Goal: Task Accomplishment & Management: Manage account settings

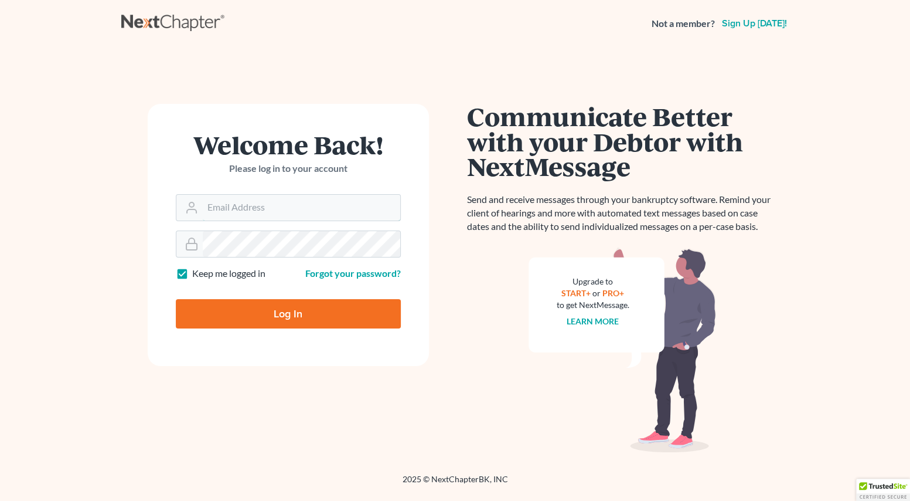
type input "[EMAIL_ADDRESS][PERSON_NAME][DOMAIN_NAME]"
click at [216, 316] on input "Log In" at bounding box center [288, 313] width 225 height 29
type input "Thinking..."
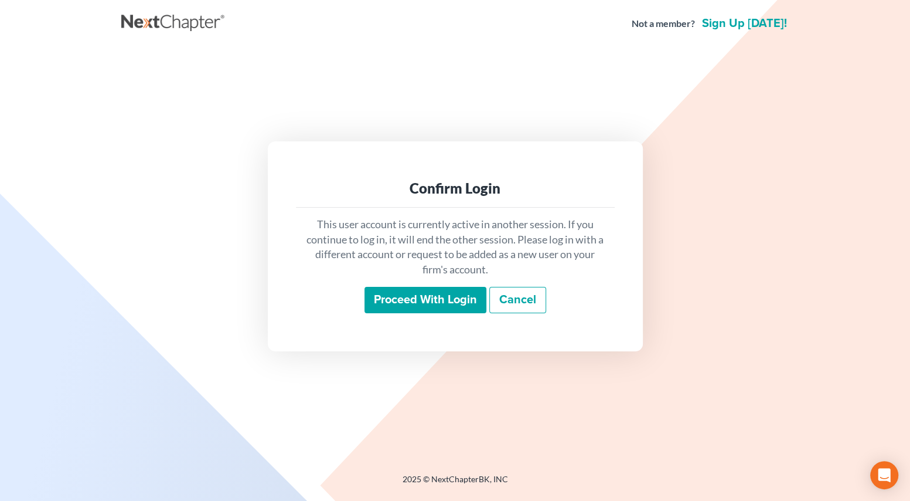
click at [396, 293] on input "Proceed with login" at bounding box center [426, 300] width 122 height 27
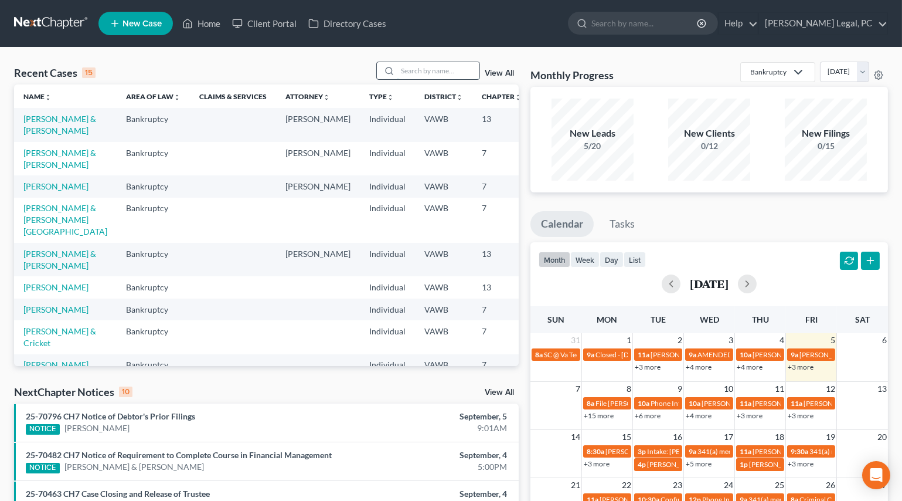
click at [416, 74] on input "search" at bounding box center [438, 70] width 82 height 17
click at [419, 75] on input "search" at bounding box center [438, 70] width 82 height 17
type input "[PERSON_NAME]"
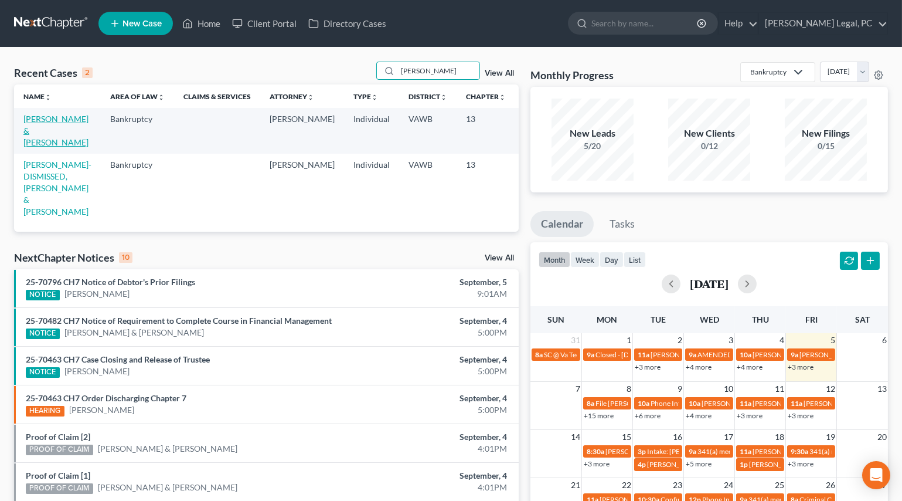
click at [26, 121] on link "[PERSON_NAME] & [PERSON_NAME]" at bounding box center [55, 130] width 65 height 33
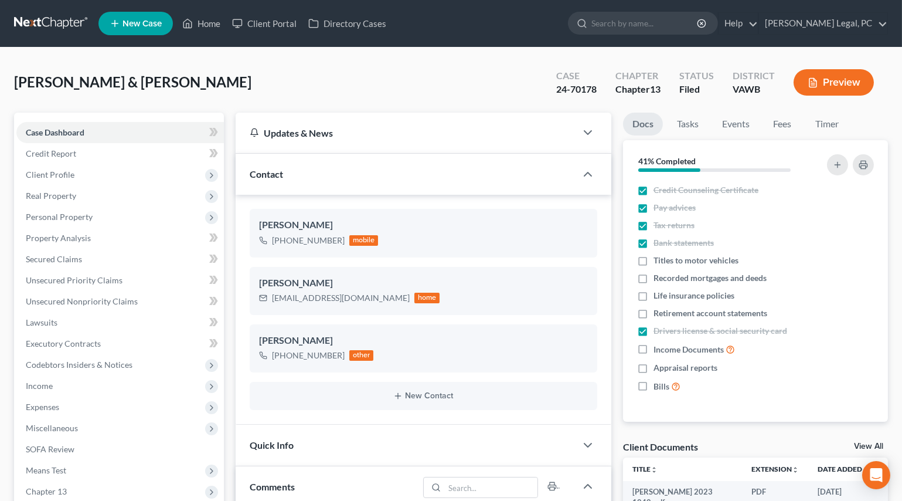
scroll to position [1615, 0]
click at [206, 28] on link "Home" at bounding box center [201, 23] width 50 height 21
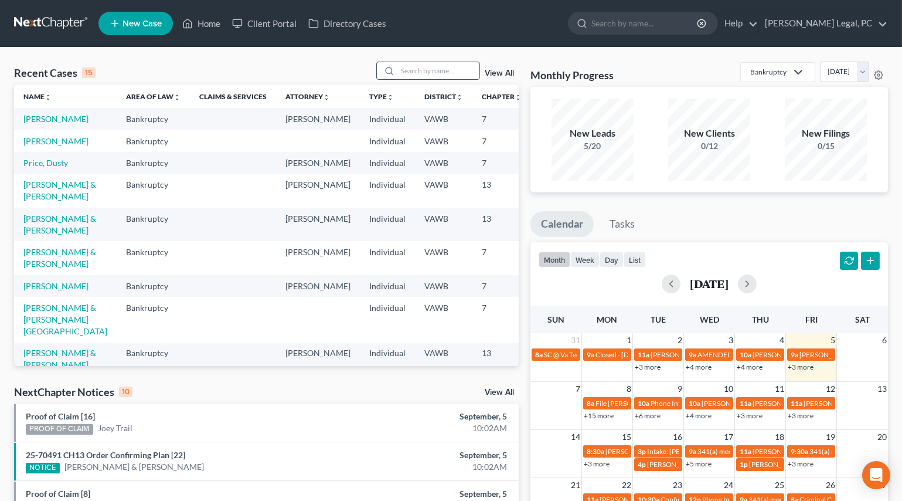
click at [406, 65] on input "search" at bounding box center [438, 70] width 82 height 17
type input "shepherd"
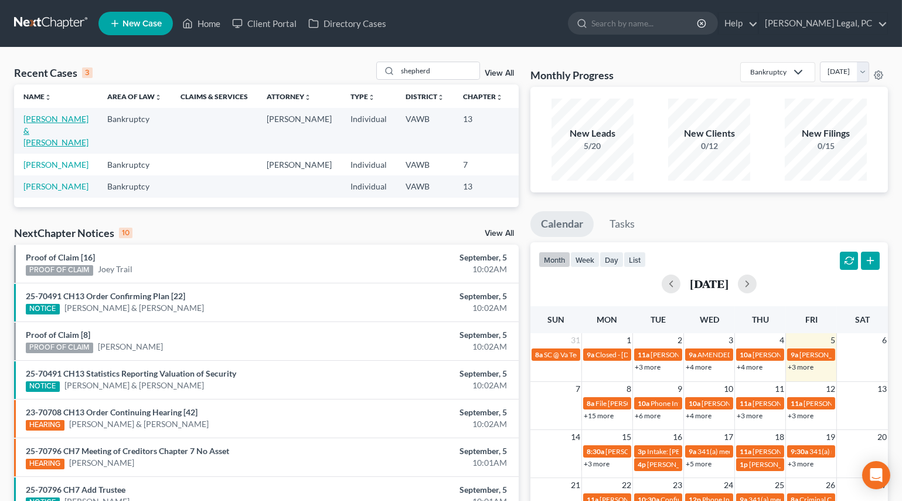
click at [35, 134] on link "[PERSON_NAME] & [PERSON_NAME]" at bounding box center [55, 130] width 65 height 33
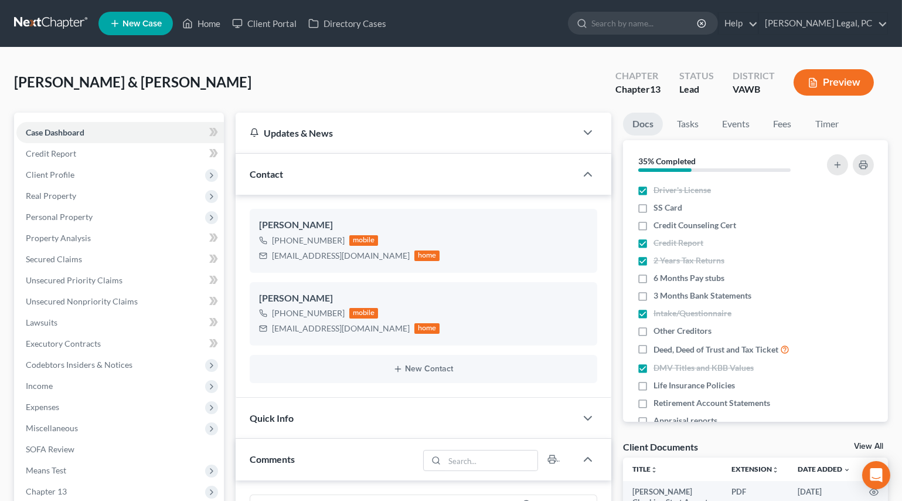
scroll to position [509, 0]
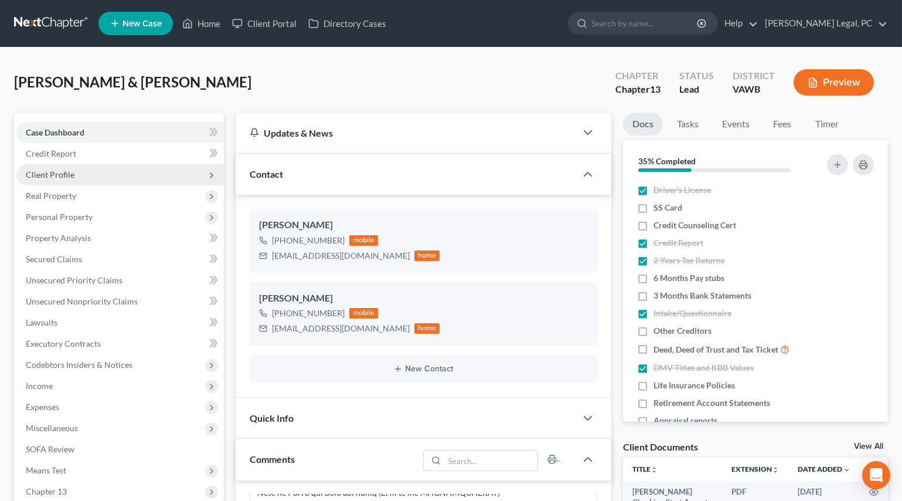
click at [56, 176] on span "Client Profile" at bounding box center [50, 174] width 49 height 10
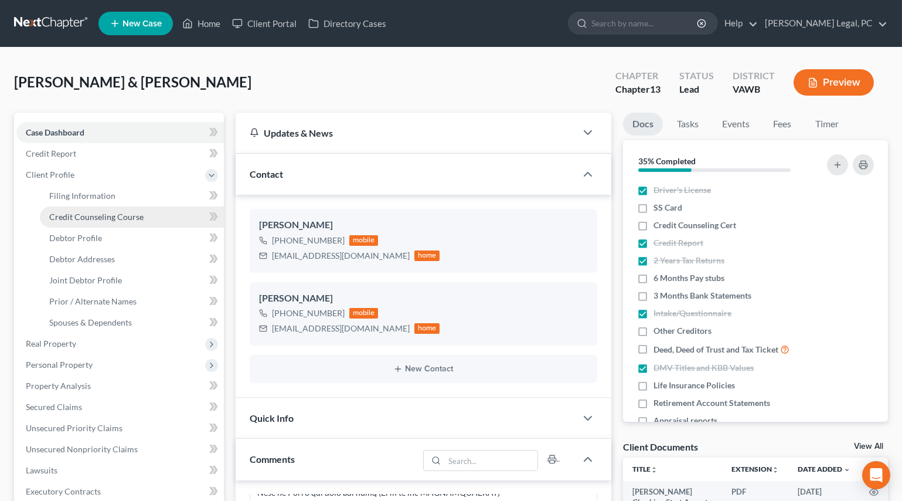
click at [72, 212] on span "Credit Counseling Course" at bounding box center [96, 217] width 94 height 10
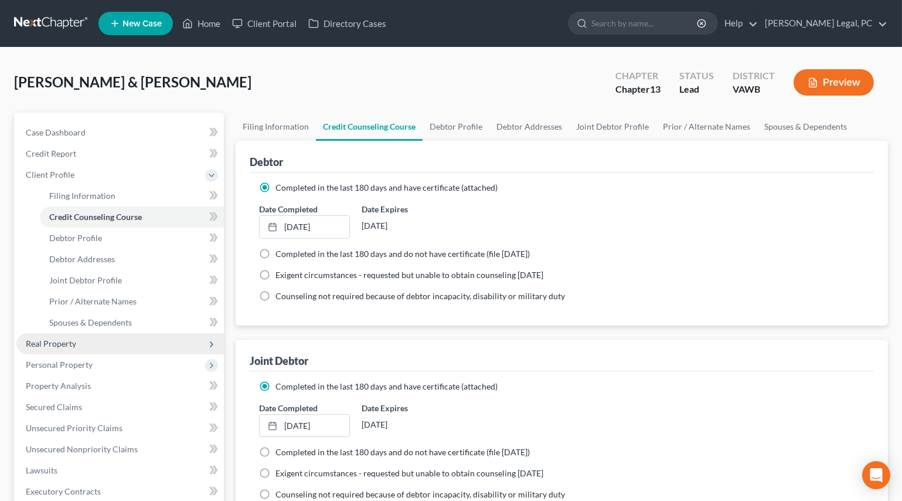
click at [52, 343] on span "Real Property" at bounding box center [51, 343] width 50 height 10
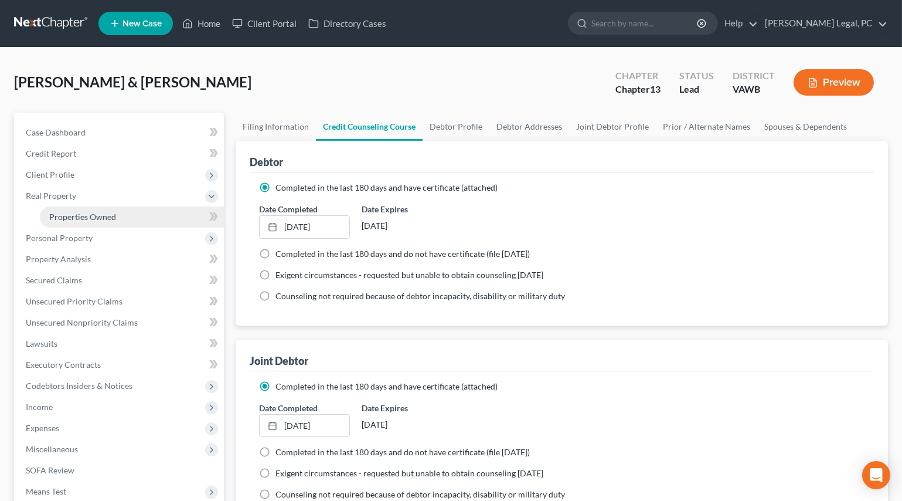
click at [76, 216] on span "Properties Owned" at bounding box center [82, 217] width 67 height 10
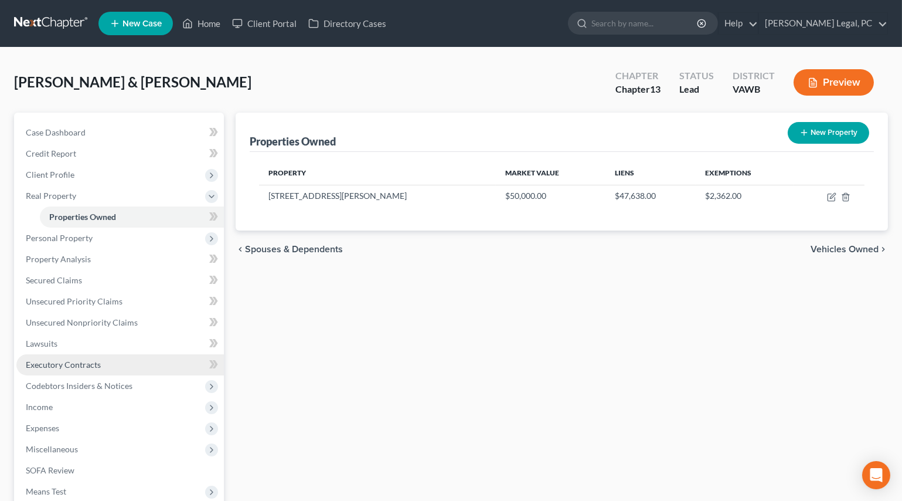
click at [66, 359] on span "Executory Contracts" at bounding box center [63, 364] width 75 height 10
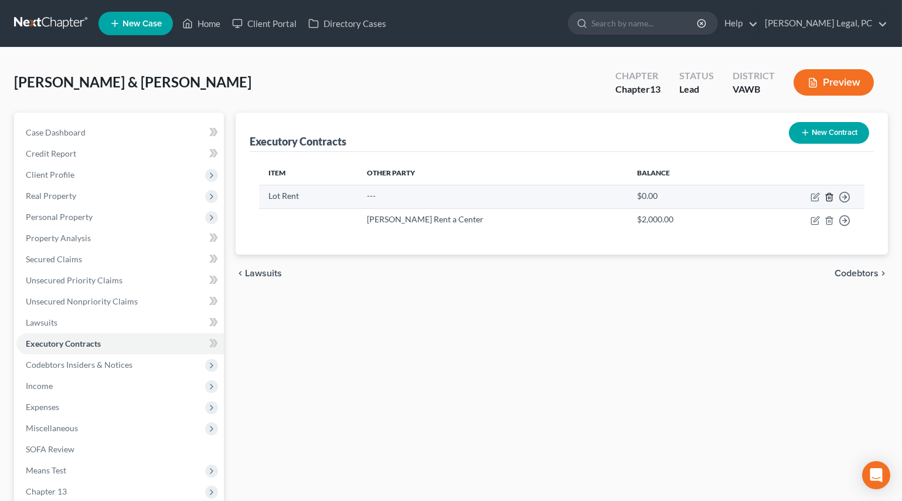
click at [830, 196] on line "button" at bounding box center [830, 197] width 0 height 2
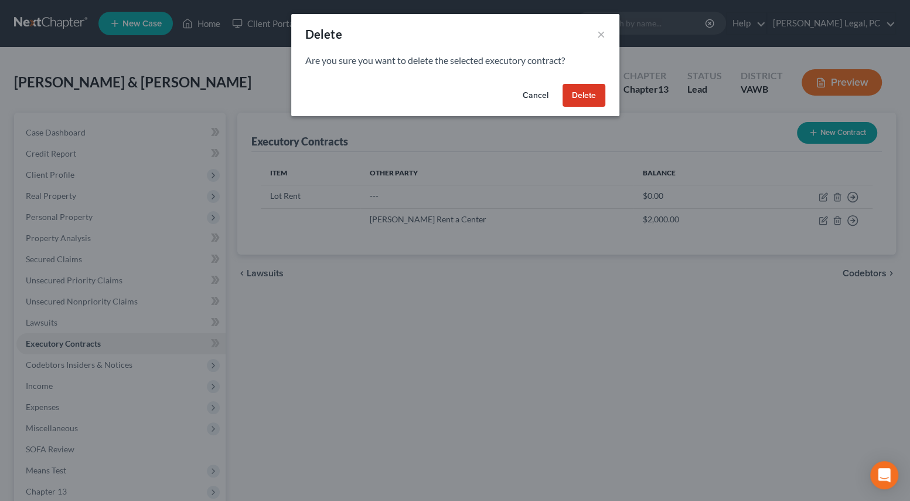
click at [575, 96] on button "Delete" at bounding box center [584, 95] width 43 height 23
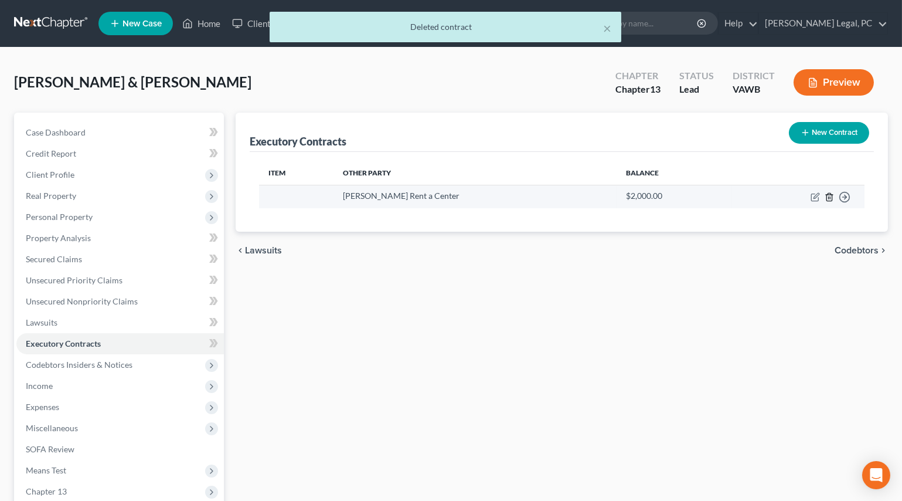
click at [830, 198] on line "button" at bounding box center [830, 197] width 0 height 2
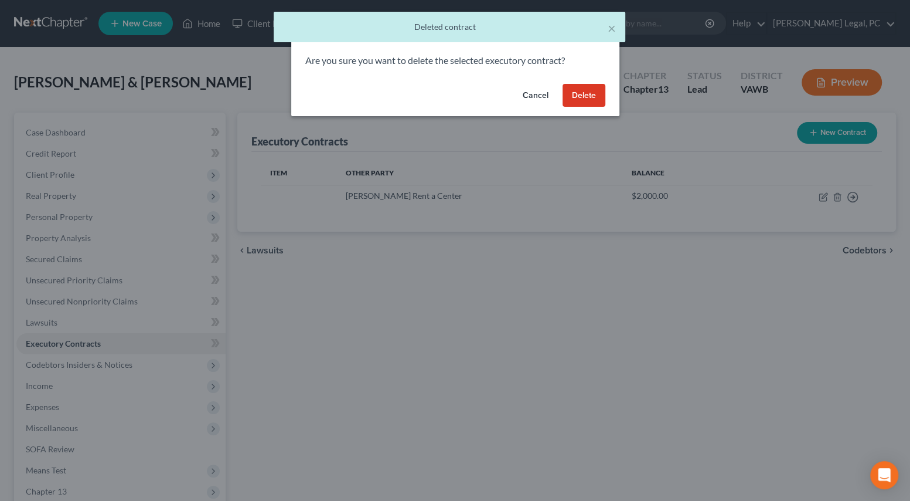
click at [592, 93] on button "Delete" at bounding box center [584, 95] width 43 height 23
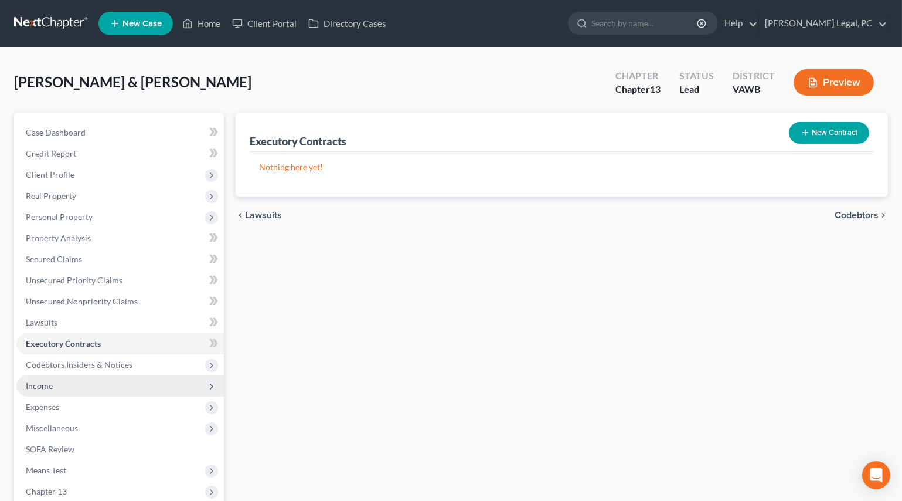
click at [50, 378] on span "Income" at bounding box center [120, 385] width 208 height 21
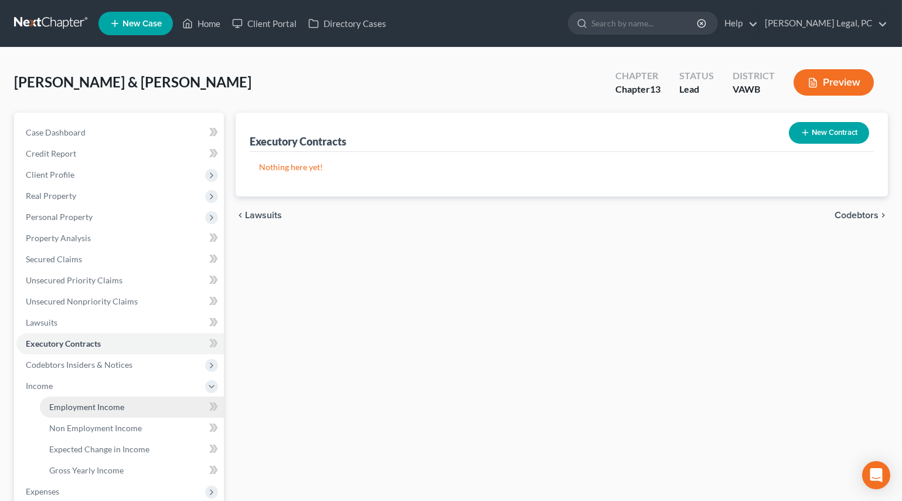
click at [75, 404] on span "Employment Income" at bounding box center [86, 407] width 75 height 10
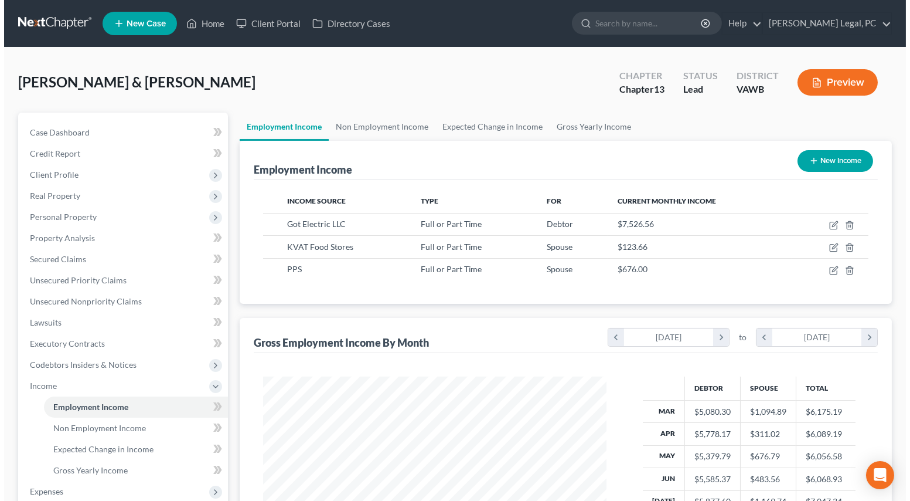
scroll to position [210, 366]
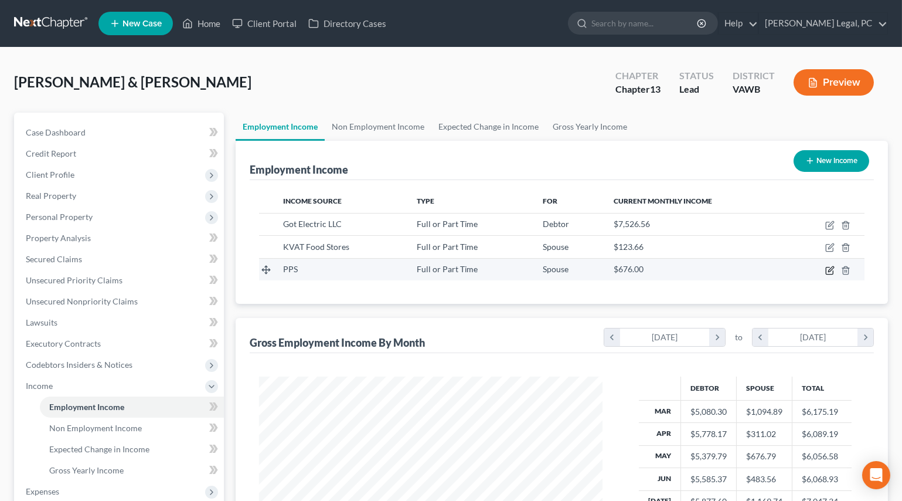
click at [827, 267] on icon "button" at bounding box center [829, 270] width 7 height 7
select select "0"
select select "44"
select select "0"
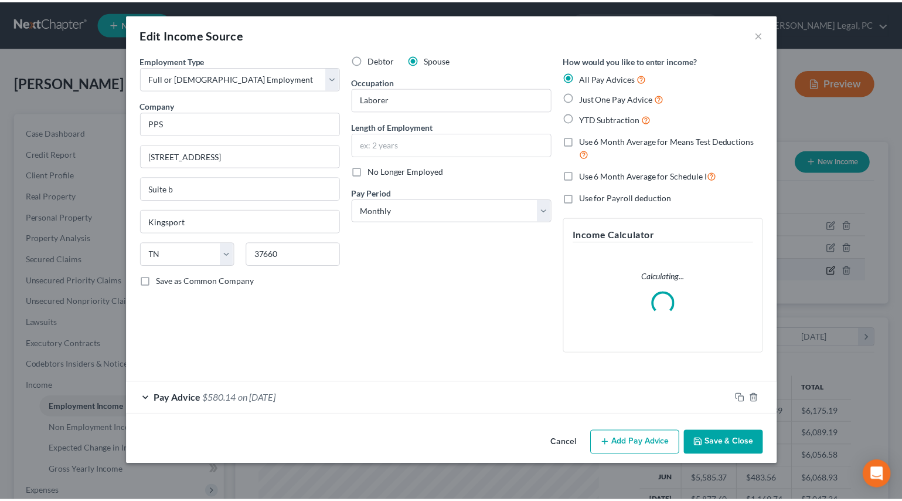
scroll to position [210, 371]
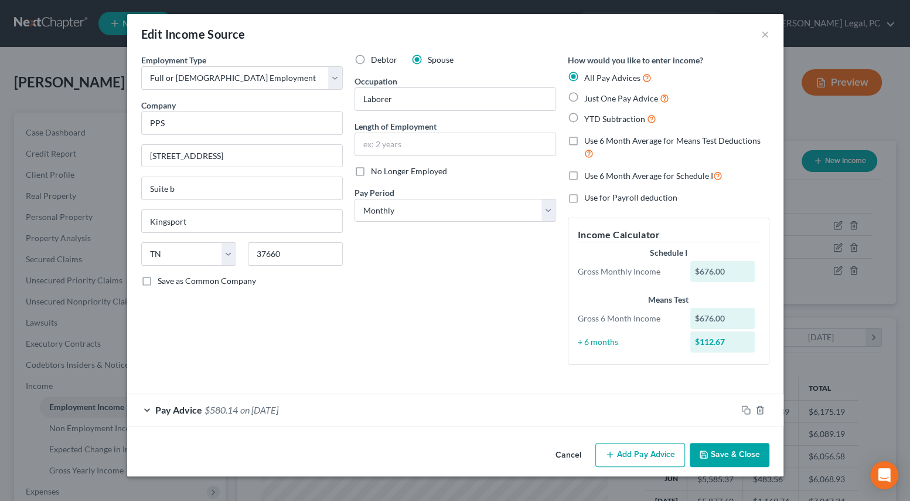
click at [723, 446] on button "Save & Close" at bounding box center [730, 455] width 80 height 25
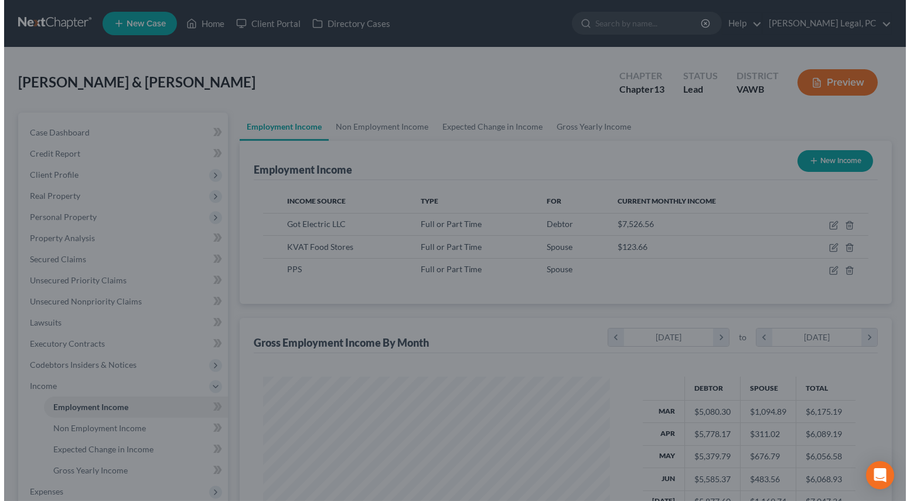
scroll to position [586073, 585915]
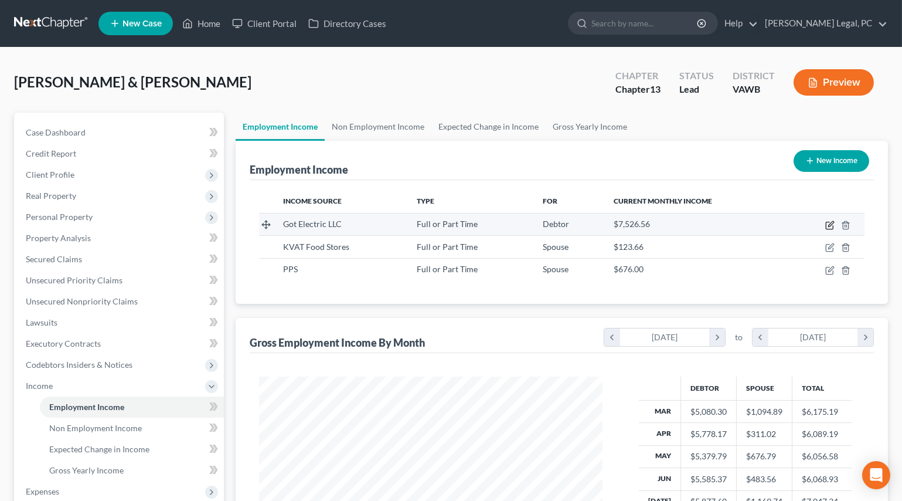
click at [831, 221] on icon "button" at bounding box center [829, 224] width 9 height 9
select select "0"
select select "21"
select select "1"
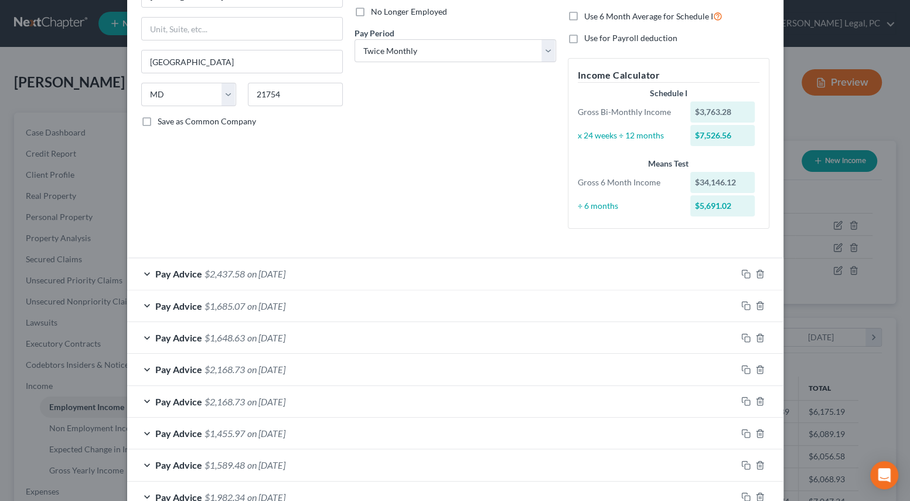
scroll to position [0, 0]
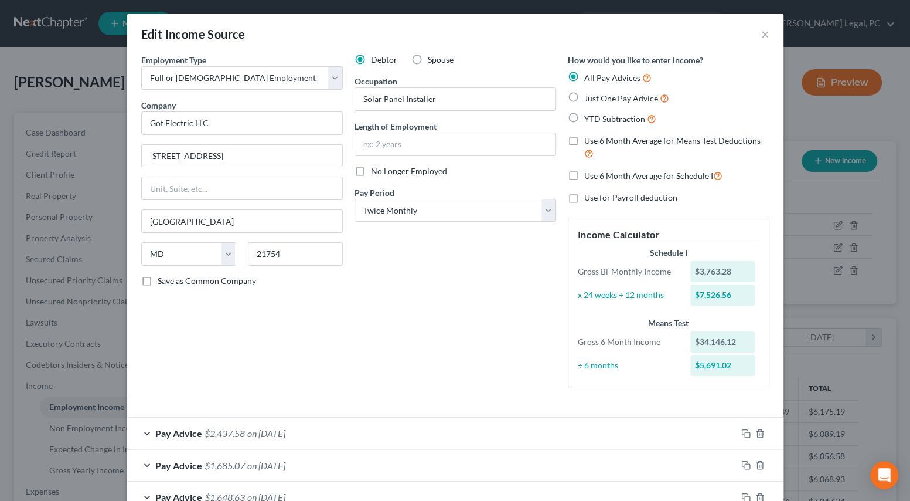
click at [585, 176] on label "Use 6 Month Average for Schedule I" at bounding box center [654, 175] width 138 height 13
click at [589, 176] on input "Use 6 Month Average for Schedule I" at bounding box center [593, 173] width 8 height 8
checkbox input "true"
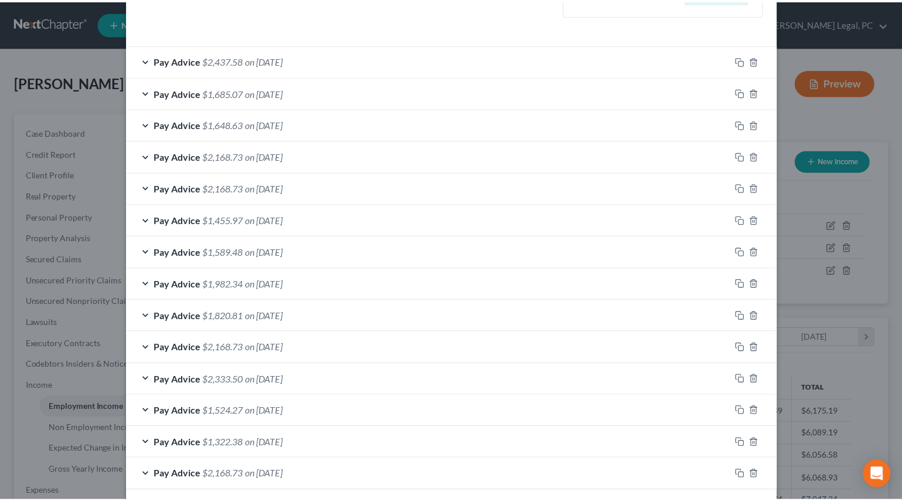
scroll to position [426, 0]
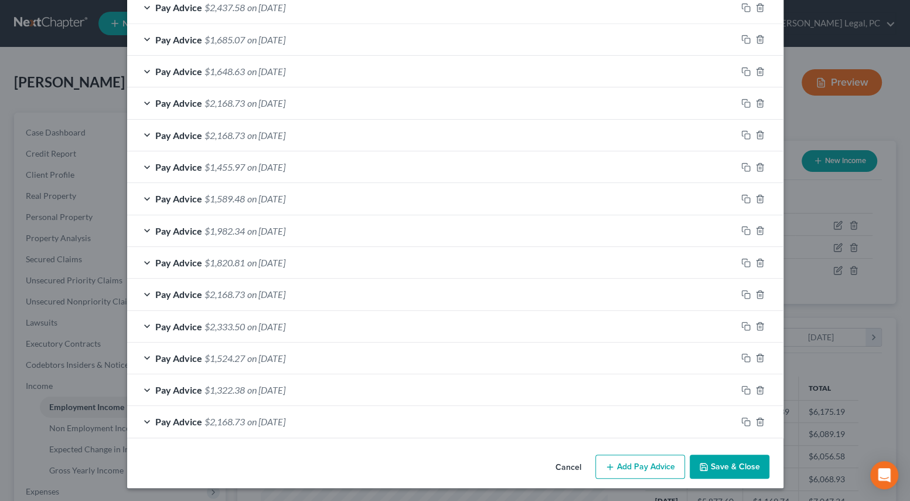
click at [720, 468] on button "Save & Close" at bounding box center [730, 466] width 80 height 25
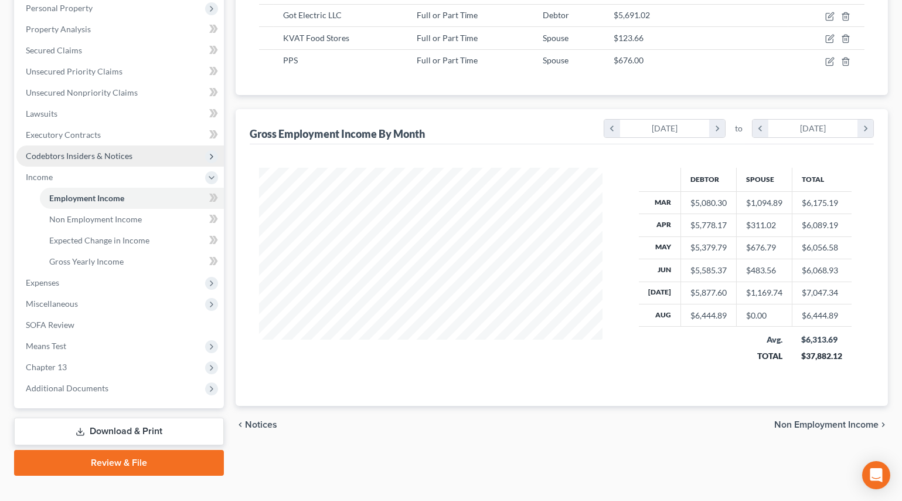
scroll to position [227, 0]
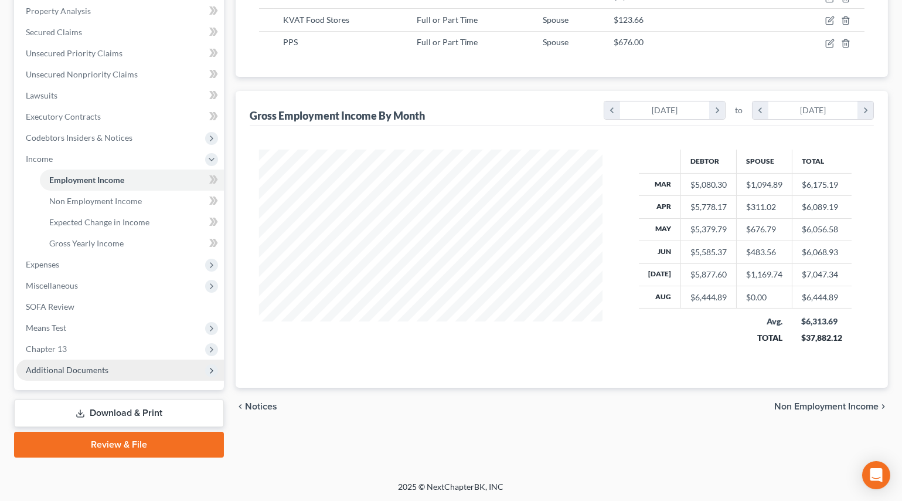
click at [73, 369] on span "Additional Documents" at bounding box center [67, 370] width 83 height 10
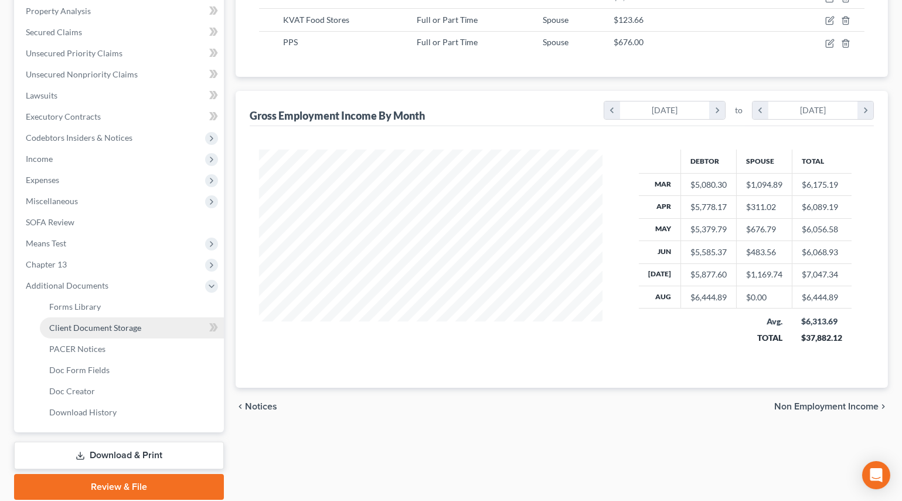
click at [98, 329] on span "Client Document Storage" at bounding box center [95, 327] width 92 height 10
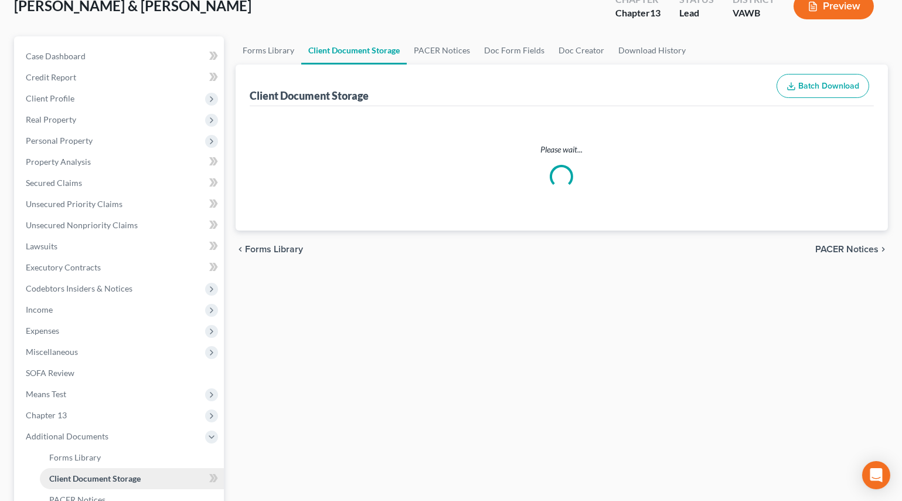
select select "0"
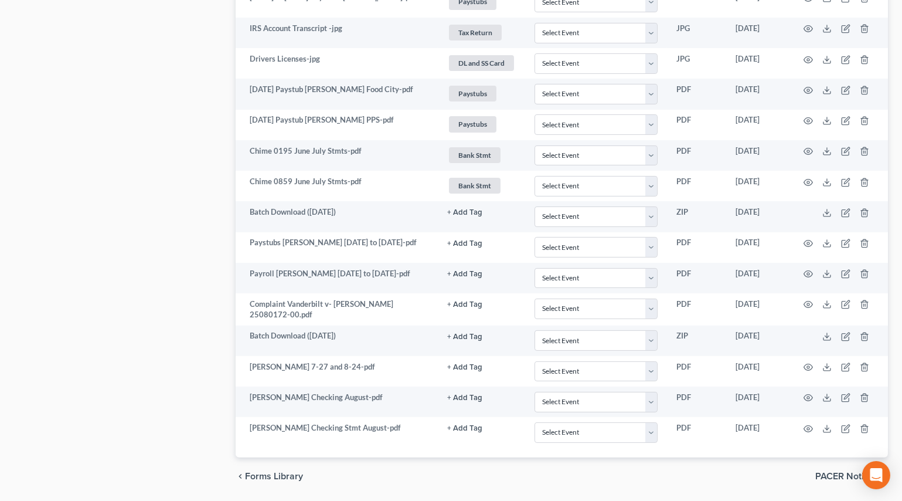
scroll to position [824, 0]
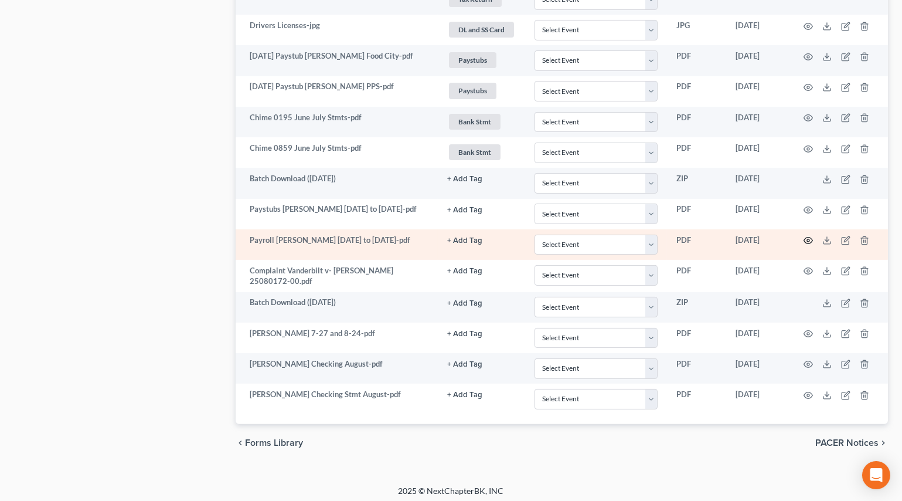
click at [810, 236] on icon "button" at bounding box center [808, 240] width 9 height 9
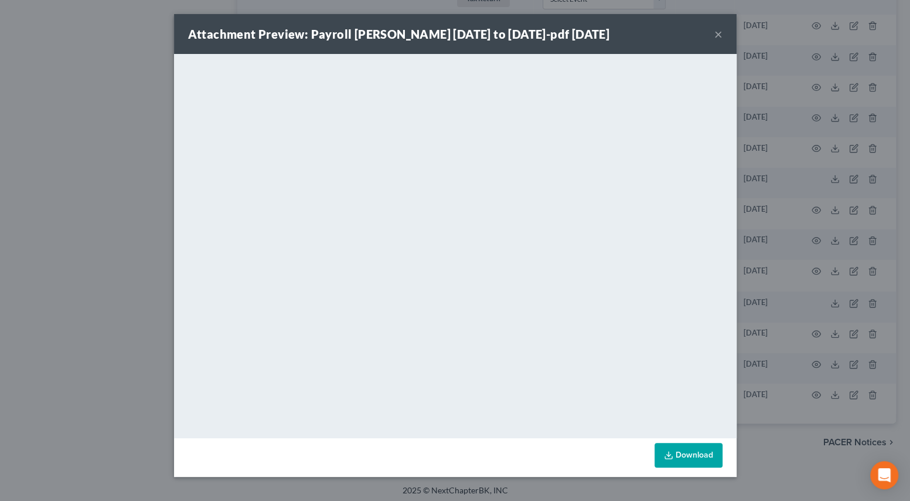
click at [716, 35] on button "×" at bounding box center [719, 34] width 8 height 14
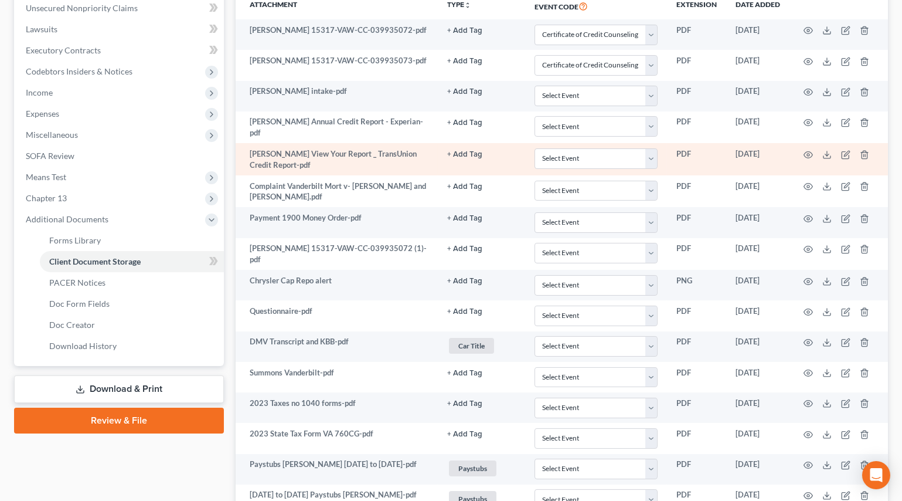
scroll to position [320, 0]
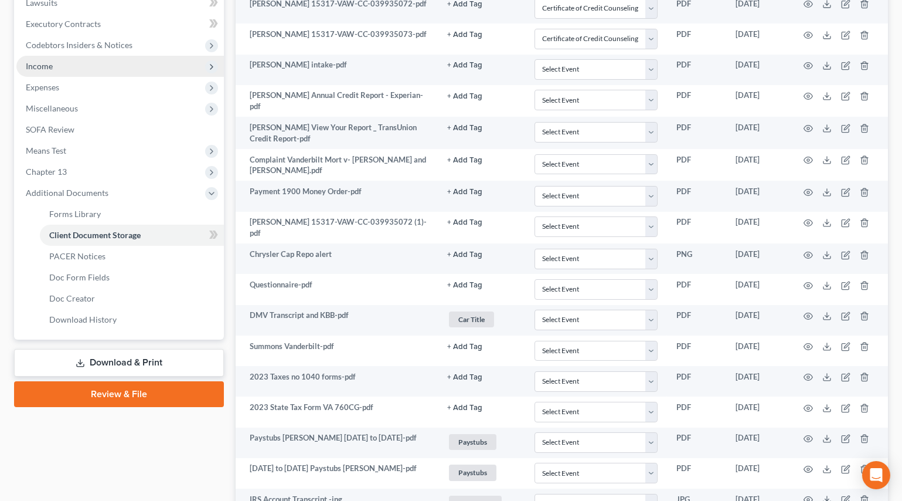
click at [35, 73] on span "Income" at bounding box center [120, 66] width 208 height 21
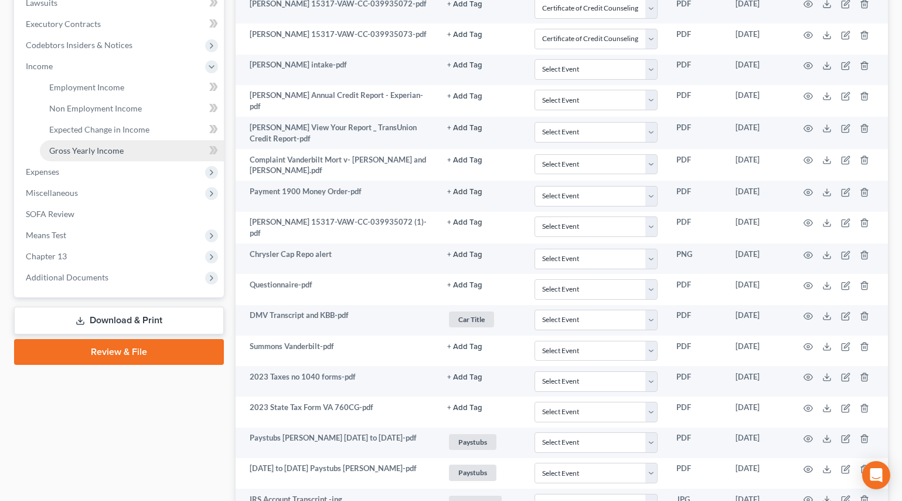
click at [57, 144] on link "Gross Yearly Income" at bounding box center [132, 150] width 184 height 21
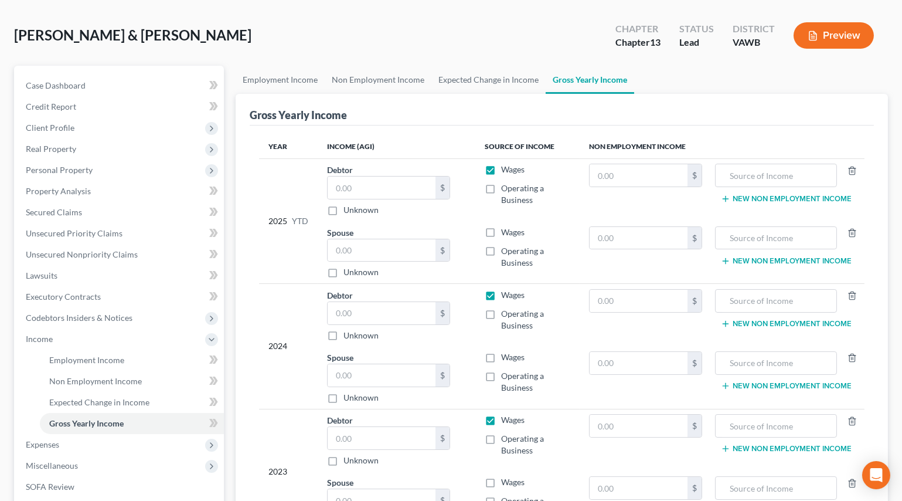
scroll to position [227, 0]
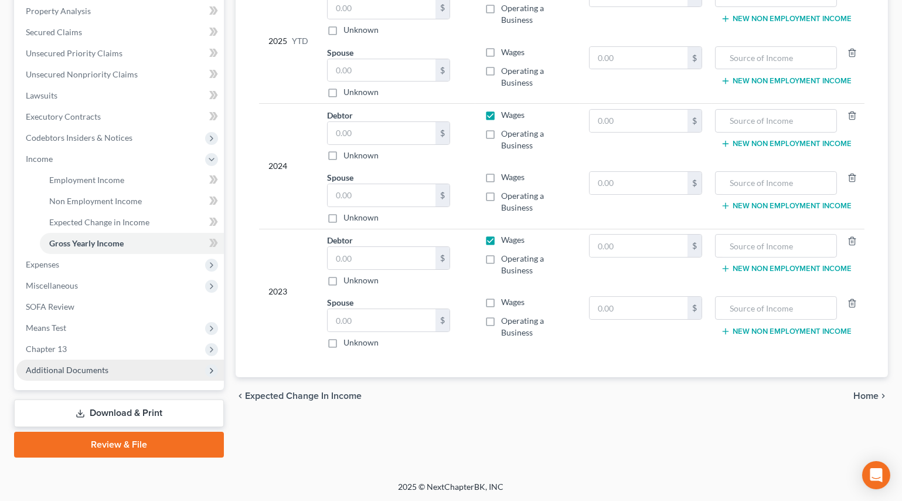
click at [88, 369] on span "Additional Documents" at bounding box center [67, 370] width 83 height 10
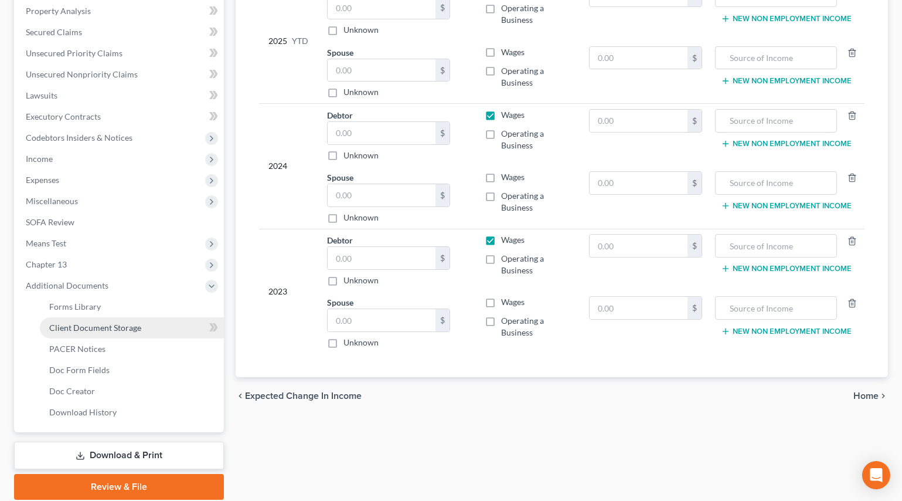
click at [91, 330] on span "Client Document Storage" at bounding box center [95, 327] width 92 height 10
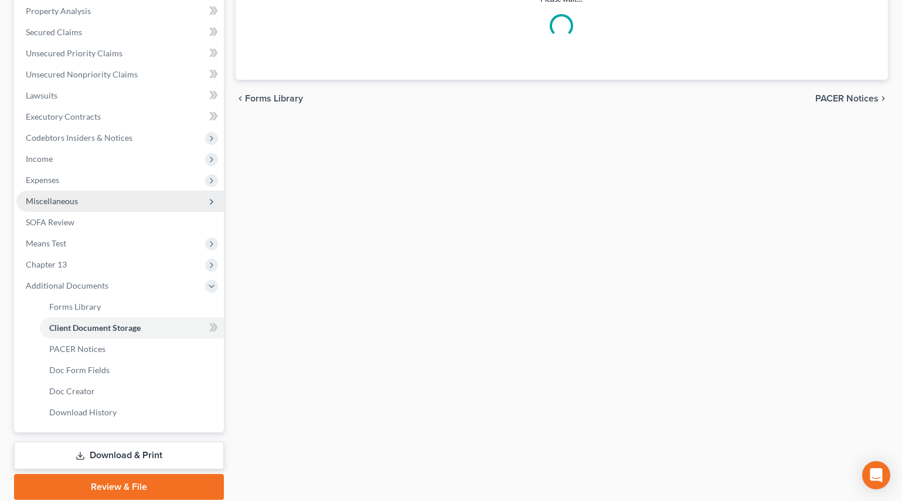
scroll to position [76, 0]
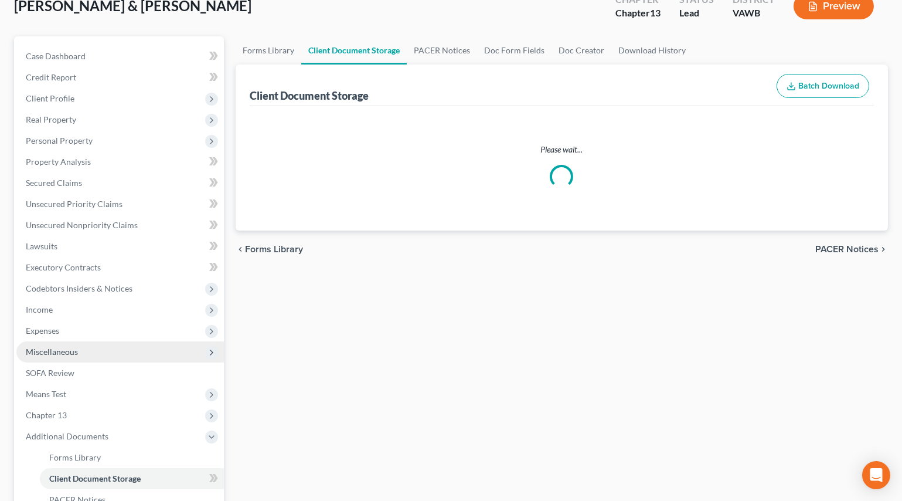
select select "0"
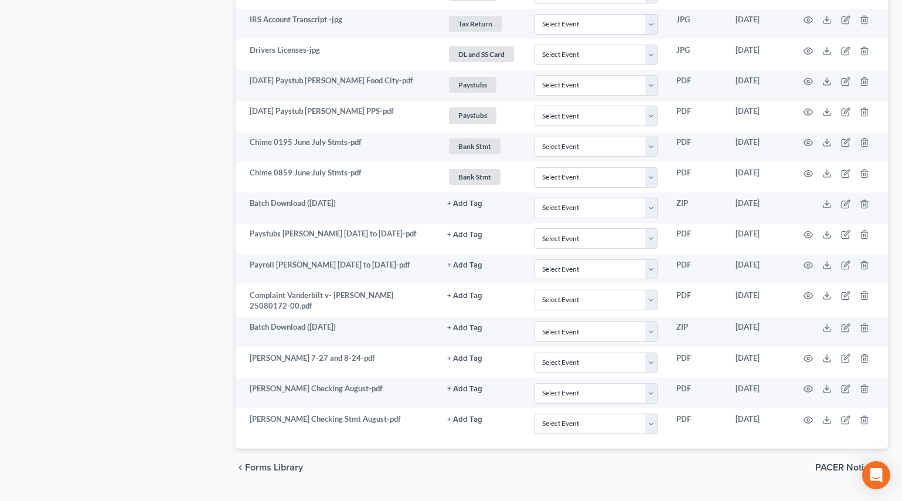
scroll to position [824, 0]
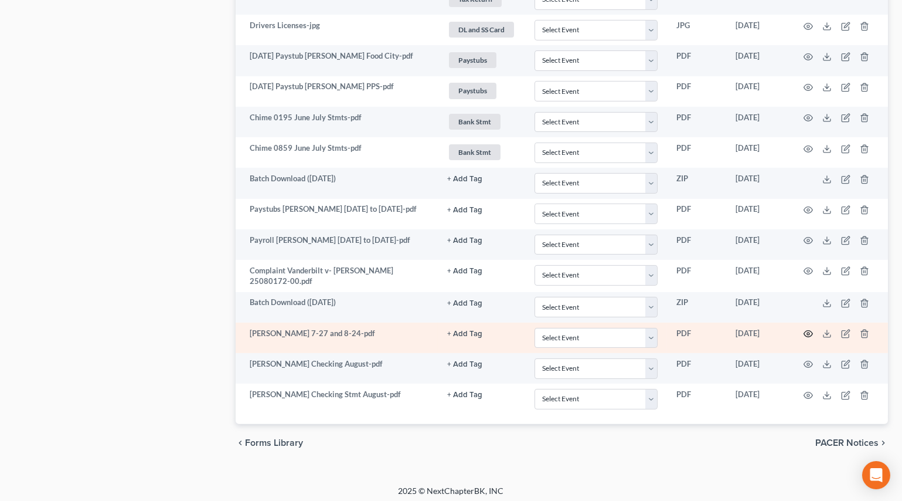
click at [811, 329] on icon "button" at bounding box center [808, 333] width 9 height 9
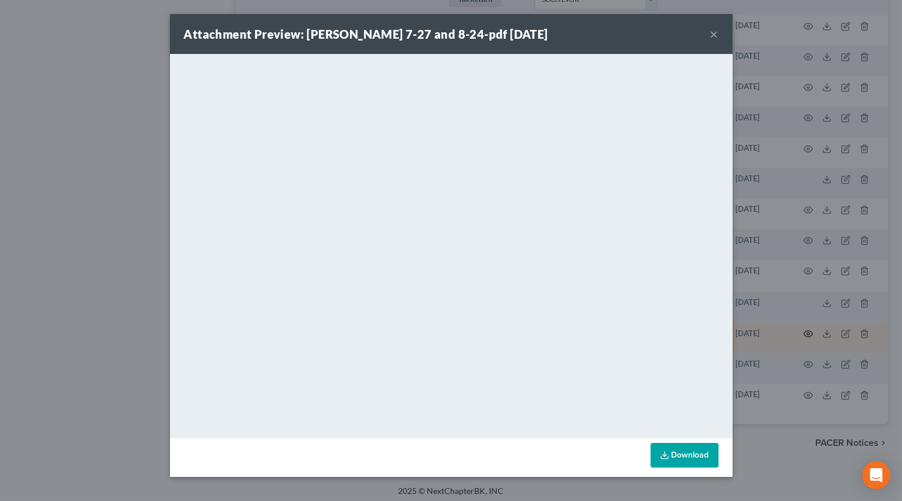
scroll to position [823, 0]
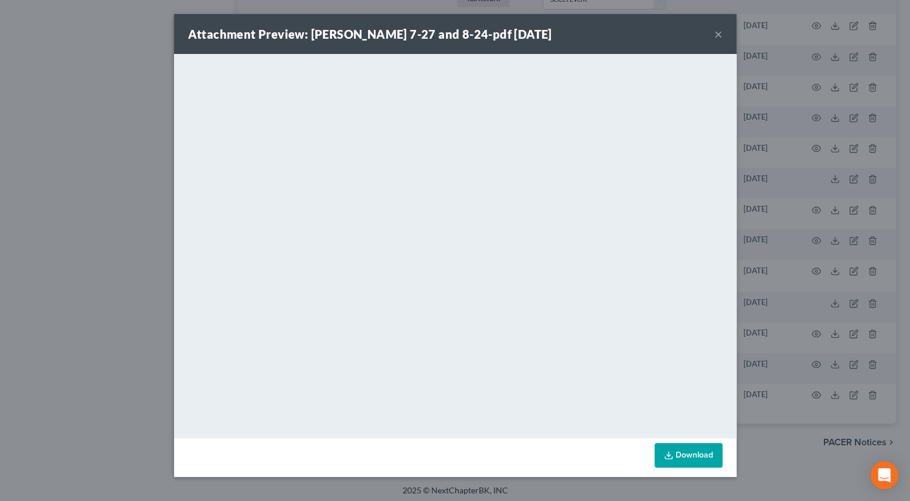
click at [715, 35] on button "×" at bounding box center [719, 34] width 8 height 14
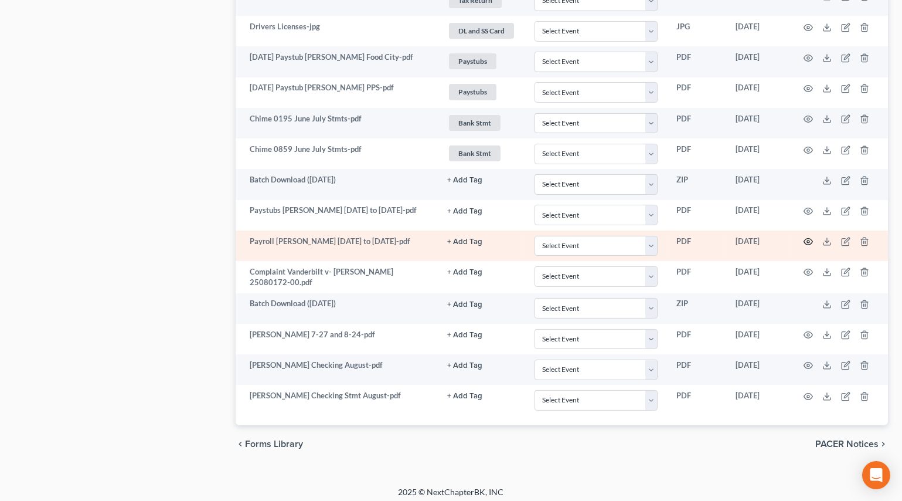
click at [809, 240] on icon "button" at bounding box center [808, 242] width 9 height 6
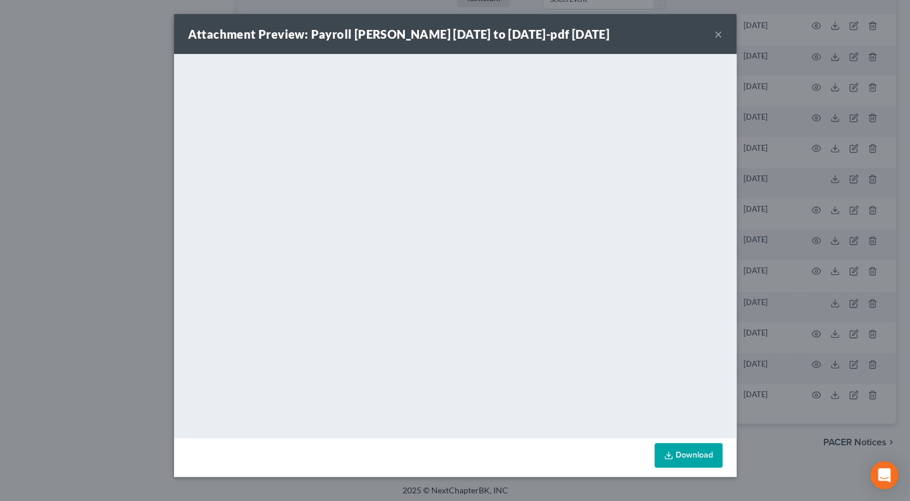
click at [716, 36] on button "×" at bounding box center [719, 34] width 8 height 14
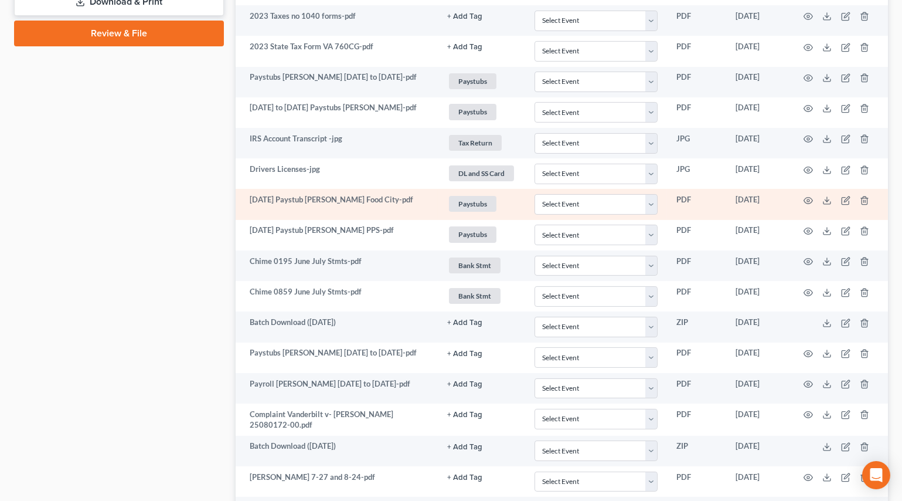
scroll to position [610, 0]
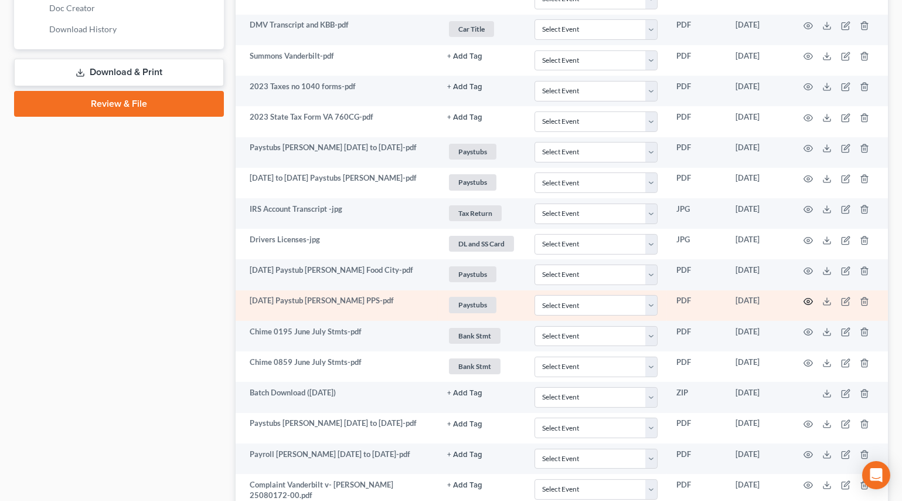
click at [807, 300] on circle "button" at bounding box center [808, 301] width 2 height 2
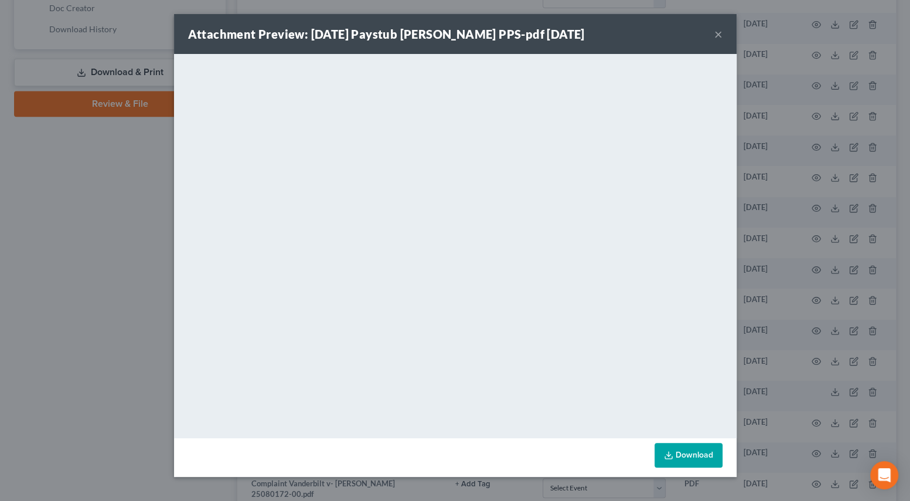
click at [720, 38] on button "×" at bounding box center [719, 34] width 8 height 14
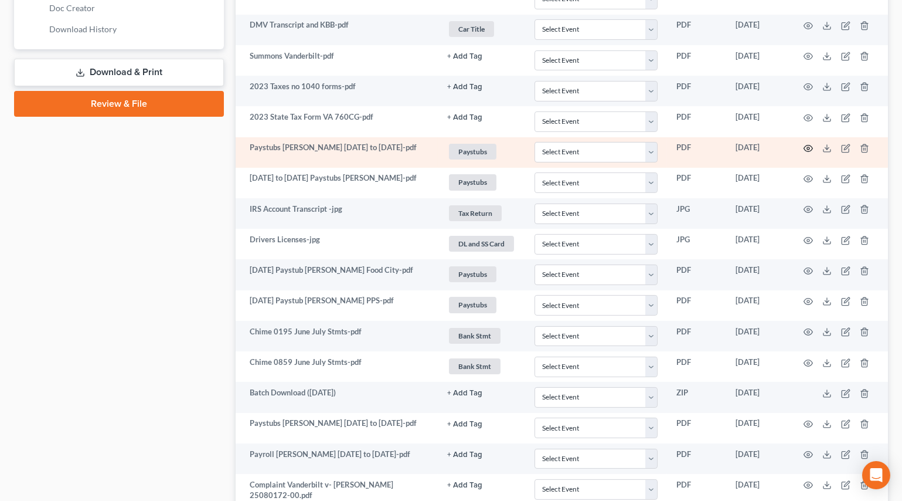
click at [809, 144] on icon "button" at bounding box center [808, 148] width 9 height 9
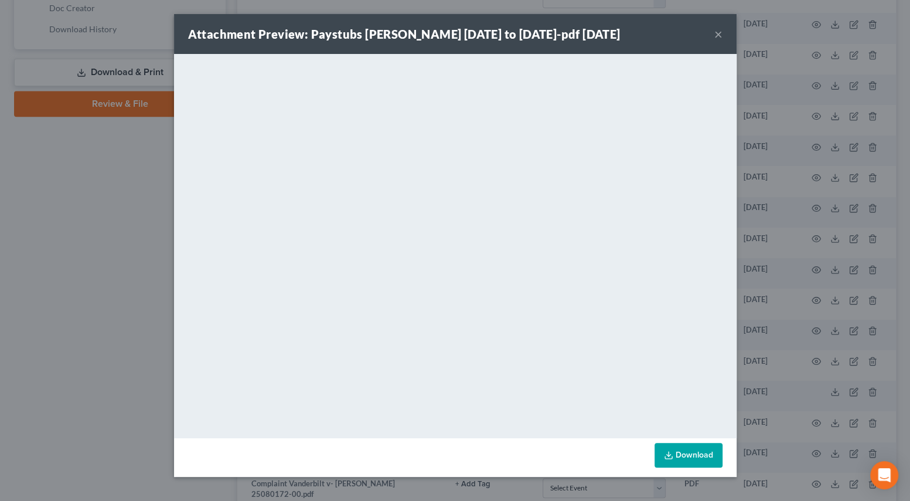
click at [719, 25] on div "Attachment Preview: Paystubs [PERSON_NAME] [DATE] to [DATE]-pdf [DATE] ×" at bounding box center [455, 34] width 563 height 40
click at [715, 32] on button "×" at bounding box center [719, 34] width 8 height 14
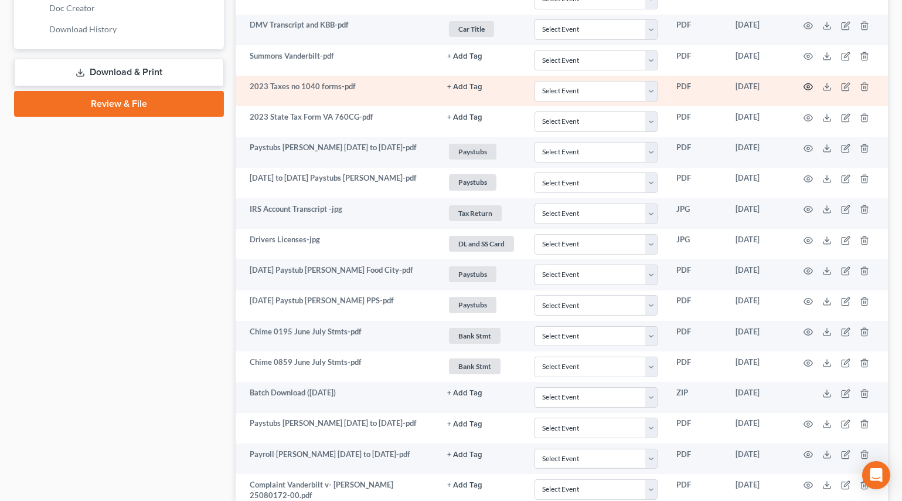
click at [807, 82] on icon "button" at bounding box center [808, 86] width 9 height 9
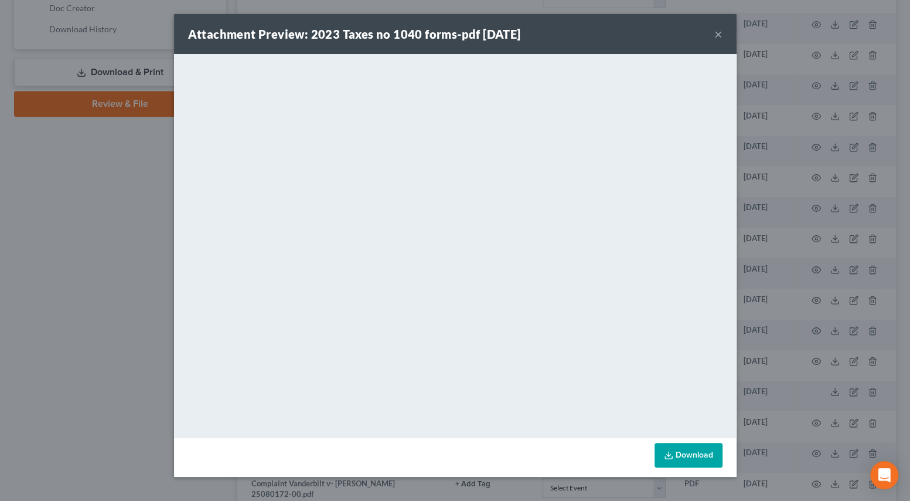
click at [718, 32] on button "×" at bounding box center [719, 34] width 8 height 14
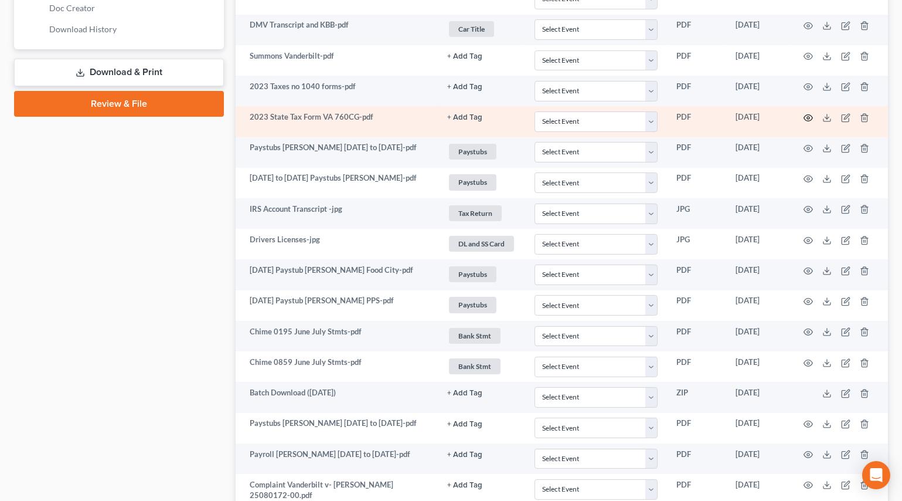
click at [808, 113] on icon "button" at bounding box center [808, 117] width 9 height 9
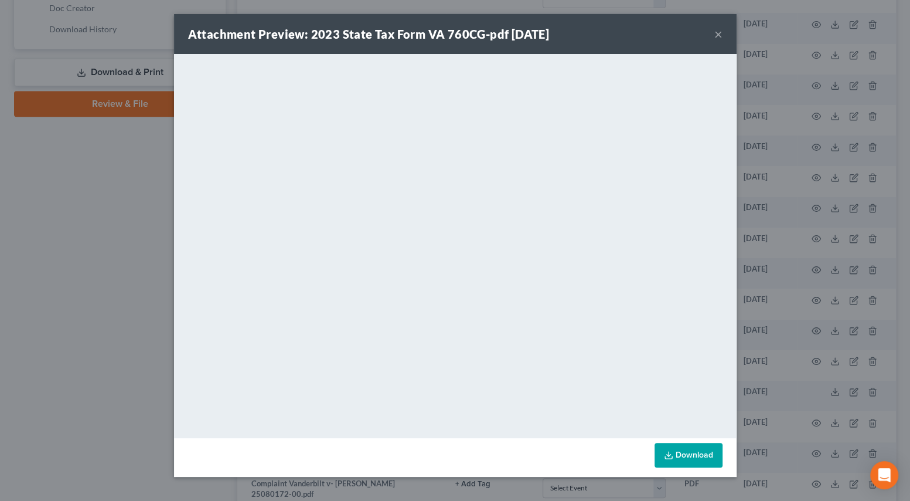
click at [719, 28] on button "×" at bounding box center [719, 34] width 8 height 14
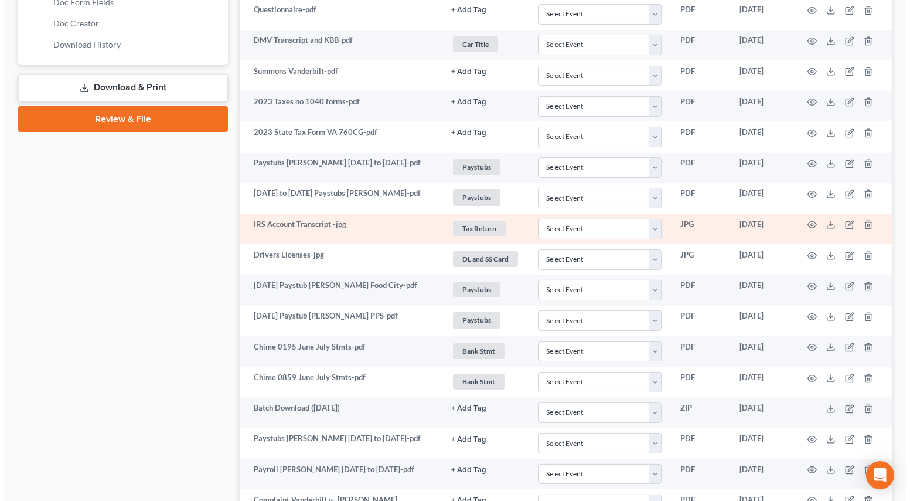
scroll to position [610, 0]
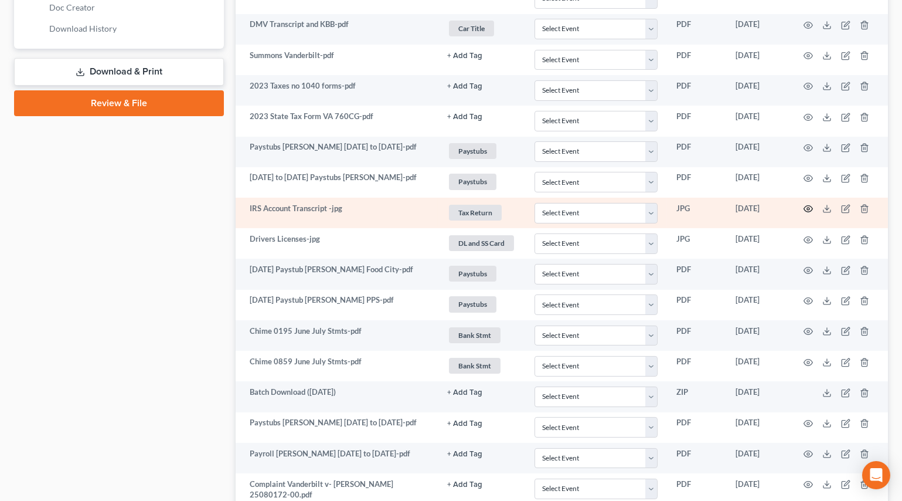
click at [806, 205] on icon "button" at bounding box center [808, 208] width 9 height 9
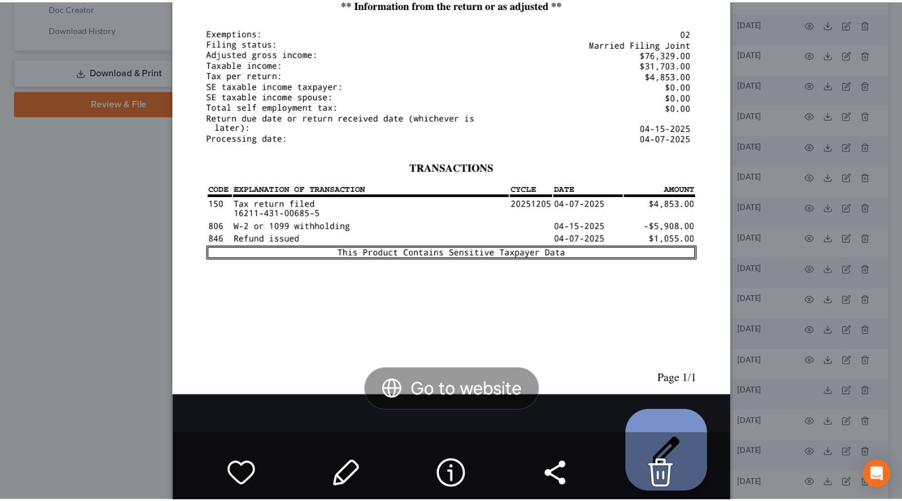
scroll to position [772, 0]
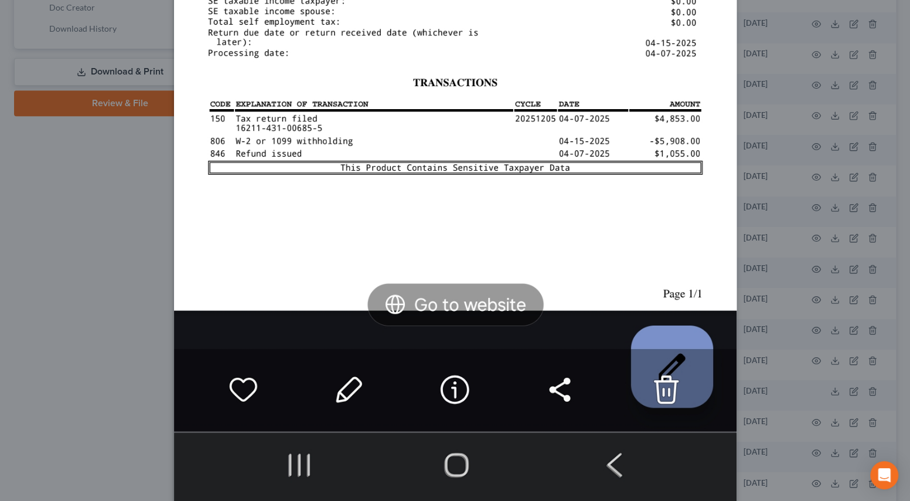
click at [100, 255] on div "Attachment Preview: IRS Account Transcript -jpg [DATE] × Download" at bounding box center [455, 250] width 910 height 501
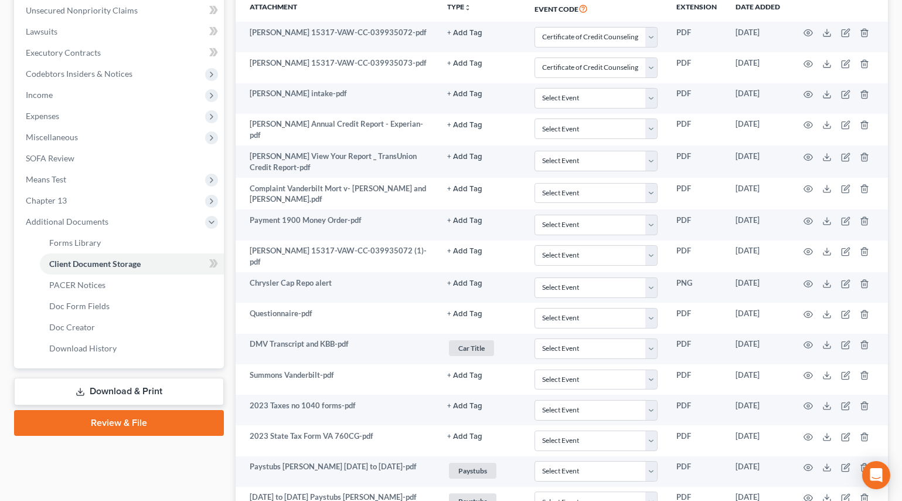
scroll to position [77, 0]
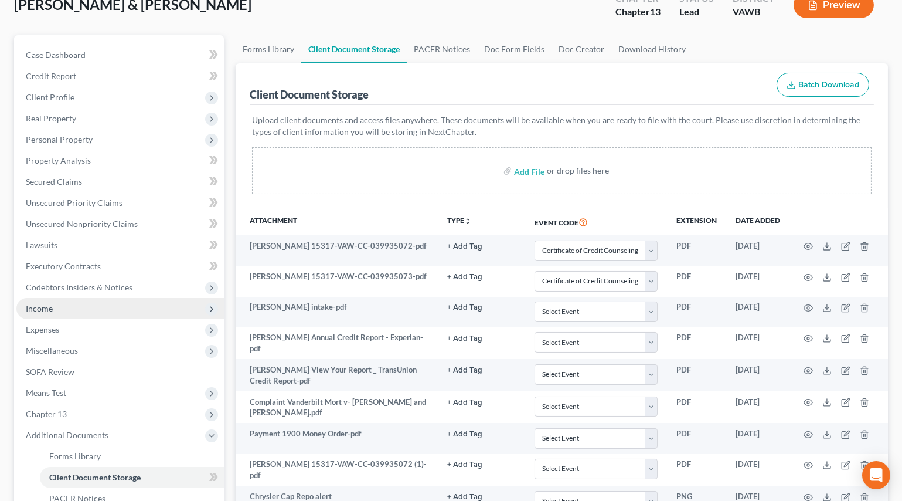
click at [46, 308] on span "Income" at bounding box center [39, 308] width 27 height 10
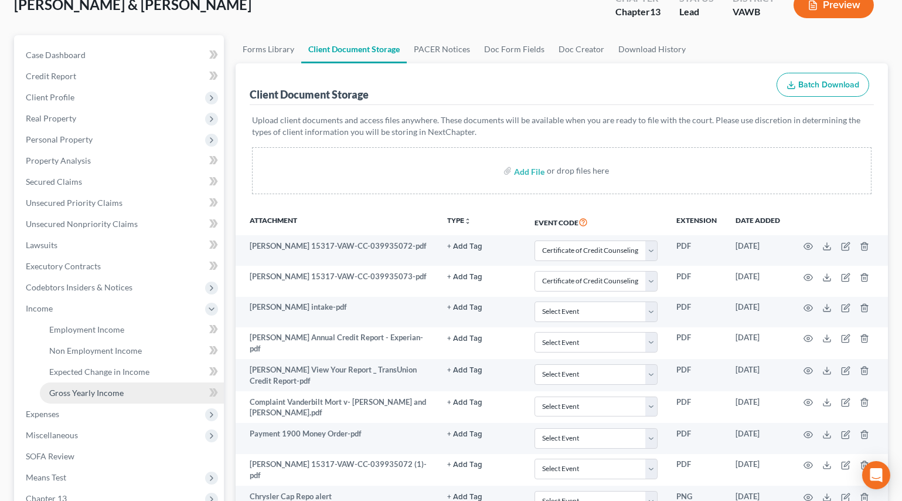
click at [77, 388] on span "Gross Yearly Income" at bounding box center [86, 393] width 74 height 10
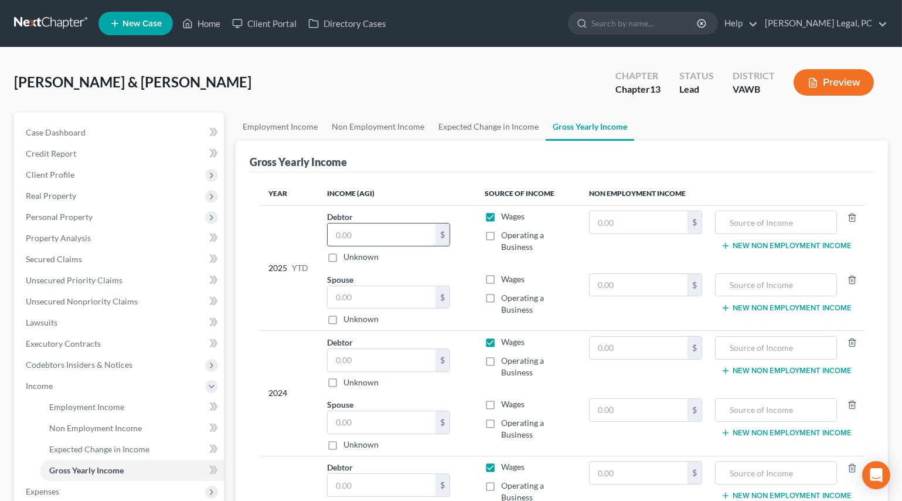
click at [401, 226] on input "text" at bounding box center [382, 234] width 108 height 22
type input "43,888.92"
click at [369, 293] on input "text" at bounding box center [382, 297] width 108 height 22
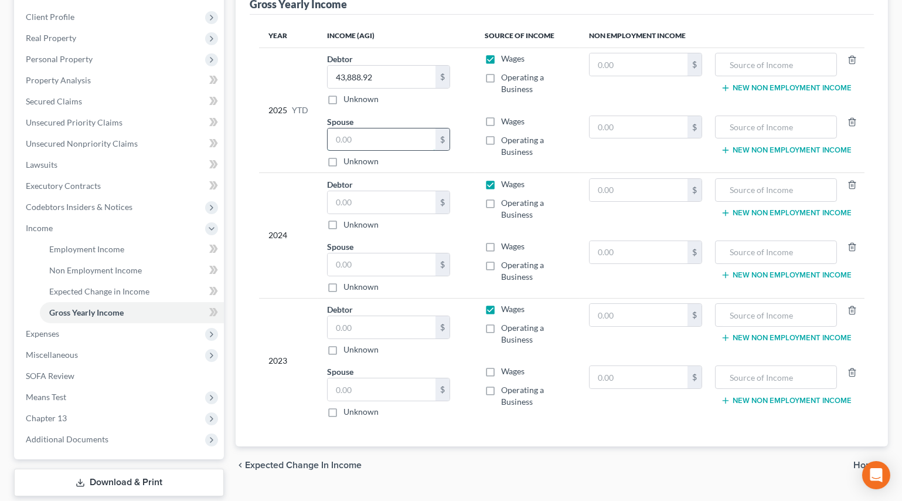
scroll to position [213, 0]
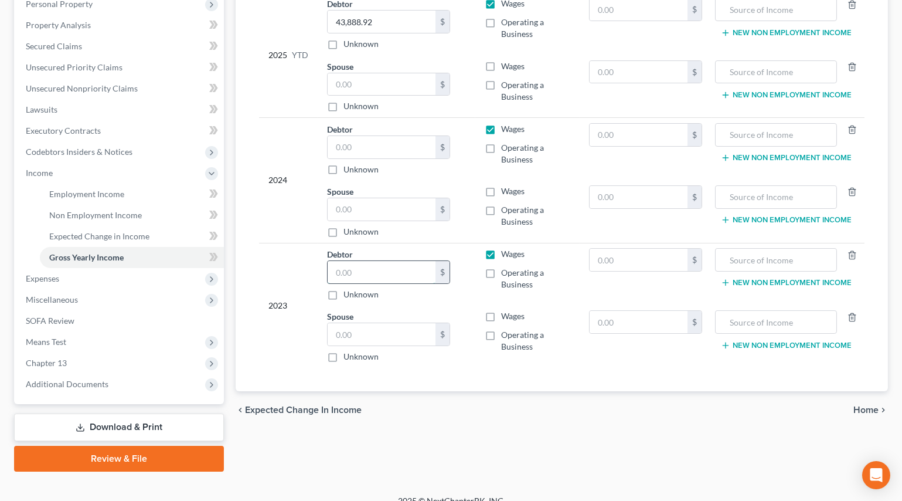
click at [365, 272] on input "text" at bounding box center [382, 272] width 108 height 22
type input "50,755"
click at [366, 329] on input "text" at bounding box center [382, 334] width 108 height 22
type input "29,966"
click at [353, 151] on input "text" at bounding box center [382, 147] width 108 height 22
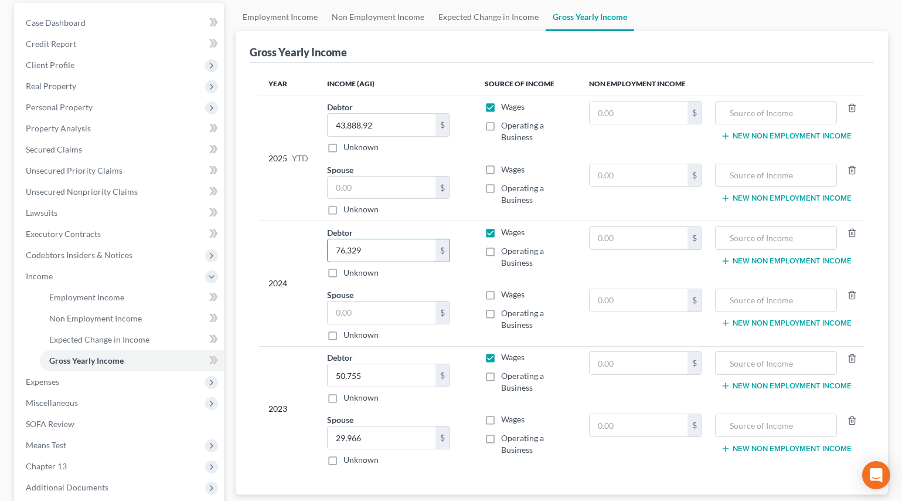
scroll to position [106, 0]
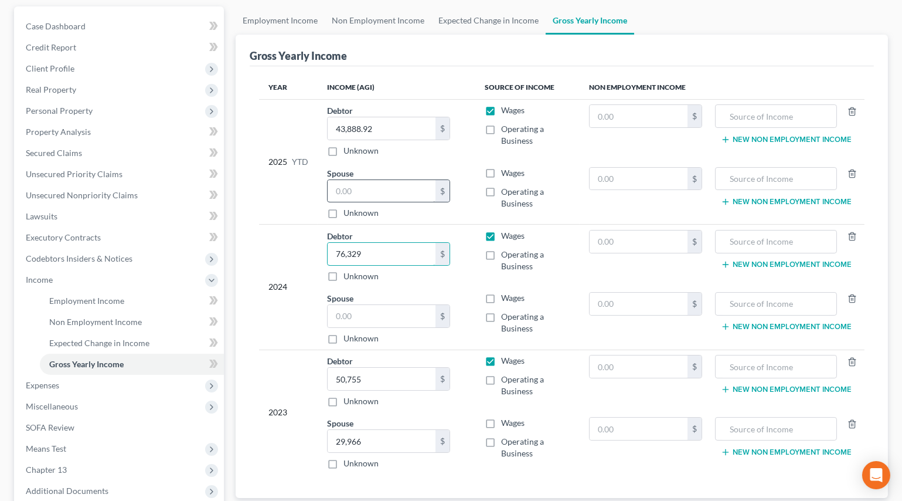
type input "76,329"
click at [365, 182] on input "text" at bounding box center [382, 191] width 108 height 22
click at [373, 188] on input "text" at bounding box center [382, 191] width 108 height 22
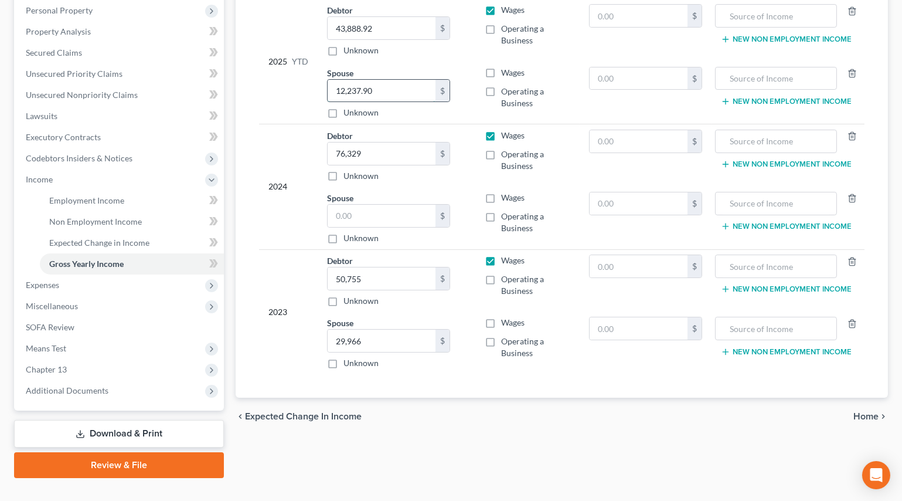
scroll to position [227, 0]
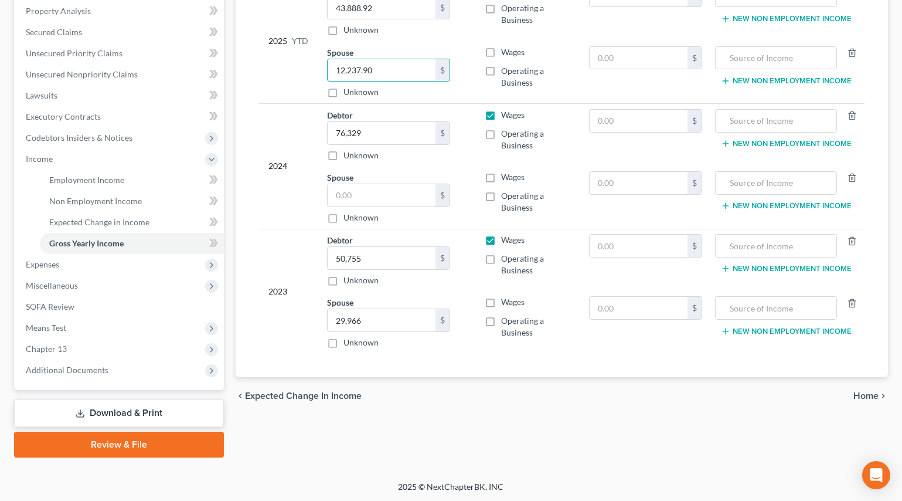
type input "12,237.90"
click at [874, 394] on span "Home" at bounding box center [866, 395] width 25 height 9
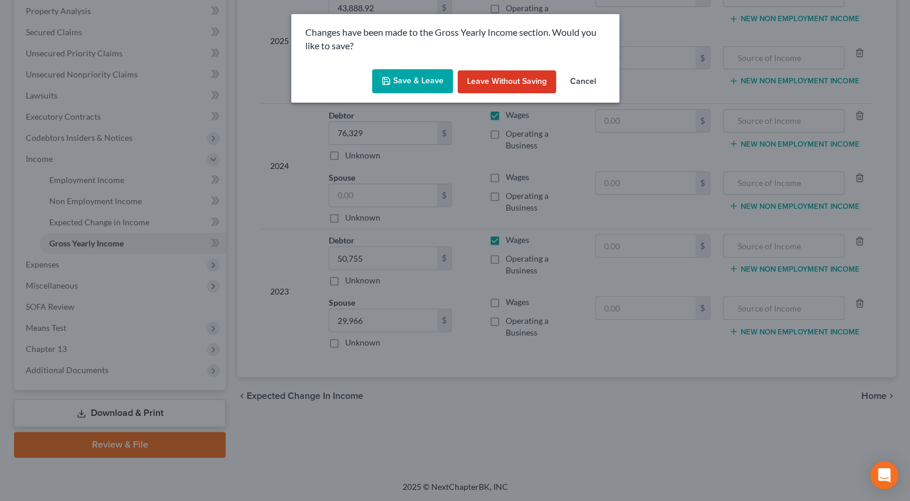
click at [388, 82] on polyline "button" at bounding box center [386, 82] width 4 height 3
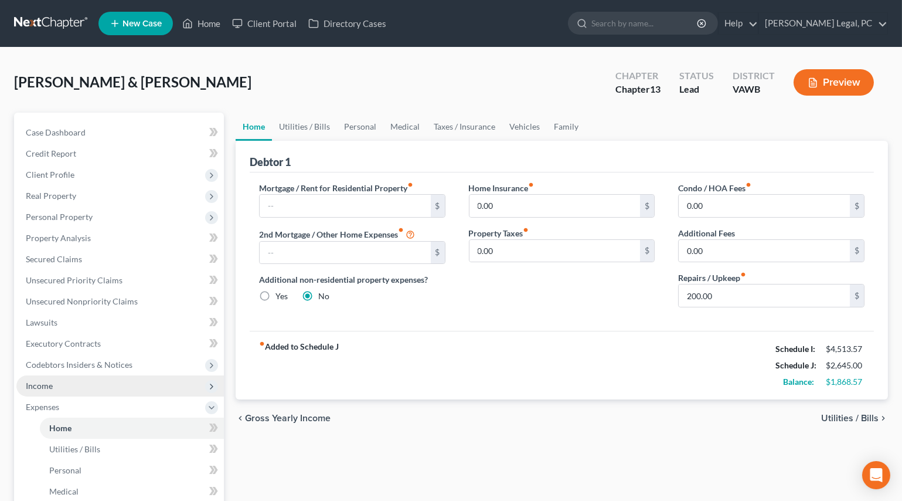
click at [68, 381] on span "Income" at bounding box center [120, 385] width 208 height 21
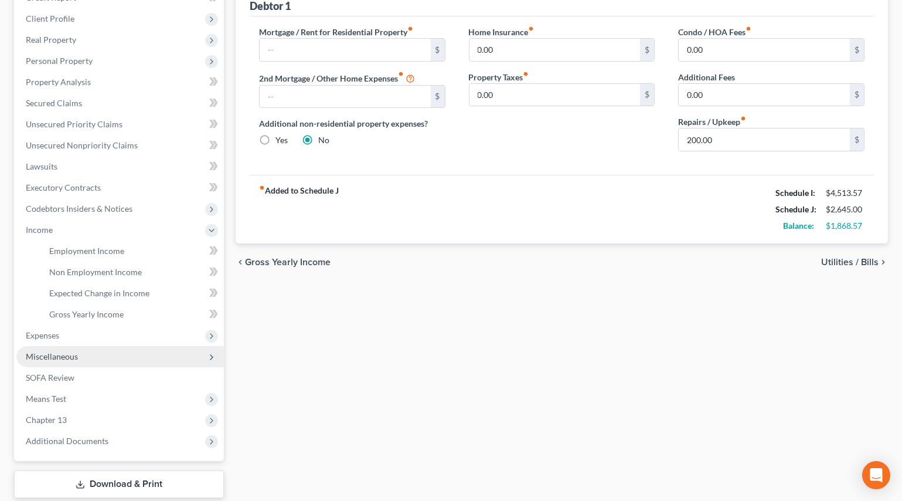
scroll to position [159, 0]
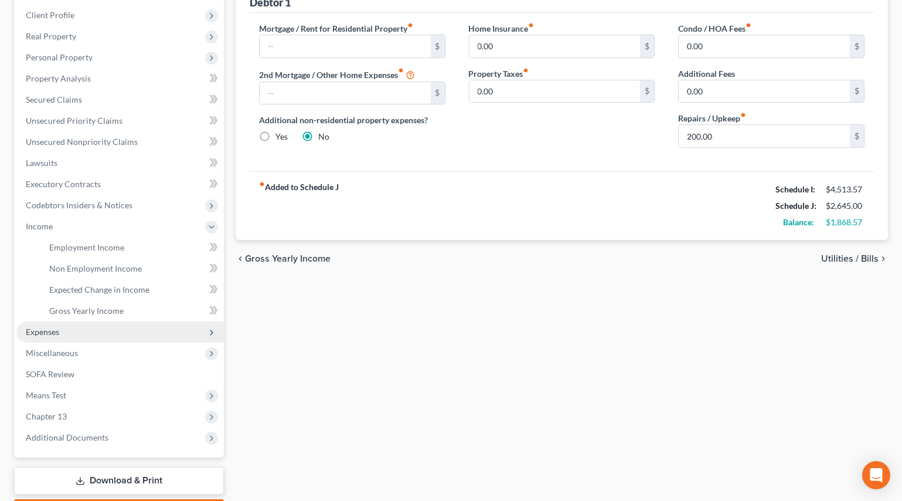
click at [43, 324] on span "Expenses" at bounding box center [120, 331] width 208 height 21
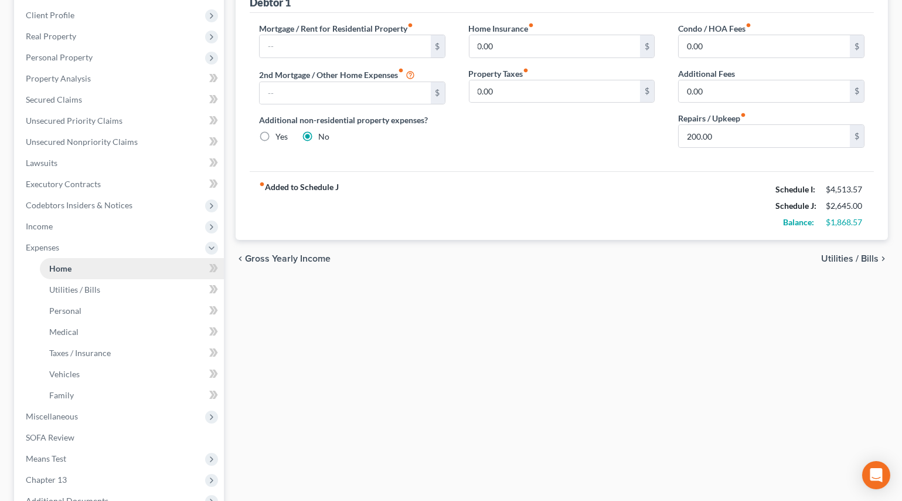
click at [70, 263] on span "Home" at bounding box center [60, 268] width 22 height 10
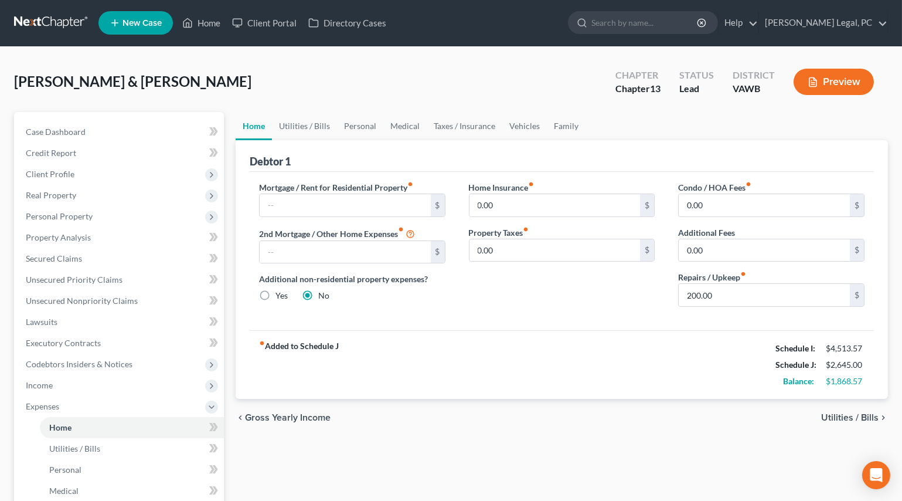
scroll to position [0, 0]
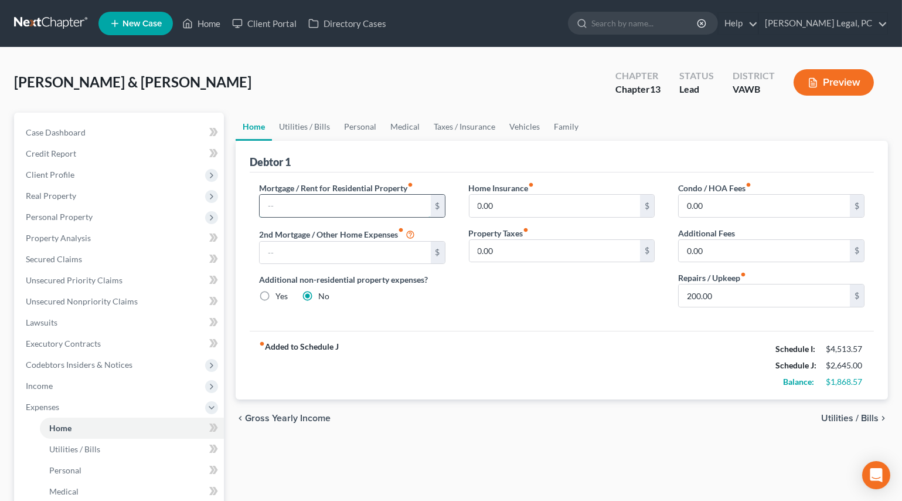
click at [293, 205] on input "text" at bounding box center [345, 206] width 171 height 22
type input "100"
click at [732, 287] on input "200.00" at bounding box center [764, 295] width 171 height 22
type input "150"
click at [349, 127] on link "Personal" at bounding box center [360, 127] width 46 height 28
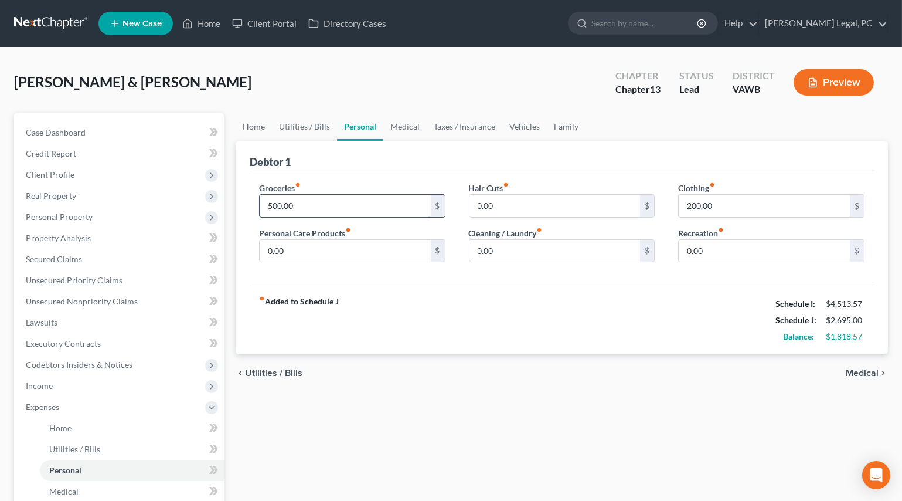
click at [319, 208] on input "500.00" at bounding box center [345, 206] width 171 height 22
type input "700"
click at [732, 200] on input "200.00" at bounding box center [764, 206] width 171 height 22
type input "100"
click at [315, 247] on input "0.00" at bounding box center [345, 251] width 171 height 22
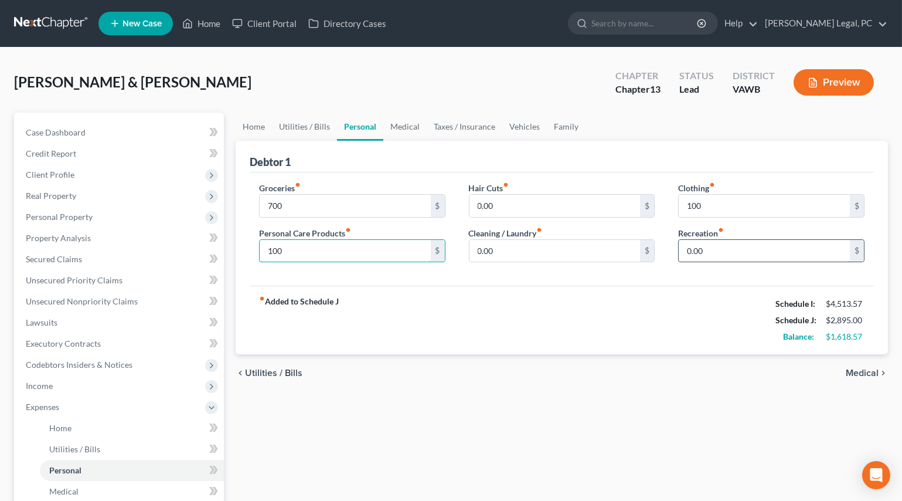
type input "100"
click at [726, 244] on input "0.00" at bounding box center [764, 251] width 171 height 22
type input "75"
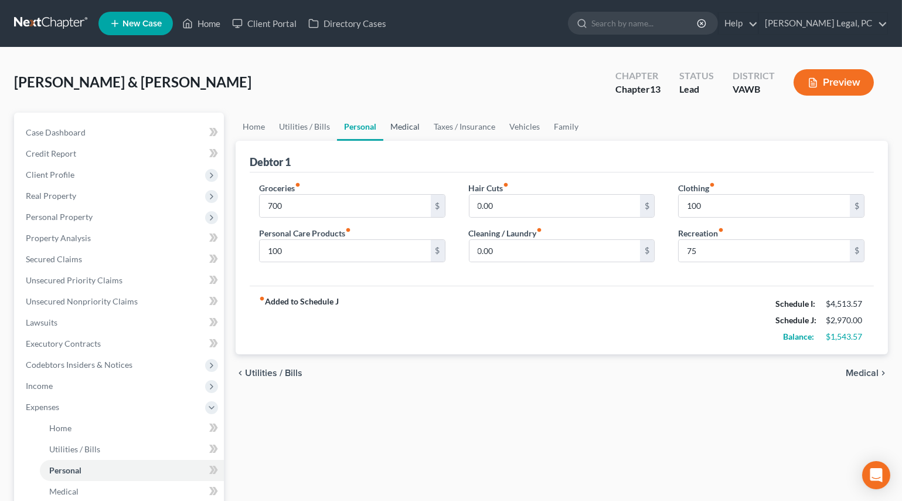
click at [399, 123] on link "Medical" at bounding box center [404, 127] width 43 height 28
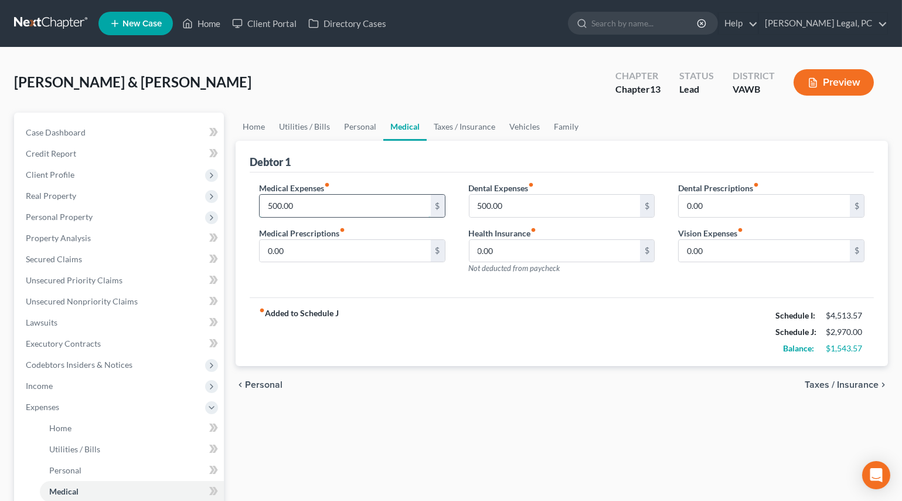
click at [329, 203] on input "500.00" at bounding box center [345, 206] width 171 height 22
type input "300"
click at [443, 121] on link "Taxes / Insurance" at bounding box center [465, 127] width 76 height 28
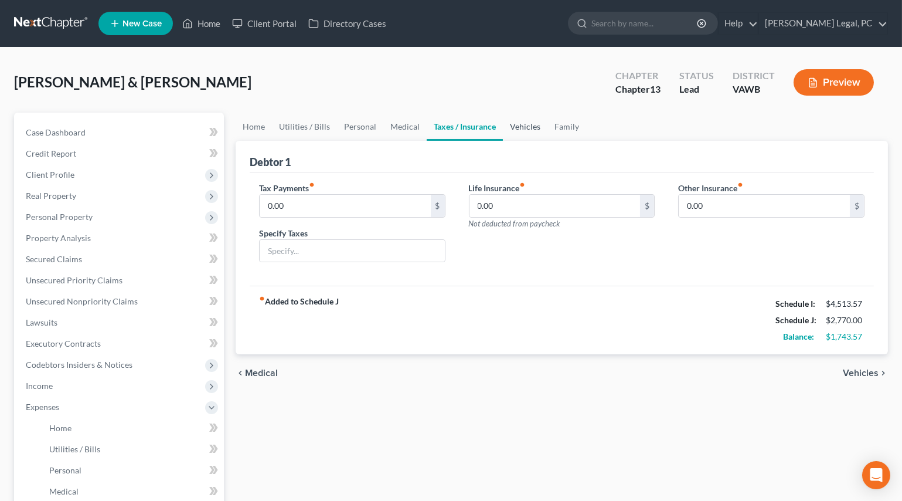
click at [521, 124] on link "Vehicles" at bounding box center [525, 127] width 45 height 28
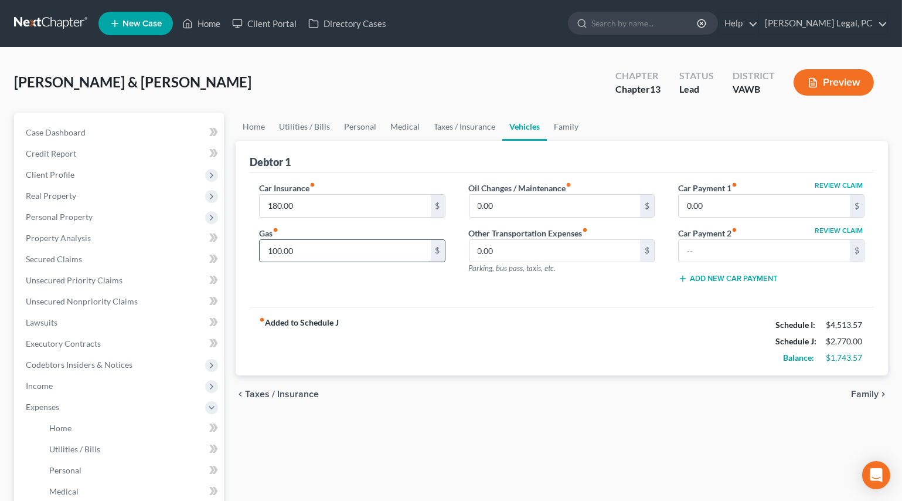
click at [315, 256] on input "100.00" at bounding box center [345, 251] width 171 height 22
type input "350"
click at [522, 352] on div "fiber_manual_record Added to Schedule J Schedule I: $4,513.57 Schedule J: $3,02…" at bounding box center [562, 341] width 624 height 69
click at [412, 128] on link "Medical" at bounding box center [404, 127] width 43 height 28
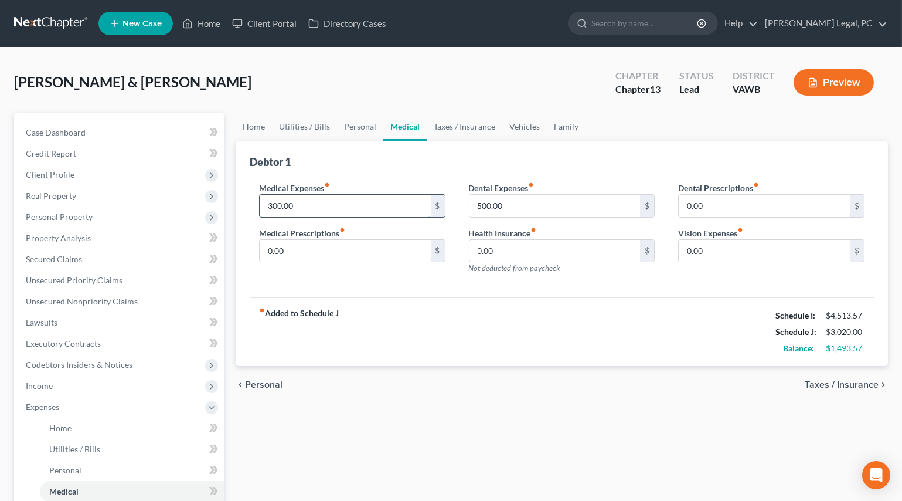
click at [315, 205] on input "300.00" at bounding box center [345, 206] width 171 height 22
type input "250"
click at [560, 123] on link "Family" at bounding box center [566, 127] width 39 height 28
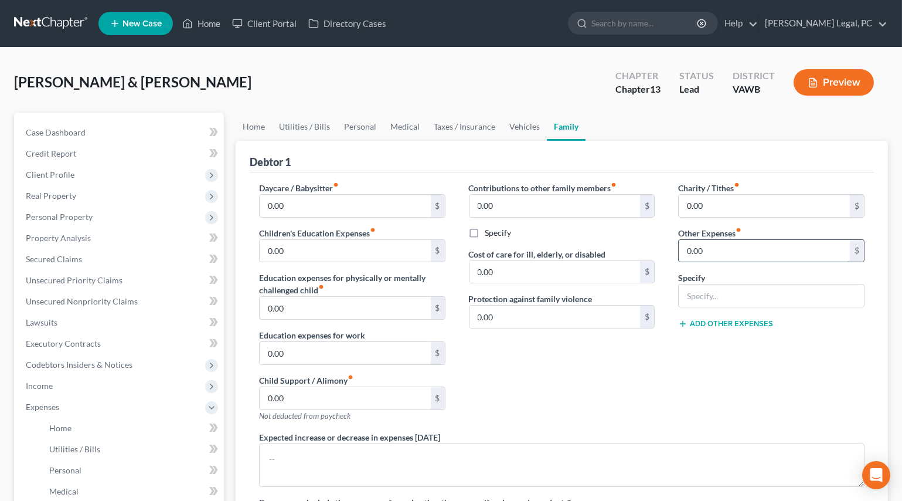
click at [724, 257] on input "0.00" at bounding box center [764, 251] width 171 height 22
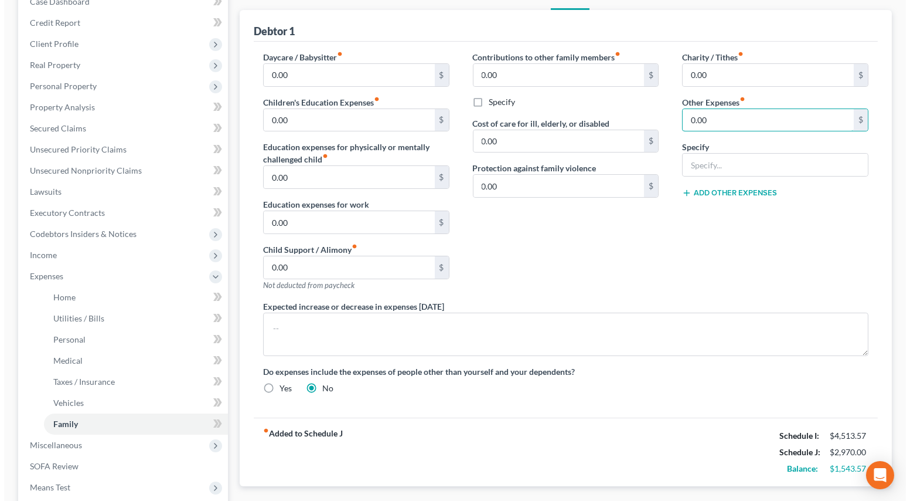
scroll to position [159, 0]
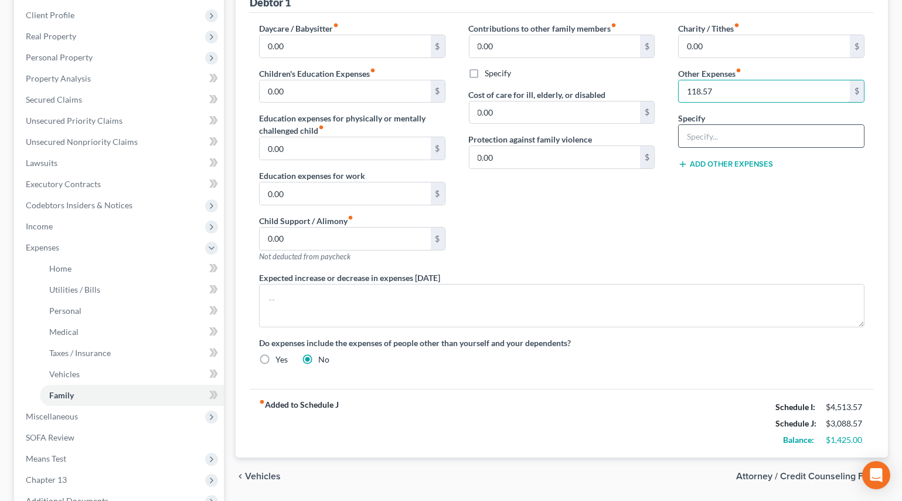
type input "118.57"
click at [714, 129] on input "text" at bounding box center [771, 136] width 185 height 22
type input "Pet food and care"
click at [732, 226] on div "Charity / Tithes fiber_manual_record 0.00 $ Other Expenses fiber_manual_record …" at bounding box center [772, 146] width 210 height 249
click at [756, 471] on span "Attorney / Credit Counseling Fees" at bounding box center [807, 475] width 142 height 9
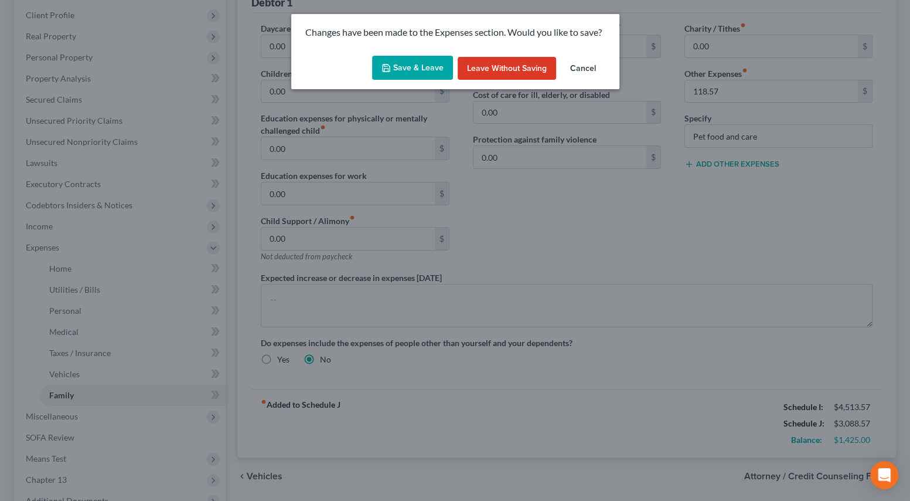
click at [418, 74] on button "Save & Leave" at bounding box center [412, 68] width 81 height 25
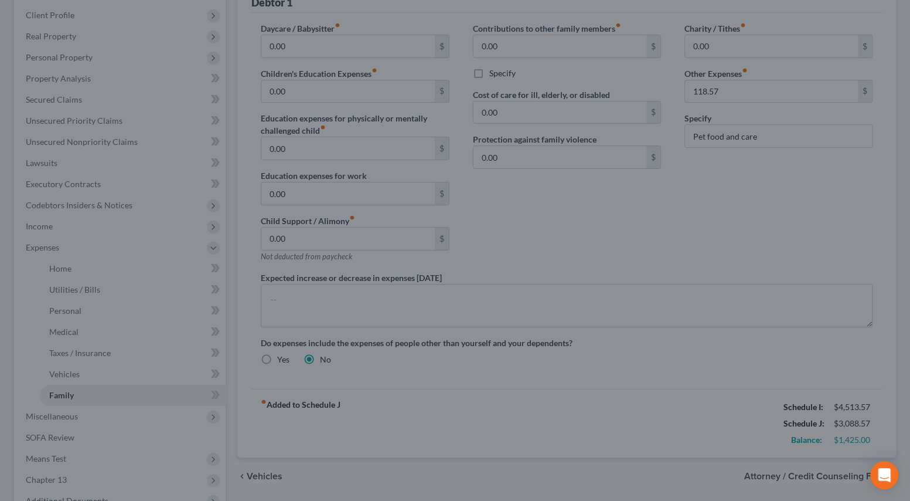
select select "0"
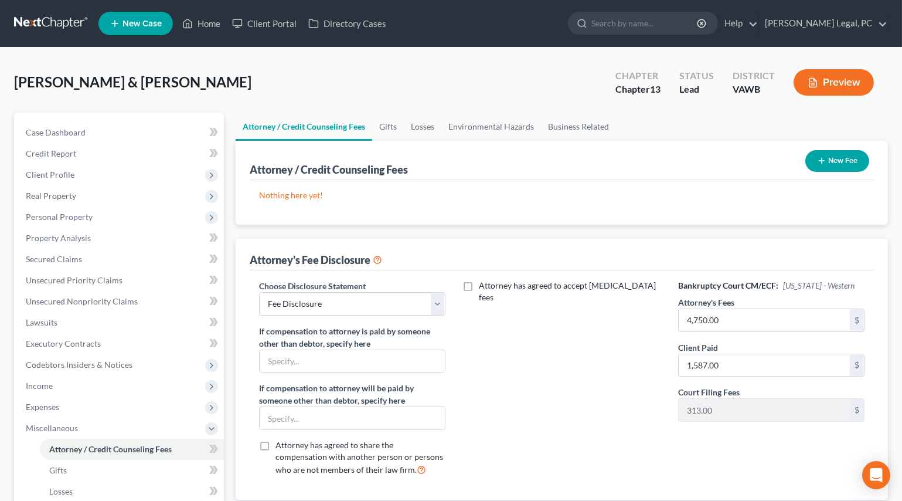
click at [823, 162] on icon "button" at bounding box center [821, 160] width 9 height 9
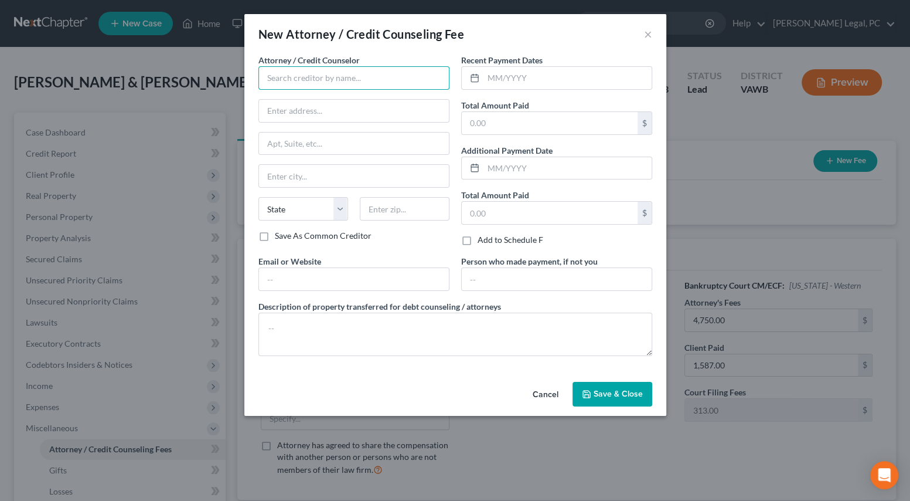
click at [343, 79] on input "text" at bounding box center [354, 77] width 191 height 23
type input "[PERSON_NAME] Legal, PC"
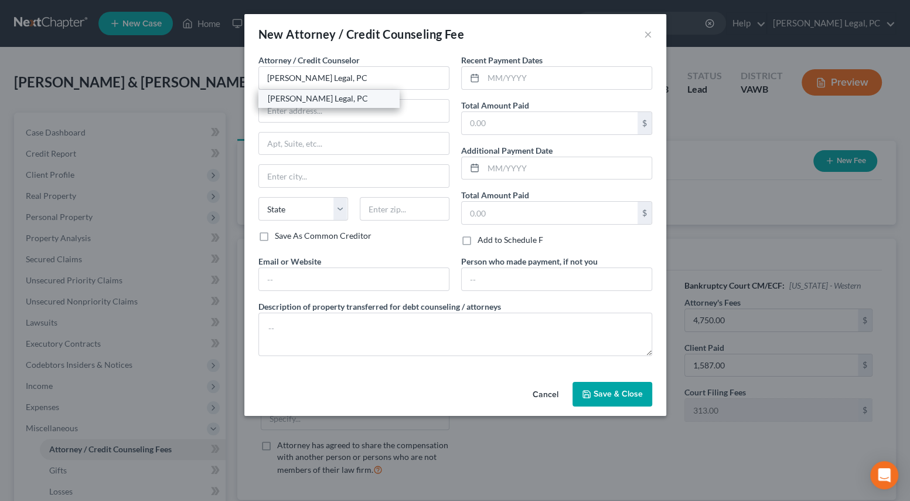
click at [331, 94] on div "[PERSON_NAME] Legal, PC" at bounding box center [329, 99] width 122 height 12
type input "[STREET_ADDRESS]"
type input "[GEOGRAPHIC_DATA]"
select select "48"
type input "24382"
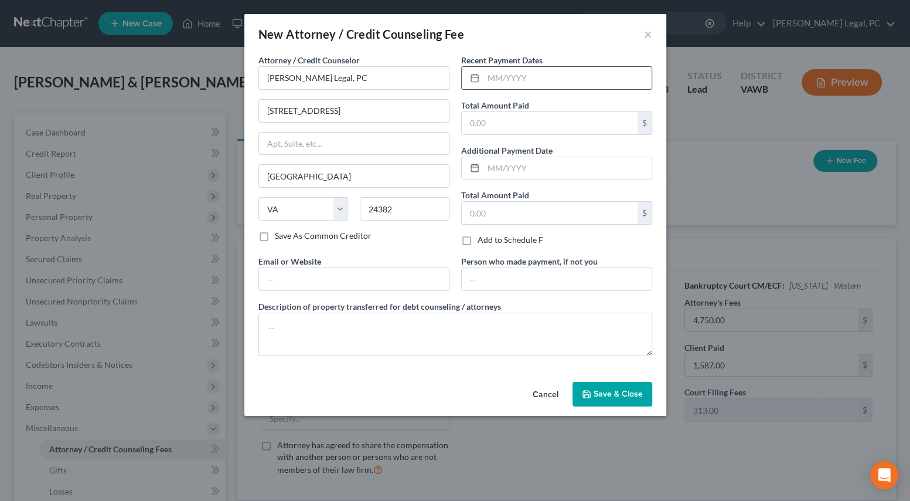
click at [505, 80] on input "text" at bounding box center [568, 78] width 168 height 22
type input "08/2025"
click at [506, 115] on input "text" at bounding box center [550, 123] width 176 height 22
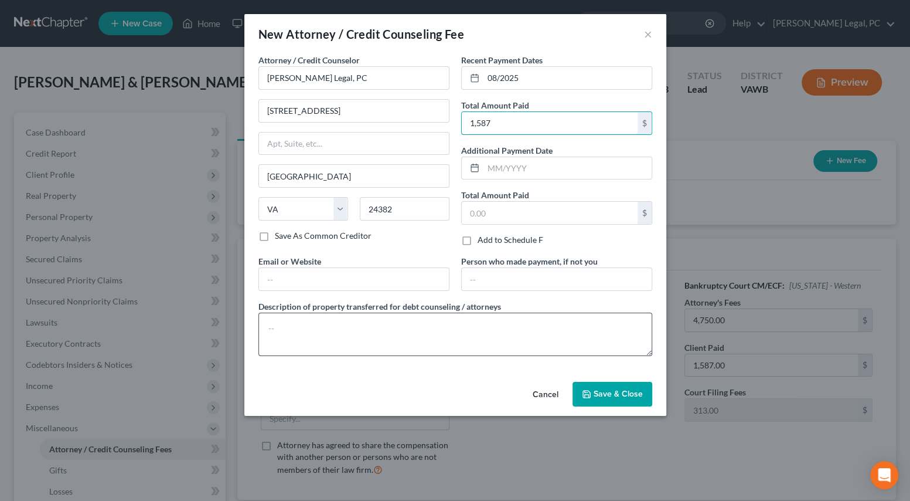
type input "1,587"
click at [393, 322] on textarea at bounding box center [456, 333] width 394 height 43
type textarea "Bankruptcy attorney fee"
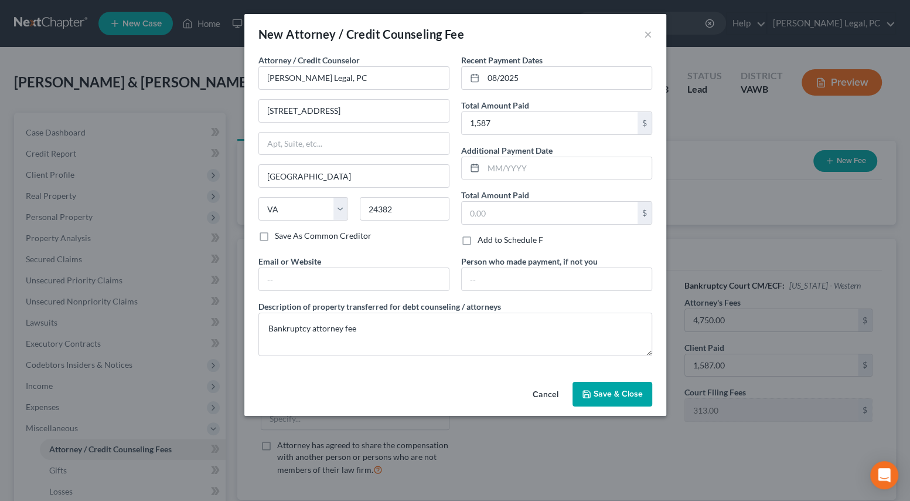
click at [619, 397] on span "Save & Close" at bounding box center [618, 394] width 49 height 10
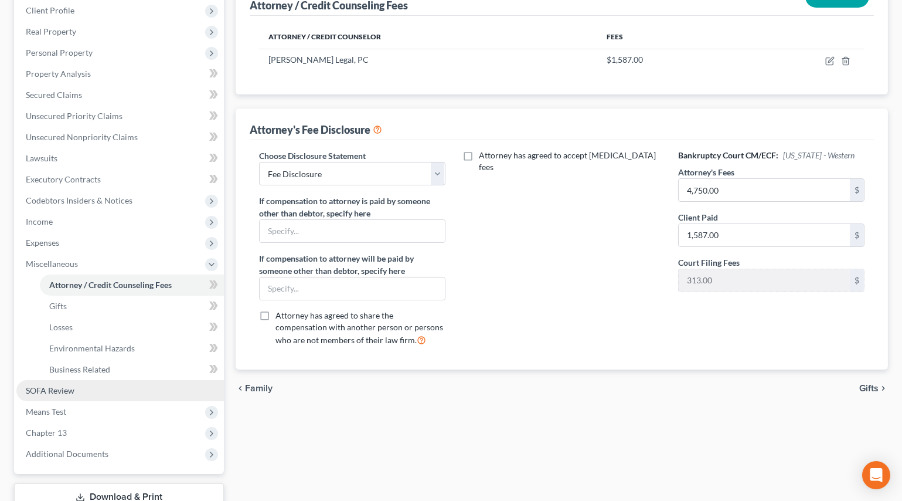
scroll to position [213, 0]
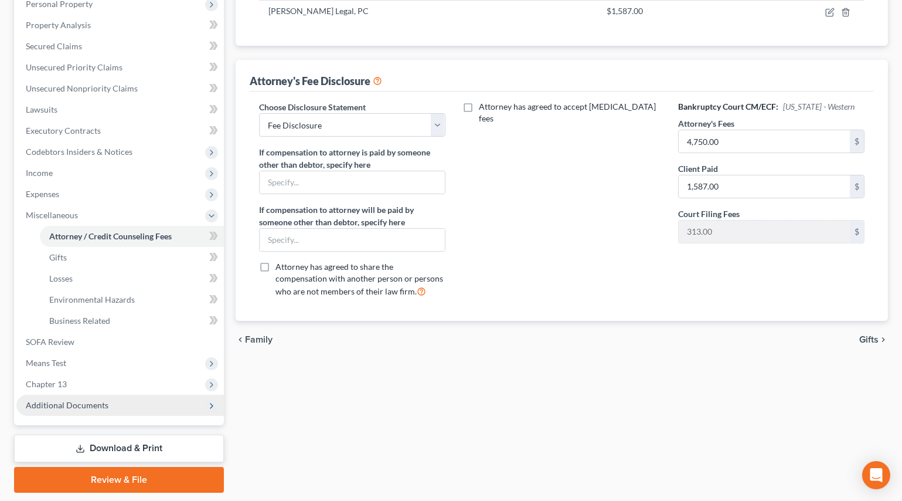
click at [64, 402] on span "Additional Documents" at bounding box center [67, 405] width 83 height 10
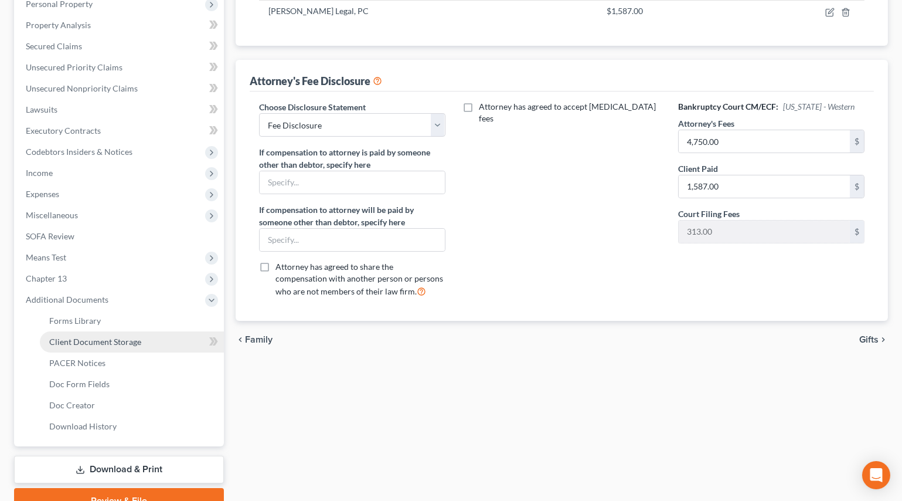
click at [91, 340] on span "Client Document Storage" at bounding box center [95, 342] width 92 height 10
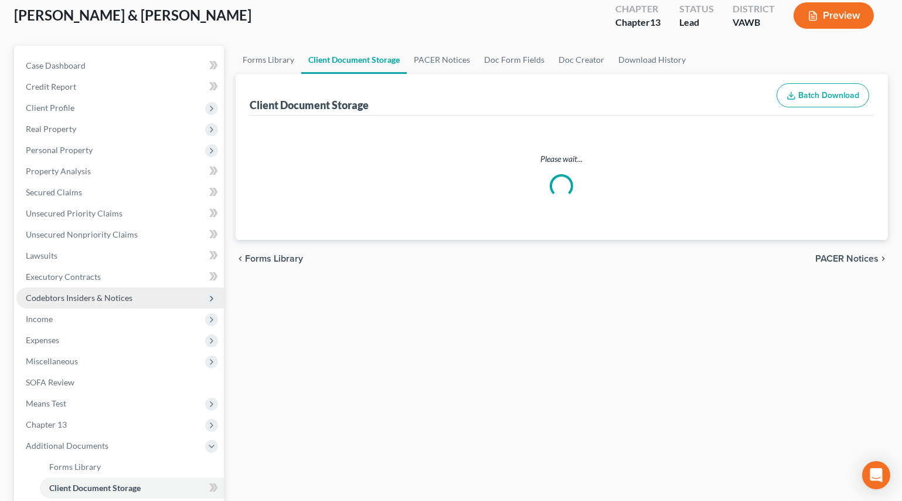
scroll to position [16, 0]
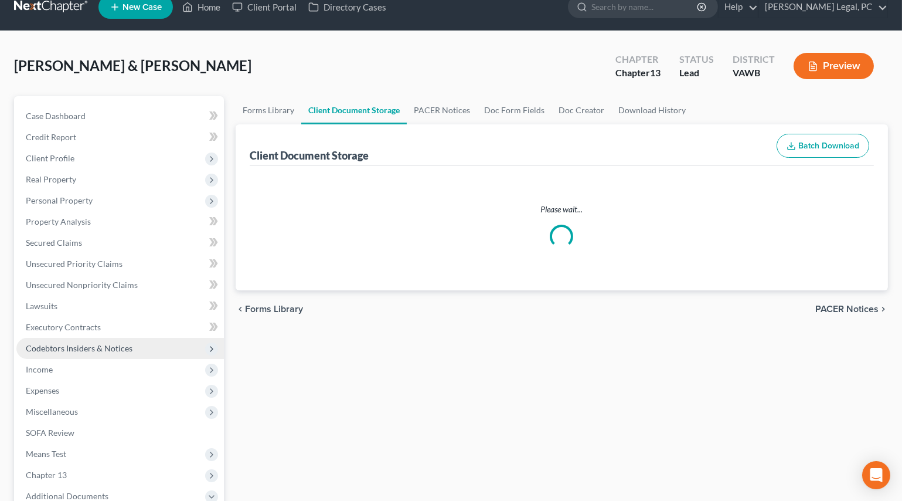
select select "0"
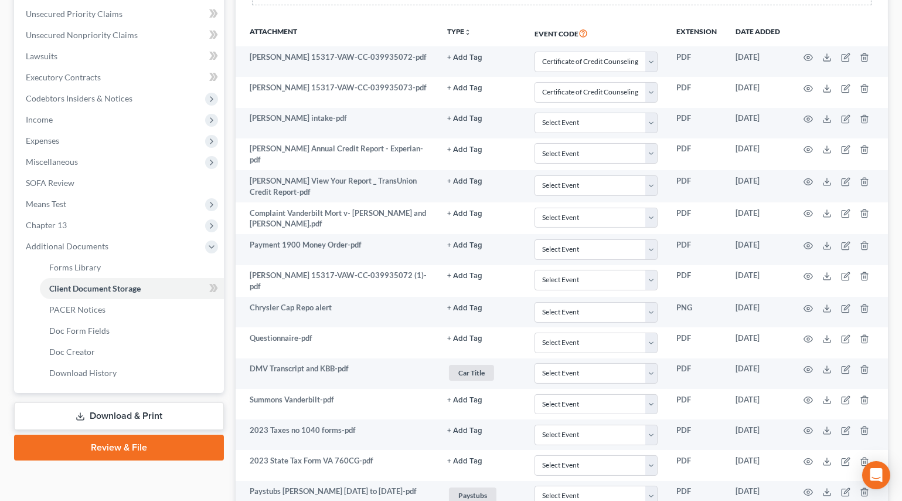
scroll to position [53, 0]
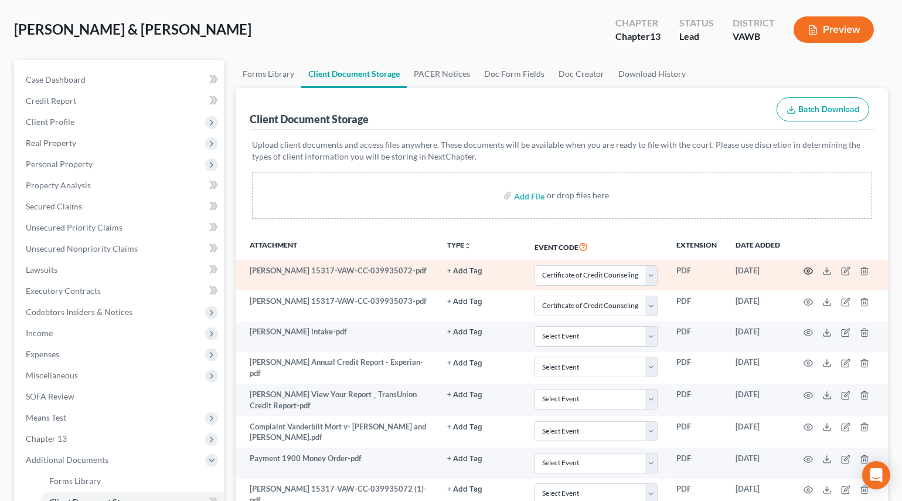
click at [808, 267] on icon "button" at bounding box center [808, 270] width 9 height 9
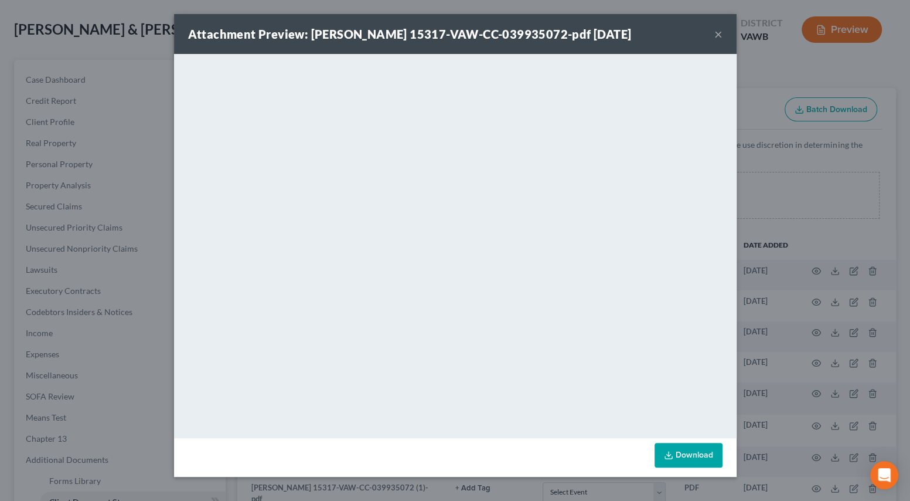
click at [717, 29] on button "×" at bounding box center [719, 34] width 8 height 14
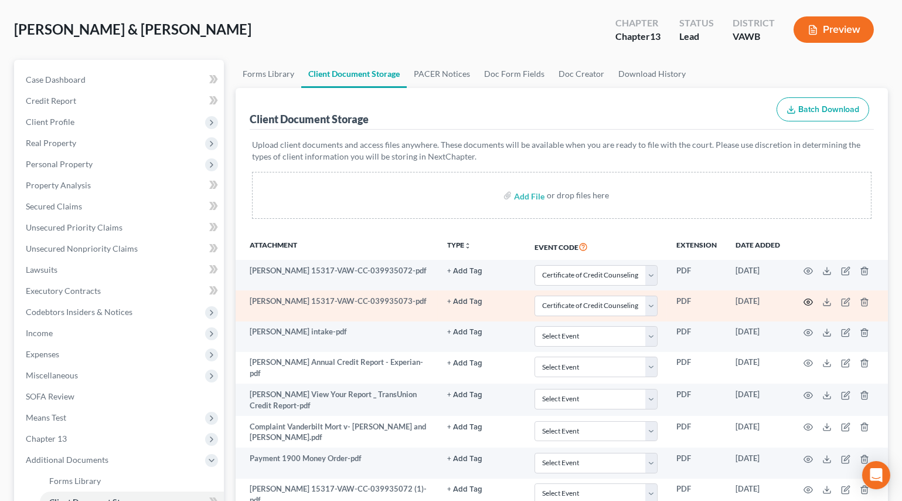
click at [807, 298] on icon "button" at bounding box center [808, 301] width 9 height 9
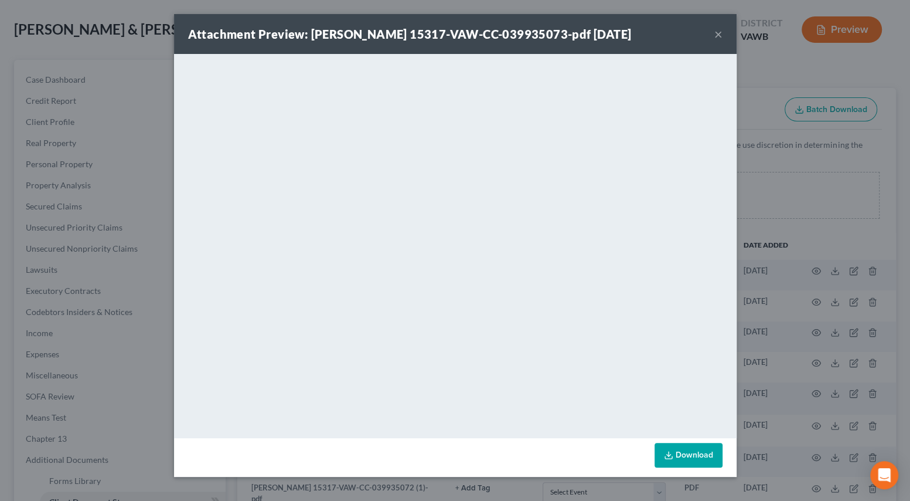
click at [719, 29] on button "×" at bounding box center [719, 34] width 8 height 14
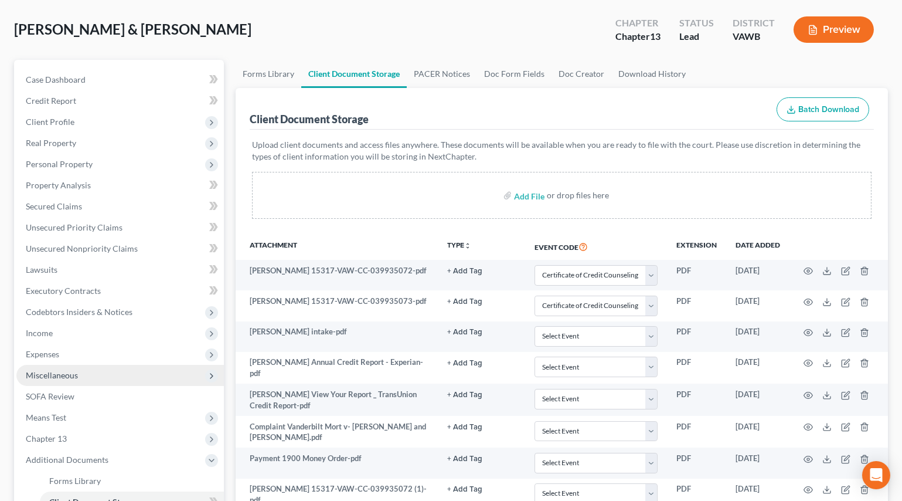
click at [64, 370] on span "Miscellaneous" at bounding box center [52, 375] width 52 height 10
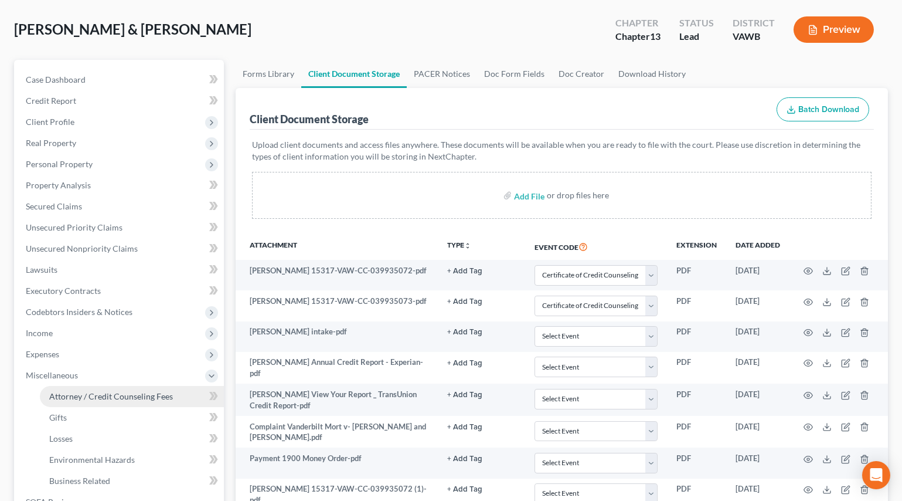
click at [77, 399] on span "Attorney / Credit Counseling Fees" at bounding box center [111, 396] width 124 height 10
select select "0"
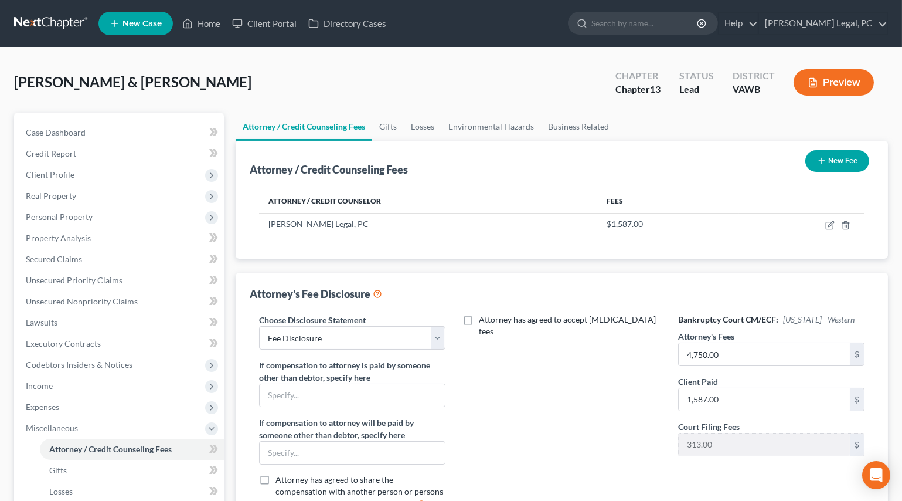
click at [827, 161] on button "New Fee" at bounding box center [838, 161] width 64 height 22
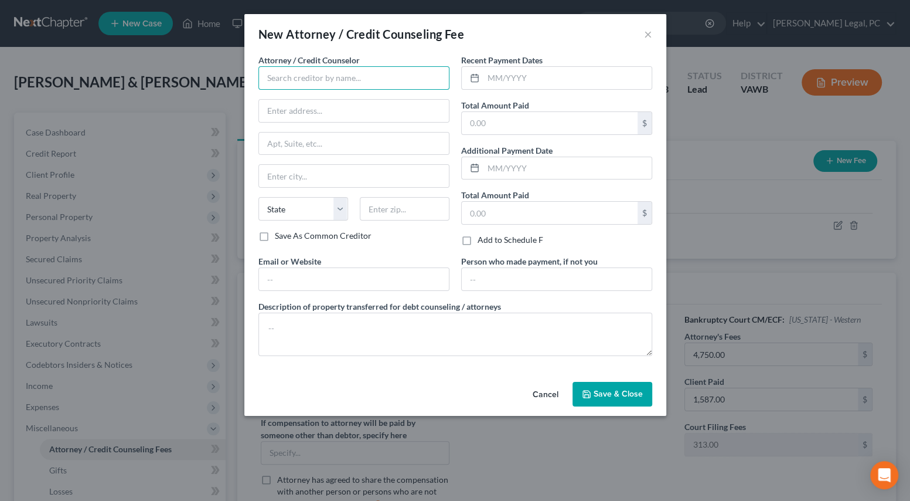
click at [372, 84] on input "text" at bounding box center [354, 77] width 191 height 23
click at [337, 101] on div "Access Counseling" at bounding box center [329, 99] width 122 height 12
type input "Access Counseling"
type input "[STREET_ADDRESS]"
type input "Suite 26001"
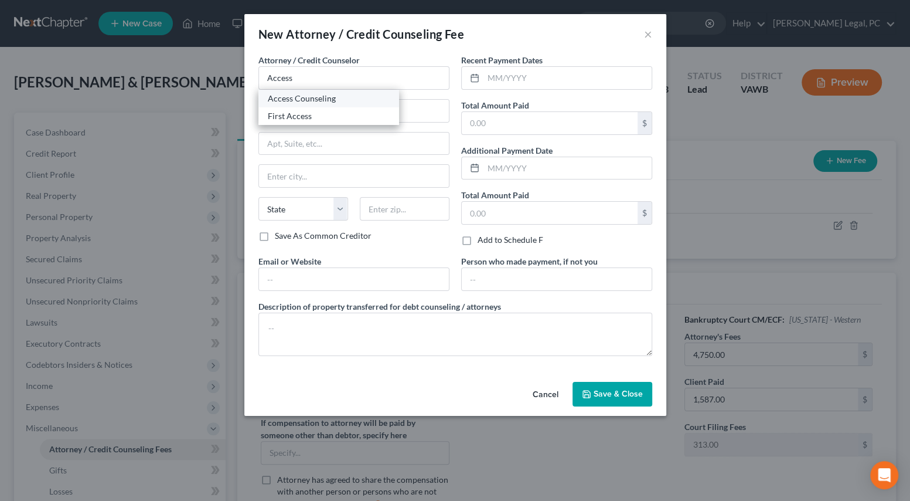
type input "[GEOGRAPHIC_DATA]"
select select "4"
type input "90071"
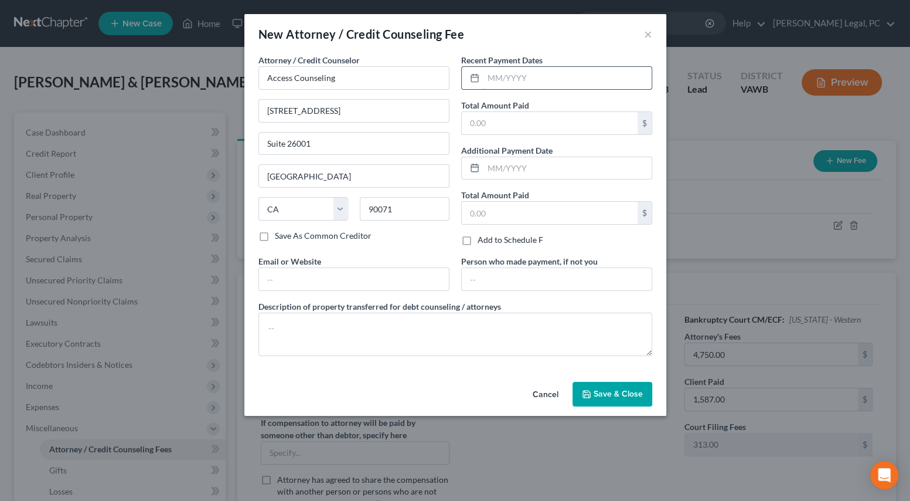
click at [508, 78] on input "text" at bounding box center [568, 78] width 168 height 22
type input "08/2025"
click at [502, 119] on input "text" at bounding box center [550, 123] width 176 height 22
type input "30"
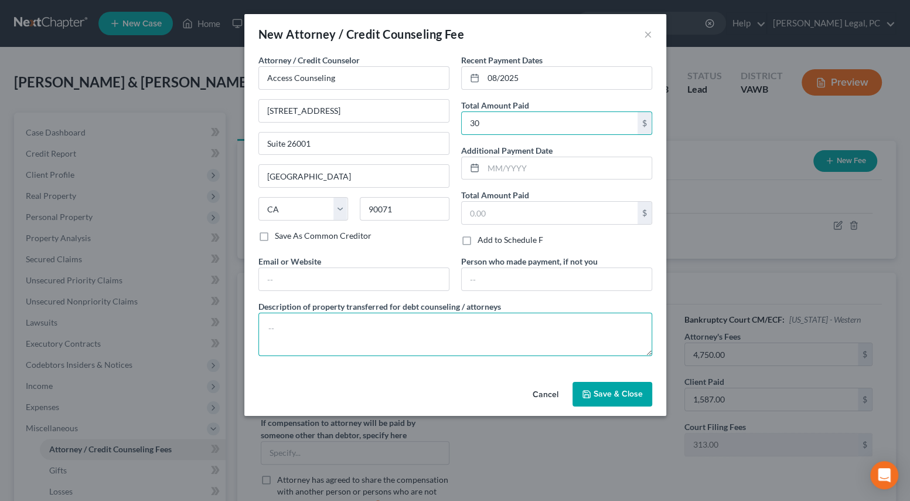
click at [364, 332] on textarea at bounding box center [456, 333] width 394 height 43
type textarea "Credit counseling"
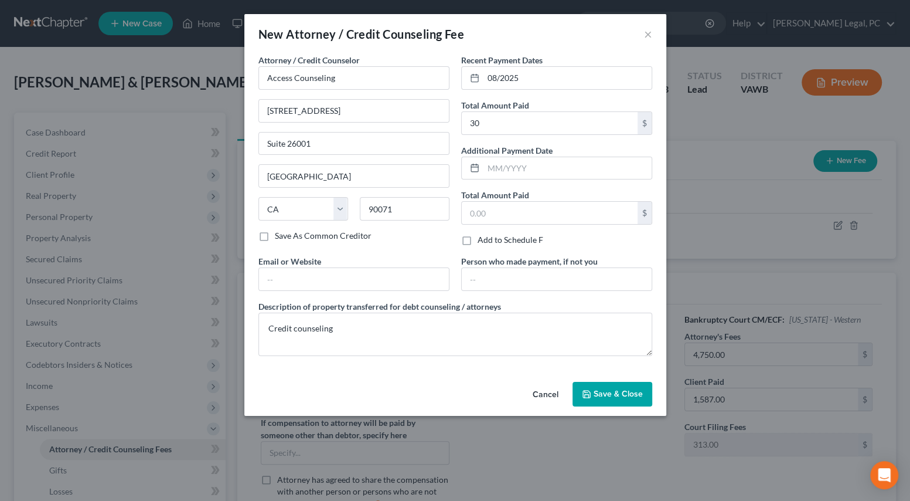
click at [614, 389] on span "Save & Close" at bounding box center [618, 394] width 49 height 10
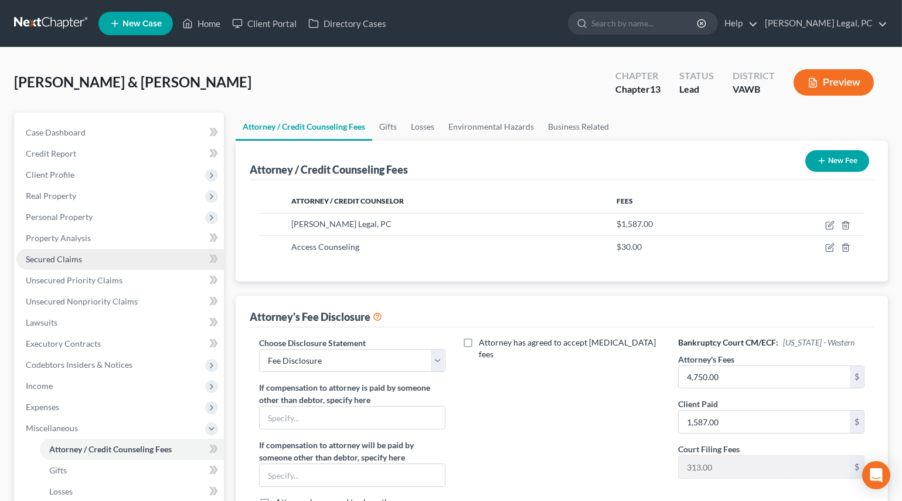
click at [64, 261] on span "Secured Claims" at bounding box center [54, 259] width 56 height 10
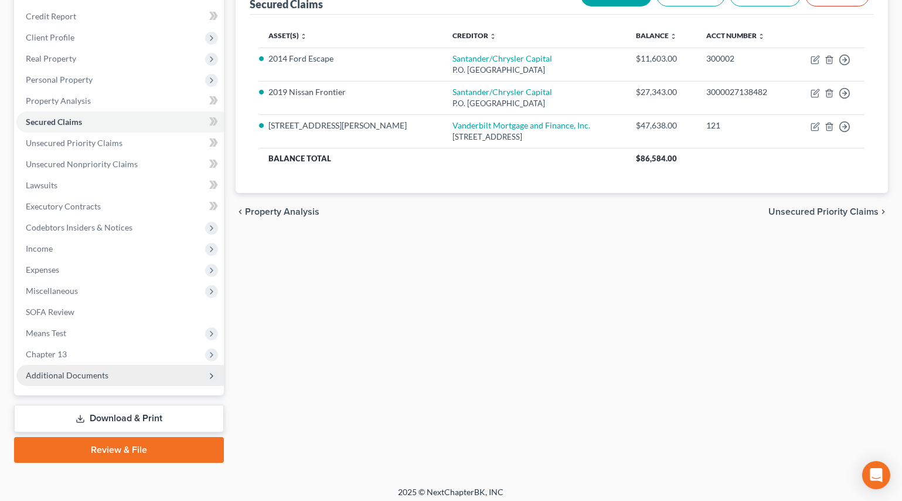
scroll to position [142, 0]
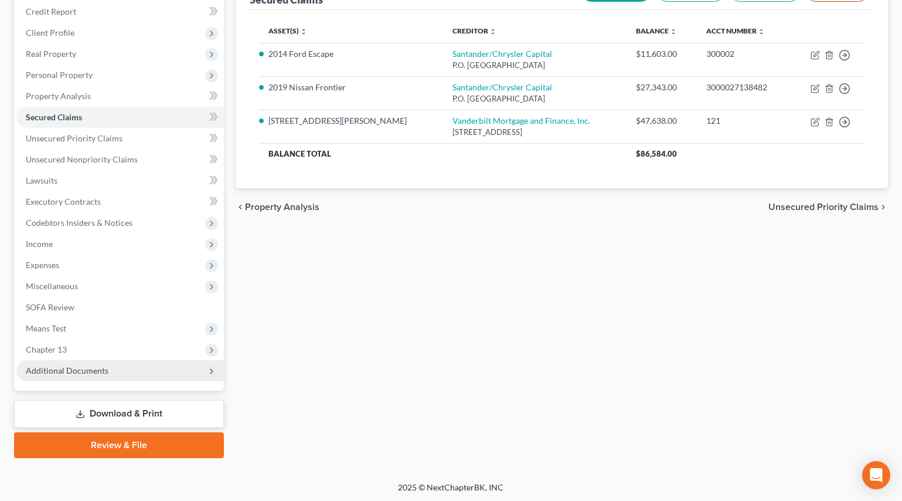
click at [72, 368] on span "Additional Documents" at bounding box center [67, 370] width 83 height 10
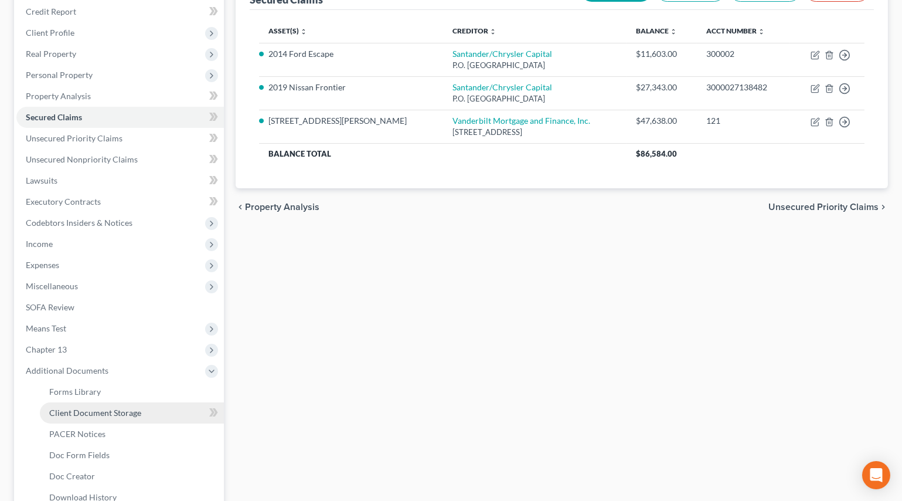
click at [81, 415] on span "Client Document Storage" at bounding box center [95, 412] width 92 height 10
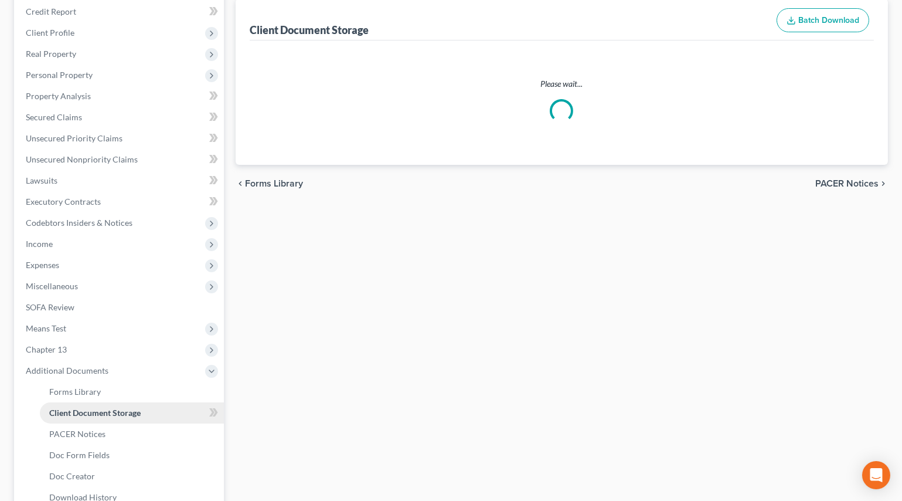
scroll to position [29, 0]
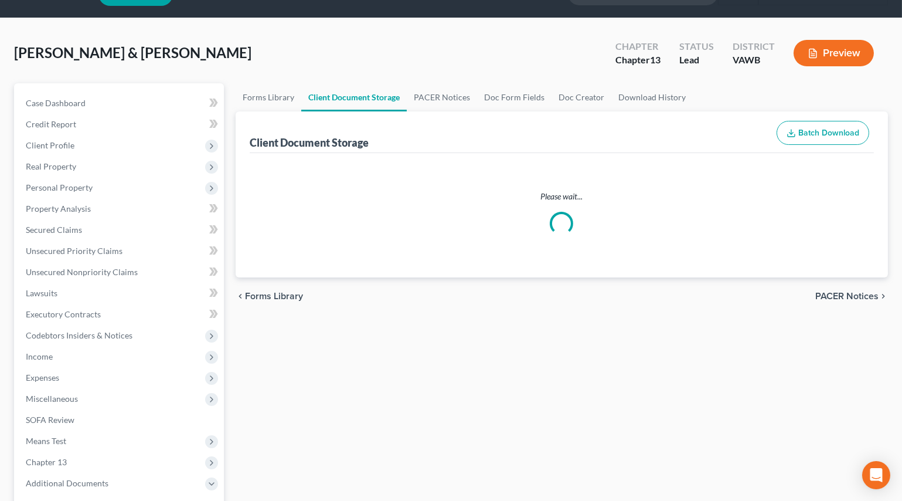
select select "0"
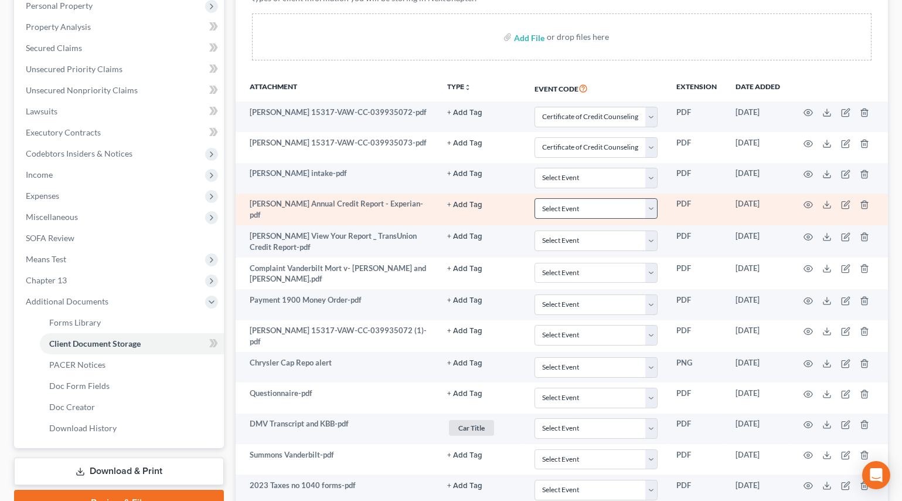
scroll to position [266, 0]
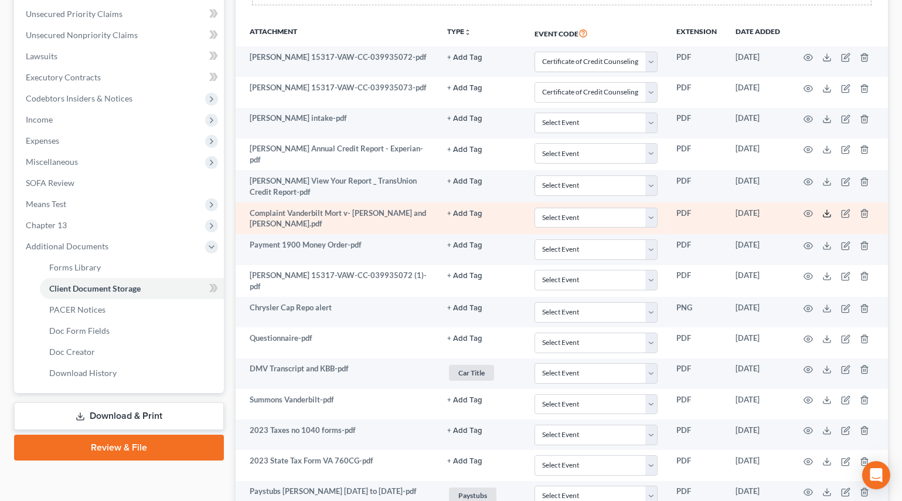
click at [825, 211] on icon at bounding box center [827, 213] width 9 height 9
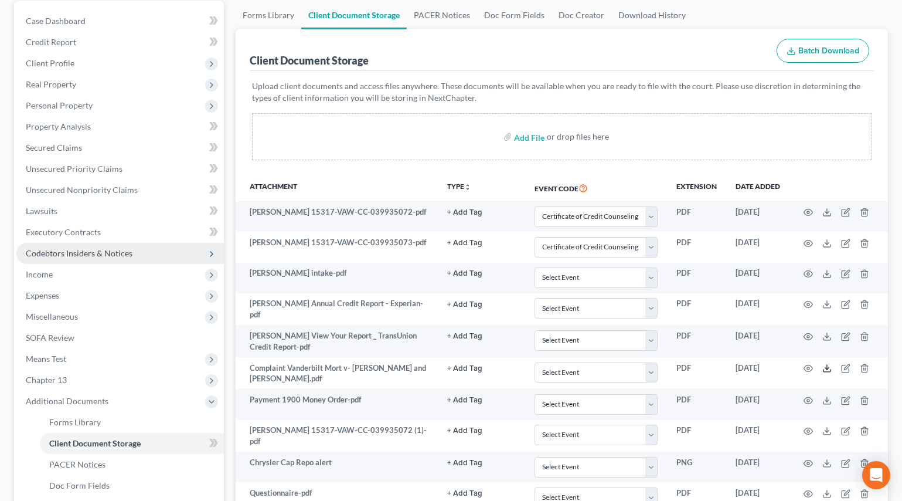
scroll to position [106, 0]
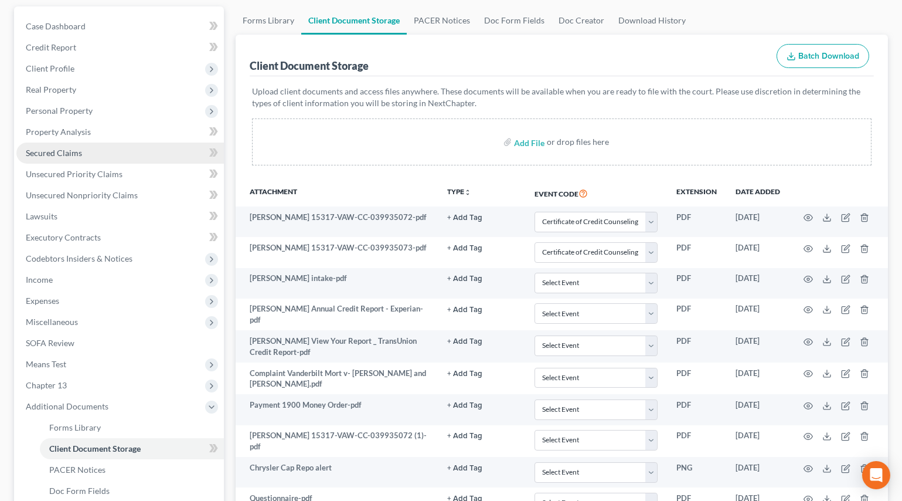
click at [64, 154] on span "Secured Claims" at bounding box center [54, 153] width 56 height 10
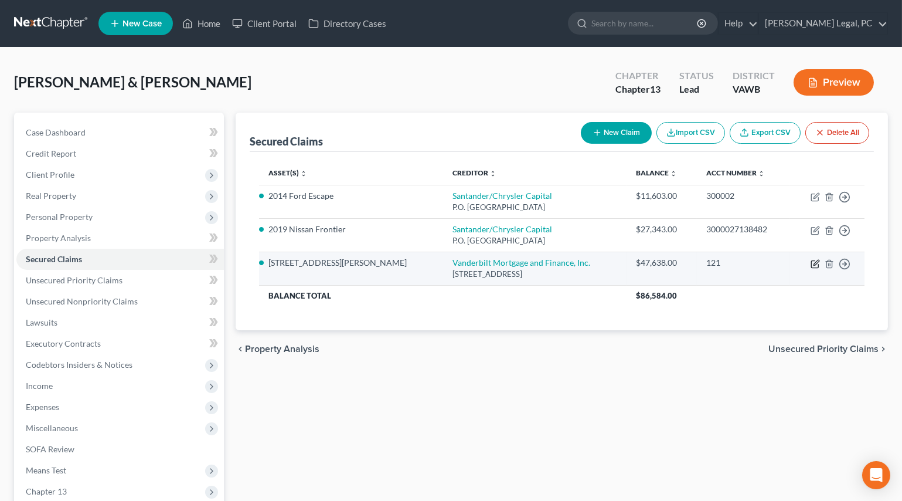
click at [818, 264] on icon "button" at bounding box center [815, 263] width 9 height 9
select select "44"
select select "15"
select select "2"
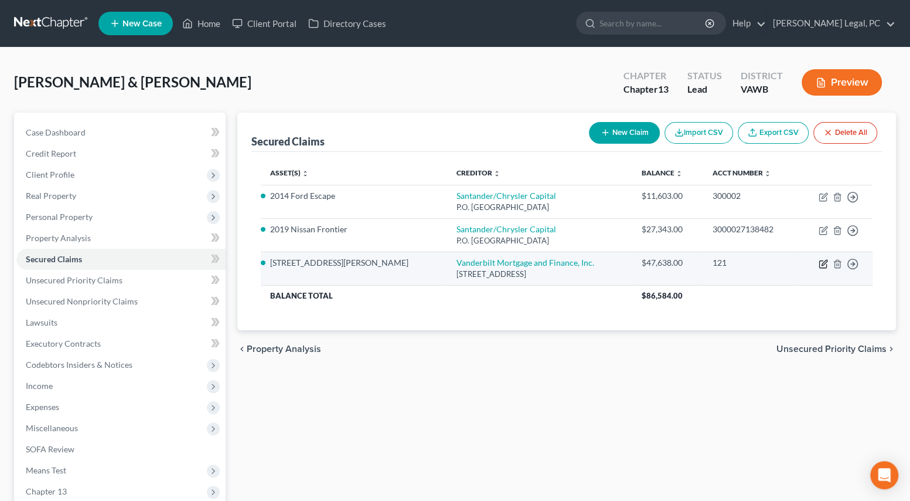
select select "0"
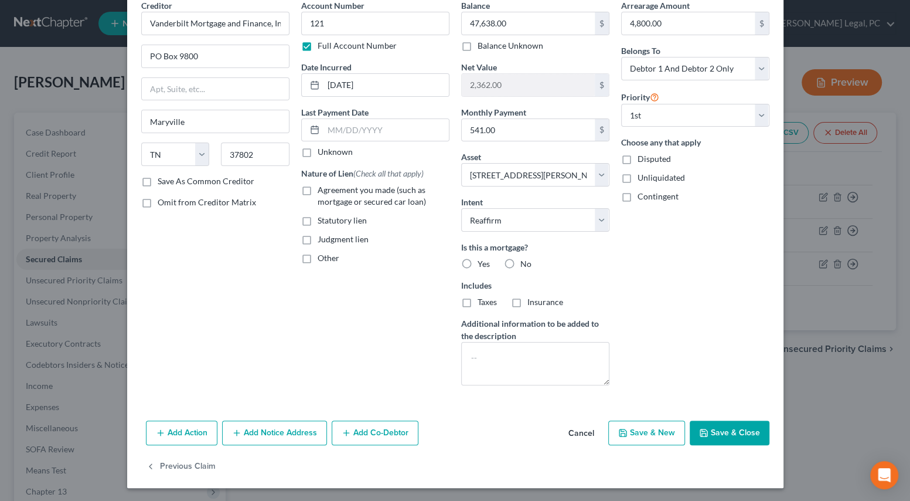
scroll to position [55, 0]
click at [274, 433] on button "Add Notice Address" at bounding box center [274, 432] width 105 height 25
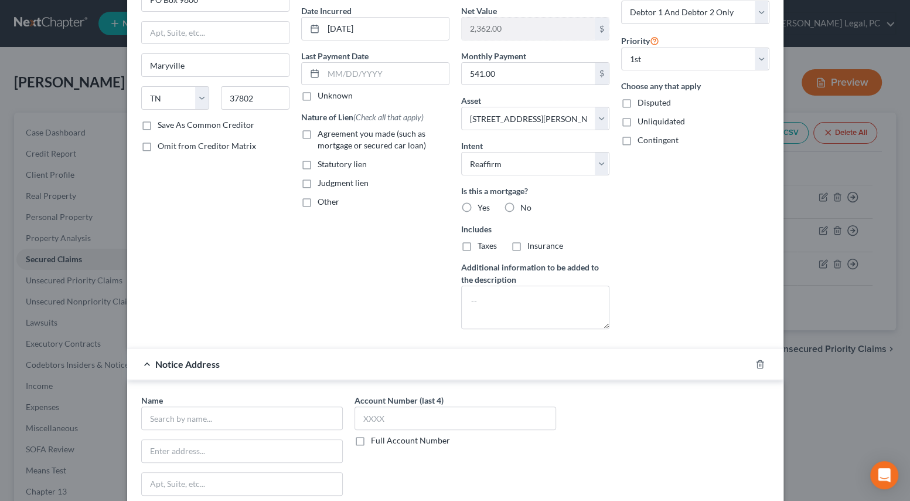
scroll to position [269, 0]
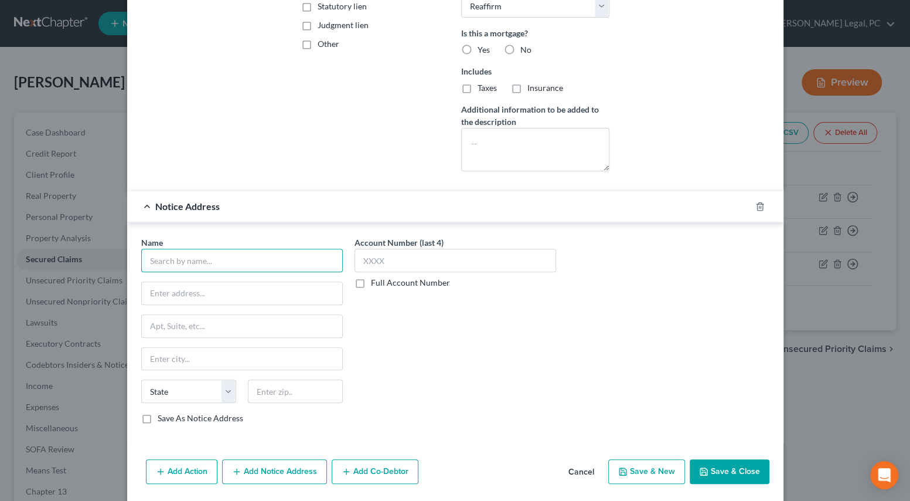
click at [232, 261] on input "text" at bounding box center [242, 260] width 202 height 23
type input "Lee County Circuit Court"
drag, startPoint x: 222, startPoint y: 294, endPoint x: 225, endPoint y: 281, distance: 13.9
click at [222, 294] on input "text" at bounding box center [242, 293] width 201 height 22
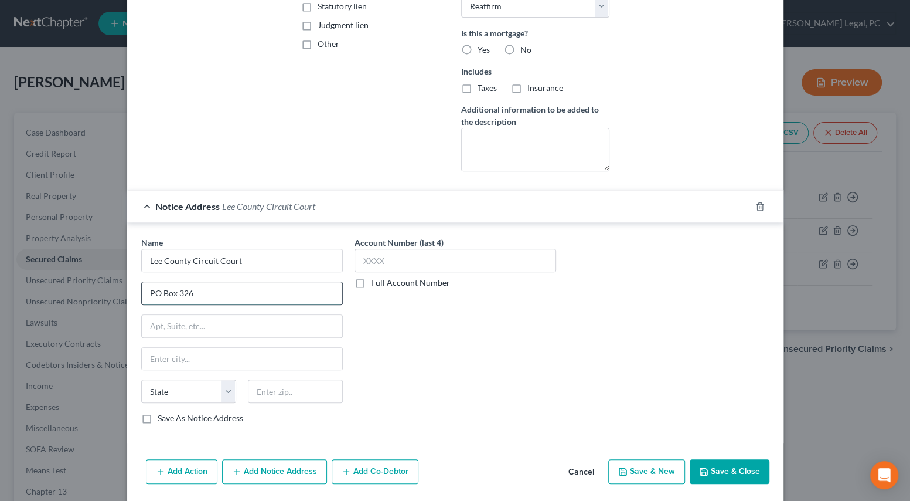
type input "PO Box 326"
type input "[GEOGRAPHIC_DATA]"
select select "48"
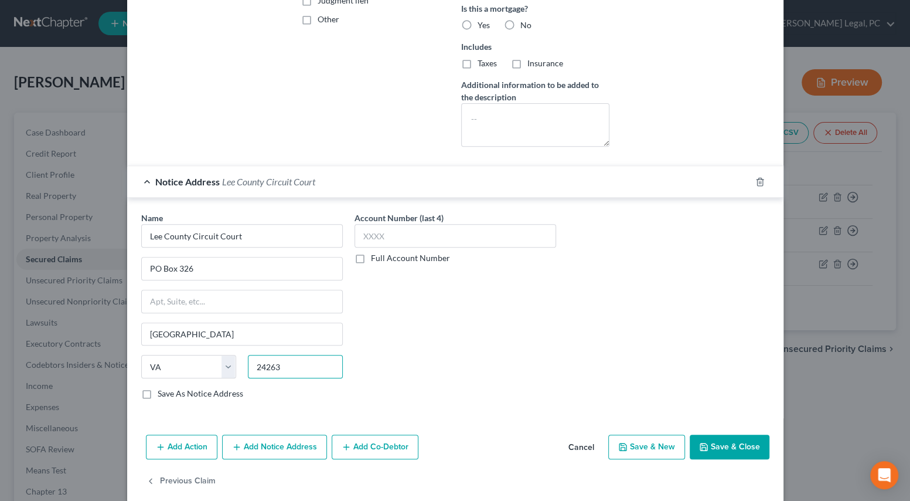
scroll to position [307, 0]
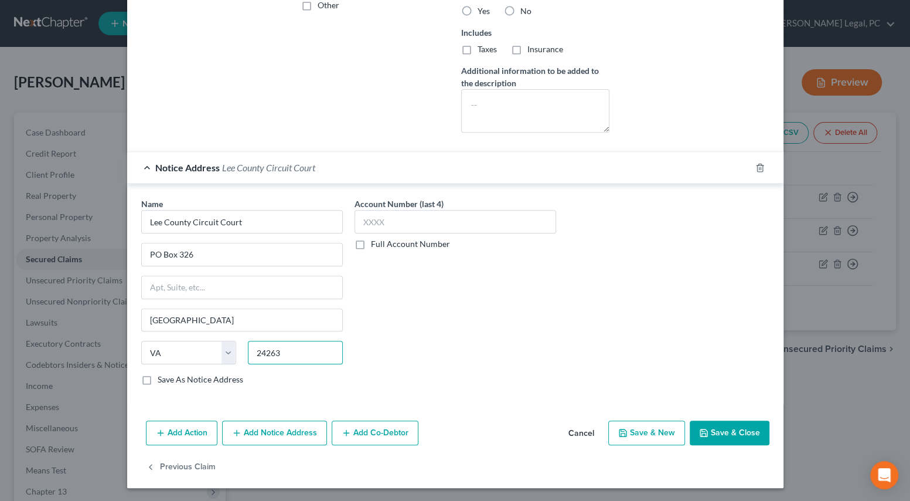
type input "24263"
click at [281, 437] on button "Add Notice Address" at bounding box center [274, 432] width 105 height 25
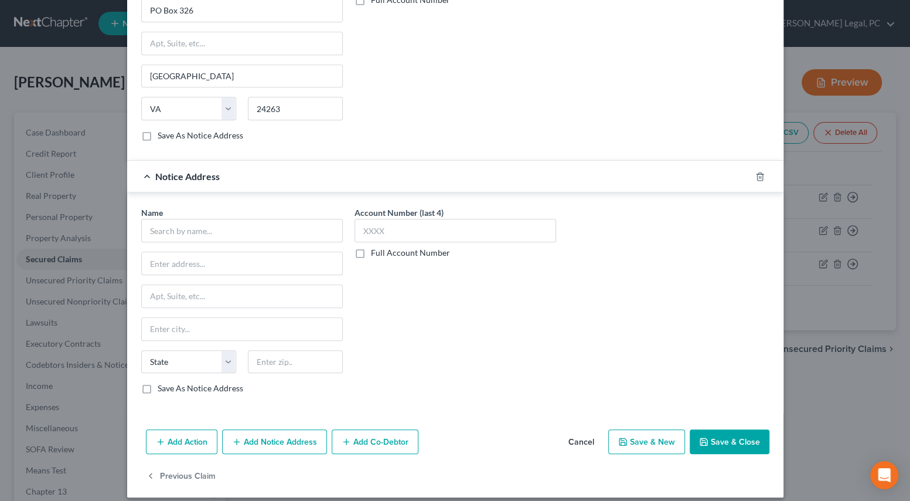
scroll to position [559, 0]
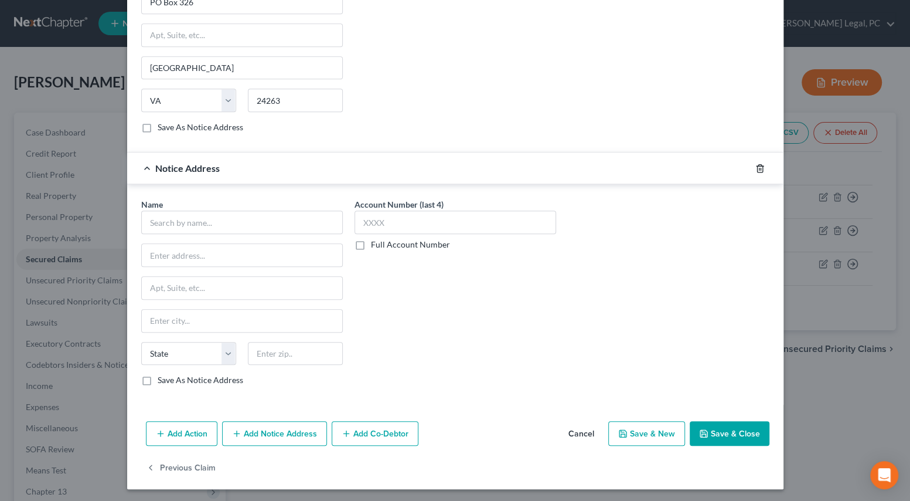
click at [757, 167] on icon "button" at bounding box center [759, 168] width 5 height 8
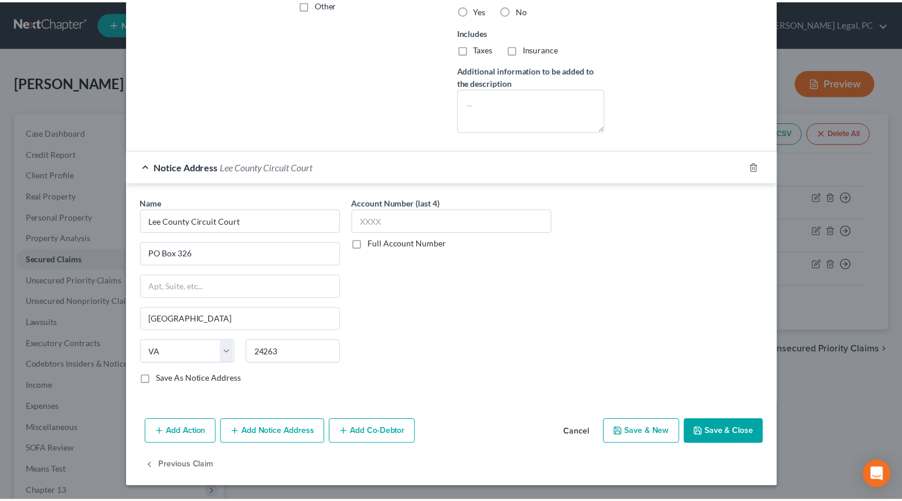
scroll to position [307, 0]
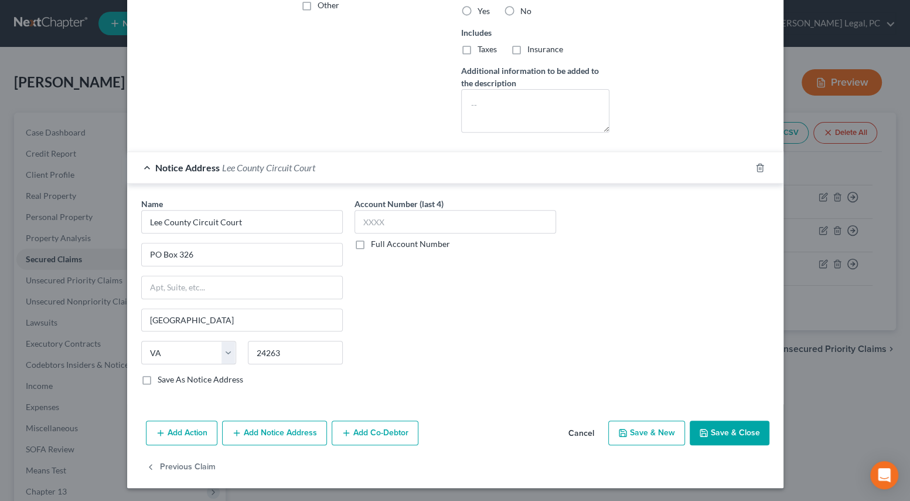
click at [729, 432] on button "Save & Close" at bounding box center [730, 432] width 80 height 25
select select
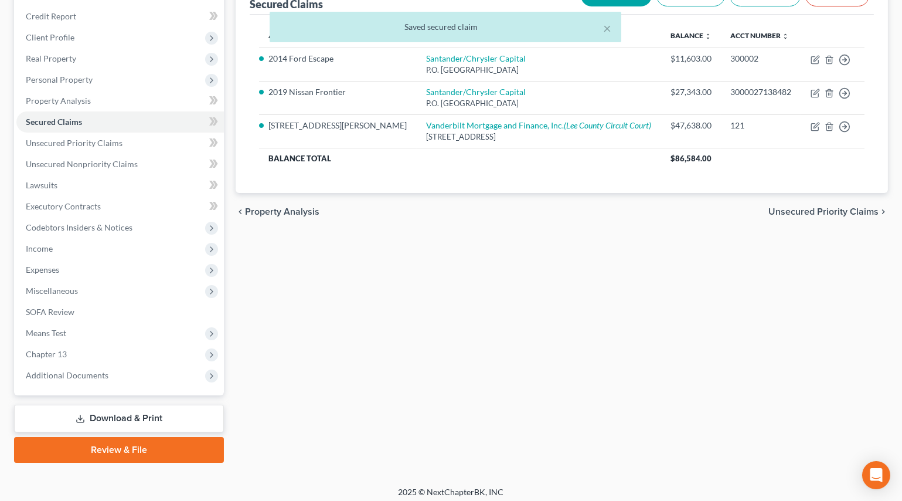
scroll to position [142, 0]
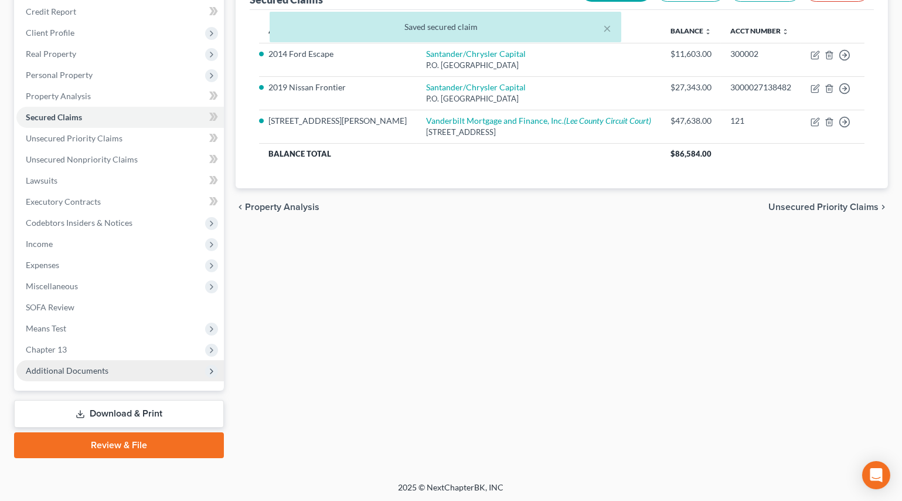
click at [70, 376] on span "Additional Documents" at bounding box center [120, 370] width 208 height 21
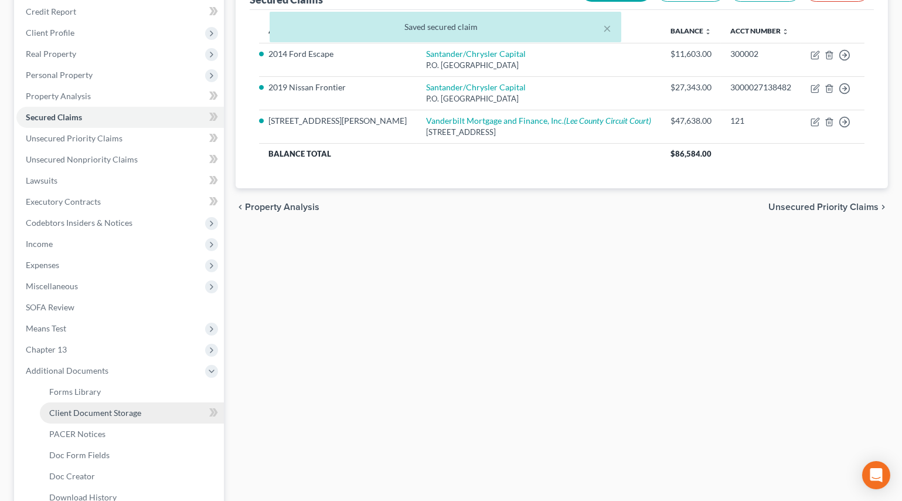
click at [76, 412] on span "Client Document Storage" at bounding box center [95, 412] width 92 height 10
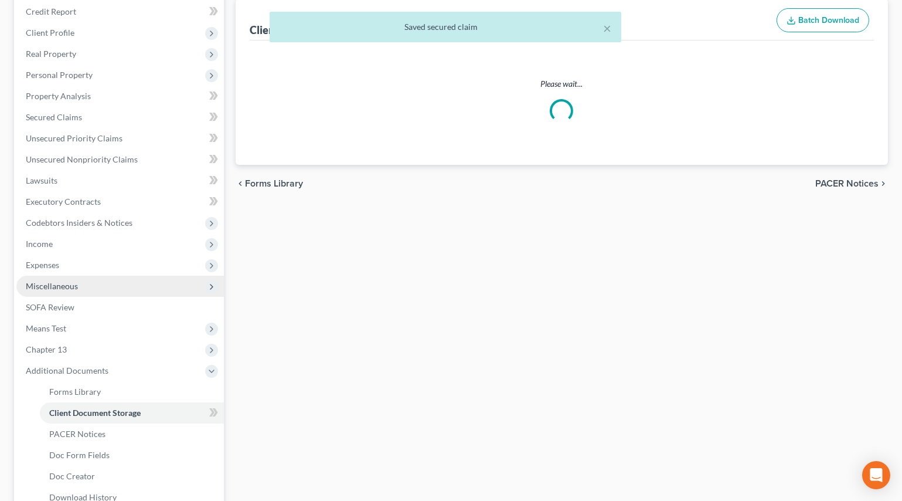
scroll to position [29, 0]
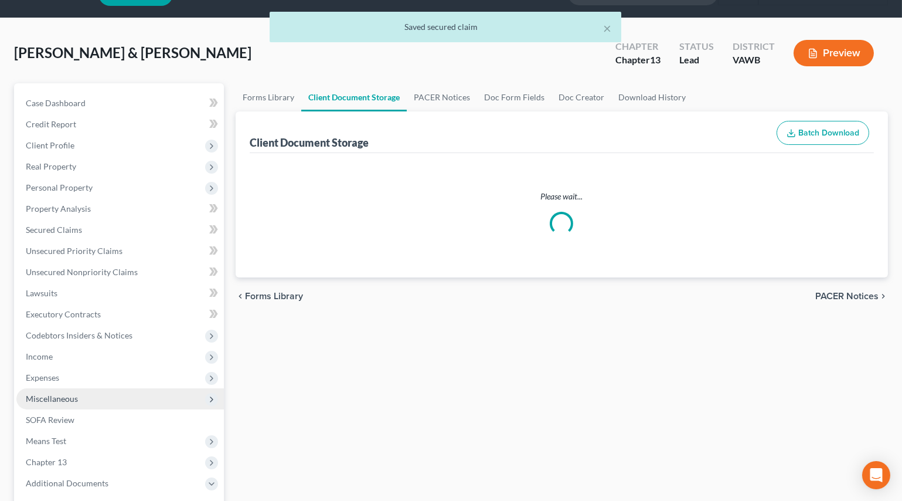
select select "0"
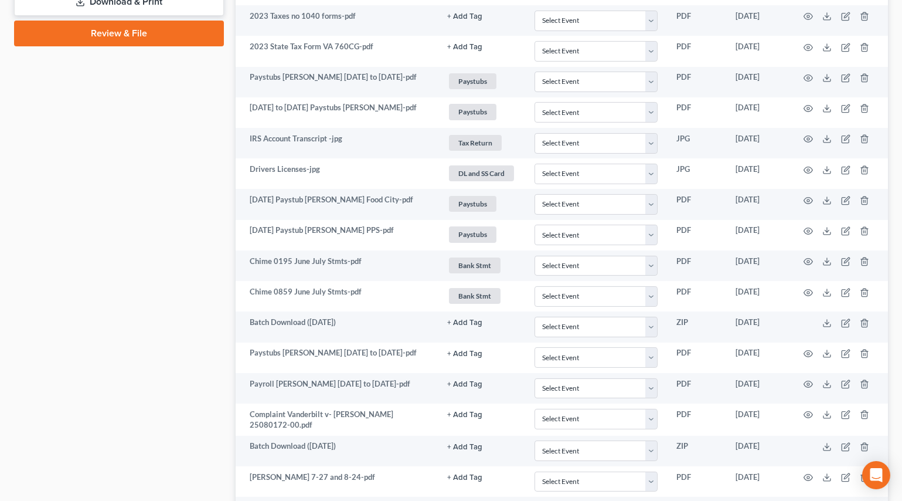
scroll to position [824, 0]
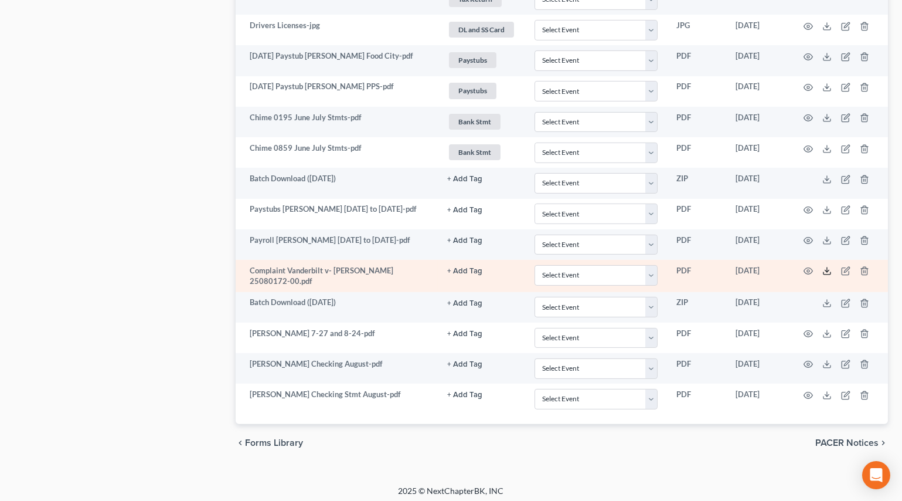
click at [823, 266] on icon at bounding box center [827, 270] width 9 height 9
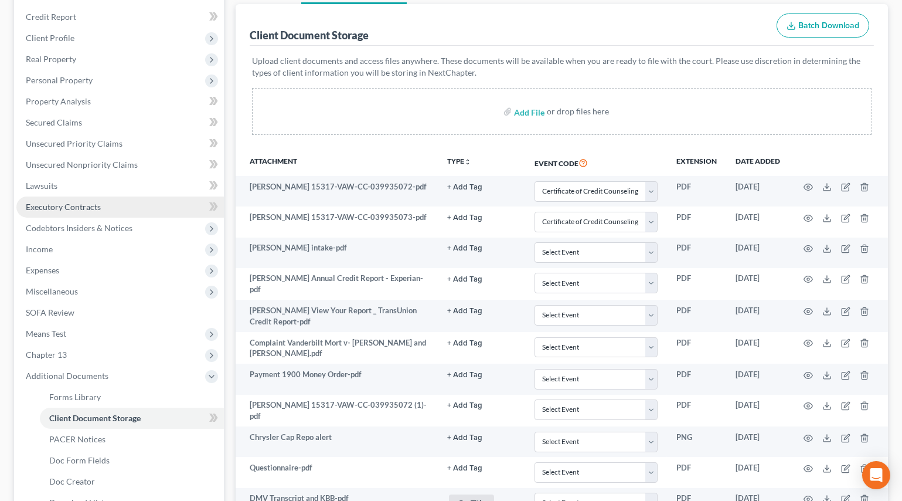
scroll to position [131, 0]
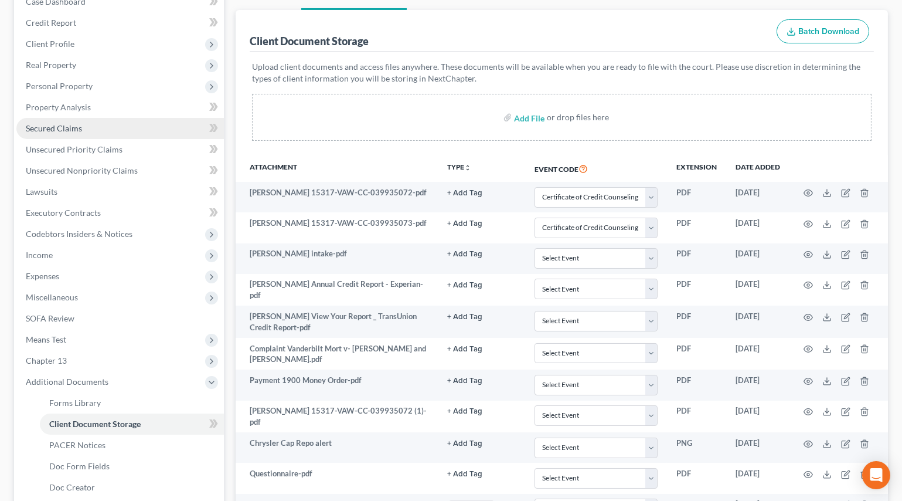
click at [64, 125] on span "Secured Claims" at bounding box center [54, 128] width 56 height 10
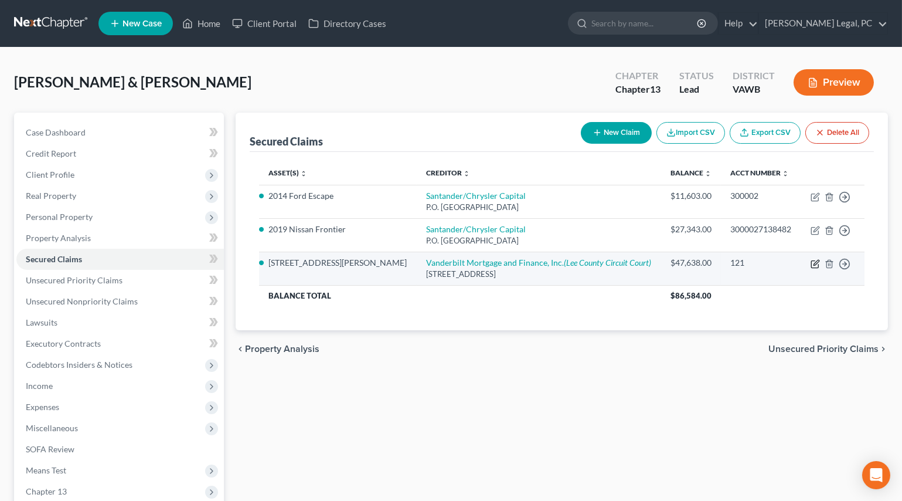
click at [813, 266] on icon "button" at bounding box center [815, 263] width 9 height 9
select select "44"
select select "15"
select select "2"
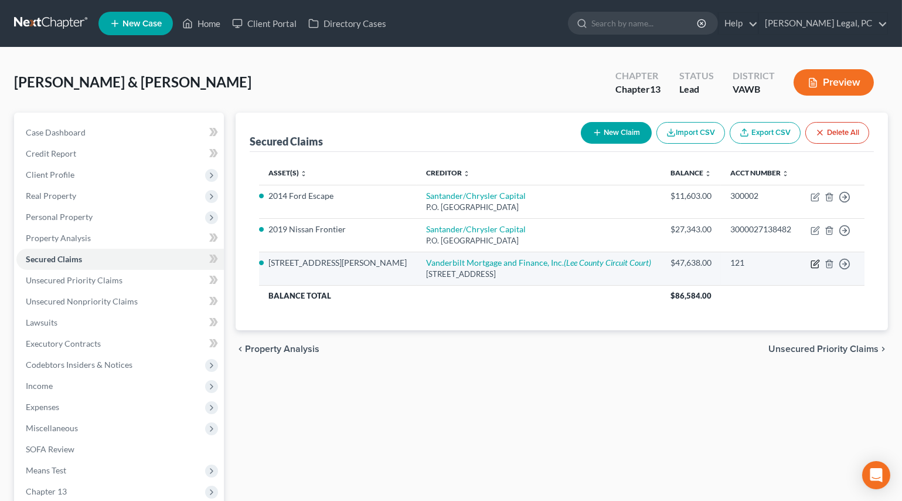
select select "0"
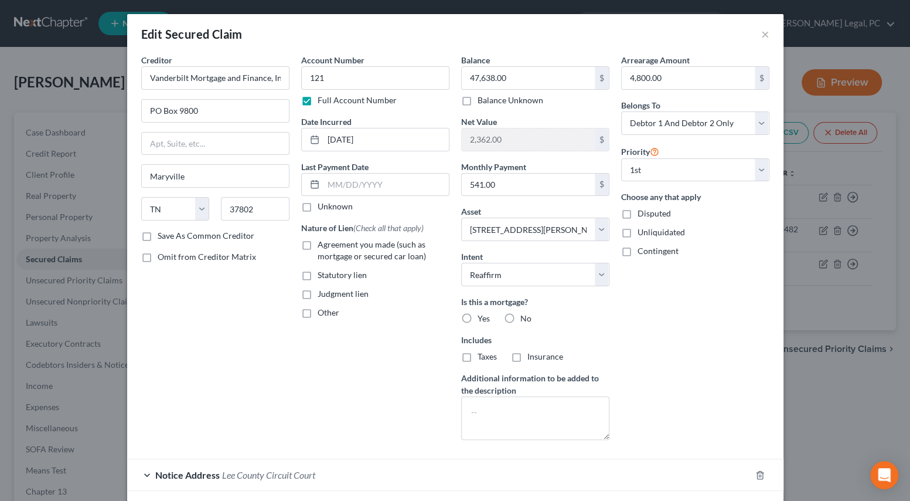
scroll to position [87, 0]
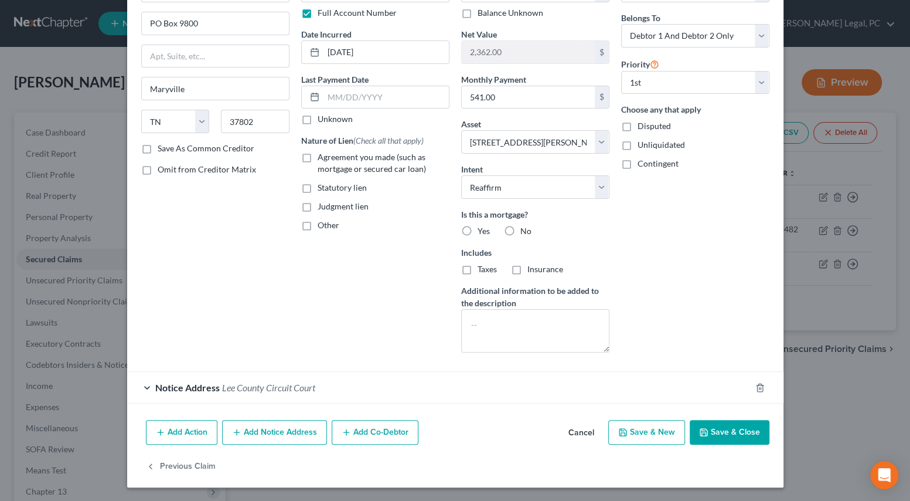
click at [275, 428] on button "Add Notice Address" at bounding box center [274, 432] width 105 height 25
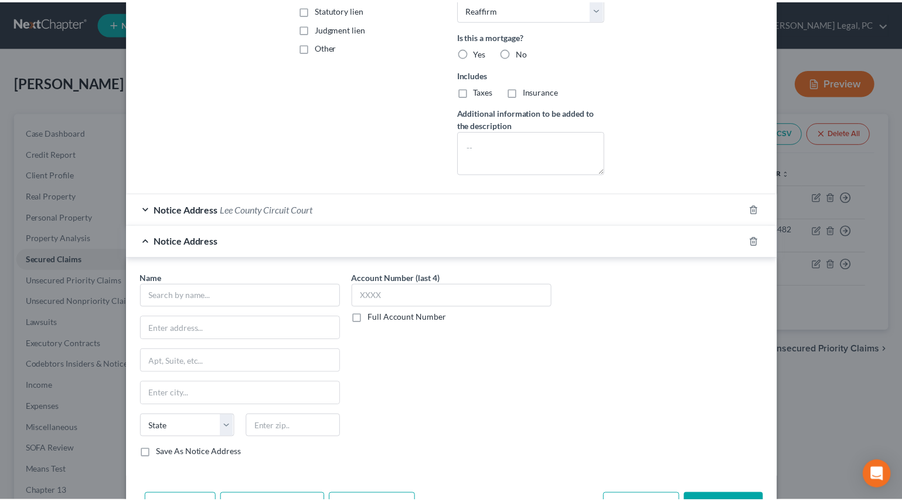
scroll to position [300, 0]
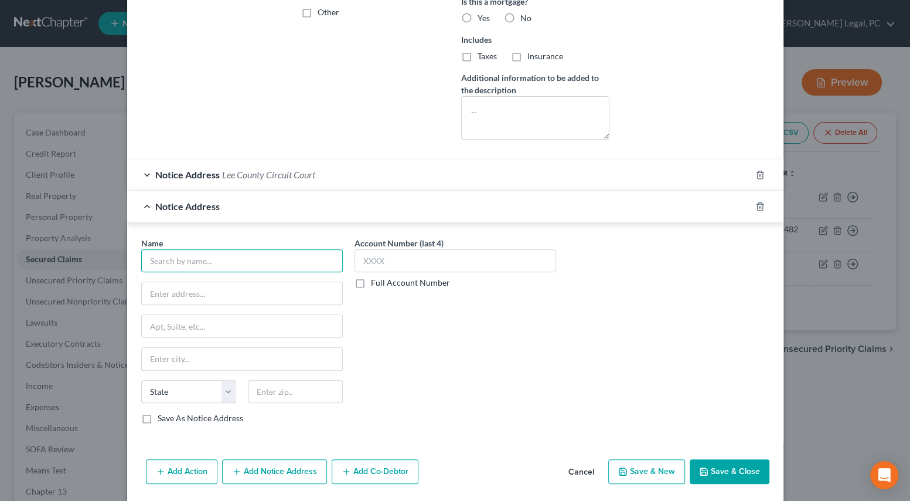
click at [164, 263] on input "text" at bounding box center [242, 260] width 202 height 23
type input "[PERSON_NAME]"
type input "[PERSON_NAME] [PERSON_NAME] [PERSON_NAME] Black BLC"
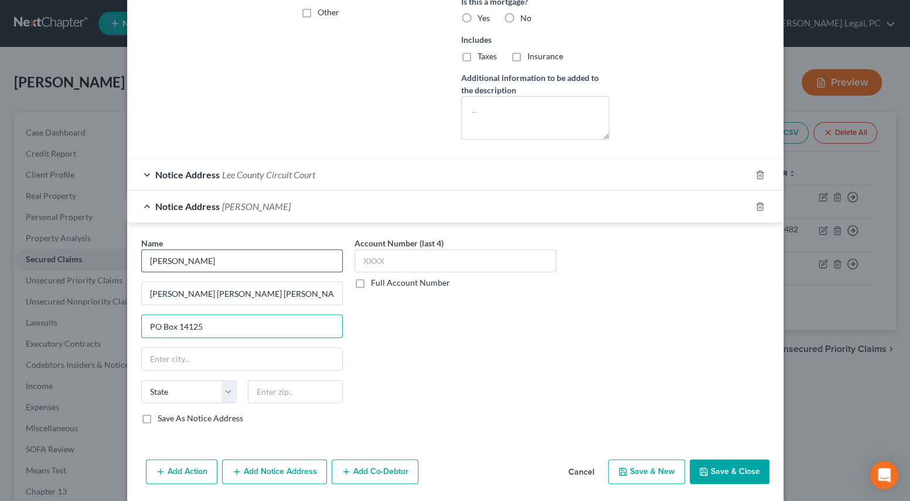
type input "PO Box 14125"
type input "Roanoke"
select select "48"
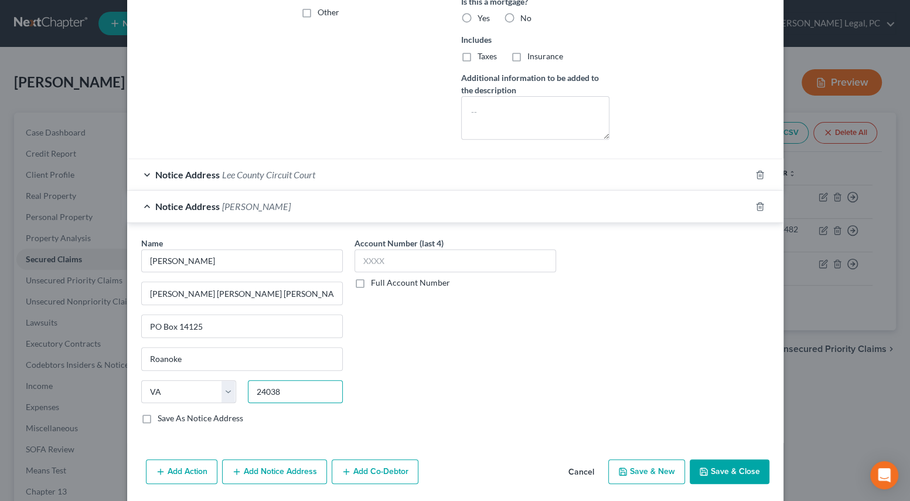
type input "24038"
click at [707, 468] on button "Save & Close" at bounding box center [730, 471] width 80 height 25
select select
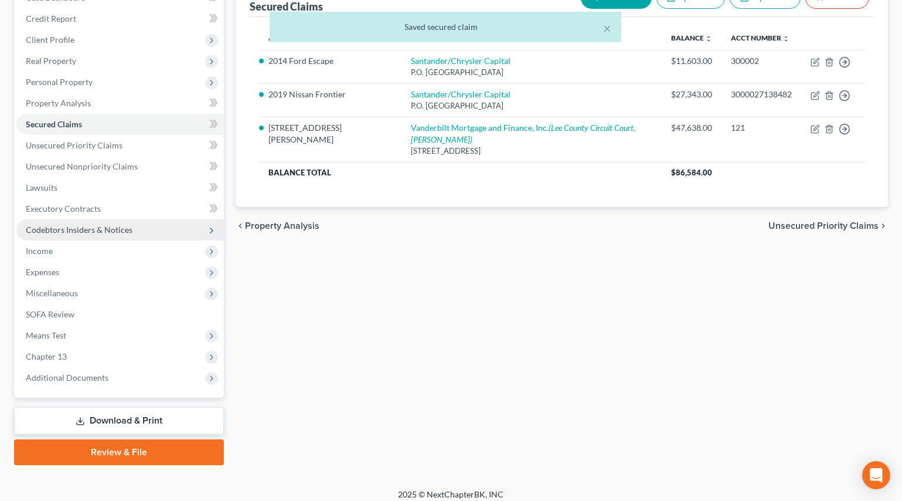
scroll to position [142, 0]
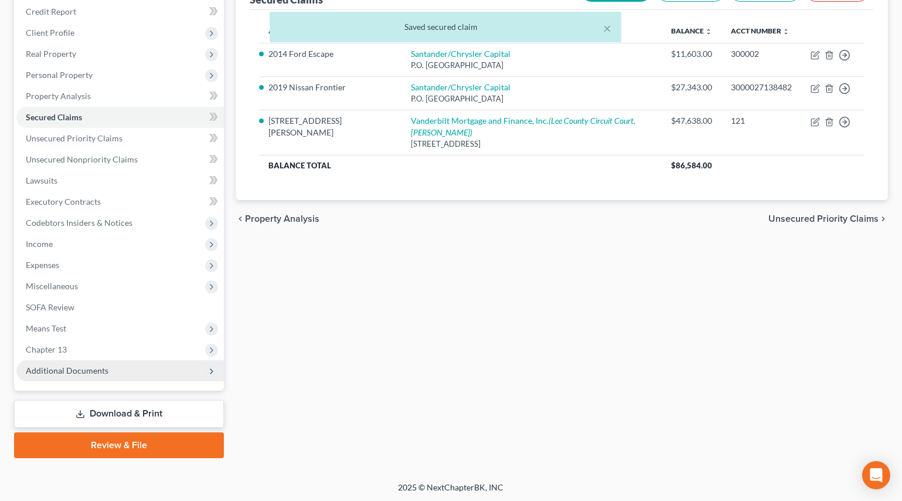
click at [76, 372] on span "Additional Documents" at bounding box center [67, 370] width 83 height 10
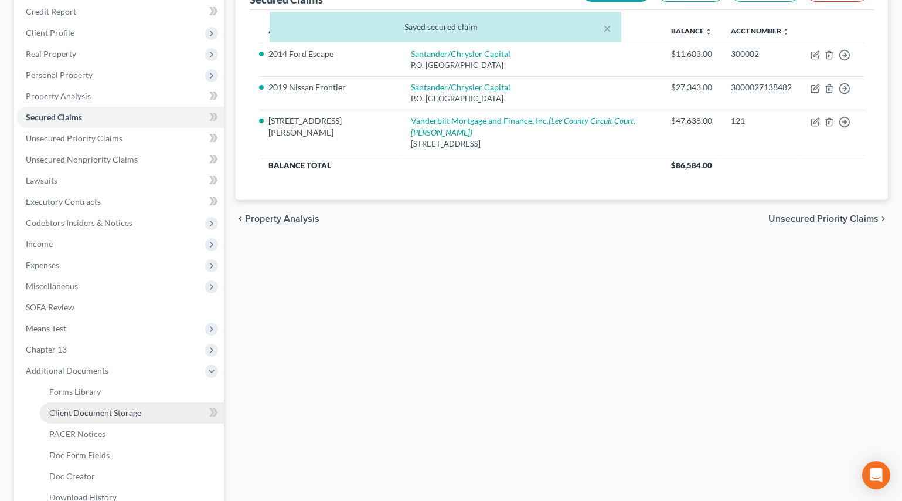
click at [89, 406] on link "Client Document Storage" at bounding box center [132, 412] width 184 height 21
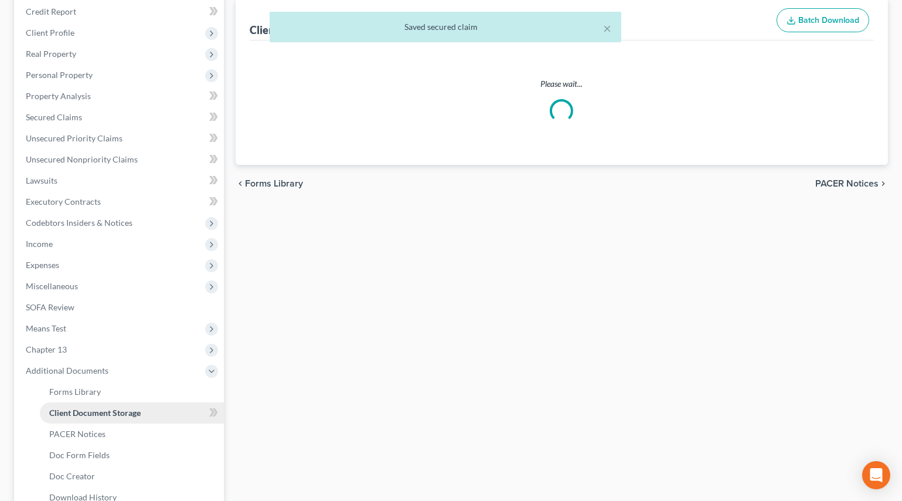
scroll to position [6, 0]
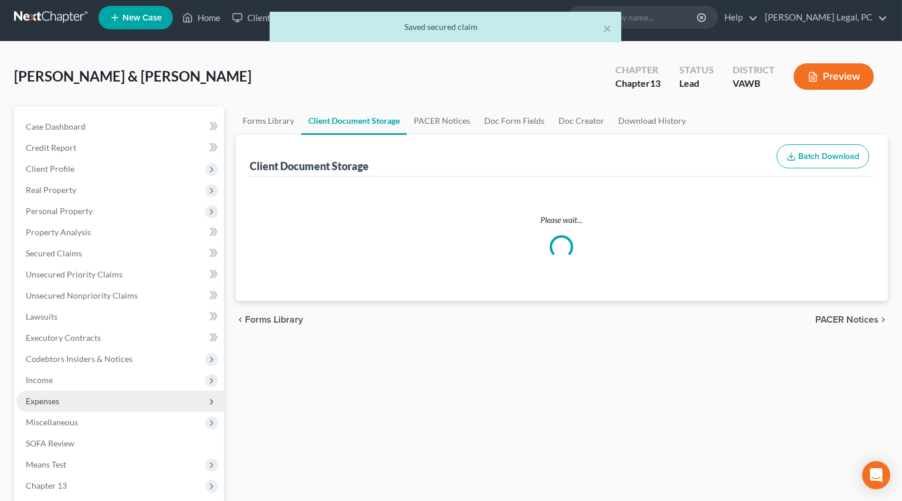
select select "0"
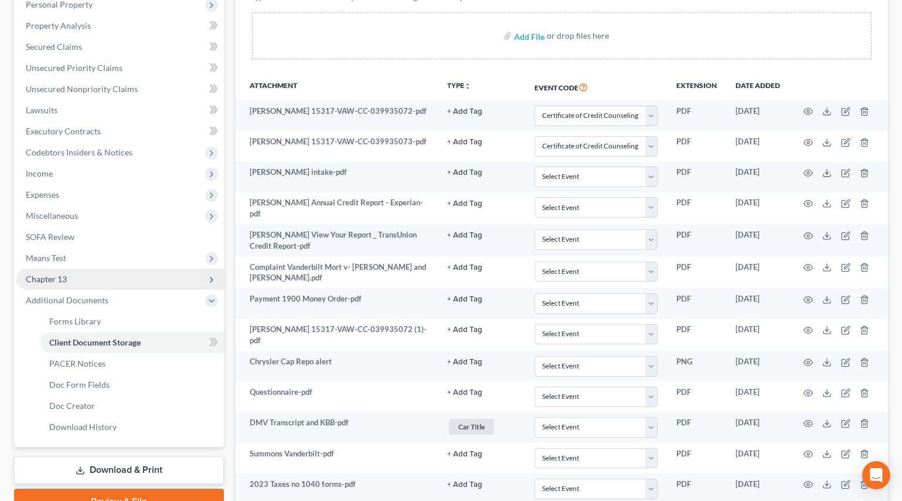
scroll to position [213, 0]
click at [114, 465] on link "Download & Print" at bounding box center [119, 470] width 210 height 28
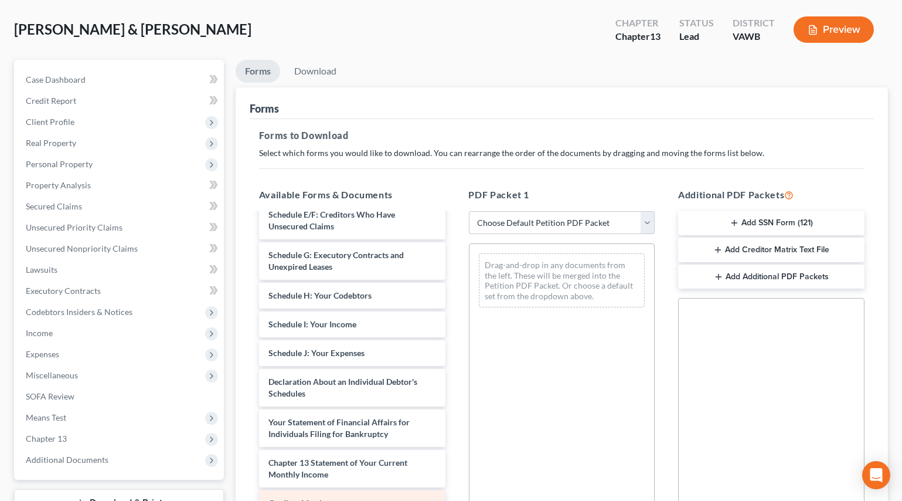
scroll to position [1045, 0]
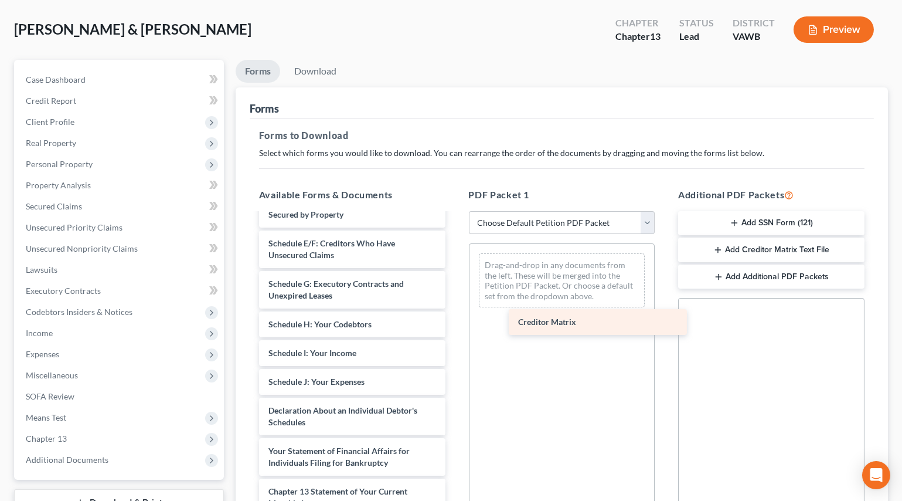
drag, startPoint x: 338, startPoint y: 417, endPoint x: 587, endPoint y: 321, distance: 267.6
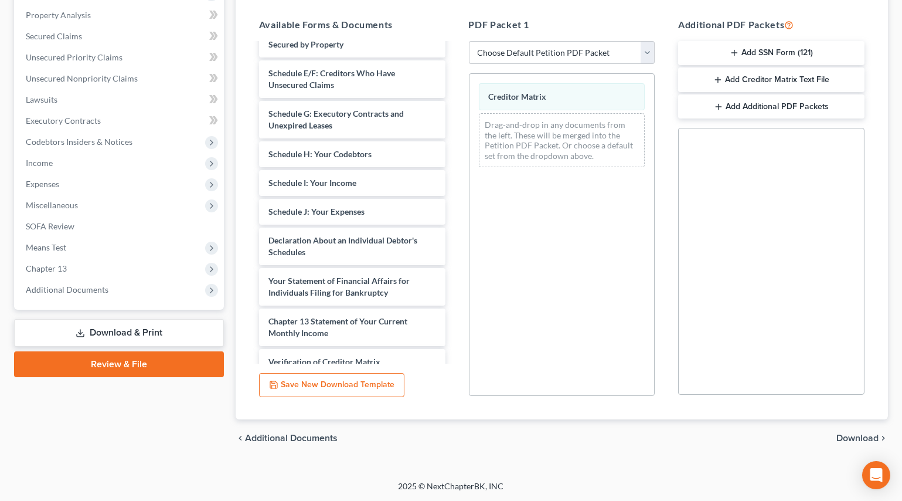
click at [857, 433] on span "Download" at bounding box center [858, 437] width 42 height 9
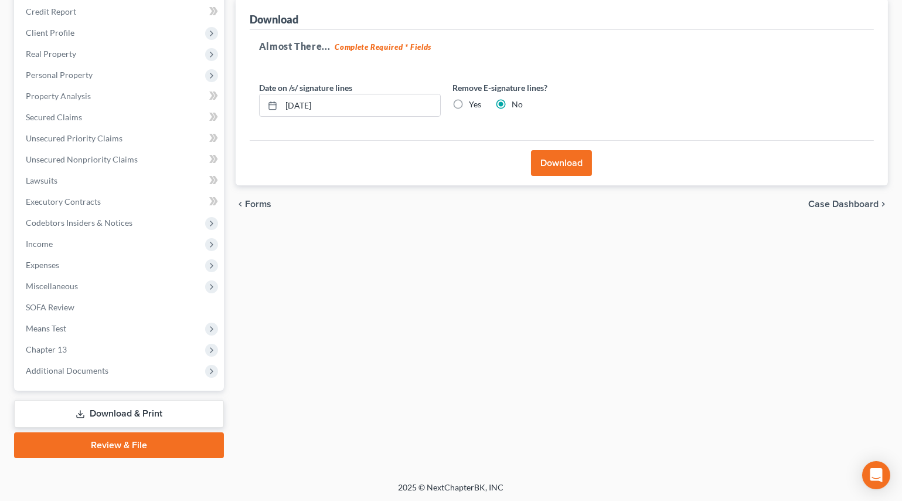
click at [542, 164] on button "Download" at bounding box center [561, 163] width 61 height 26
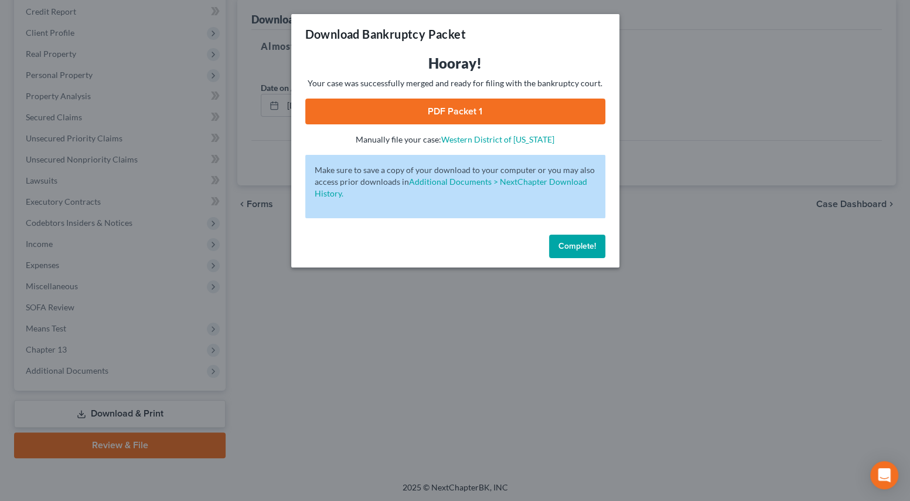
click at [525, 117] on link "PDF Packet 1" at bounding box center [455, 111] width 300 height 26
click at [470, 320] on div "Download Bankruptcy Packet Hooray! Your case was successfully merged and ready …" at bounding box center [455, 250] width 910 height 501
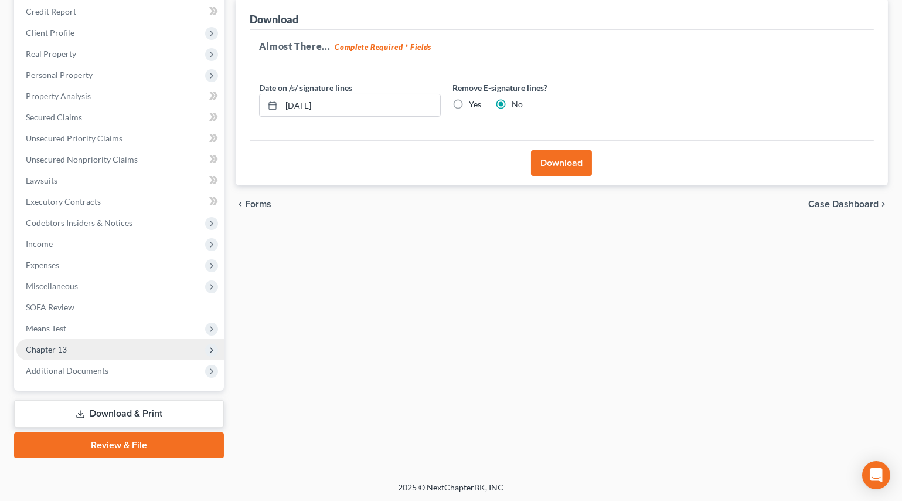
click at [66, 347] on span "Chapter 13" at bounding box center [46, 349] width 41 height 10
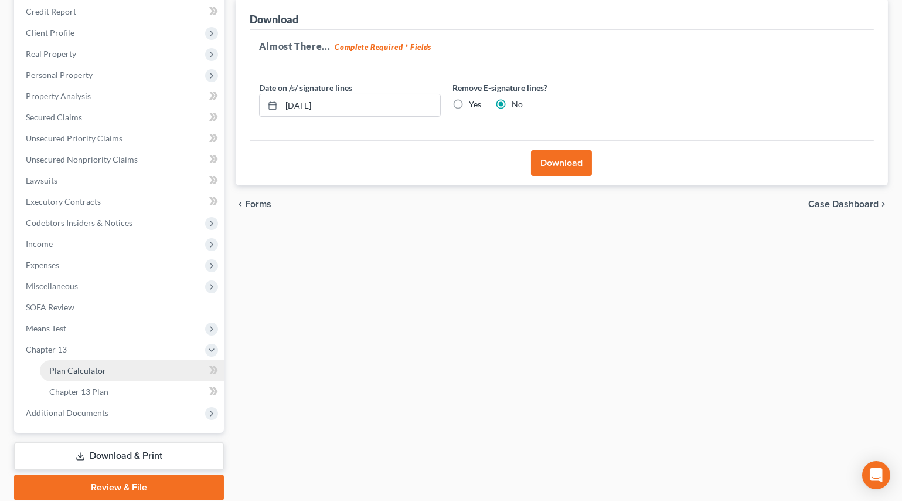
click at [93, 374] on link "Plan Calculator" at bounding box center [132, 370] width 184 height 21
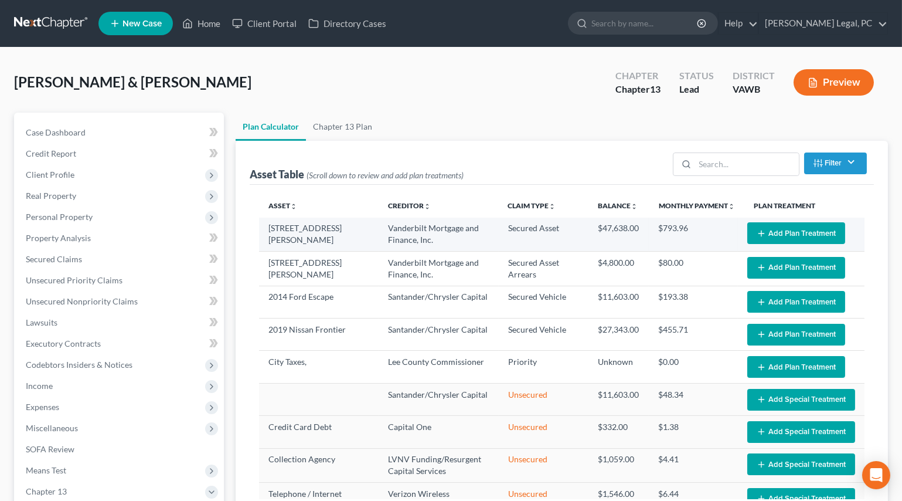
select select "59"
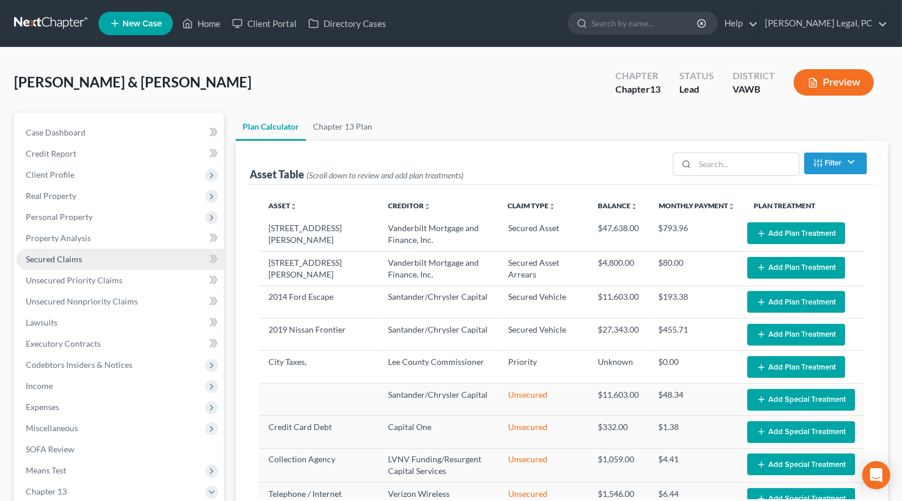
click at [53, 258] on span "Secured Claims" at bounding box center [54, 259] width 56 height 10
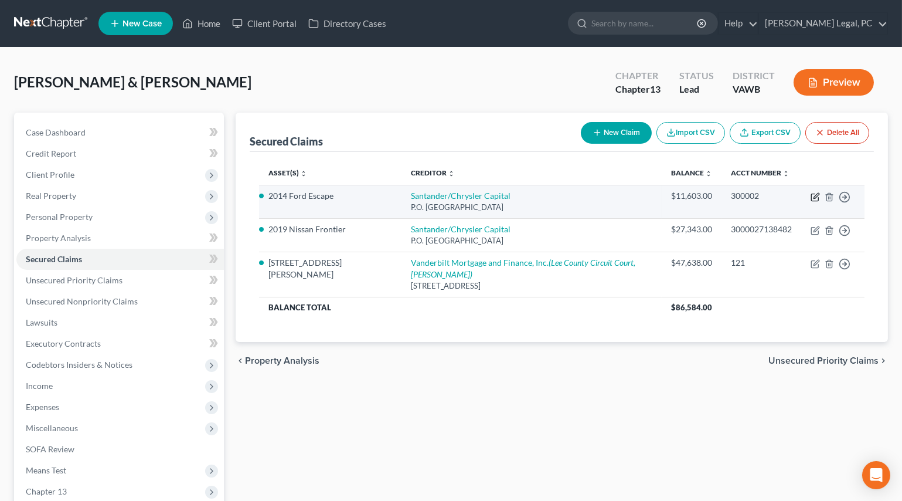
click at [816, 193] on icon "button" at bounding box center [815, 196] width 9 height 9
select select "45"
select select "2"
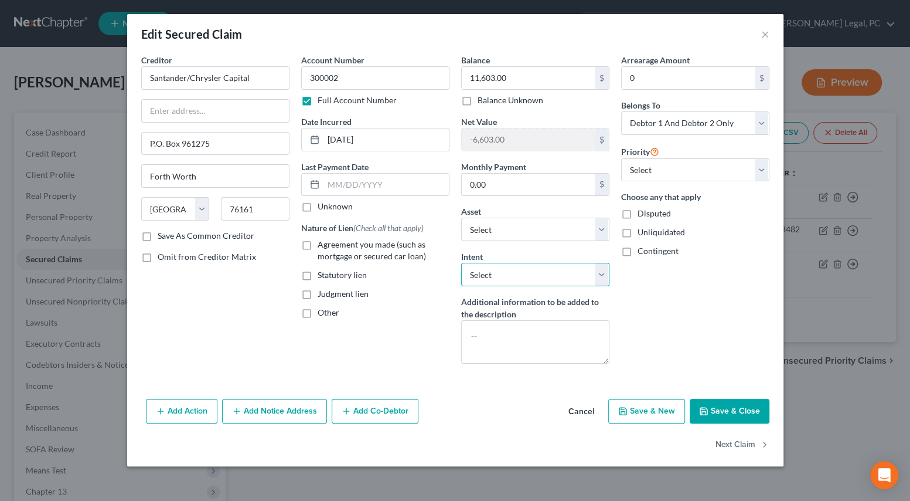
click at [479, 269] on select "Select Surrender Redeem Reaffirm Avoid Other" at bounding box center [535, 274] width 148 height 23
select select "0"
click at [461, 263] on select "Select Surrender Redeem Reaffirm Avoid Other" at bounding box center [535, 274] width 148 height 23
click at [701, 407] on icon "button" at bounding box center [704, 410] width 7 height 7
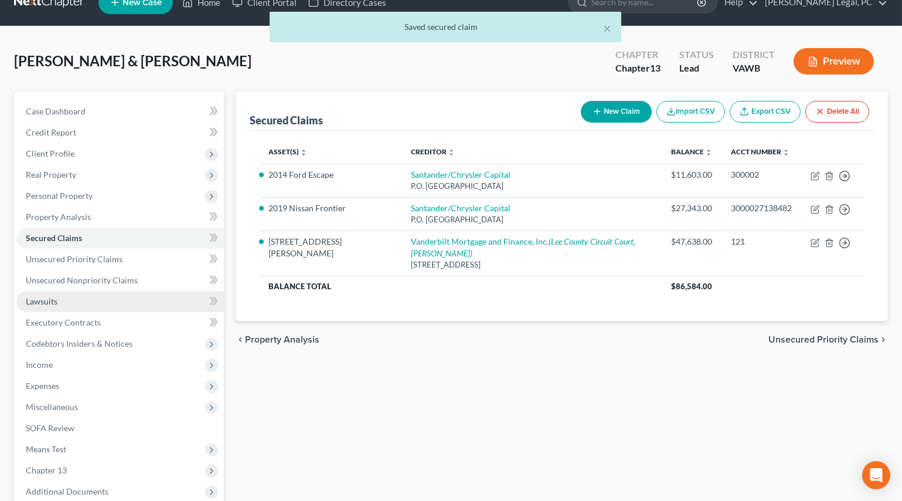
scroll to position [142, 0]
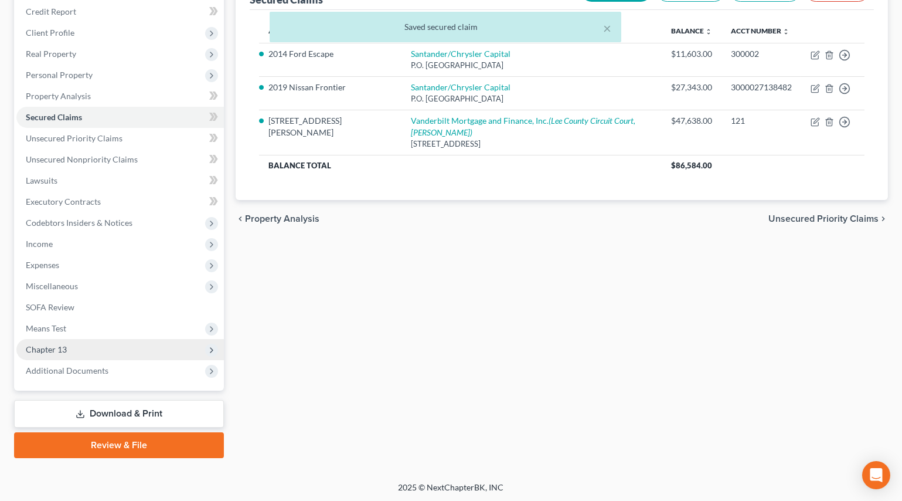
click at [38, 344] on span "Chapter 13" at bounding box center [46, 349] width 41 height 10
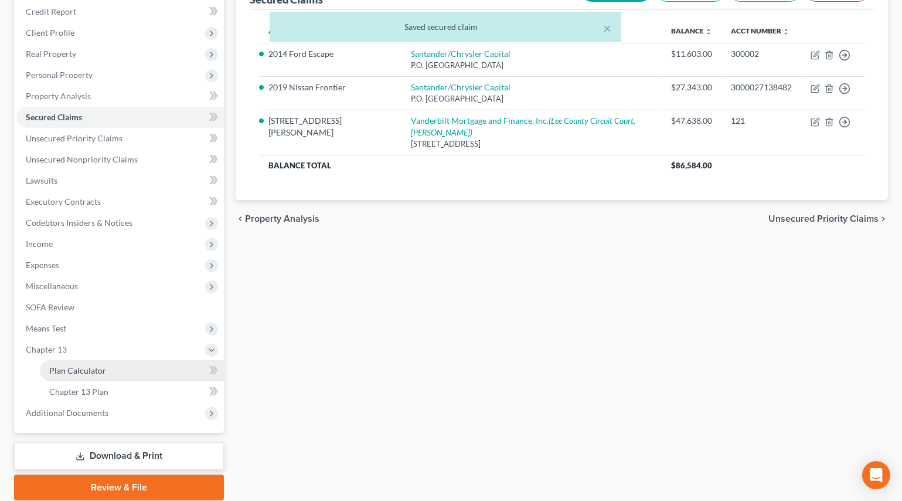
click at [89, 371] on span "Plan Calculator" at bounding box center [77, 370] width 57 height 10
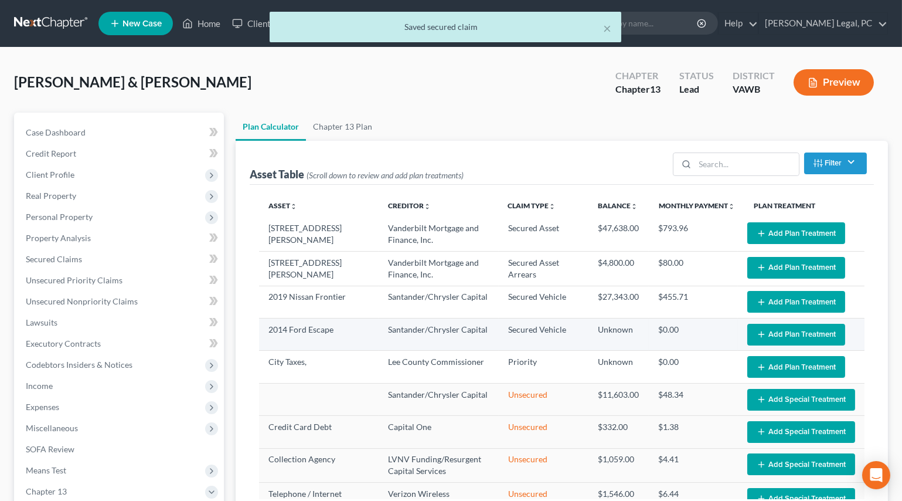
select select "59"
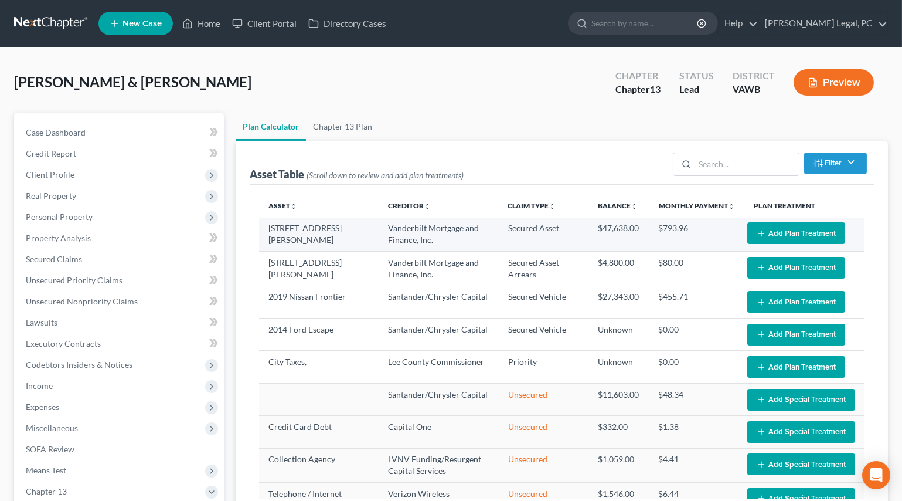
click at [774, 229] on button "Add Plan Treatment" at bounding box center [797, 233] width 98 height 22
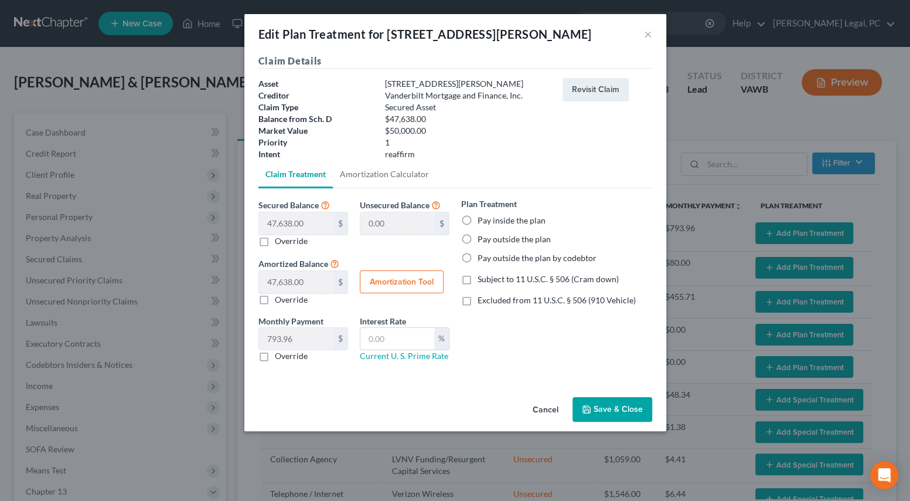
click at [478, 218] on label "Pay inside the plan" at bounding box center [512, 221] width 68 height 12
click at [483, 218] on input "Pay inside the plan" at bounding box center [487, 219] width 8 height 8
radio input "true"
click at [275, 359] on label "Override" at bounding box center [291, 356] width 33 height 12
click at [280, 358] on input "Override" at bounding box center [284, 354] width 8 height 8
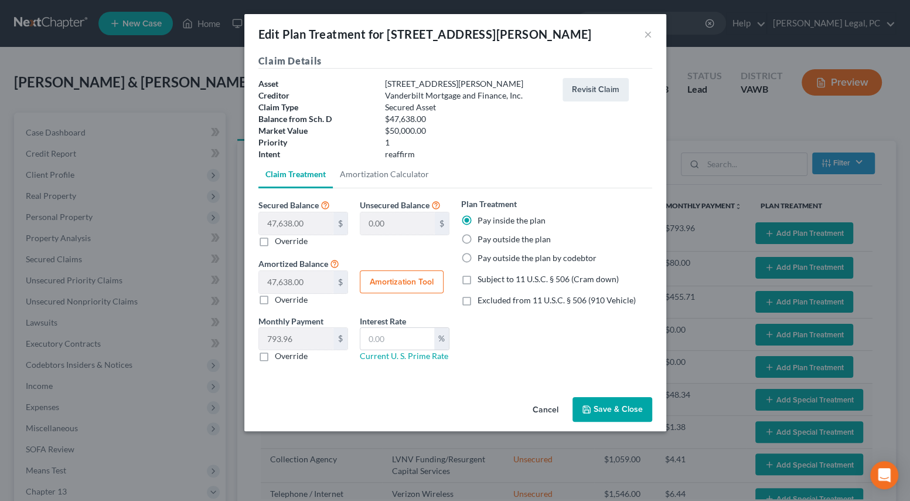
checkbox input "true"
click at [298, 341] on input "text" at bounding box center [296, 339] width 74 height 22
type input "541.00"
click at [605, 408] on button "Save & Close" at bounding box center [613, 409] width 80 height 25
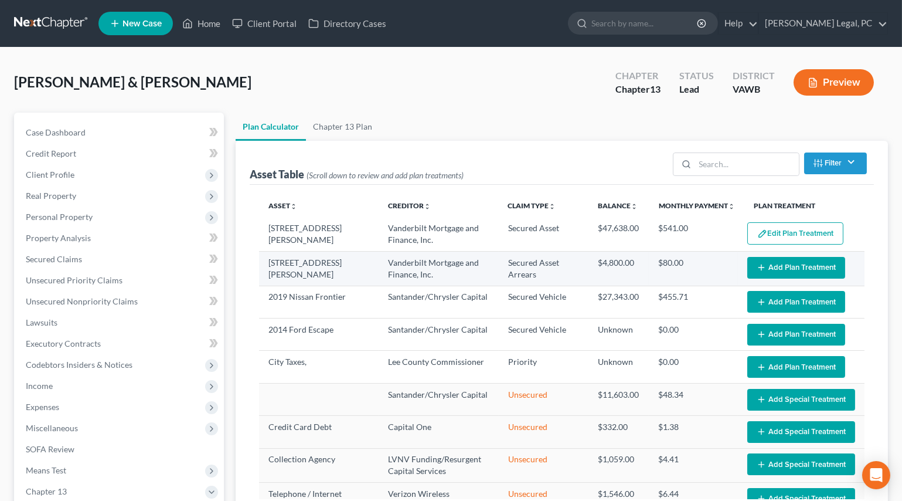
select select "59"
click at [776, 270] on button "Add Plan Treatment" at bounding box center [797, 268] width 98 height 22
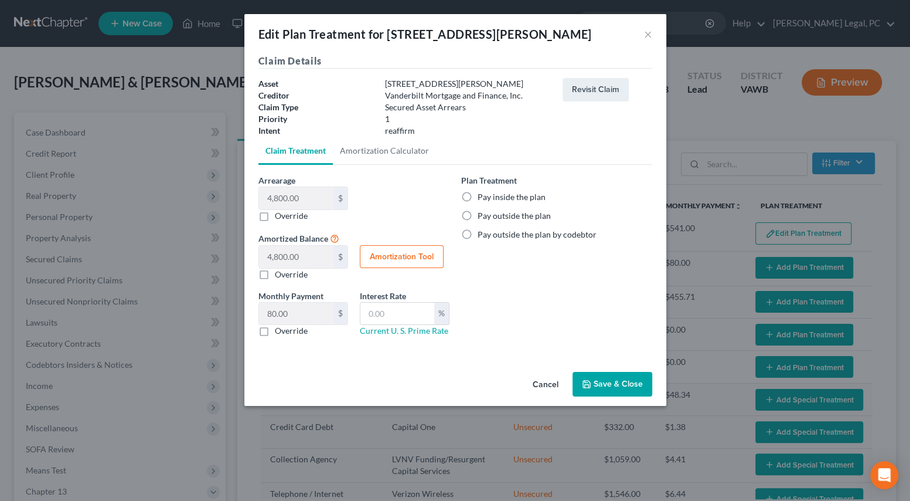
click at [478, 201] on label "Pay inside the plan" at bounding box center [512, 197] width 68 height 12
click at [483, 199] on input "Pay inside the plan" at bounding box center [487, 195] width 8 height 8
radio input "true"
click at [351, 307] on div "Monthly Payment 80.00 $ $ Override" at bounding box center [303, 313] width 101 height 47
click at [389, 315] on input "text" at bounding box center [398, 314] width 74 height 22
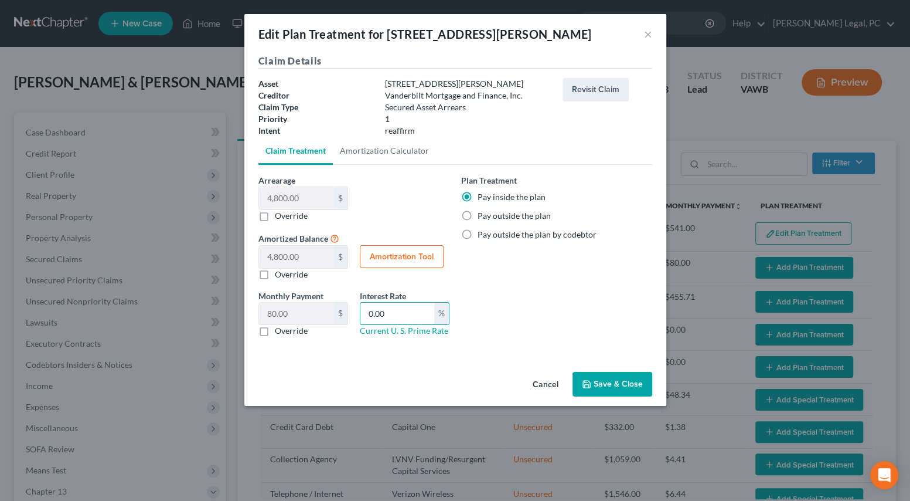
type input "0.00"
click at [597, 381] on button "Save & Close" at bounding box center [613, 384] width 80 height 25
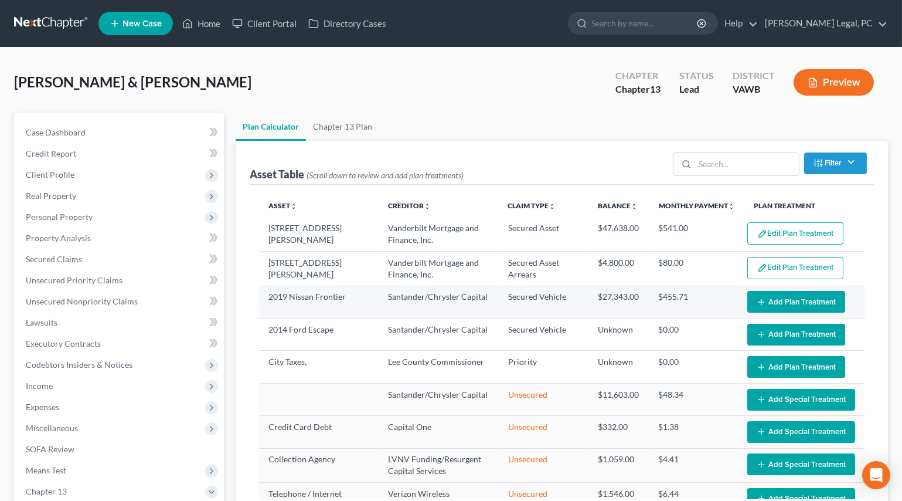
select select "59"
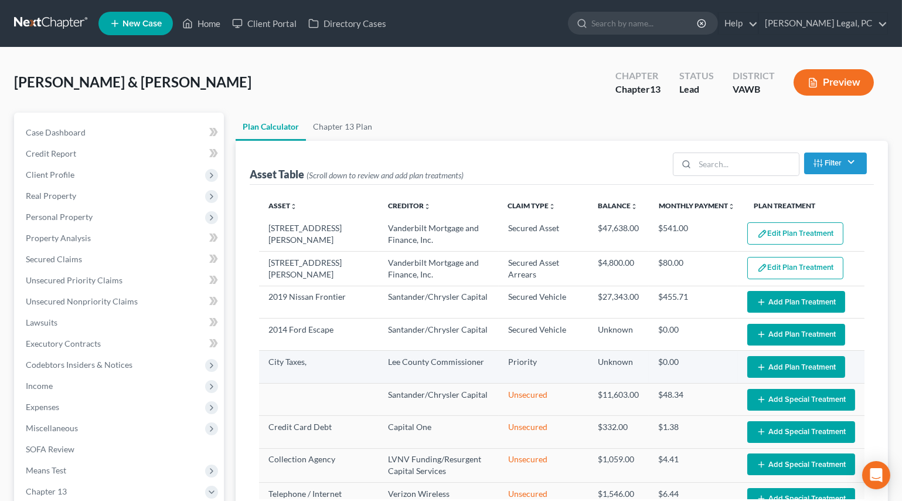
click at [759, 353] on td "Edit Plan Treatment Add Plan Treatment" at bounding box center [801, 367] width 127 height 32
click at [762, 362] on button "Add Plan Treatment" at bounding box center [797, 367] width 98 height 22
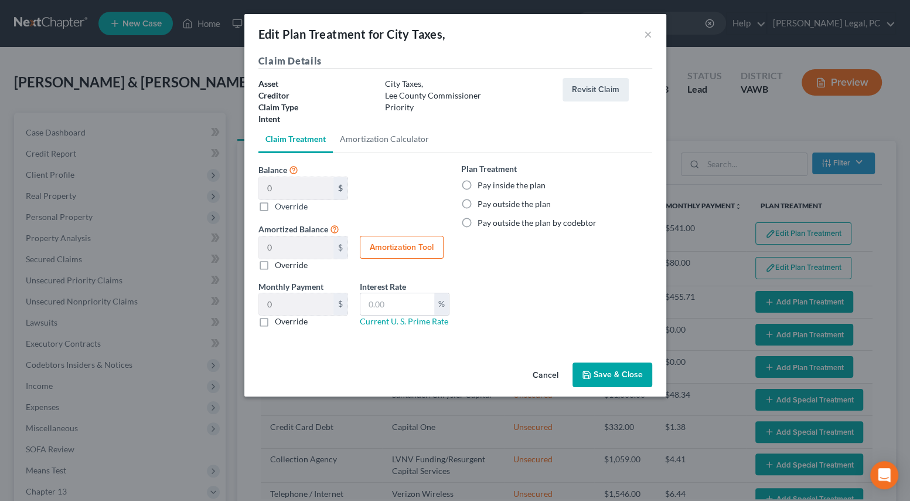
click at [478, 182] on label "Pay inside the plan" at bounding box center [512, 185] width 68 height 12
click at [483, 182] on input "Pay inside the plan" at bounding box center [487, 183] width 8 height 8
radio input "true"
click at [607, 382] on button "Save & Close" at bounding box center [613, 374] width 80 height 25
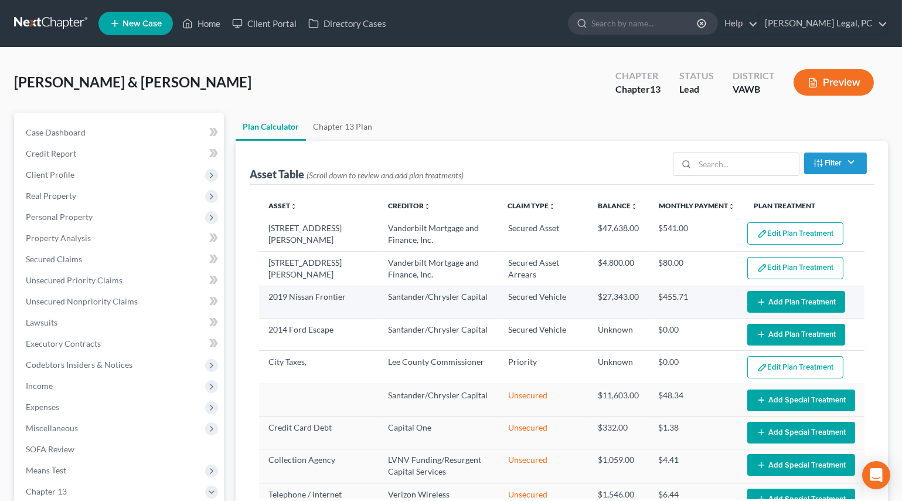
select select "59"
click at [790, 304] on button "Add Plan Treatment" at bounding box center [797, 302] width 98 height 22
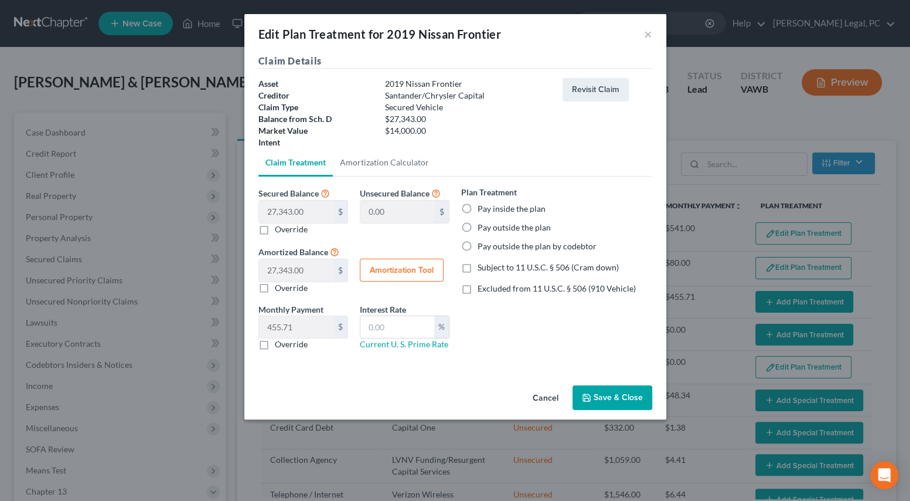
click at [478, 210] on label "Pay inside the plan" at bounding box center [512, 209] width 68 height 12
click at [483, 210] on input "Pay inside the plan" at bounding box center [487, 207] width 8 height 8
radio input "true"
click at [478, 287] on label "Excluded from 11 U.S.C. § 506 (910 Vehicle)" at bounding box center [557, 289] width 158 height 12
click at [483, 287] on input "Excluded from 11 U.S.C. § 506 (910 Vehicle)" at bounding box center [487, 287] width 8 height 8
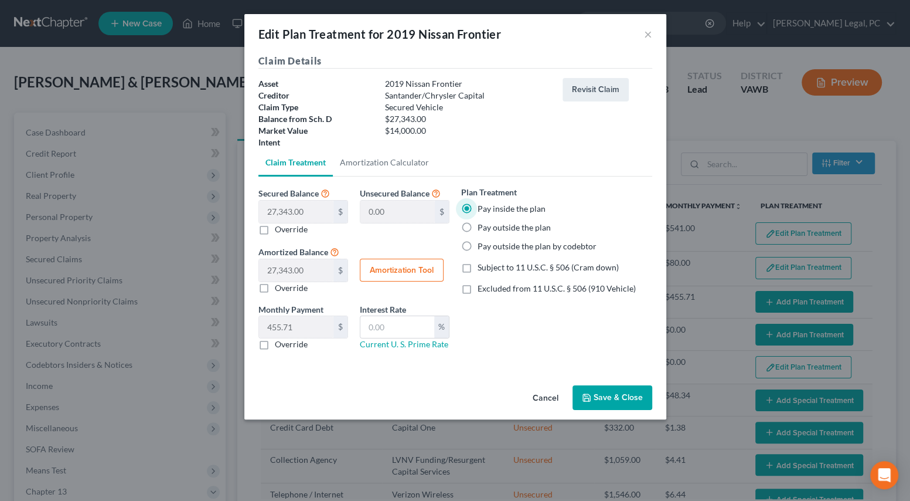
checkbox input "true"
click at [369, 329] on input "text" at bounding box center [398, 327] width 74 height 22
type input "9.00"
click at [413, 266] on button "Amortization Tool" at bounding box center [402, 270] width 84 height 23
type input "27,343.00"
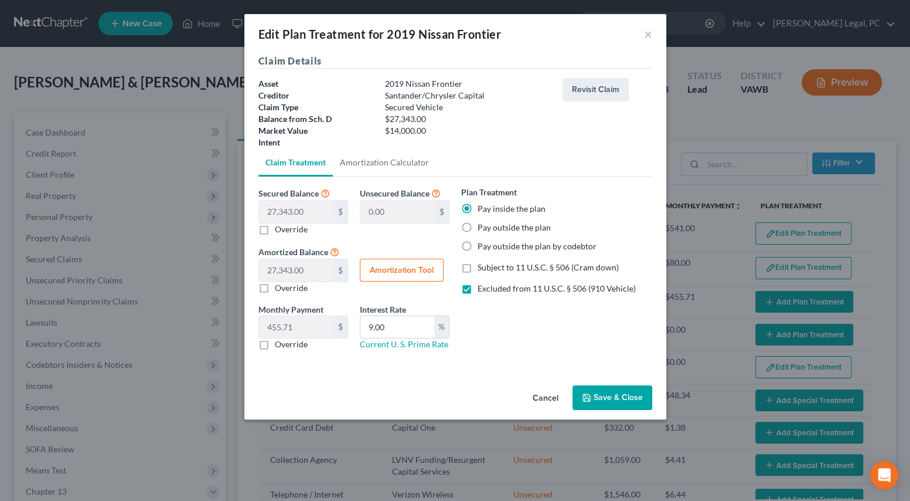
type input "9.00"
type input "60"
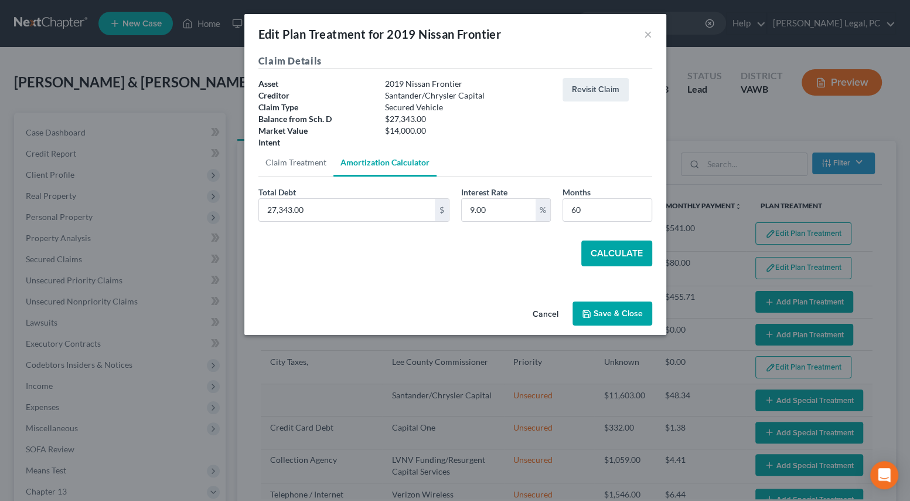
click at [602, 249] on button "Calculate" at bounding box center [617, 253] width 71 height 26
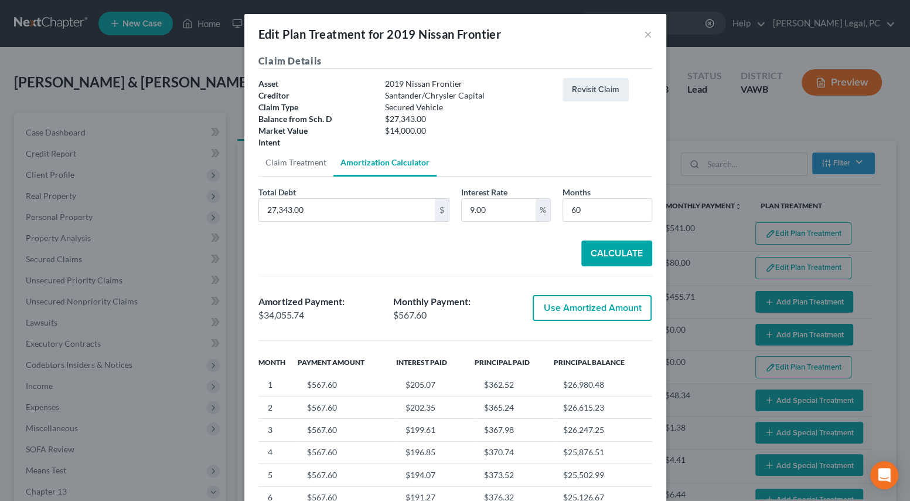
click at [559, 315] on button "Use Amortized Amount" at bounding box center [592, 308] width 119 height 26
type input "34,055.74"
checkbox input "true"
type input "567.59"
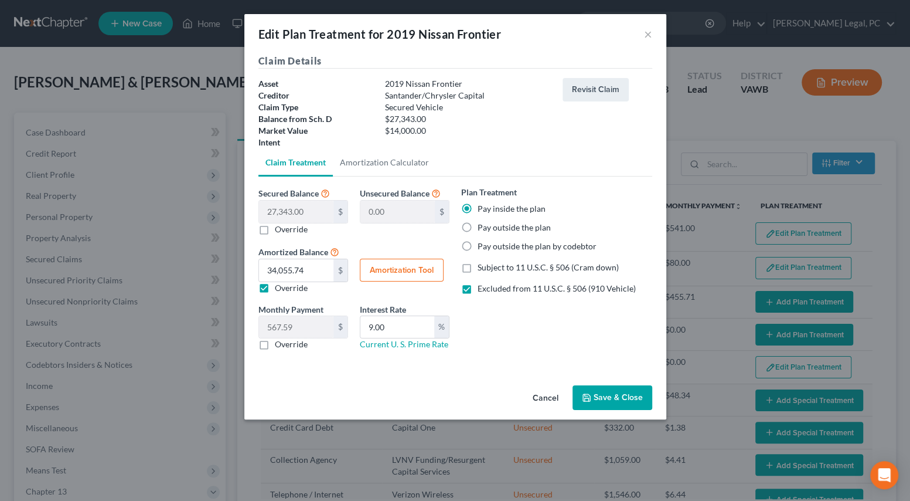
click at [608, 395] on button "Save & Close" at bounding box center [613, 397] width 80 height 25
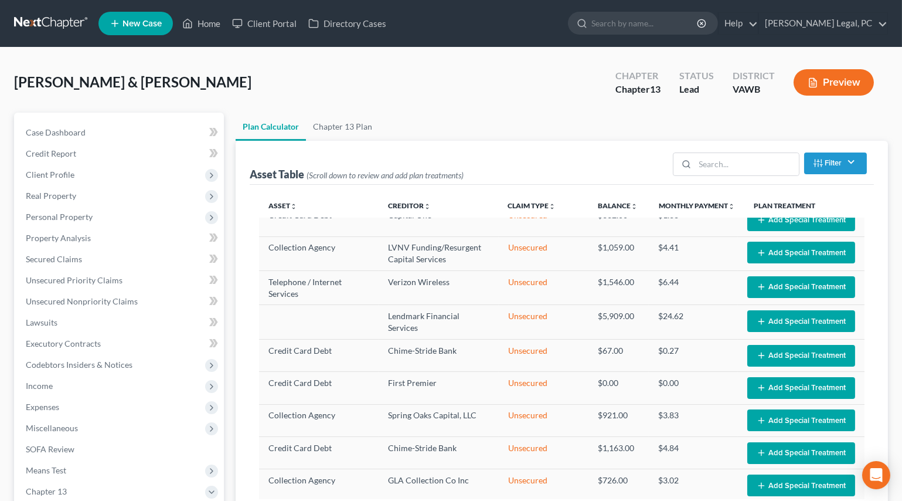
select select "59"
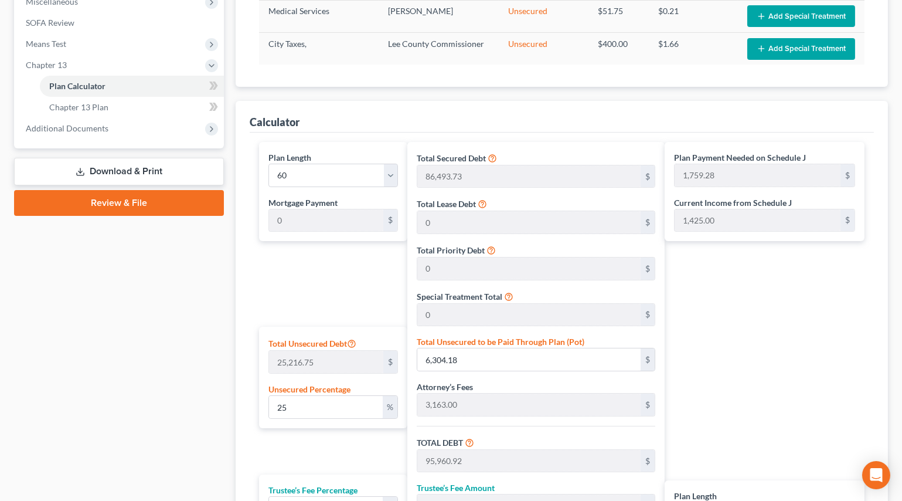
scroll to position [586, 0]
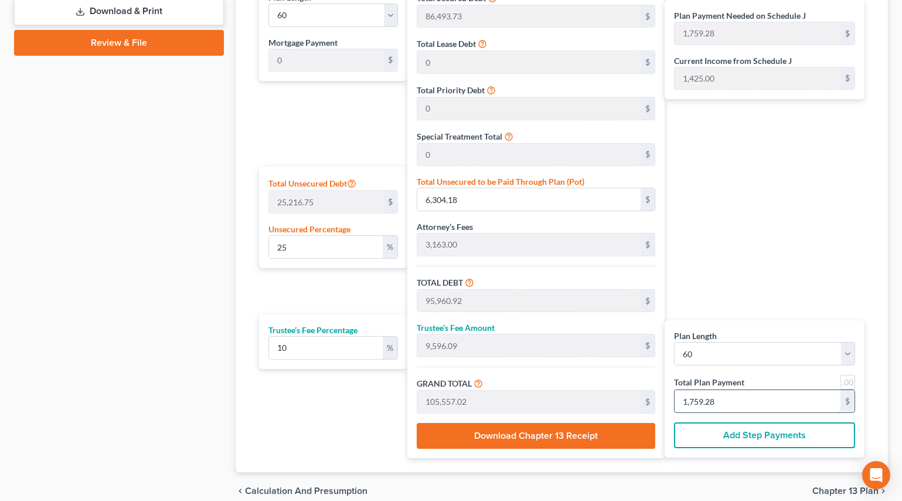
click at [734, 406] on input "1,759.28" at bounding box center [758, 401] width 166 height 22
type input "0"
type input "54.54"
type input "5.45"
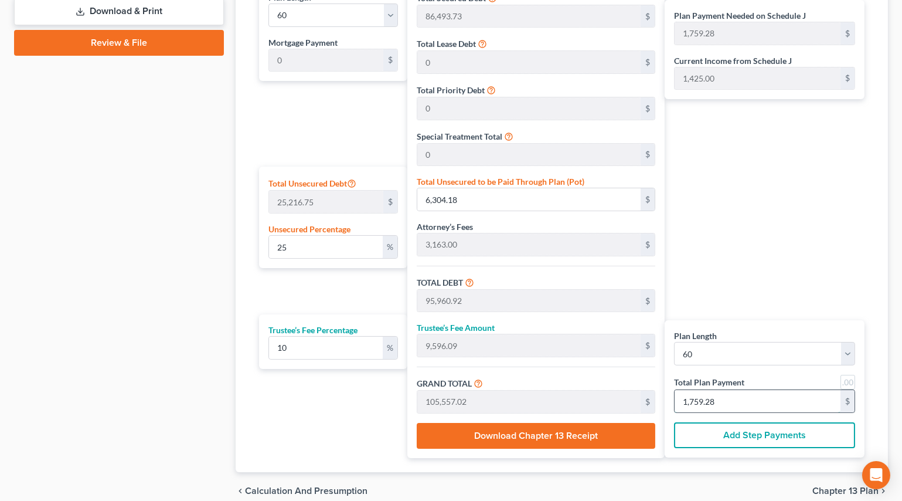
type input "60.00"
type input "1"
type input "763.63"
type input "76.36"
type input "840.00"
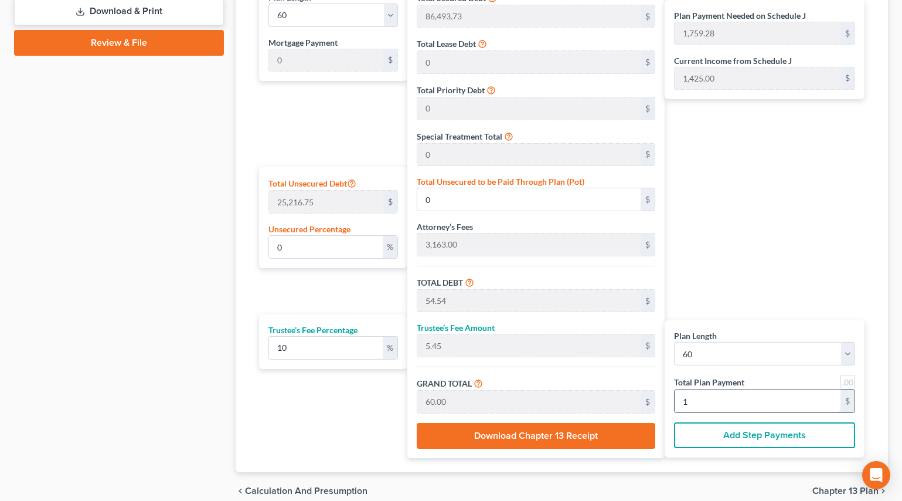
type input "14"
type input "7,745.45"
type input "774.54"
type input "8,520.00"
type input "142"
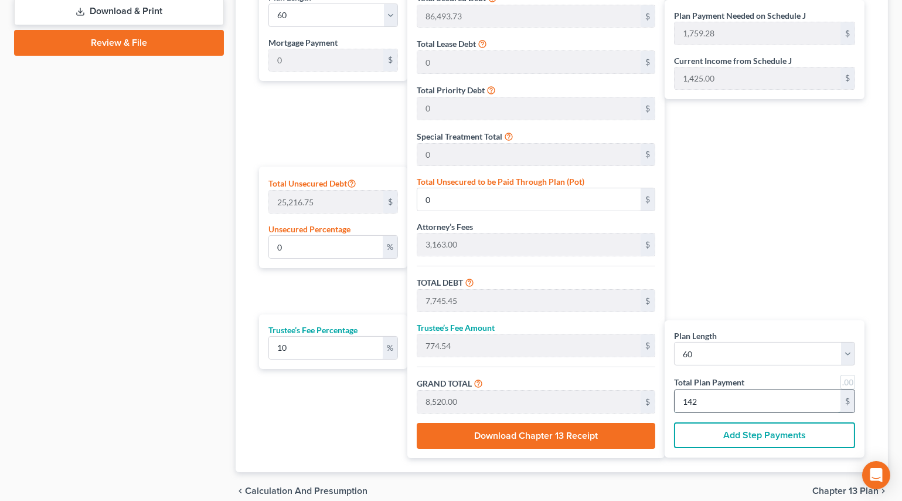
type input "77,727.27"
type input "7,772.72"
type input "85,500.00"
type input "1,425"
click at [848, 378] on link at bounding box center [848, 382] width 15 height 15
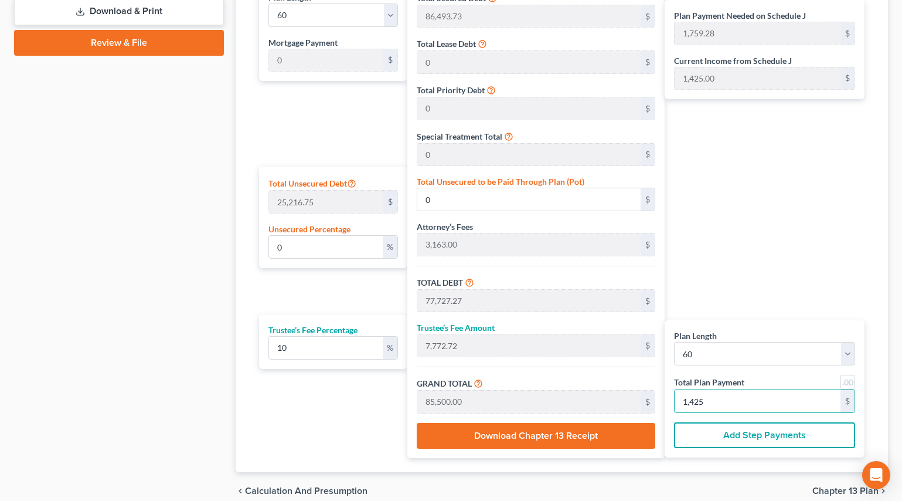
type input "89,656.73"
type input "8,965.67"
type input "98,622.41"
type input "1,644.00"
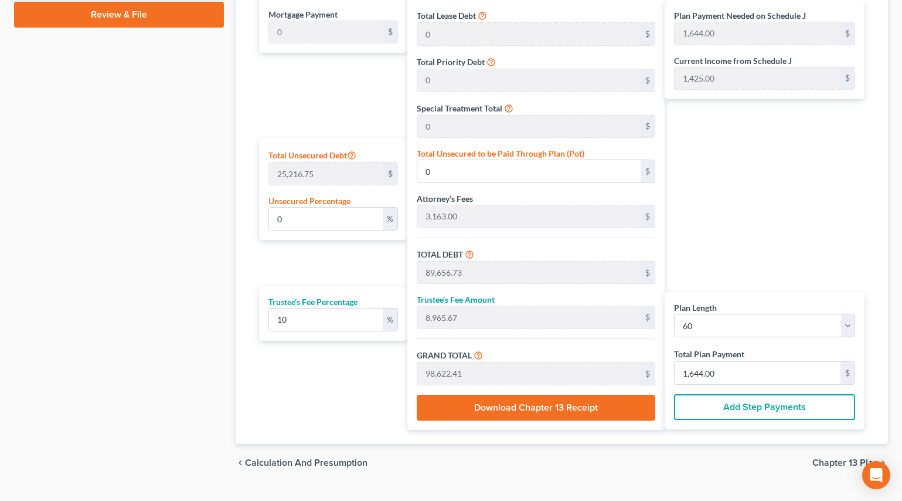
scroll to position [637, 0]
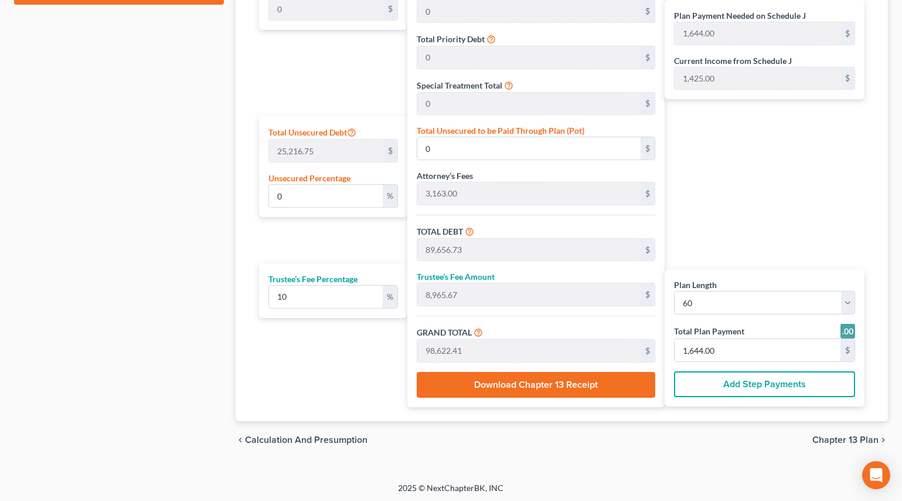
click at [857, 435] on span "Chapter 13 Plan" at bounding box center [846, 439] width 66 height 9
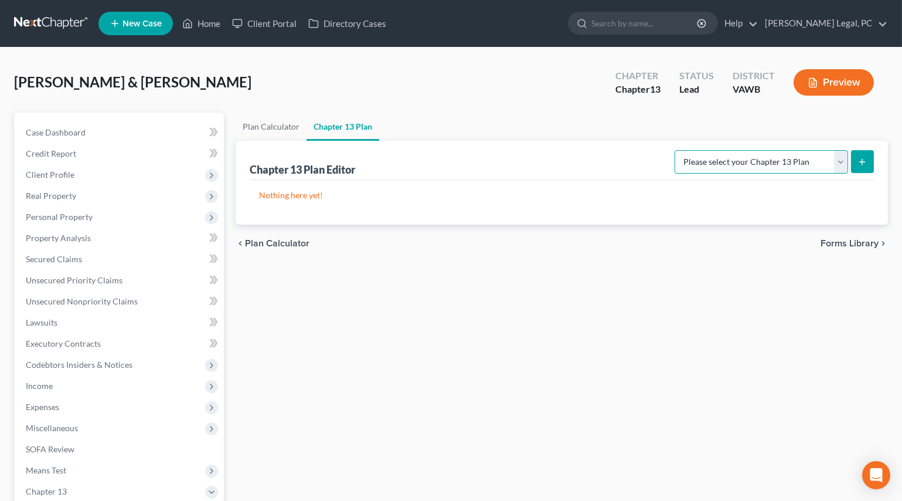
click at [750, 157] on select "Please select your Chapter 13 Plan National Form Plan - Official Form 113" at bounding box center [762, 161] width 174 height 23
select select "0"
click at [679, 150] on select "Please select your Chapter 13 Plan National Form Plan - Official Form 113" at bounding box center [762, 161] width 174 height 23
click at [867, 159] on icon "submit" at bounding box center [862, 161] width 9 height 9
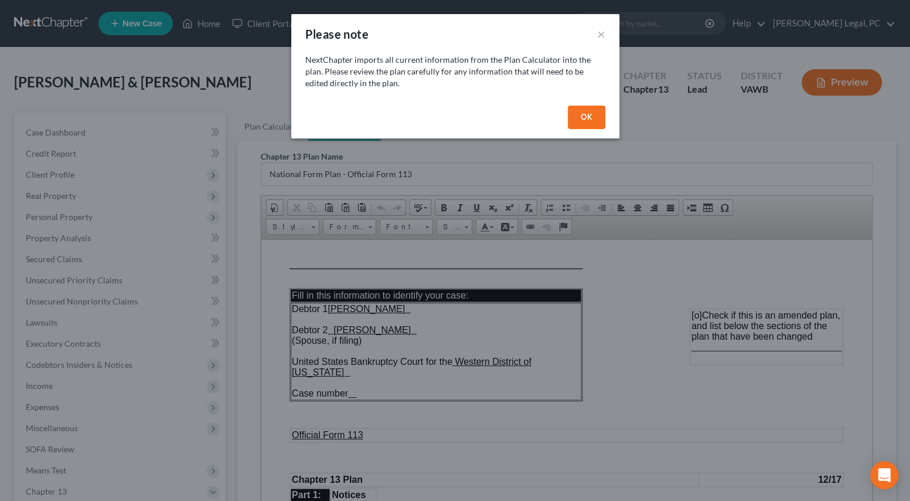
click at [586, 120] on button "OK" at bounding box center [587, 117] width 38 height 23
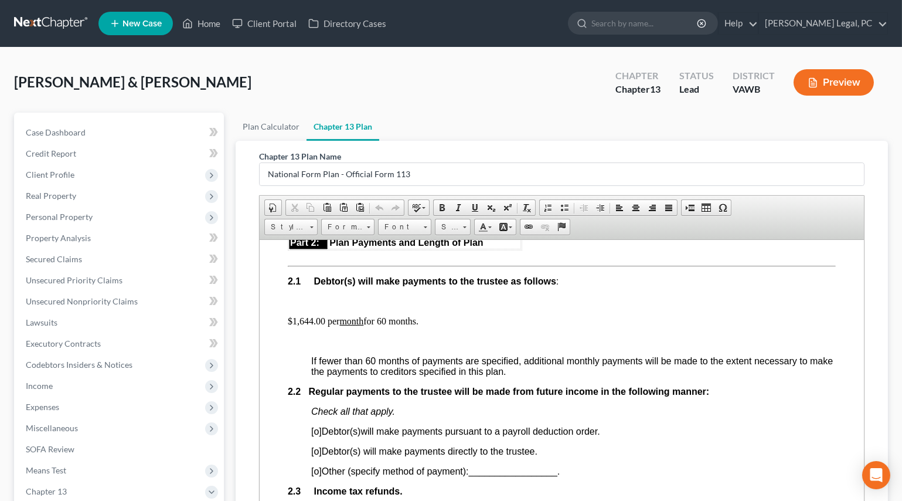
scroll to position [639, 0]
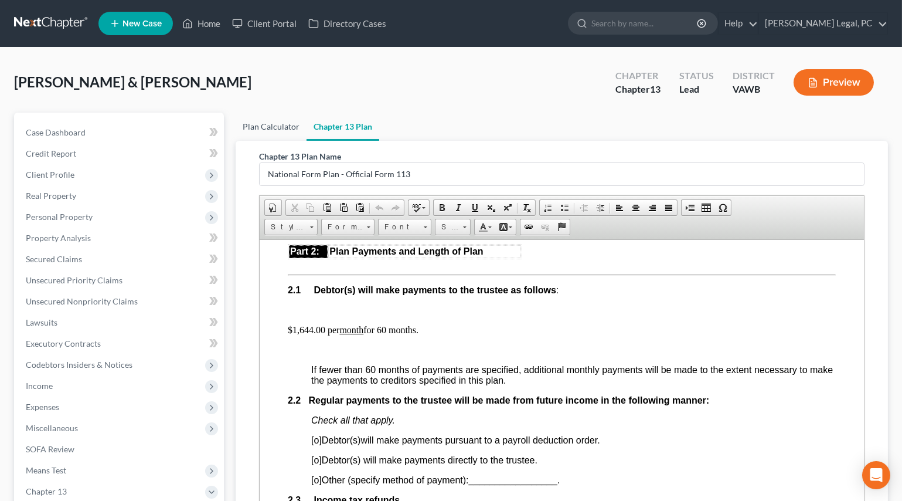
click at [274, 130] on link "Plan Calculator" at bounding box center [271, 127] width 71 height 28
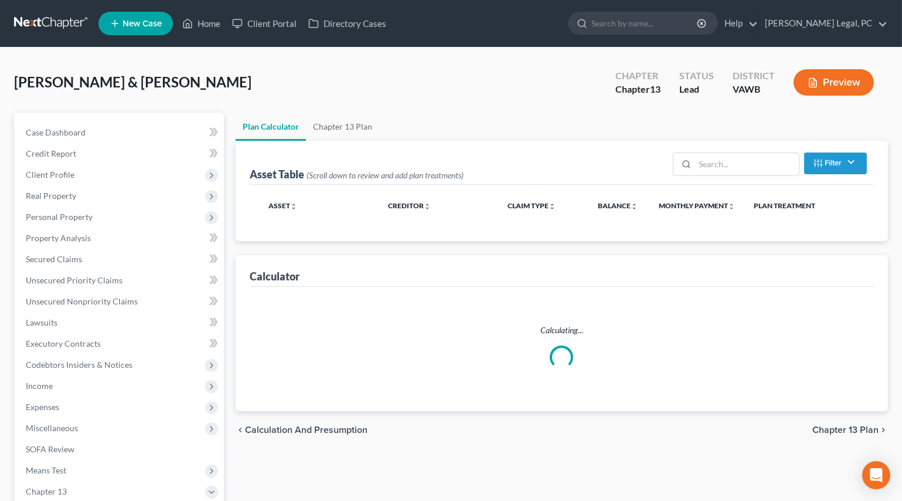
select select "59"
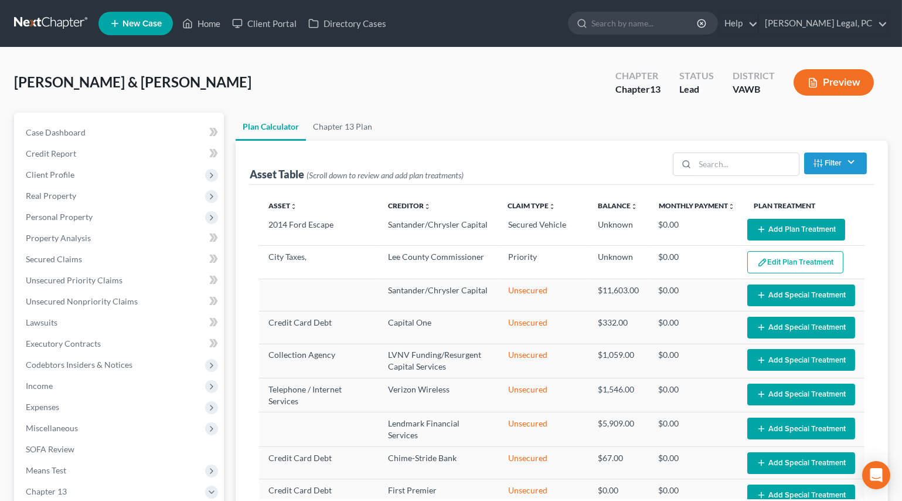
scroll to position [106, 0]
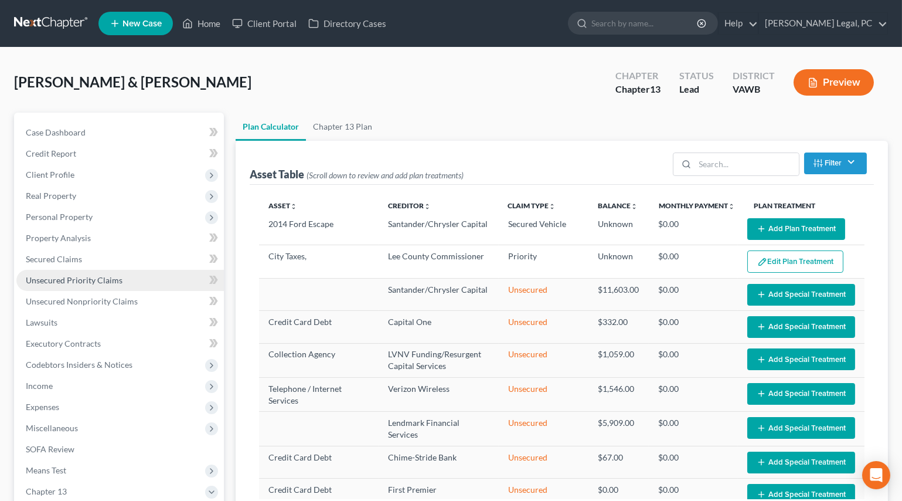
click at [77, 275] on span "Unsecured Priority Claims" at bounding box center [74, 280] width 97 height 10
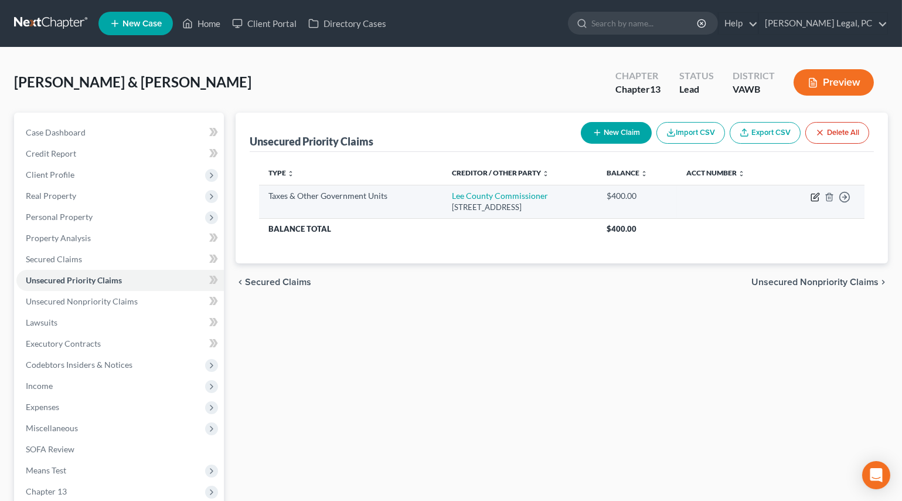
click at [814, 192] on icon "button" at bounding box center [815, 196] width 9 height 9
select select "1"
select select "48"
select select "2"
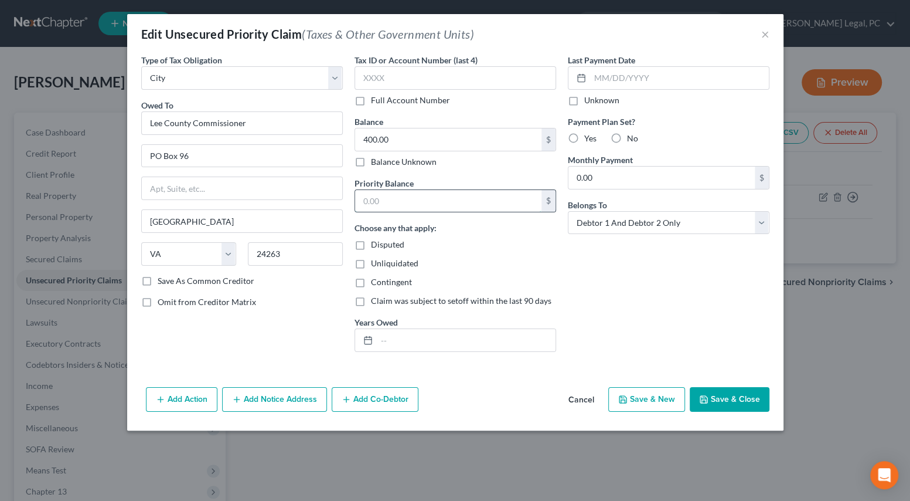
click at [379, 198] on input "text" at bounding box center [448, 201] width 186 height 22
click at [743, 405] on button "Save & Close" at bounding box center [730, 399] width 80 height 25
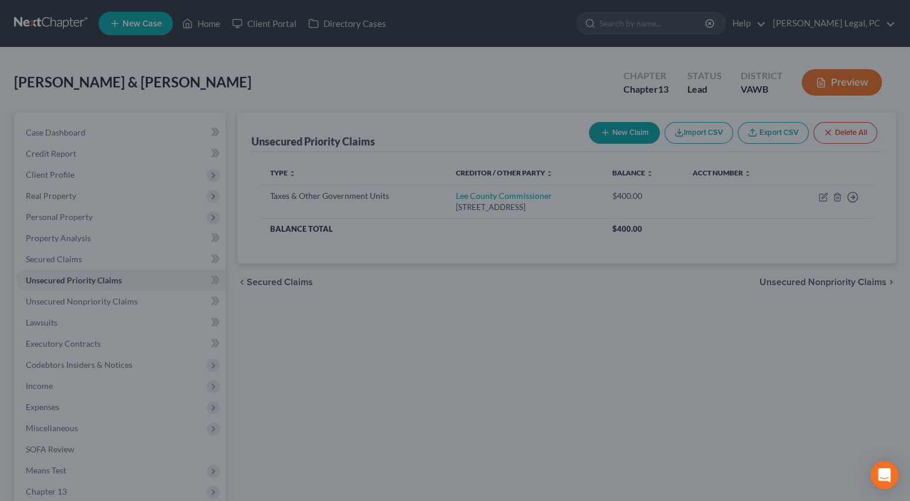
type input "400.00"
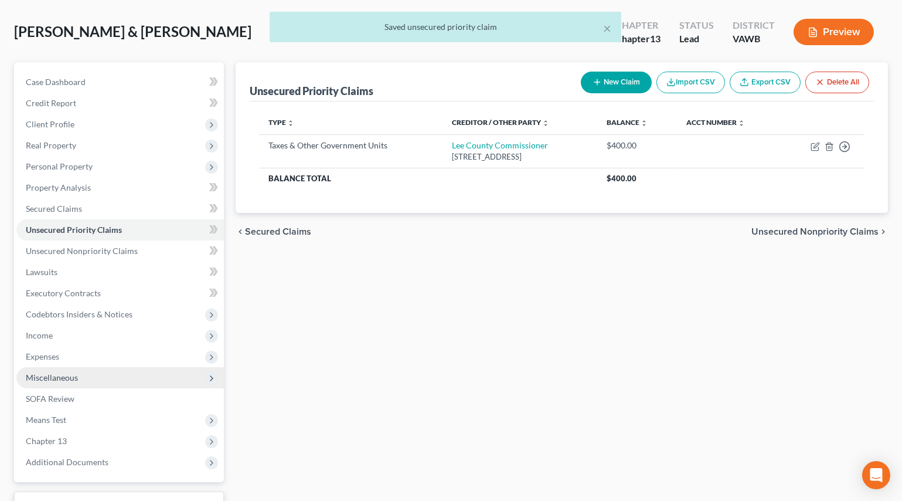
scroll to position [142, 0]
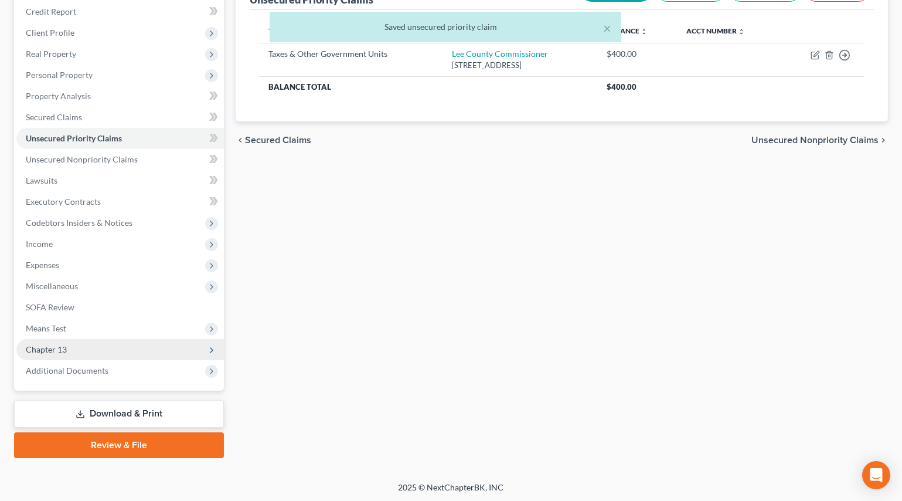
click at [70, 343] on span "Chapter 13" at bounding box center [120, 349] width 208 height 21
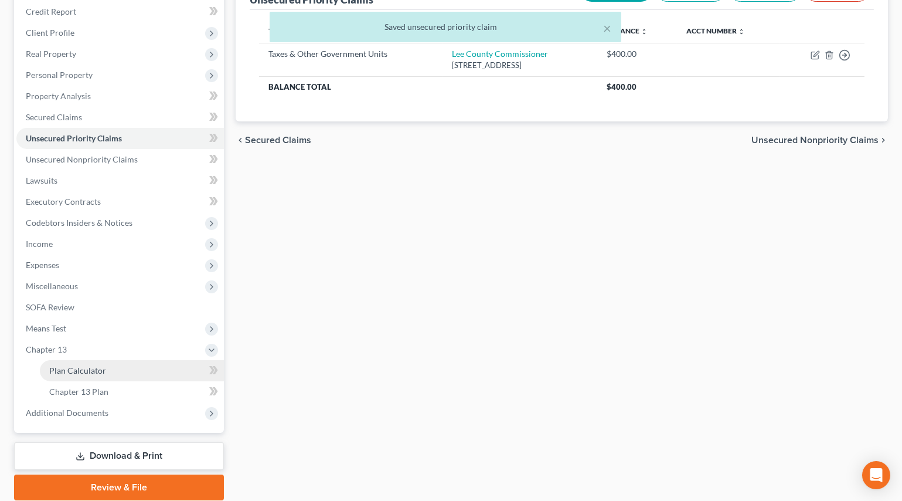
click at [81, 368] on span "Plan Calculator" at bounding box center [77, 370] width 57 height 10
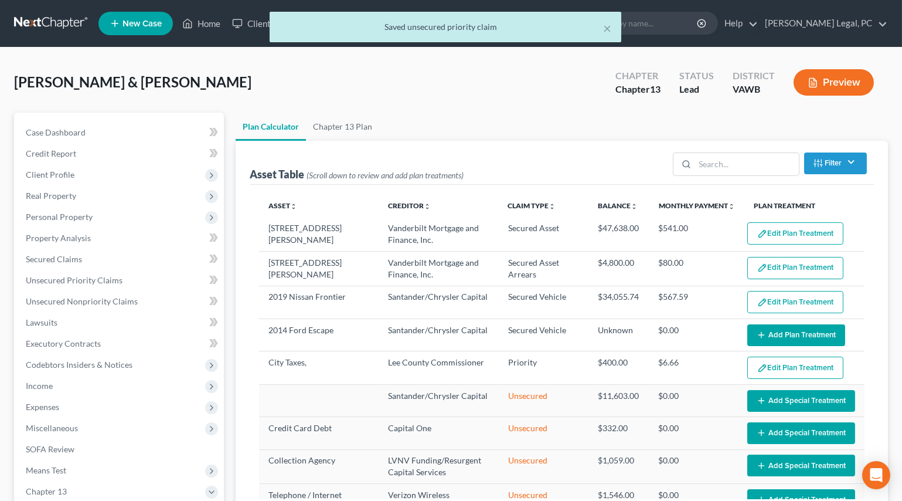
select select "59"
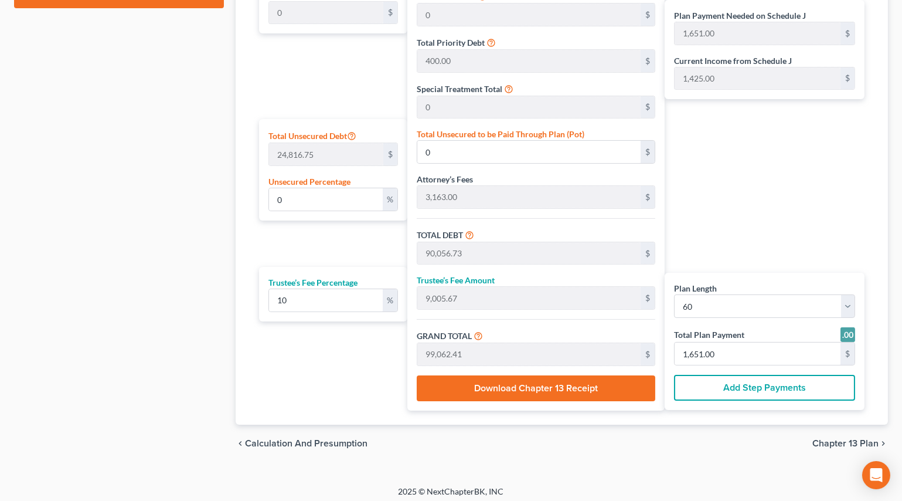
scroll to position [637, 0]
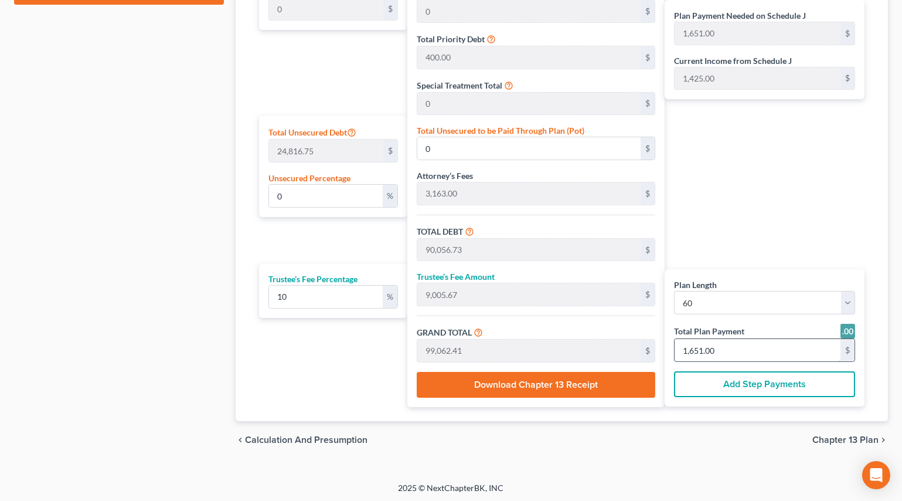
click at [728, 344] on input "1,651.00" at bounding box center [758, 350] width 166 height 22
type input "54.54"
type input "5.45"
type input "60.00"
type input "1"
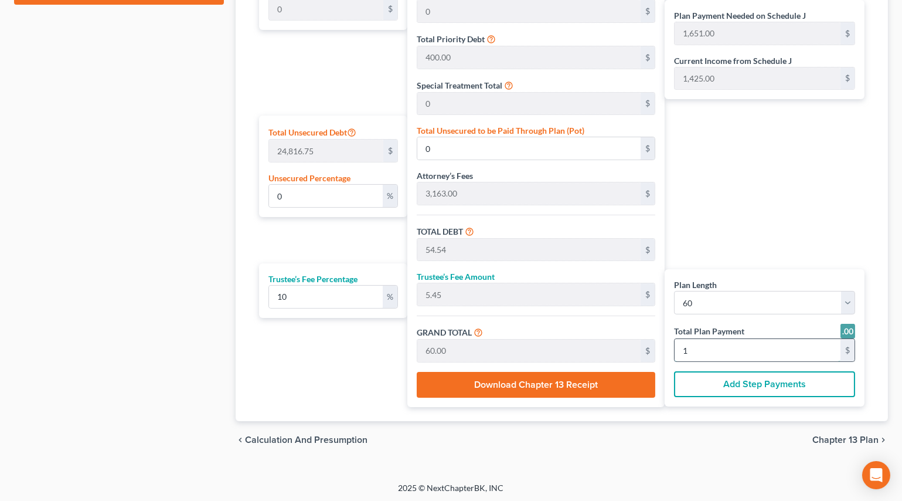
type input "763.63"
type input "76.36"
type input "840.00"
type input "14"
type input "7,745.45"
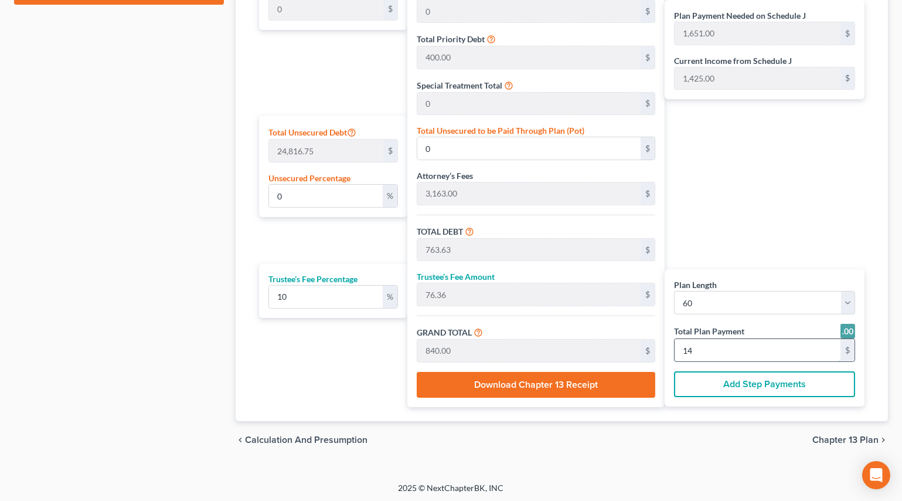
type input "774.54"
type input "8,520.00"
type input "142"
type input "77,727.27"
type input "7,772.72"
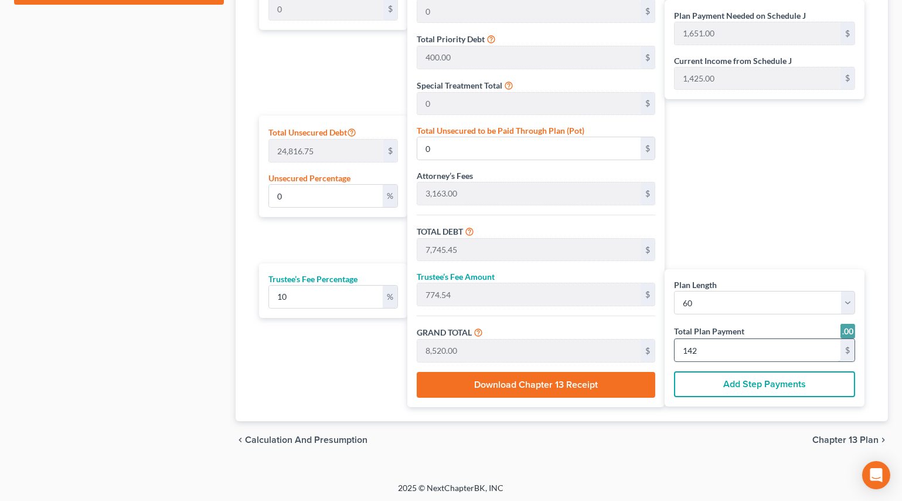
type input "85,500.00"
type input "1,425"
click at [840, 437] on span "Chapter 13 Plan" at bounding box center [846, 439] width 66 height 9
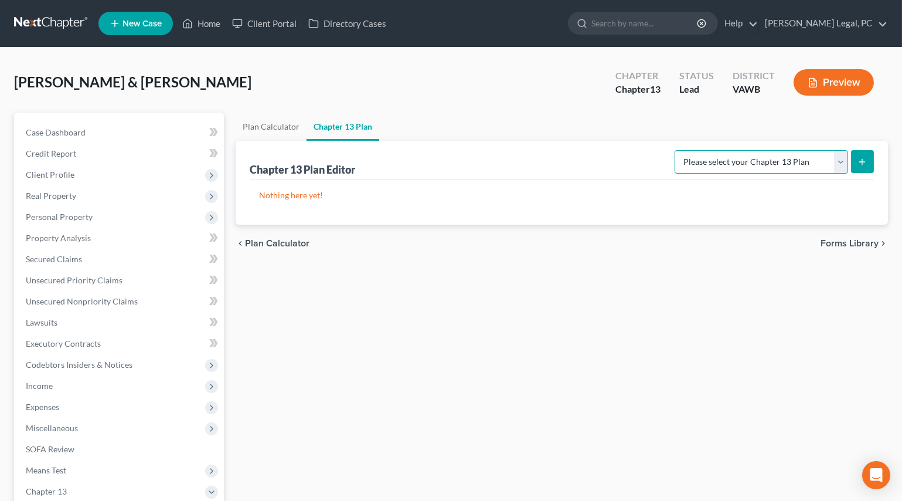
click at [742, 167] on select "Please select your Chapter 13 Plan National Form Plan - Official Form 113" at bounding box center [762, 161] width 174 height 23
select select "0"
click at [679, 150] on select "Please select your Chapter 13 Plan National Form Plan - Official Form 113" at bounding box center [762, 161] width 174 height 23
click at [866, 158] on icon "submit" at bounding box center [862, 161] width 9 height 9
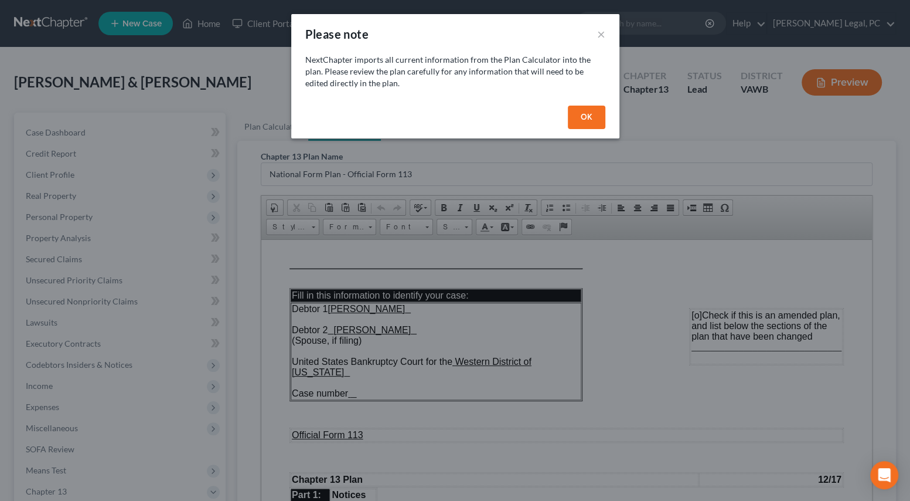
click at [596, 115] on button "OK" at bounding box center [587, 117] width 38 height 23
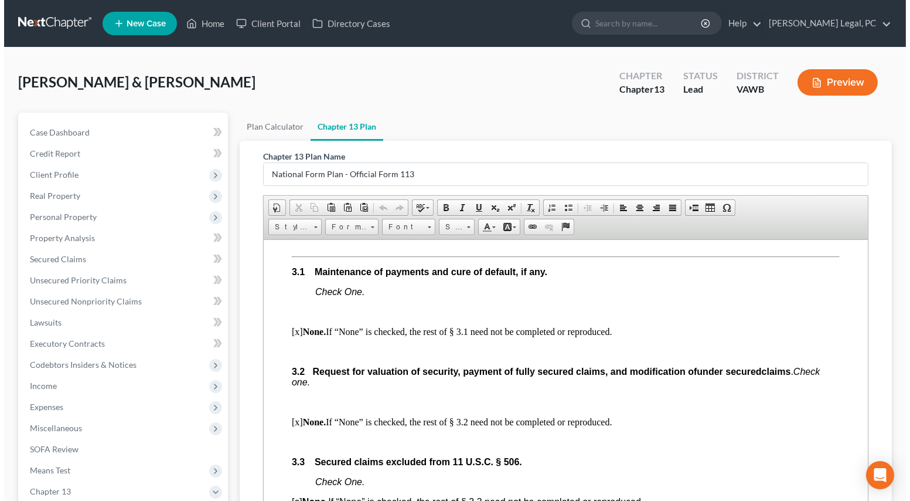
scroll to position [1173, 0]
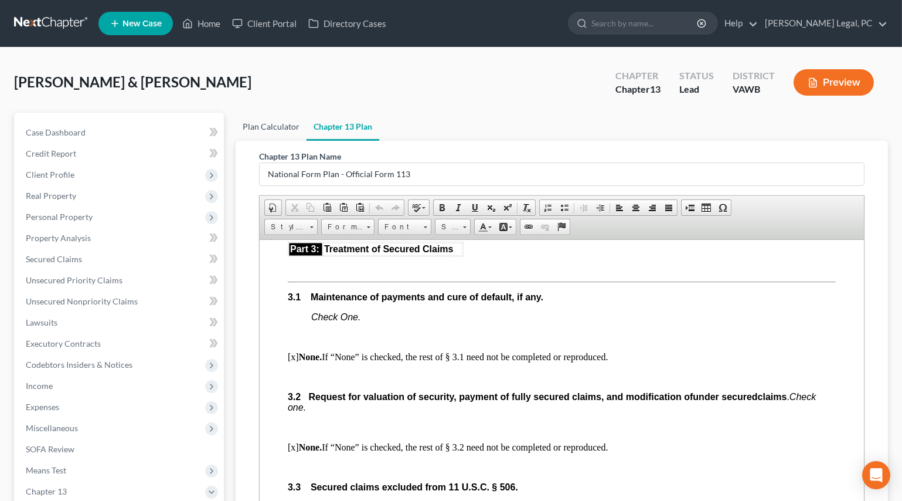
click at [261, 130] on link "Plan Calculator" at bounding box center [271, 127] width 71 height 28
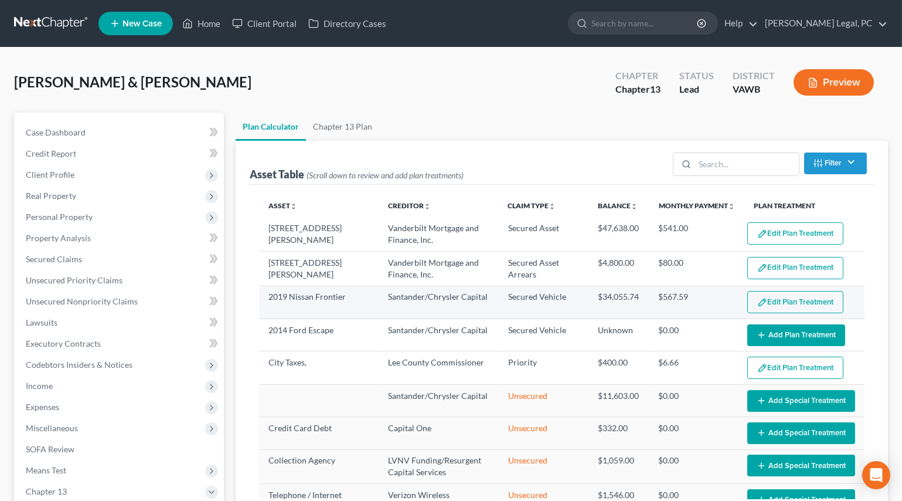
select select "59"
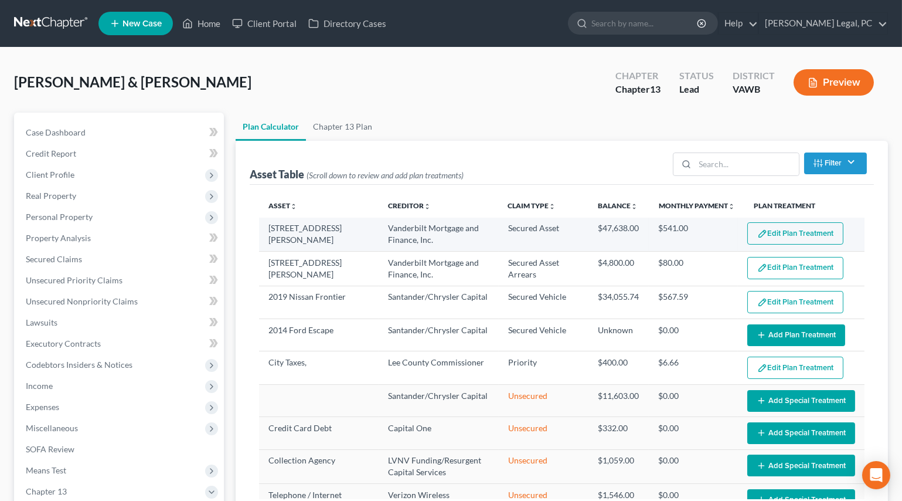
click at [766, 229] on button "Edit Plan Treatment" at bounding box center [796, 233] width 96 height 22
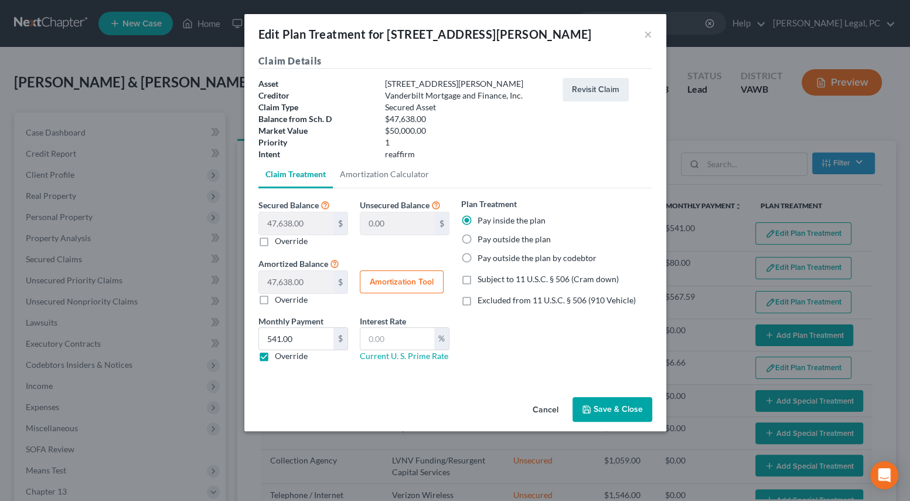
click at [611, 404] on button "Save & Close" at bounding box center [613, 409] width 80 height 25
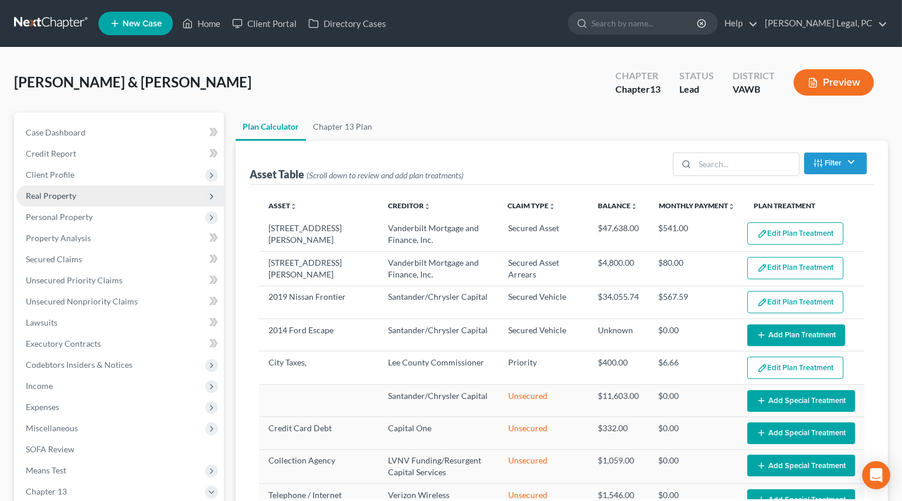
select select "59"
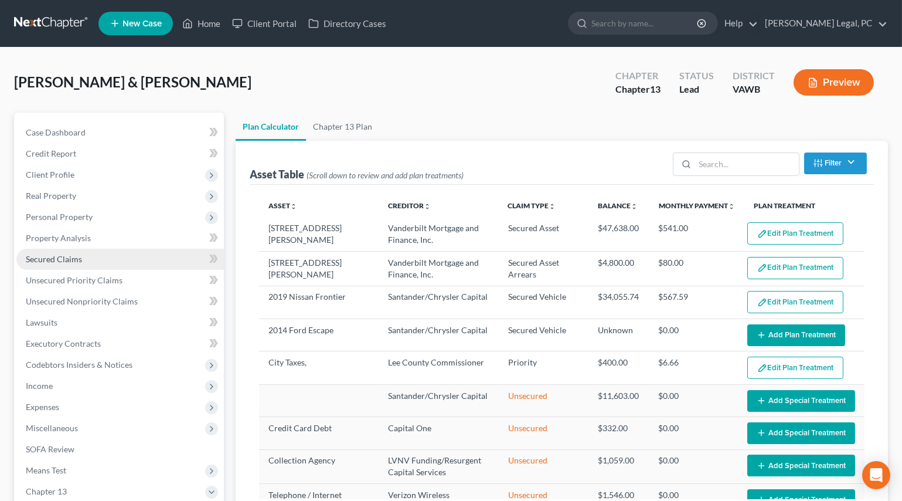
click at [57, 258] on span "Secured Claims" at bounding box center [54, 259] width 56 height 10
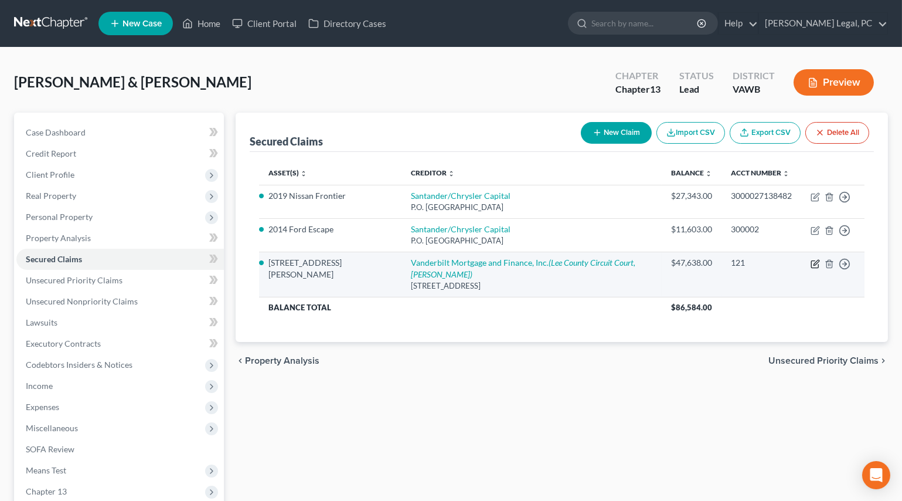
click at [813, 265] on icon "button" at bounding box center [815, 263] width 9 height 9
select select "44"
select select "15"
select select "2"
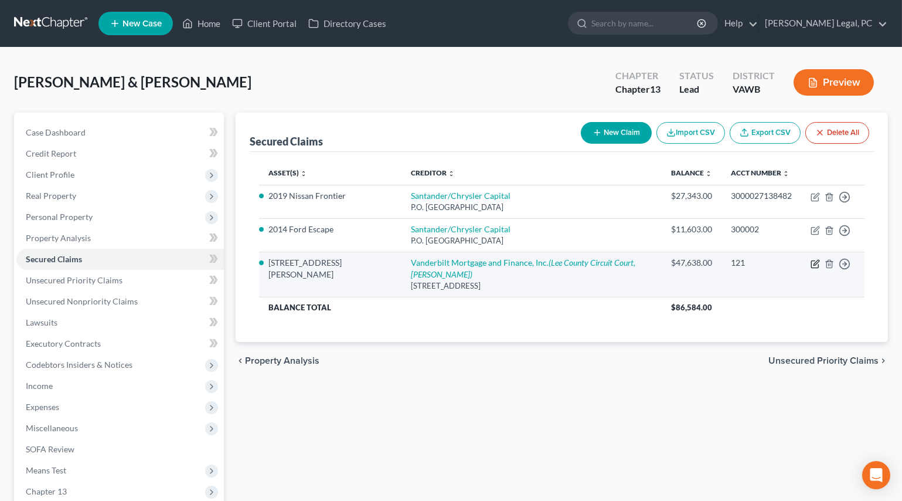
select select "0"
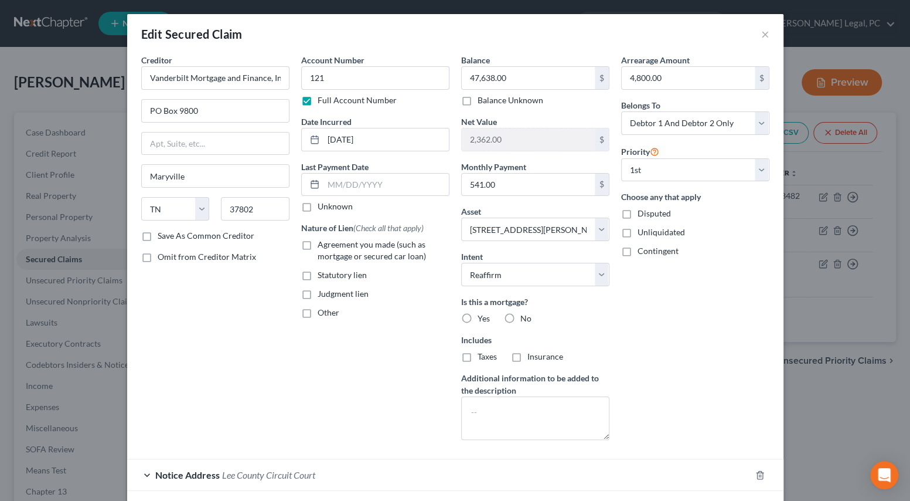
click at [478, 315] on label "Yes" at bounding box center [484, 318] width 12 height 12
click at [483, 315] on input "Yes" at bounding box center [487, 316] width 8 height 8
radio input "true"
click at [318, 246] on label "Agreement you made (such as mortgage or secured car loan)" at bounding box center [384, 250] width 132 height 23
click at [322, 246] on input "Agreement you made (such as mortgage or secured car loan)" at bounding box center [326, 243] width 8 height 8
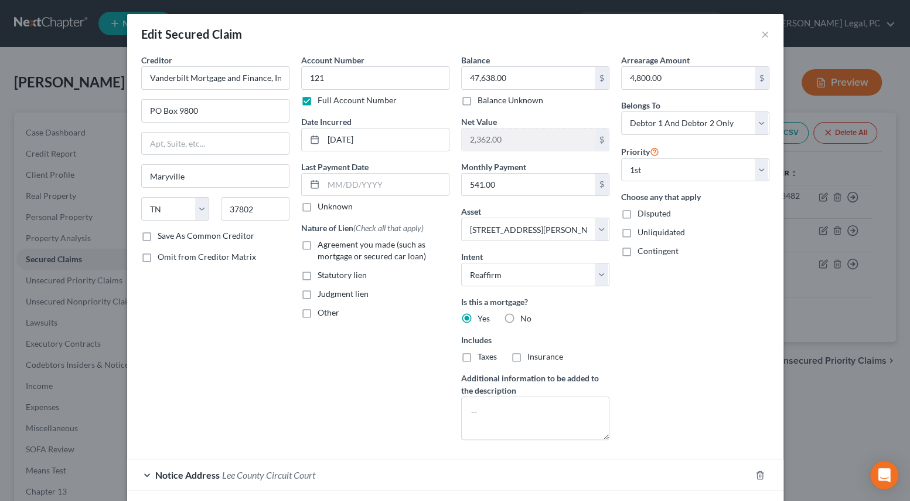
checkbox input "true"
click at [478, 356] on label "Taxes" at bounding box center [487, 357] width 19 height 12
click at [483, 356] on input "Taxes" at bounding box center [487, 355] width 8 height 8
checkbox input "true"
click at [528, 360] on label "Insurance" at bounding box center [546, 357] width 36 height 12
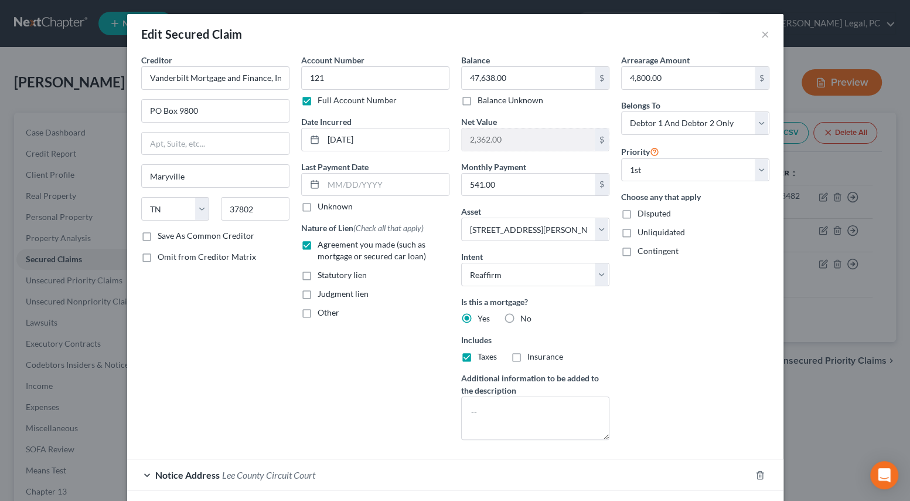
click at [532, 358] on input "Insurance" at bounding box center [536, 355] width 8 height 8
checkbox input "true"
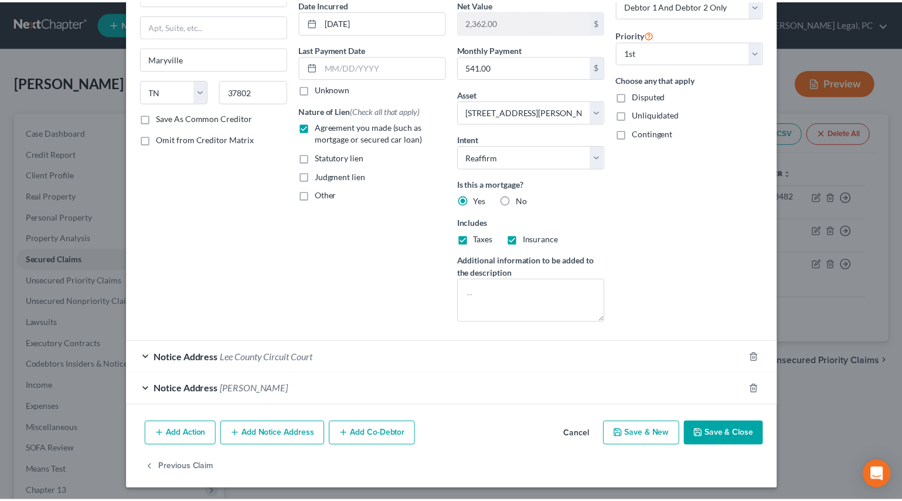
scroll to position [119, 0]
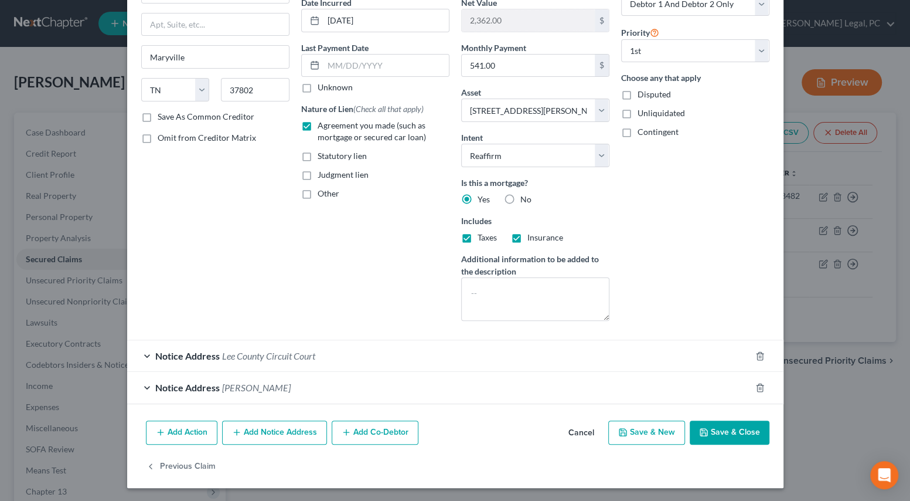
click at [721, 427] on button "Save & Close" at bounding box center [730, 432] width 80 height 25
select select
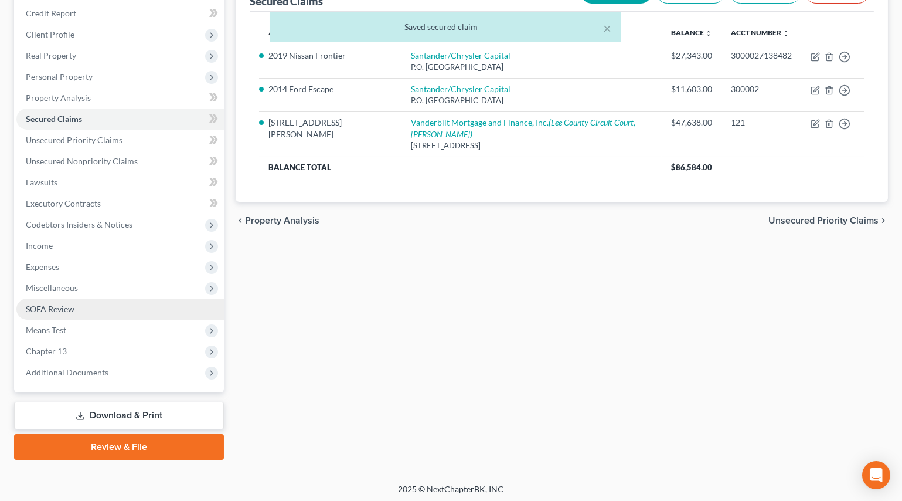
scroll to position [142, 0]
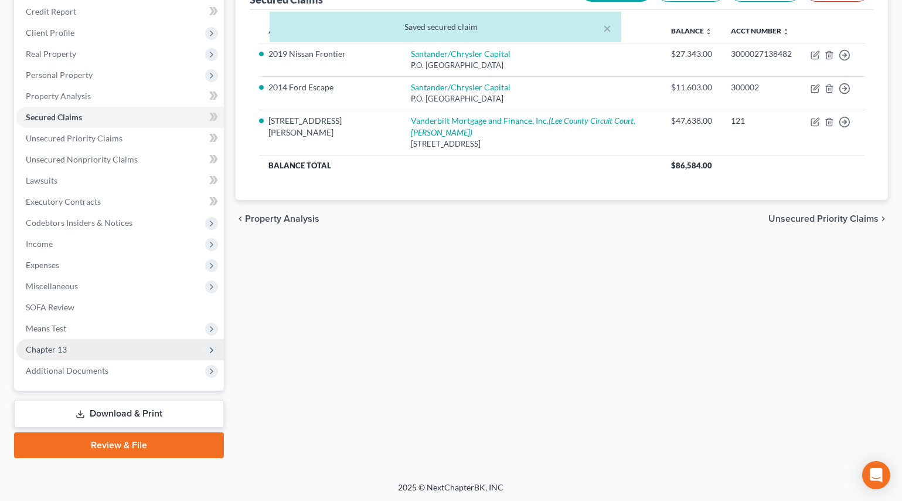
click at [60, 347] on span "Chapter 13" at bounding box center [46, 349] width 41 height 10
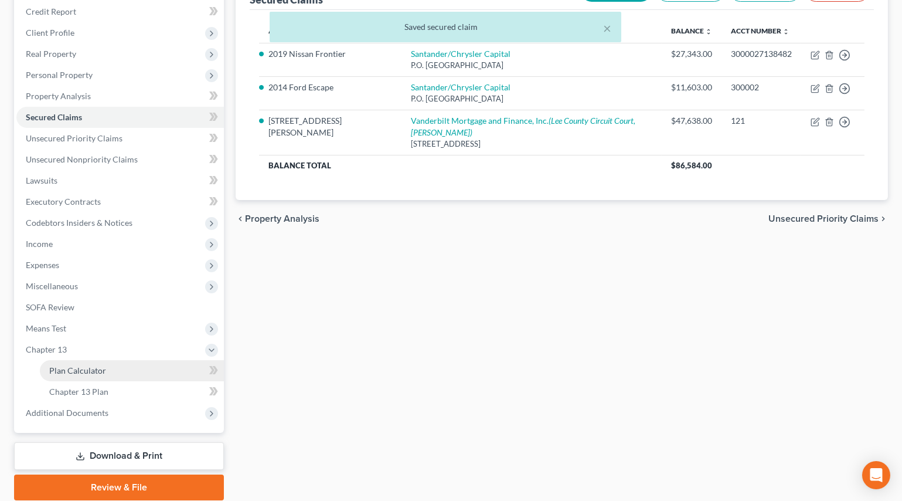
click at [88, 369] on span "Plan Calculator" at bounding box center [77, 370] width 57 height 10
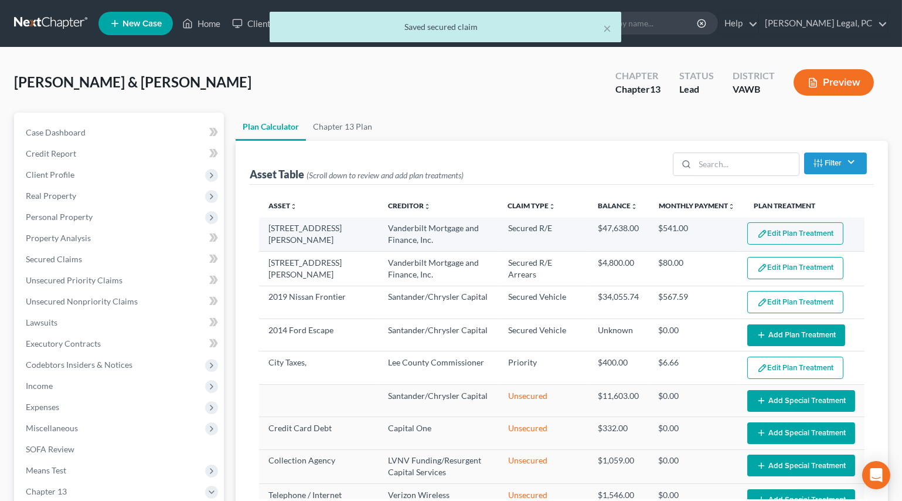
select select "59"
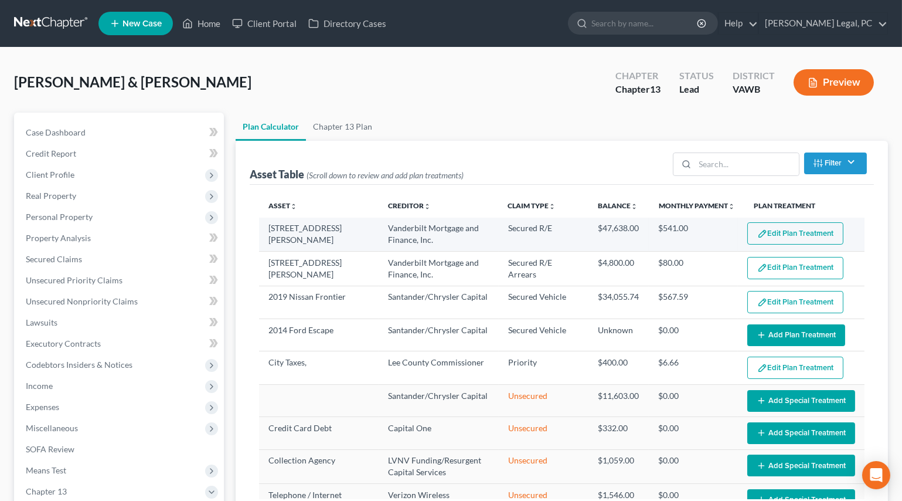
click at [780, 230] on button "Edit Plan Treatment" at bounding box center [796, 233] width 96 height 22
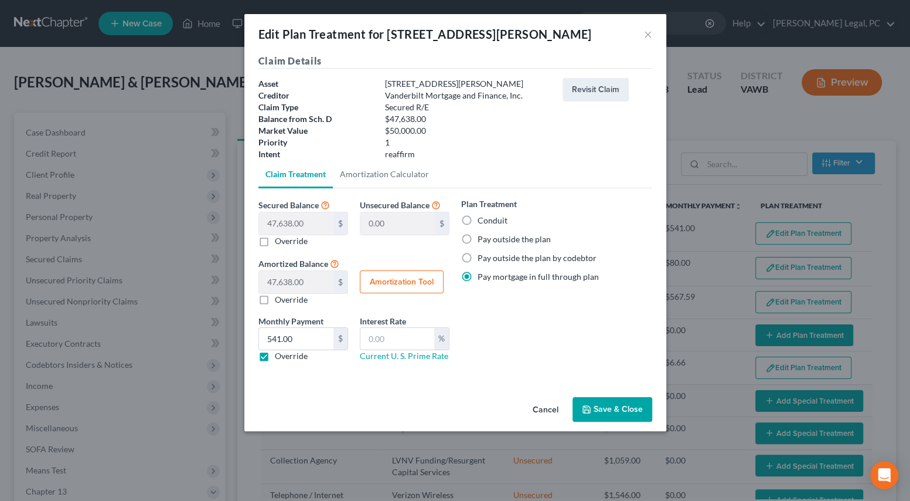
click at [478, 222] on label "Conduit" at bounding box center [493, 221] width 30 height 12
click at [483, 222] on input "Conduit" at bounding box center [487, 219] width 8 height 8
radio input "true"
click at [599, 410] on button "Save & Close" at bounding box center [613, 409] width 80 height 25
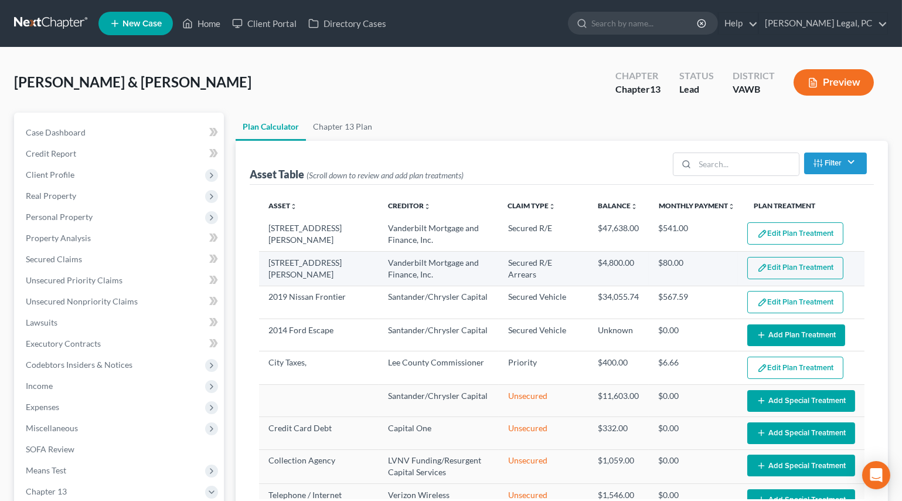
select select "59"
click at [770, 263] on button "Edit Plan Treatment" at bounding box center [796, 268] width 96 height 22
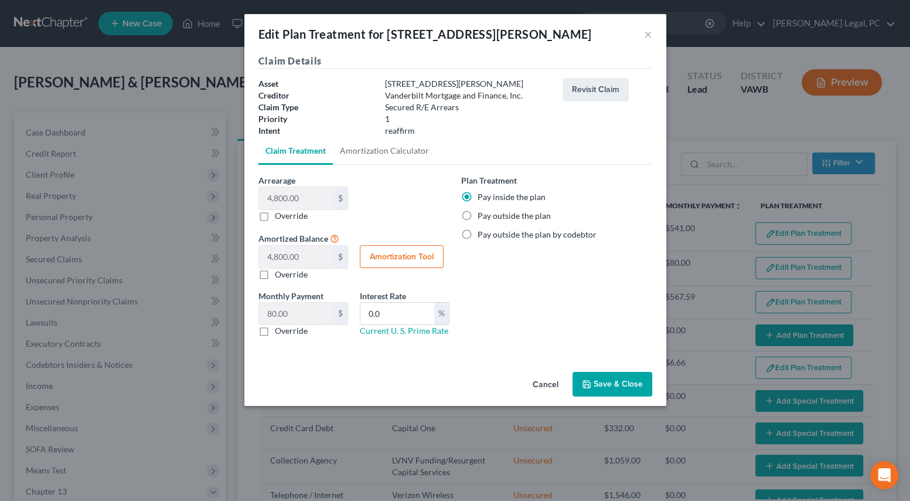
click at [620, 375] on button "Save & Close" at bounding box center [613, 384] width 80 height 25
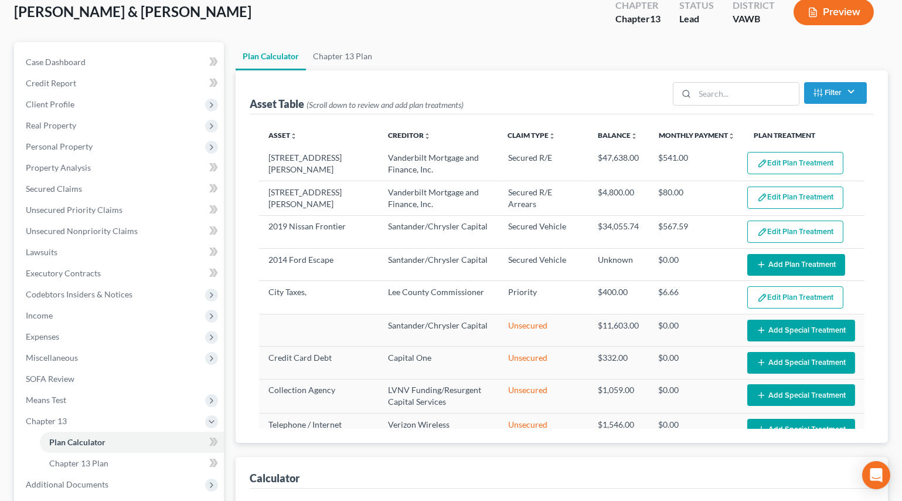
scroll to position [263, 0]
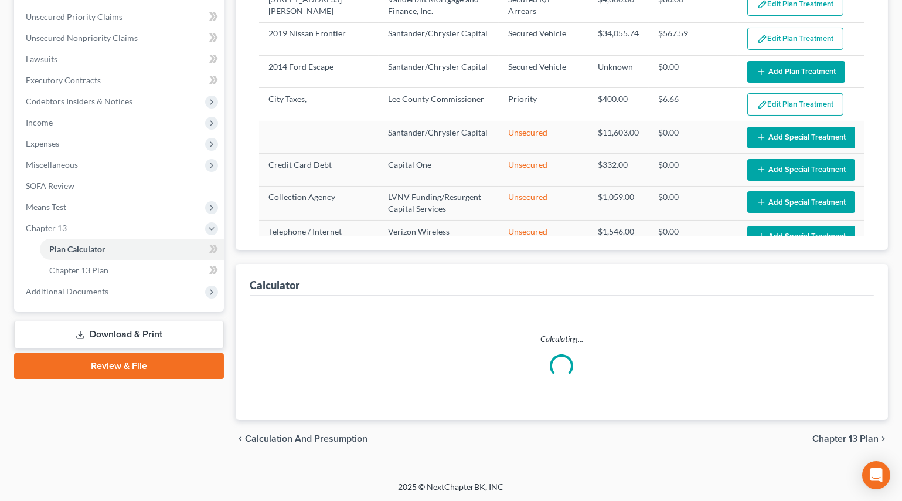
select select "59"
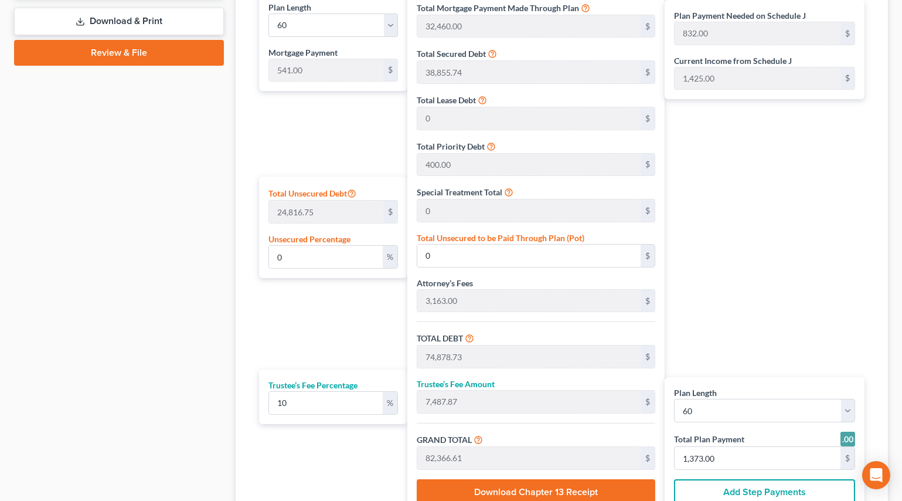
scroll to position [583, 0]
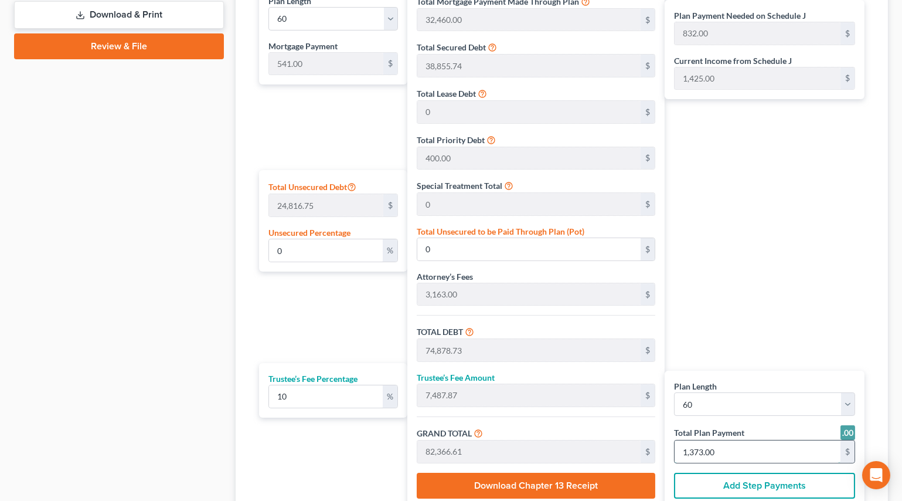
click at [733, 447] on input "1,373.00" at bounding box center [758, 451] width 166 height 22
type input "54.54"
type input "5.45"
type input "60.00"
type input "1"
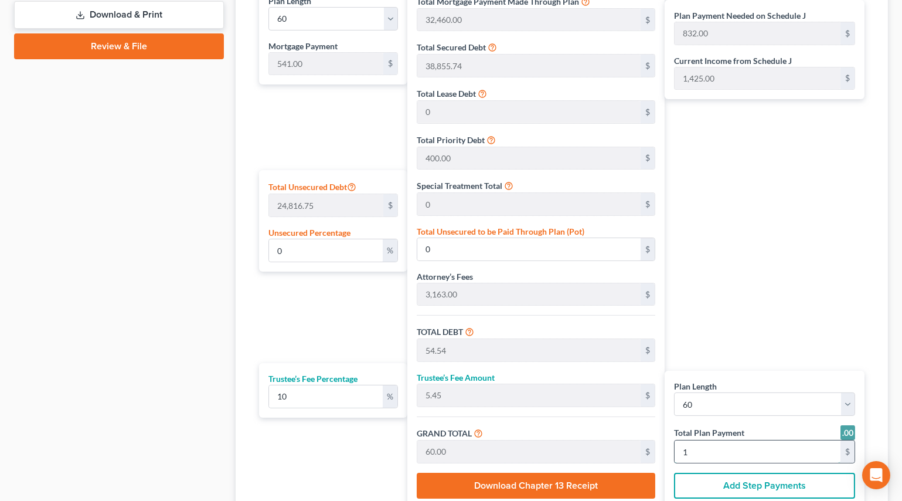
type input "763.63"
type input "76.36"
type input "840.00"
type input "14"
type input "7,745.45"
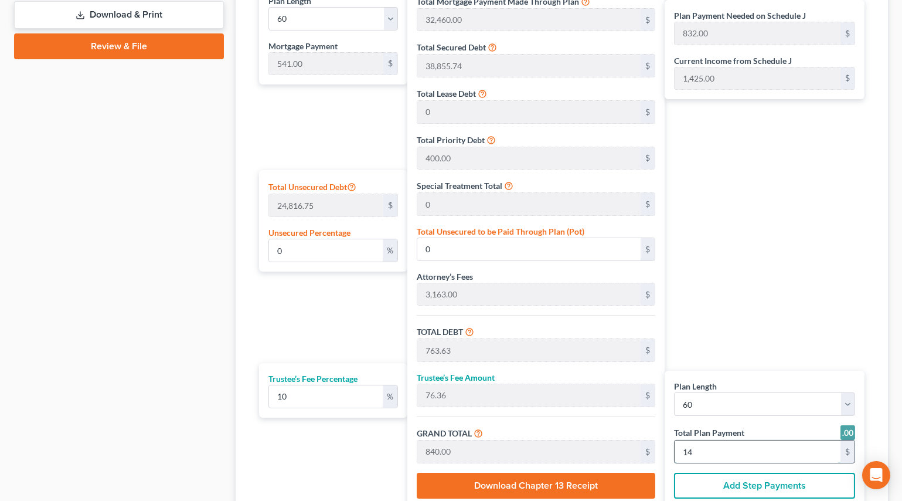
type input "774.54"
type input "8,520.00"
type input "142"
type input "11.48"
type input "2,848.53"
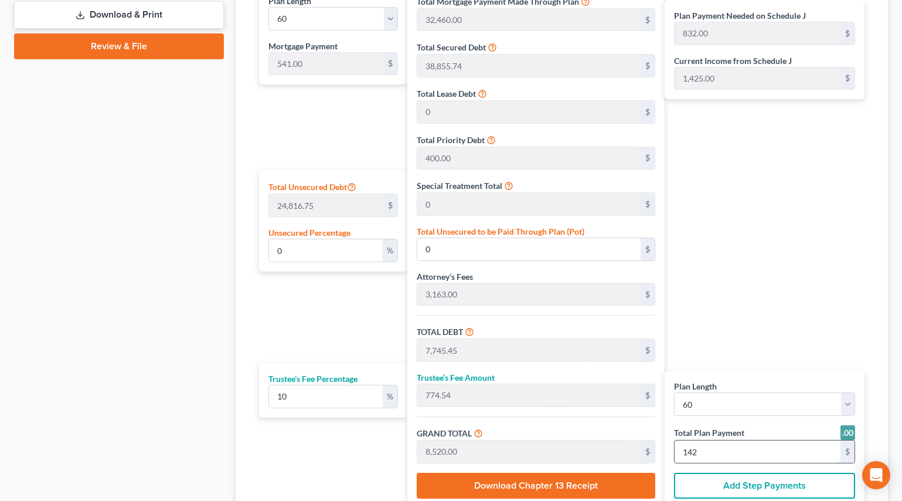
type input "77,727.27"
type input "7,772.72"
type input "85,500.00"
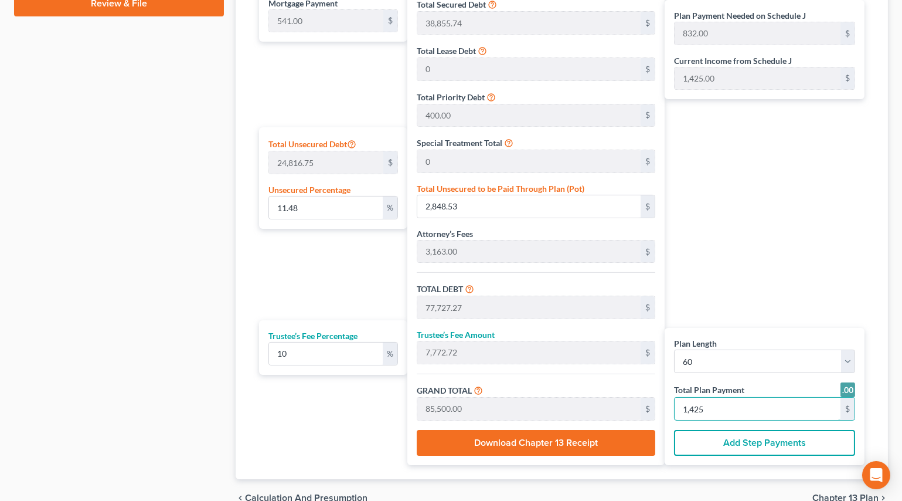
scroll to position [684, 0]
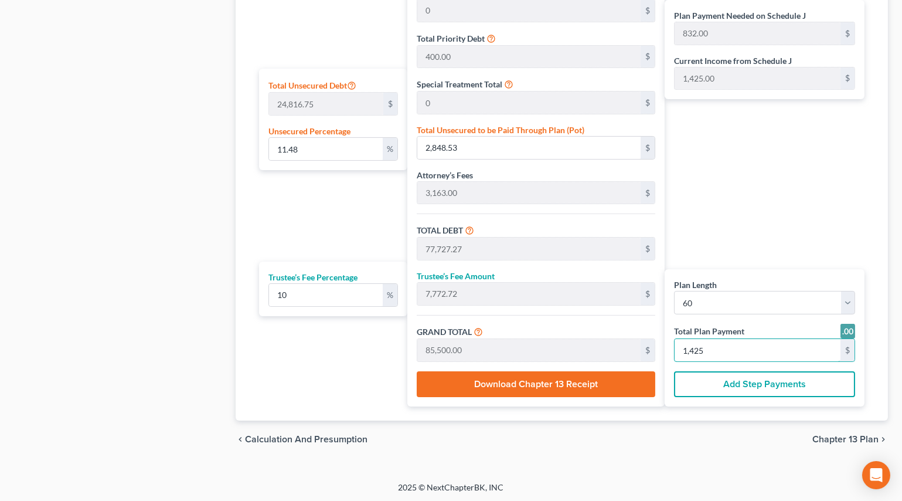
type input "1,425"
click at [846, 436] on span "Chapter 13 Plan" at bounding box center [846, 438] width 66 height 9
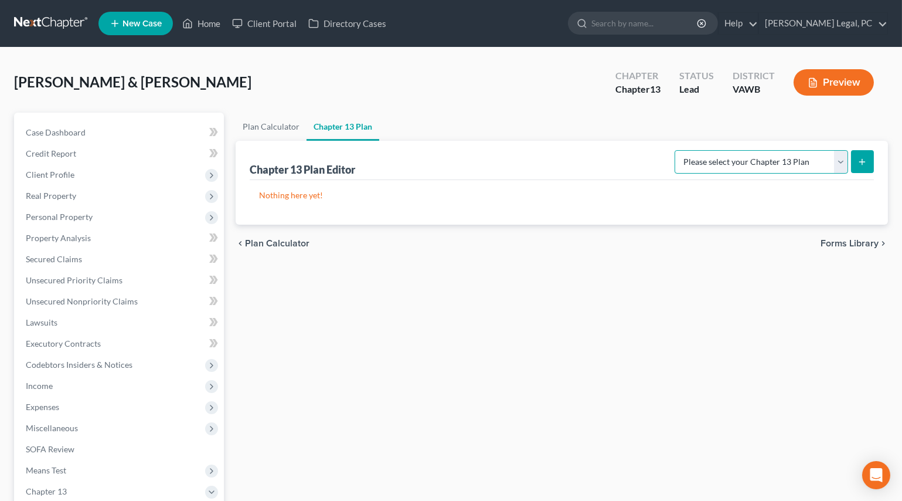
drag, startPoint x: 708, startPoint y: 158, endPoint x: 709, endPoint y: 170, distance: 11.9
click at [708, 158] on select "Please select your Chapter 13 Plan National Form Plan - Official Form 113" at bounding box center [762, 161] width 174 height 23
select select "0"
click at [679, 150] on select "Please select your Chapter 13 Plan National Form Plan - Official Form 113" at bounding box center [762, 161] width 174 height 23
click at [858, 167] on button "submit" at bounding box center [862, 161] width 23 height 23
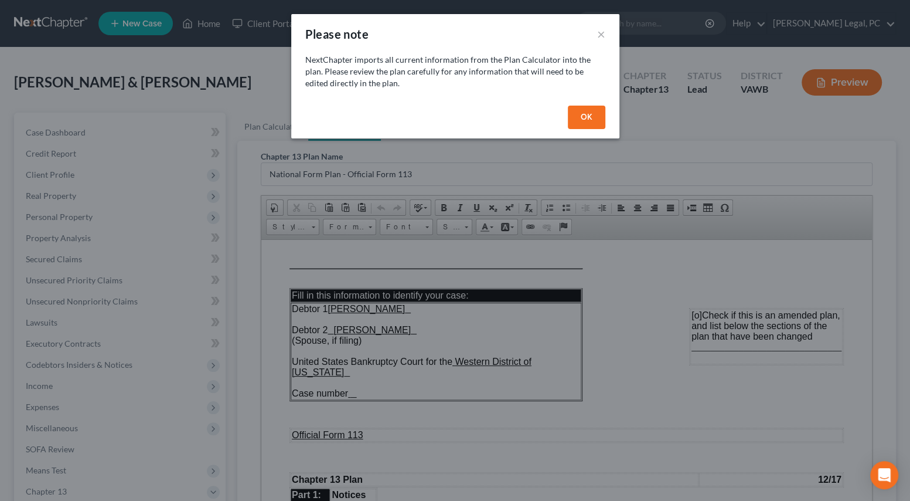
click at [604, 112] on button "OK" at bounding box center [587, 117] width 38 height 23
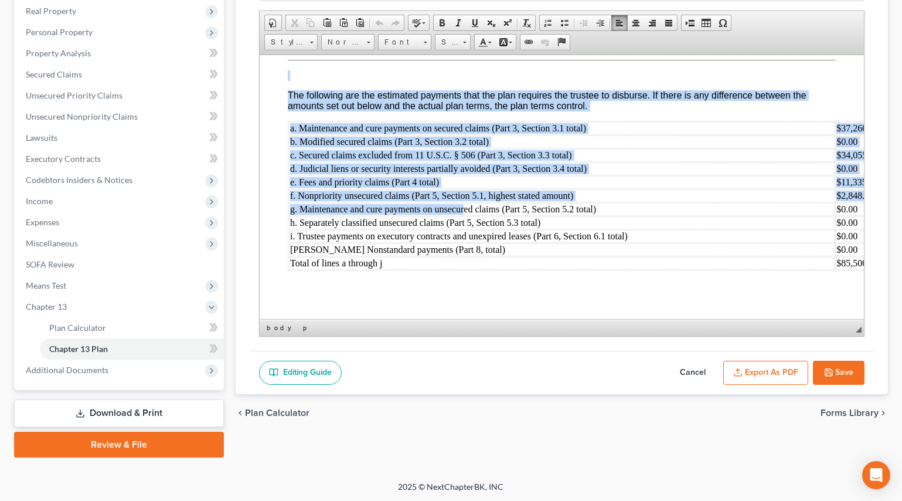
scroll to position [4069, 0]
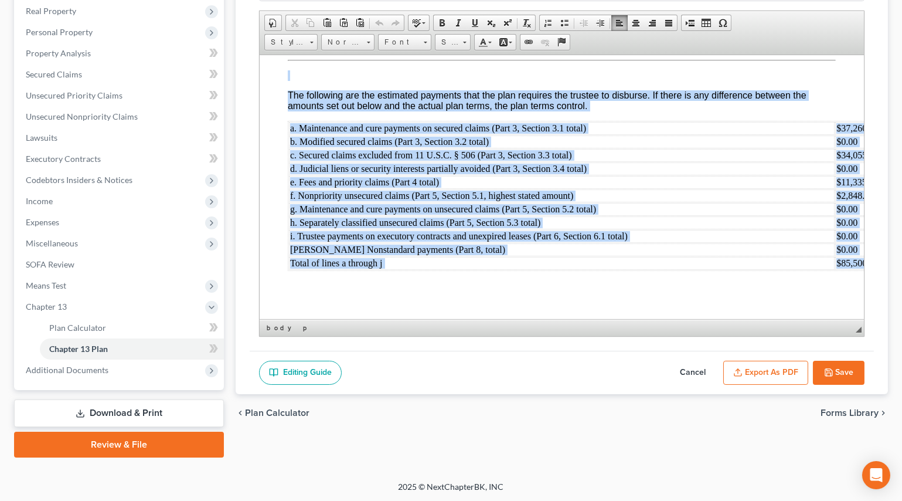
drag, startPoint x: 287, startPoint y: 69, endPoint x: 482, endPoint y: 286, distance: 291.9
click at [396, 40] on span "Font" at bounding box center [399, 42] width 41 height 15
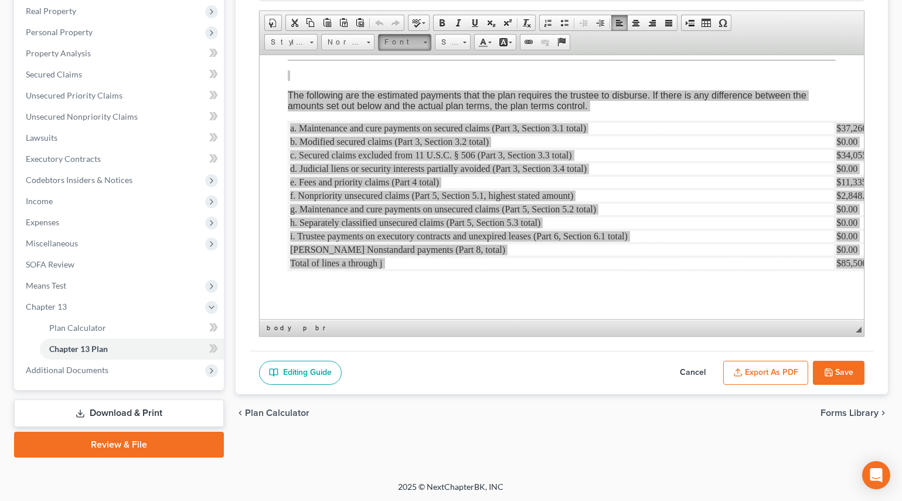
scroll to position [0, 0]
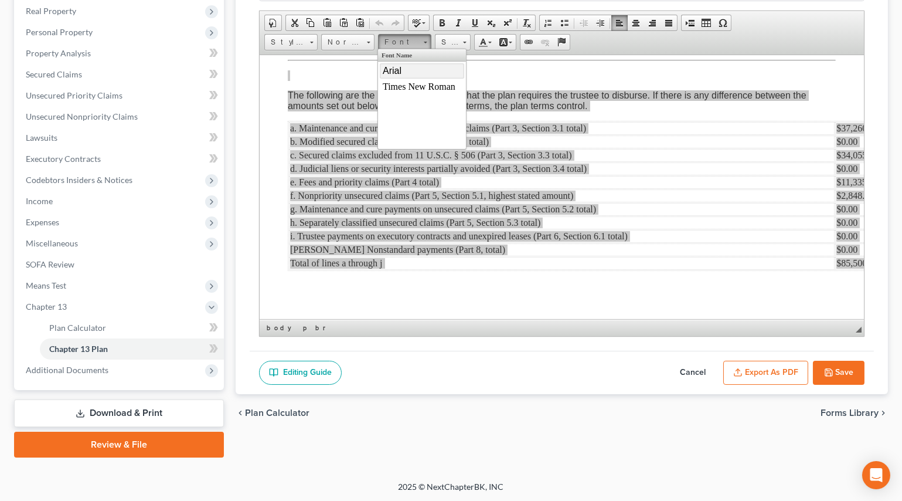
click at [405, 76] on link "Arial" at bounding box center [422, 70] width 84 height 15
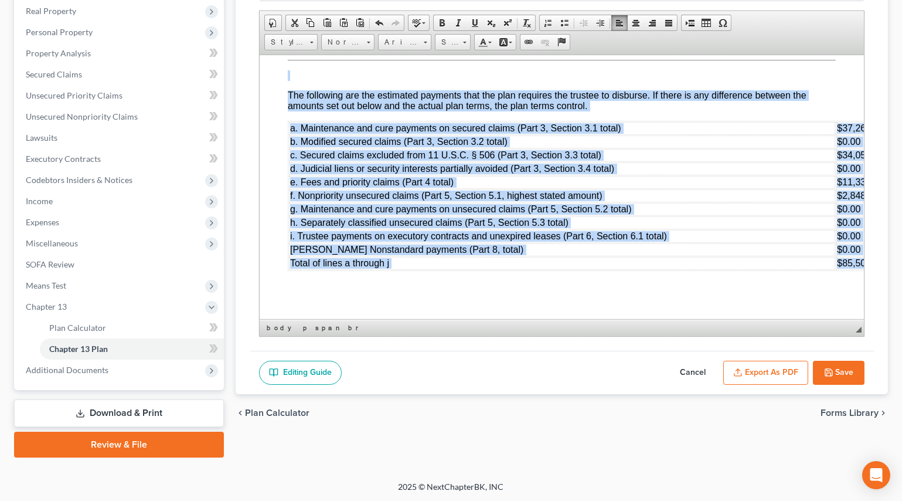
scroll to position [4018, 25]
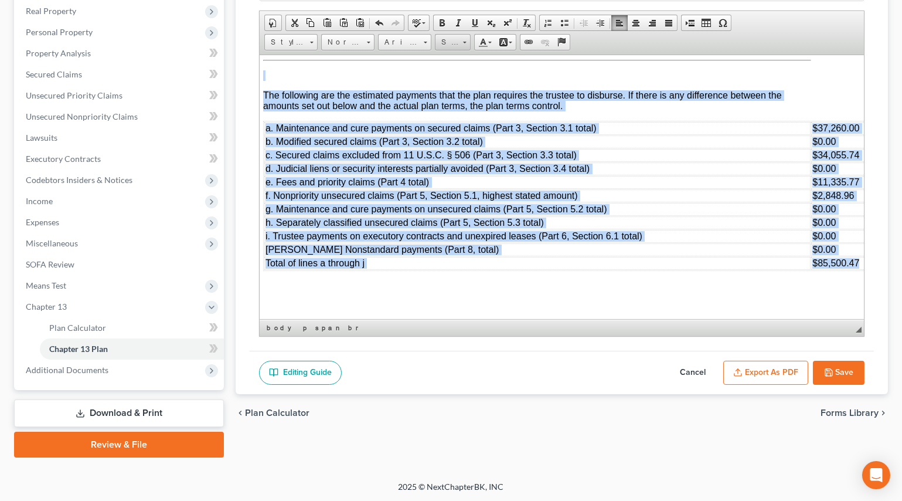
click at [454, 43] on span "Size" at bounding box center [447, 42] width 23 height 15
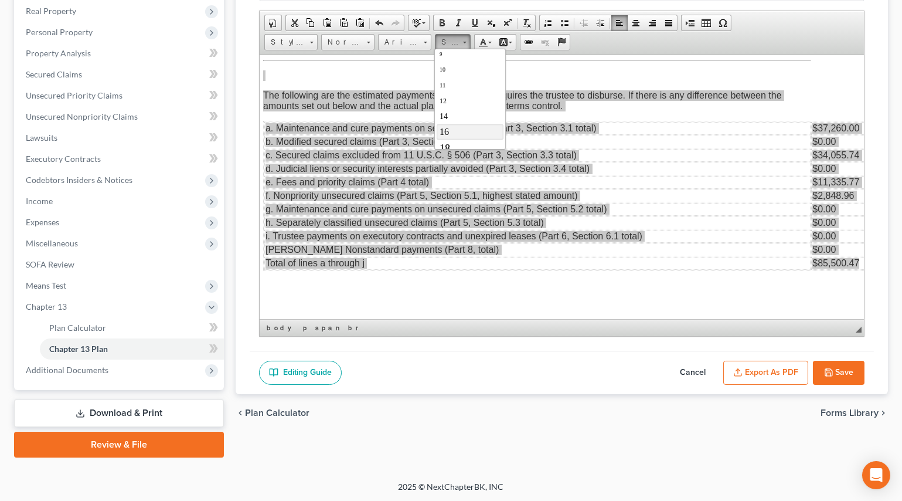
scroll to position [53, 0]
click at [454, 114] on link "16" at bounding box center [469, 112] width 67 height 15
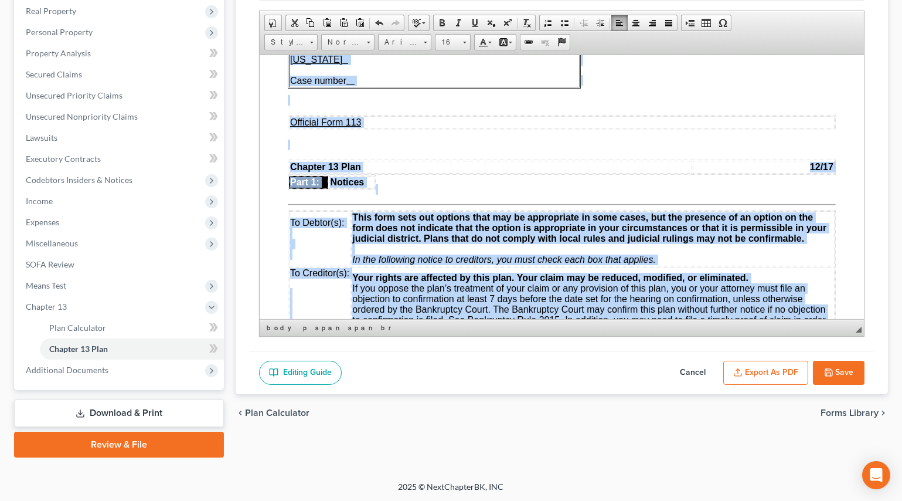
scroll to position [0, 0]
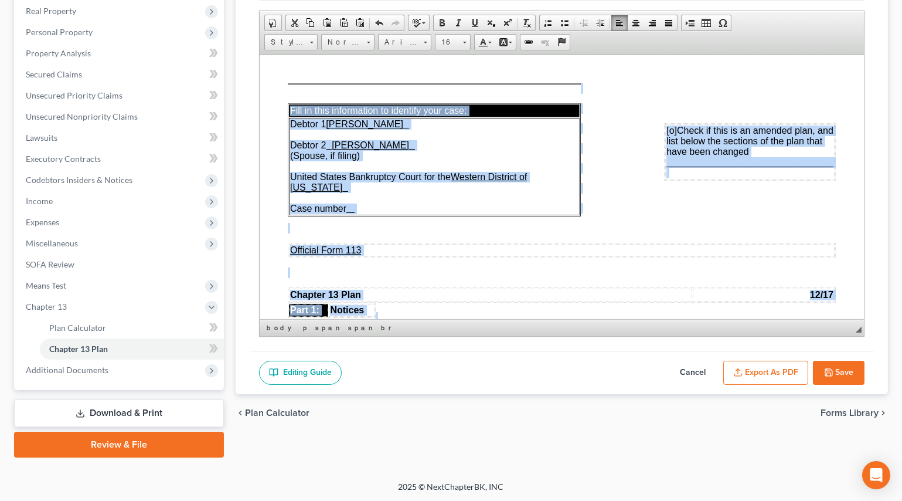
click at [400, 233] on p at bounding box center [561, 227] width 548 height 11
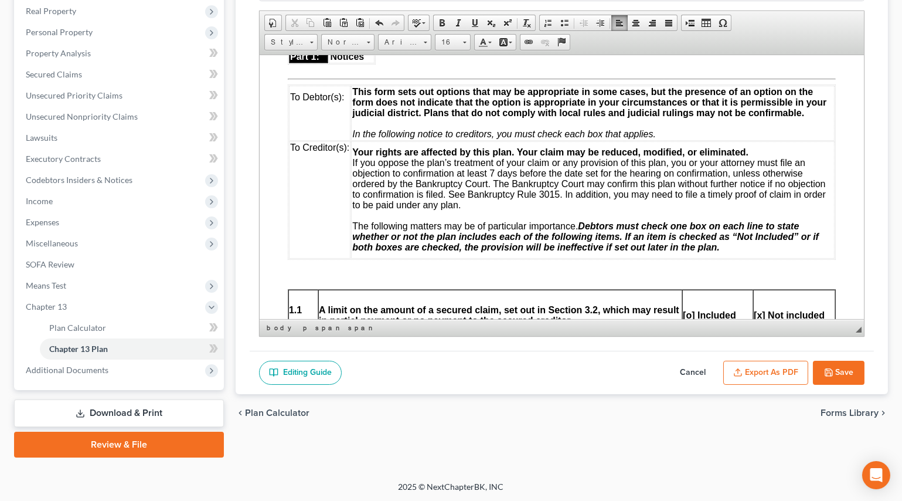
scroll to position [320, 0]
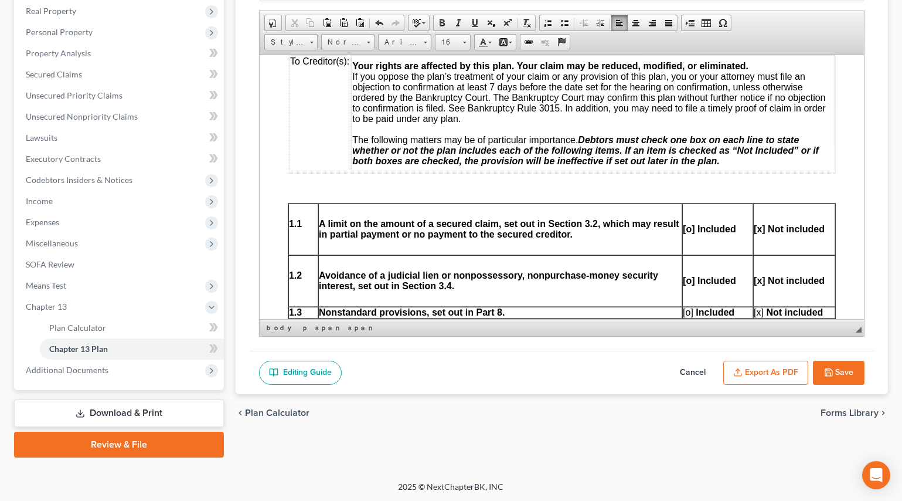
click at [688, 214] on p at bounding box center [717, 208] width 70 height 11
click at [753, 214] on p at bounding box center [793, 208] width 81 height 11
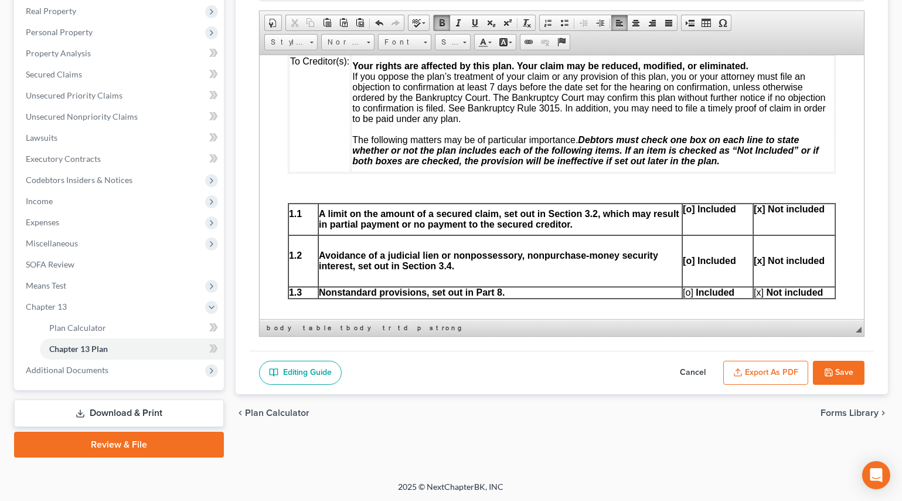
click at [688, 246] on p at bounding box center [717, 240] width 70 height 11
click at [766, 246] on p at bounding box center [793, 240] width 81 height 11
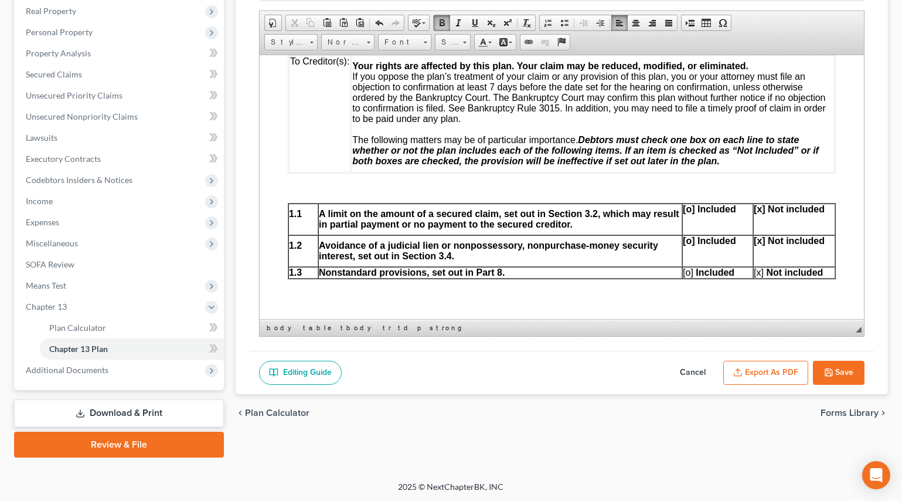
click at [685, 234] on p at bounding box center [717, 228] width 70 height 11
click at [757, 234] on p at bounding box center [793, 228] width 81 height 11
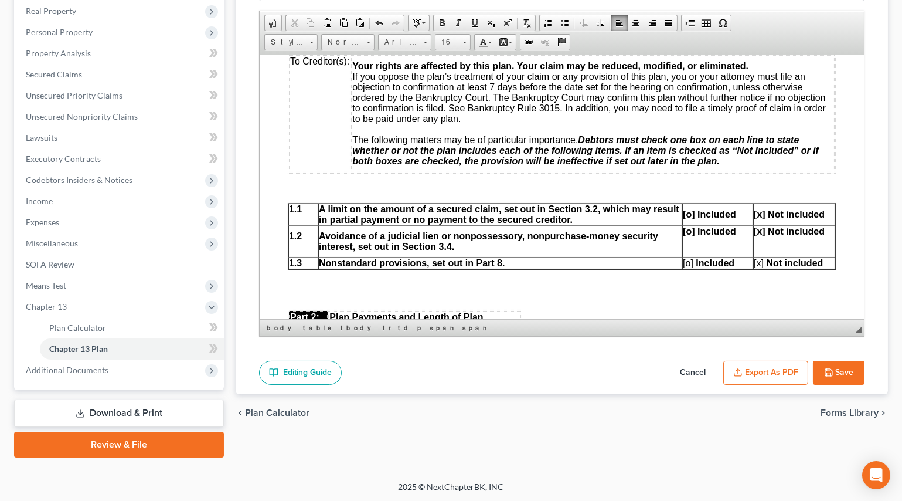
click at [705, 256] on p at bounding box center [717, 251] width 70 height 11
click at [760, 256] on p at bounding box center [793, 251] width 81 height 11
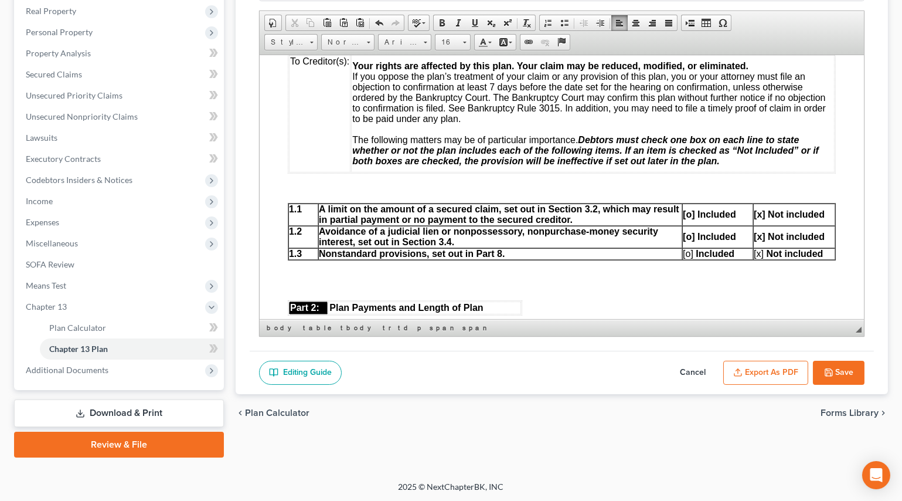
click at [757, 241] on strong "[x] Not included" at bounding box center [788, 236] width 71 height 10
copy strong "[x]"
click at [687, 258] on span "[o] Included" at bounding box center [708, 253] width 52 height 10
click at [688, 241] on strong "[o] Included" at bounding box center [707, 236] width 53 height 10
copy strong "[o]"
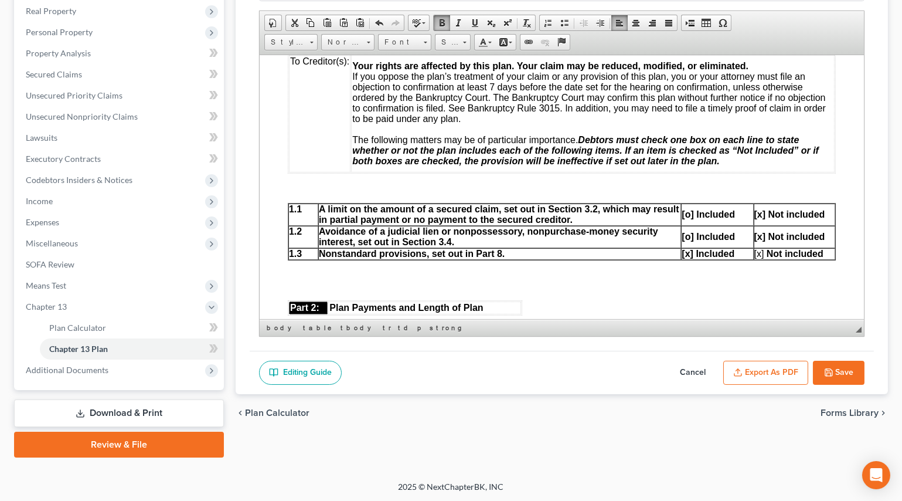
click at [757, 258] on span "[x] Not included" at bounding box center [788, 253] width 69 height 10
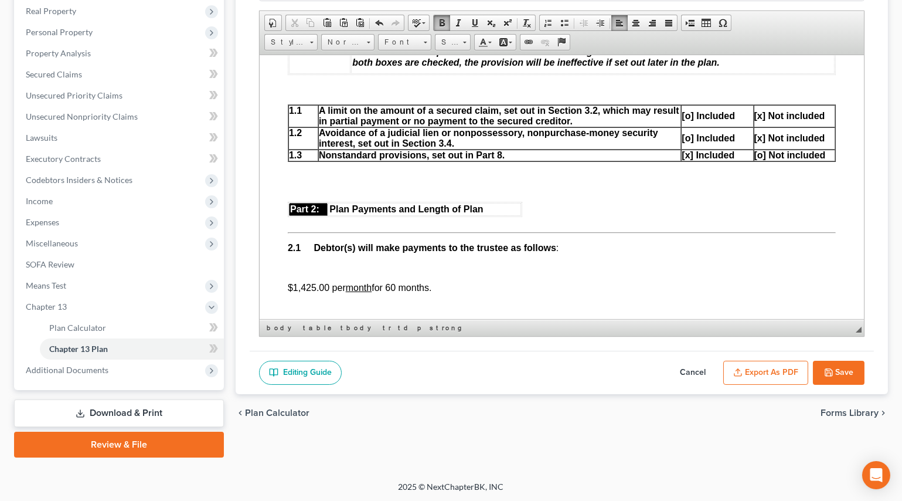
scroll to position [426, 0]
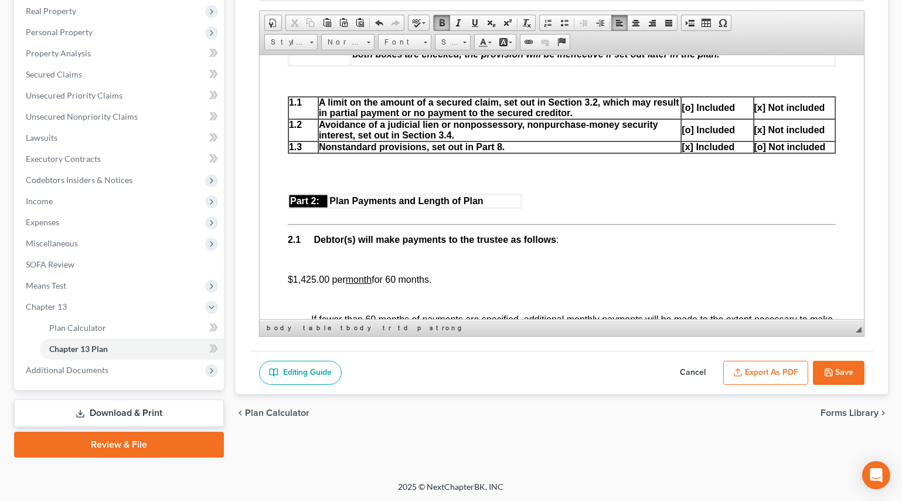
click at [355, 184] on p at bounding box center [561, 172] width 548 height 21
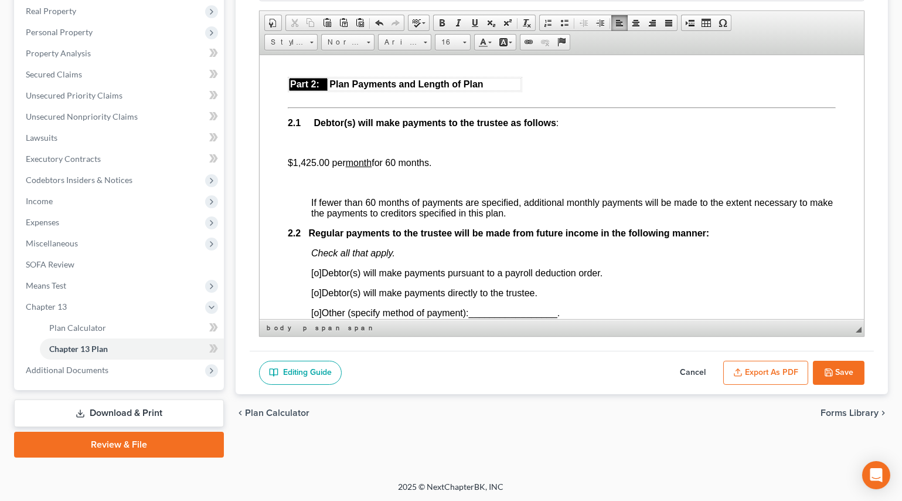
scroll to position [533, 0]
click at [320, 147] on p at bounding box center [573, 142] width 525 height 11
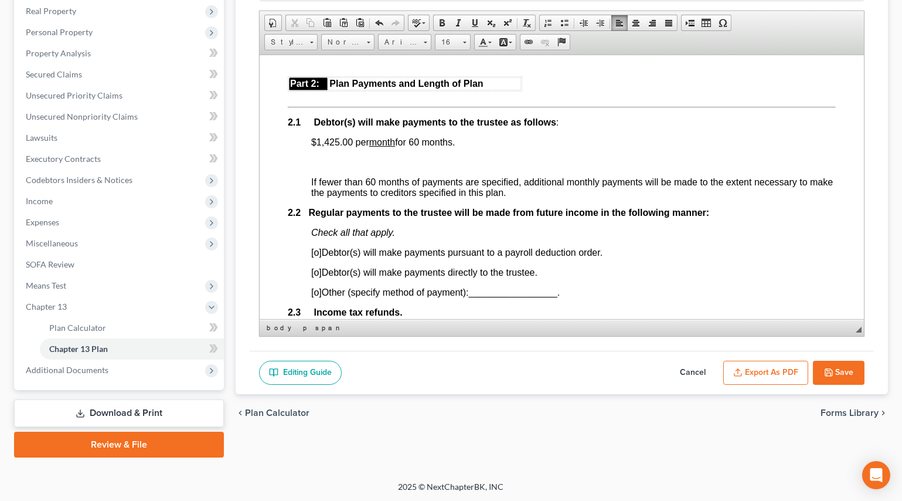
drag, startPoint x: 463, startPoint y: 175, endPoint x: 307, endPoint y: 168, distance: 156.1
click at [471, 23] on span at bounding box center [474, 22] width 9 height 9
click at [346, 167] on p at bounding box center [561, 162] width 548 height 11
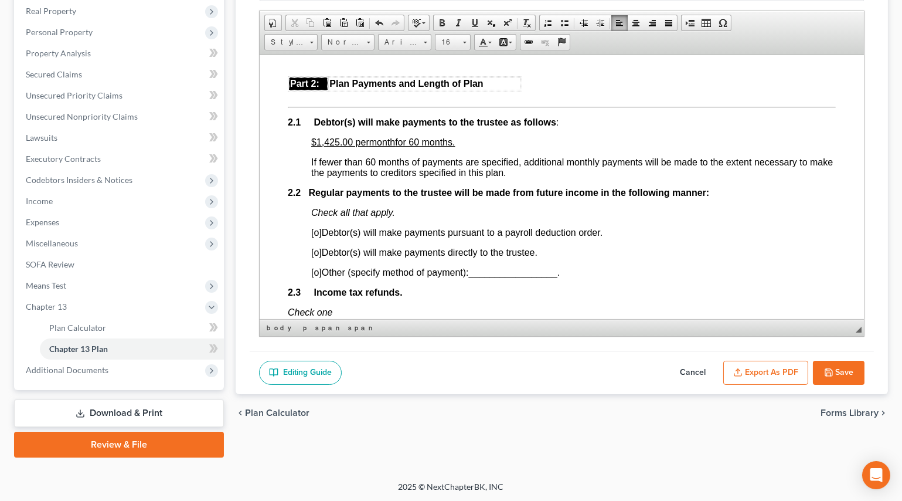
click at [317, 237] on span "[o]" at bounding box center [316, 232] width 11 height 10
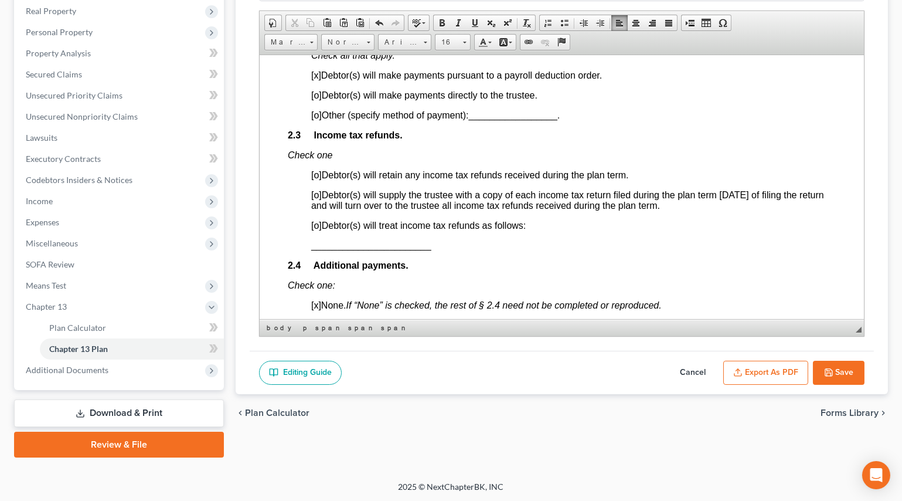
scroll to position [692, 0]
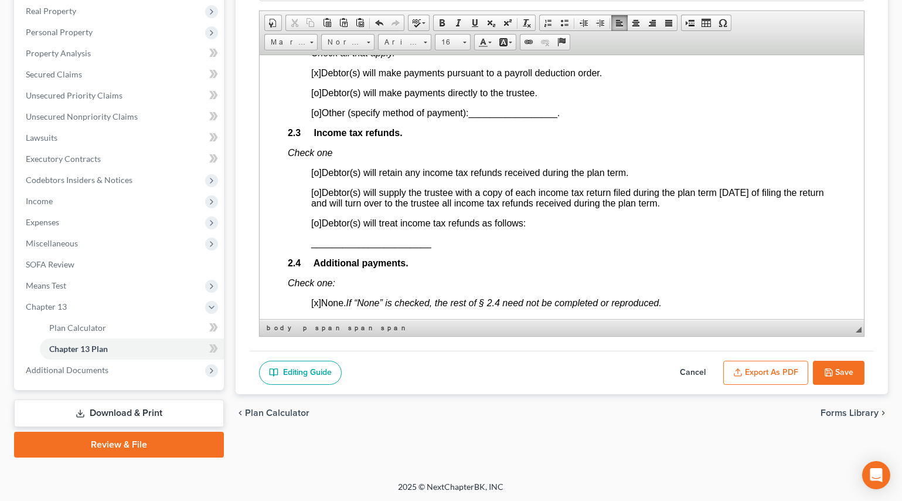
click at [318, 177] on span "[o]" at bounding box center [316, 172] width 11 height 10
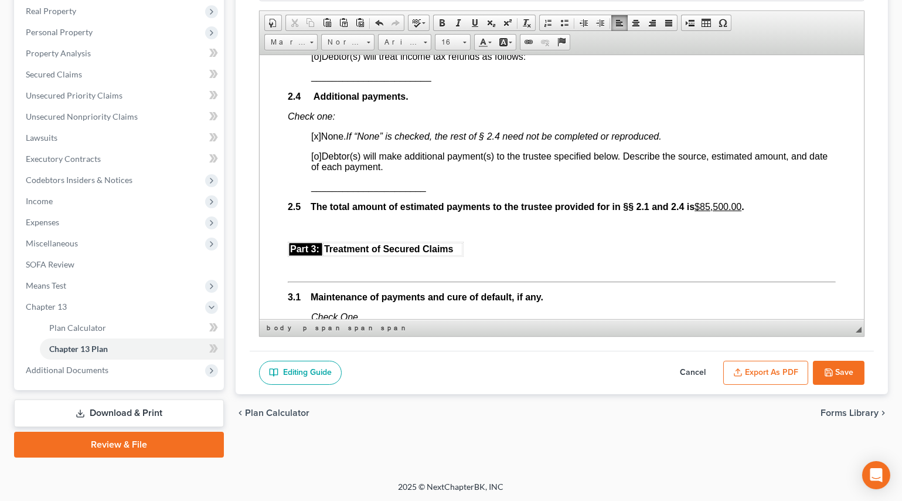
scroll to position [799, 0]
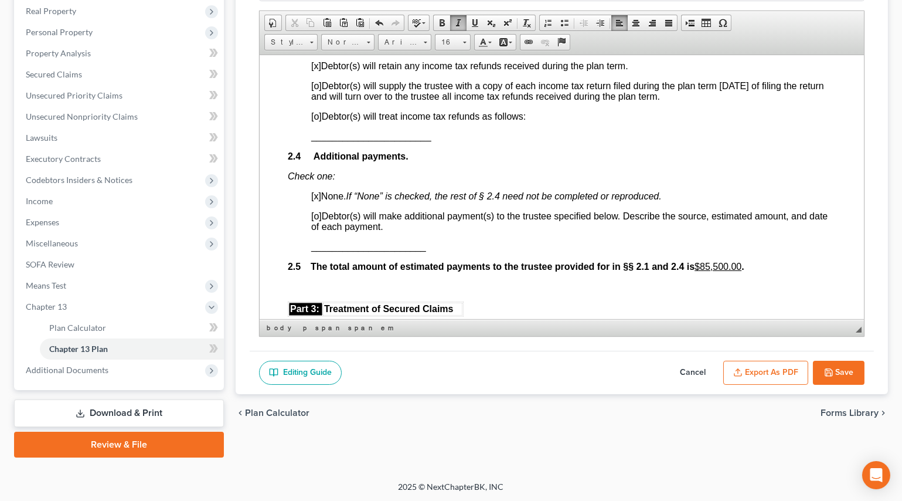
drag, startPoint x: 600, startPoint y: 15, endPoint x: 256, endPoint y: 9, distance: 344.8
click at [600, 15] on link "Increase Indent" at bounding box center [600, 22] width 16 height 15
drag, startPoint x: 604, startPoint y: 21, endPoint x: 579, endPoint y: 46, distance: 36.1
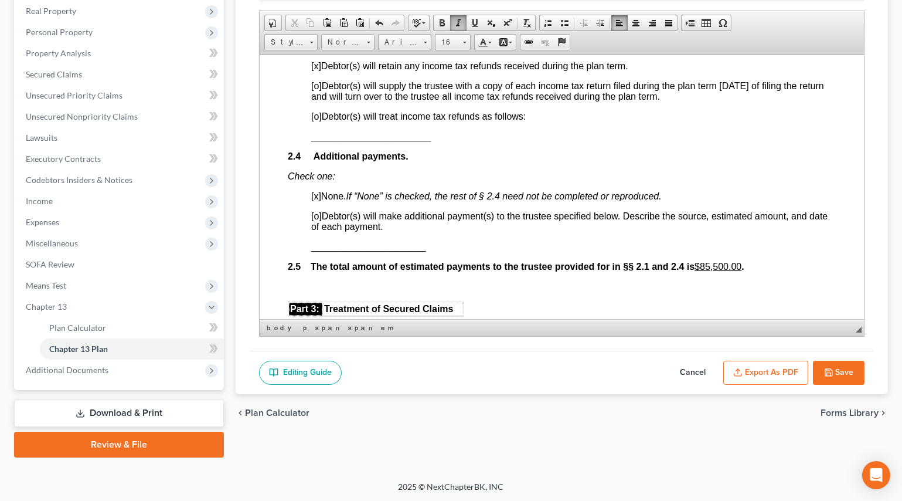
click at [605, 19] on link "Increase Indent" at bounding box center [600, 22] width 16 height 15
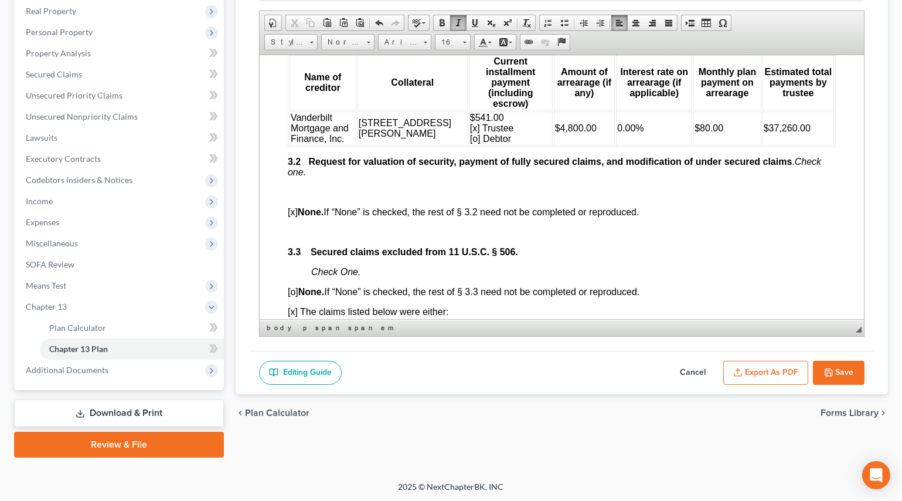
scroll to position [1279, 0]
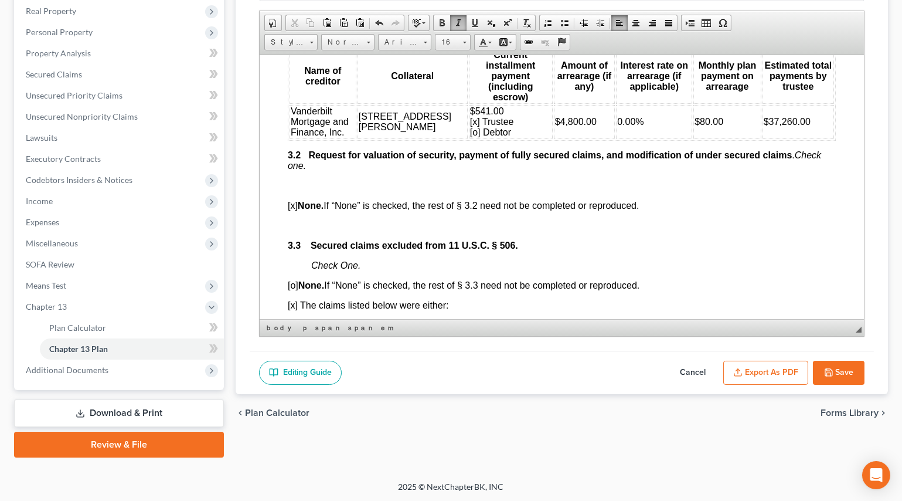
click at [312, 191] on p at bounding box center [561, 185] width 548 height 11
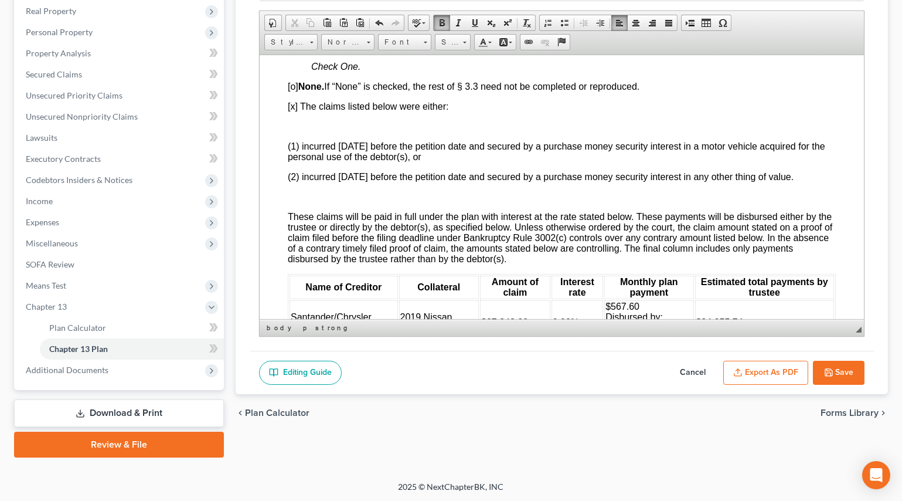
scroll to position [1439, 0]
click at [295, 130] on p at bounding box center [561, 125] width 548 height 11
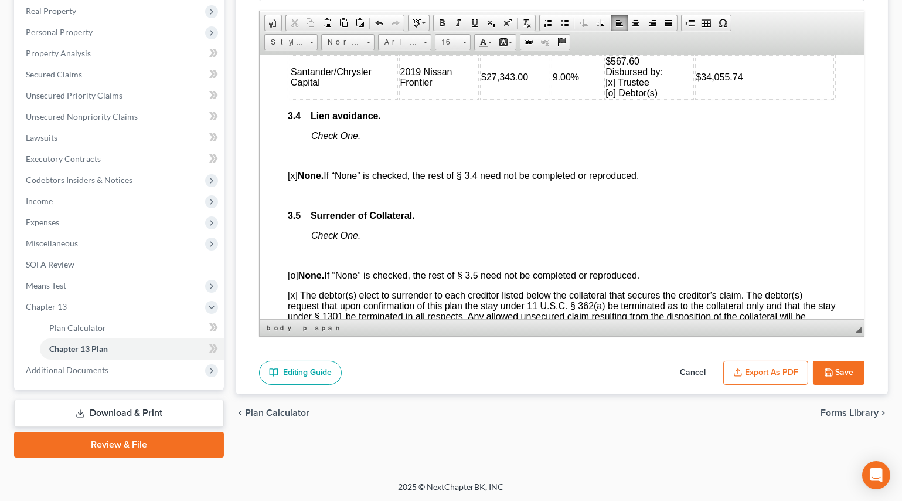
scroll to position [1652, 0]
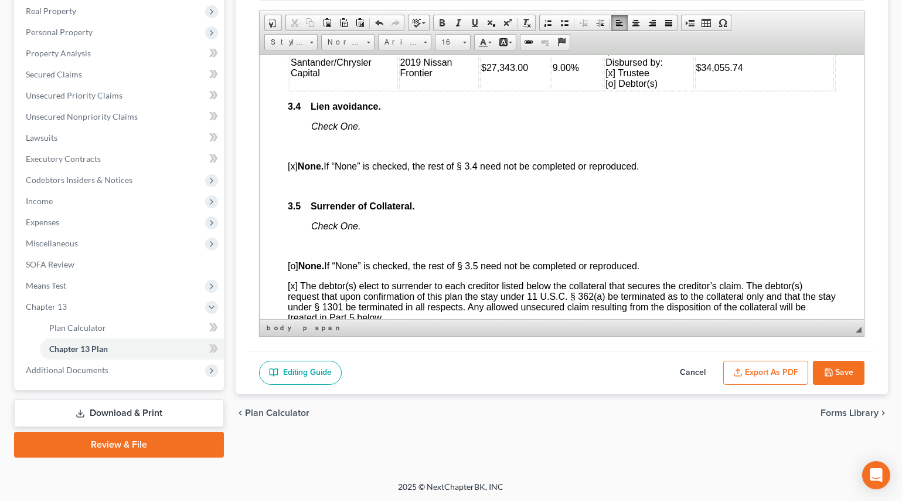
click at [305, 151] on p at bounding box center [561, 146] width 548 height 11
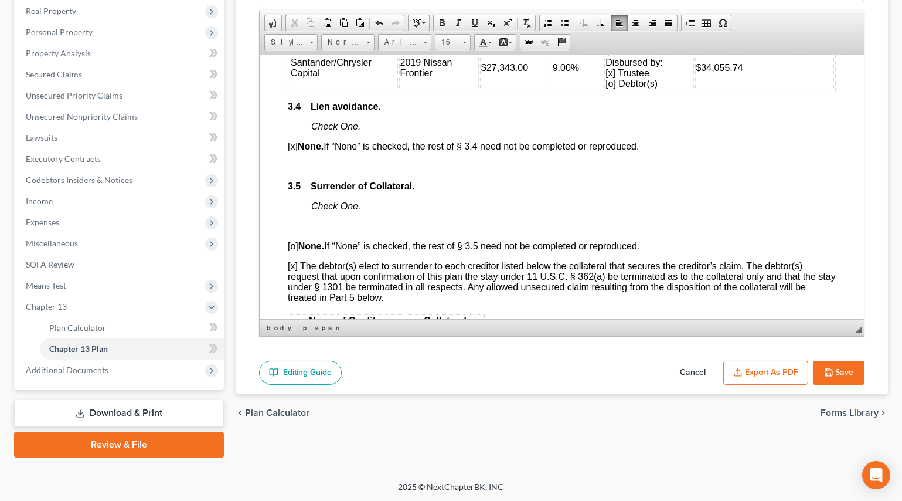
click at [299, 171] on p at bounding box center [561, 166] width 548 height 11
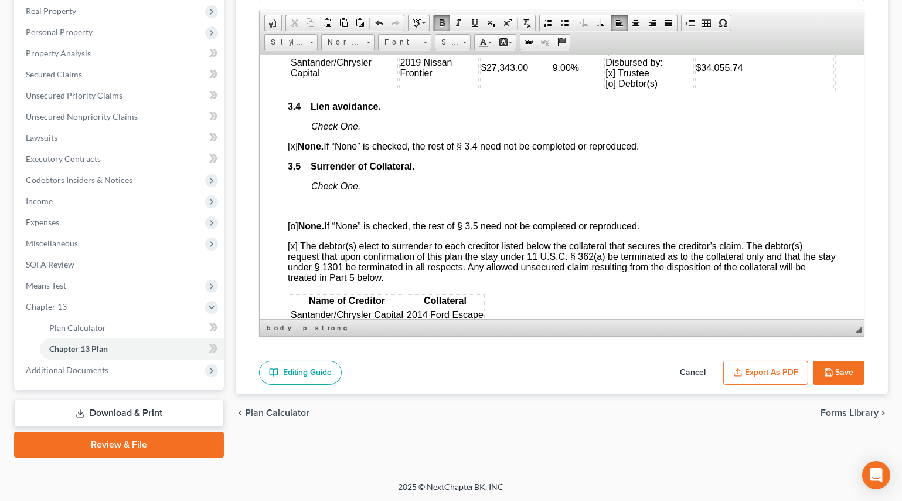
click at [294, 211] on p at bounding box center [561, 206] width 548 height 11
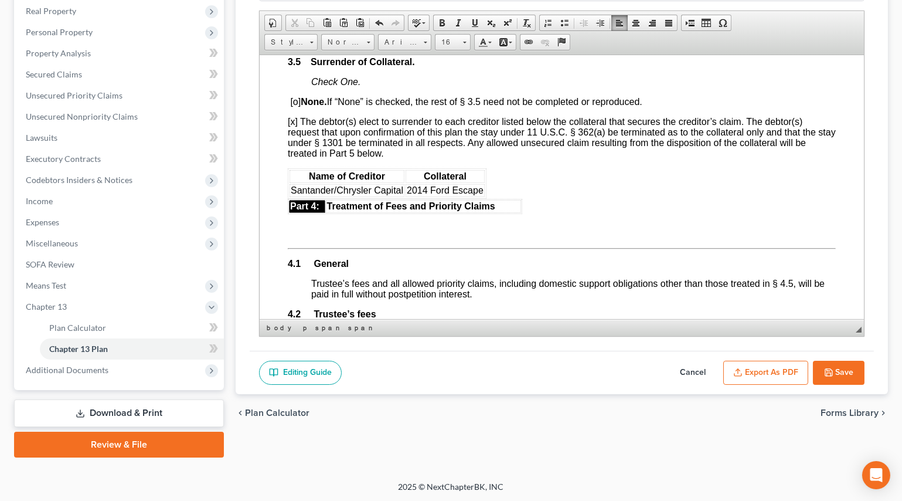
scroll to position [1759, 0]
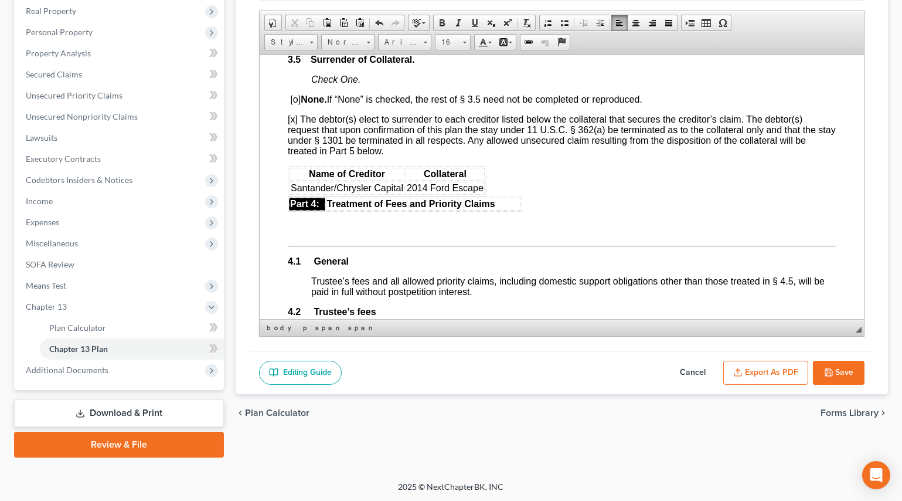
click at [502, 238] on body "Fill in this information to identify your case: Debtor 1 [PERSON_NAME] Debtor 2…" at bounding box center [561, 258] width 548 height 3868
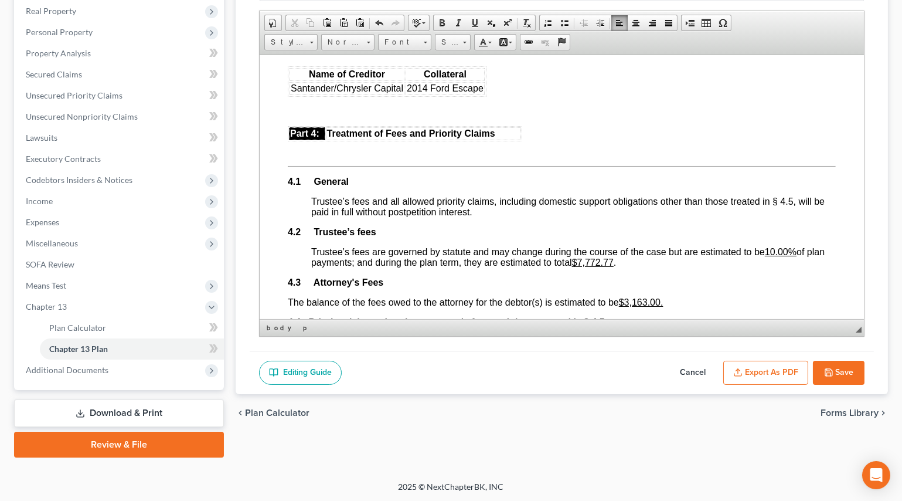
scroll to position [1918, 0]
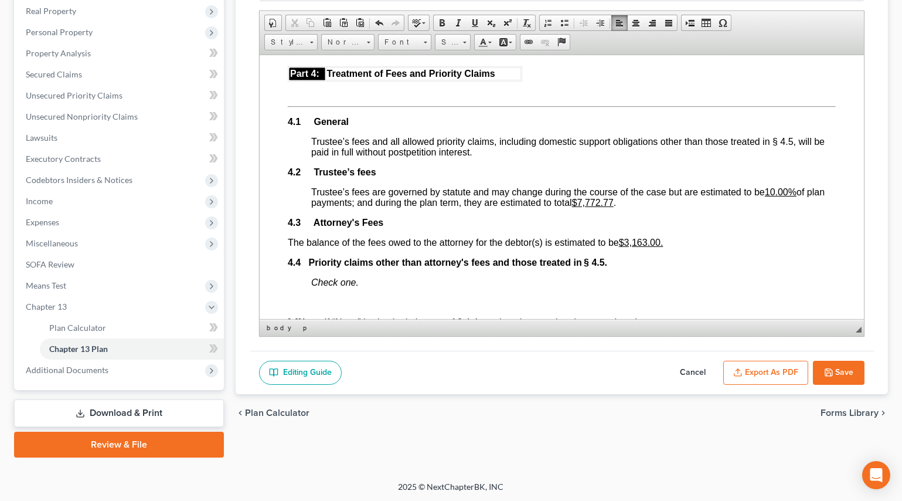
click at [599, 207] on u "$7,772.77" at bounding box center [593, 202] width 42 height 10
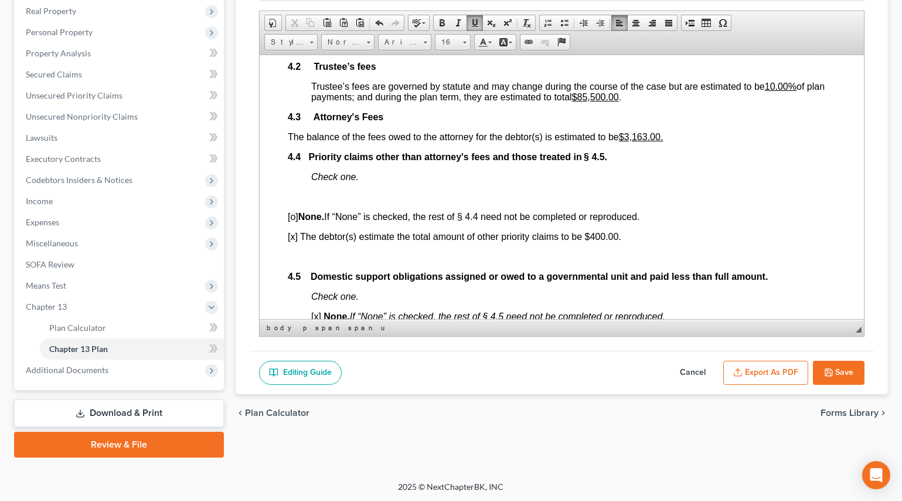
scroll to position [2025, 0]
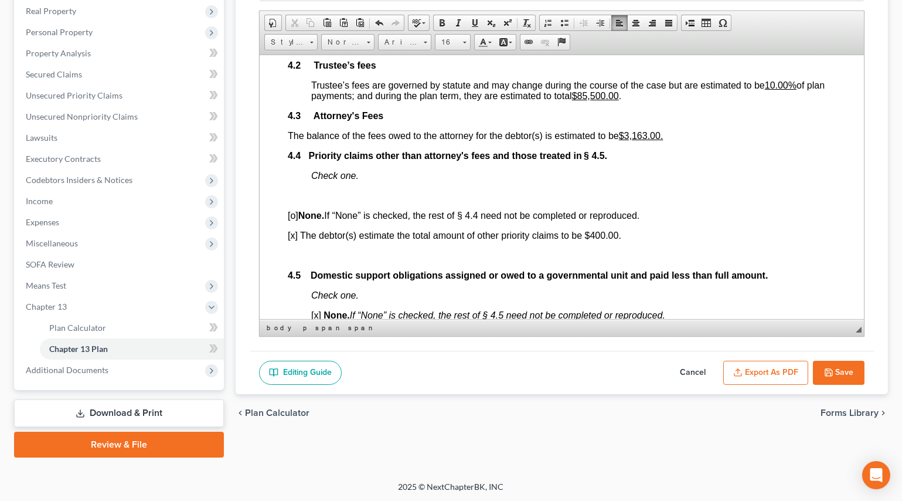
click at [286, 196] on html "Fill in this information to identify your case: Debtor 1 [PERSON_NAME] Debtor 2…" at bounding box center [561, 2] width 604 height 3945
click at [596, 18] on span at bounding box center [600, 22] width 9 height 9
click at [318, 255] on body "Fill in this information to identify your case: Debtor 1 [PERSON_NAME] Debtor 2…" at bounding box center [561, 2] width 548 height 3888
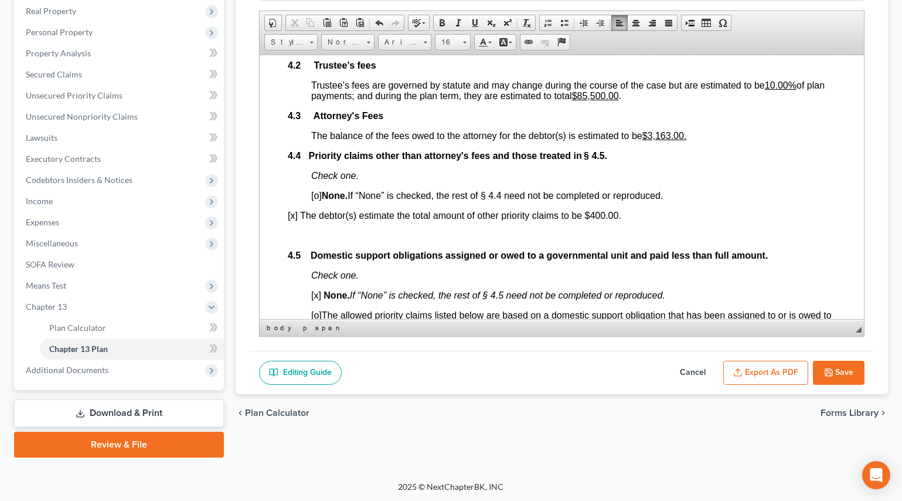
click at [596, 23] on span at bounding box center [600, 22] width 9 height 9
drag, startPoint x: 640, startPoint y: 279, endPoint x: 609, endPoint y: 281, distance: 31.7
click at [609, 220] on span "[x] The debtor(s) estimate the total amount of other priority claims to be $400…" at bounding box center [478, 215] width 334 height 10
click at [476, 20] on span at bounding box center [474, 22] width 9 height 9
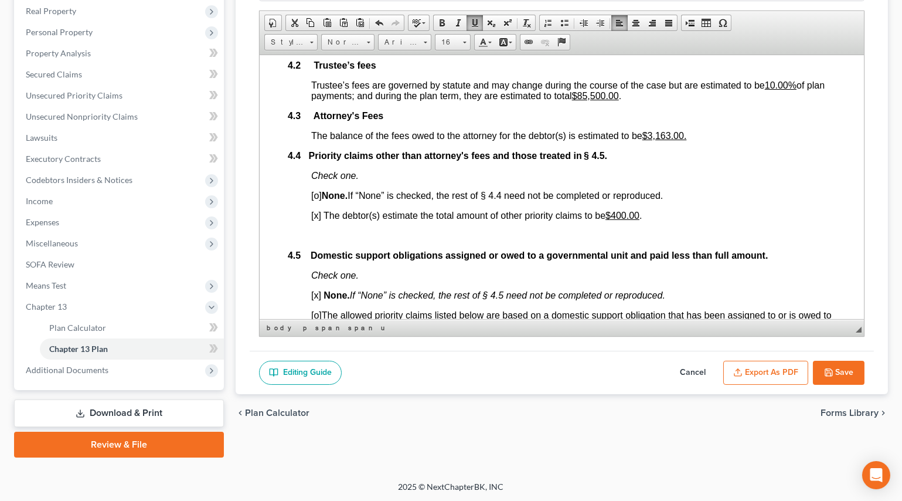
click at [687, 140] on u "$3,163.00." at bounding box center [664, 135] width 45 height 10
click at [469, 15] on link "Underline" at bounding box center [475, 22] width 16 height 15
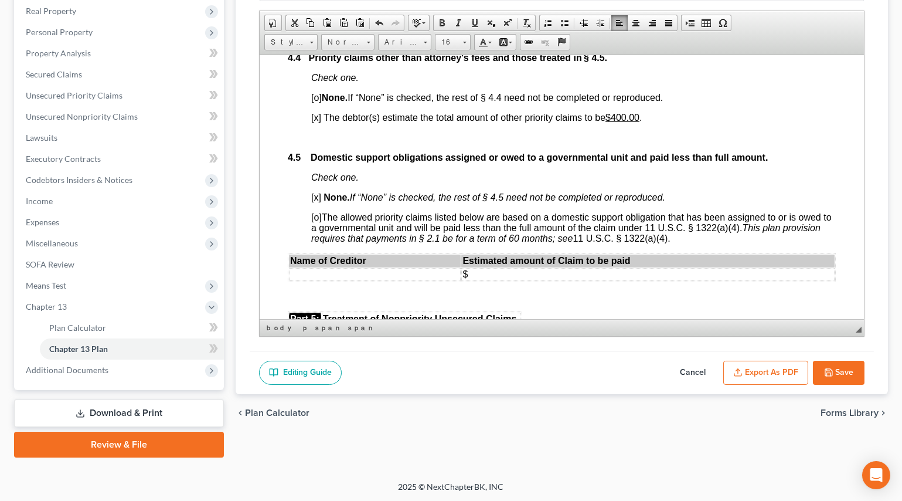
scroll to position [2132, 0]
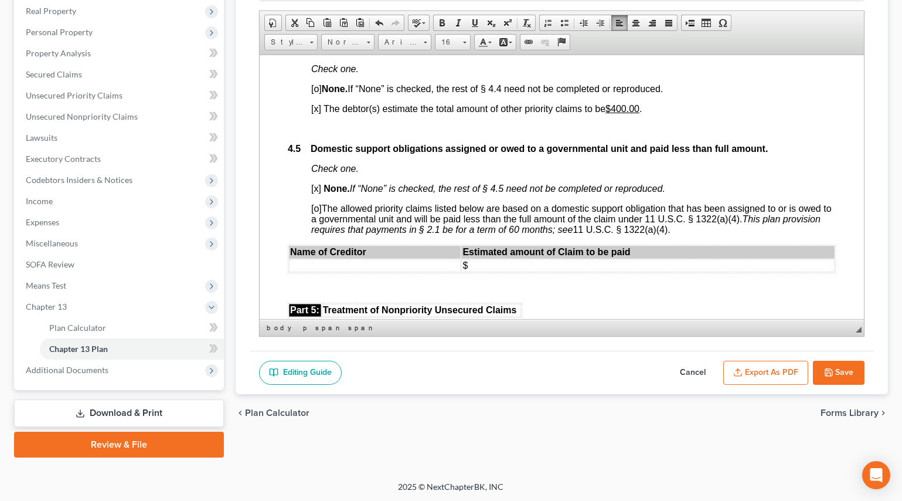
click at [546, 74] on p "Check one." at bounding box center [573, 68] width 525 height 11
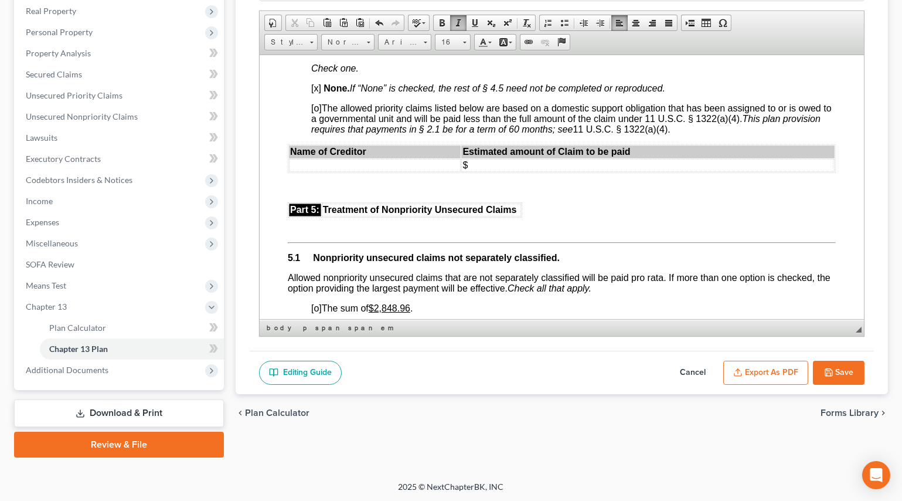
scroll to position [2238, 0]
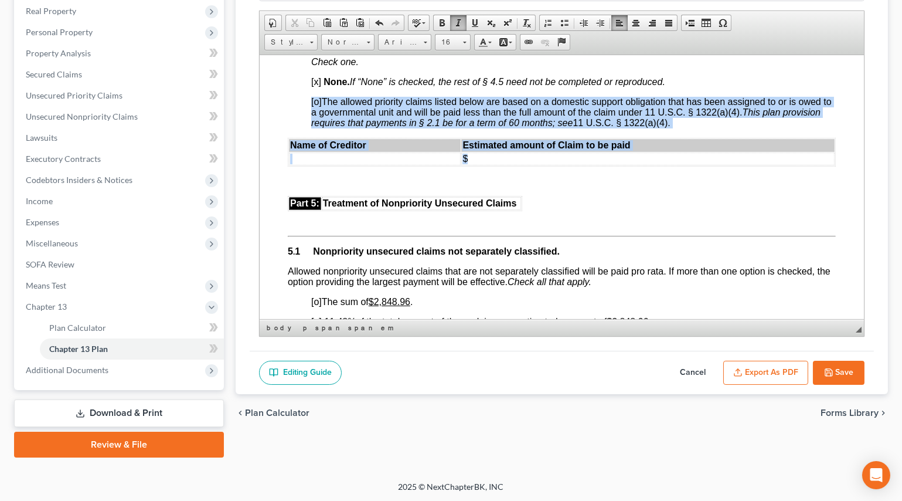
drag, startPoint x: 308, startPoint y: 172, endPoint x: 334, endPoint y: 240, distance: 73.1
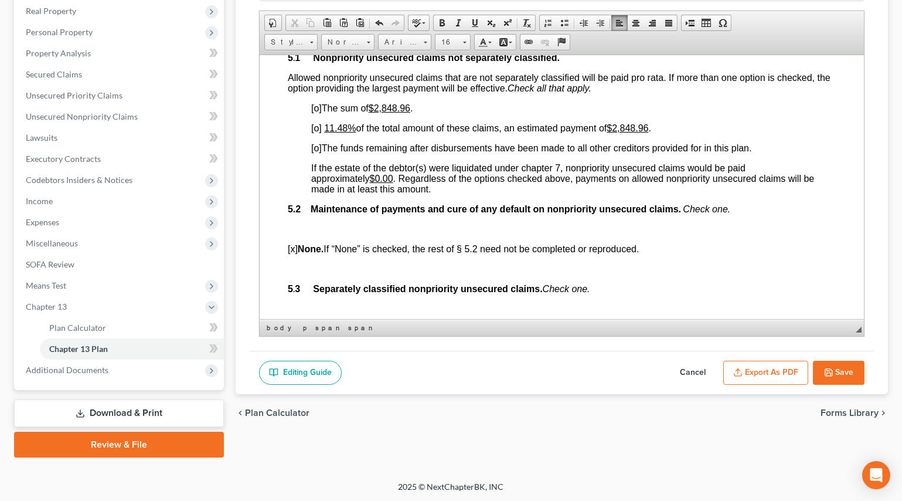
scroll to position [2398, 0]
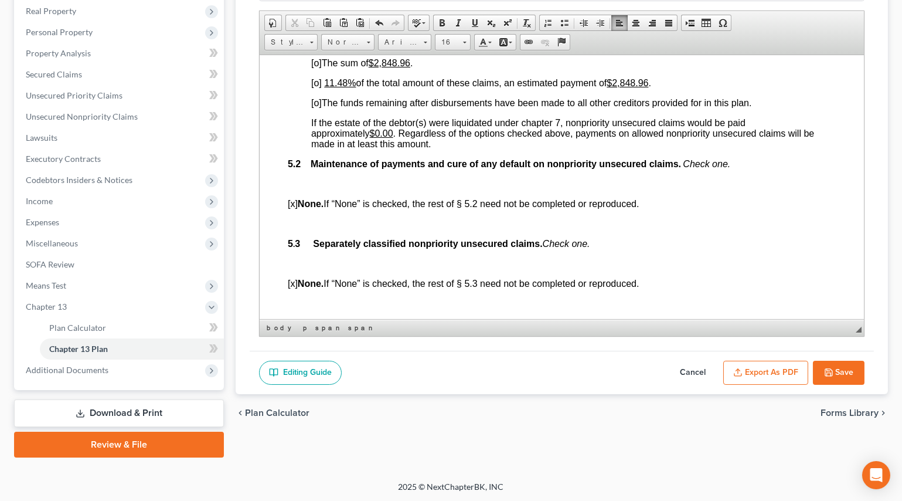
click at [379, 67] on u "$2,848.96" at bounding box center [389, 62] width 42 height 10
click at [317, 87] on span "[o]" at bounding box center [316, 82] width 11 height 10
drag, startPoint x: 626, startPoint y: 158, endPoint x: 636, endPoint y: 154, distance: 10.5
click at [626, 87] on u "$2,848.96" at bounding box center [627, 82] width 42 height 10
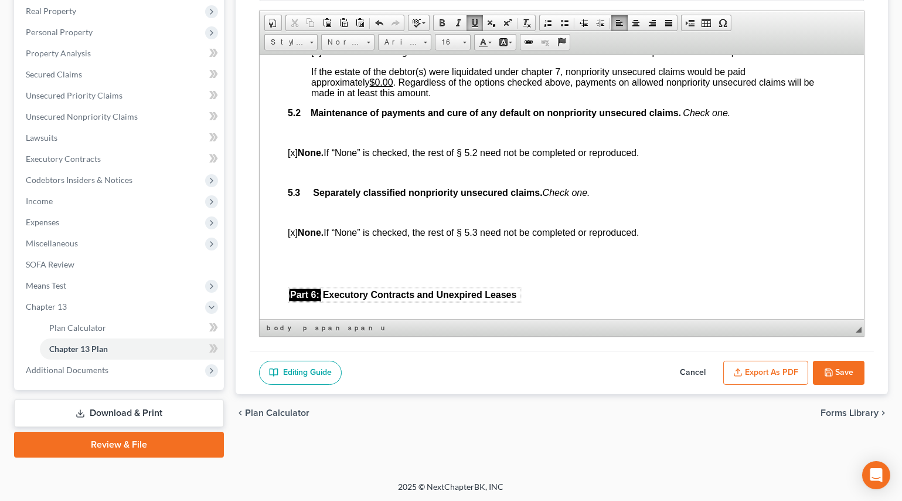
scroll to position [2451, 0]
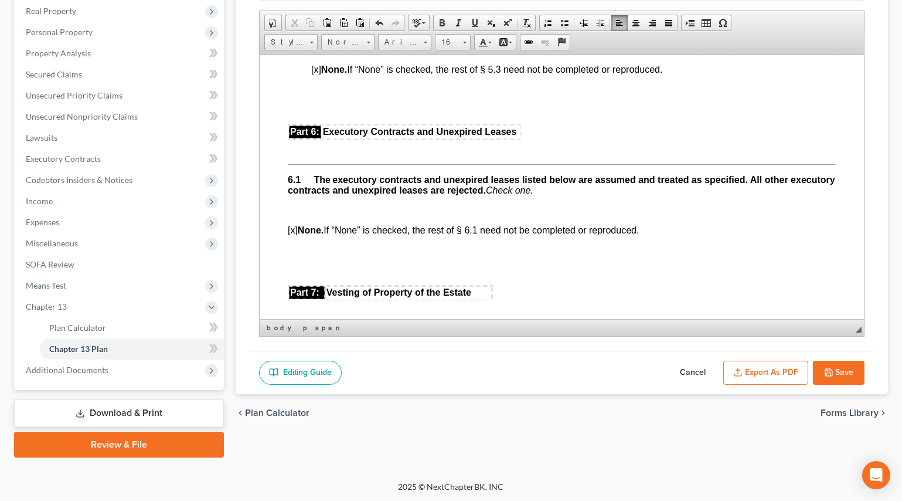
scroll to position [2558, 0]
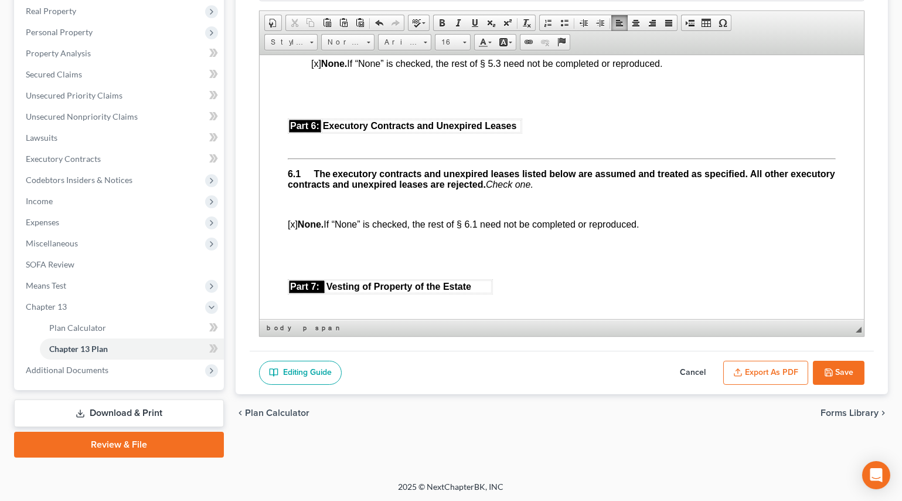
click at [302, 89] on p at bounding box center [561, 83] width 548 height 11
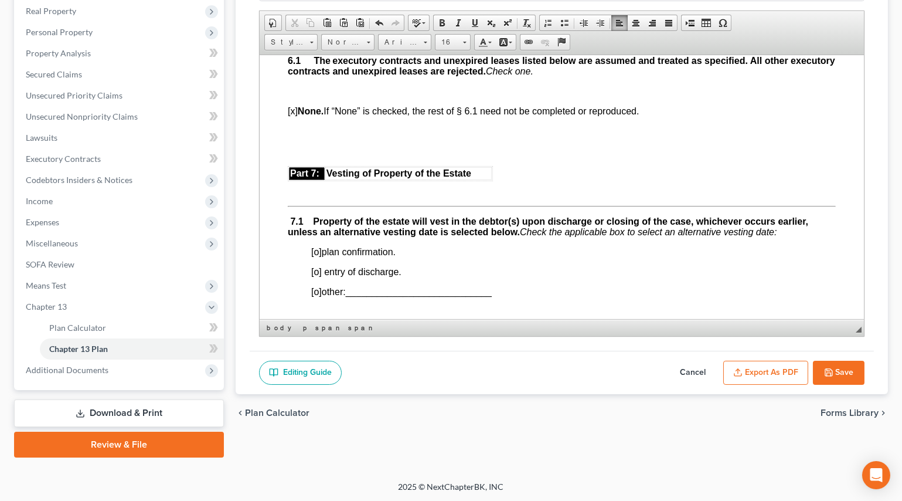
scroll to position [2665, 0]
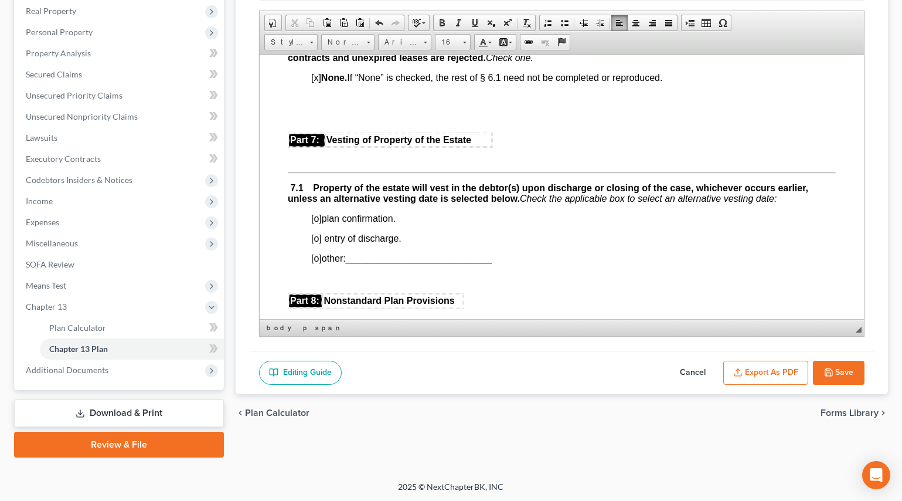
click at [293, 103] on p at bounding box center [561, 97] width 548 height 11
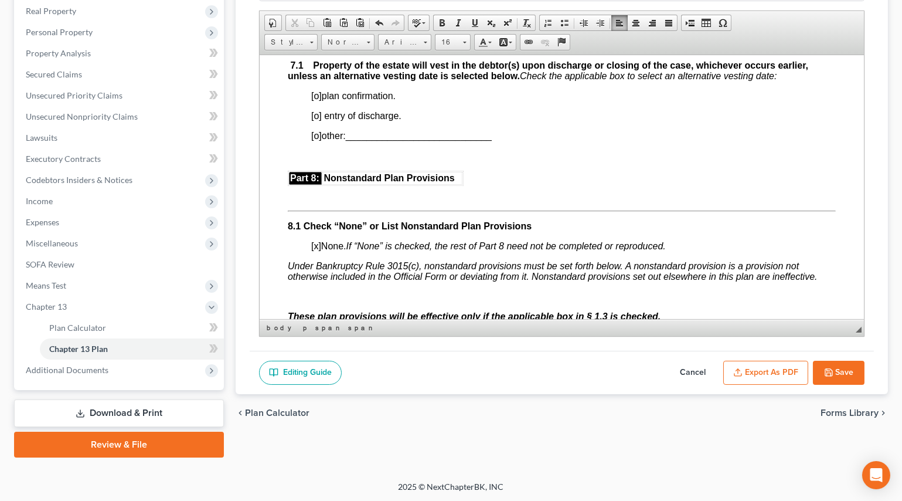
scroll to position [2771, 0]
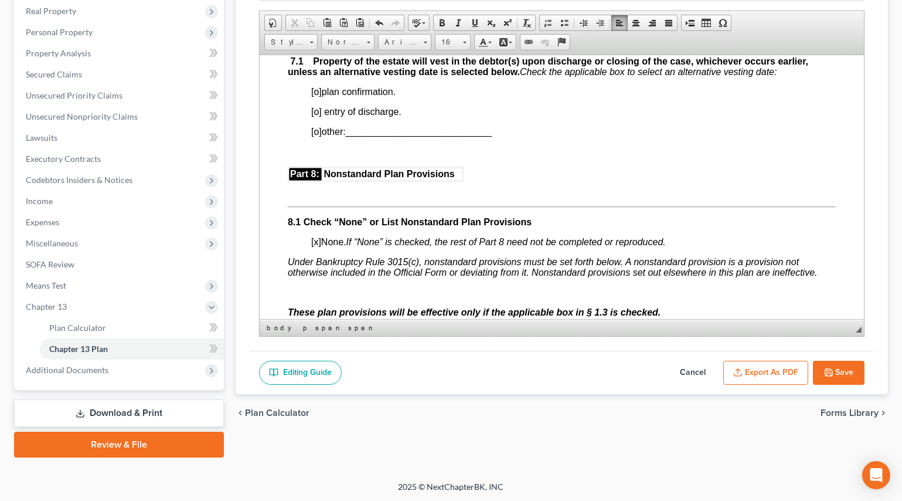
click at [316, 96] on span "[o]" at bounding box center [316, 91] width 11 height 10
copy span "[o]"
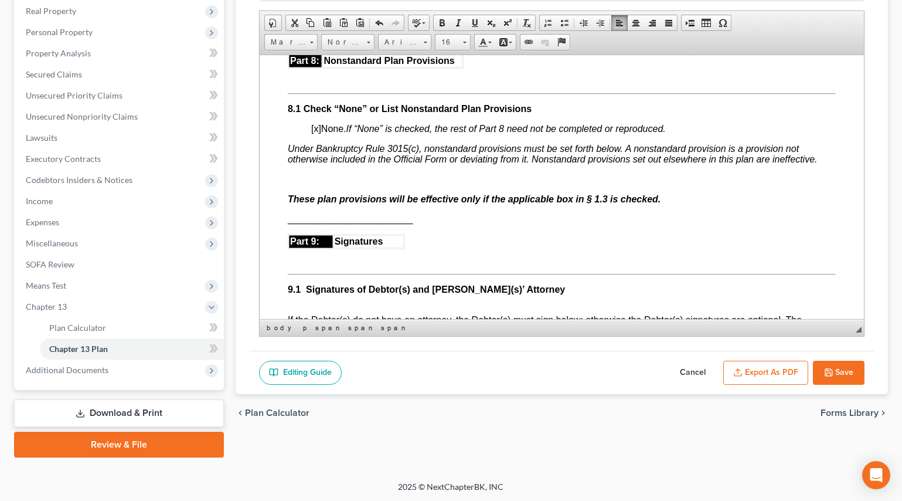
scroll to position [2931, 0]
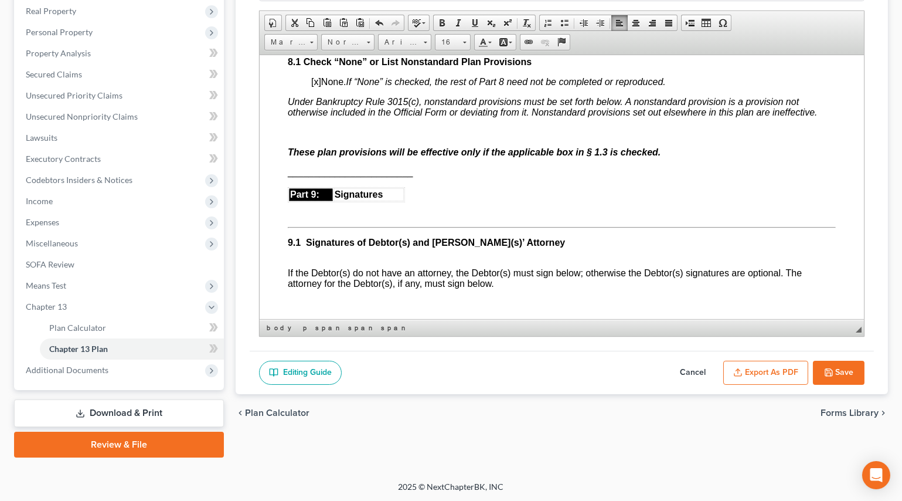
drag, startPoint x: 319, startPoint y: 172, endPoint x: 394, endPoint y: 176, distance: 75.2
click at [319, 86] on span "[x]" at bounding box center [316, 81] width 10 height 10
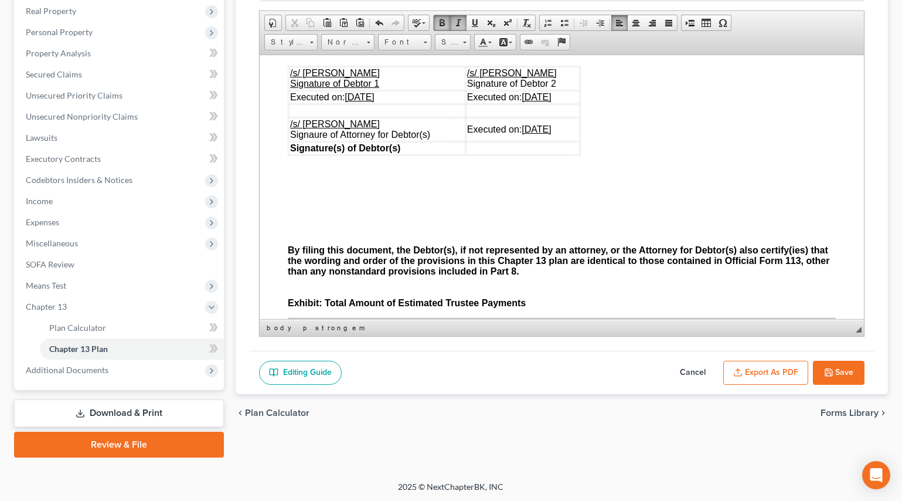
scroll to position [3198, 0]
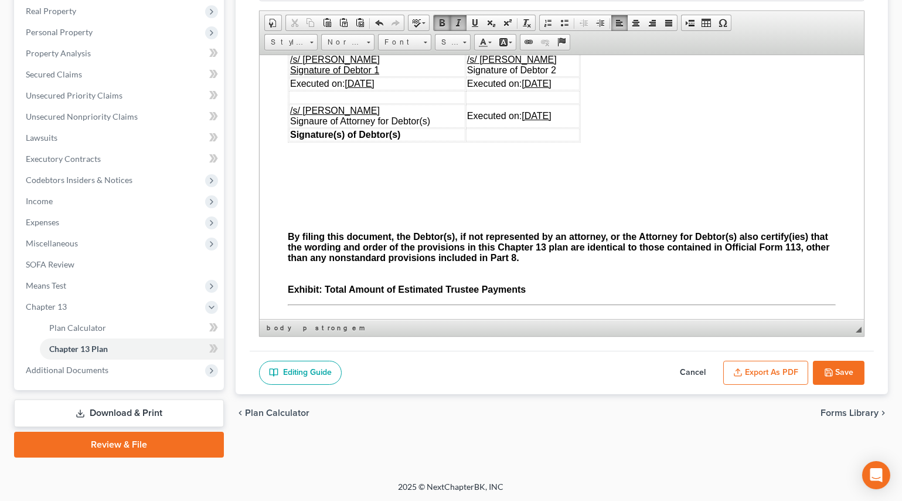
click at [297, 22] on p at bounding box center [561, 17] width 548 height 11
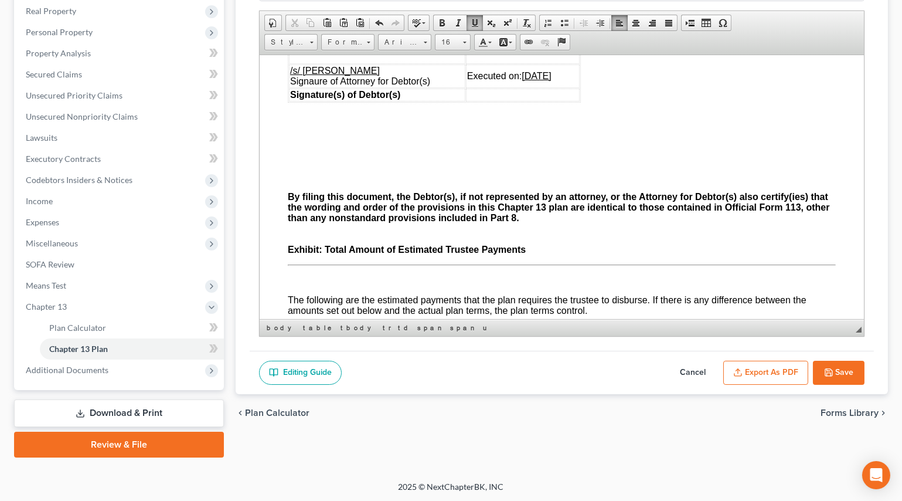
click at [290, 122] on p at bounding box center [561, 116] width 548 height 11
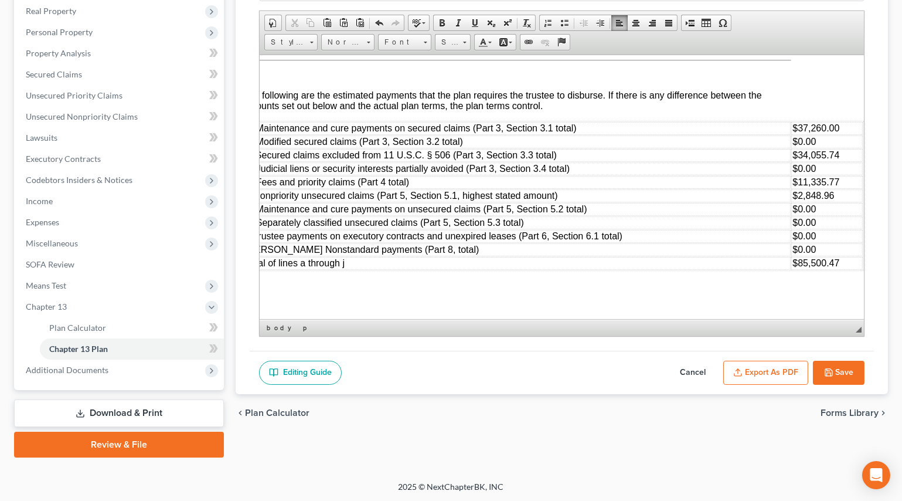
scroll to position [3411, 52]
drag, startPoint x: 837, startPoint y: 225, endPoint x: 793, endPoint y: 224, distance: 44.6
click at [793, 188] on td "$11,335.77" at bounding box center [826, 181] width 71 height 13
drag, startPoint x: 839, startPoint y: 236, endPoint x: 800, endPoint y: 243, distance: 39.8
click at [800, 202] on td "$2,848.96" at bounding box center [826, 195] width 71 height 13
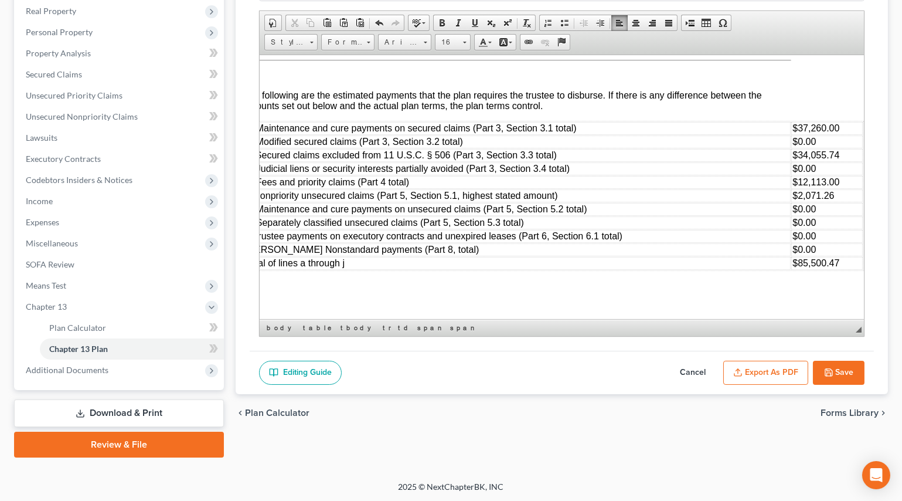
scroll to position [3464, 52]
click at [840, 256] on td "$85,500.47" at bounding box center [826, 262] width 71 height 13
click at [834, 363] on button "Save" at bounding box center [839, 373] width 52 height 25
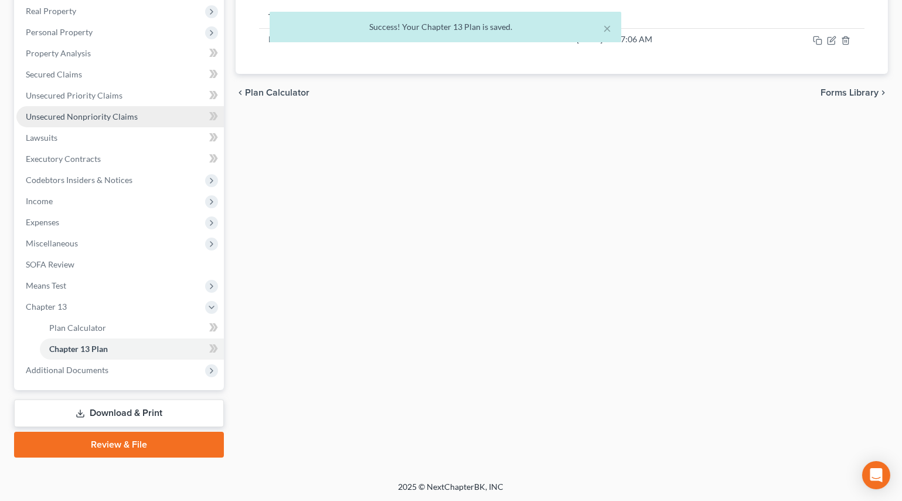
click at [94, 111] on span "Unsecured Nonpriority Claims" at bounding box center [82, 116] width 112 height 10
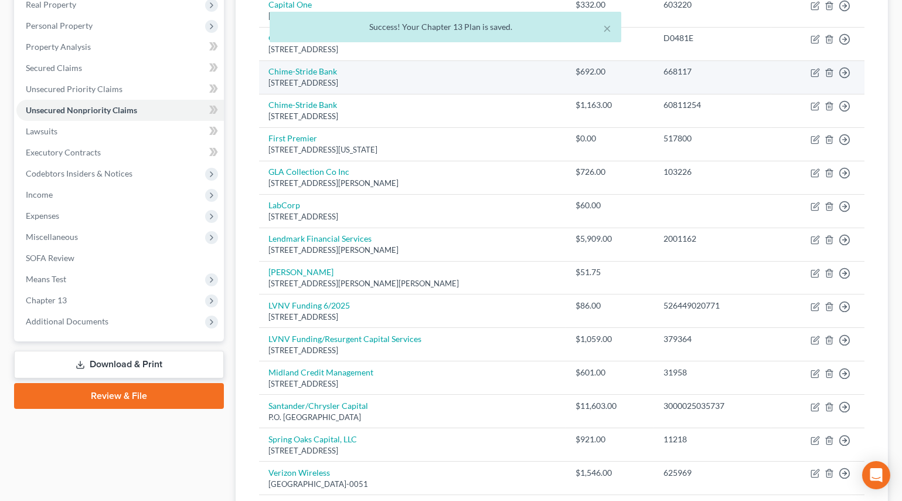
scroll to position [311, 0]
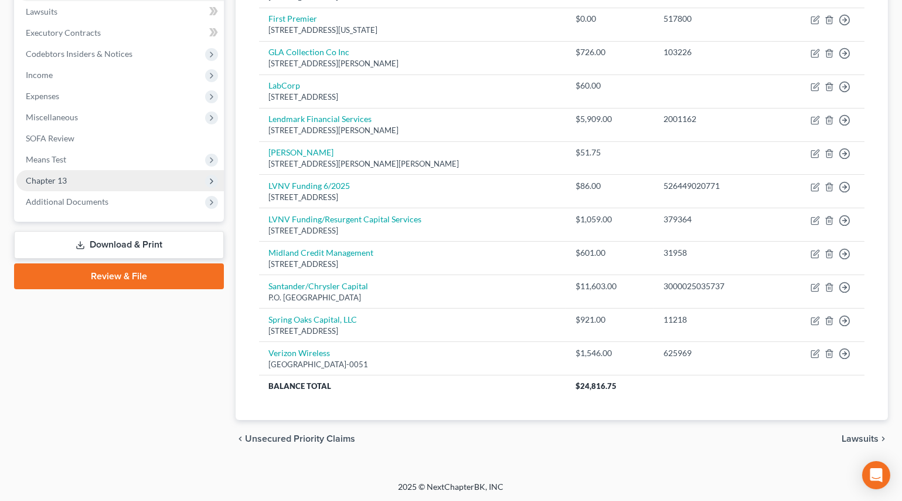
click at [55, 182] on span "Chapter 13" at bounding box center [46, 180] width 41 height 10
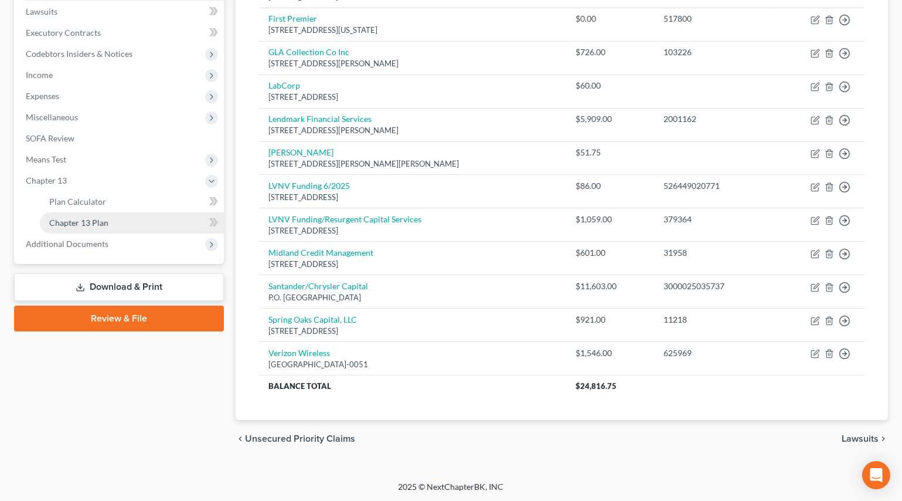
click at [65, 218] on span "Chapter 13 Plan" at bounding box center [78, 223] width 59 height 10
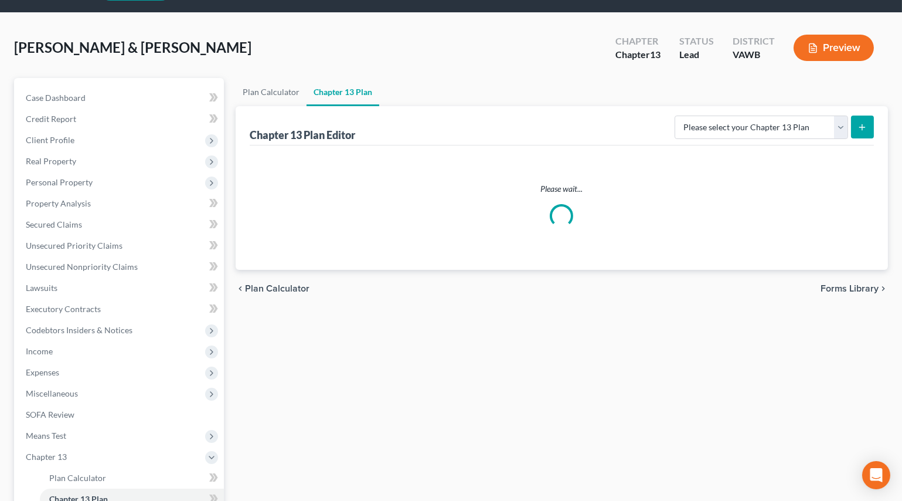
scroll to position [53, 0]
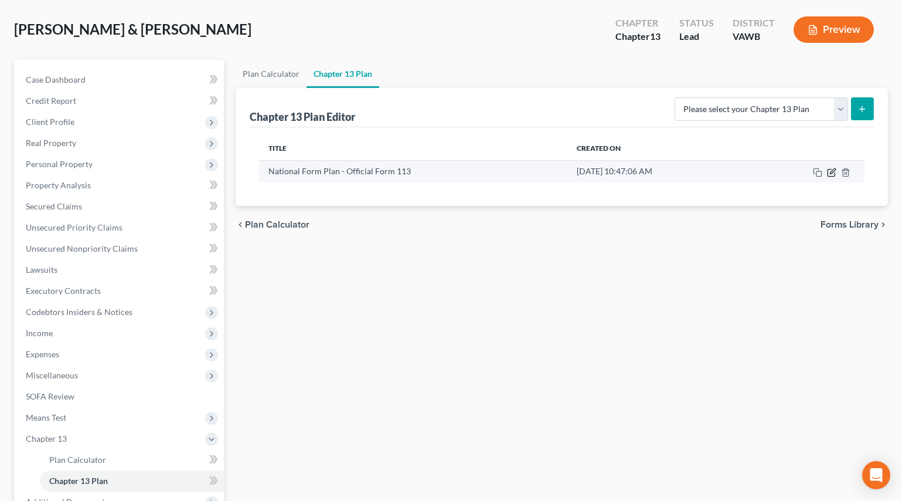
click at [828, 170] on icon "button" at bounding box center [831, 172] width 9 height 9
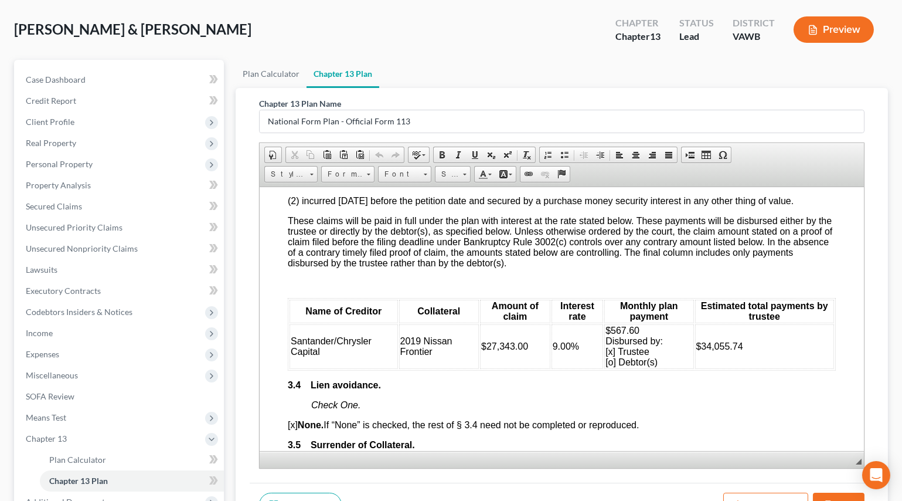
scroll to position [1439, 0]
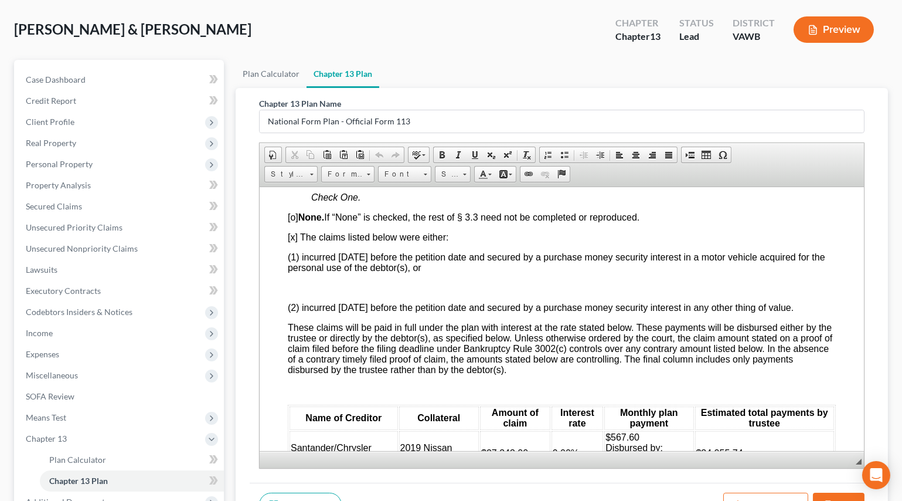
click at [311, 293] on p at bounding box center [561, 287] width 548 height 11
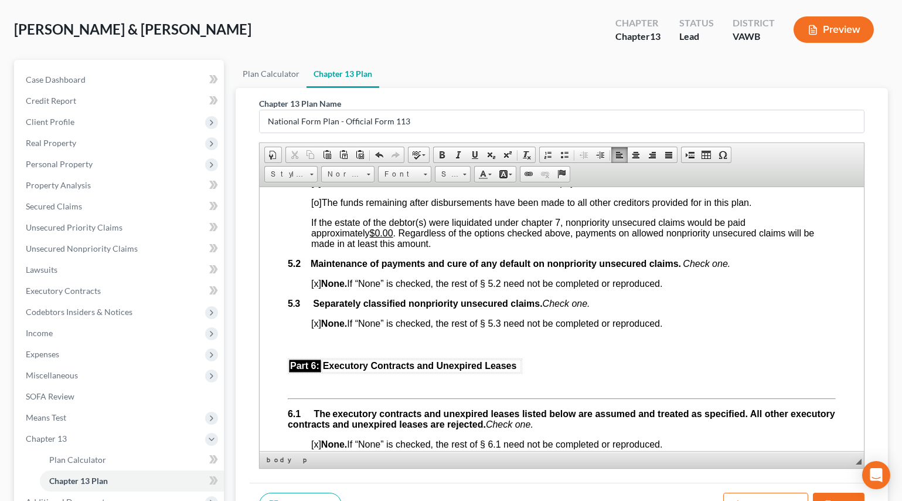
scroll to position [2451, 0]
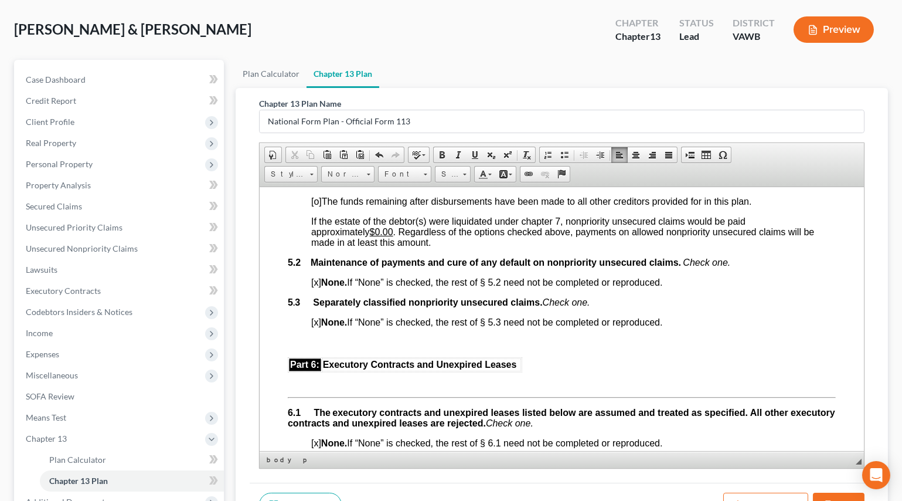
click at [329, 186] on u "11.48%" at bounding box center [339, 181] width 32 height 10
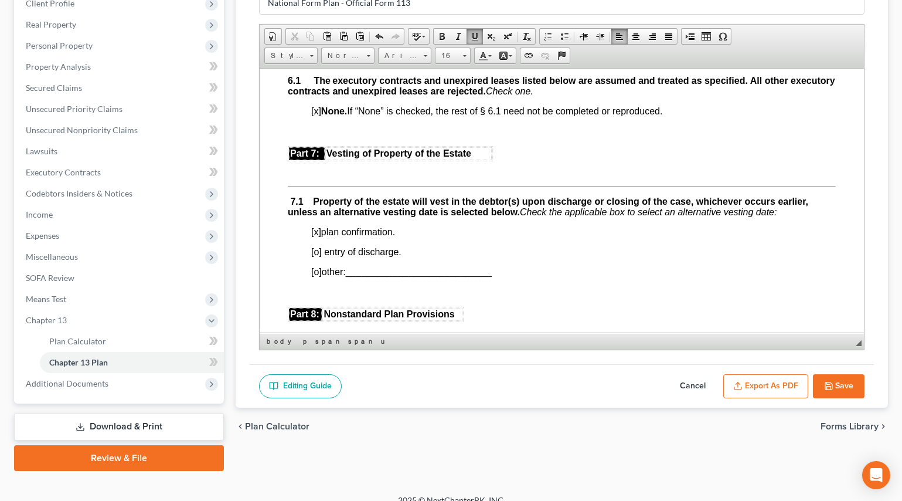
scroll to position [185, 0]
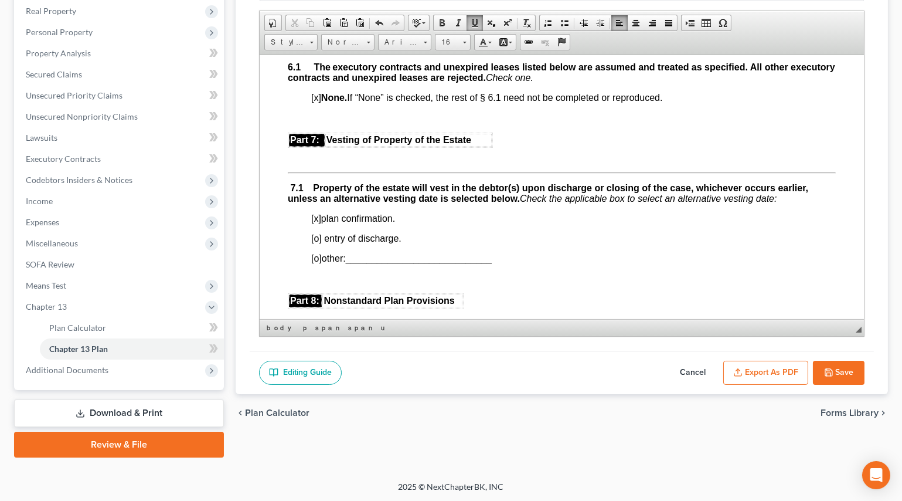
click at [834, 372] on button "Save" at bounding box center [839, 373] width 52 height 25
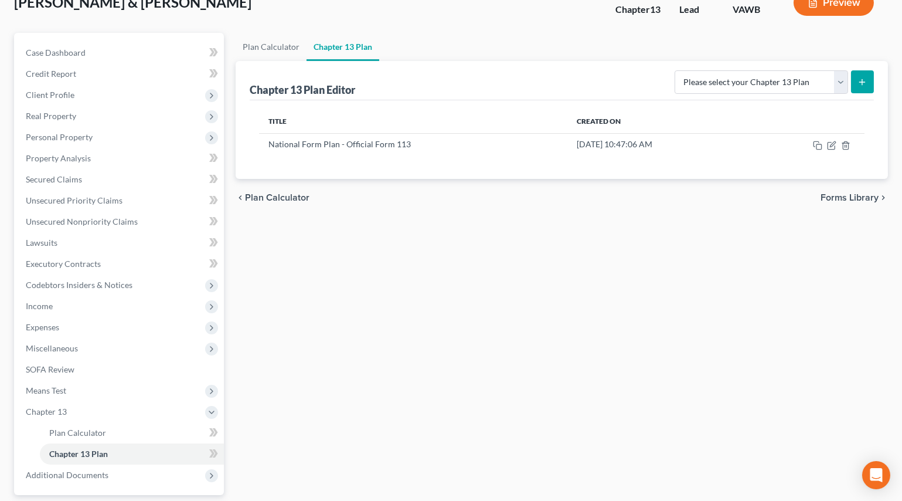
scroll to position [0, 0]
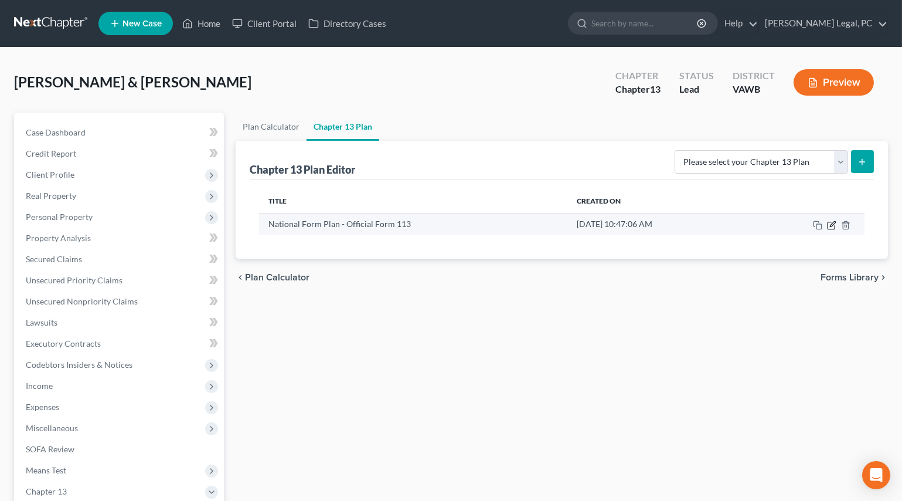
click at [830, 223] on icon "button" at bounding box center [831, 224] width 9 height 9
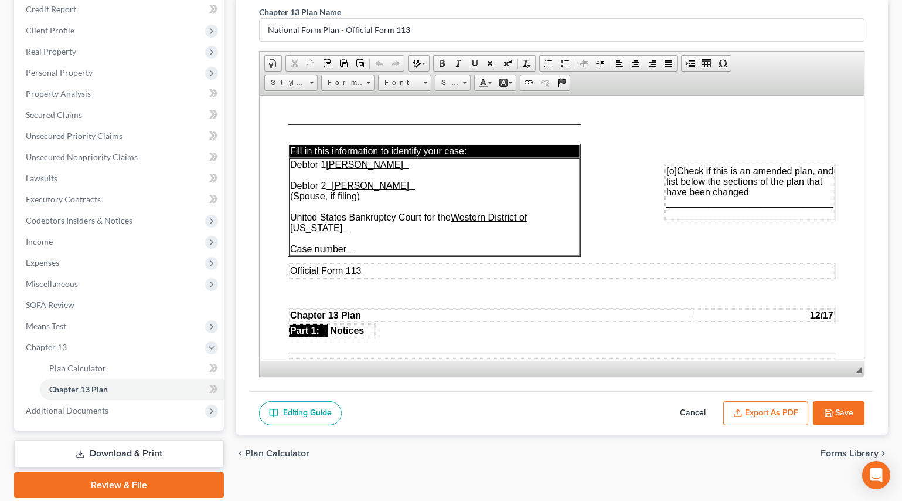
scroll to position [185, 0]
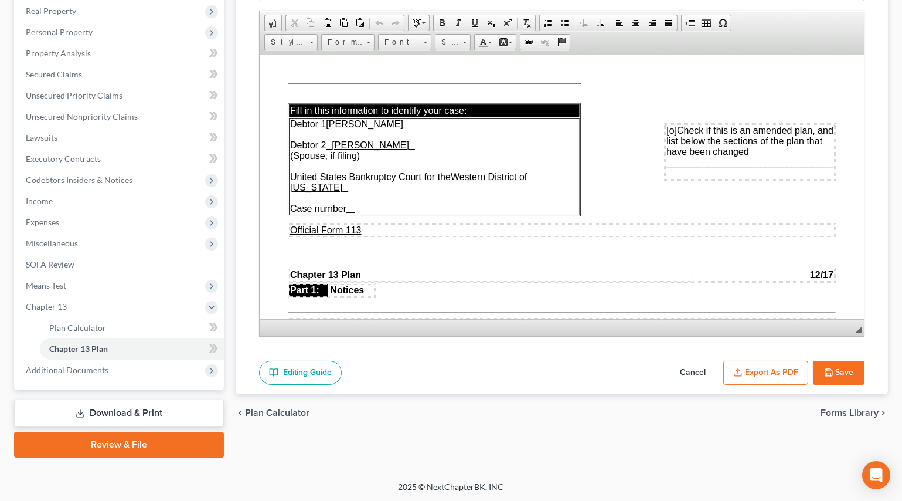
click at [844, 371] on button "Save" at bounding box center [839, 373] width 52 height 25
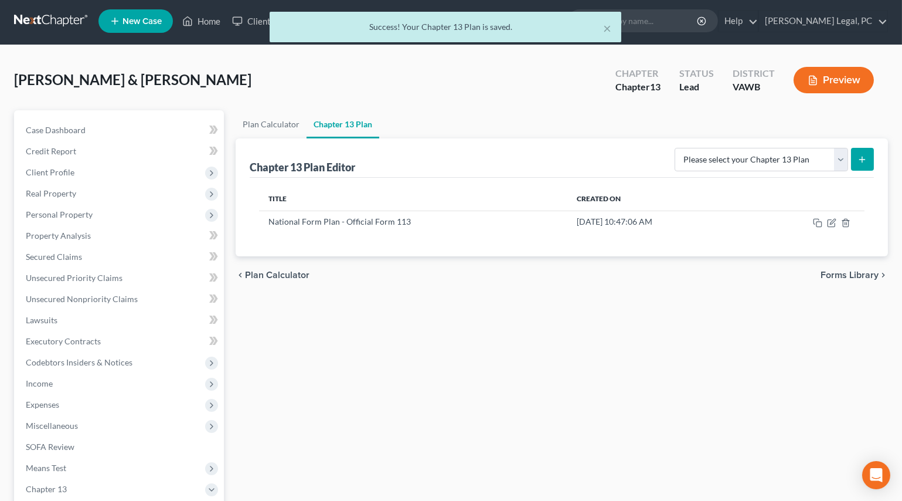
scroll to position [0, 0]
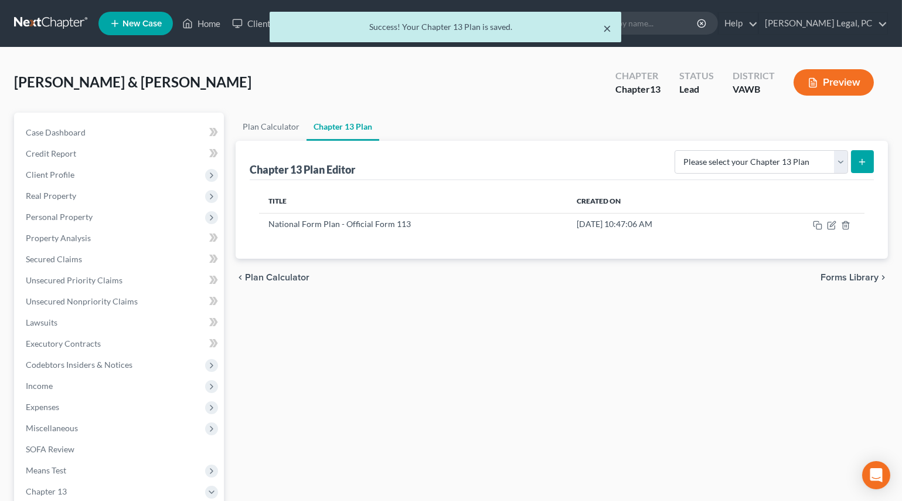
drag, startPoint x: 609, startPoint y: 25, endPoint x: 527, endPoint y: 6, distance: 83.8
click at [609, 25] on button "×" at bounding box center [608, 28] width 8 height 14
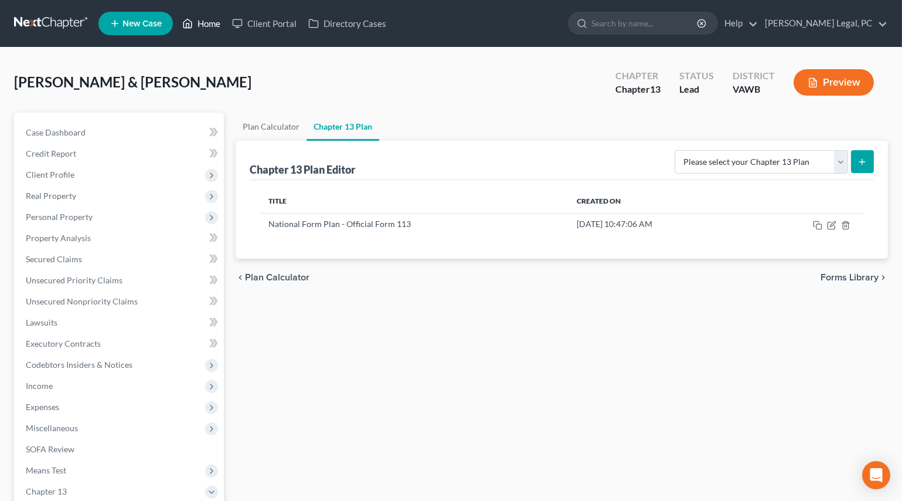
click at [205, 23] on link "Home" at bounding box center [201, 23] width 50 height 21
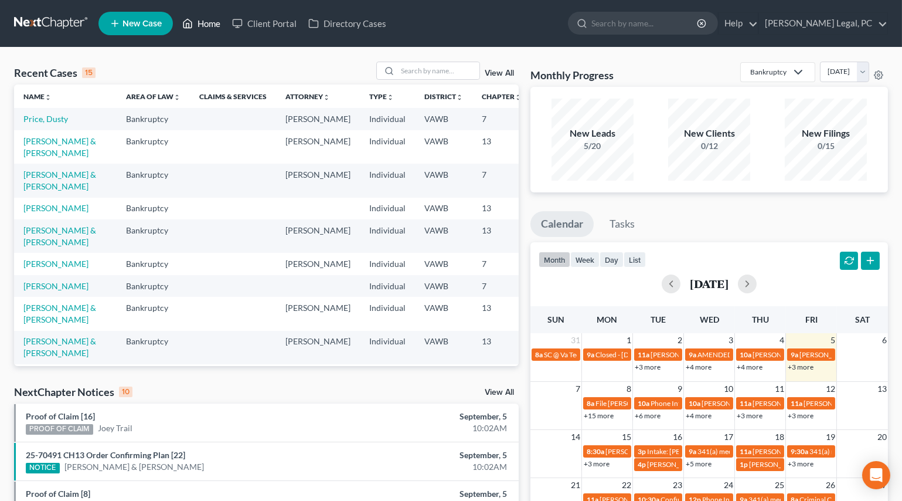
click at [176, 13] on link "Home" at bounding box center [201, 23] width 50 height 21
click at [416, 72] on input "search" at bounding box center [438, 70] width 82 height 17
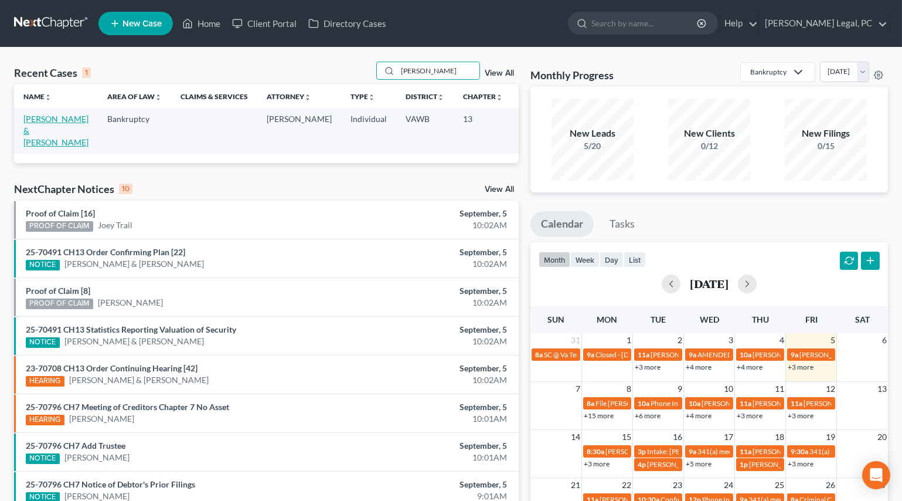
click at [59, 128] on link "[PERSON_NAME] & [PERSON_NAME]" at bounding box center [55, 130] width 65 height 33
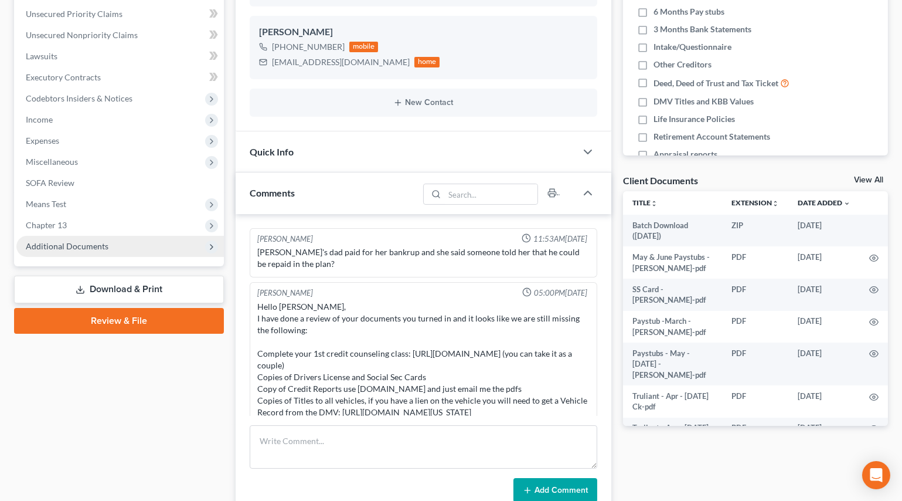
scroll to position [759, 0]
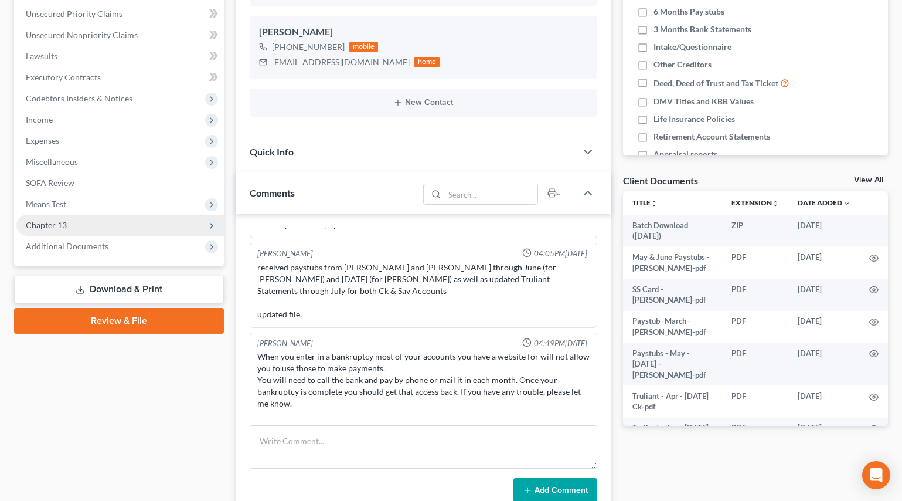
click at [56, 229] on span "Chapter 13" at bounding box center [120, 225] width 208 height 21
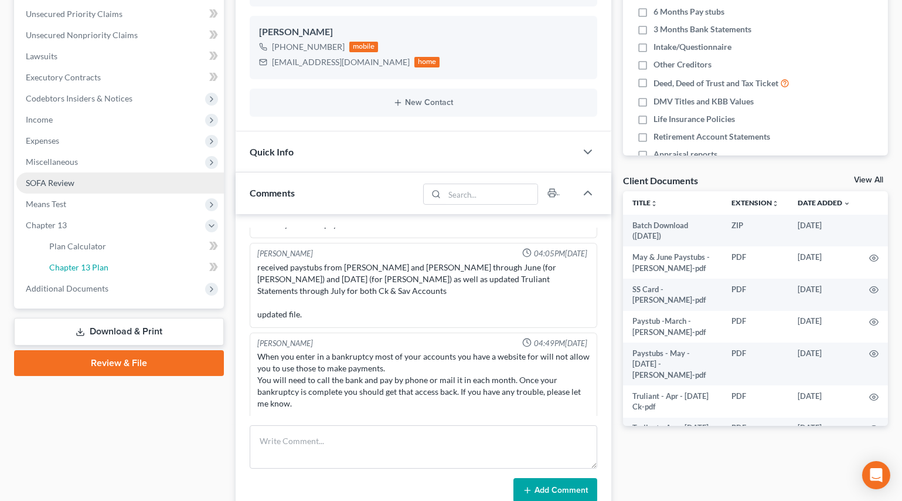
click at [91, 273] on link "Chapter 13 Plan" at bounding box center [132, 267] width 184 height 21
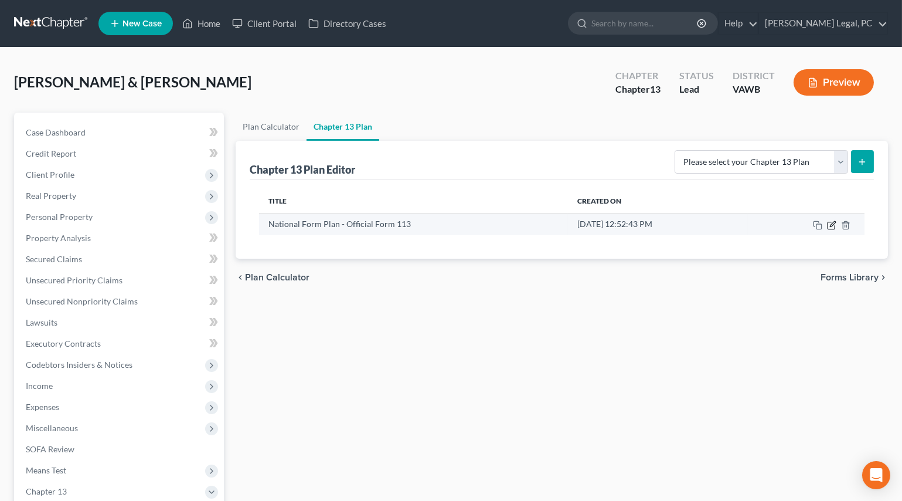
click at [828, 225] on icon "button" at bounding box center [831, 225] width 7 height 7
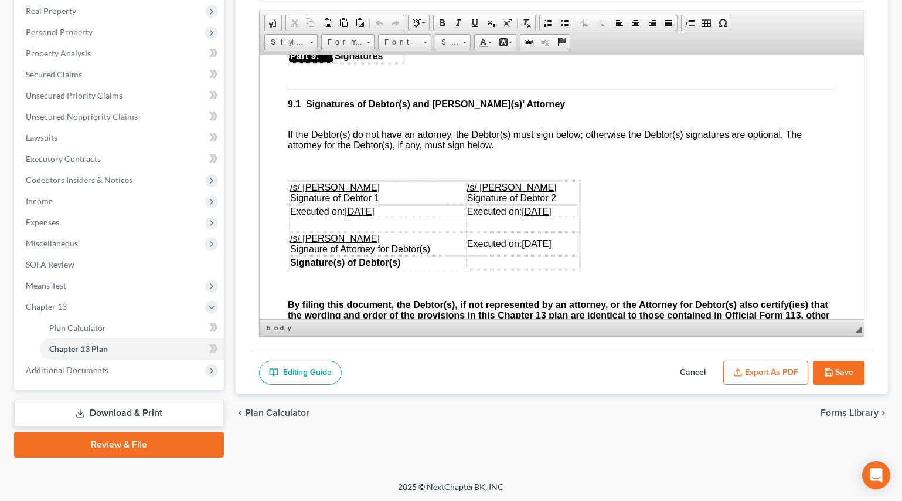
scroll to position [3464, 0]
drag, startPoint x: 311, startPoint y: 72, endPoint x: 508, endPoint y: 185, distance: 226.9
copy ul "6.7: Loremipsu, do sit, amet co adip el sed Doeiusm tempor inc utla etdo magna …"
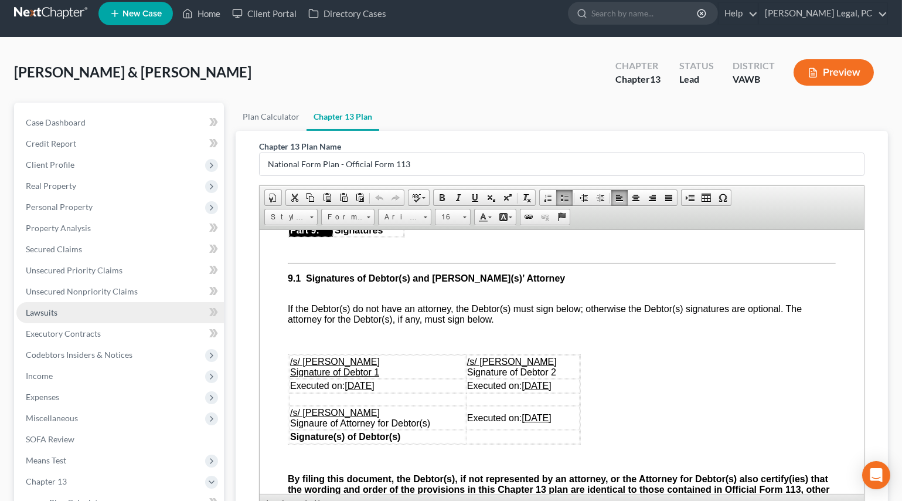
scroll to position [0, 0]
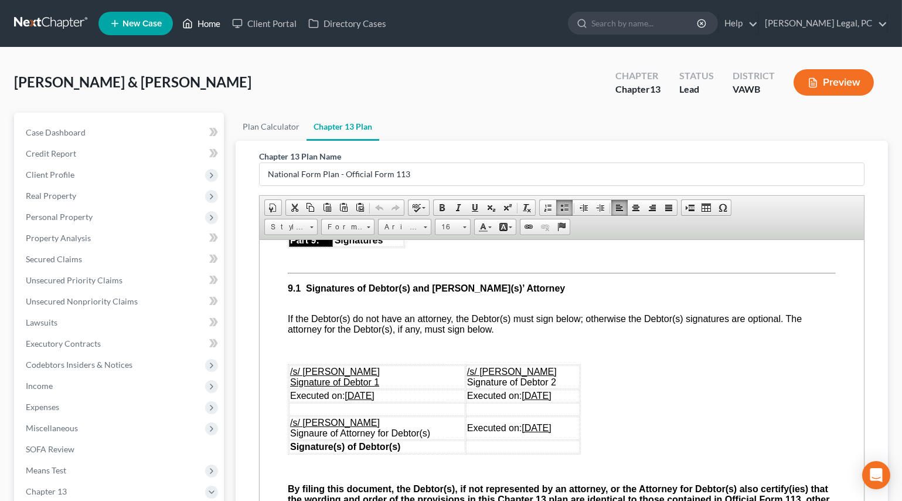
drag, startPoint x: 208, startPoint y: 22, endPoint x: 107, endPoint y: 1, distance: 103.1
click at [209, 22] on link "Home" at bounding box center [201, 23] width 50 height 21
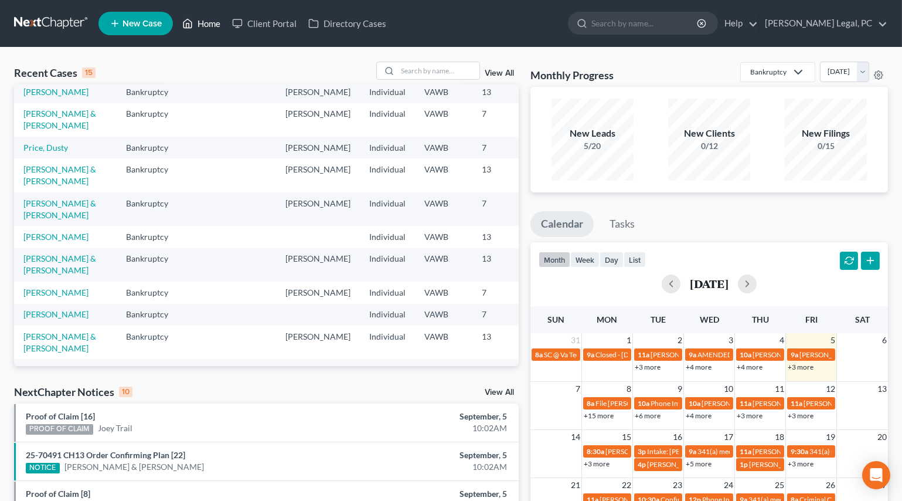
scroll to position [159, 0]
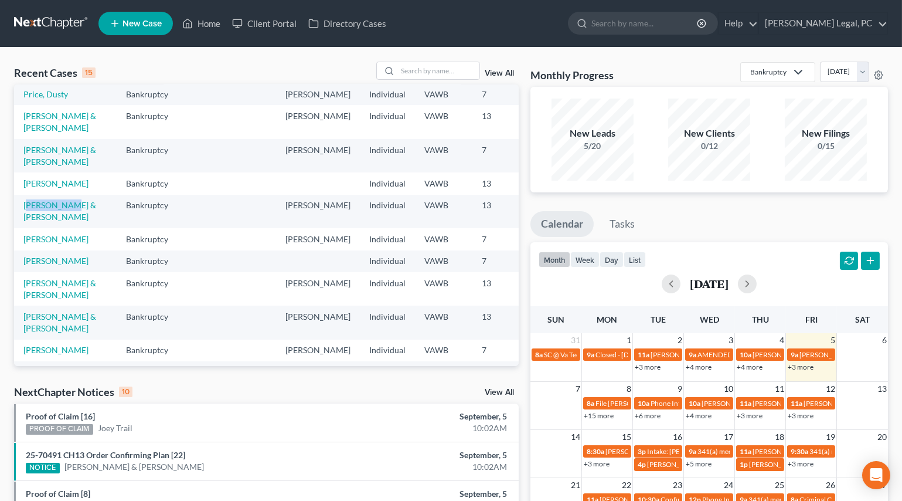
click at [26, 228] on td "[PERSON_NAME] & [PERSON_NAME]" at bounding box center [65, 211] width 103 height 33
click at [30, 222] on link "[PERSON_NAME] & [PERSON_NAME]" at bounding box center [59, 211] width 73 height 22
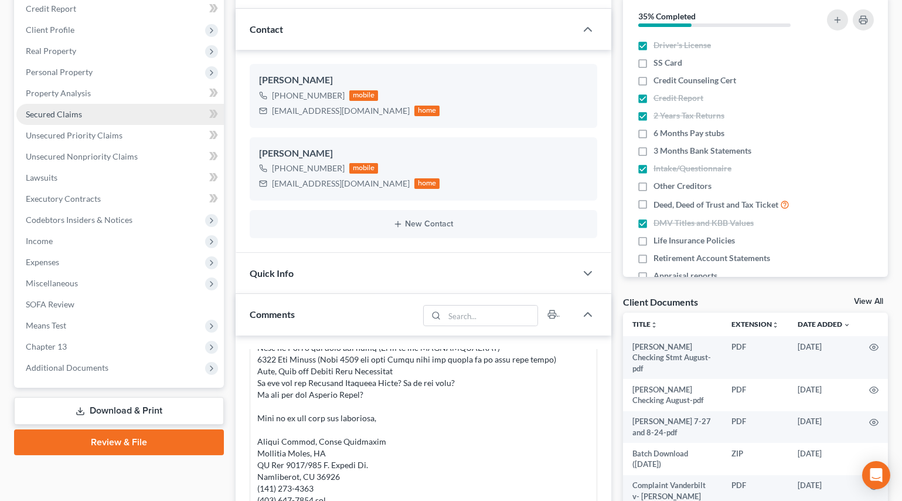
scroll to position [159, 0]
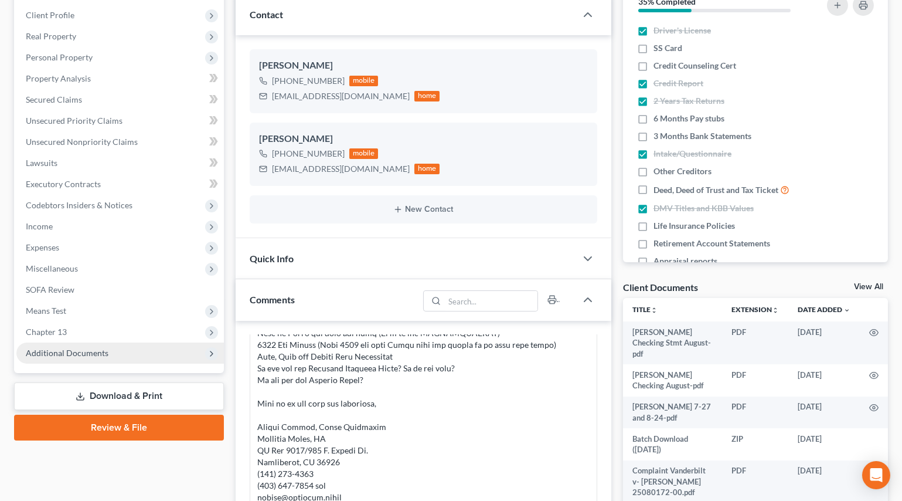
click at [78, 348] on span "Additional Documents" at bounding box center [67, 353] width 83 height 10
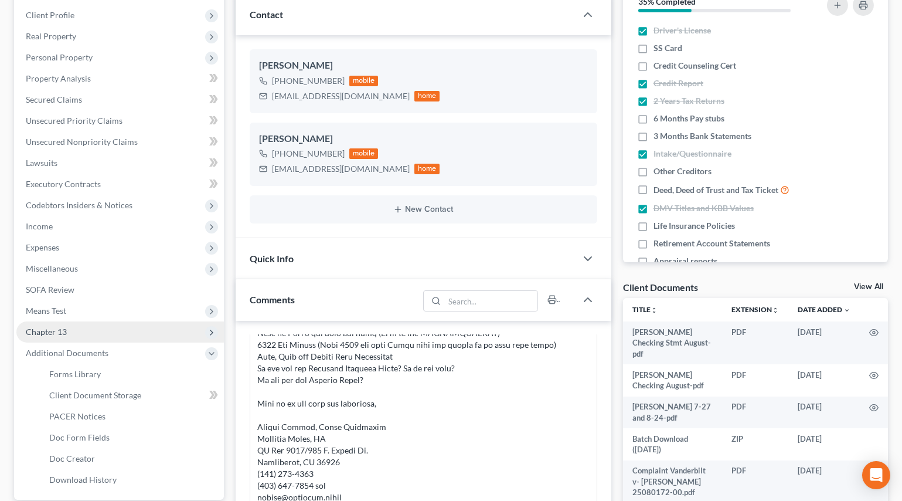
click at [63, 331] on span "Chapter 13" at bounding box center [46, 332] width 41 height 10
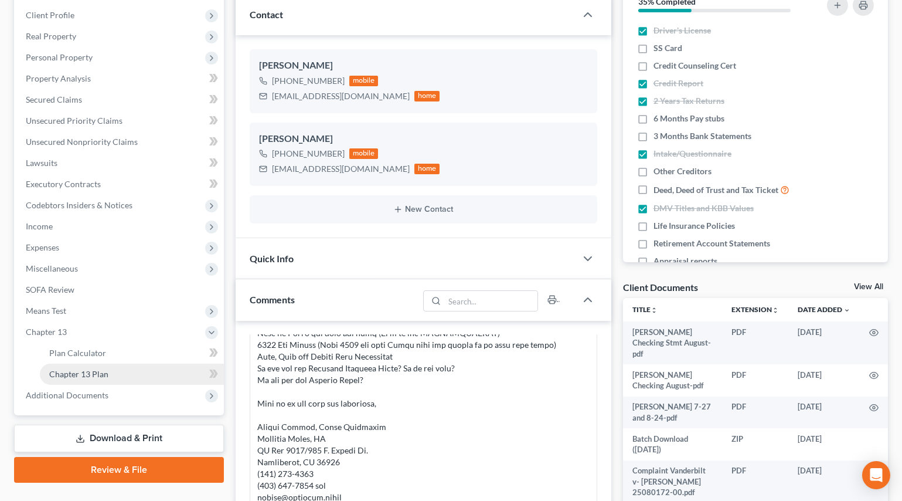
click at [79, 372] on span "Chapter 13 Plan" at bounding box center [78, 374] width 59 height 10
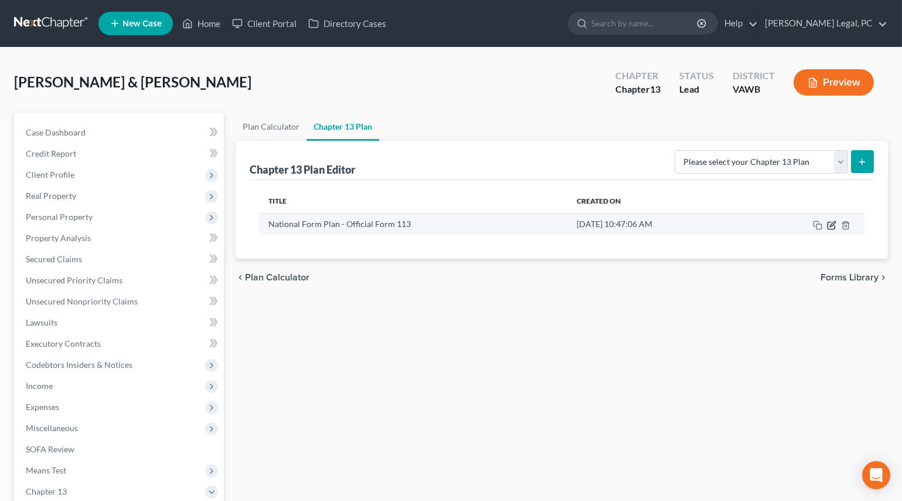
click at [830, 223] on icon "button" at bounding box center [831, 224] width 9 height 9
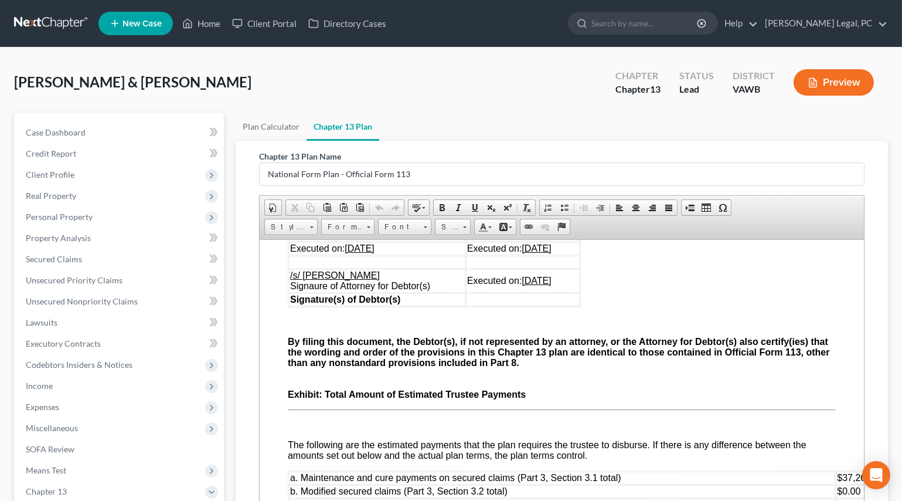
scroll to position [3038, 0]
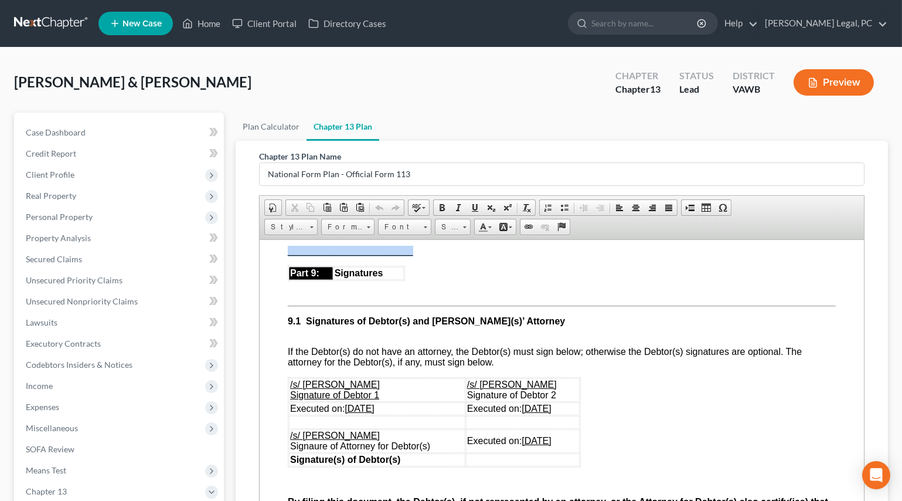
drag, startPoint x: 426, startPoint y: 340, endPoint x: 286, endPoint y: 338, distance: 140.1
paste body
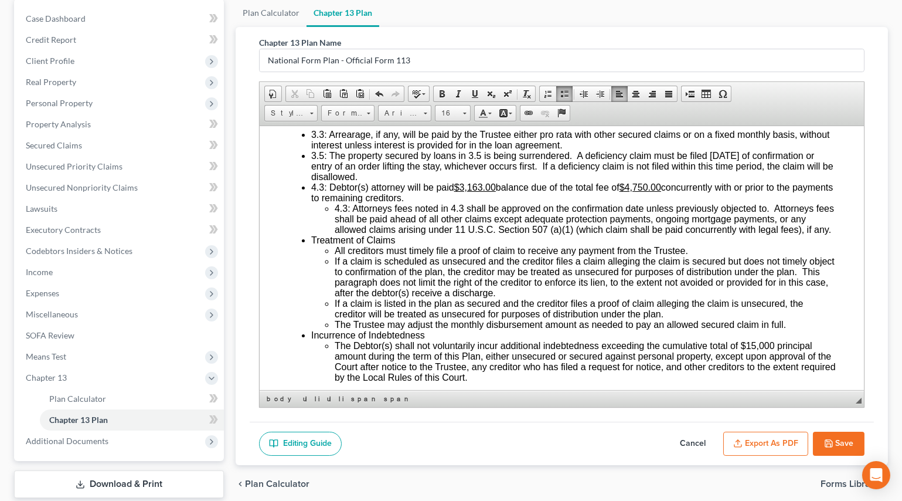
click at [830, 435] on button "Save" at bounding box center [839, 444] width 52 height 25
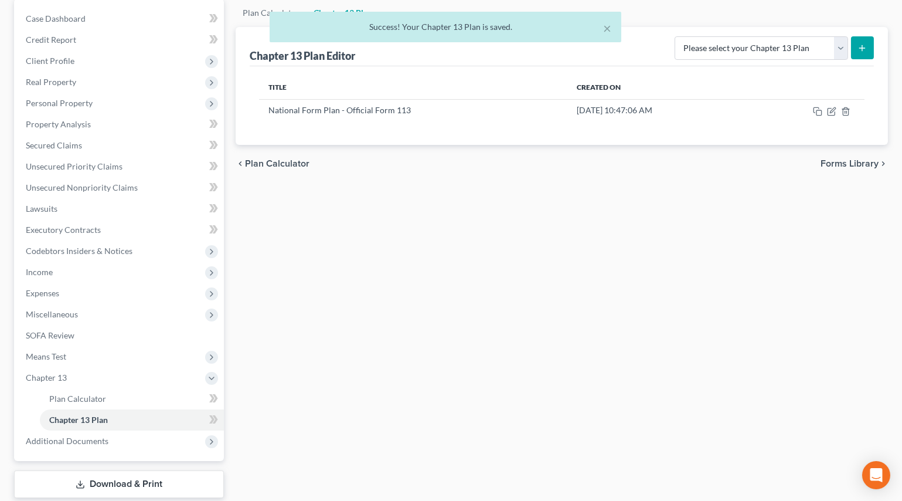
scroll to position [0, 0]
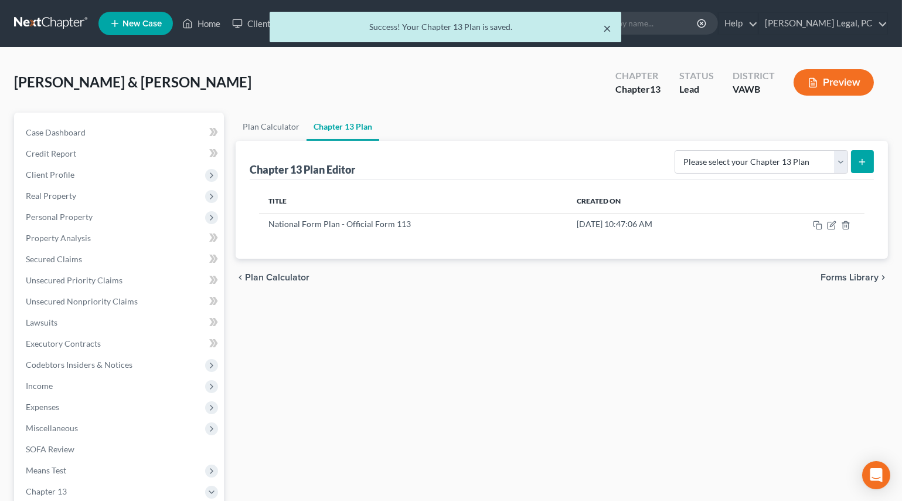
click at [607, 23] on button "×" at bounding box center [608, 28] width 8 height 14
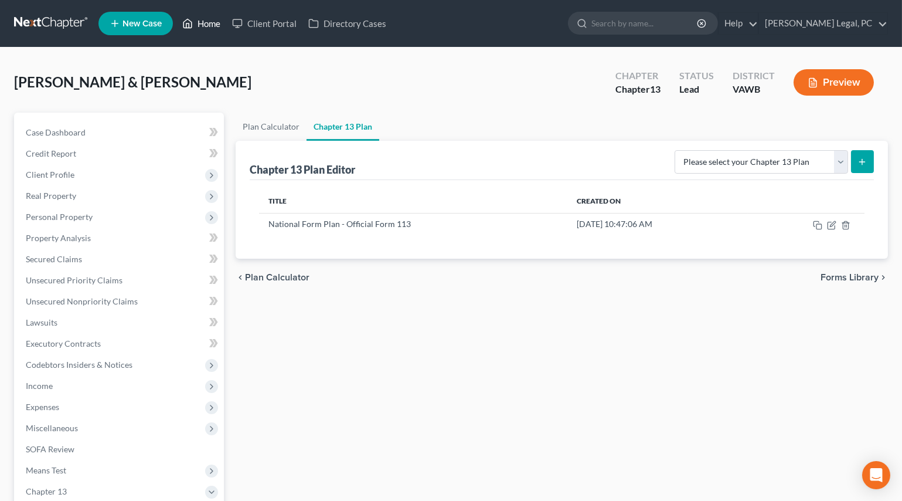
click at [207, 18] on link "Home" at bounding box center [201, 23] width 50 height 21
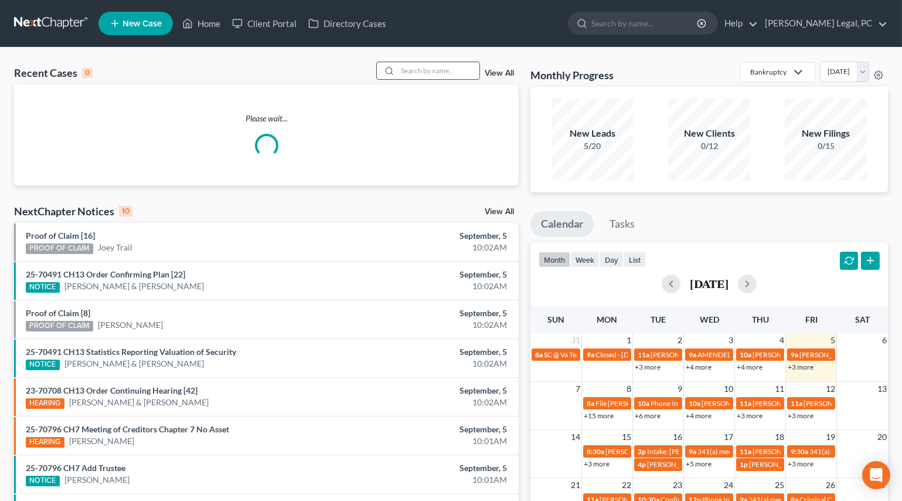
click at [438, 74] on input "search" at bounding box center [438, 70] width 82 height 17
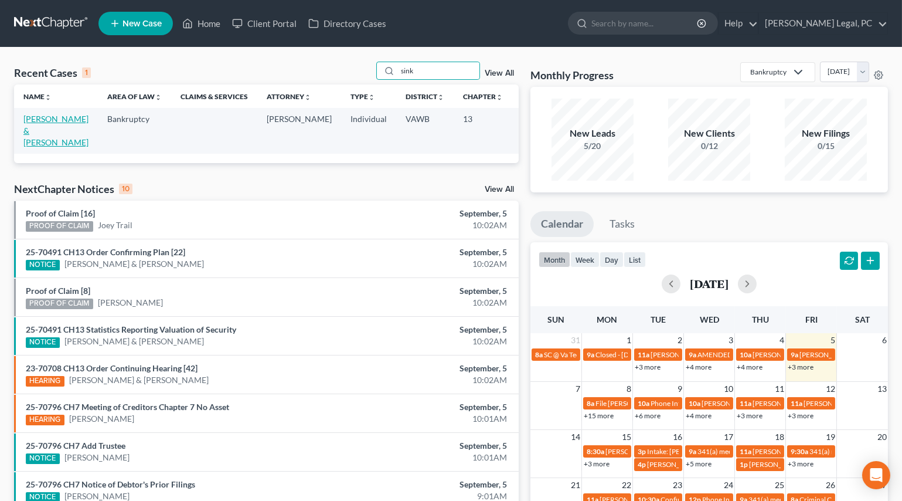
click at [43, 129] on link "[PERSON_NAME] & [PERSON_NAME]" at bounding box center [55, 130] width 65 height 33
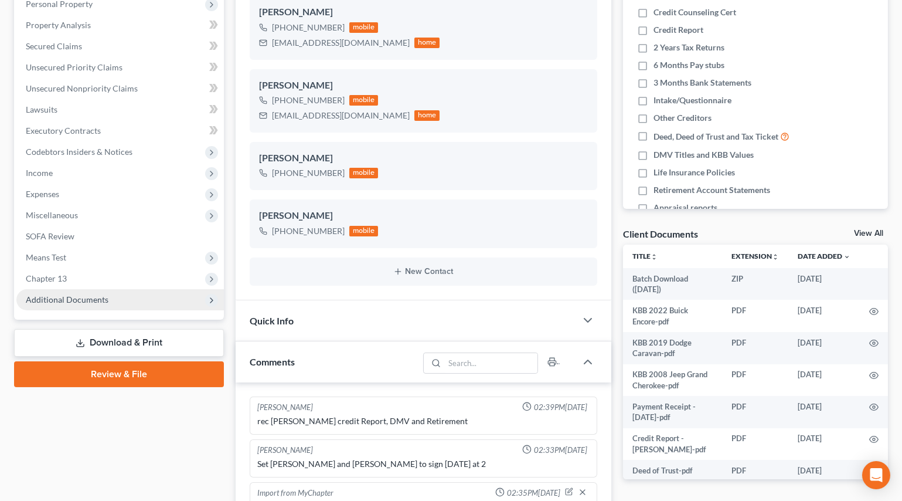
scroll to position [514, 0]
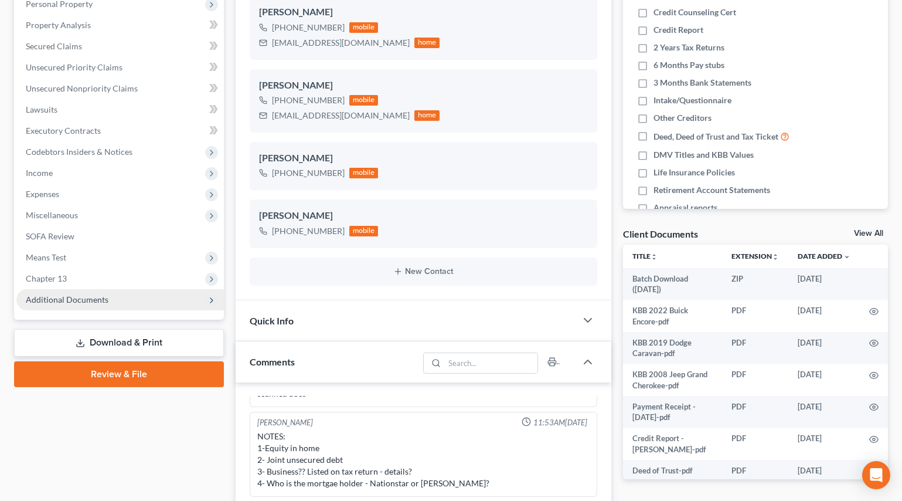
click at [56, 294] on span "Additional Documents" at bounding box center [67, 299] width 83 height 10
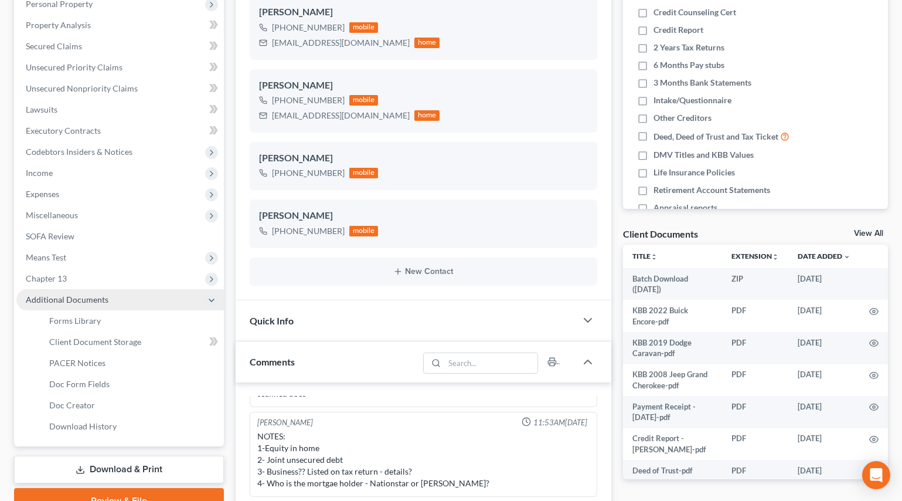
drag, startPoint x: 45, startPoint y: 276, endPoint x: 50, endPoint y: 293, distance: 17.4
click at [45, 276] on span "Chapter 13" at bounding box center [46, 278] width 41 height 10
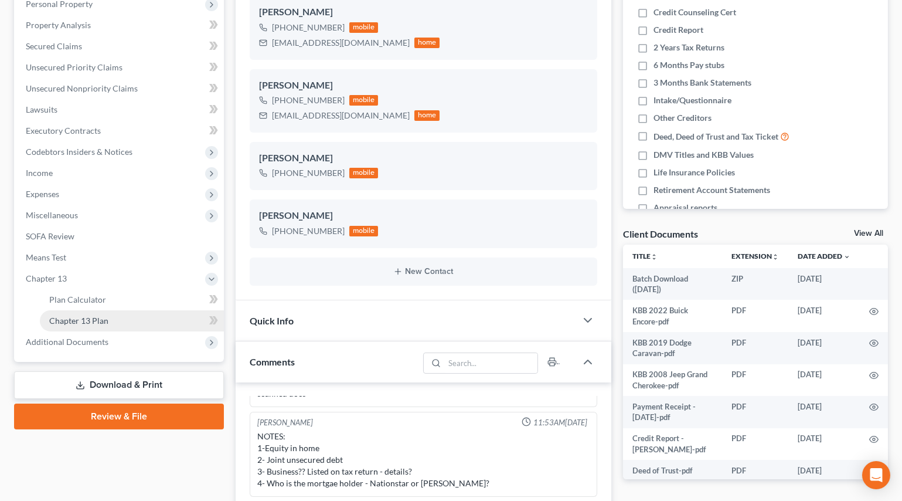
click at [62, 321] on span "Chapter 13 Plan" at bounding box center [78, 320] width 59 height 10
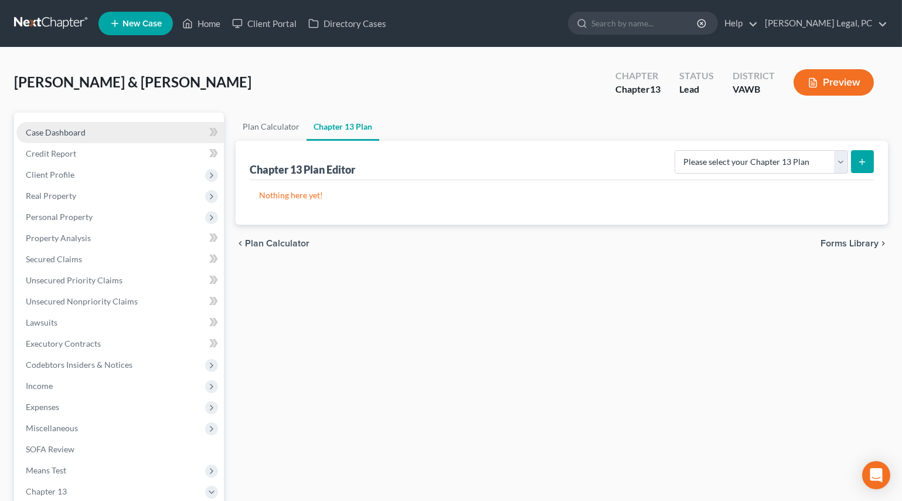
click at [87, 128] on link "Case Dashboard" at bounding box center [120, 132] width 208 height 21
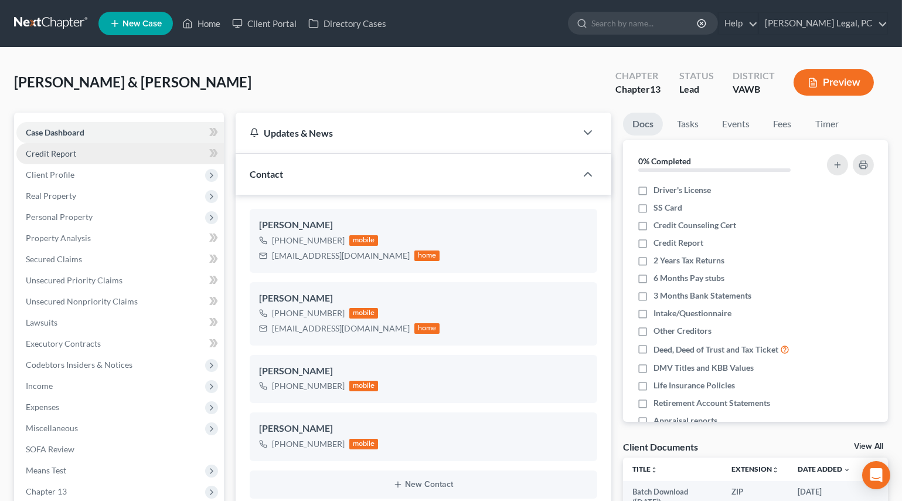
scroll to position [514, 0]
click at [210, 20] on link "Home" at bounding box center [201, 23] width 50 height 21
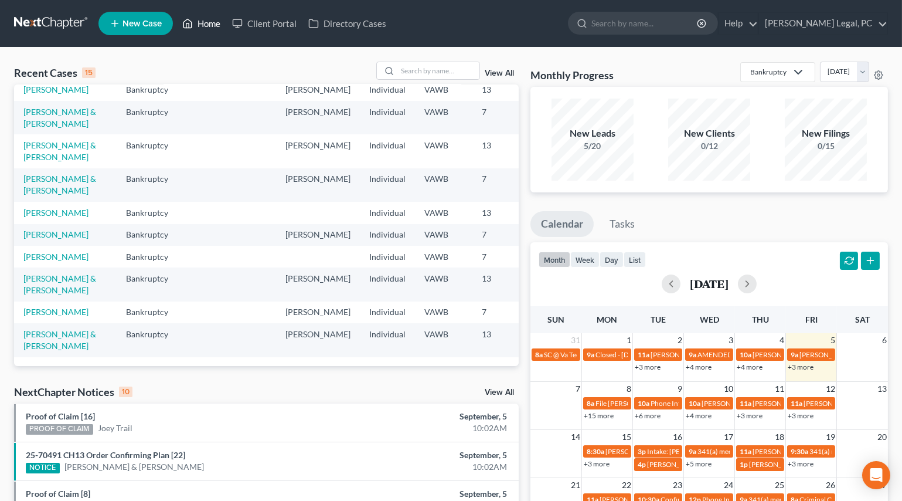
scroll to position [320, 0]
click at [29, 174] on link "[PERSON_NAME] & [PERSON_NAME]" at bounding box center [59, 185] width 73 height 22
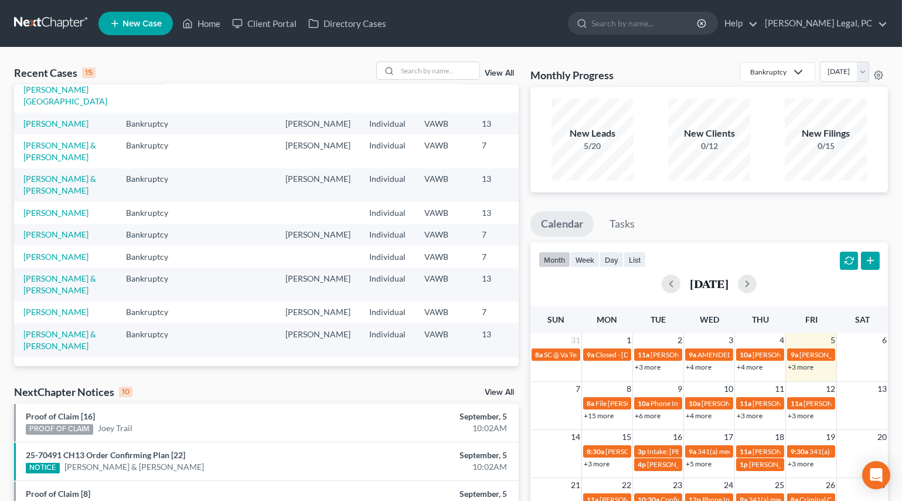
scroll to position [369, 0]
click at [36, 273] on link "[PERSON_NAME] & [PERSON_NAME]" at bounding box center [59, 284] width 73 height 22
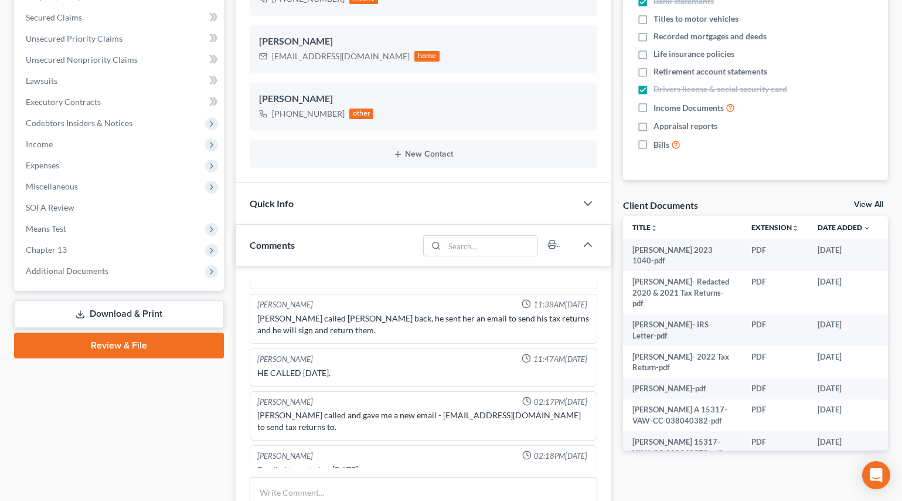
scroll to position [266, 0]
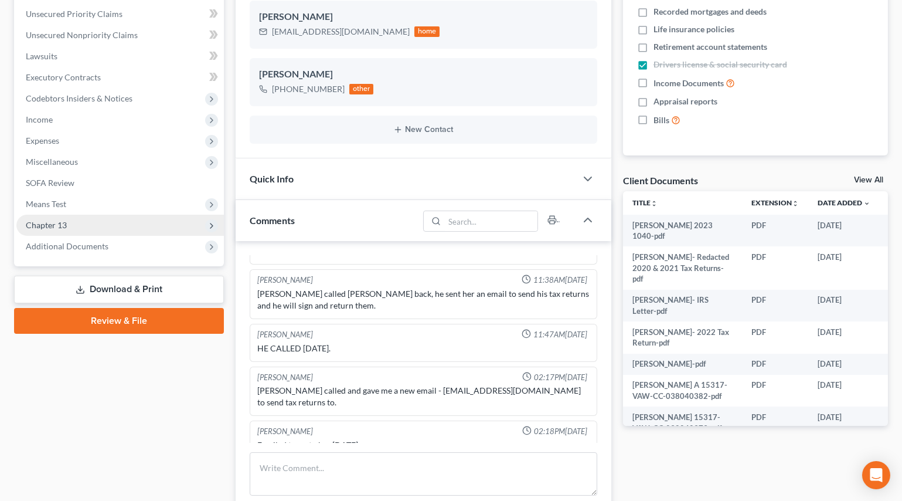
click at [47, 223] on span "Chapter 13" at bounding box center [46, 225] width 41 height 10
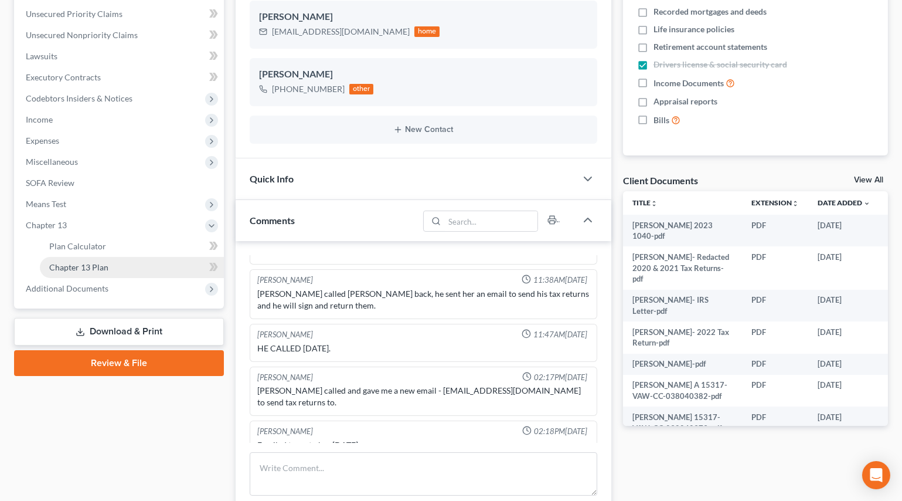
click at [60, 259] on link "Chapter 13 Plan" at bounding box center [132, 267] width 184 height 21
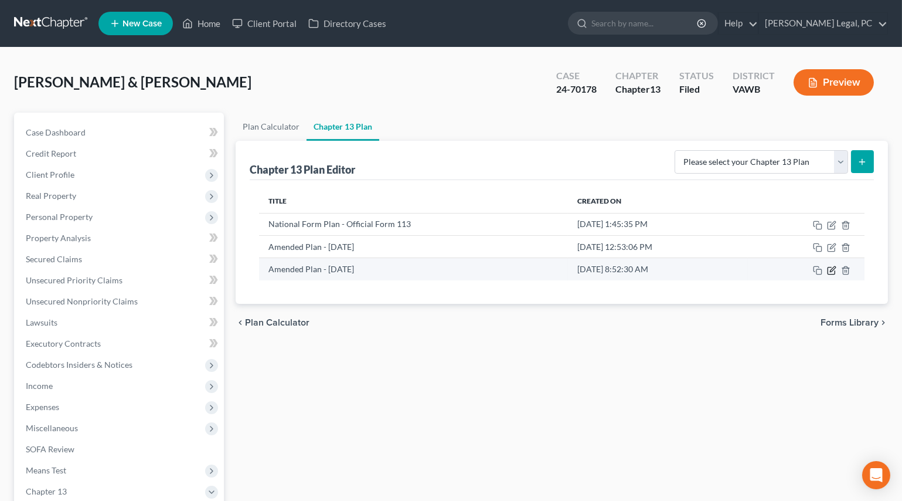
click at [831, 268] on icon "button" at bounding box center [831, 270] width 9 height 9
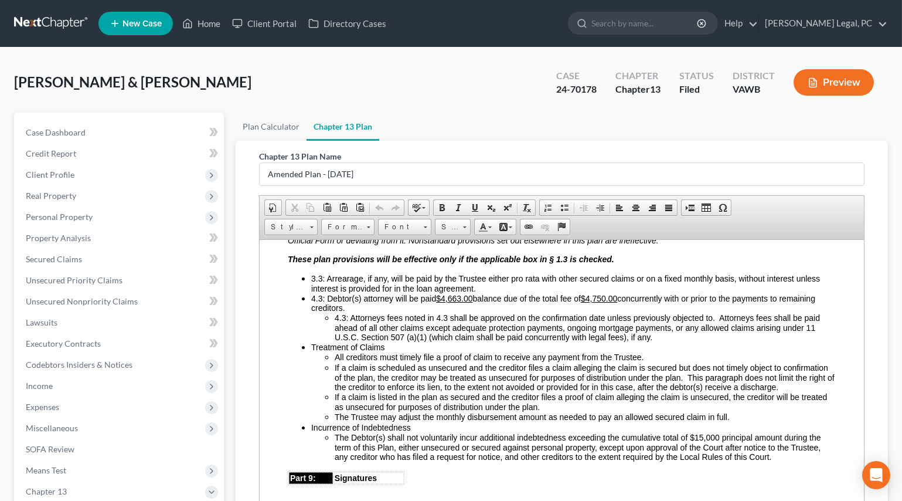
scroll to position [2665, 0]
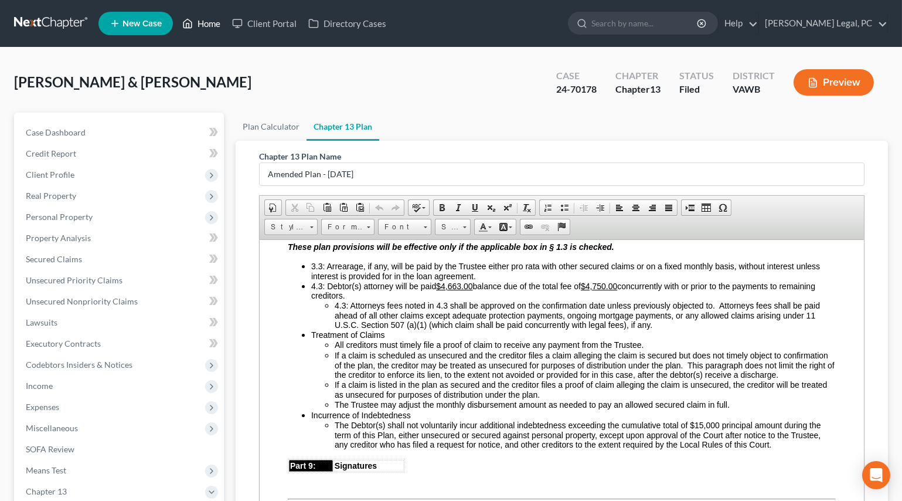
click at [218, 30] on link "Home" at bounding box center [201, 23] width 50 height 21
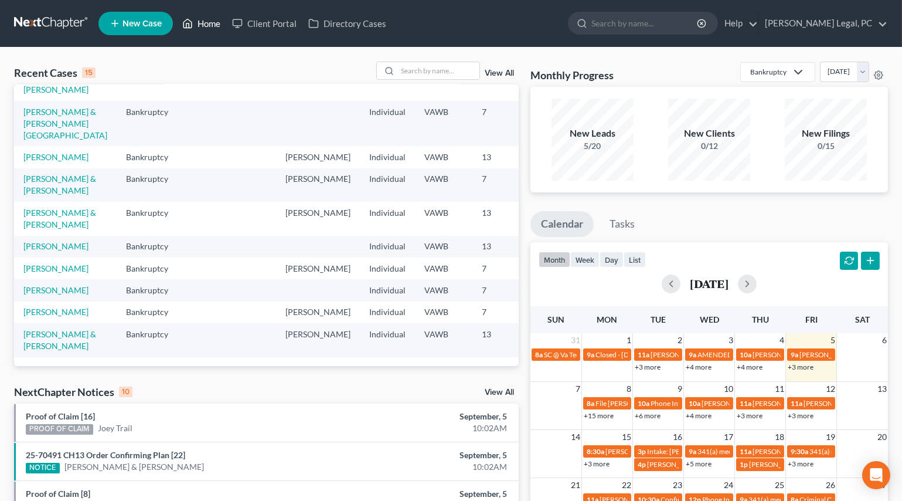
scroll to position [369, 0]
click at [504, 71] on link "View All" at bounding box center [499, 73] width 29 height 8
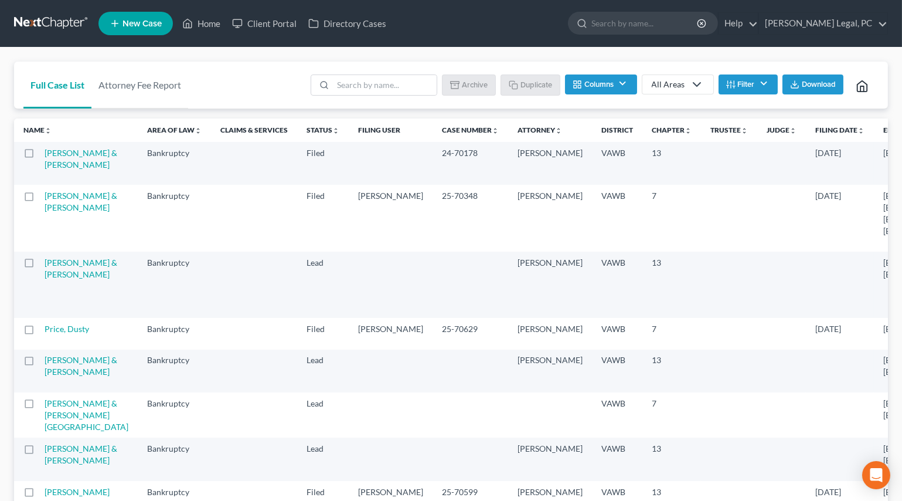
click at [738, 84] on button "Filter" at bounding box center [748, 84] width 59 height 20
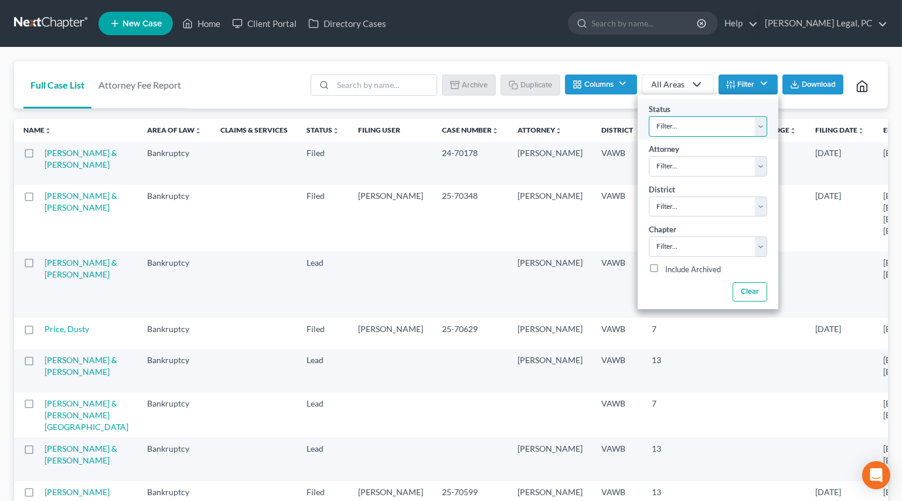
click at [681, 123] on select "Filter... Discharged Discharged & Reported Discharge Litigation Dismissal Notic…" at bounding box center [708, 126] width 118 height 21
click at [649, 116] on select "Filter... Discharged Discharged & Reported Discharge Litigation Dismissal Notic…" at bounding box center [708, 126] width 118 height 21
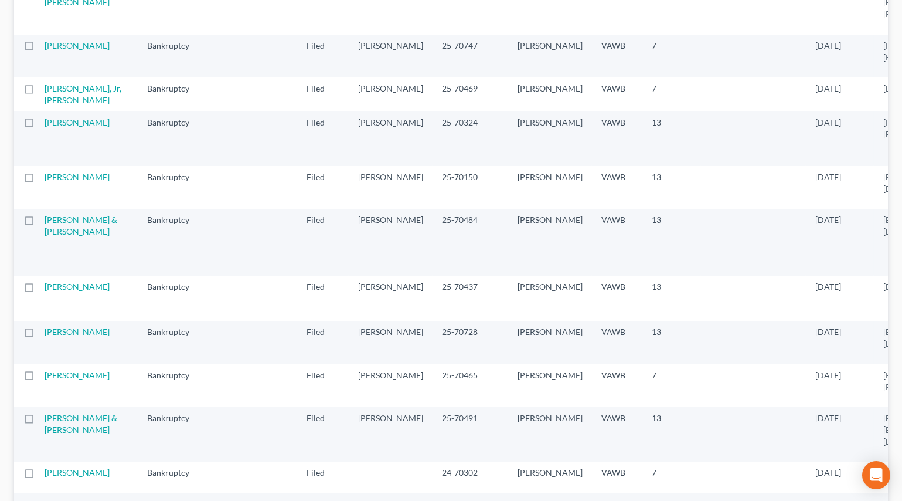
scroll to position [586, 0]
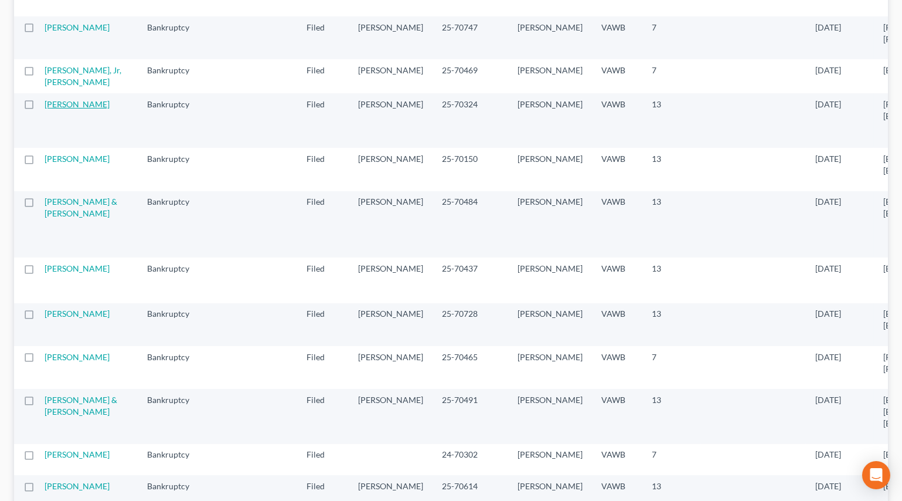
click at [60, 109] on link "[PERSON_NAME]" at bounding box center [77, 104] width 65 height 10
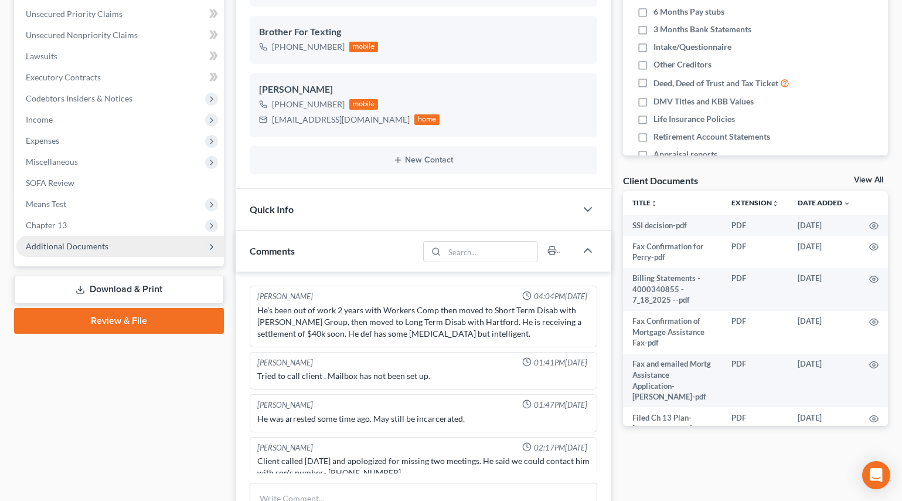
scroll to position [55, 0]
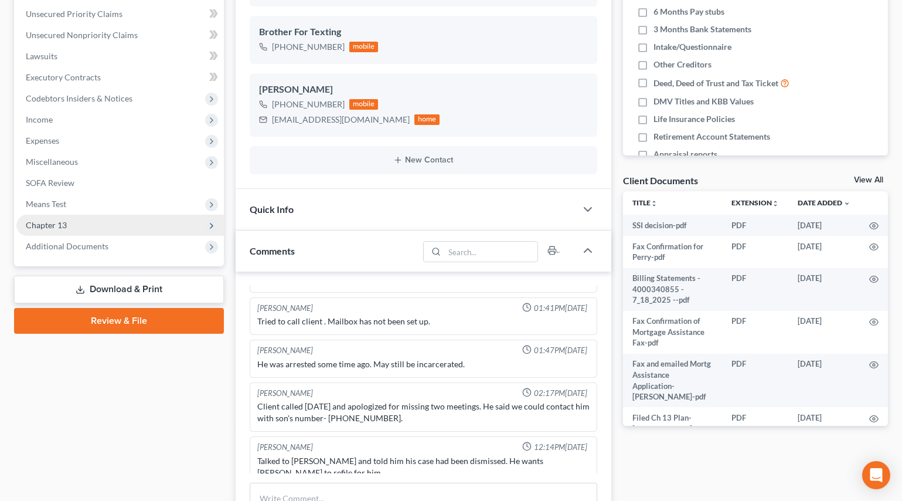
click at [62, 223] on span "Chapter 13" at bounding box center [46, 225] width 41 height 10
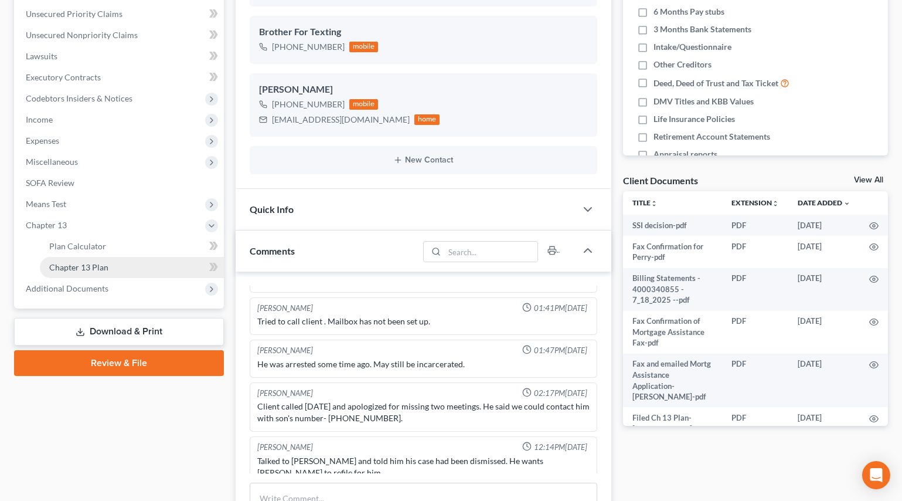
click at [81, 262] on span "Chapter 13 Plan" at bounding box center [78, 267] width 59 height 10
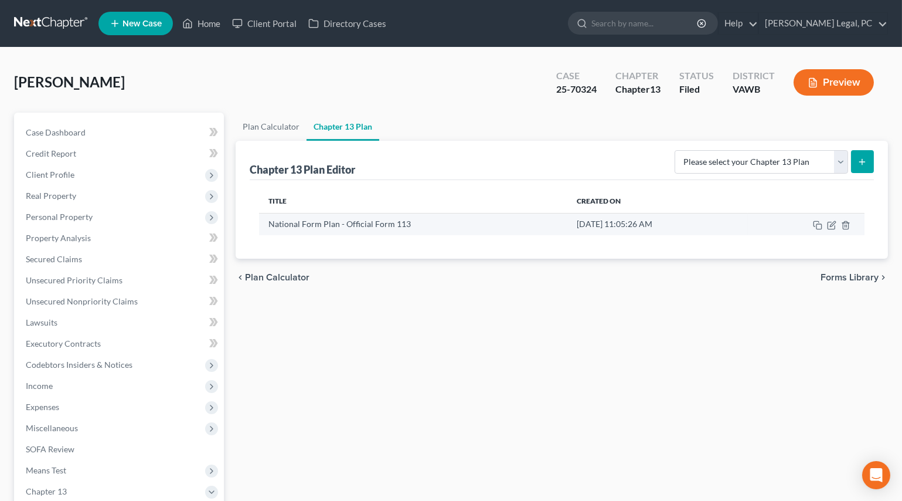
click at [826, 226] on td at bounding box center [806, 224] width 117 height 22
click at [830, 226] on icon "button" at bounding box center [831, 224] width 9 height 9
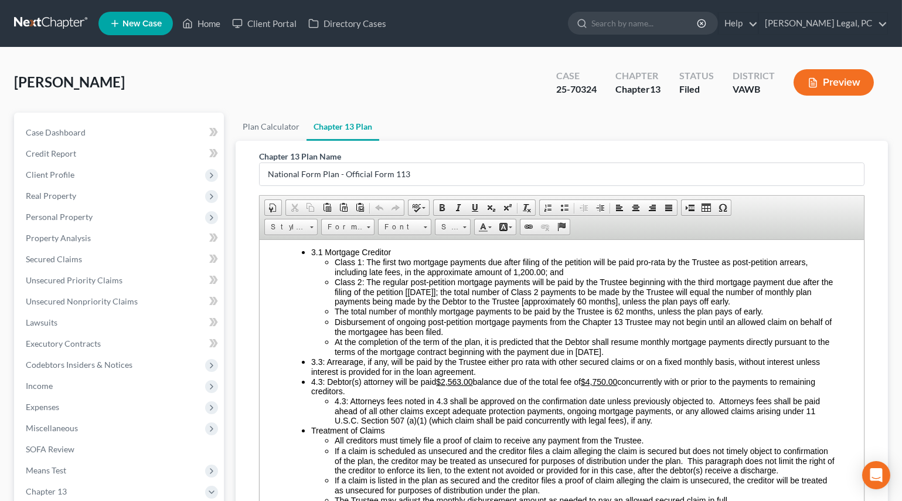
scroll to position [2718, 0]
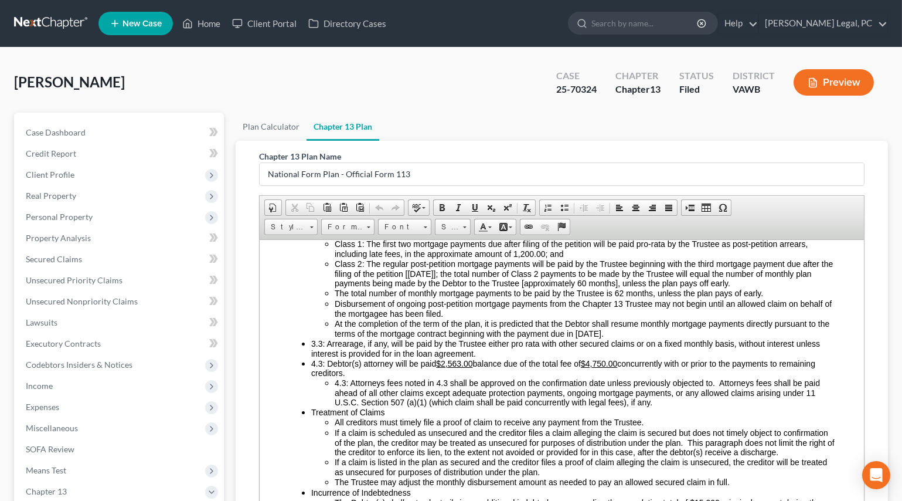
drag, startPoint x: 309, startPoint y: 280, endPoint x: 675, endPoint y: 384, distance: 380.3
click at [675, 384] on ul "3.1 Mortgage Creditor Class 1: The first two mortgage payments due after filing…" at bounding box center [561, 377] width 548 height 298
copy li "9.9 Loremips Dolorsit Ametc 8: Adi elits doe temporin utlabore etd magna aliqua…"
click at [206, 22] on link "Home" at bounding box center [201, 23] width 50 height 21
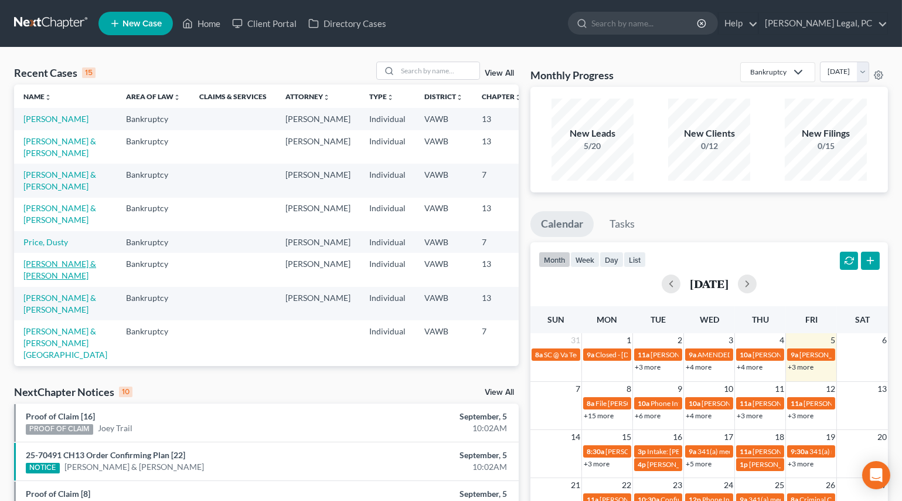
click at [45, 280] on link "[PERSON_NAME] & [PERSON_NAME]" at bounding box center [59, 270] width 73 height 22
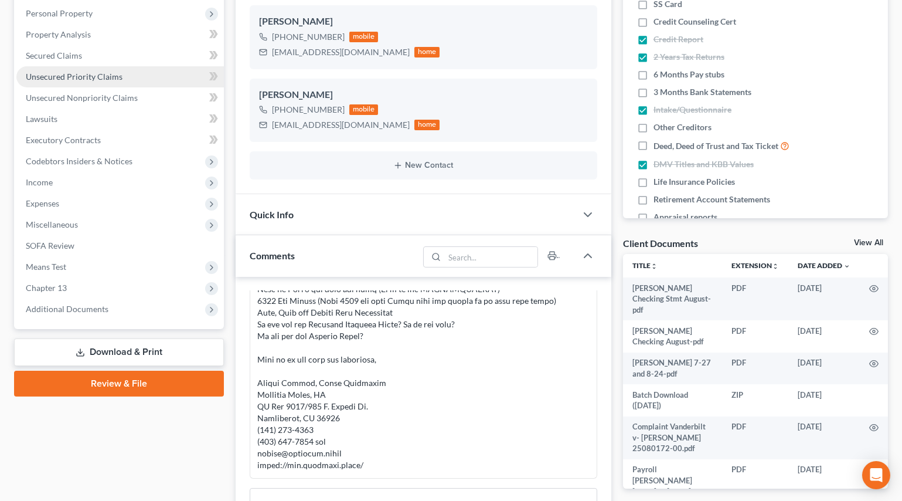
scroll to position [213, 0]
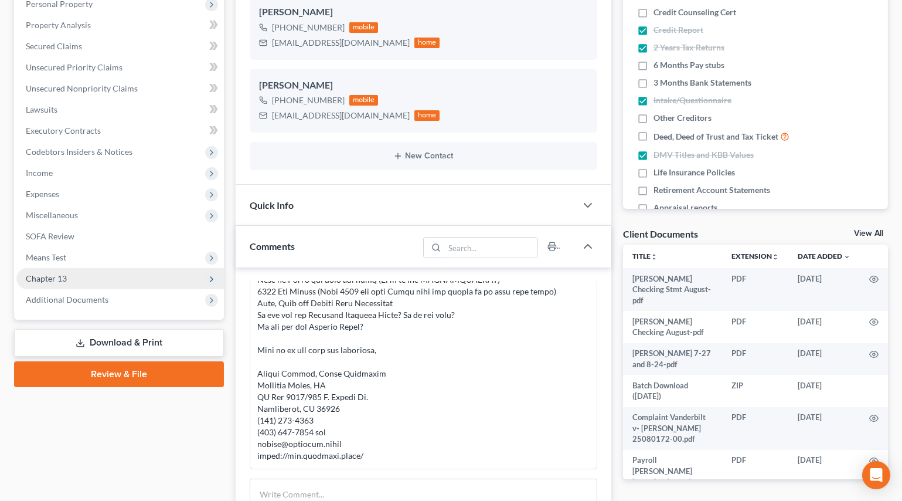
click at [60, 276] on span "Chapter 13" at bounding box center [46, 278] width 41 height 10
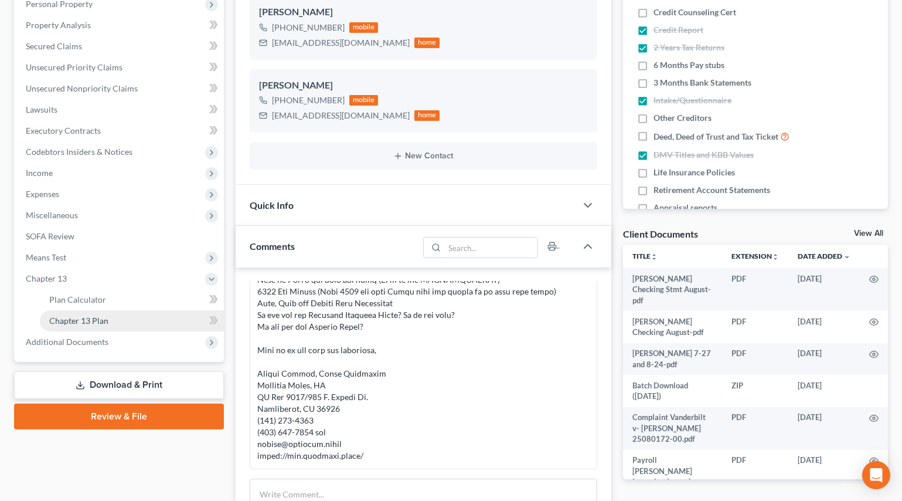
click at [82, 318] on span "Chapter 13 Plan" at bounding box center [78, 320] width 59 height 10
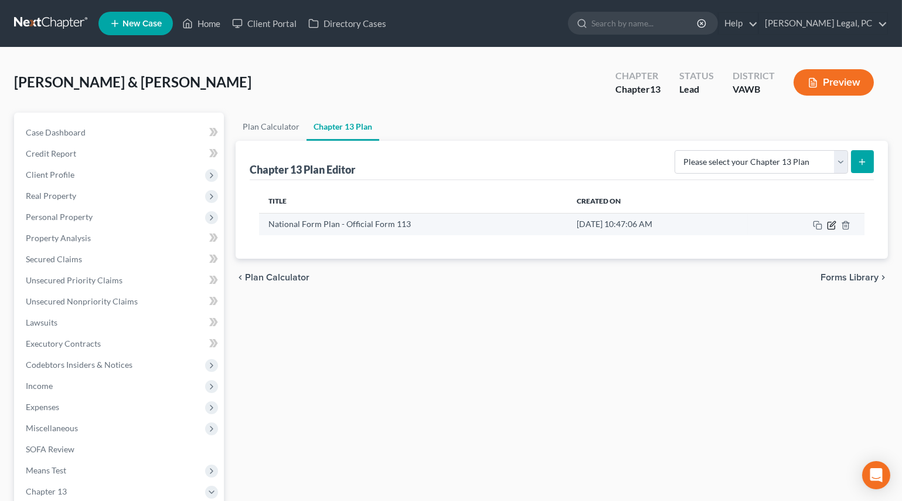
click at [830, 226] on icon "button" at bounding box center [831, 224] width 9 height 9
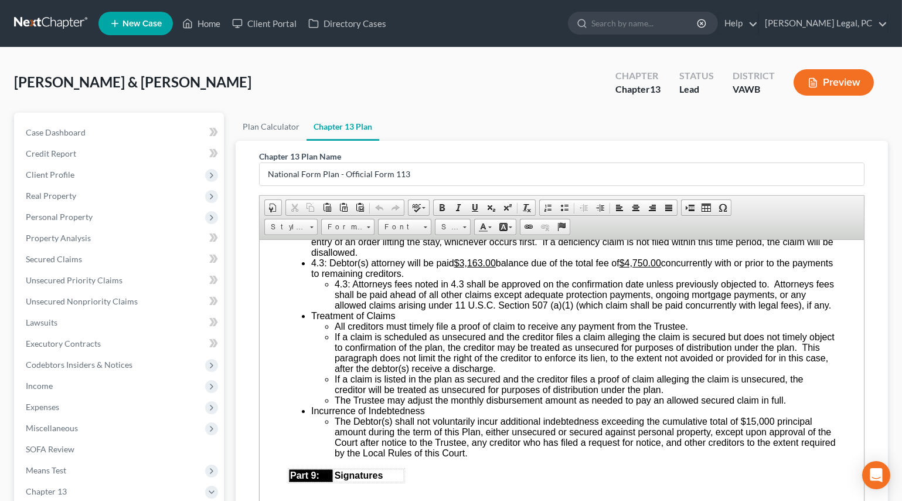
scroll to position [3091, 0]
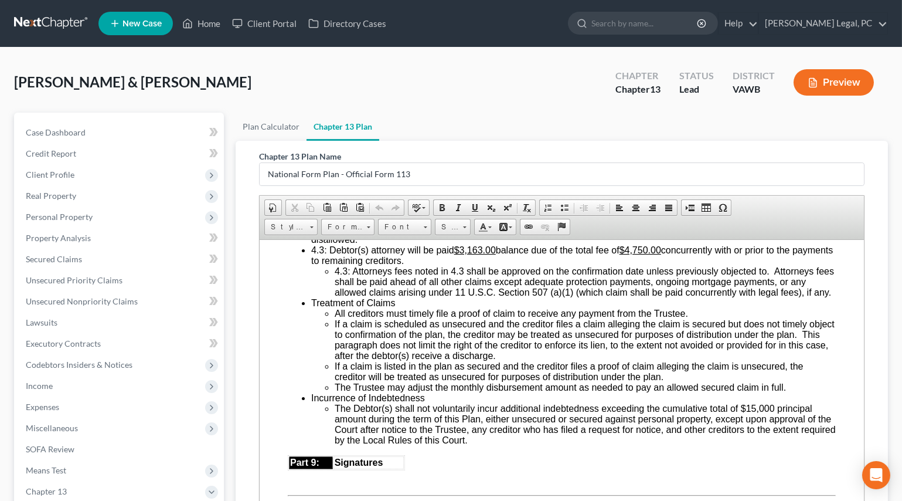
click at [311, 212] on span "3.3: Arrearage, if any, will be paid by the Trustee either pro rata with other …" at bounding box center [570, 202] width 519 height 21
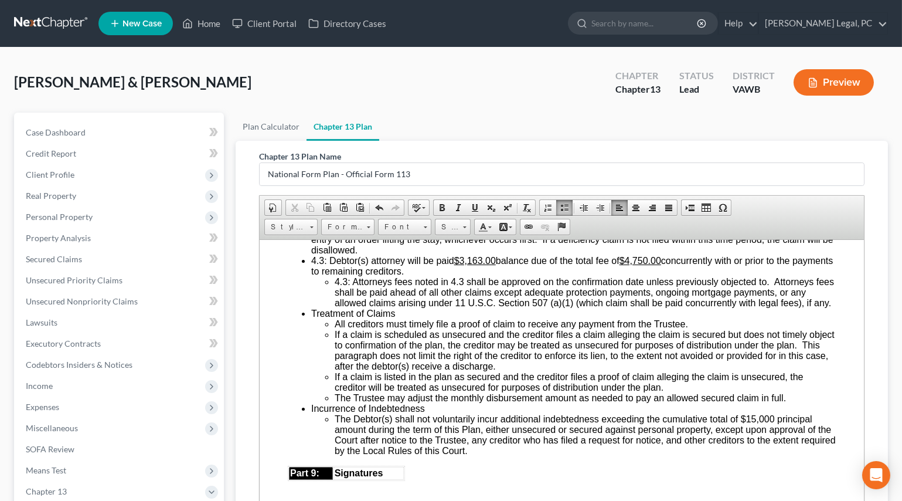
paste body
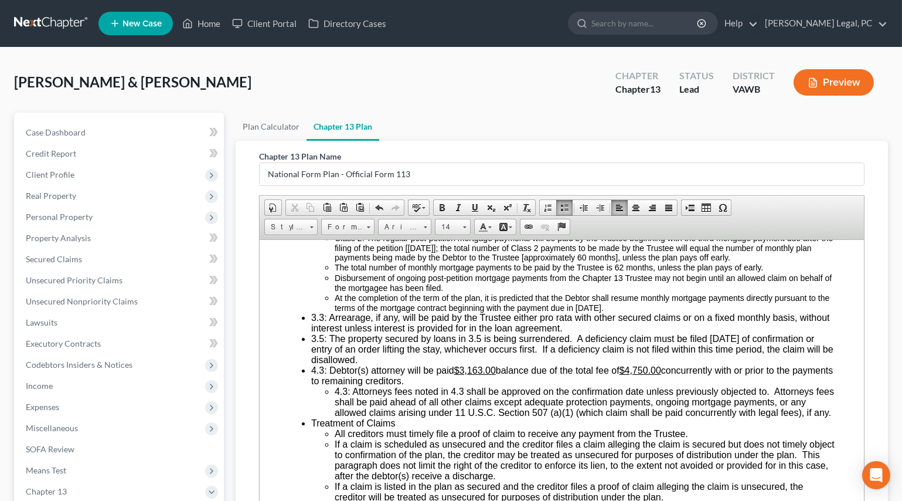
click at [321, 286] on ul "​ 3.1 Mortgage Creditor Class 1: The first two mortgage payments due after fili…" at bounding box center [561, 378] width 548 height 373
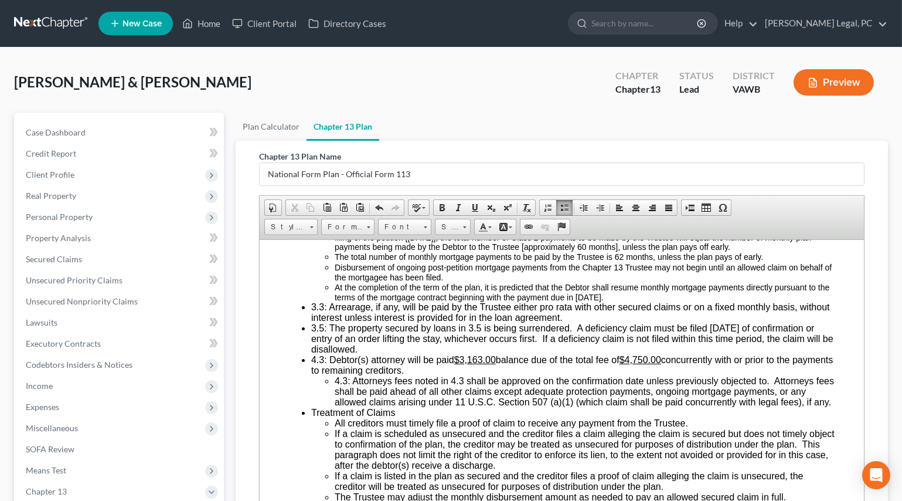
click at [361, 222] on span "Class 1: The first two mortgage payments due after filing of the petition will …" at bounding box center [570, 211] width 473 height 19
drag, startPoint x: 312, startPoint y: 290, endPoint x: 675, endPoint y: 397, distance: 378.3
click at [675, 301] on li "3.1 Mortgage Creditor Class 1: The first two mortgage payments due after filing…" at bounding box center [573, 247] width 525 height 110
click at [456, 225] on span "14" at bounding box center [447, 226] width 23 height 15
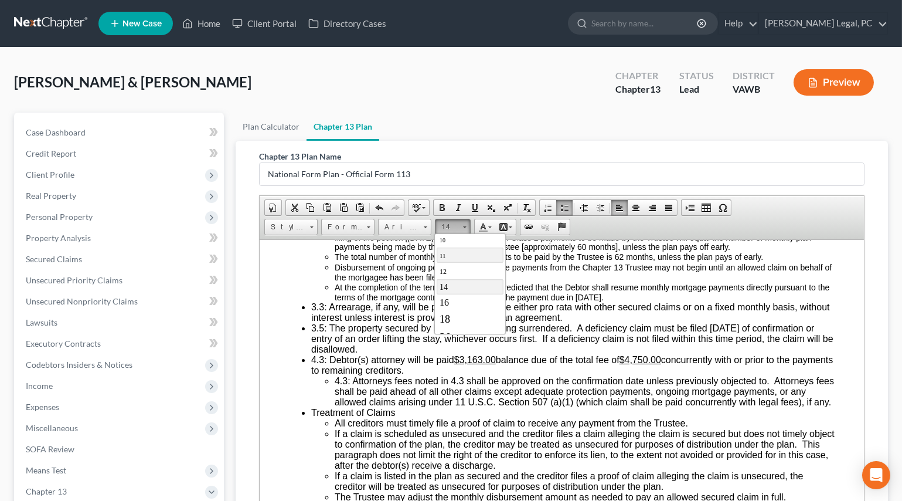
scroll to position [65, 0]
click at [455, 289] on link "16" at bounding box center [469, 284] width 67 height 15
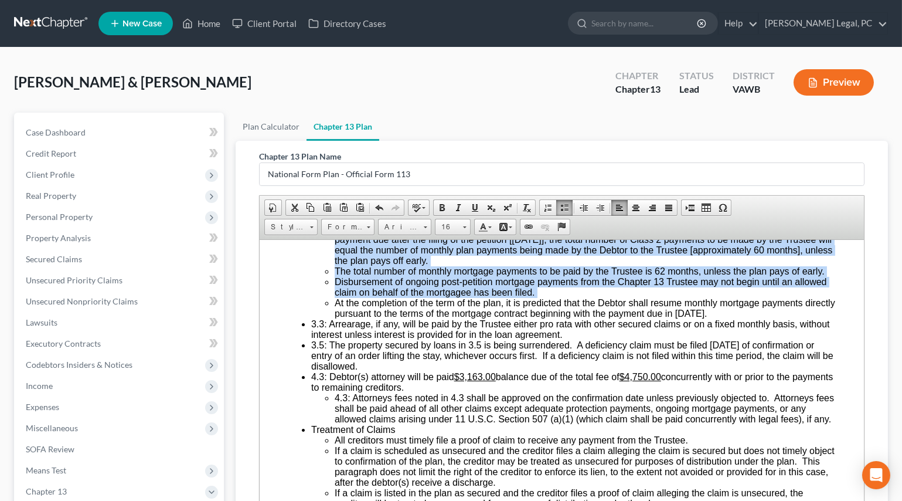
click at [422, 265] on span "Class 2: The regular post-petition mortgage payments will be paid by the Truste…" at bounding box center [583, 244] width 498 height 42
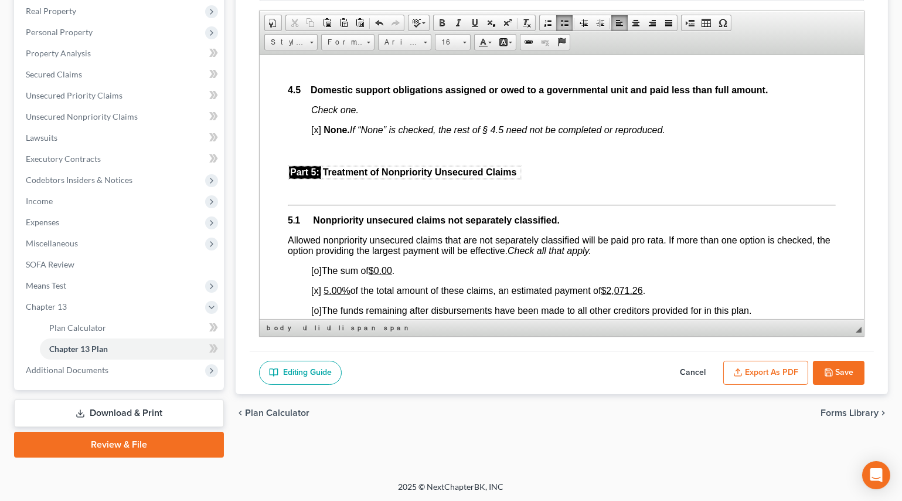
scroll to position [2185, 0]
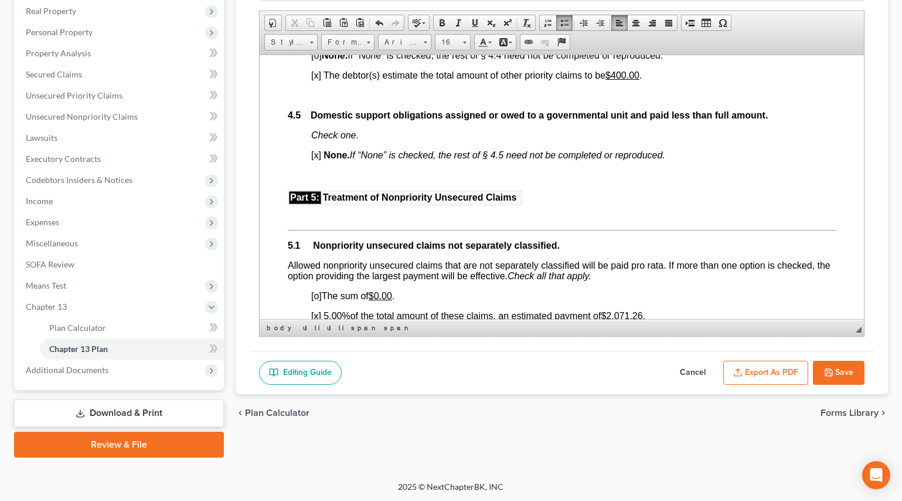
click at [834, 371] on button "Save" at bounding box center [839, 373] width 52 height 25
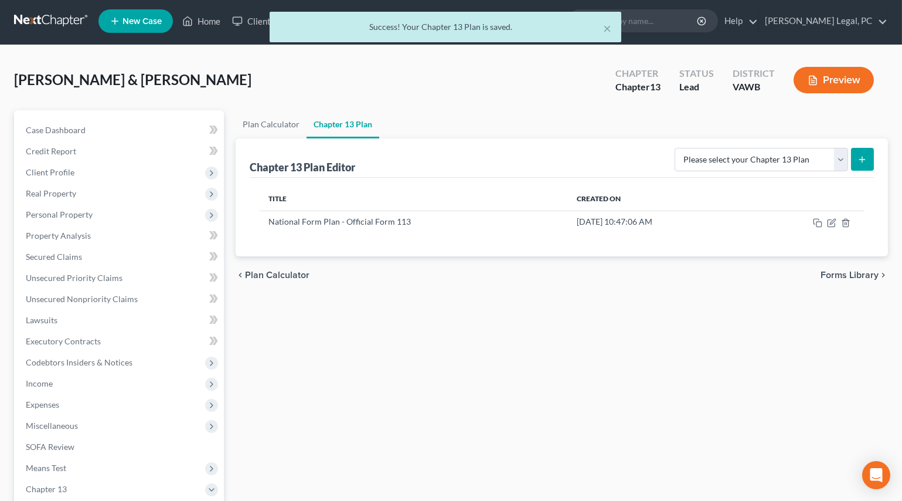
scroll to position [0, 0]
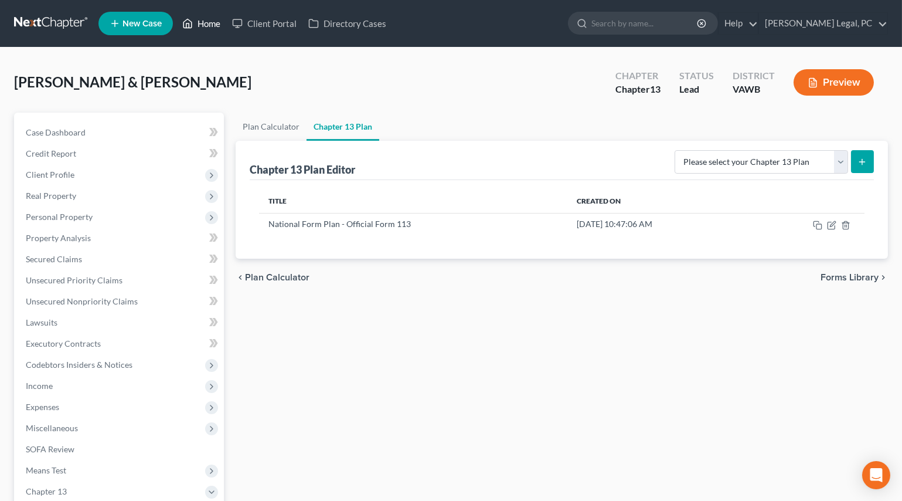
click at [207, 23] on link "Home" at bounding box center [201, 23] width 50 height 21
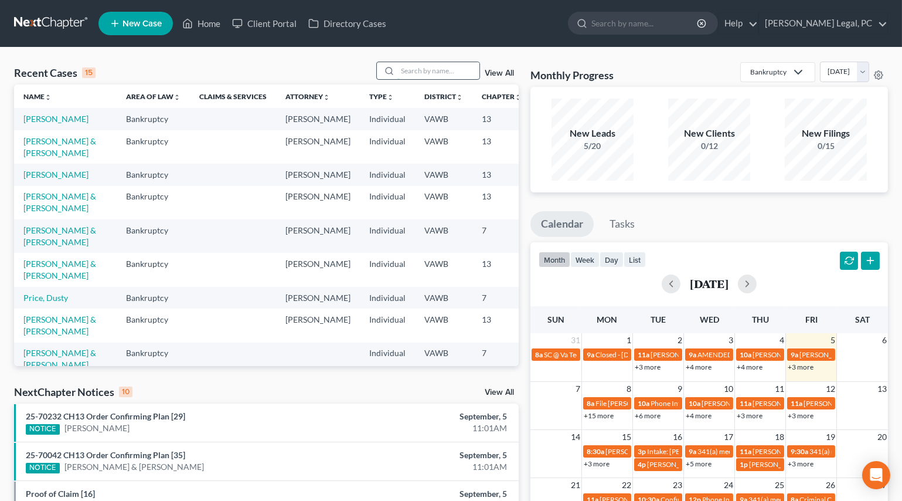
click at [436, 74] on input "search" at bounding box center [438, 70] width 82 height 17
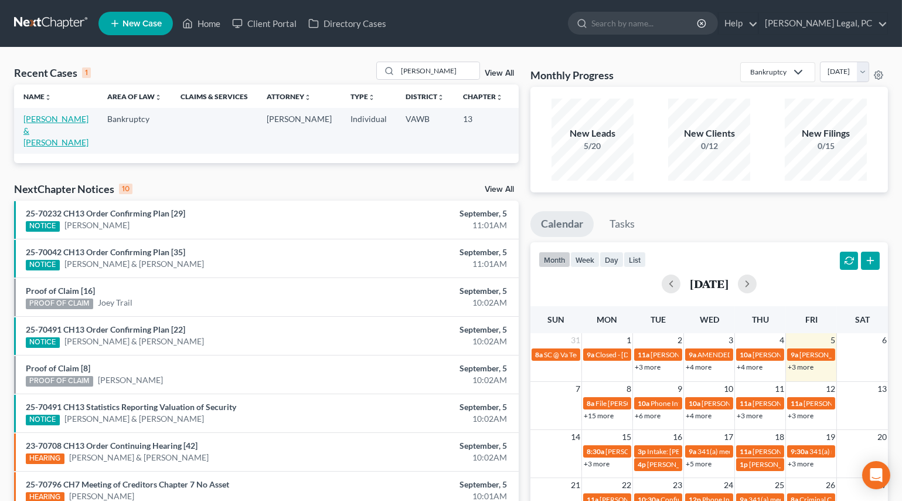
click at [42, 126] on link "[PERSON_NAME] & [PERSON_NAME]" at bounding box center [55, 130] width 65 height 33
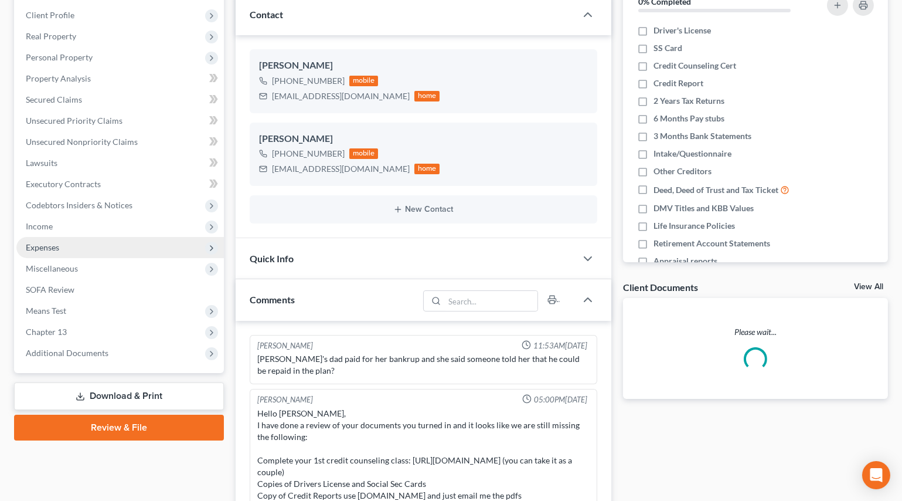
scroll to position [759, 0]
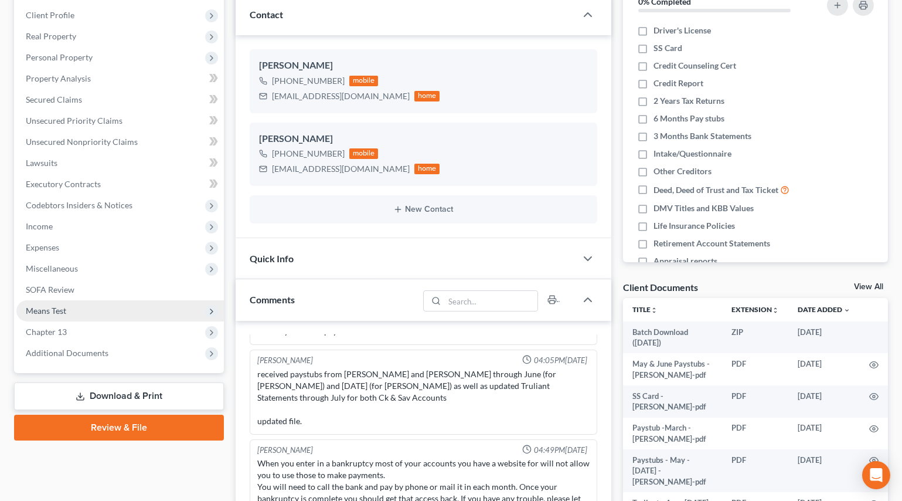
click at [35, 315] on span "Means Test" at bounding box center [120, 310] width 208 height 21
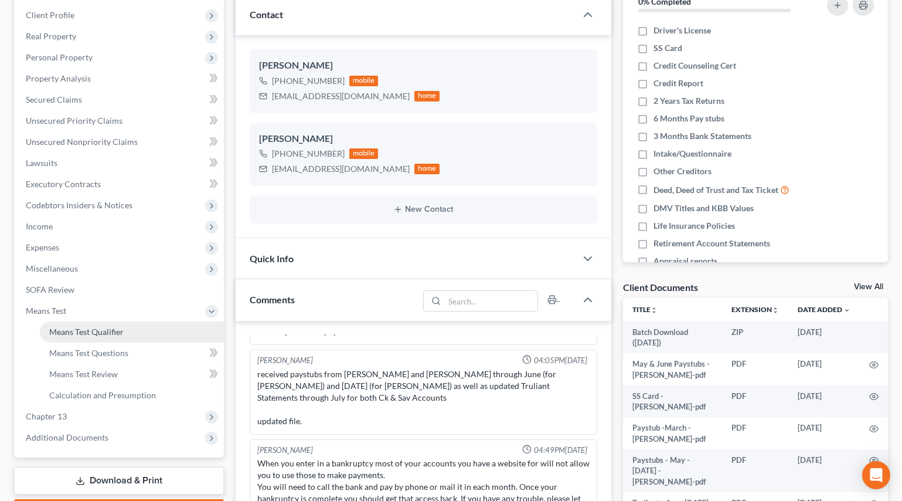
click at [61, 334] on span "Means Test Qualifier" at bounding box center [86, 332] width 74 height 10
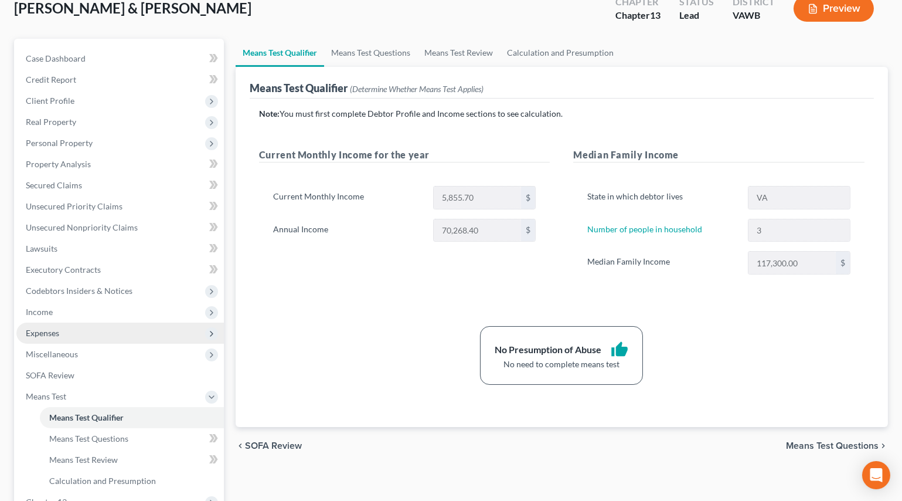
scroll to position [106, 0]
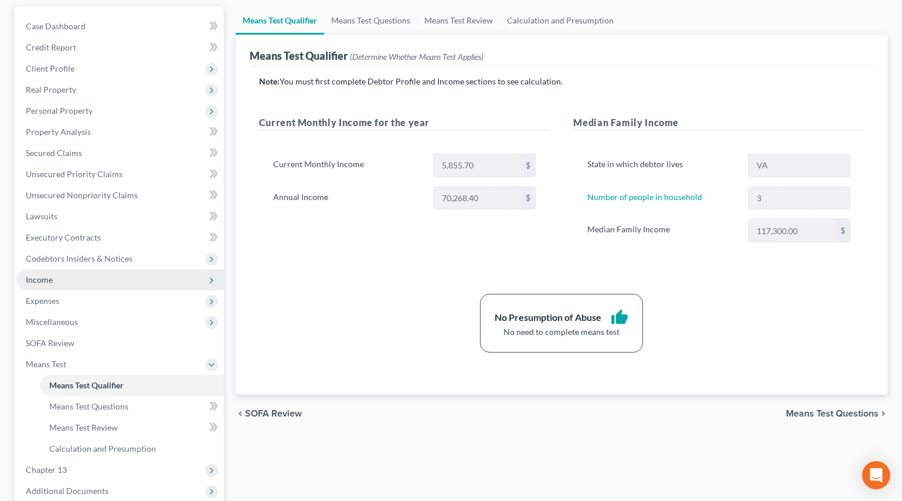
click at [56, 276] on span "Income" at bounding box center [120, 279] width 208 height 21
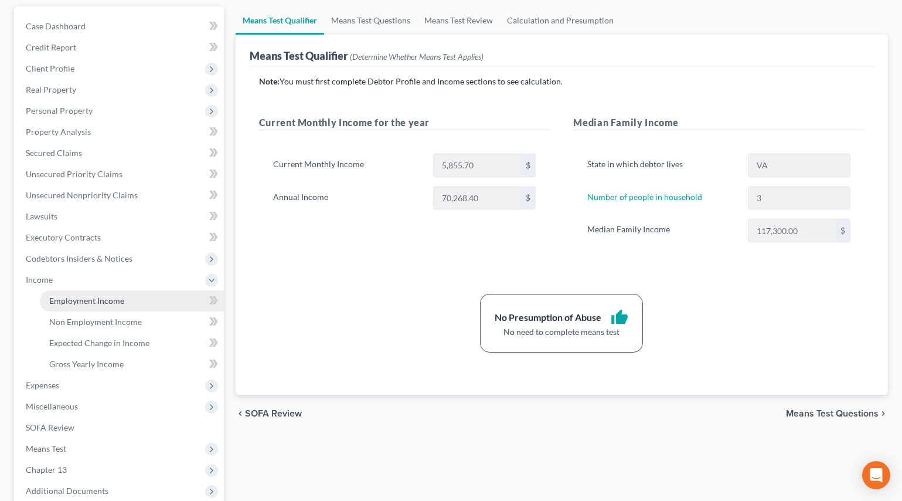
click at [70, 300] on span "Employment Income" at bounding box center [86, 300] width 75 height 10
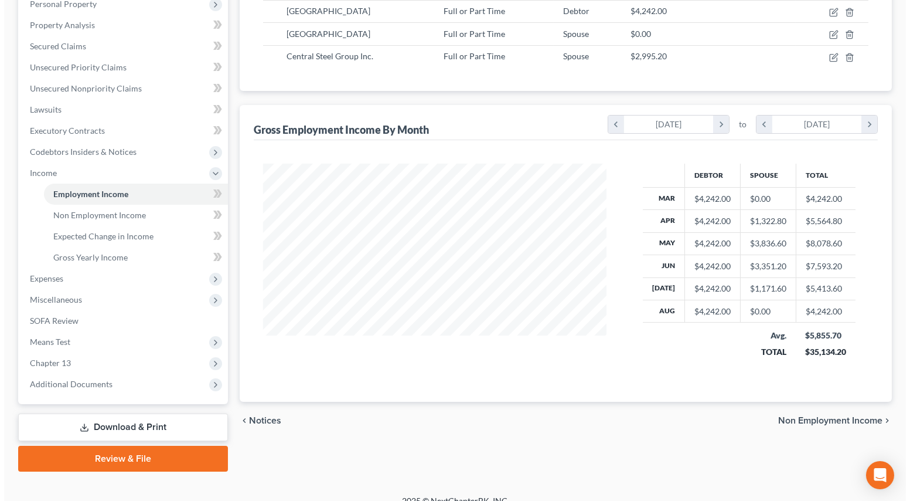
scroll to position [159, 0]
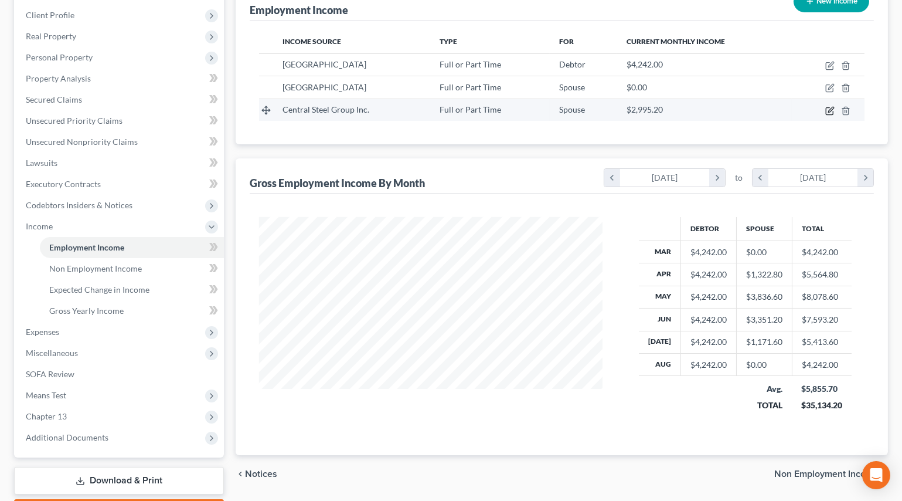
click at [830, 106] on icon "button" at bounding box center [829, 110] width 9 height 9
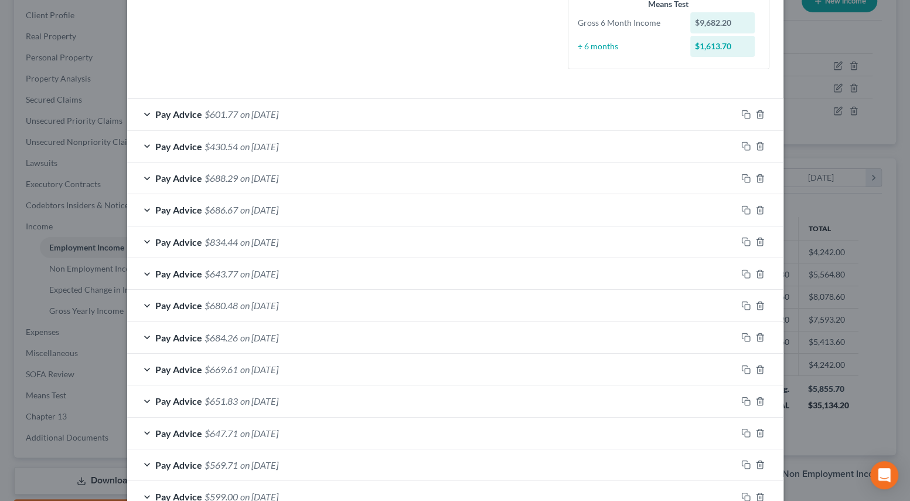
scroll to position [320, 0]
click at [742, 240] on icon "button" at bounding box center [746, 240] width 9 height 9
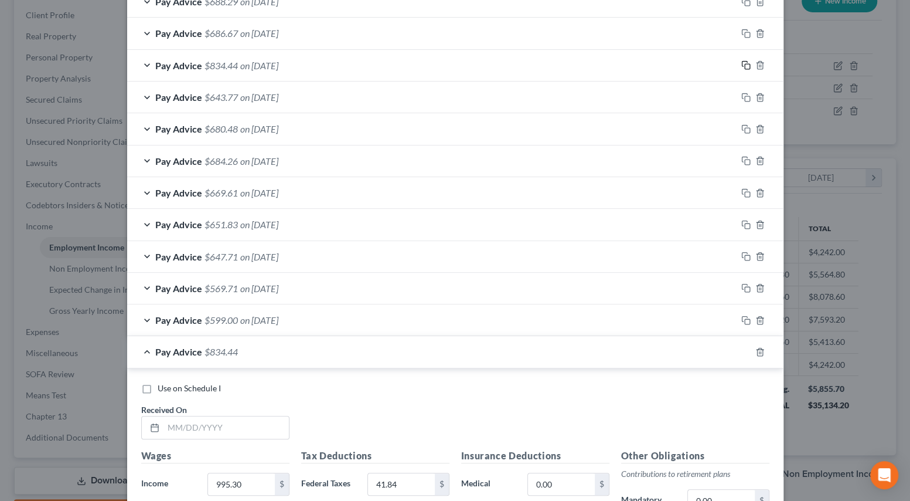
scroll to position [533, 0]
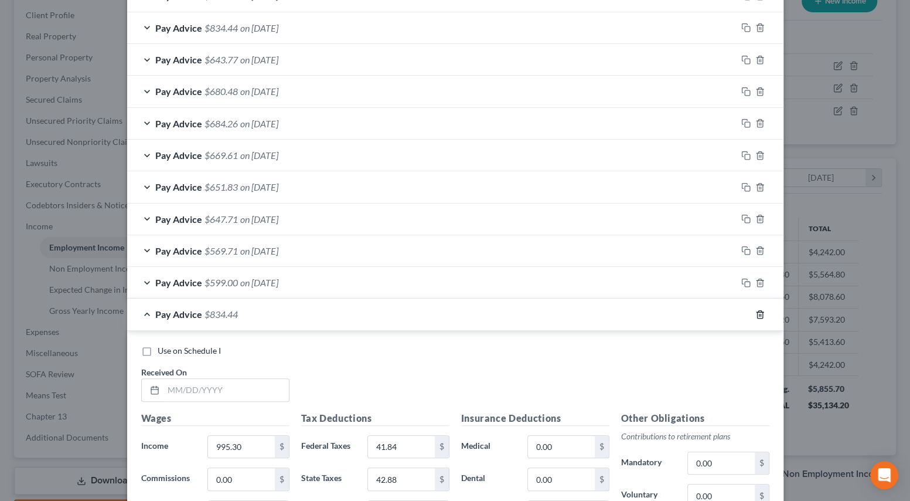
click at [756, 317] on icon "button" at bounding box center [760, 314] width 9 height 9
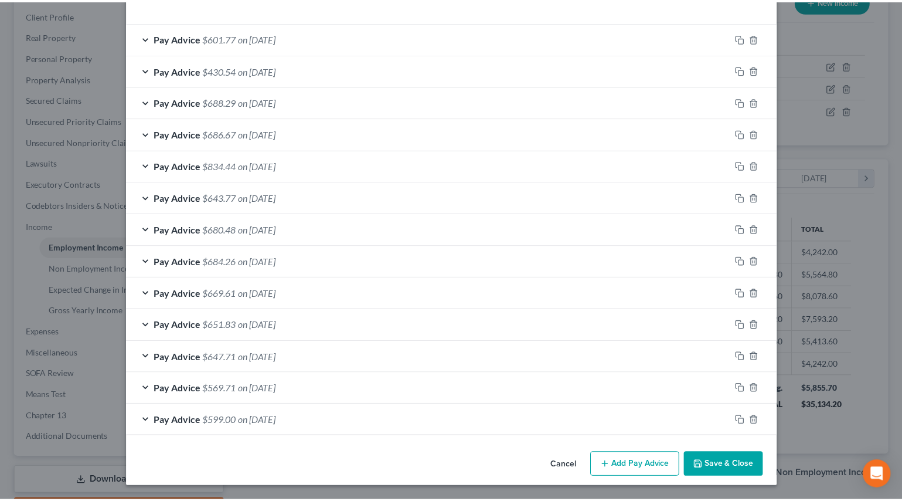
scroll to position [394, 0]
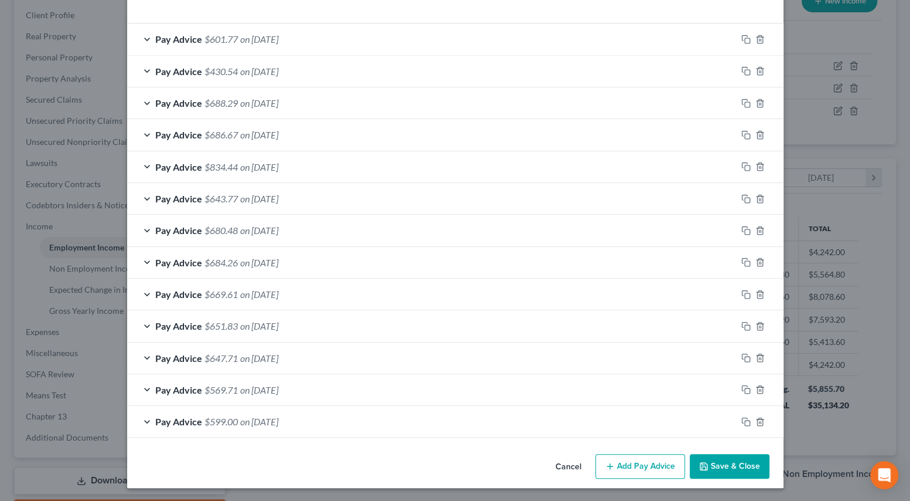
click at [707, 465] on button "Save & Close" at bounding box center [730, 466] width 80 height 25
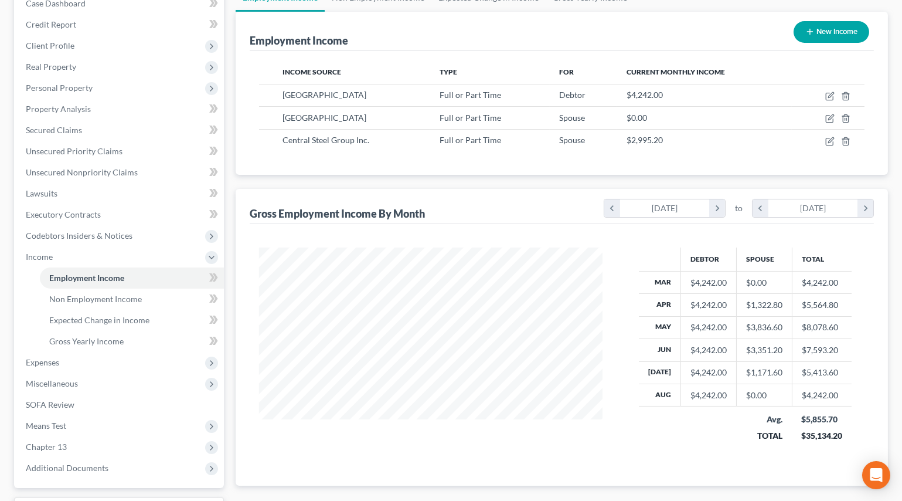
scroll to position [0, 0]
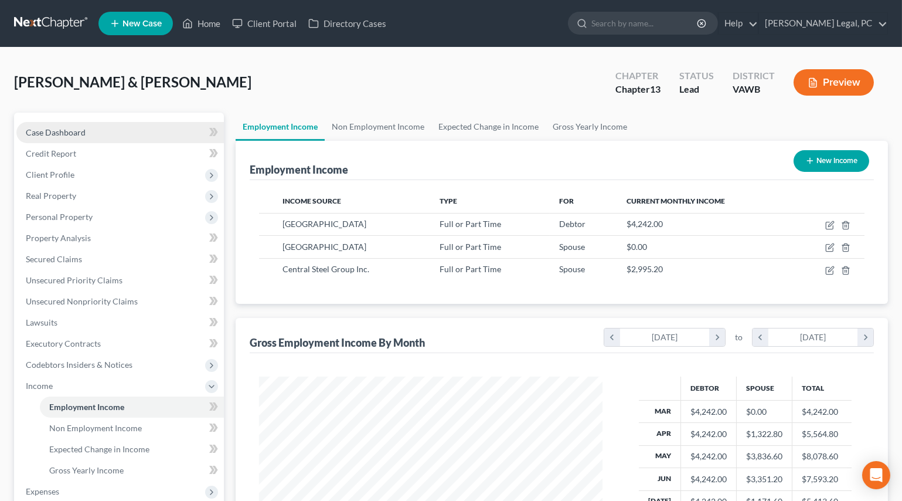
click at [49, 135] on span "Case Dashboard" at bounding box center [56, 132] width 60 height 10
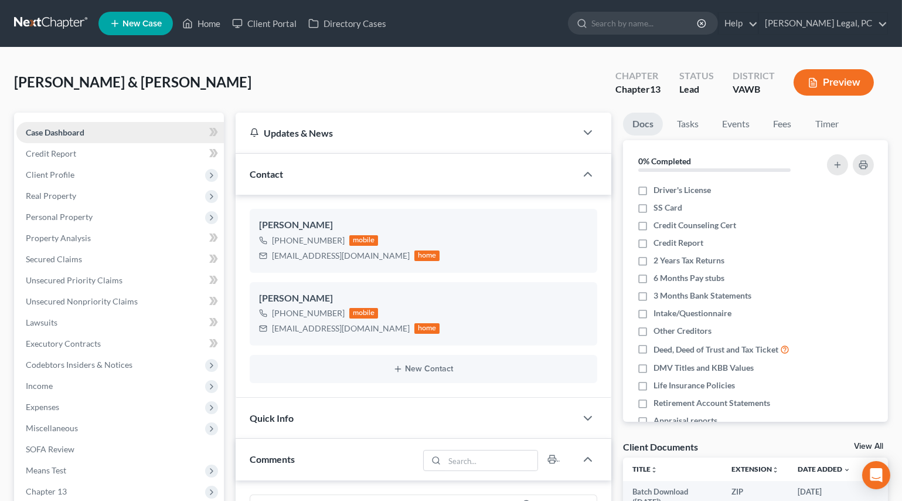
scroll to position [759, 0]
click at [35, 387] on span "Income" at bounding box center [39, 385] width 27 height 10
drag, startPoint x: 59, startPoint y: 404, endPoint x: 372, endPoint y: 362, distance: 316.4
click at [59, 403] on span "Employment Income" at bounding box center [86, 407] width 75 height 10
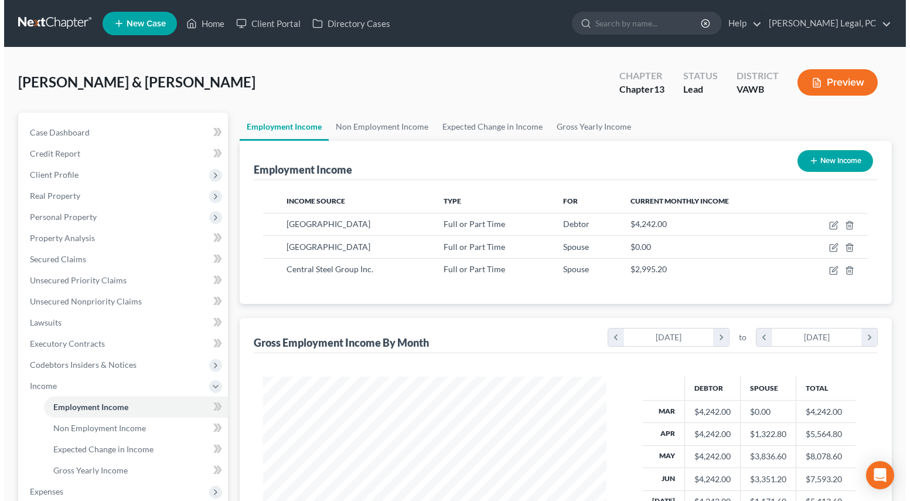
scroll to position [210, 366]
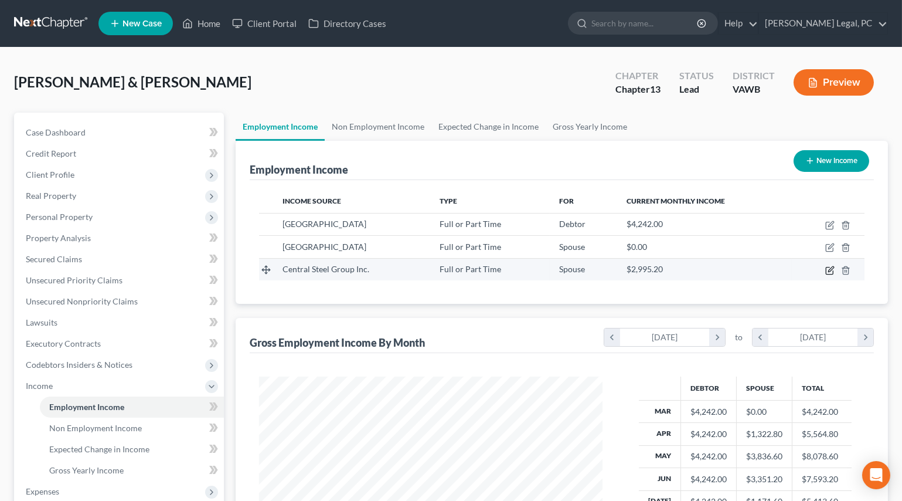
click at [830, 270] on icon "button" at bounding box center [830, 268] width 5 height 5
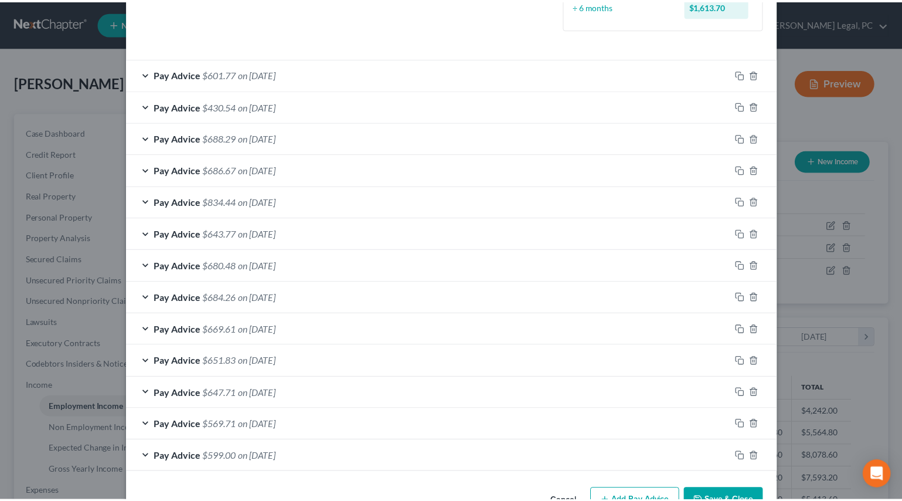
scroll to position [394, 0]
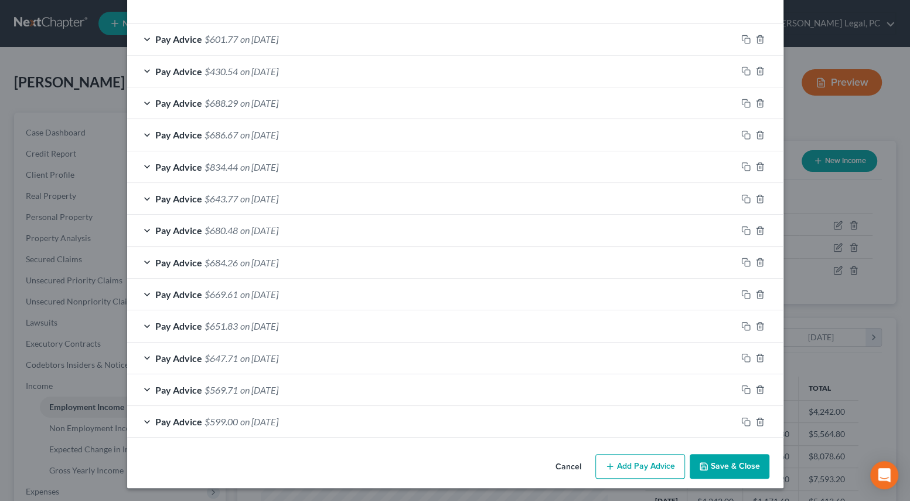
click at [707, 465] on button "Save & Close" at bounding box center [730, 466] width 80 height 25
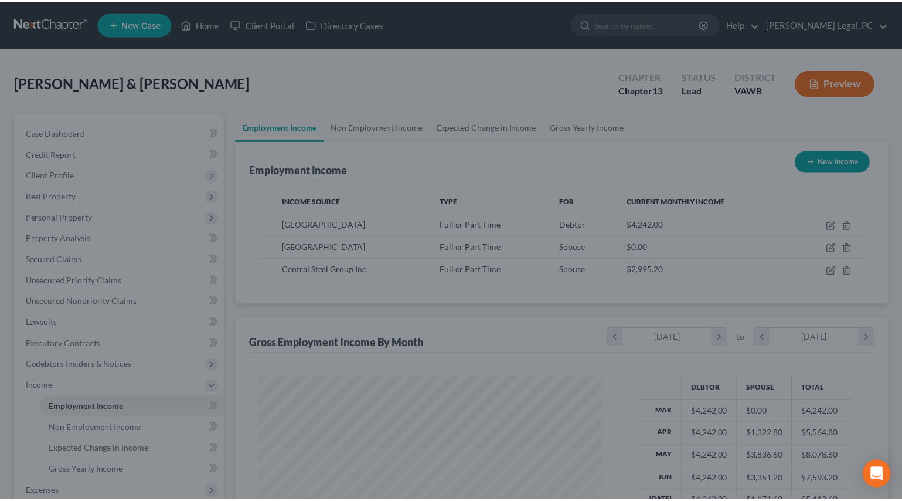
scroll to position [586073, 585915]
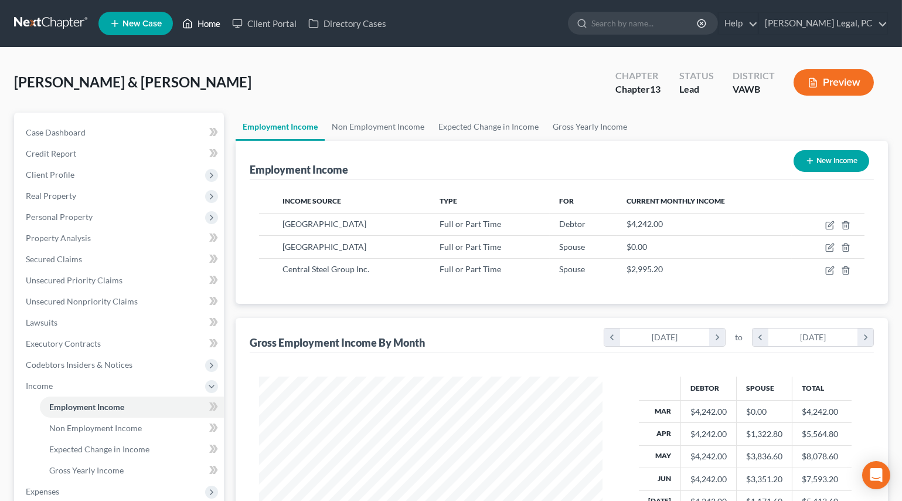
click at [209, 27] on link "Home" at bounding box center [201, 23] width 50 height 21
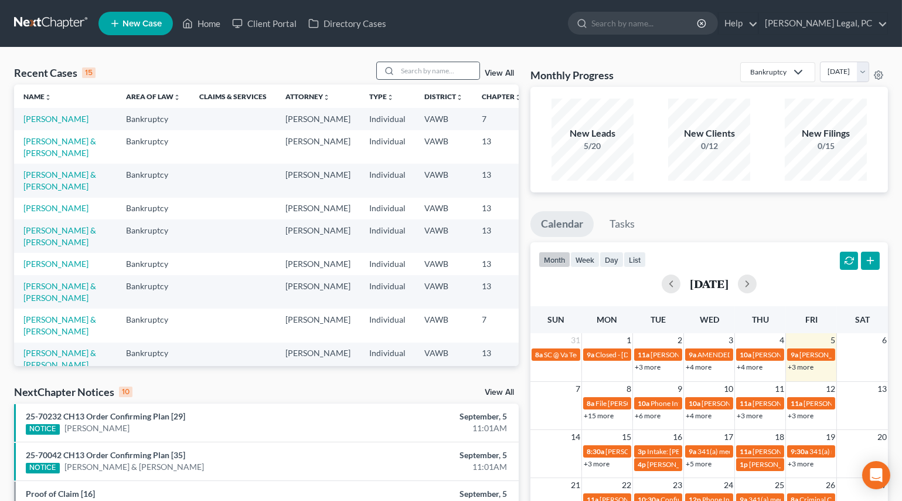
click at [395, 70] on div at bounding box center [387, 70] width 21 height 17
click at [410, 72] on input "search" at bounding box center [438, 70] width 82 height 17
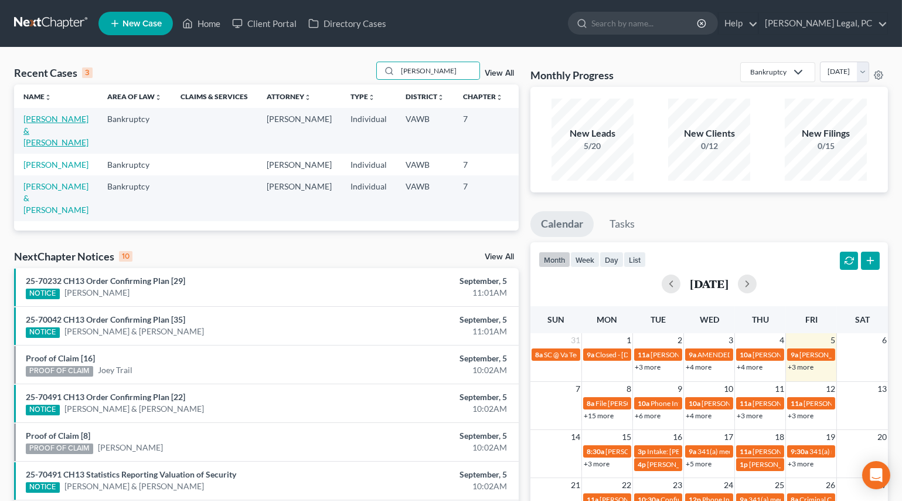
click at [44, 138] on link "[PERSON_NAME] & [PERSON_NAME]" at bounding box center [55, 130] width 65 height 33
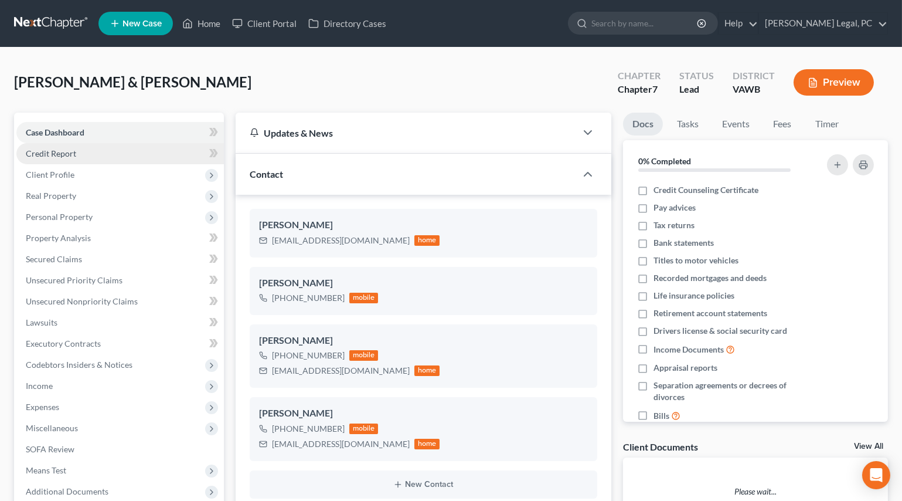
scroll to position [840, 0]
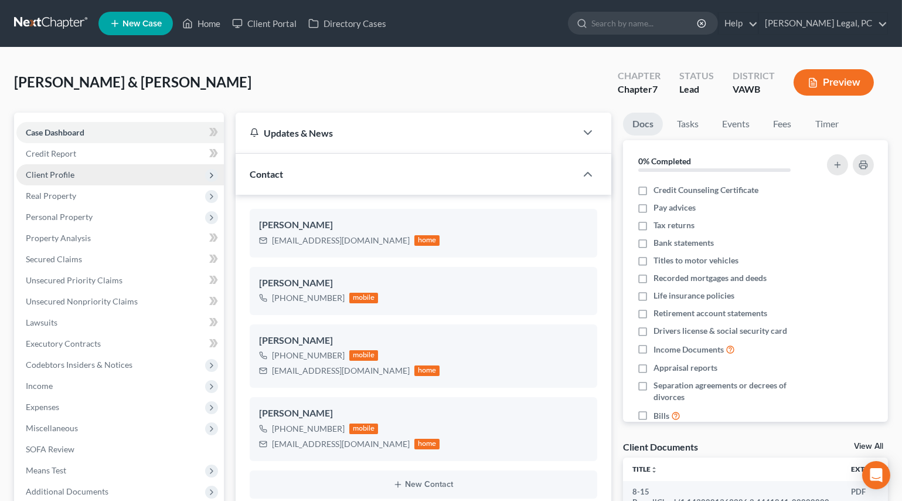
click at [59, 171] on span "Client Profile" at bounding box center [50, 174] width 49 height 10
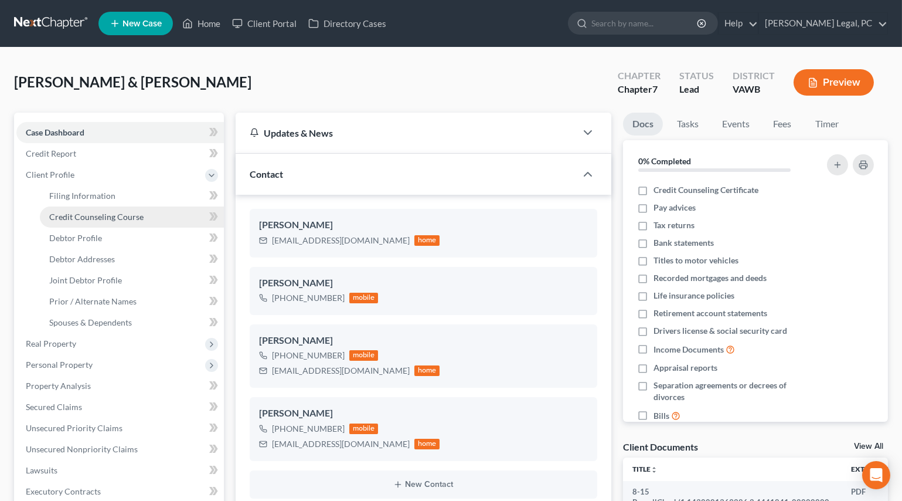
click at [85, 210] on link "Credit Counseling Course" at bounding box center [132, 216] width 184 height 21
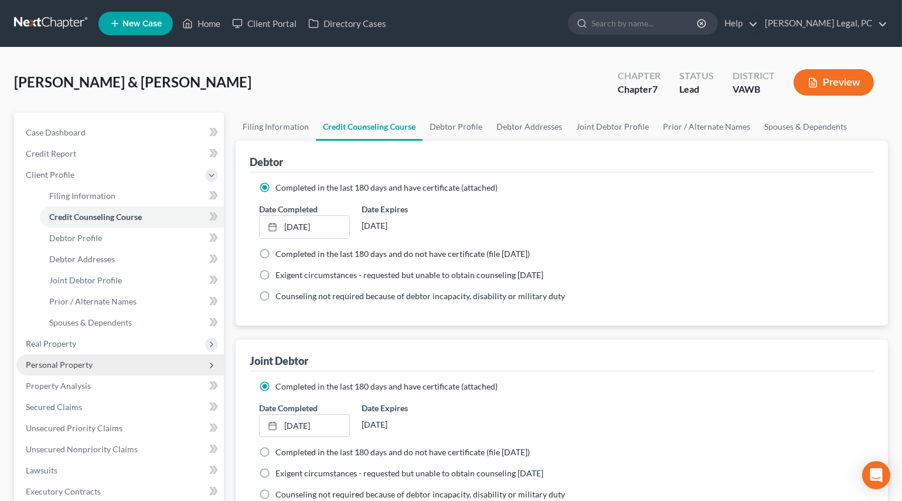
click at [39, 360] on span "Personal Property" at bounding box center [59, 364] width 67 height 10
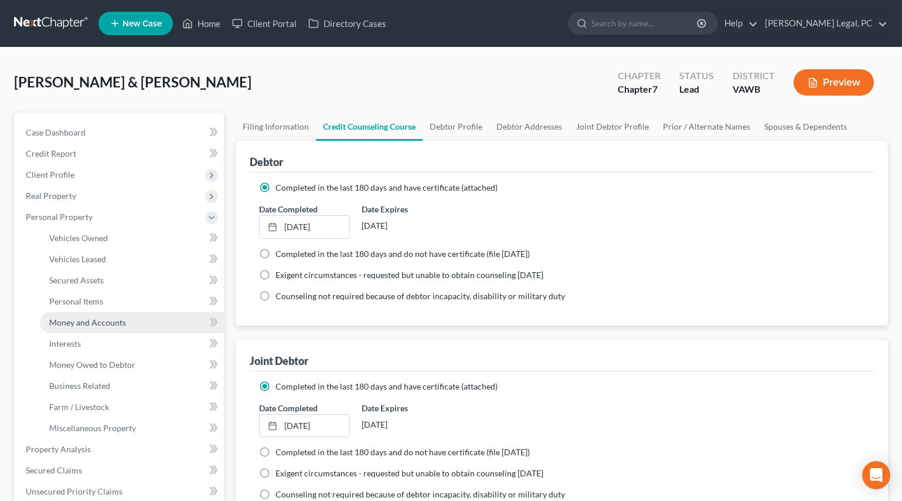
click at [80, 318] on span "Money and Accounts" at bounding box center [87, 322] width 77 height 10
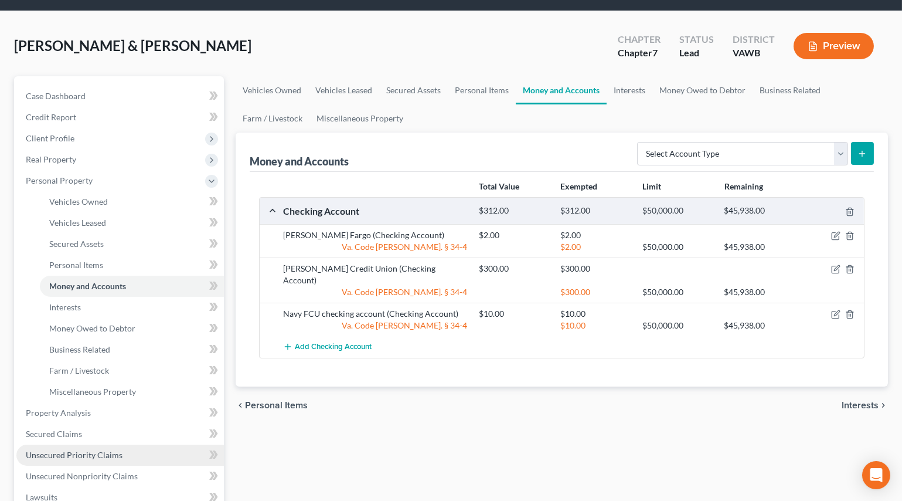
scroll to position [159, 0]
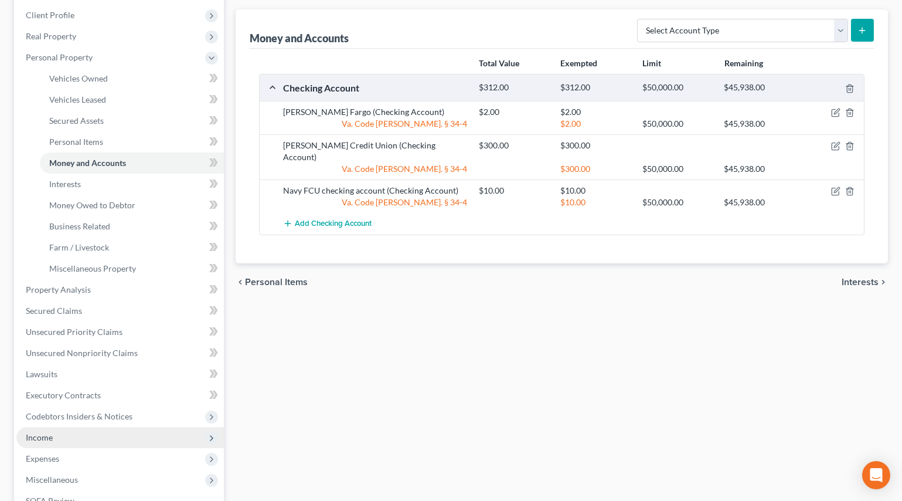
click at [41, 429] on span "Income" at bounding box center [120, 437] width 208 height 21
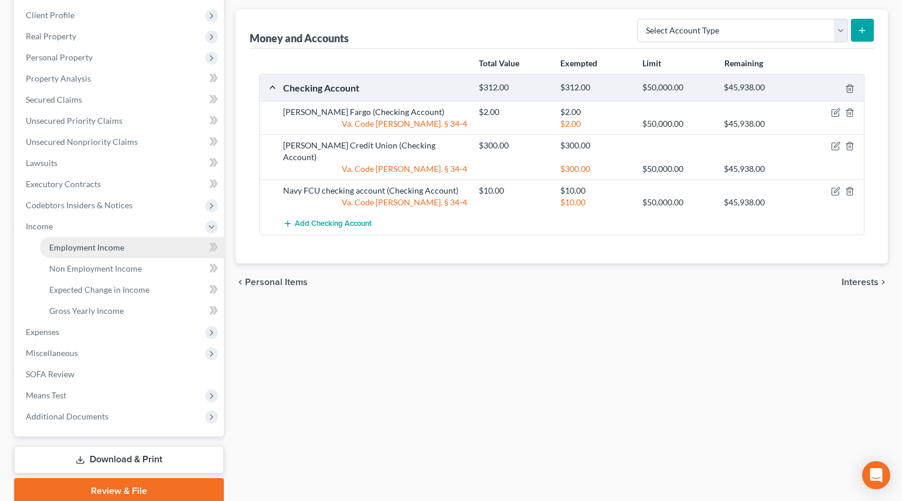
click at [72, 246] on span "Employment Income" at bounding box center [86, 247] width 75 height 10
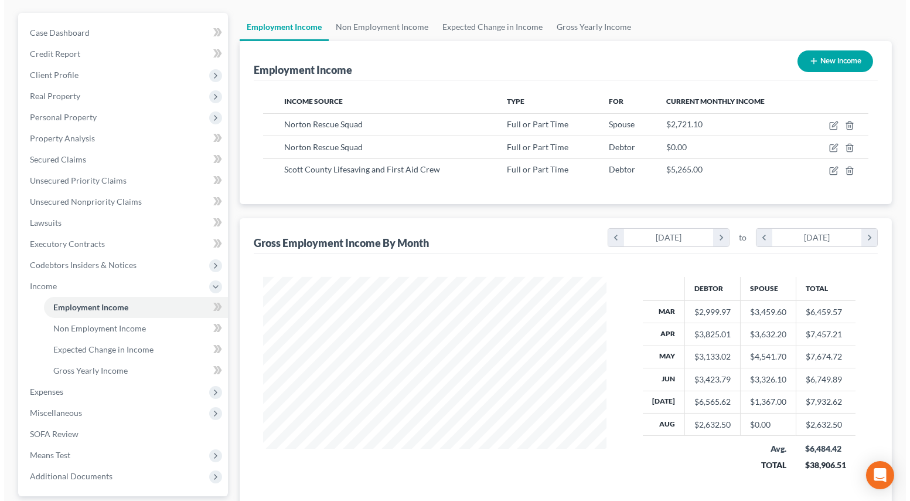
scroll to position [99, 0]
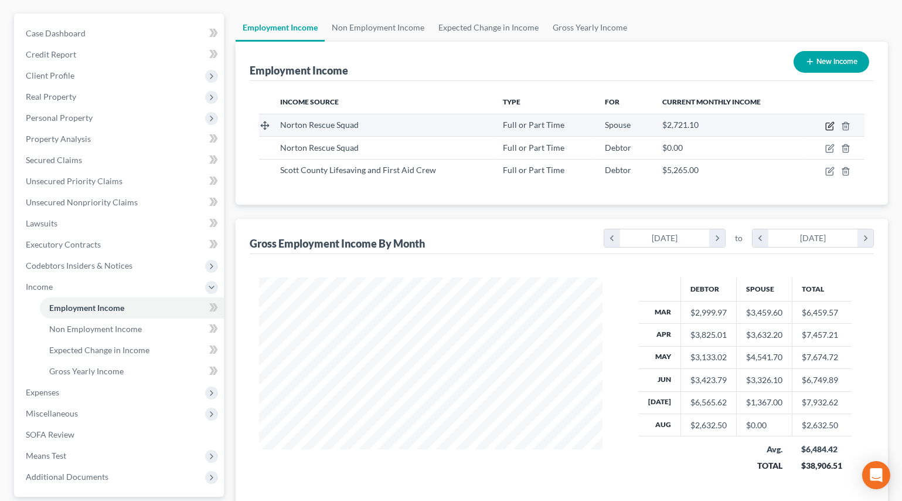
click at [827, 123] on icon "button" at bounding box center [829, 125] width 9 height 9
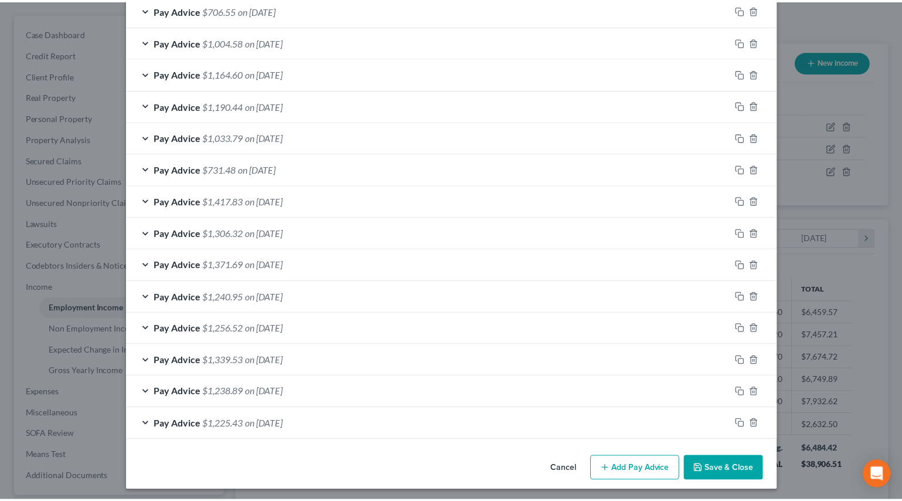
scroll to position [436, 0]
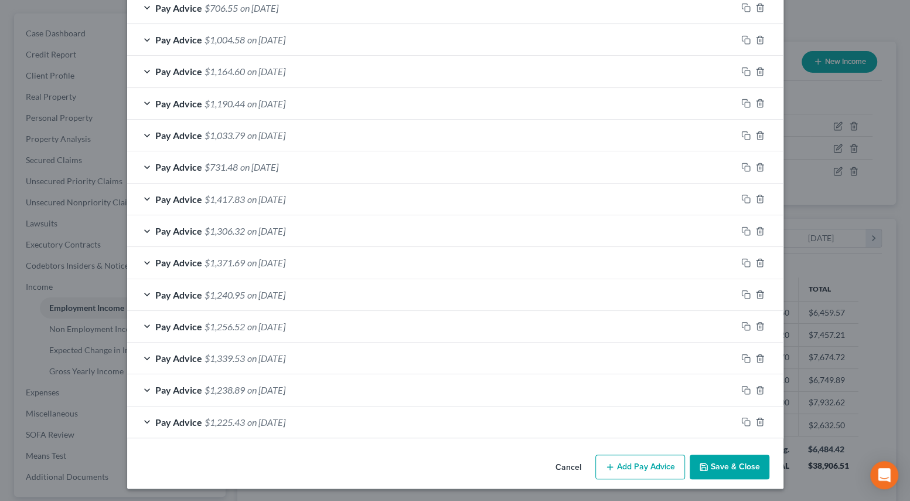
click at [711, 464] on button "Save & Close" at bounding box center [730, 466] width 80 height 25
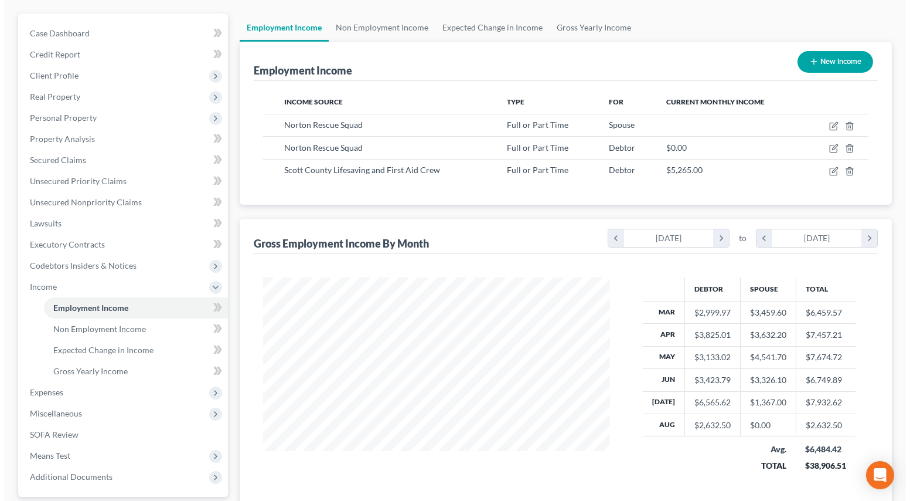
scroll to position [586073, 585915]
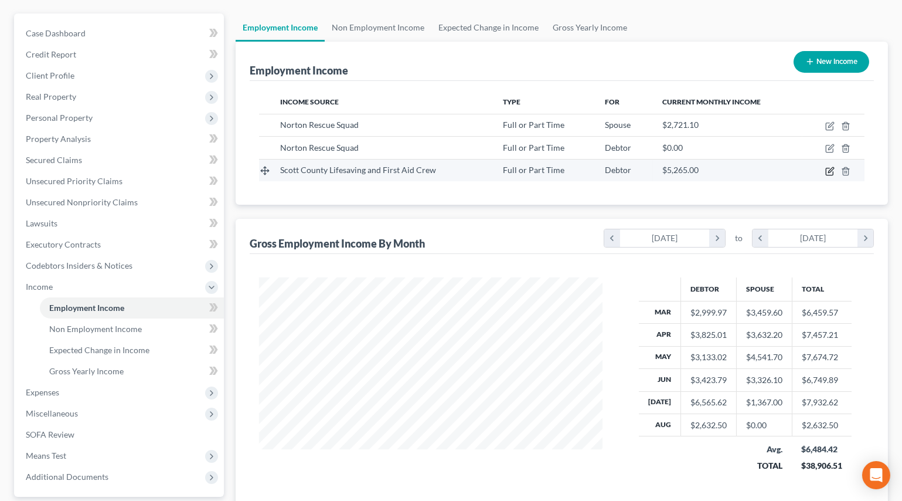
click at [830, 171] on icon "button" at bounding box center [830, 169] width 5 height 5
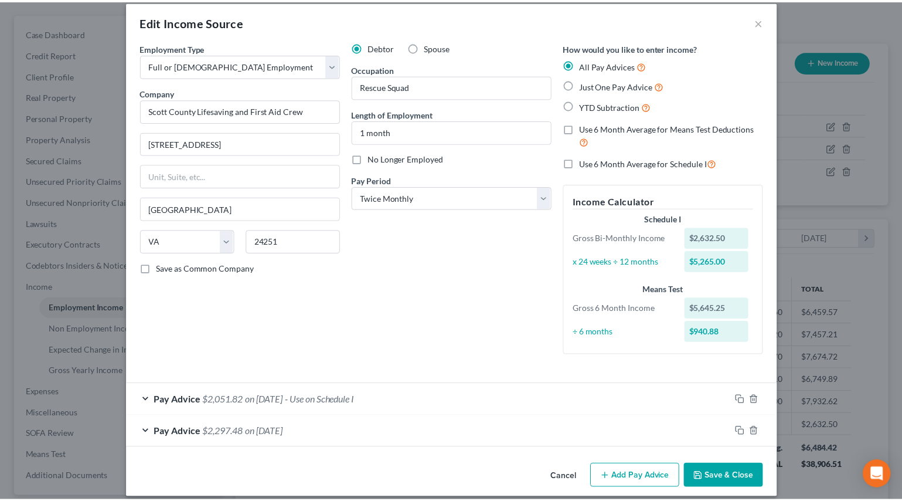
scroll to position [23, 0]
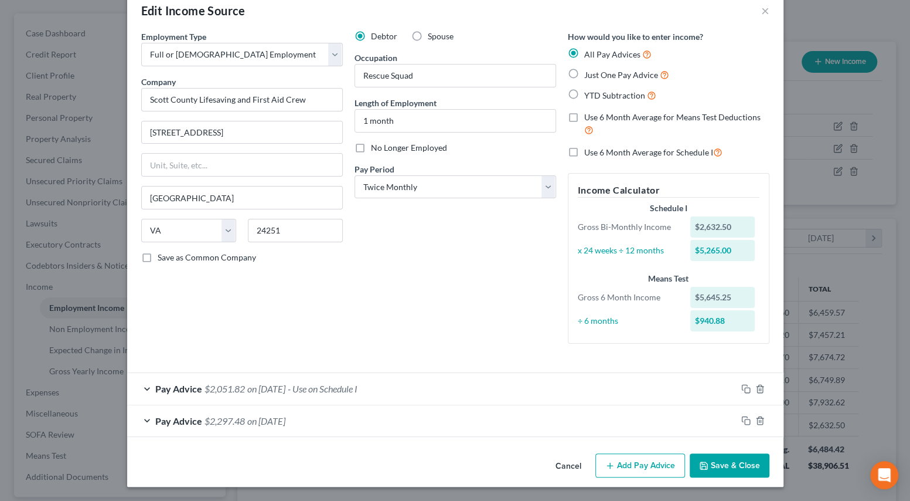
click at [711, 456] on button "Save & Close" at bounding box center [730, 465] width 80 height 25
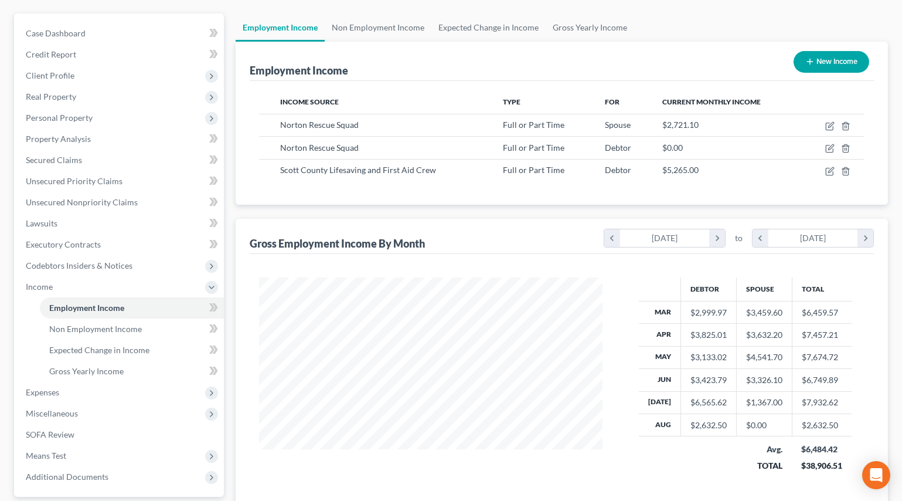
scroll to position [0, 0]
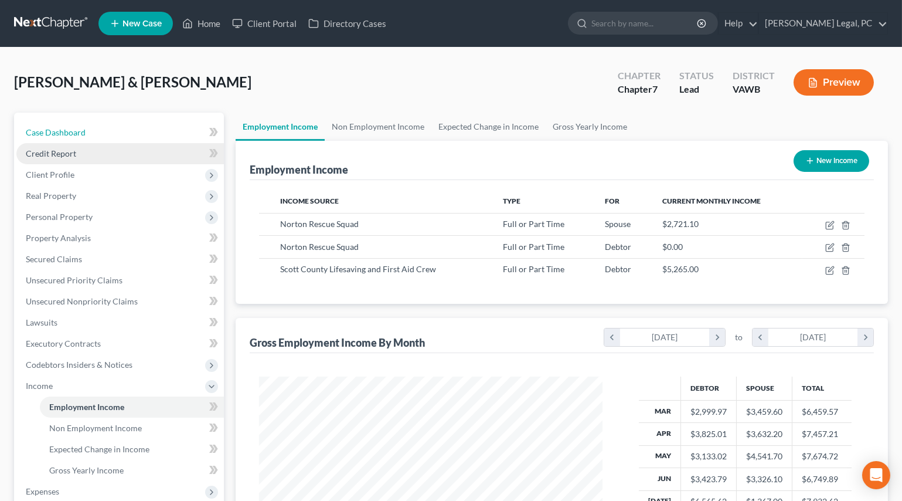
click at [67, 132] on span "Case Dashboard" at bounding box center [56, 132] width 60 height 10
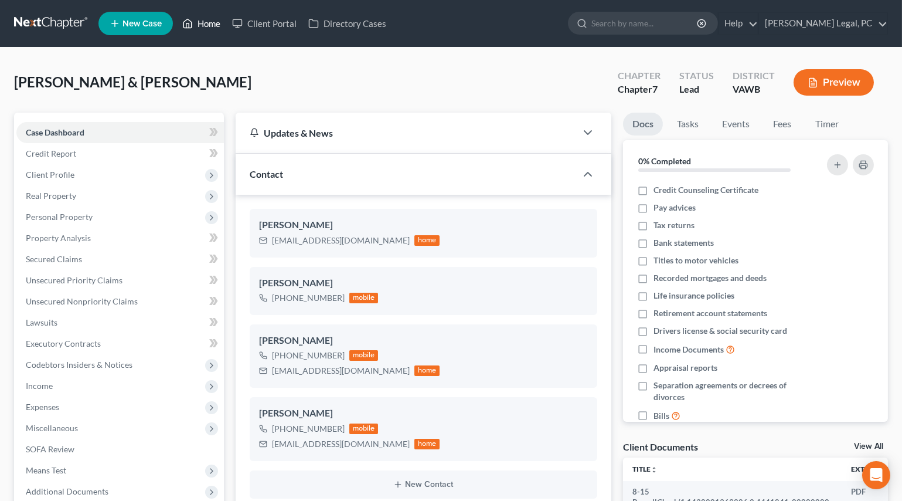
click at [206, 25] on link "Home" at bounding box center [201, 23] width 50 height 21
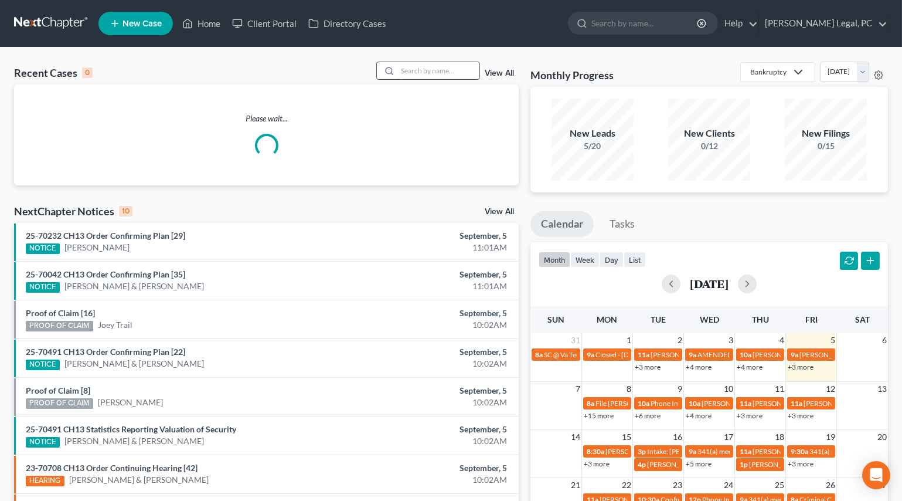
click at [441, 67] on input "search" at bounding box center [438, 70] width 82 height 17
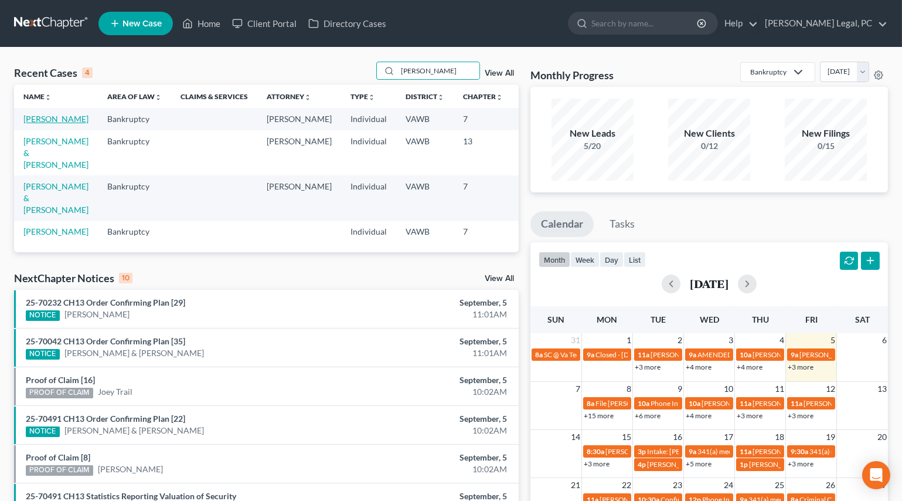
click at [53, 120] on link "[PERSON_NAME]" at bounding box center [55, 119] width 65 height 10
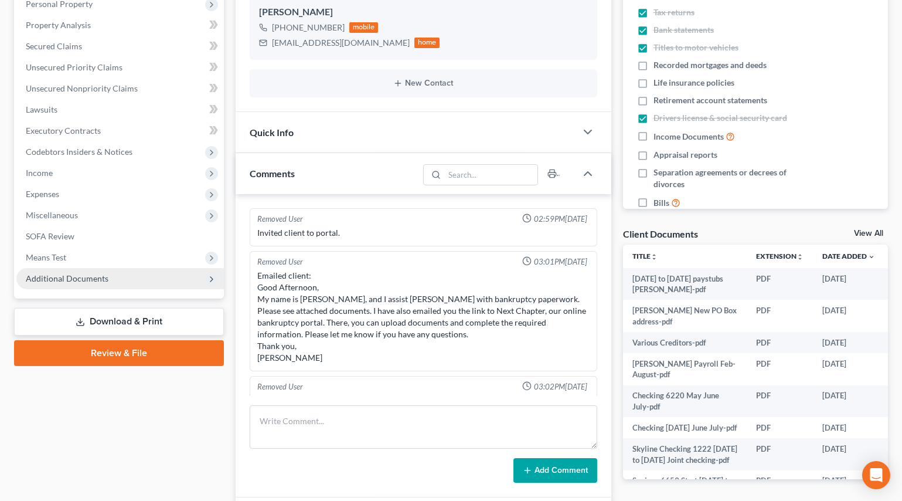
scroll to position [1573, 0]
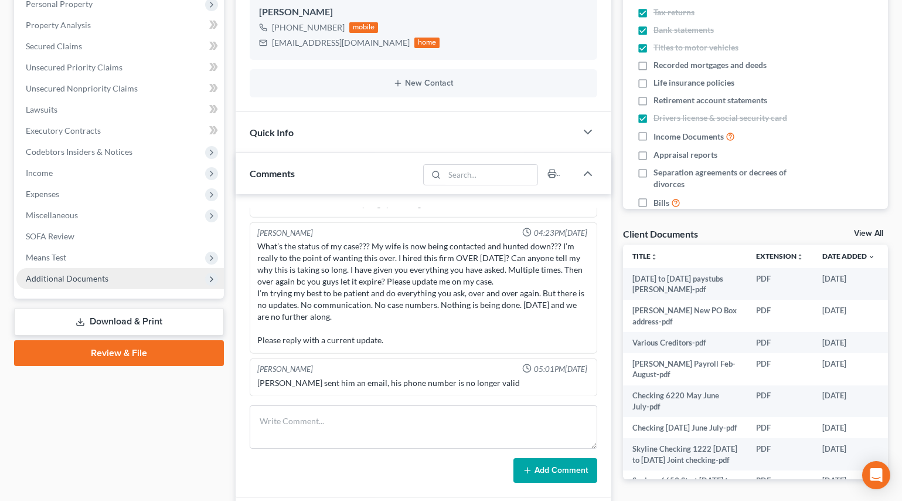
click at [66, 281] on span "Additional Documents" at bounding box center [67, 278] width 83 height 10
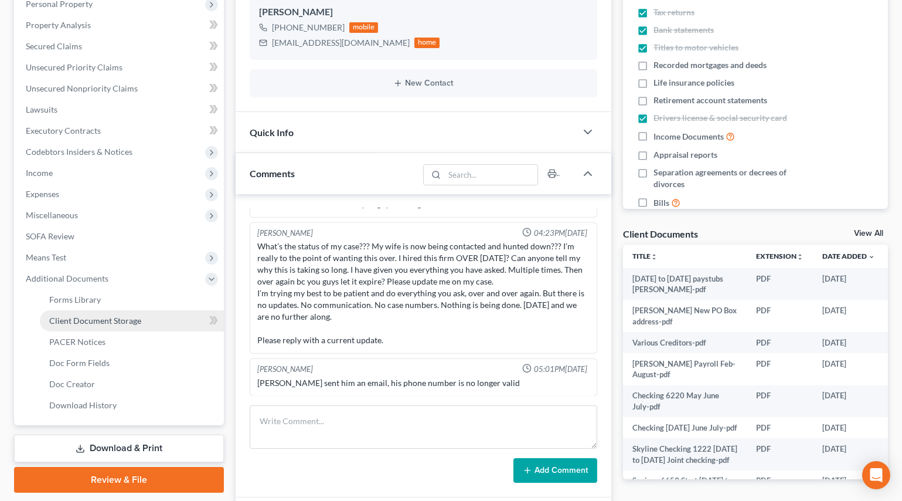
click at [86, 321] on span "Client Document Storage" at bounding box center [95, 320] width 92 height 10
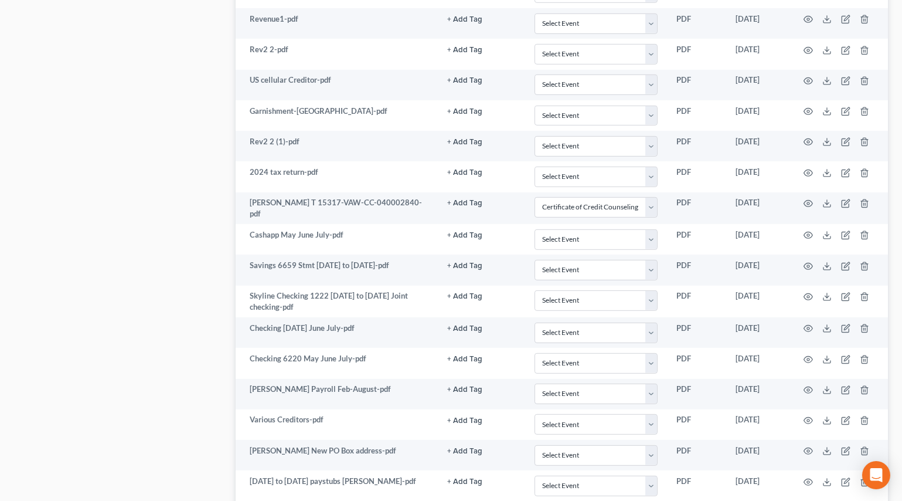
scroll to position [1497, 0]
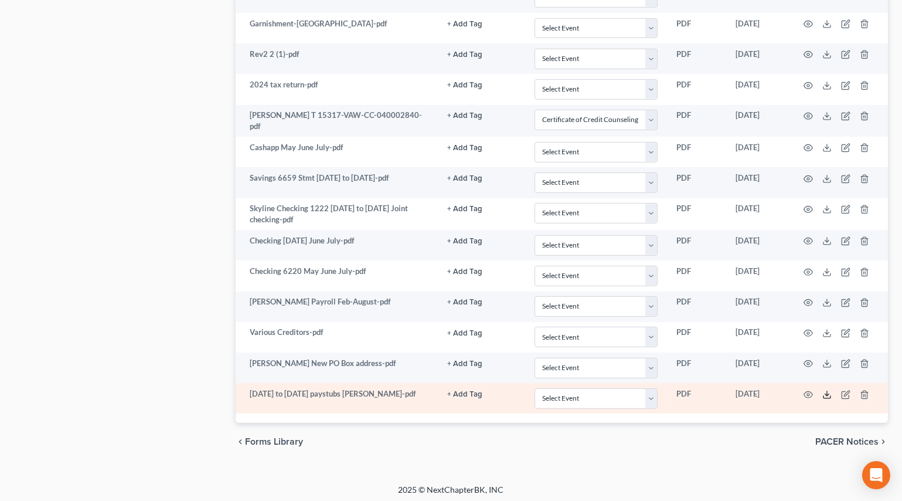
drag, startPoint x: 828, startPoint y: 392, endPoint x: 810, endPoint y: 400, distance: 19.4
click at [828, 392] on icon at bounding box center [827, 394] width 9 height 9
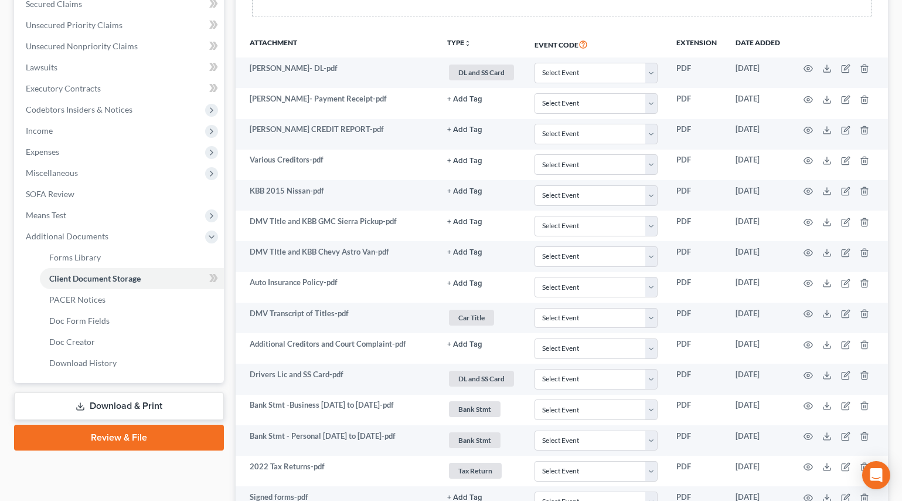
scroll to position [218, 0]
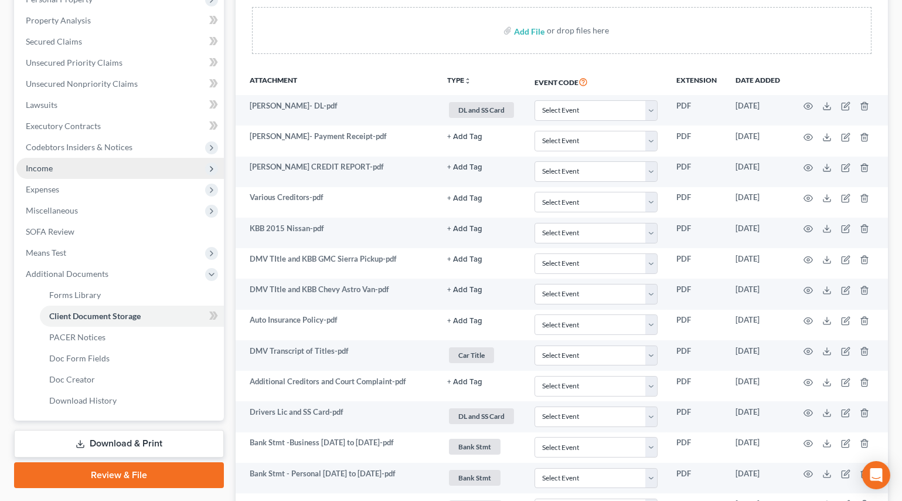
click at [36, 172] on span "Income" at bounding box center [120, 168] width 208 height 21
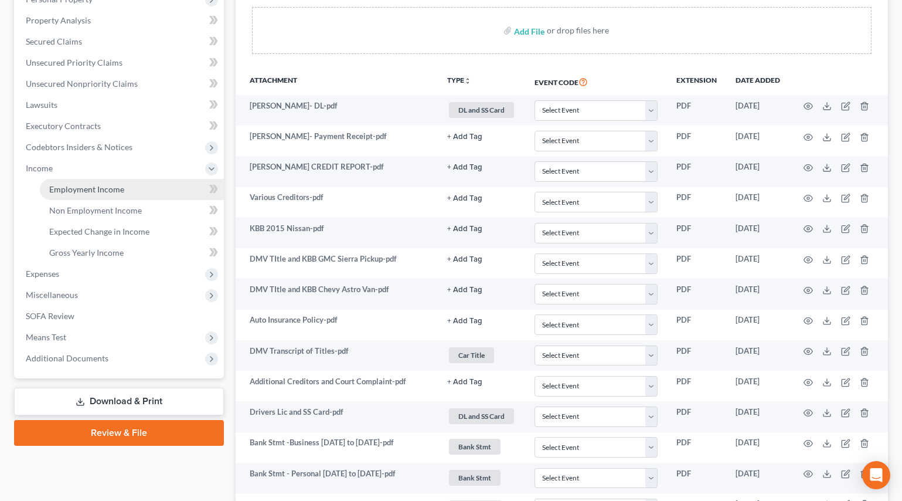
click at [88, 190] on span "Employment Income" at bounding box center [86, 189] width 75 height 10
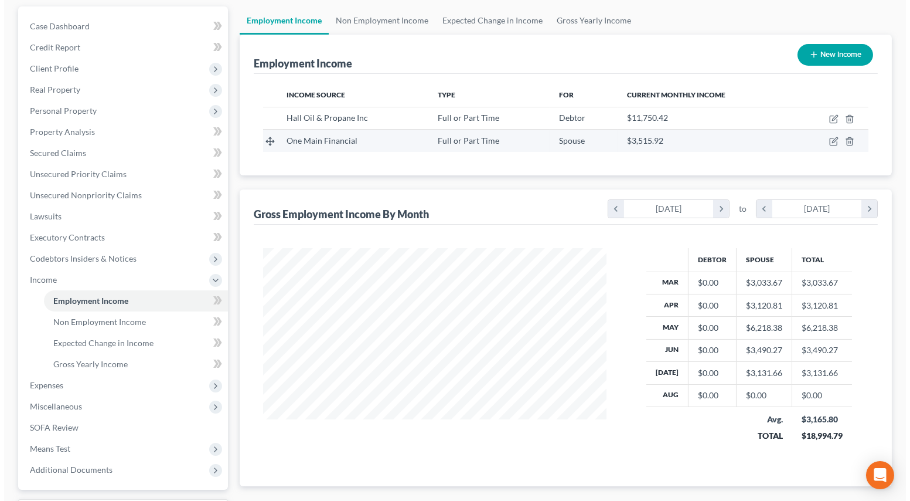
scroll to position [53, 0]
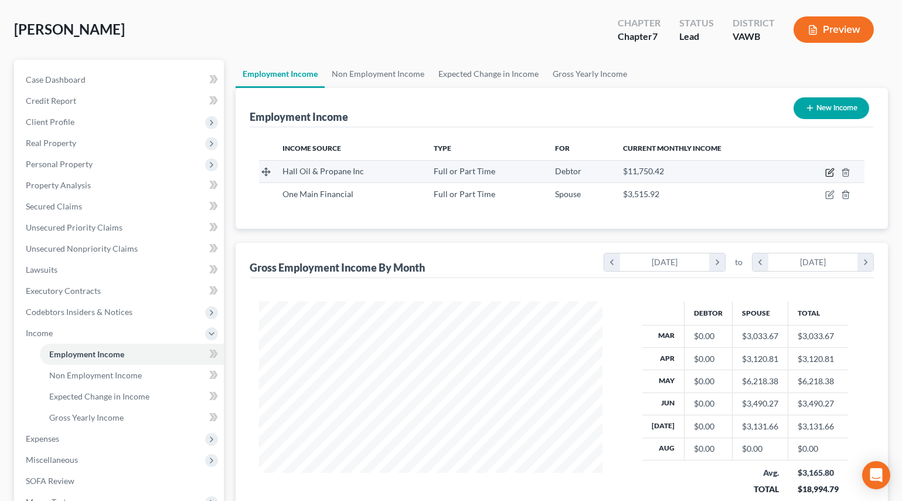
click at [829, 170] on icon "button" at bounding box center [829, 172] width 9 height 9
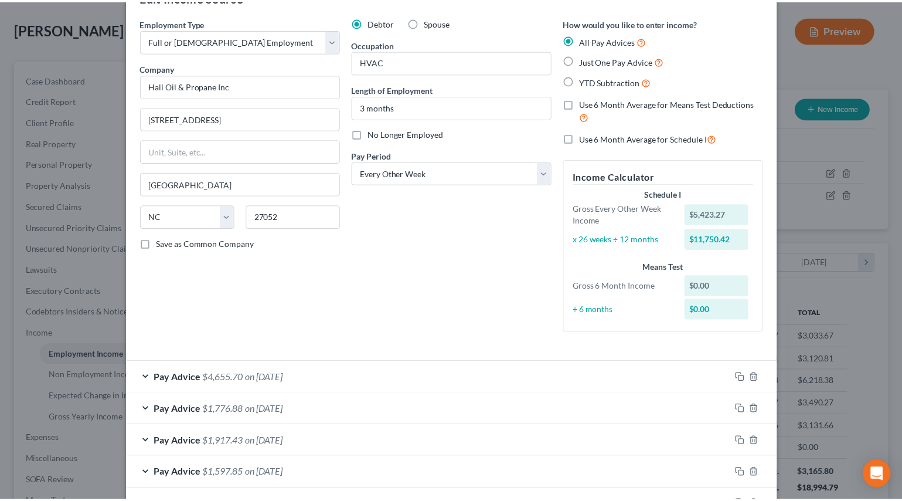
scroll to position [0, 0]
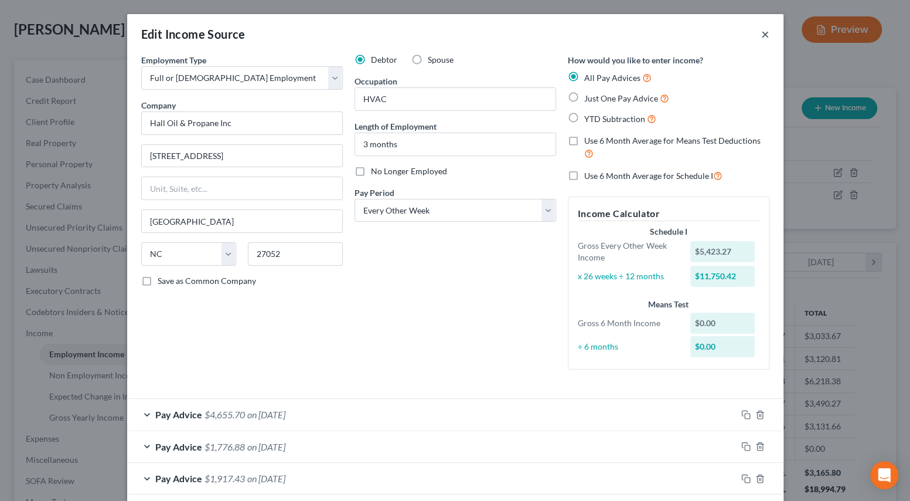
click at [762, 30] on button "×" at bounding box center [766, 34] width 8 height 14
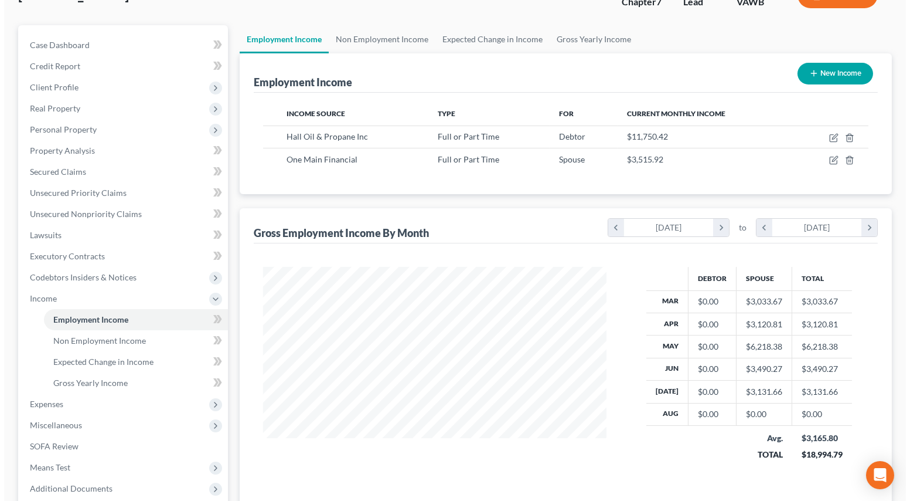
scroll to position [106, 0]
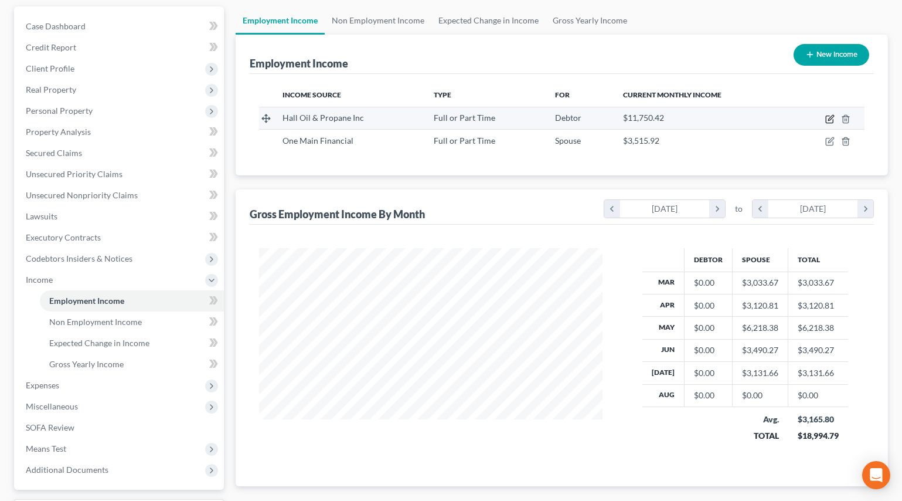
click at [833, 115] on icon "button" at bounding box center [829, 118] width 9 height 9
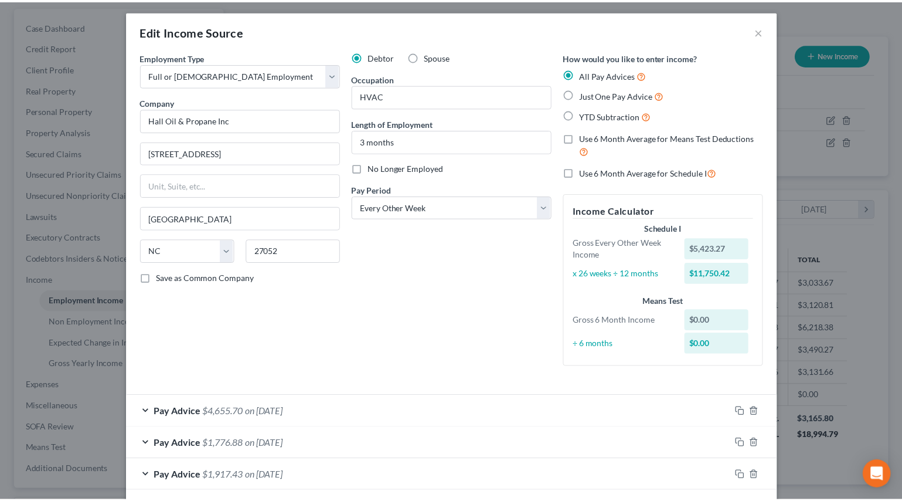
scroll to position [0, 0]
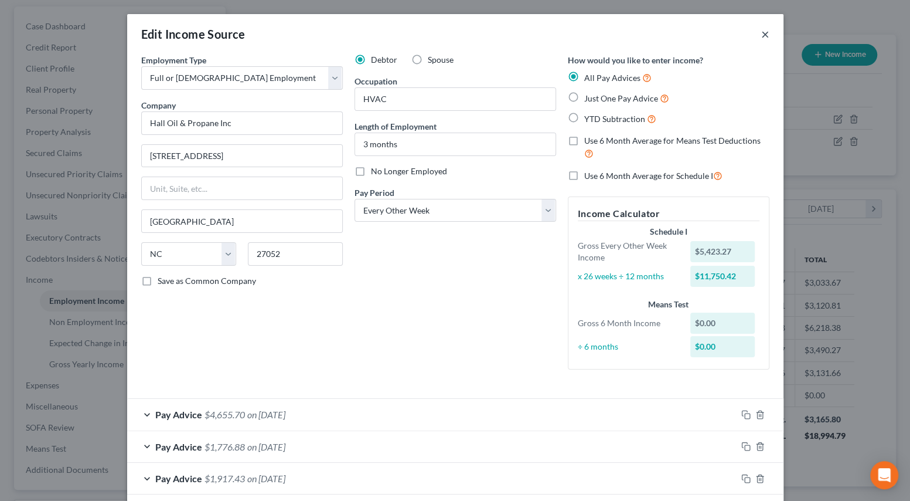
click at [762, 32] on button "×" at bounding box center [766, 34] width 8 height 14
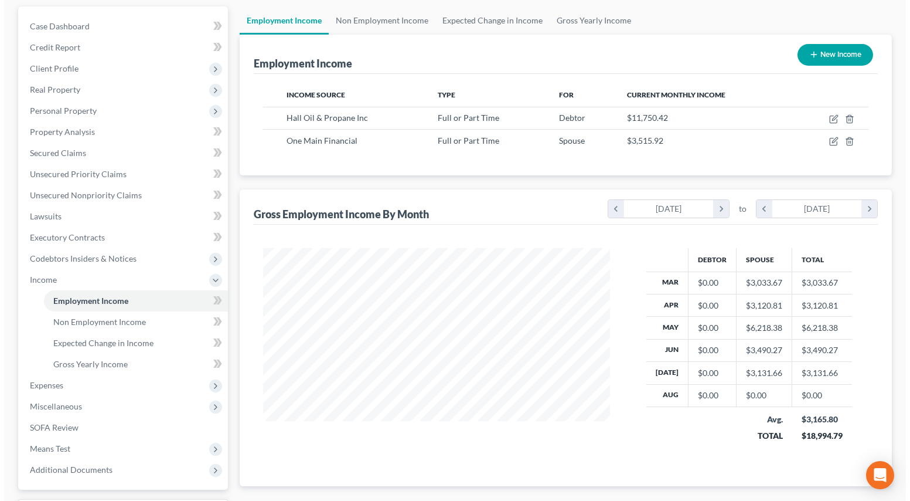
scroll to position [586073, 585915]
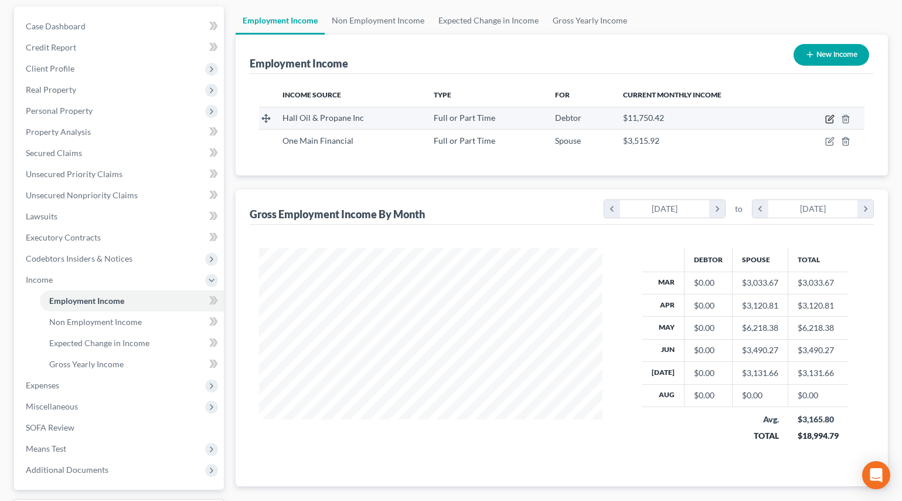
click at [830, 117] on icon "button" at bounding box center [830, 117] width 5 height 5
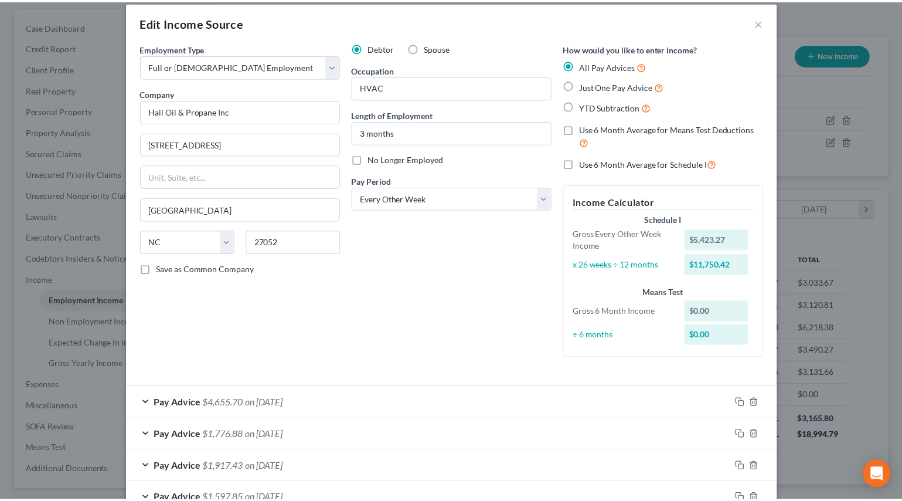
scroll to position [0, 0]
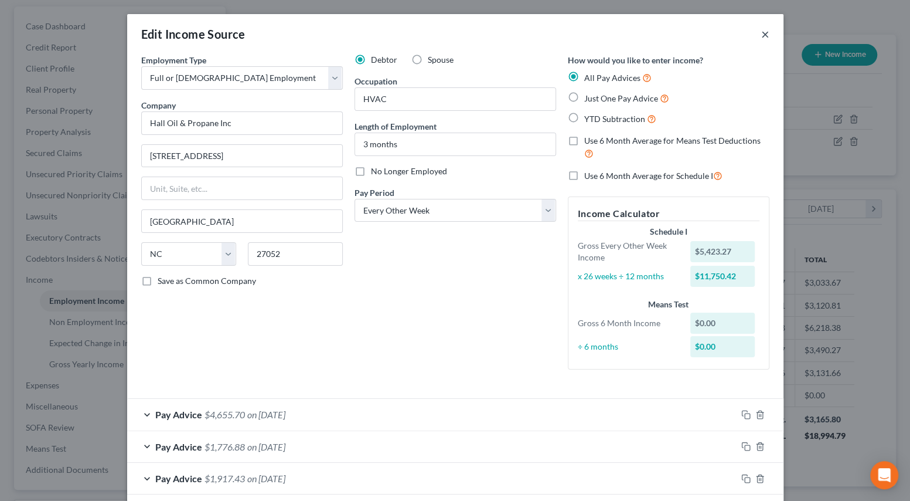
click at [762, 38] on button "×" at bounding box center [766, 34] width 8 height 14
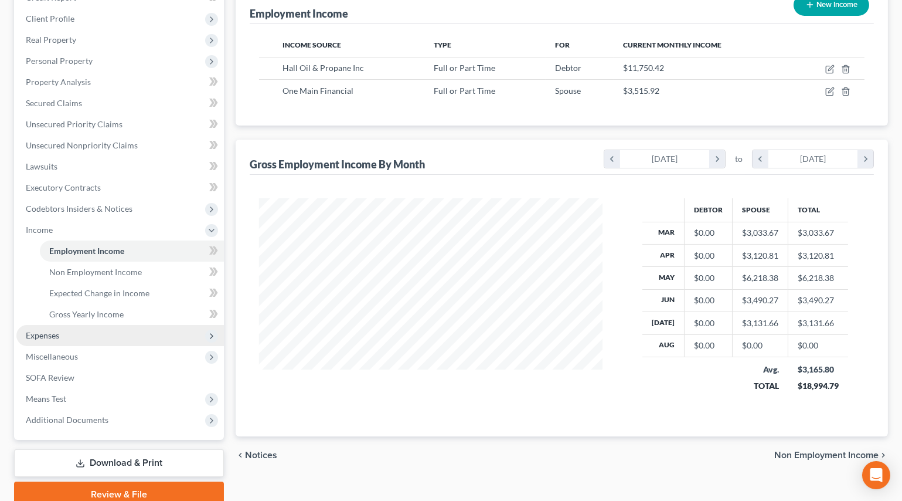
scroll to position [205, 0]
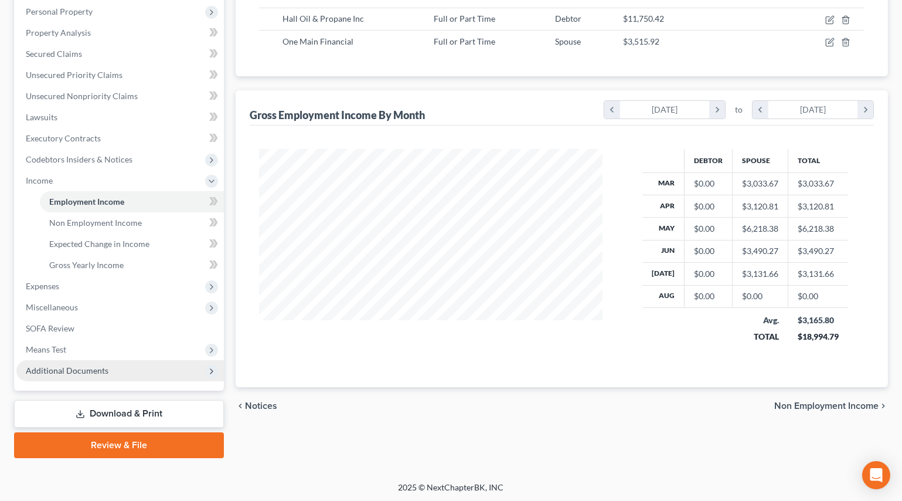
click at [56, 369] on span "Additional Documents" at bounding box center [67, 370] width 83 height 10
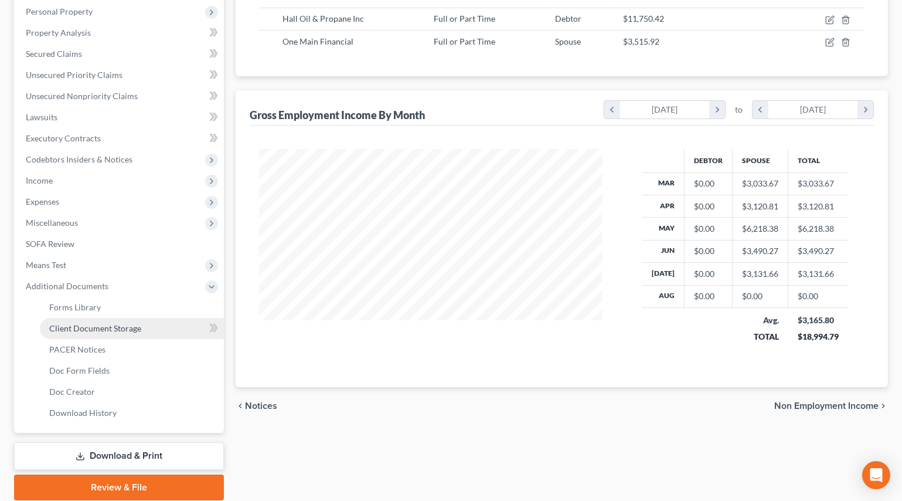
click at [102, 332] on link "Client Document Storage" at bounding box center [132, 328] width 184 height 21
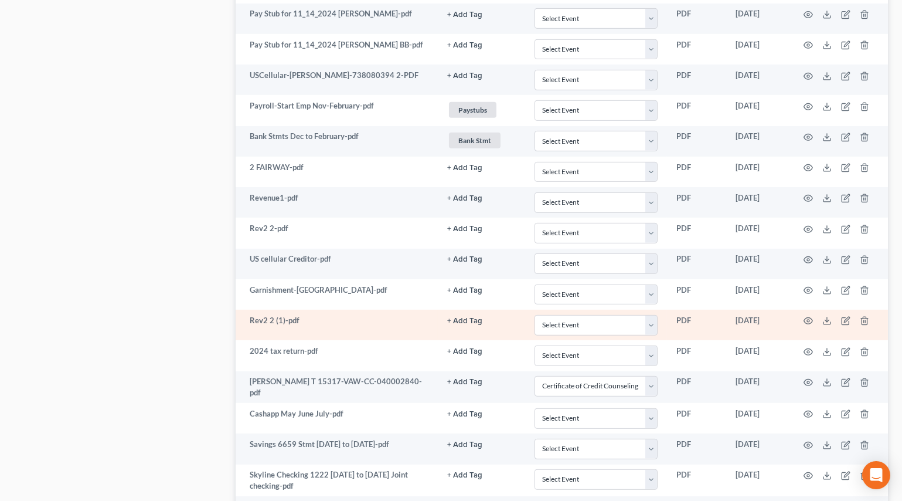
scroll to position [1177, 0]
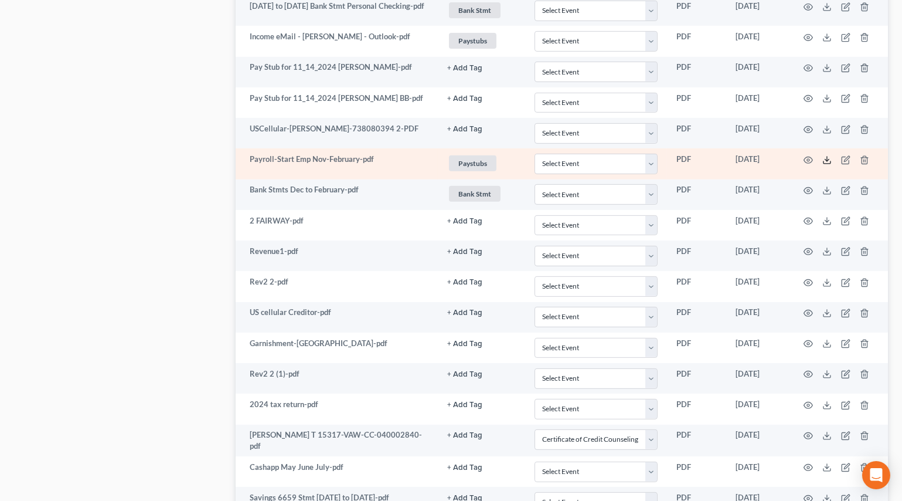
click at [827, 155] on icon at bounding box center [827, 159] width 9 height 9
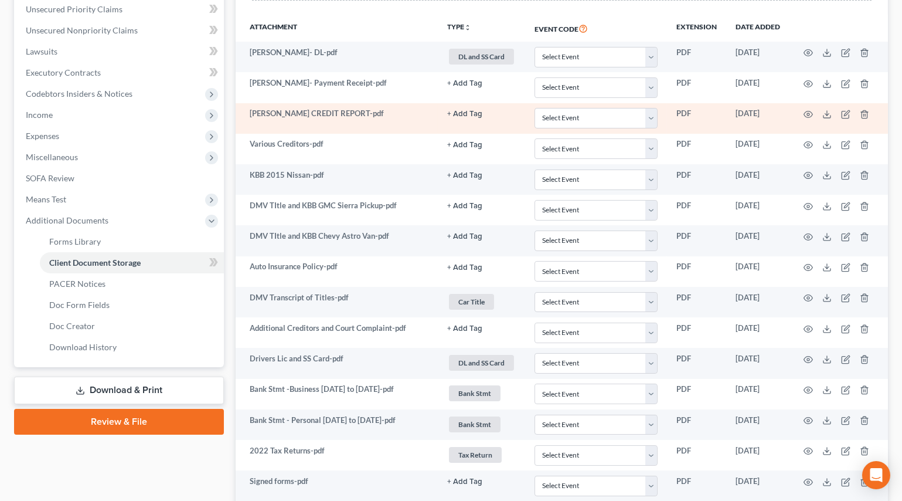
scroll to position [5, 0]
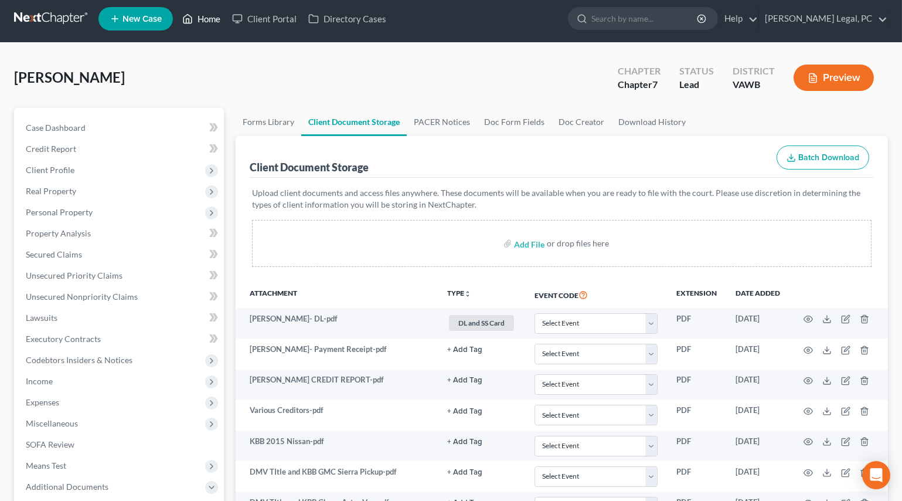
click at [209, 26] on link "Home" at bounding box center [201, 18] width 50 height 21
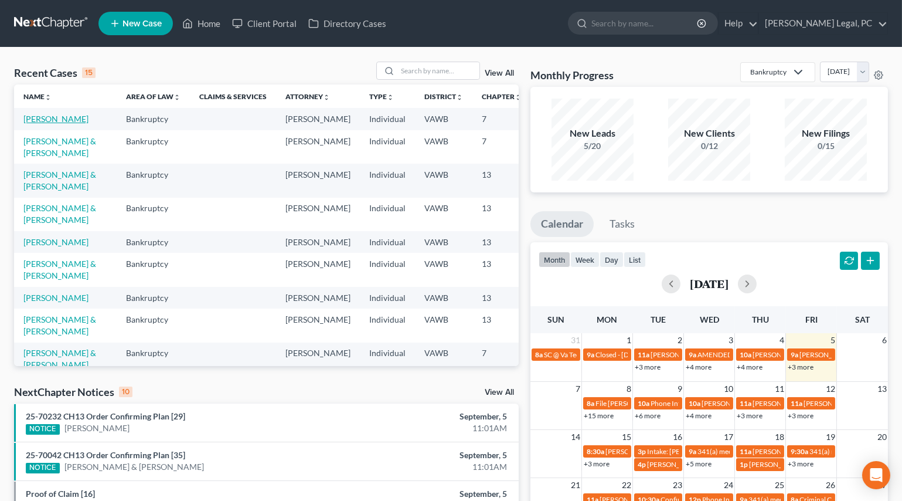
click at [50, 120] on link "[PERSON_NAME]" at bounding box center [55, 119] width 65 height 10
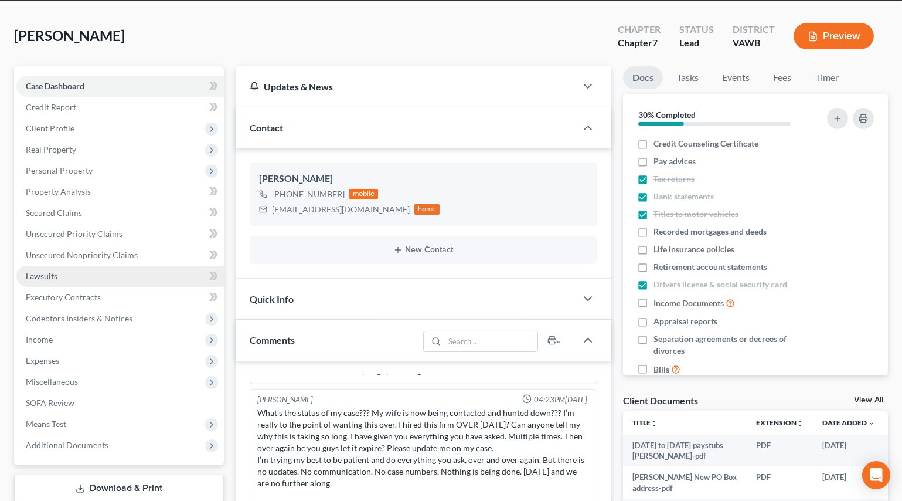
scroll to position [53, 0]
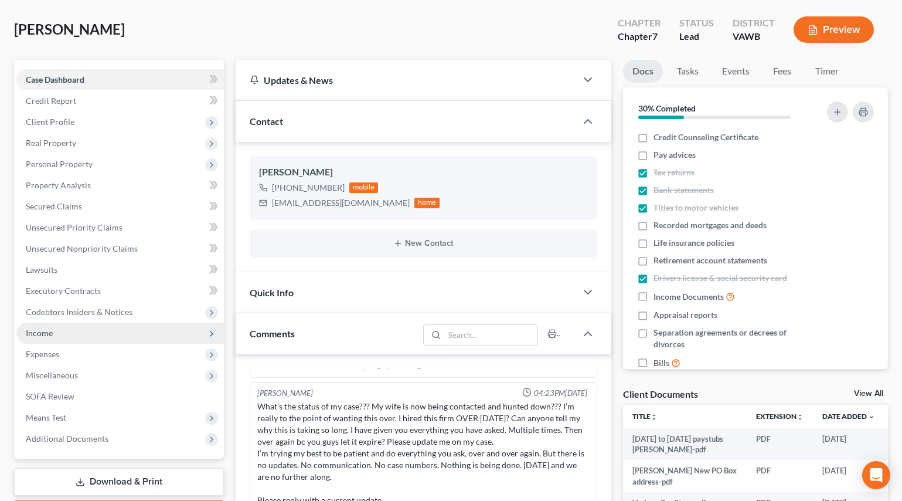
click at [52, 337] on span "Income" at bounding box center [120, 332] width 208 height 21
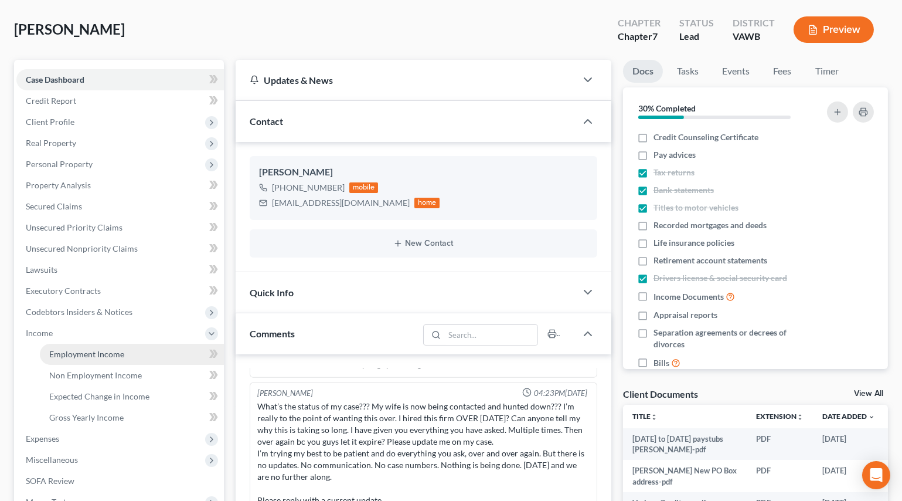
click at [70, 349] on span "Employment Income" at bounding box center [86, 354] width 75 height 10
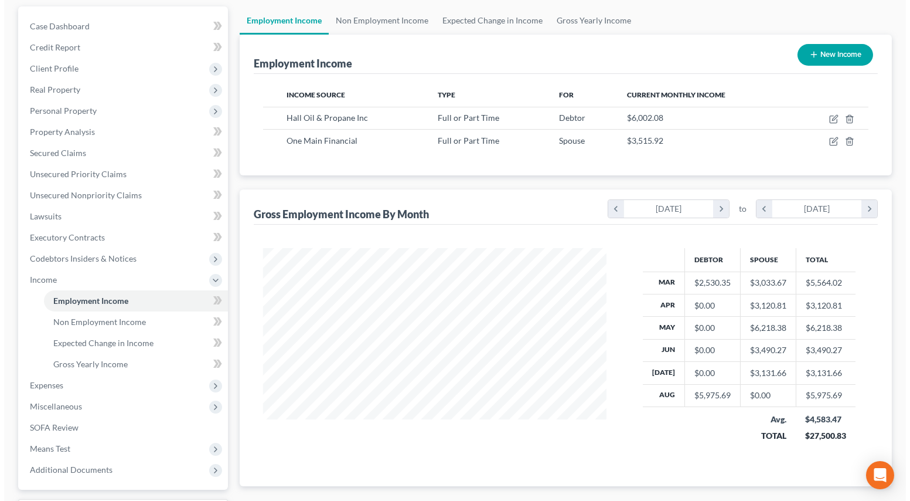
scroll to position [53, 0]
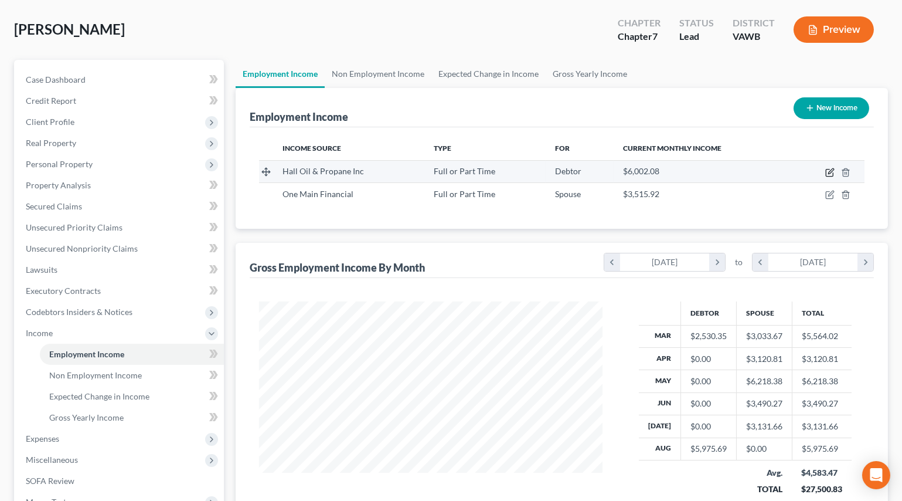
click at [828, 174] on icon "button" at bounding box center [829, 172] width 9 height 9
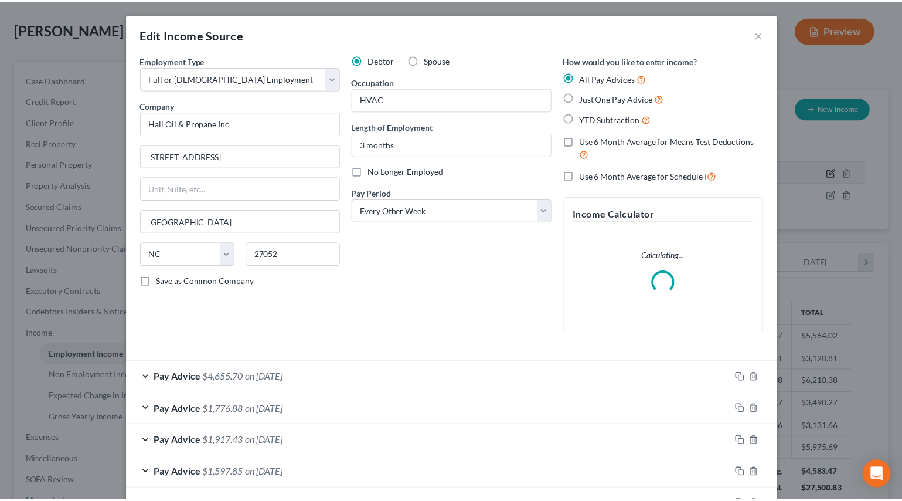
scroll to position [210, 371]
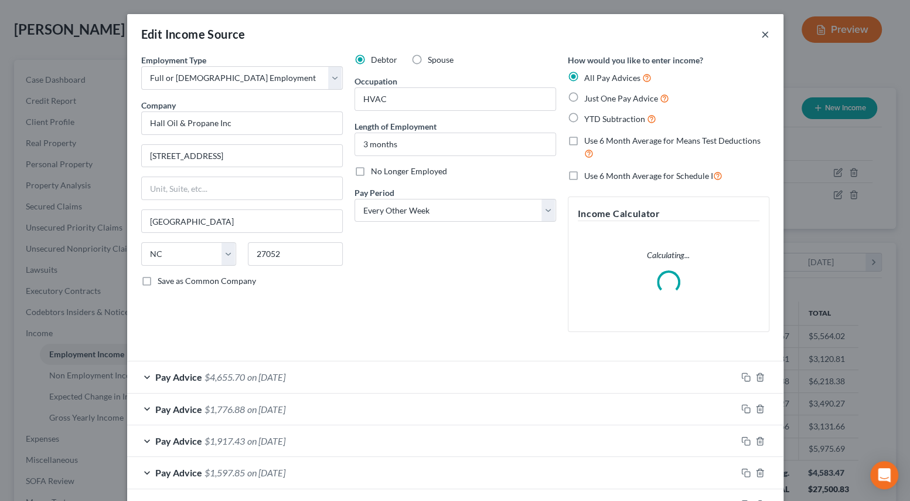
click at [762, 39] on button "×" at bounding box center [766, 34] width 8 height 14
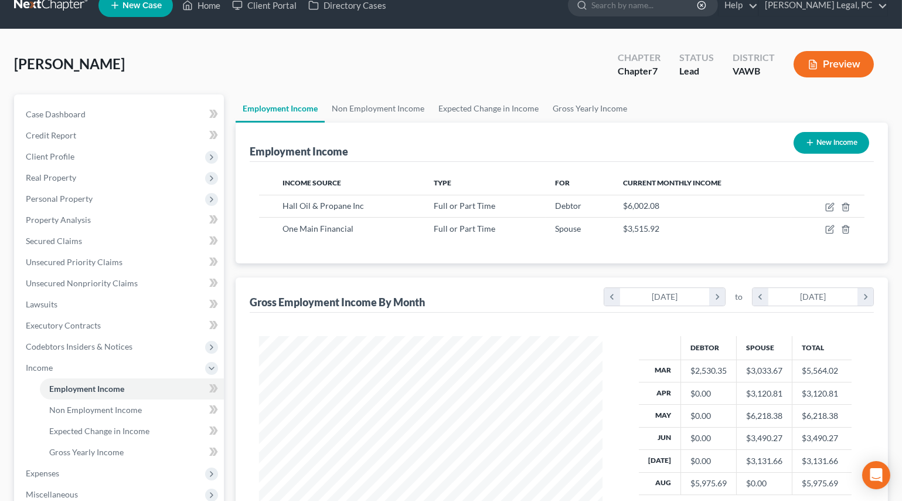
scroll to position [0, 0]
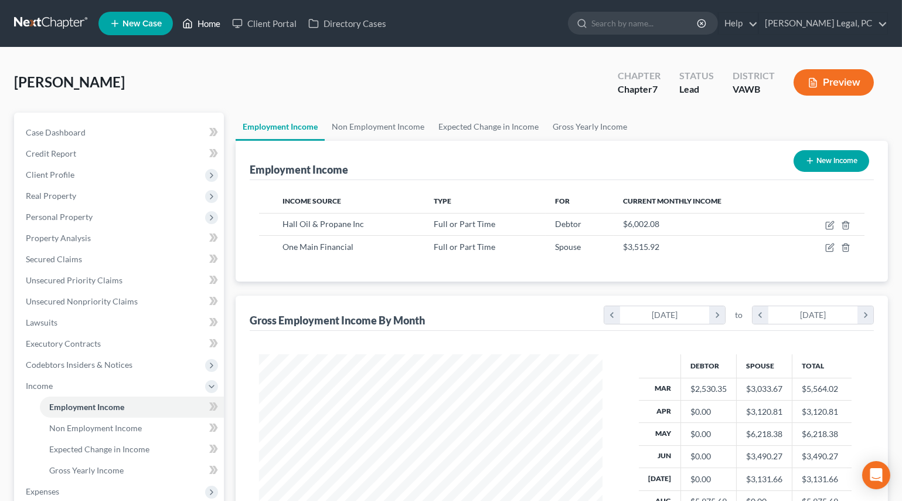
click at [204, 25] on link "Home" at bounding box center [201, 23] width 50 height 21
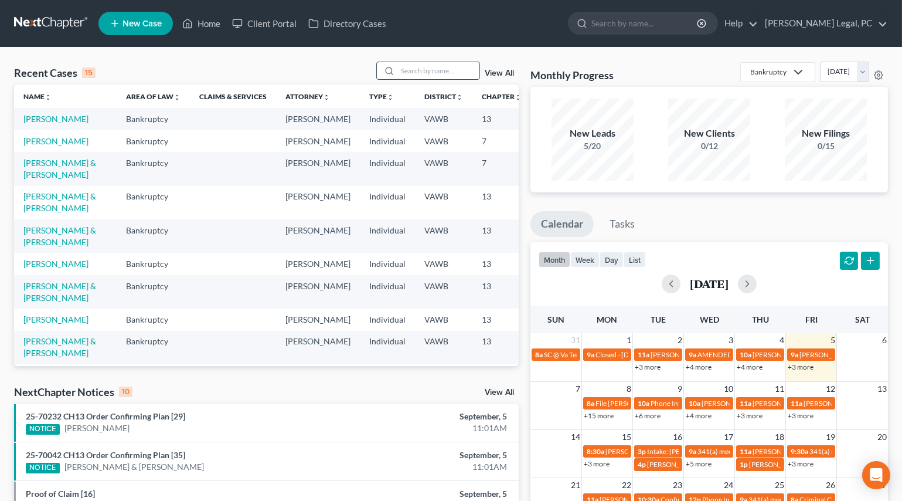
click at [420, 66] on input "search" at bounding box center [438, 70] width 82 height 17
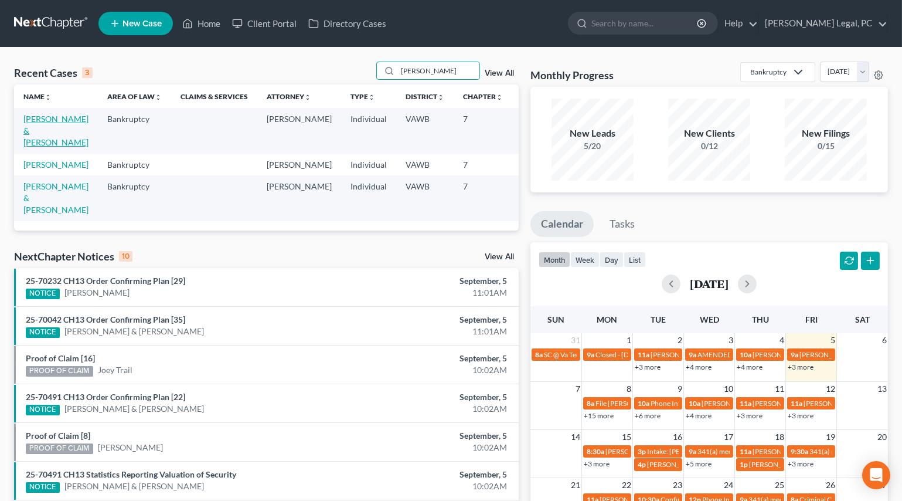
click at [35, 130] on link "[PERSON_NAME] & [PERSON_NAME]" at bounding box center [55, 130] width 65 height 33
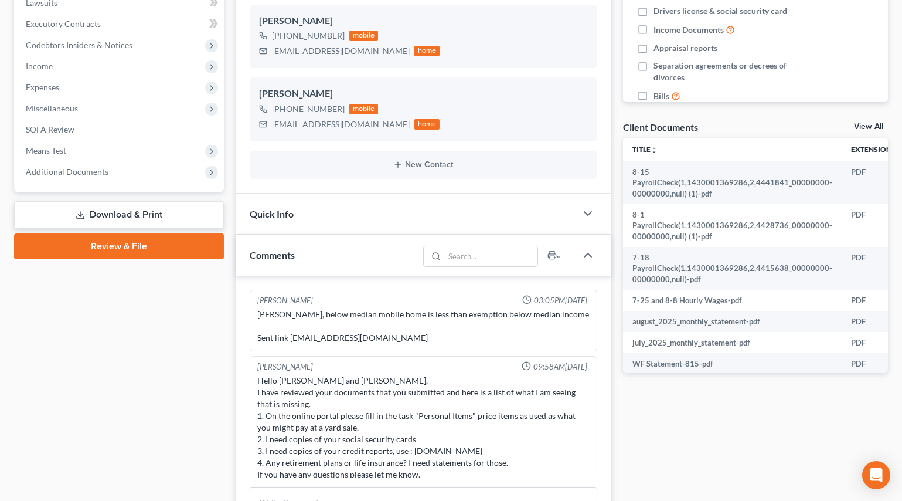
scroll to position [840, 0]
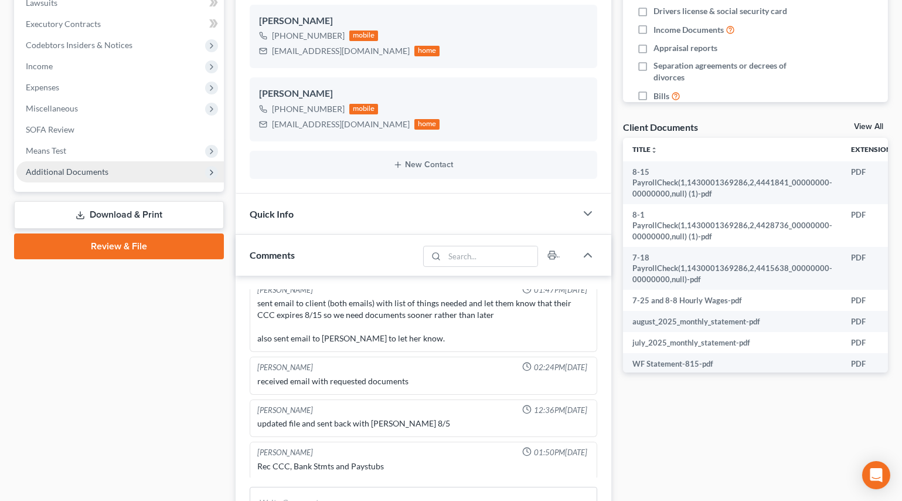
click at [52, 176] on span "Additional Documents" at bounding box center [120, 171] width 208 height 21
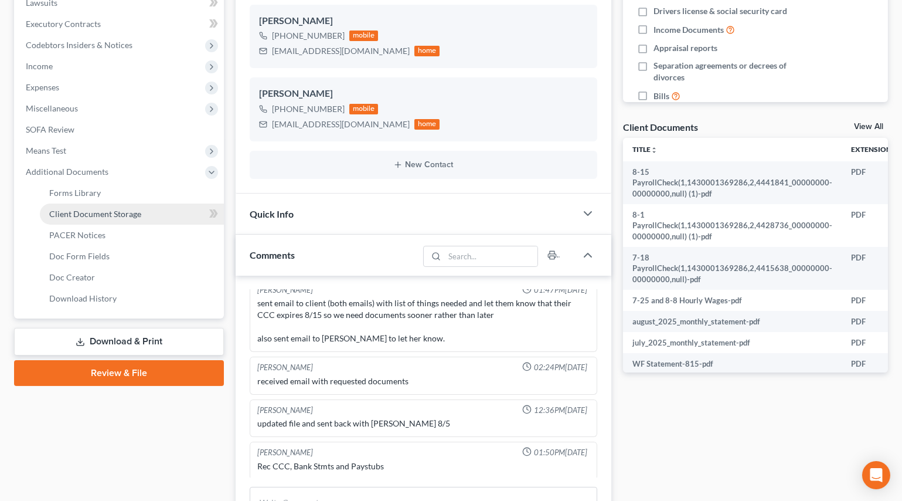
click at [95, 209] on span "Client Document Storage" at bounding box center [95, 214] width 92 height 10
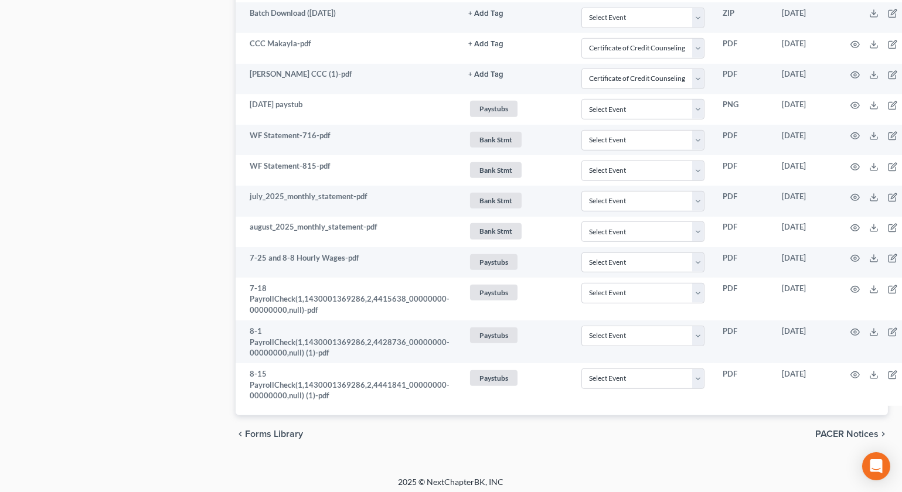
scroll to position [1351, 25]
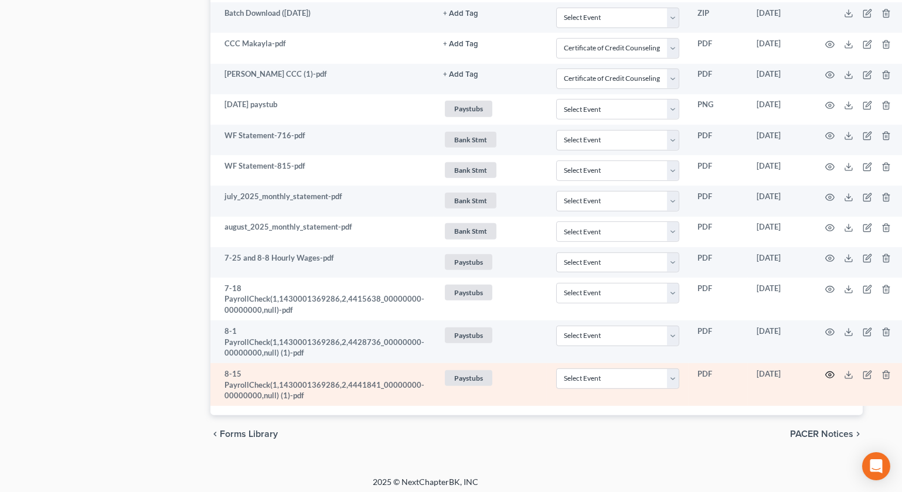
click at [825, 371] on icon "button" at bounding box center [829, 375] width 9 height 9
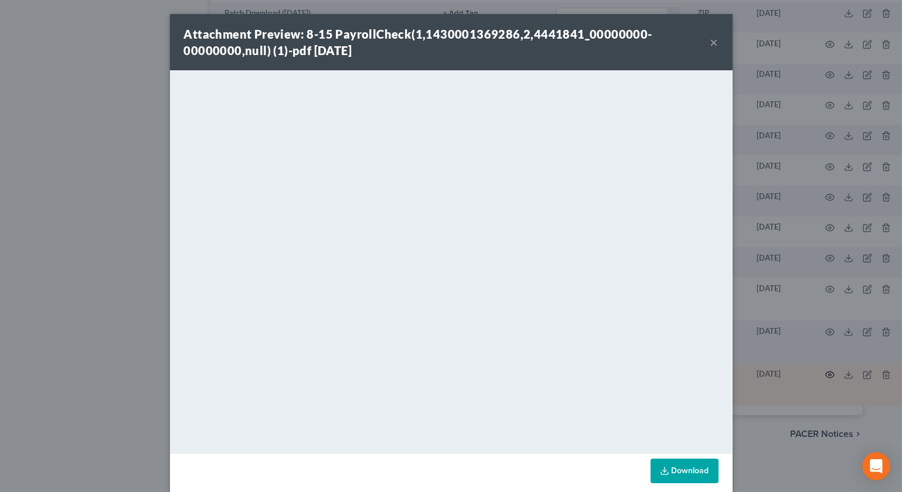
scroll to position [1343, 19]
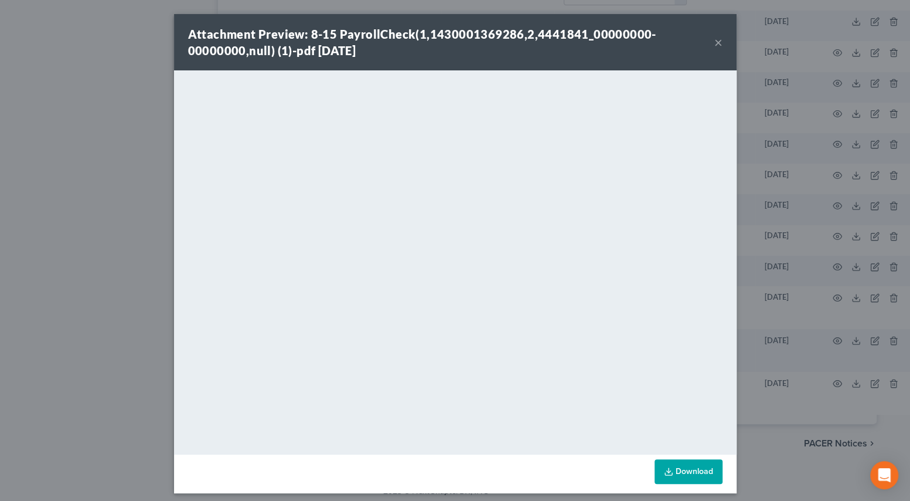
click at [716, 42] on button "×" at bounding box center [719, 42] width 8 height 14
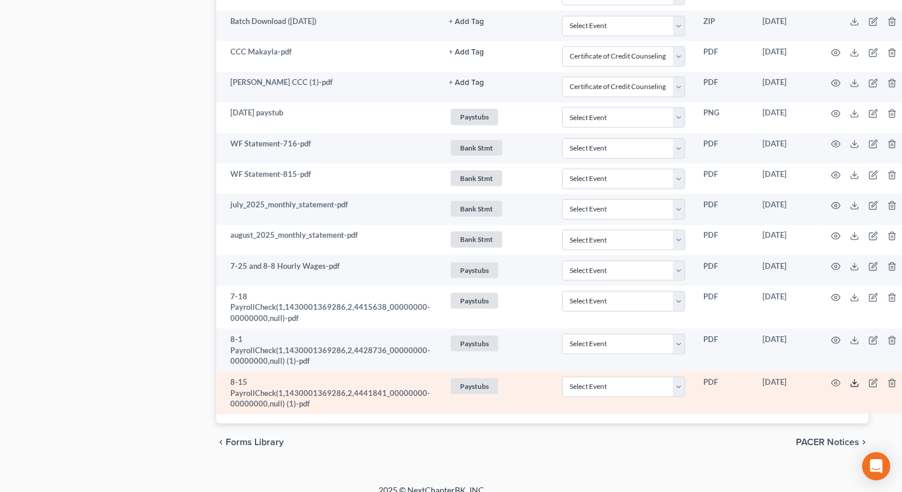
click at [851, 385] on icon at bounding box center [854, 386] width 7 height 2
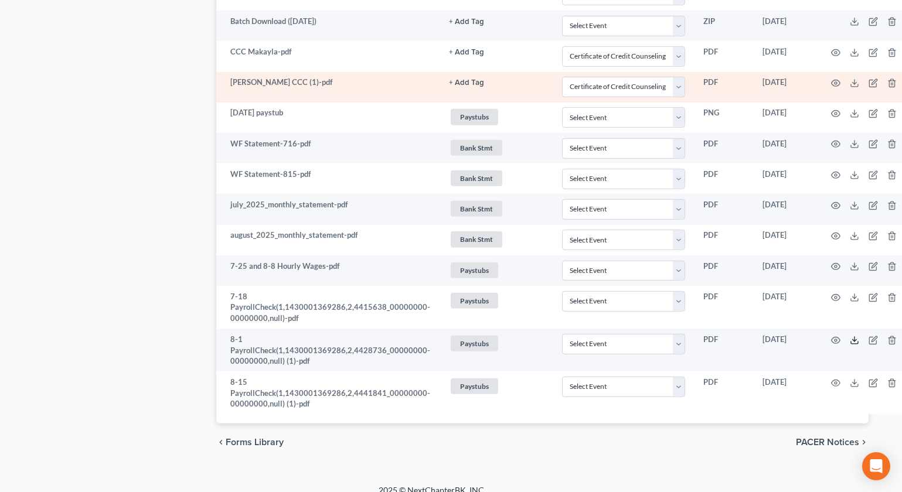
drag, startPoint x: 850, startPoint y: 337, endPoint x: 339, endPoint y: 68, distance: 576.4
click at [850, 336] on icon at bounding box center [854, 340] width 9 height 9
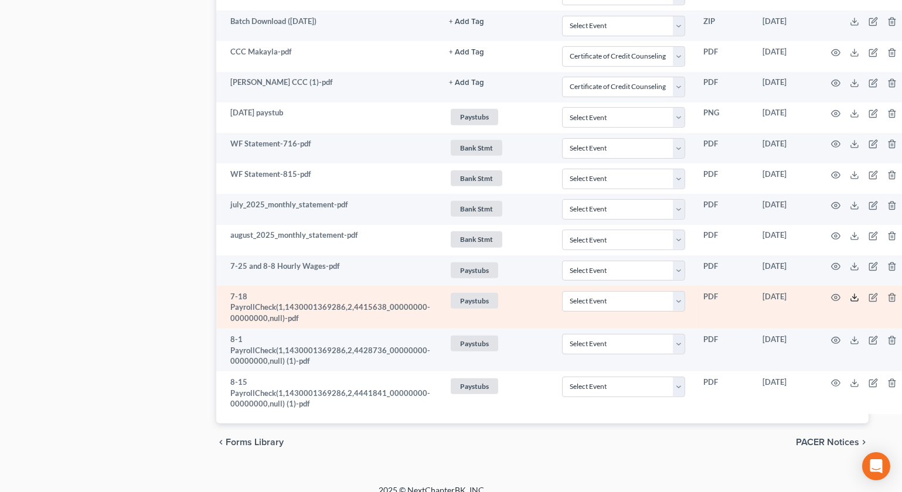
click at [850, 293] on icon at bounding box center [854, 297] width 9 height 9
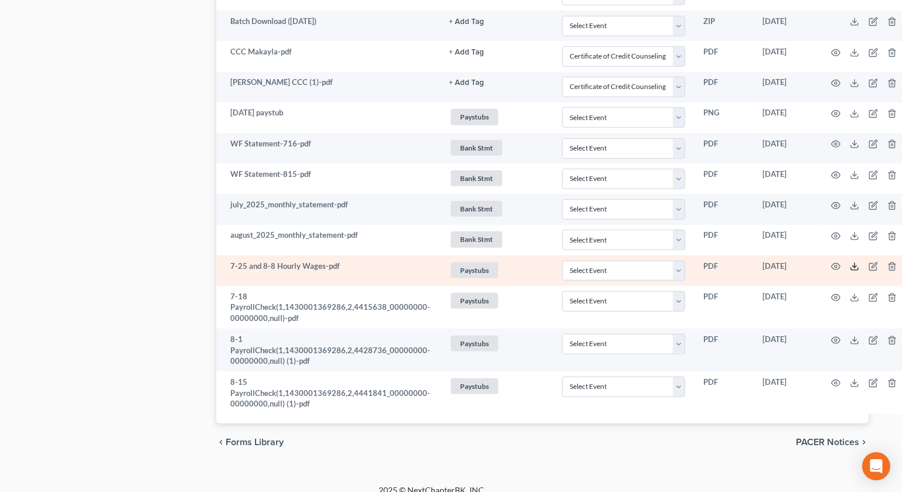
click at [850, 263] on icon at bounding box center [854, 266] width 9 height 9
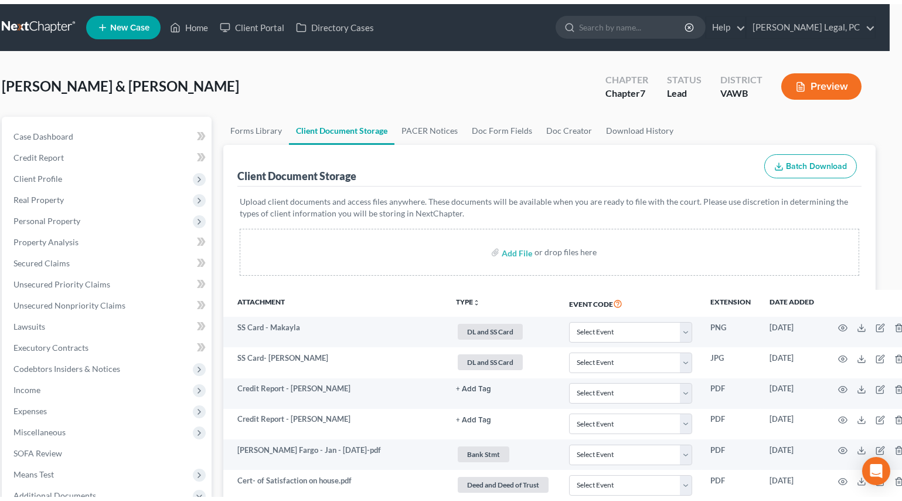
scroll to position [0, 0]
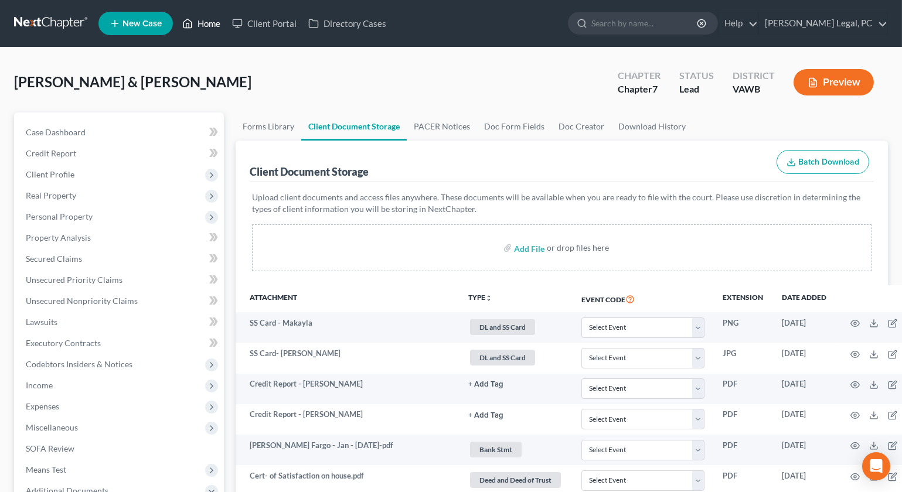
click at [205, 18] on link "Home" at bounding box center [201, 23] width 50 height 21
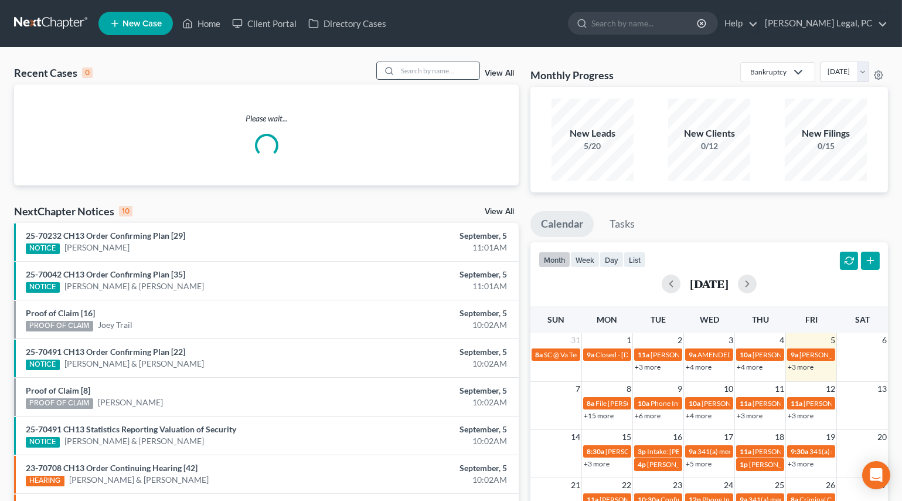
click at [407, 71] on input "search" at bounding box center [438, 70] width 82 height 17
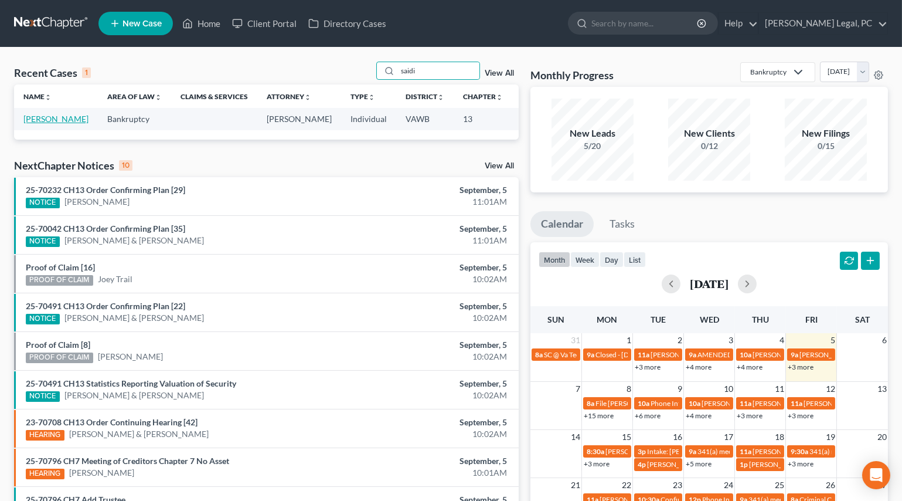
click at [35, 124] on link "[PERSON_NAME]" at bounding box center [55, 119] width 65 height 10
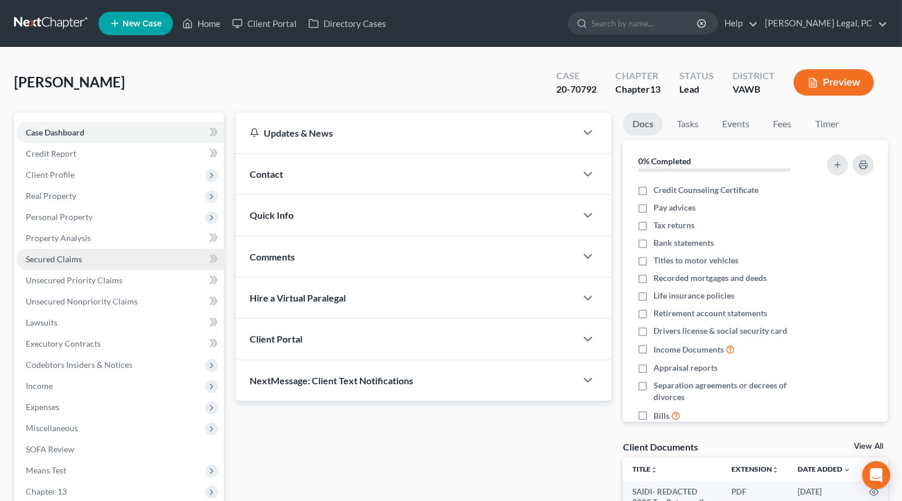
scroll to position [142, 0]
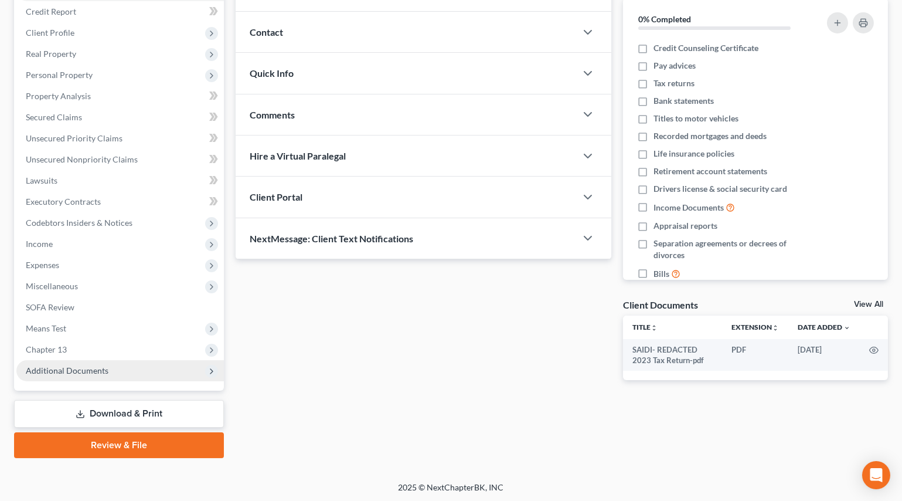
click at [65, 365] on span "Additional Documents" at bounding box center [67, 370] width 83 height 10
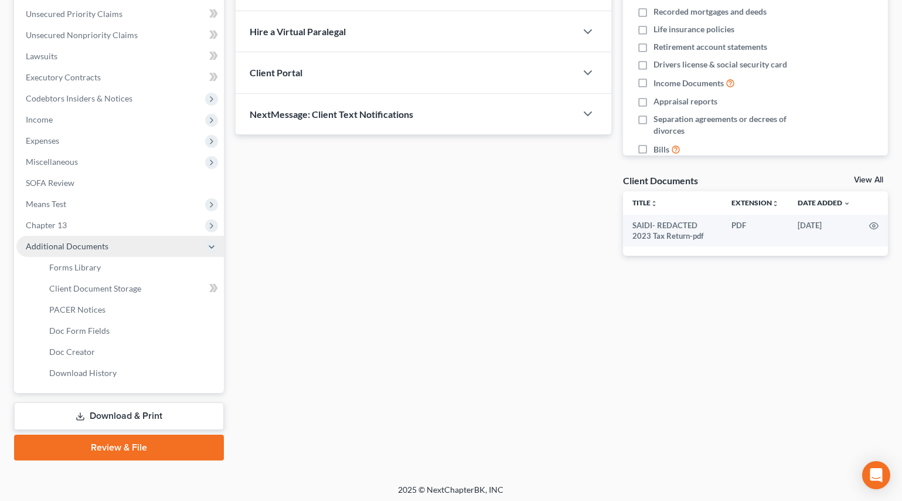
scroll to position [269, 0]
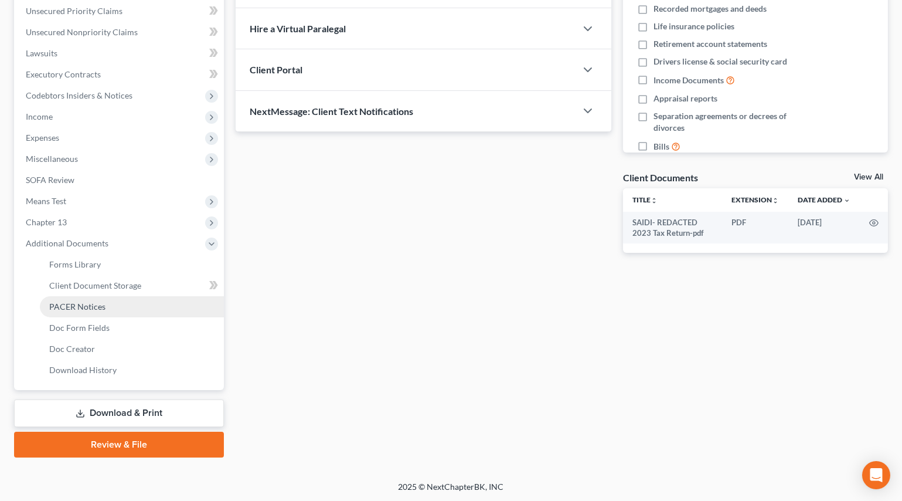
click at [106, 301] on link "PACER Notices" at bounding box center [132, 306] width 184 height 21
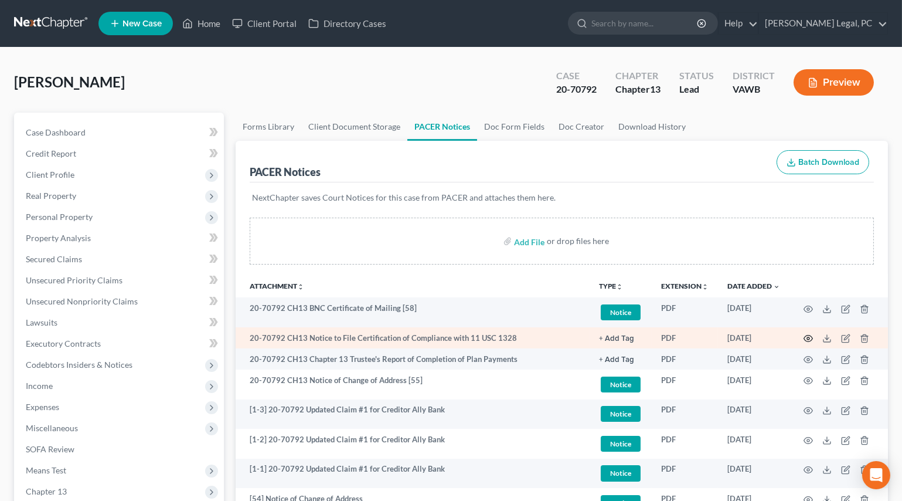
click at [809, 337] on circle "button" at bounding box center [808, 338] width 2 height 2
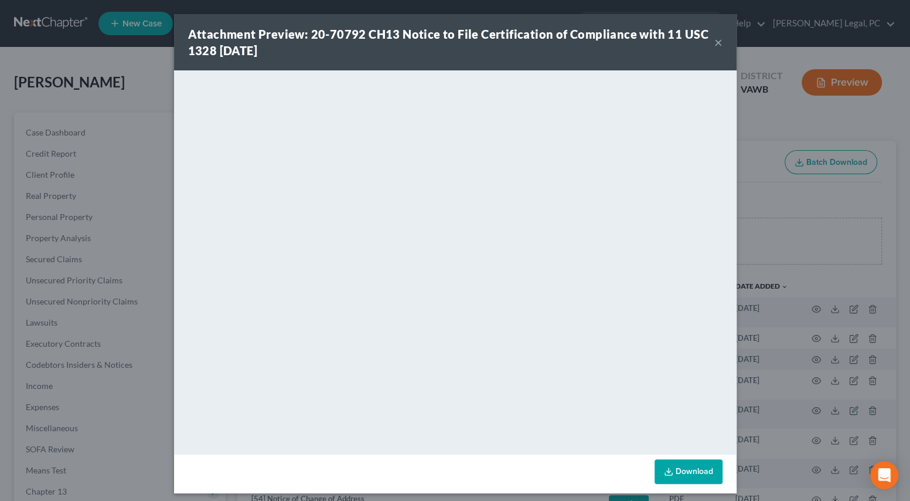
click at [715, 37] on button "×" at bounding box center [719, 42] width 8 height 14
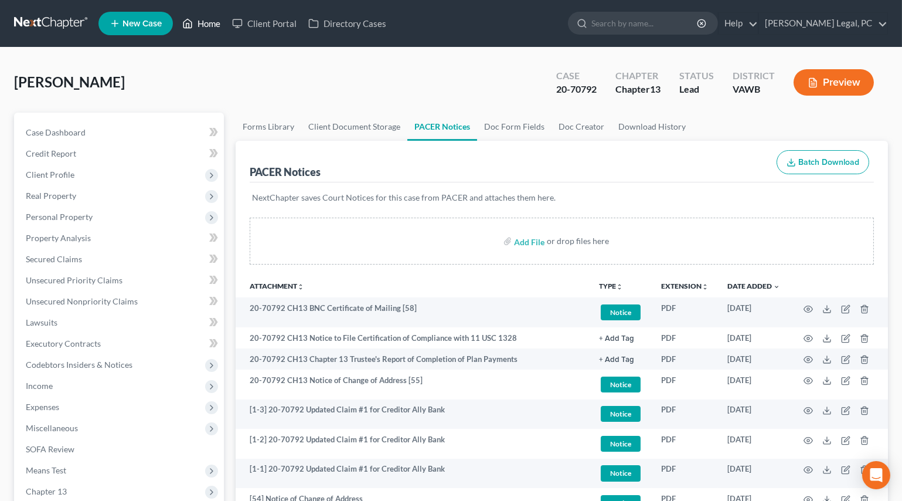
click at [197, 19] on link "Home" at bounding box center [201, 23] width 50 height 21
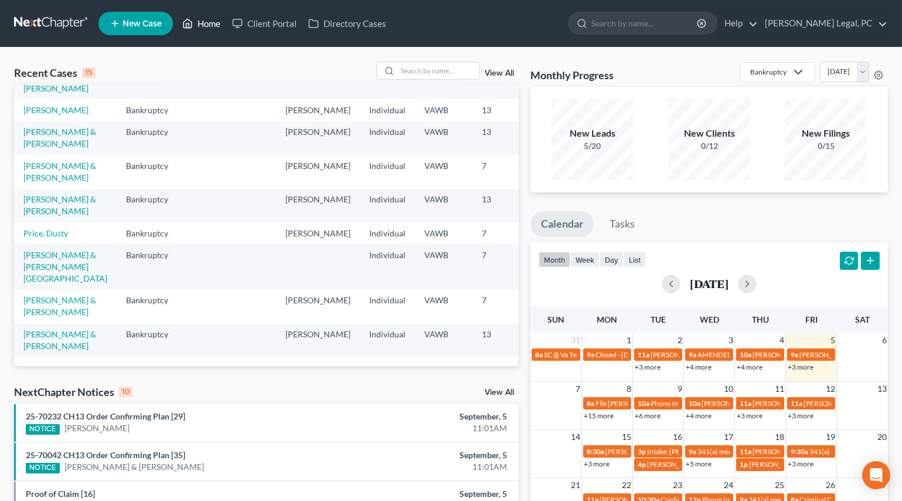
scroll to position [210, 0]
click at [500, 72] on link "View All" at bounding box center [499, 73] width 29 height 8
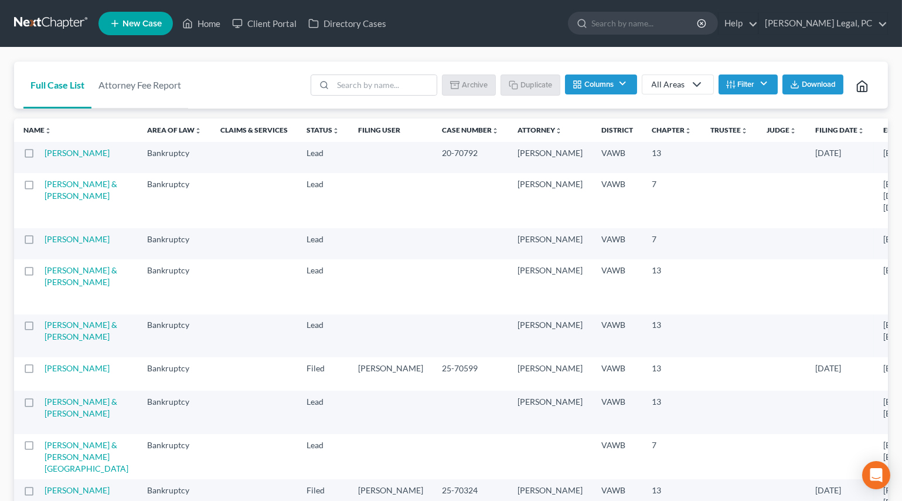
click at [753, 83] on button "Filter" at bounding box center [748, 84] width 59 height 20
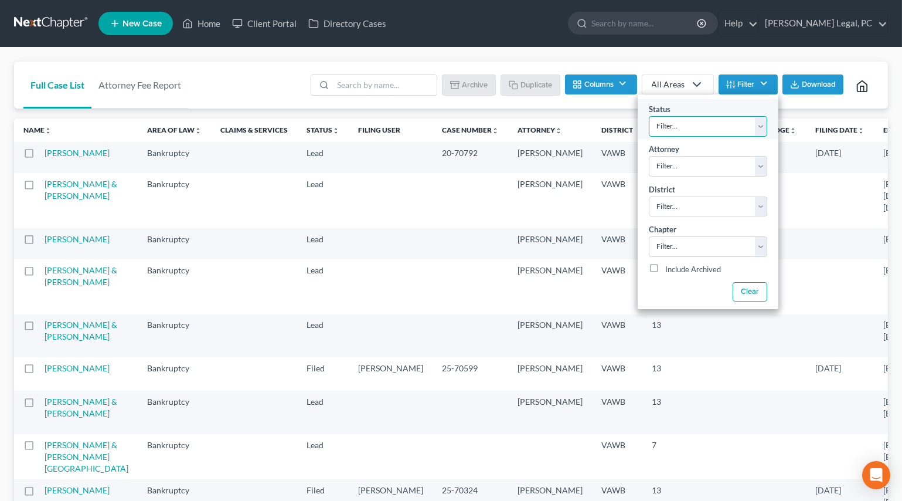
click at [683, 123] on select "Filter... Discharged Discharged & Reported Discharge Litigation Dismissal Notic…" at bounding box center [708, 126] width 118 height 21
select select "6"
click at [649, 116] on select "Filter... Discharged Discharged & Reported Discharge Litigation Dismissal Notic…" at bounding box center [708, 126] width 118 height 21
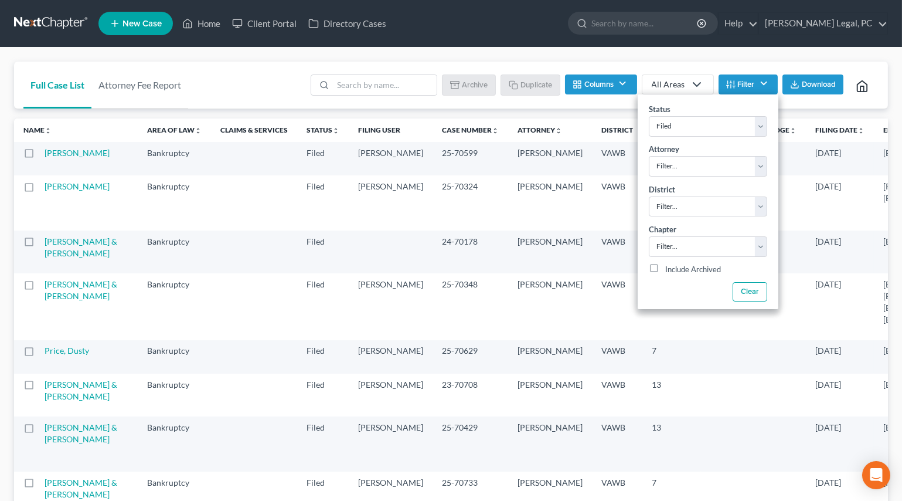
click at [615, 106] on div "Batch Download Archive Un-archive Duplicate Columns Attorney Case Number Area O…" at bounding box center [591, 85] width 575 height 47
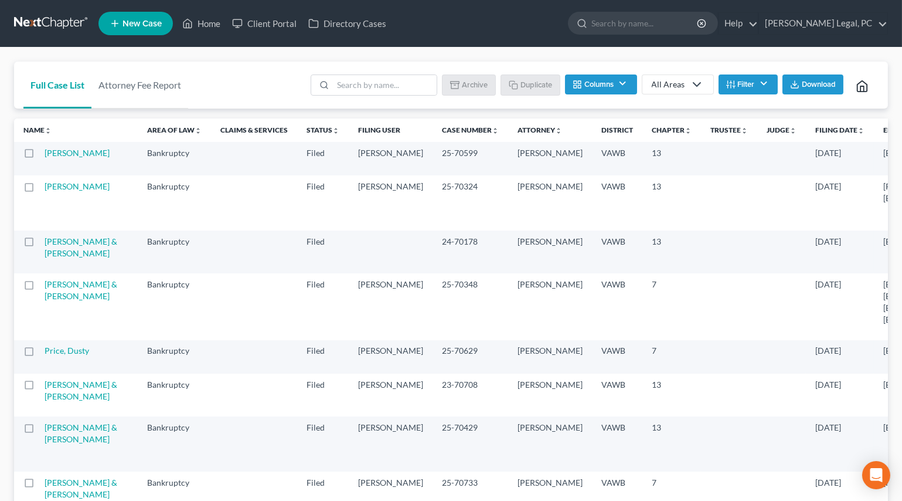
click at [806, 134] on th "Filing Date unfold_more expand_more expand_less" at bounding box center [840, 129] width 68 height 23
click at [858, 132] on icon "unfold_more" at bounding box center [861, 130] width 7 height 7
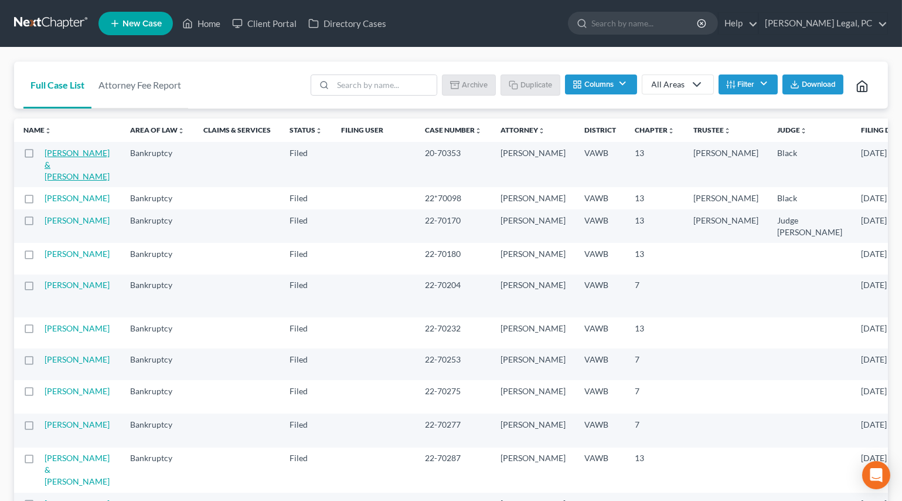
click at [59, 169] on link "Beasley, Kenneth & Melissa" at bounding box center [77, 164] width 65 height 33
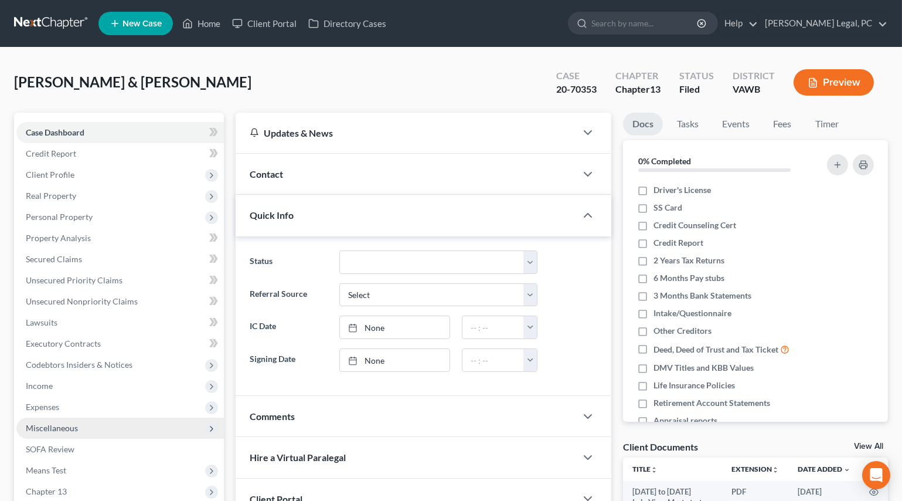
scroll to position [180, 0]
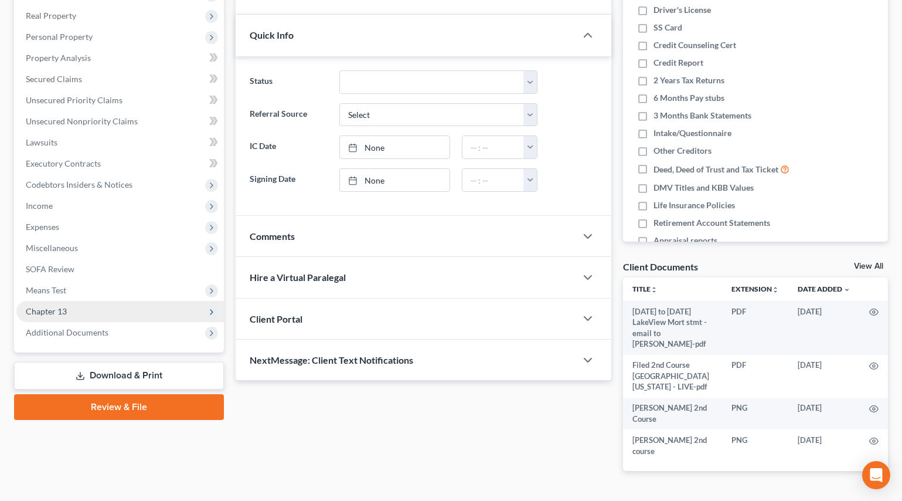
click at [54, 306] on span "Chapter 13" at bounding box center [46, 311] width 41 height 10
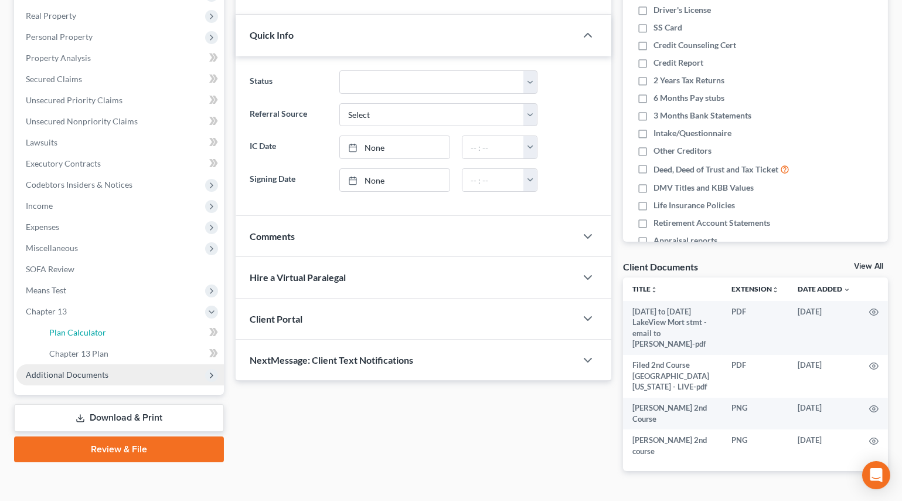
click at [65, 335] on span "Plan Calculator" at bounding box center [77, 332] width 57 height 10
click at [74, 378] on span "Additional Documents" at bounding box center [67, 374] width 83 height 10
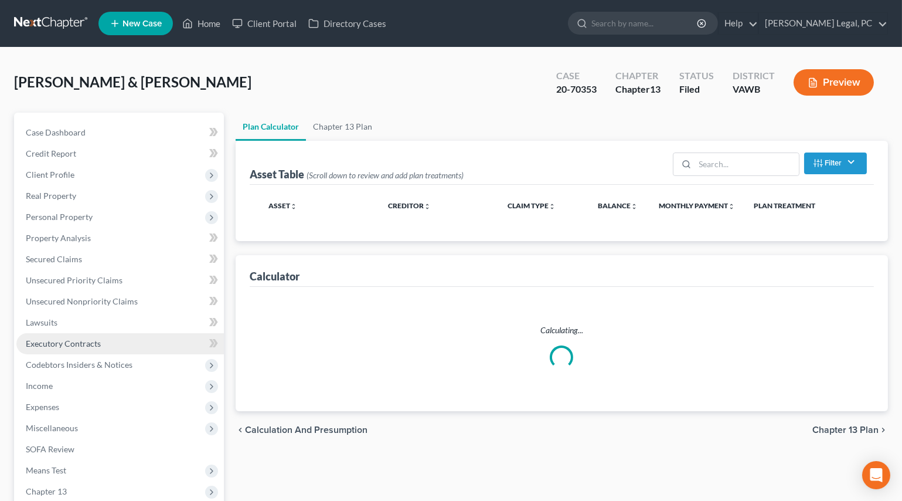
select select "59"
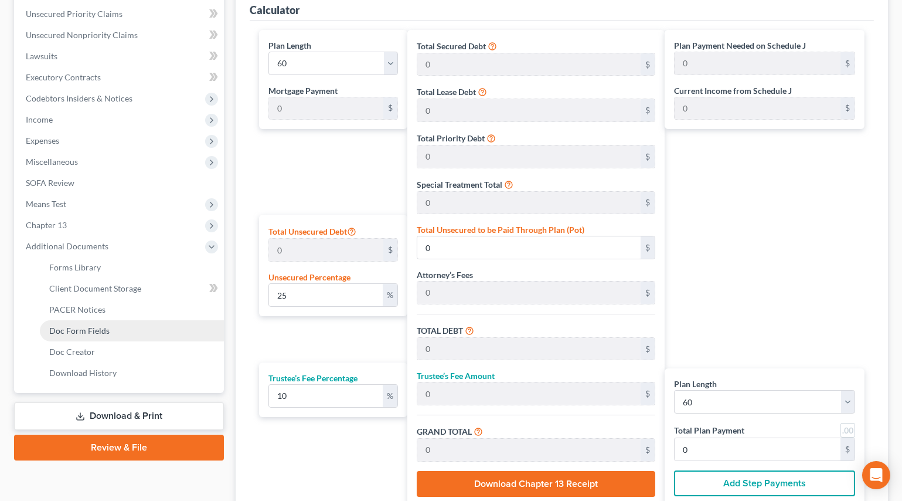
scroll to position [365, 0]
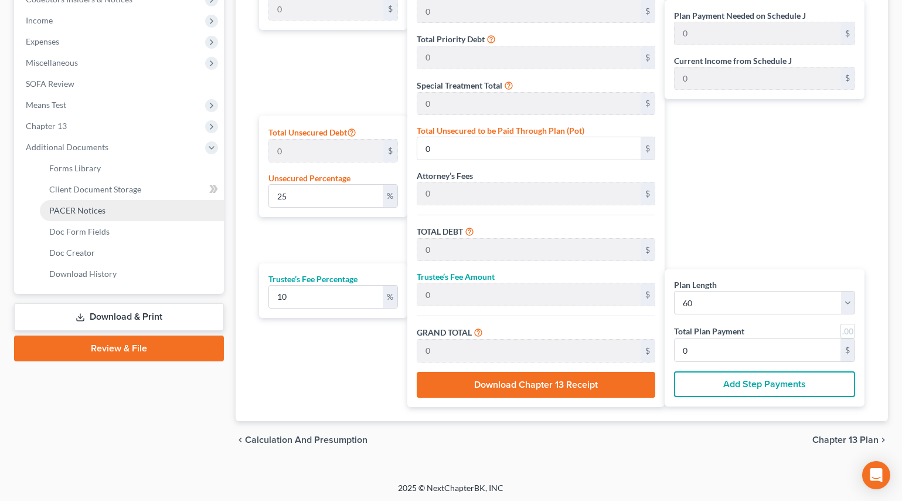
click at [75, 206] on span "PACER Notices" at bounding box center [77, 210] width 56 height 10
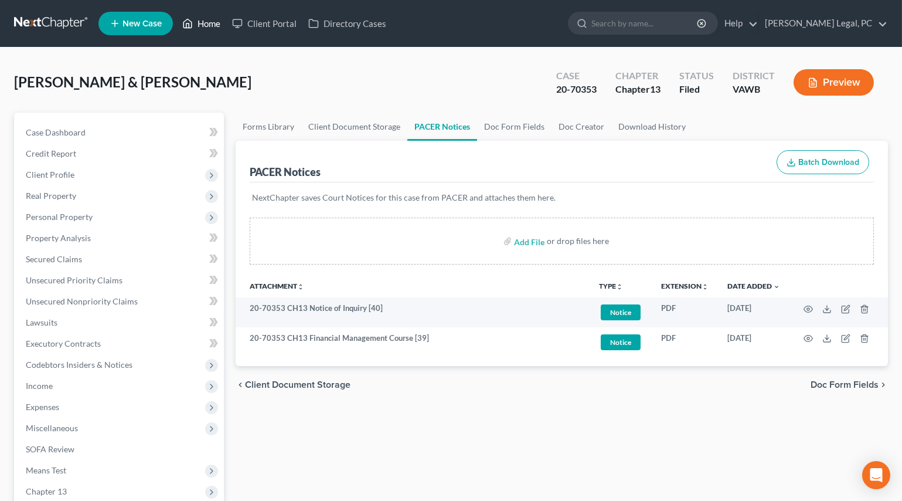
click at [188, 18] on icon at bounding box center [187, 23] width 11 height 14
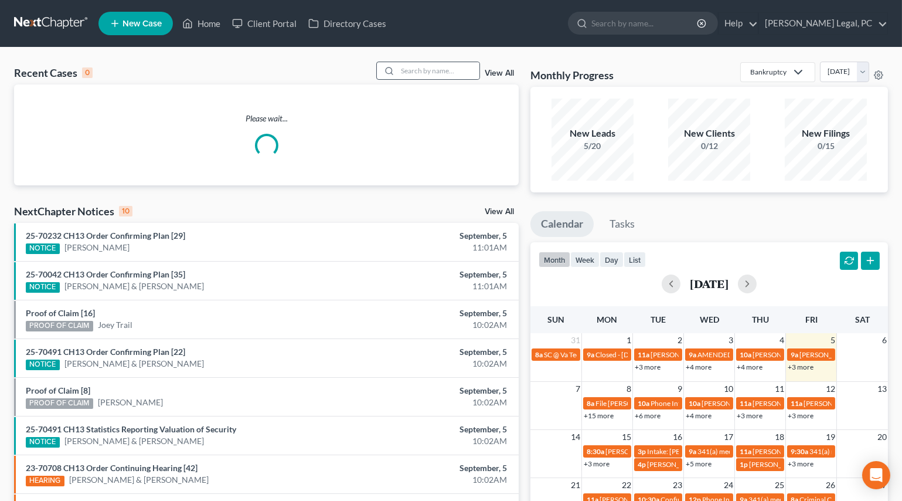
click at [439, 79] on div at bounding box center [428, 71] width 104 height 18
click at [434, 73] on input "search" at bounding box center [438, 70] width 82 height 17
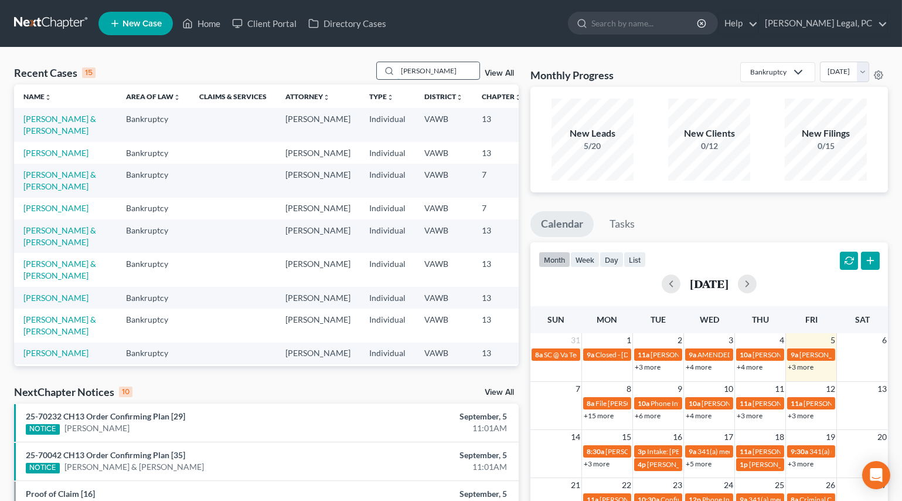
type input "[PERSON_NAME]"
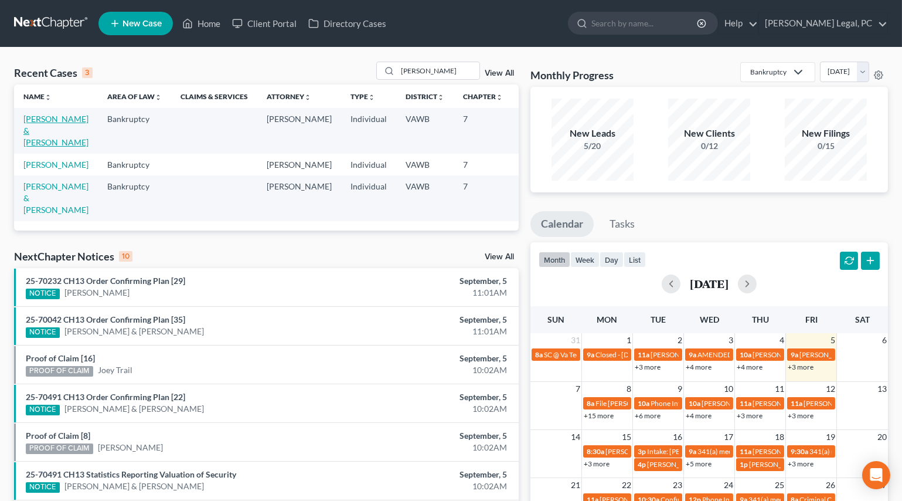
click at [33, 142] on link "[PERSON_NAME] & [PERSON_NAME]" at bounding box center [55, 130] width 65 height 33
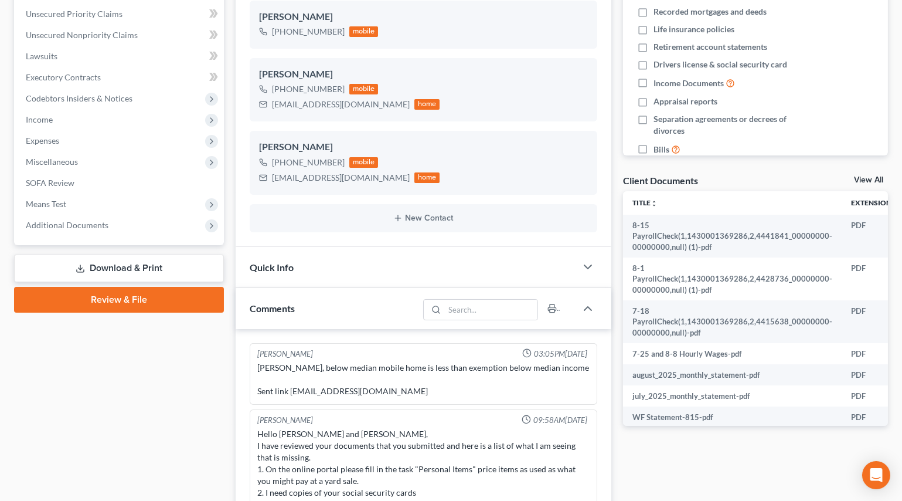
scroll to position [840, 0]
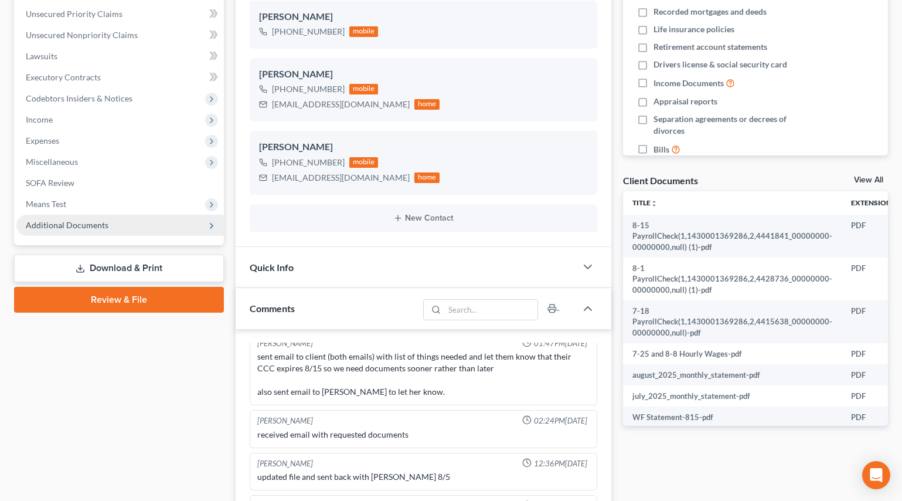
click at [52, 223] on span "Additional Documents" at bounding box center [67, 225] width 83 height 10
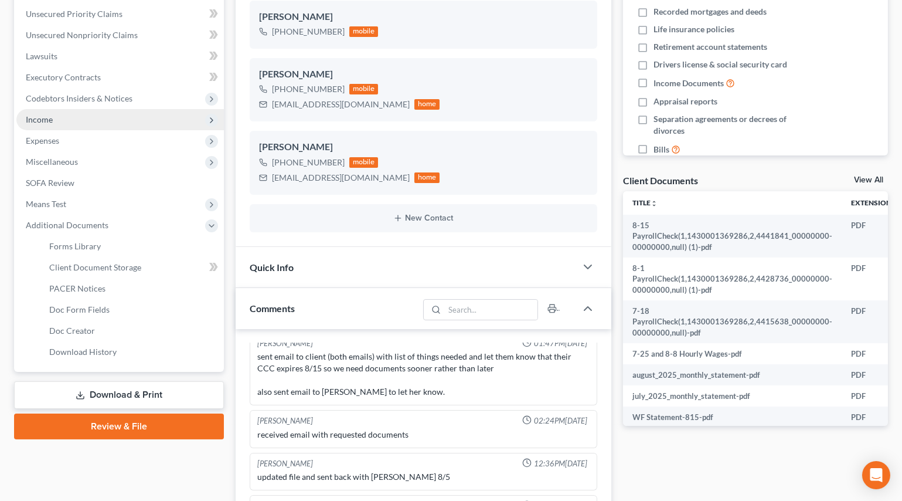
click at [41, 123] on span "Income" at bounding box center [39, 119] width 27 height 10
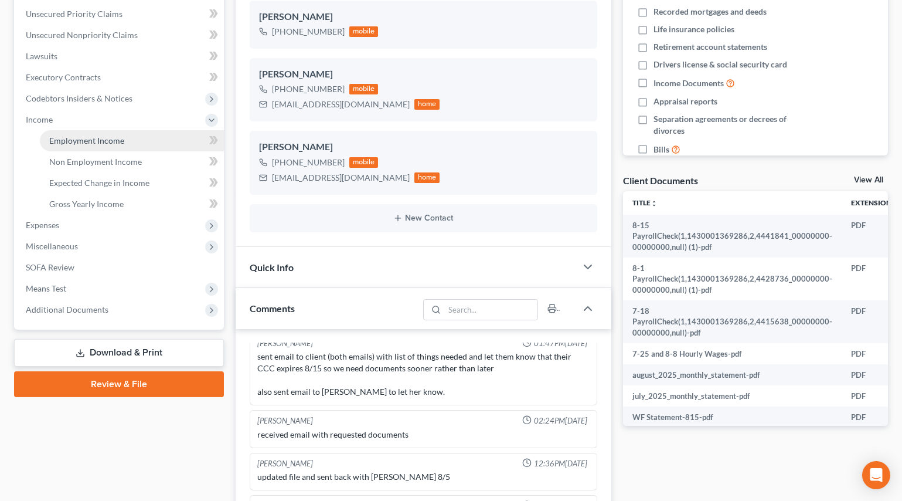
click at [89, 142] on span "Employment Income" at bounding box center [86, 140] width 75 height 10
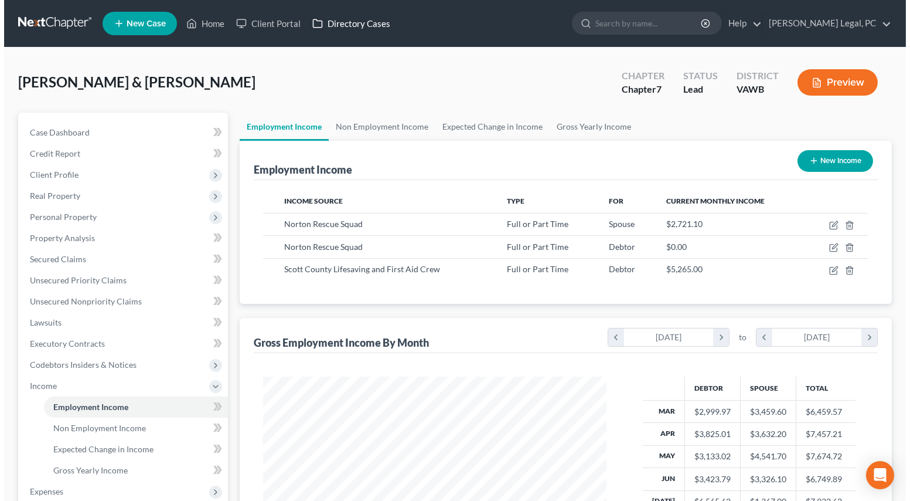
scroll to position [210, 366]
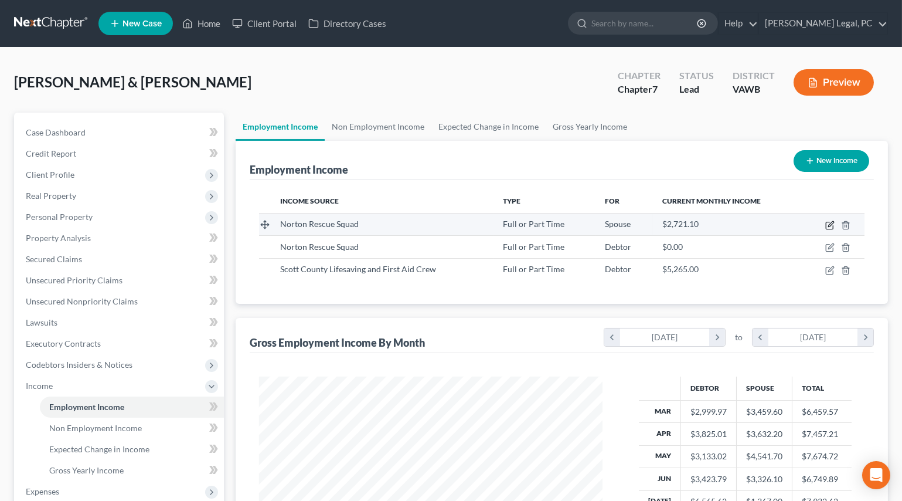
click at [828, 225] on icon "button" at bounding box center [829, 224] width 9 height 9
select select "0"
select select "1"
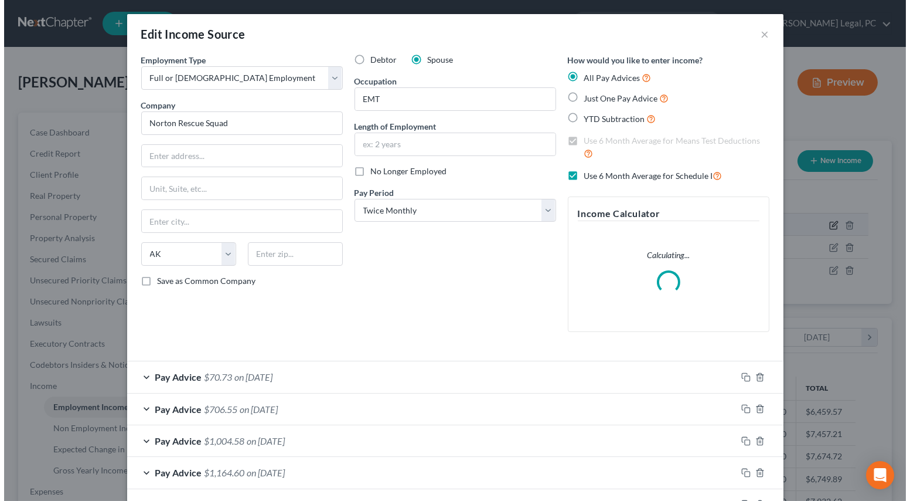
scroll to position [210, 371]
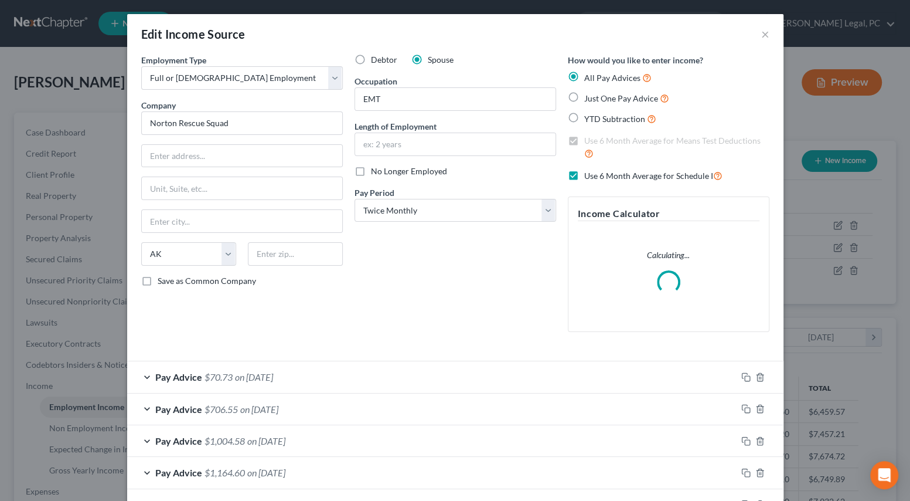
click at [371, 171] on label "No Longer Employed" at bounding box center [409, 171] width 76 height 12
click at [376, 171] on input "No Longer Employed" at bounding box center [380, 169] width 8 height 8
checkbox input "true"
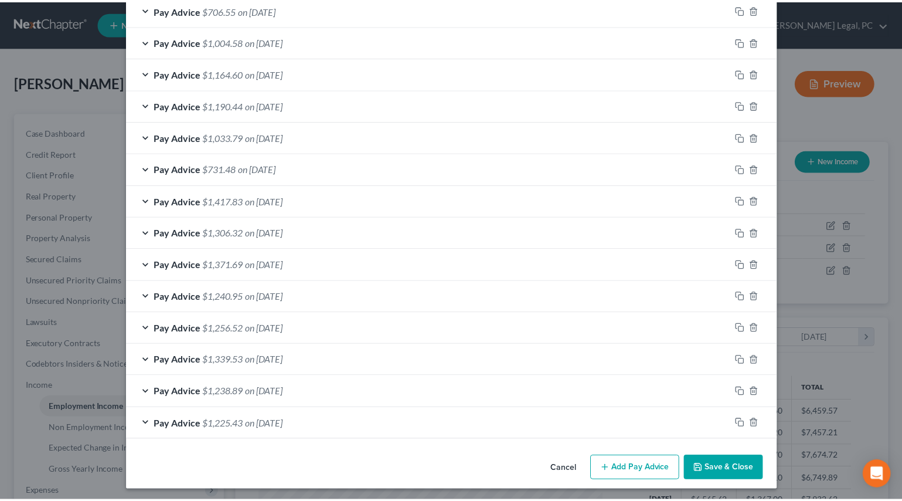
scroll to position [401, 0]
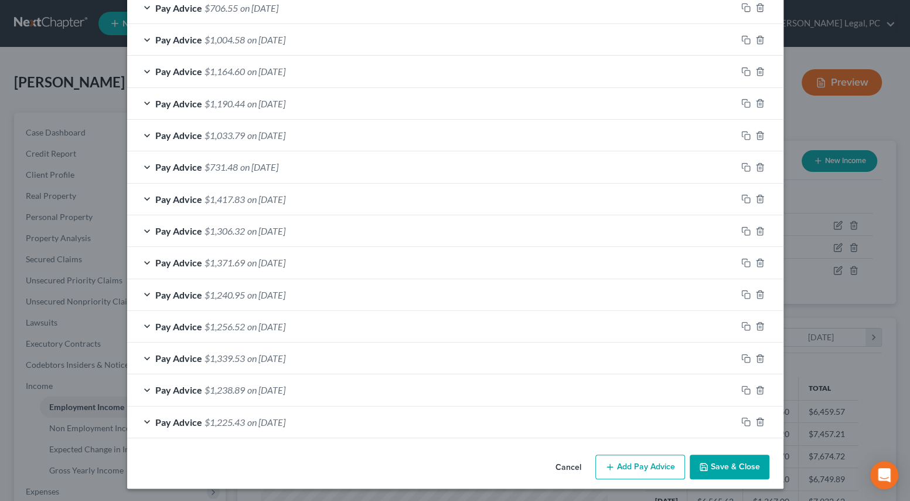
click at [711, 466] on button "Save & Close" at bounding box center [730, 466] width 80 height 25
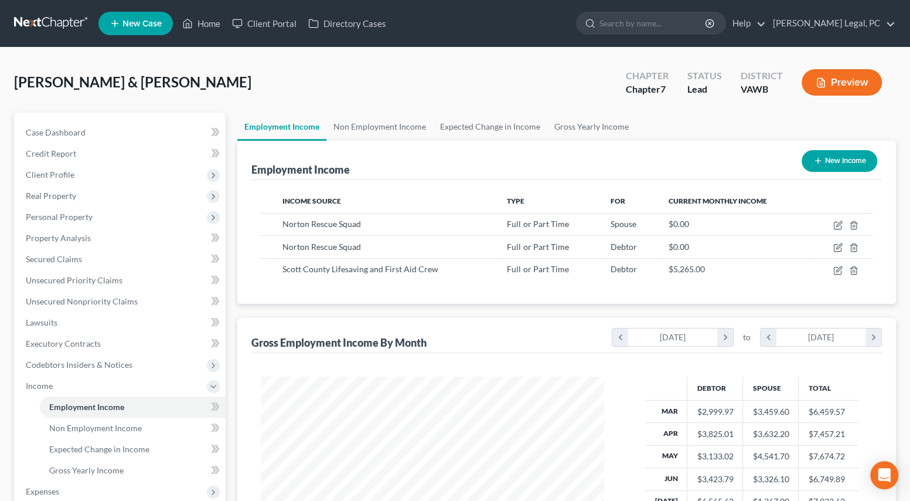
scroll to position [586073, 585915]
click at [827, 165] on button "New Income" at bounding box center [832, 161] width 76 height 22
select select "0"
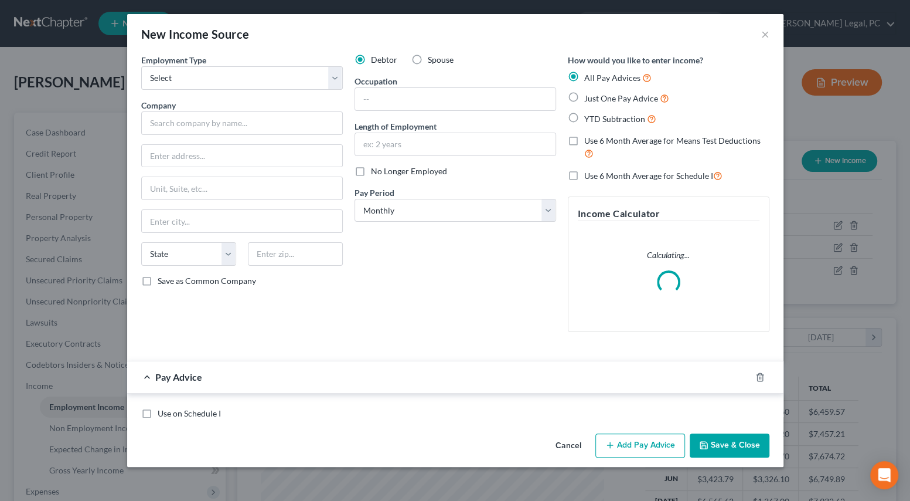
scroll to position [210, 371]
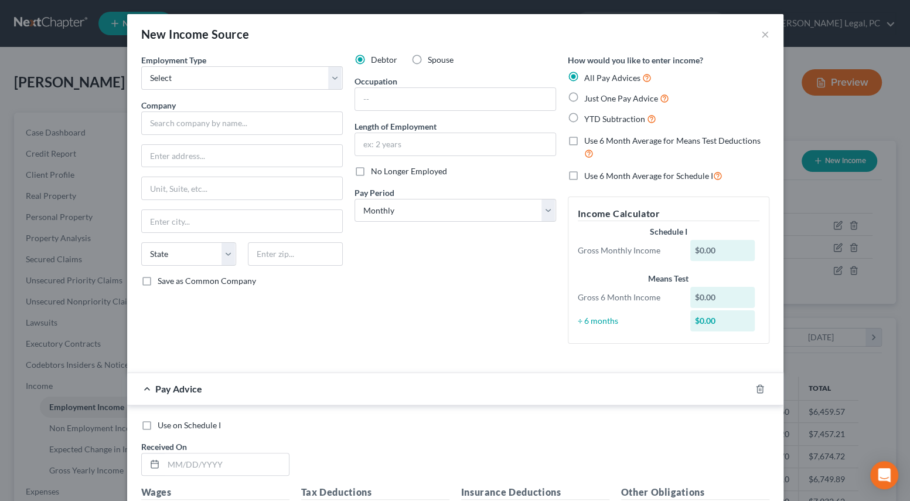
click at [428, 62] on label "Spouse" at bounding box center [441, 60] width 26 height 12
click at [433, 62] on input "Spouse" at bounding box center [437, 58] width 8 height 8
radio input "true"
click at [247, 118] on input "text" at bounding box center [242, 122] width 202 height 23
click at [214, 128] on input "Ballad" at bounding box center [242, 122] width 202 height 23
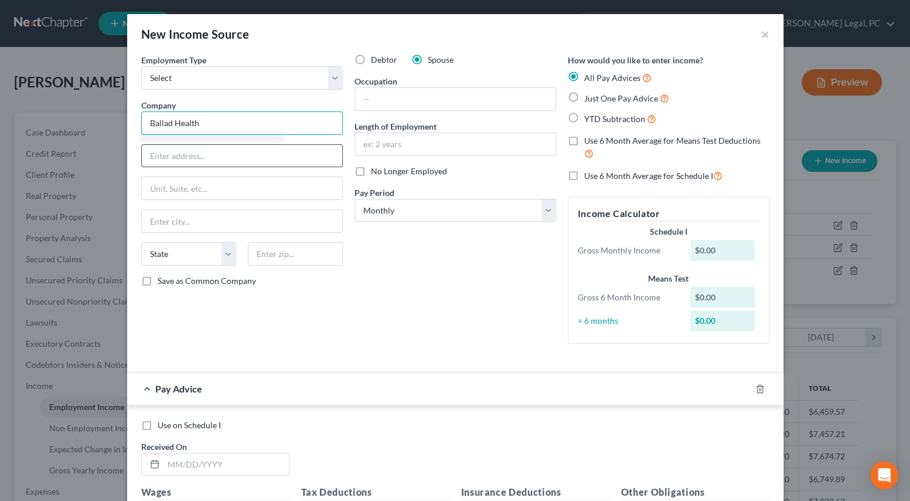
type input "Ballad Health"
click at [230, 152] on input "text" at bounding box center [242, 156] width 201 height 22
type input "Wellmont Health System"
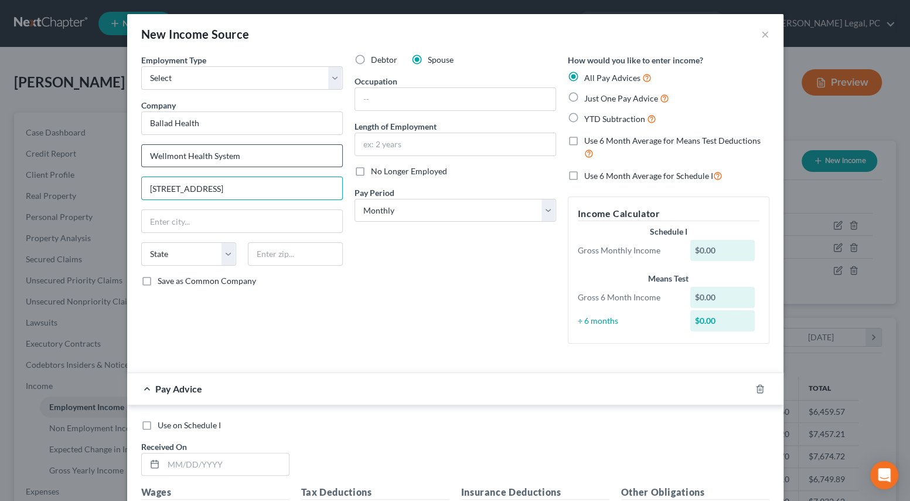
type input "311 Princeton Rd, Suite 1"
click at [243, 213] on input "text" at bounding box center [242, 221] width 201 height 22
type input "Johnson City"
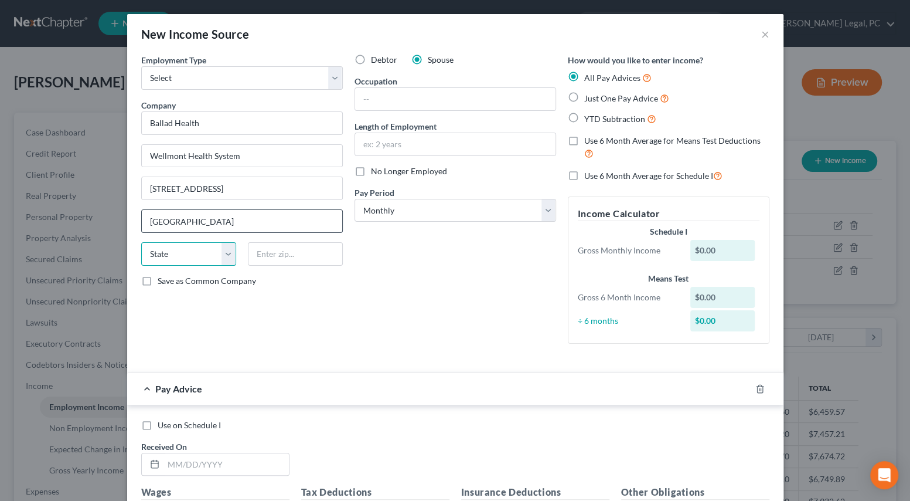
select select "44"
type input "37601"
drag, startPoint x: 504, startPoint y: 212, endPoint x: 506, endPoint y: 218, distance: 6.3
click at [504, 212] on select "Select Monthly Twice Monthly Every Other Week Weekly" at bounding box center [456, 210] width 202 height 23
select select "2"
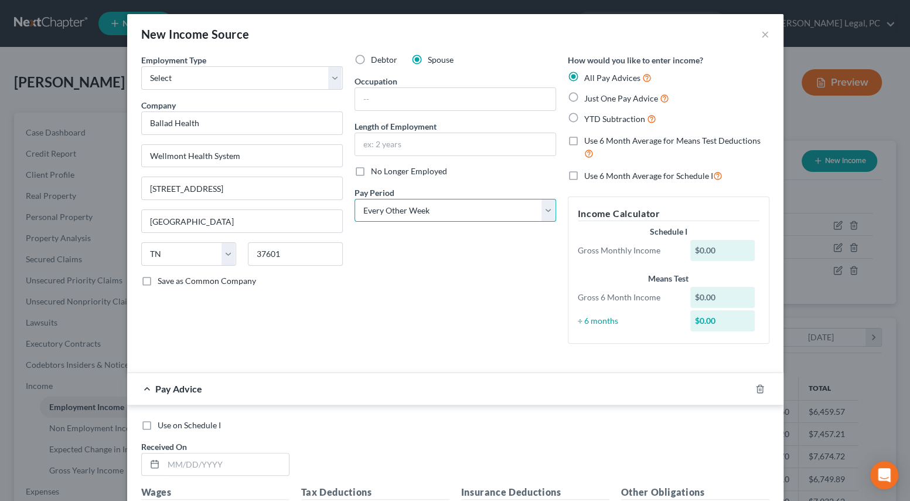
click at [355, 199] on select "Select Monthly Twice Monthly Every Other Week Weekly" at bounding box center [456, 210] width 202 height 23
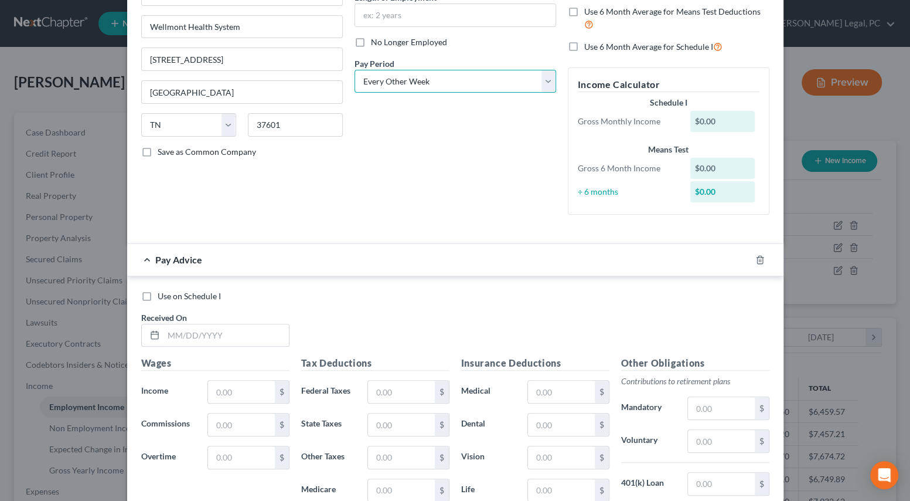
scroll to position [159, 0]
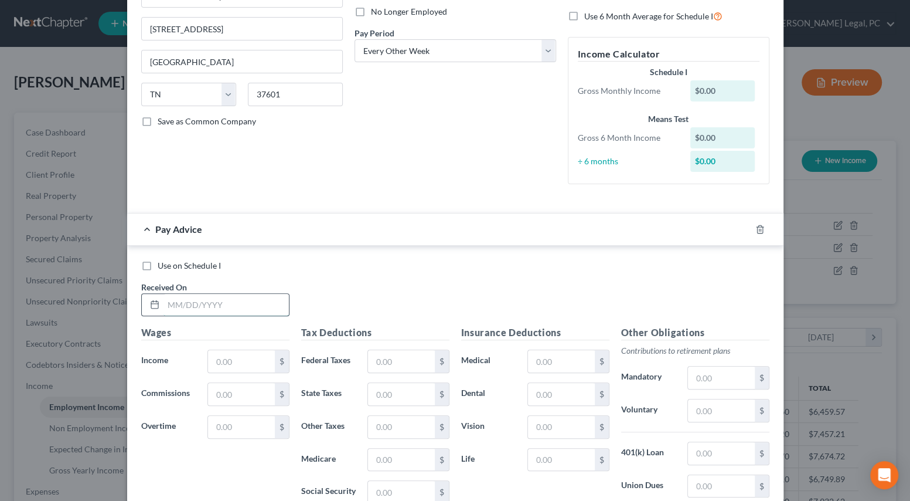
click at [199, 302] on input "text" at bounding box center [226, 305] width 125 height 22
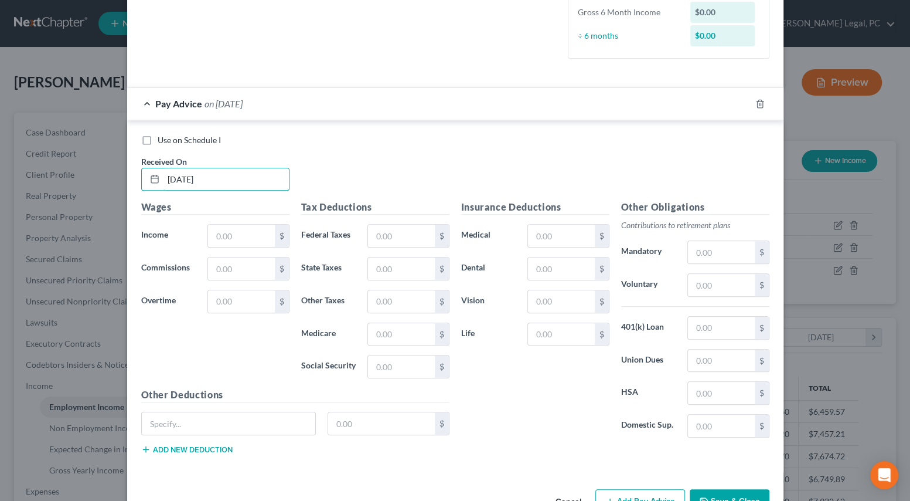
scroll to position [346, 0]
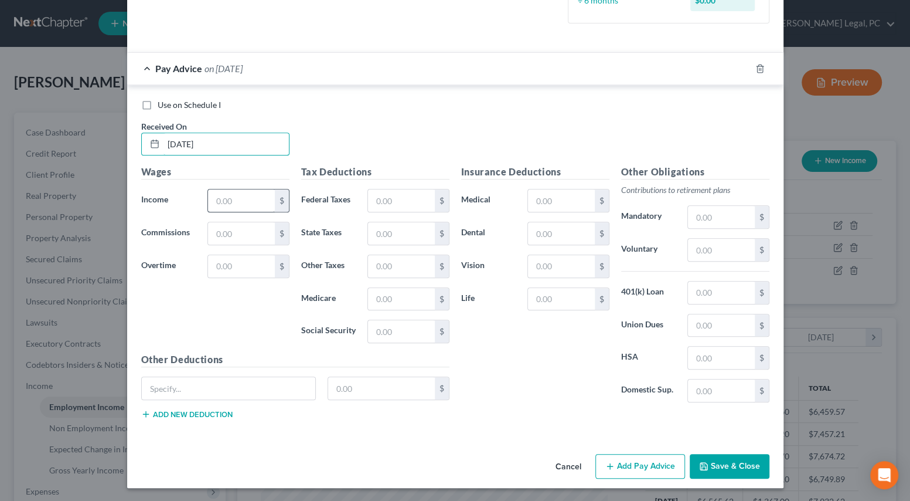
type input "8/15/2025"
click at [219, 205] on input "text" at bounding box center [241, 200] width 66 height 22
drag, startPoint x: 252, startPoint y: 198, endPoint x: 187, endPoint y: 198, distance: 65.1
click at [187, 198] on div "Income * 2,639.81 $" at bounding box center [215, 200] width 160 height 23
type input "3,565.12"
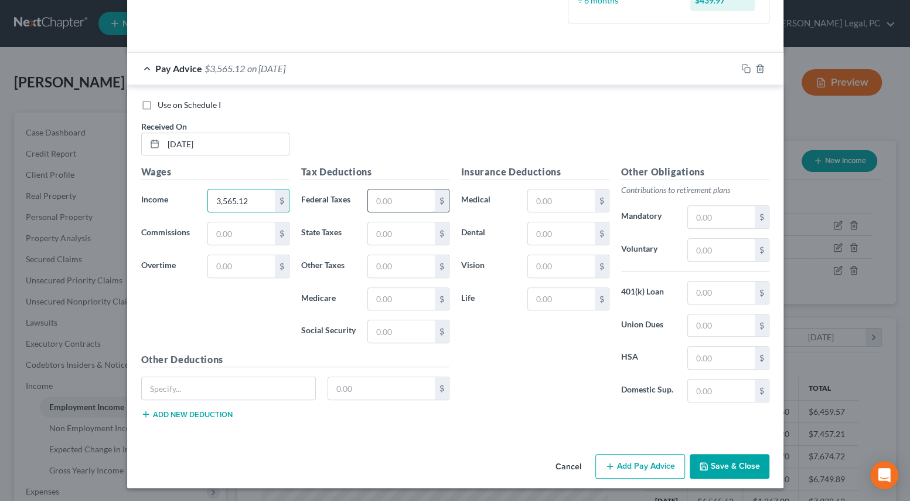
click at [386, 199] on input "text" at bounding box center [401, 200] width 66 height 22
type input "445.03"
click at [374, 229] on input "text" at bounding box center [401, 233] width 66 height 22
type input "159.65"
click at [397, 291] on input "text" at bounding box center [401, 299] width 66 height 22
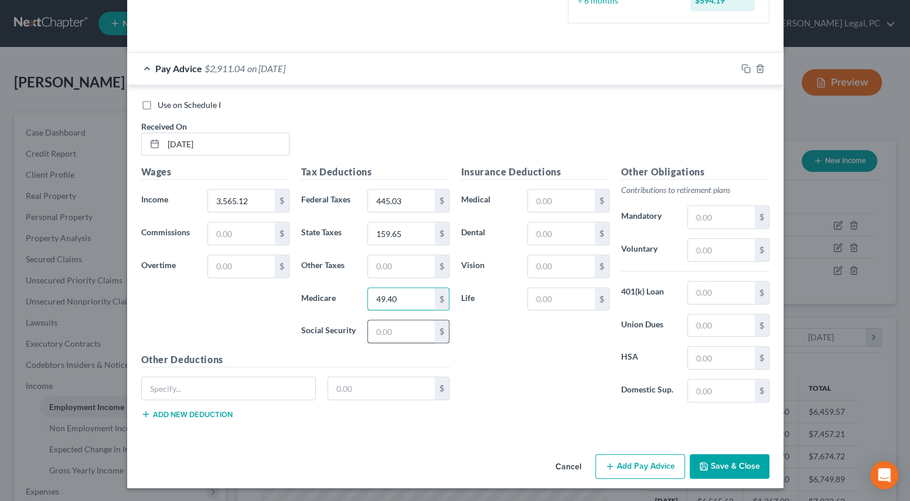
type input "49.40"
click at [387, 325] on input "text" at bounding box center [401, 331] width 66 height 22
type input "211.23"
click at [541, 203] on input "text" at bounding box center [561, 200] width 66 height 22
click at [707, 219] on input "text" at bounding box center [721, 217] width 66 height 22
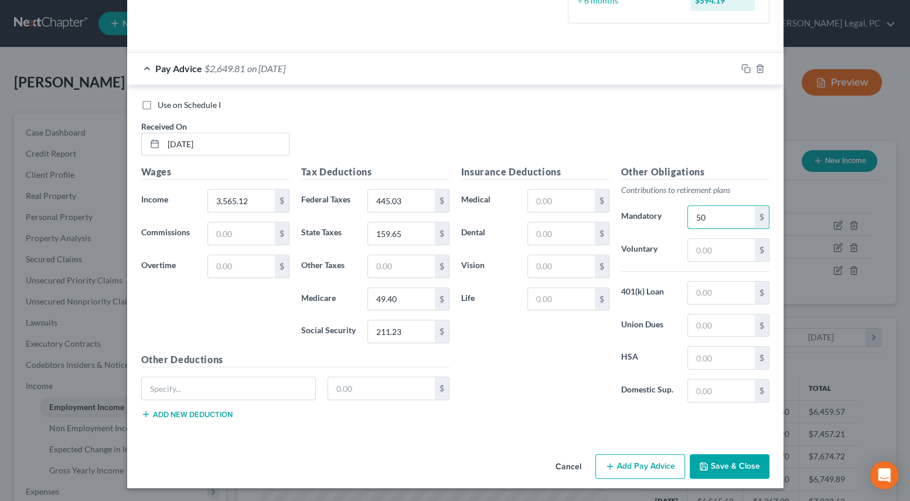
type input "50"
click at [551, 345] on div "Insurance Deductions Medical $ Dental $ Vision $ Life $" at bounding box center [536, 288] width 160 height 247
click at [234, 378] on input "text" at bounding box center [229, 388] width 174 height 22
click at [549, 196] on input "text" at bounding box center [561, 200] width 66 height 22
type input "10"
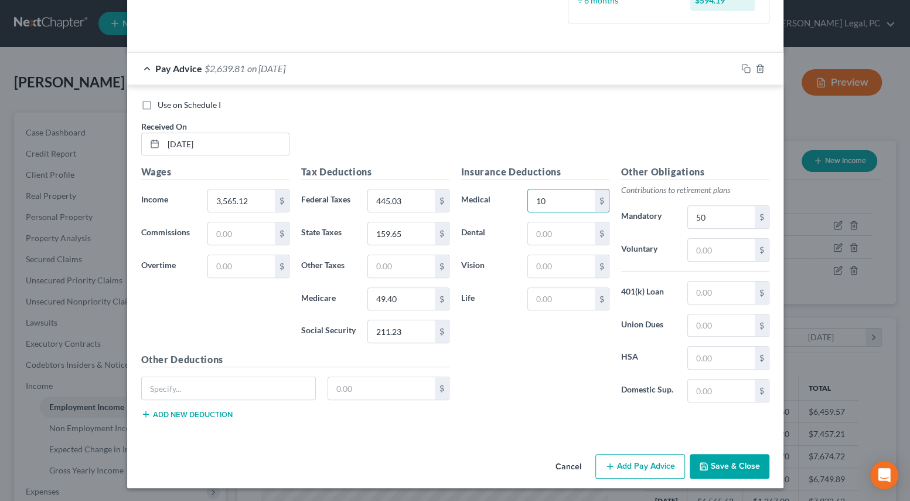
click at [501, 356] on div "Insurance Deductions Medical 10 $ Dental $ Vision $ Life $" at bounding box center [536, 288] width 160 height 247
drag, startPoint x: 659, startPoint y: 461, endPoint x: 546, endPoint y: 235, distance: 253.3
click at [659, 462] on button "Add Pay Advice" at bounding box center [641, 466] width 90 height 25
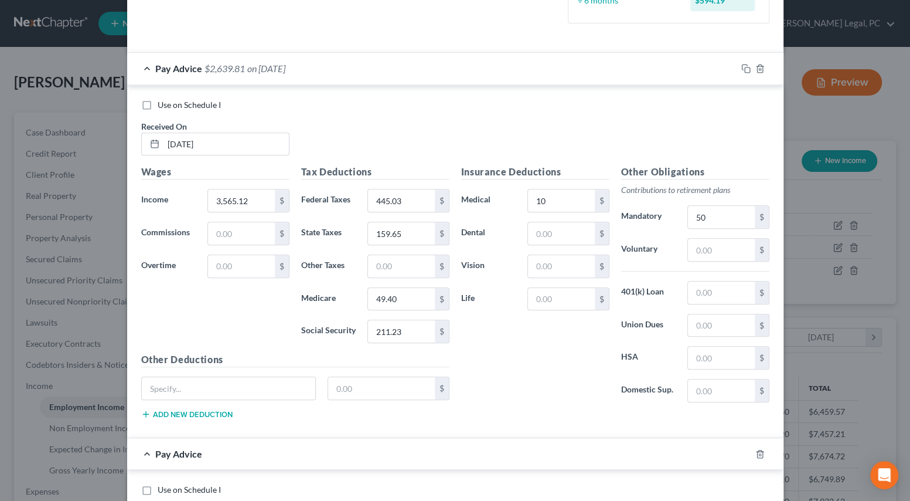
scroll to position [559, 0]
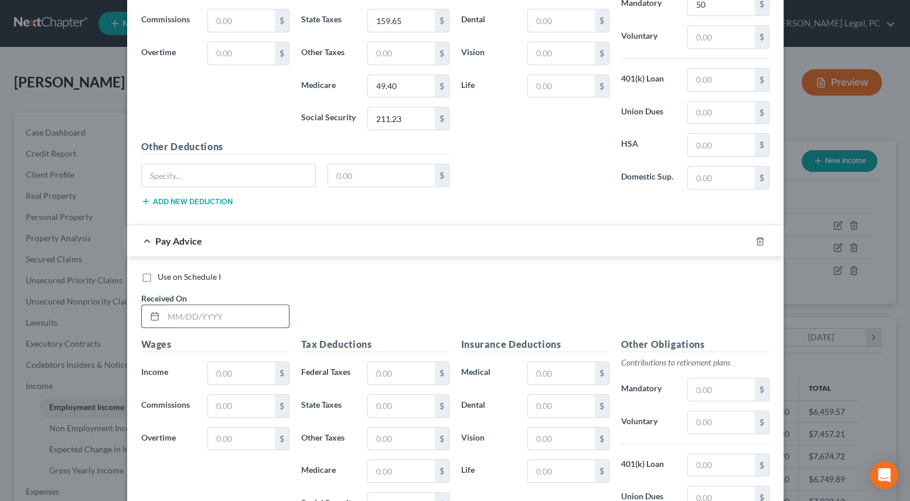
click at [182, 314] on input "text" at bounding box center [226, 316] width 125 height 22
type input "7/18/2025"
click at [253, 378] on input "text" at bounding box center [241, 373] width 66 height 22
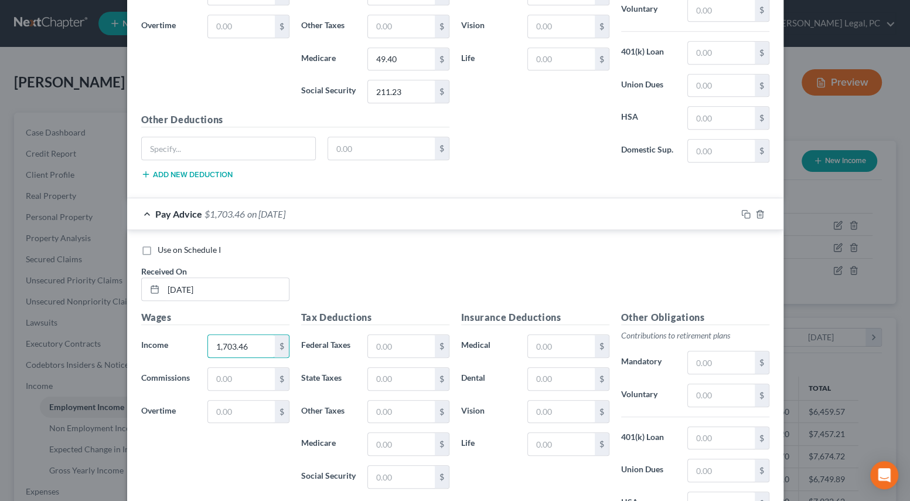
scroll to position [612, 0]
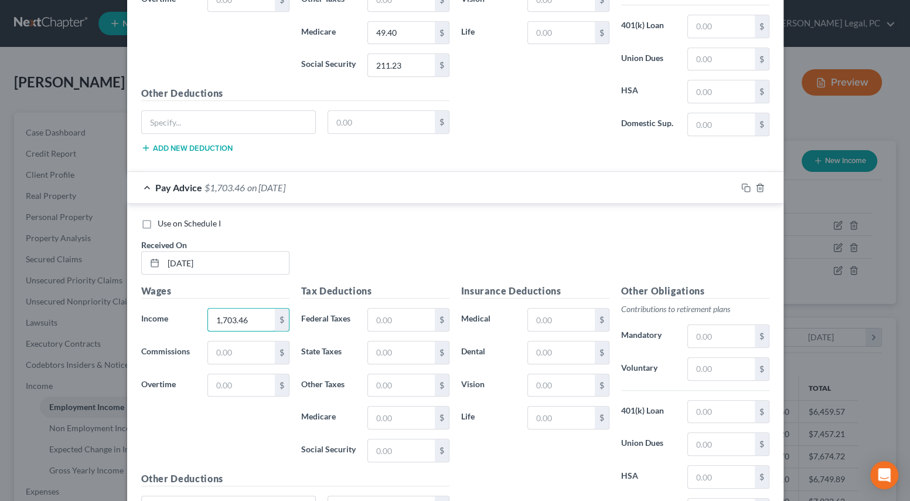
type input "1,703.46"
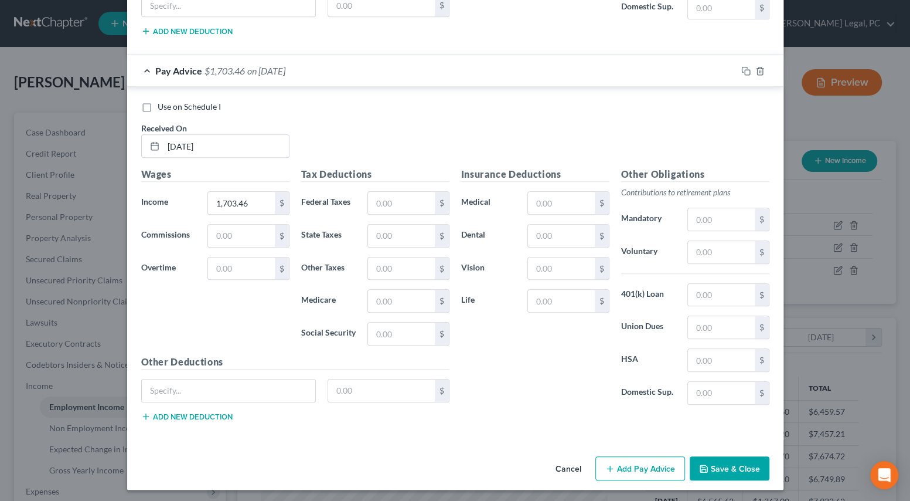
scroll to position [729, 0]
drag, startPoint x: 626, startPoint y: 470, endPoint x: 621, endPoint y: 475, distance: 6.7
click at [626, 470] on button "Add Pay Advice" at bounding box center [641, 468] width 90 height 25
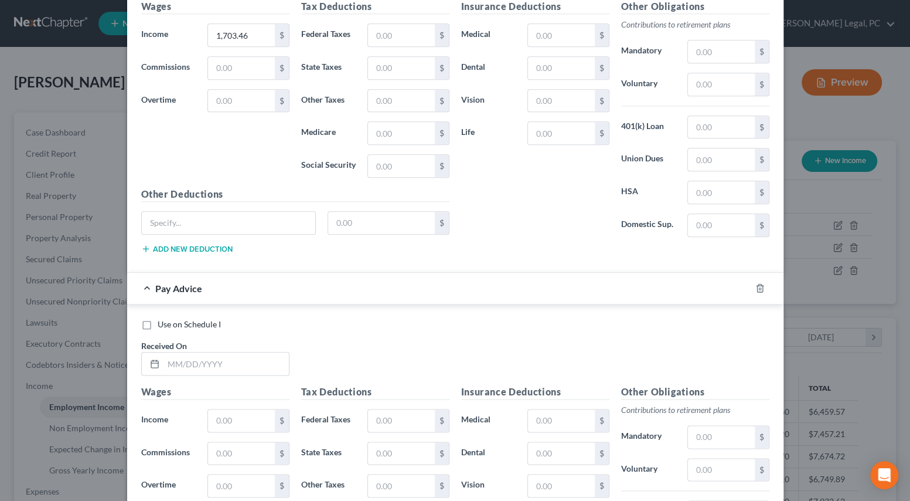
scroll to position [943, 0]
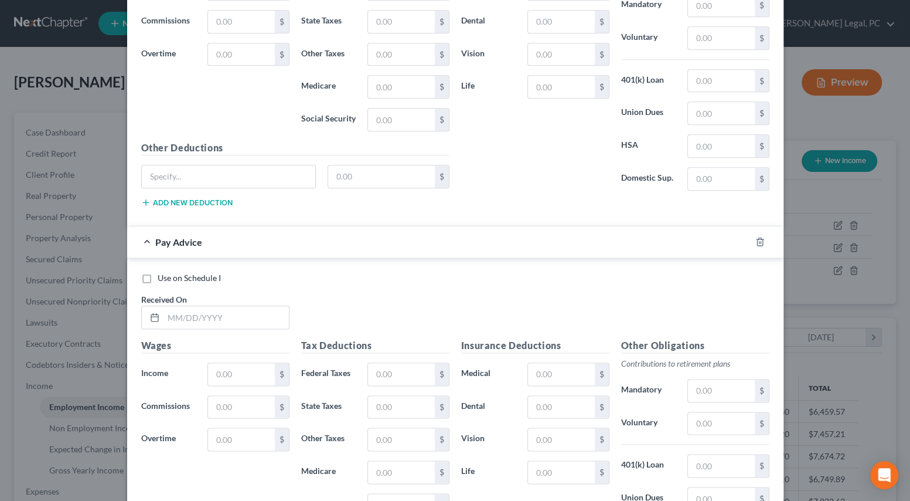
click at [158, 278] on label "Use on Schedule I" at bounding box center [189, 278] width 63 height 12
click at [162, 278] on input "Use on Schedule I" at bounding box center [166, 276] width 8 height 8
checkbox input "true"
click at [174, 315] on input "text" at bounding box center [226, 317] width 125 height 22
type input "3406.92"
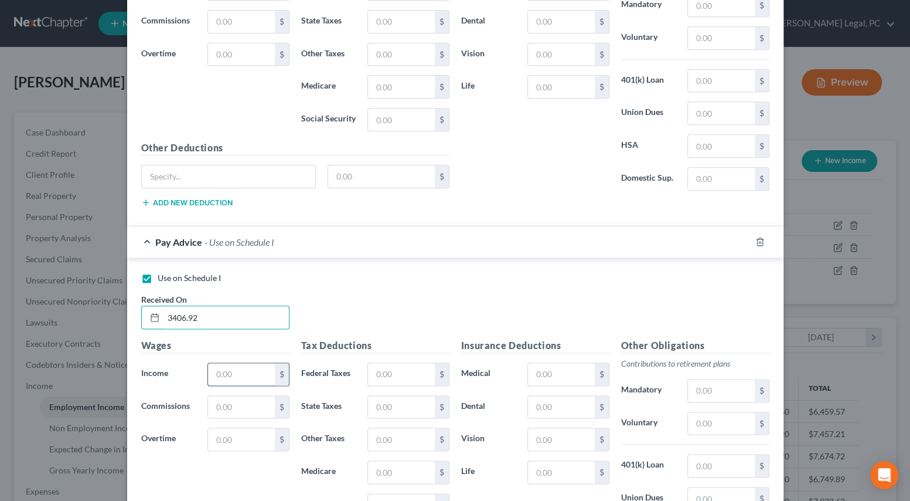
click at [235, 370] on input "text" at bounding box center [241, 374] width 66 height 22
click at [705, 388] on input "text" at bounding box center [721, 390] width 66 height 22
type input "204.42"
click at [403, 379] on input "text" at bounding box center [401, 374] width 66 height 22
type input "1"
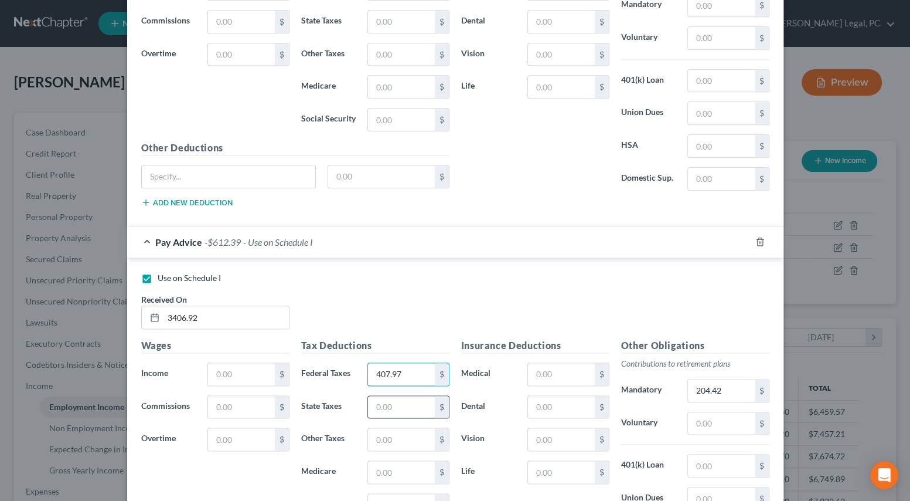
type input "407.97"
click at [407, 397] on input "text" at bounding box center [401, 407] width 66 height 22
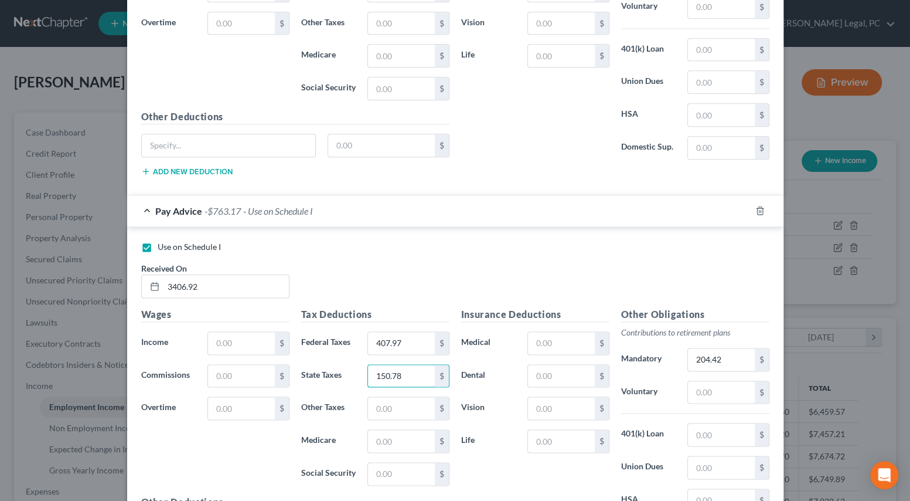
scroll to position [1102, 0]
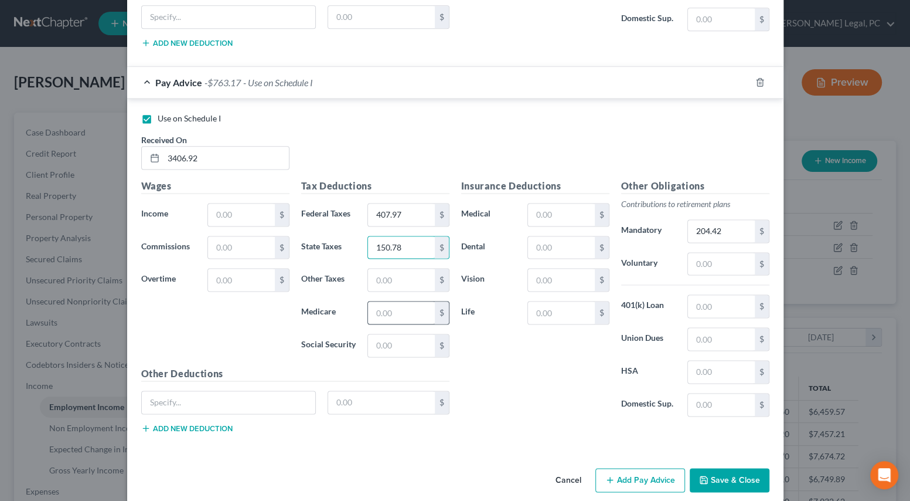
type input "150.78"
click at [379, 309] on input "text" at bounding box center [401, 312] width 66 height 22
type input "49.40"
click at [390, 340] on input "text" at bounding box center [401, 345] width 66 height 22
type input "150.78"
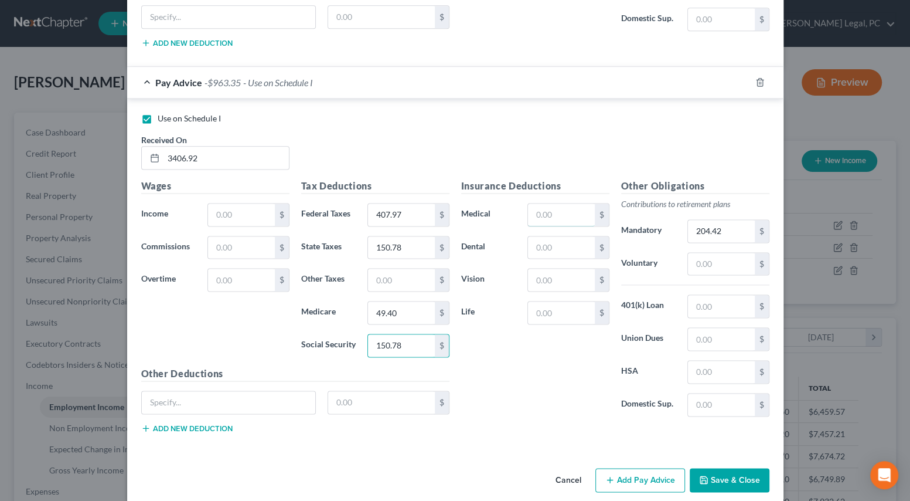
click at [570, 211] on input "text" at bounding box center [561, 214] width 66 height 22
type input "10"
drag, startPoint x: 521, startPoint y: 355, endPoint x: 516, endPoint y: 363, distance: 9.5
click at [521, 356] on div "Insurance Deductions Medical 10 $ Dental $ Vision $ Life $" at bounding box center [536, 302] width 160 height 247
click at [262, 208] on input "text" at bounding box center [241, 214] width 66 height 22
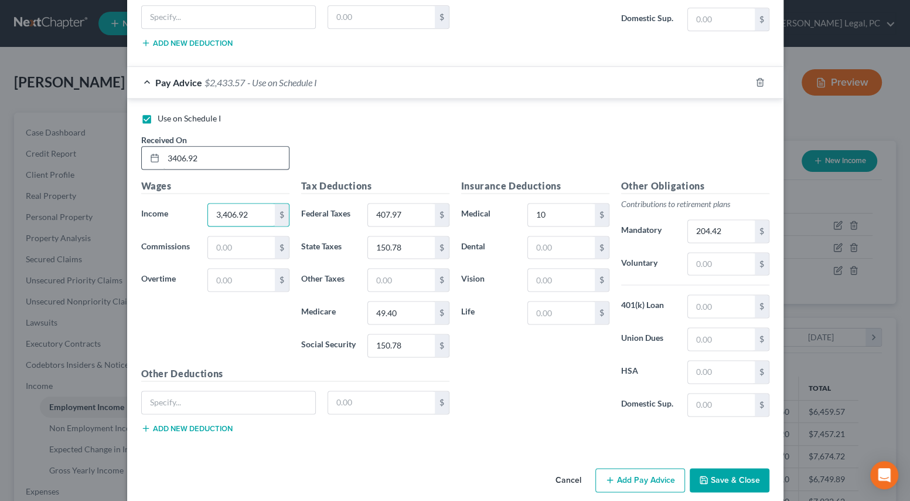
type input "3,406.92"
click at [217, 159] on input "3406.92" at bounding box center [226, 158] width 125 height 22
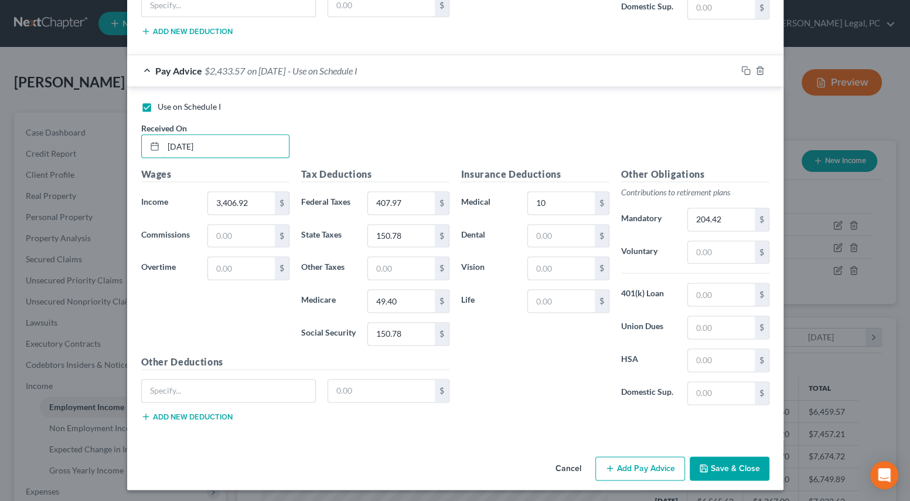
type input "[DATE]"
click at [734, 467] on button "Save & Close" at bounding box center [730, 468] width 80 height 25
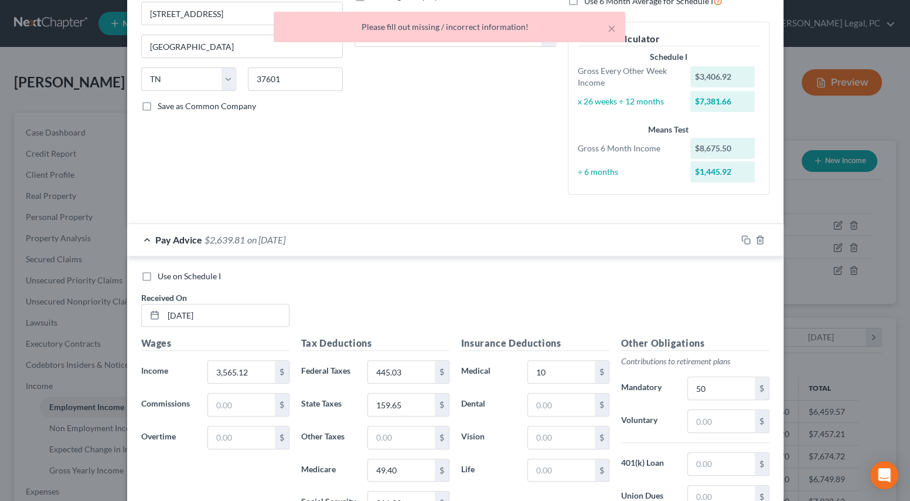
scroll to position [0, 0]
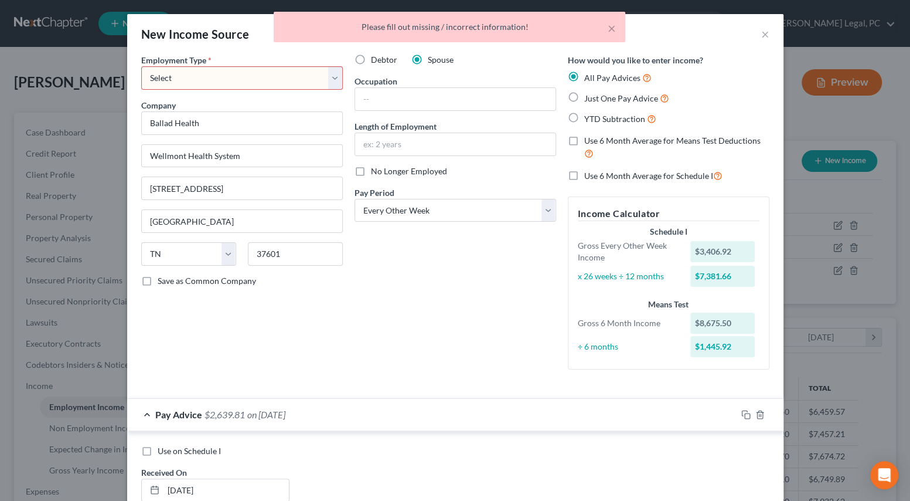
click at [240, 76] on select "Select Full or Part Time Employment Self Employment" at bounding box center [242, 77] width 202 height 23
select select "0"
click at [141, 66] on select "Select Full or Part Time Employment Self Employment" at bounding box center [242, 77] width 202 height 23
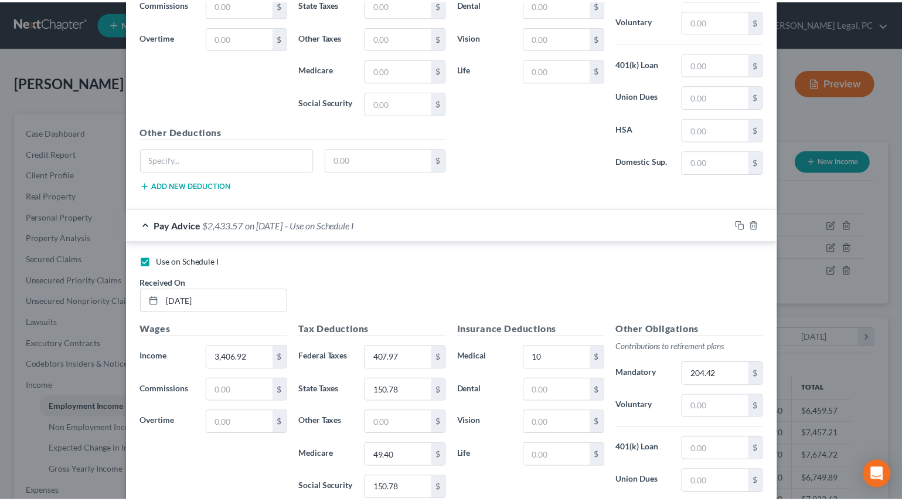
scroll to position [1114, 0]
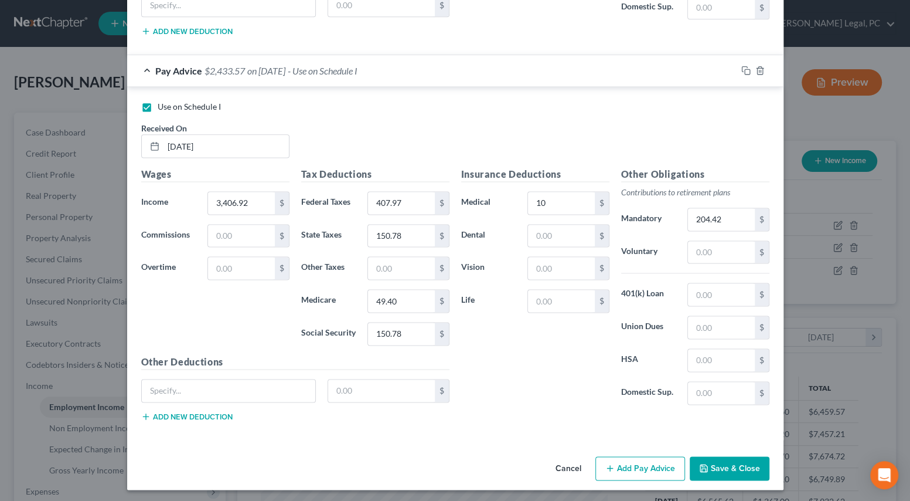
click at [708, 463] on button "Save & Close" at bounding box center [730, 468] width 80 height 25
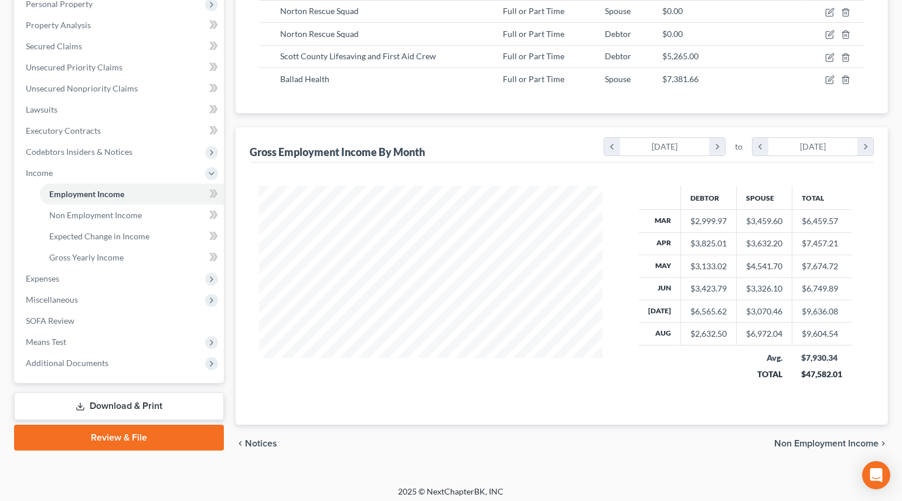
scroll to position [0, 0]
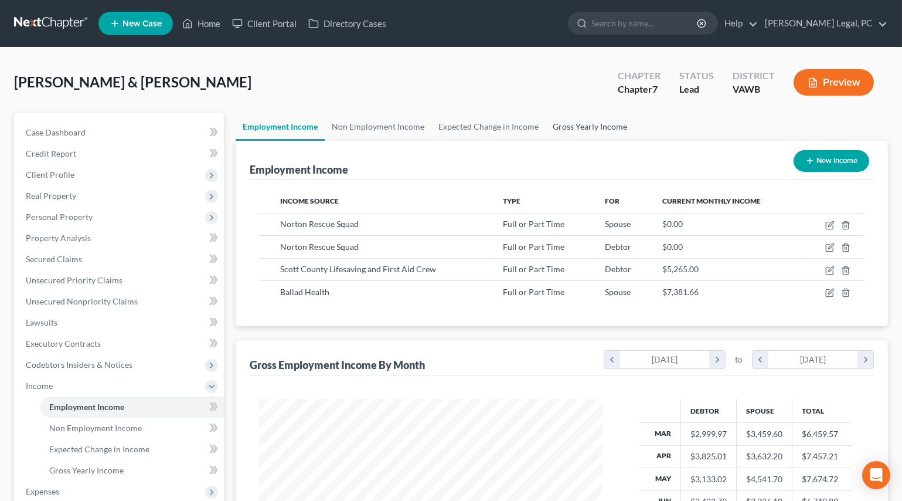
click at [580, 124] on link "Gross Yearly Income" at bounding box center [590, 127] width 89 height 28
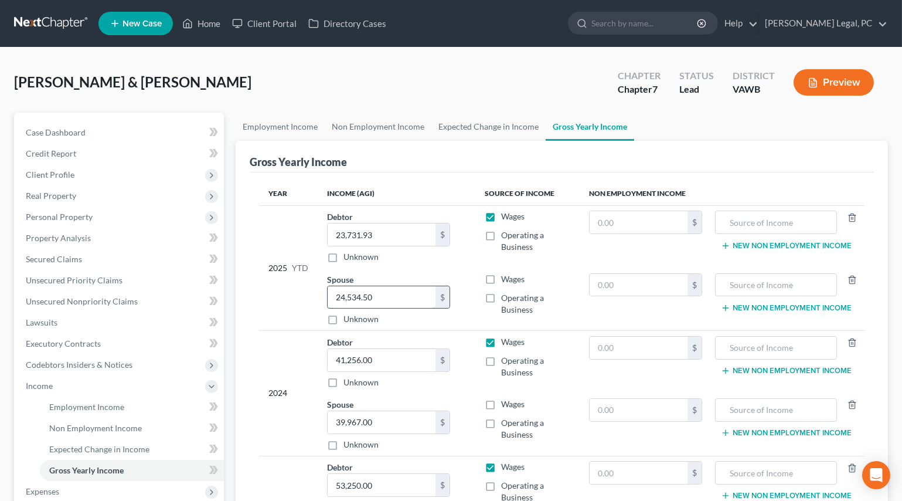
click at [406, 296] on input "24,534.50" at bounding box center [382, 297] width 108 height 22
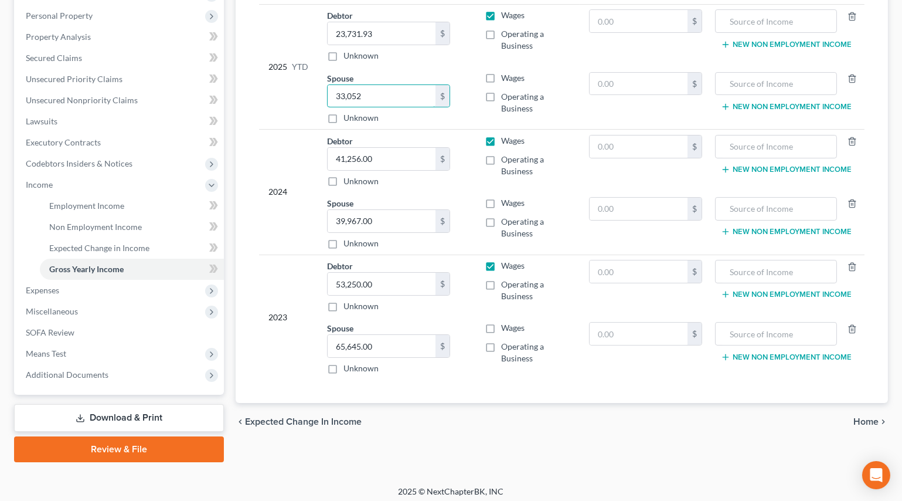
scroll to position [205, 0]
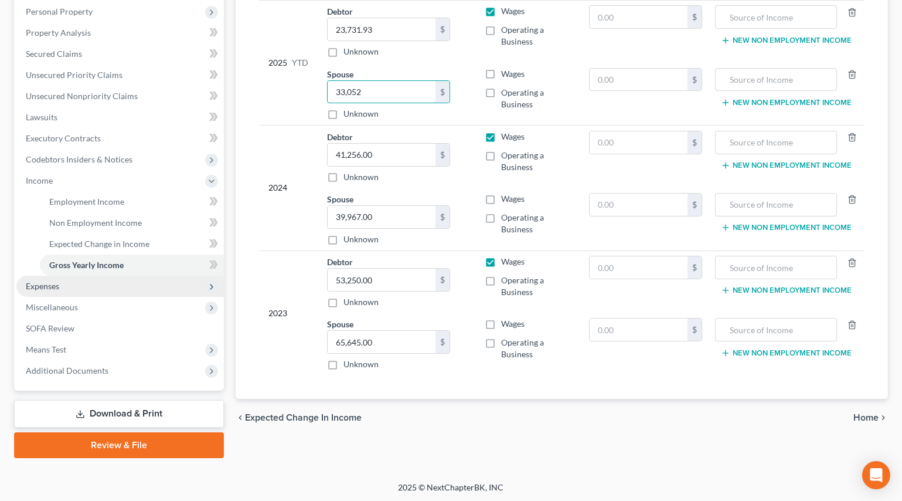
type input "33,052"
click at [49, 286] on span "Expenses" at bounding box center [42, 286] width 33 height 10
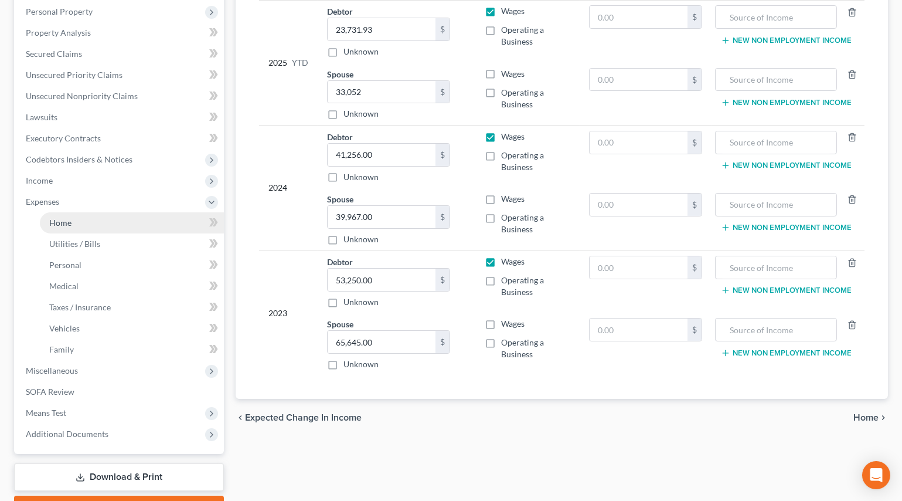
click at [63, 212] on link "Home" at bounding box center [132, 222] width 184 height 21
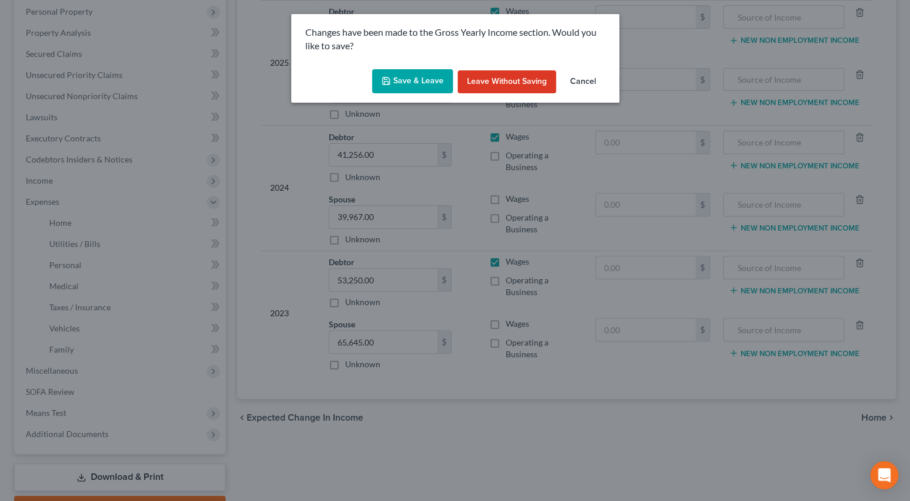
click at [420, 78] on button "Save & Leave" at bounding box center [412, 81] width 81 height 25
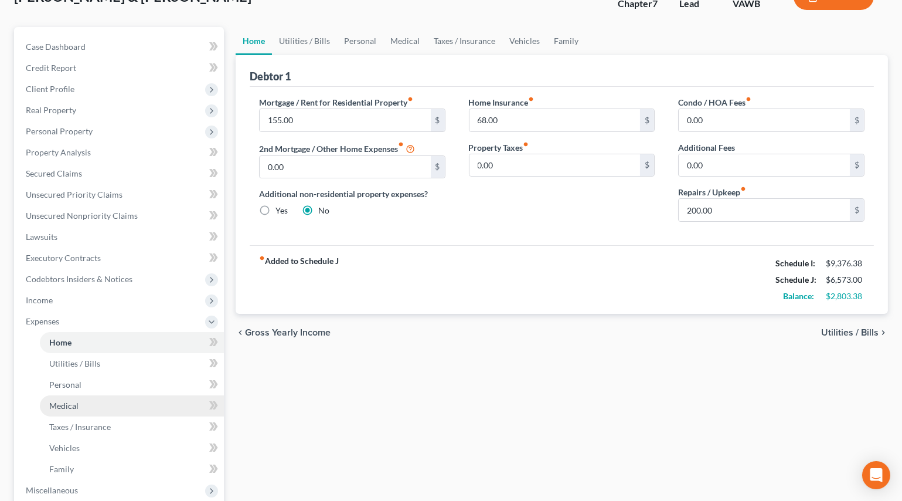
scroll to position [213, 0]
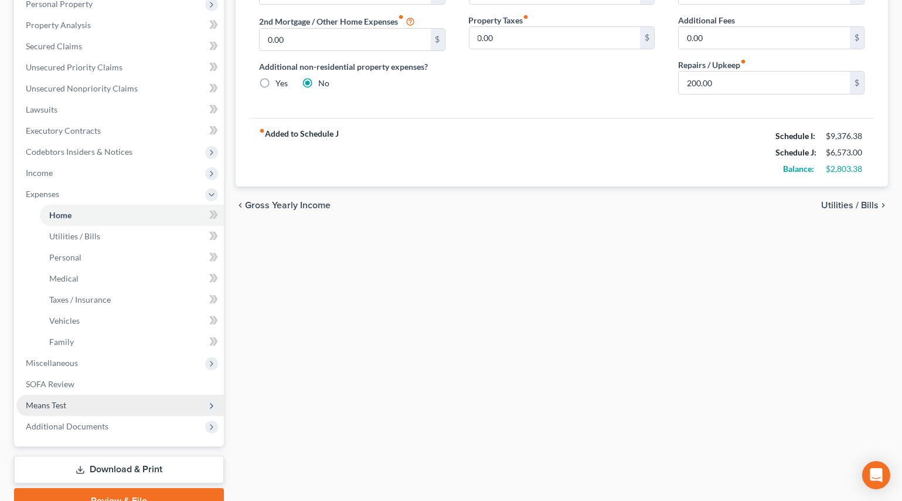
click at [55, 403] on span "Means Test" at bounding box center [46, 405] width 40 height 10
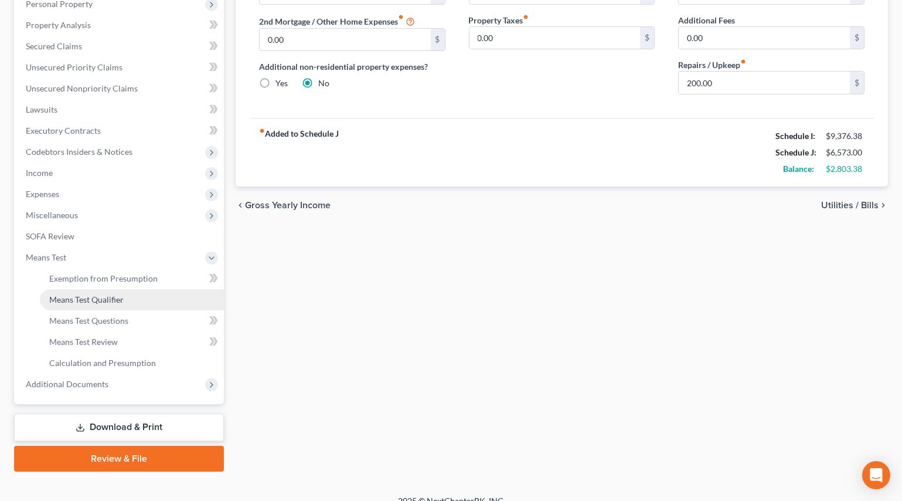
click at [96, 294] on span "Means Test Qualifier" at bounding box center [86, 299] width 74 height 10
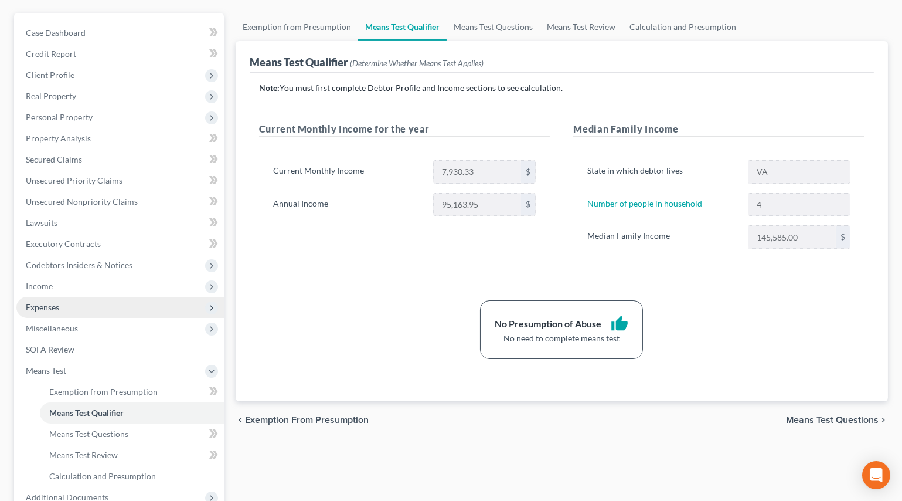
scroll to position [106, 0]
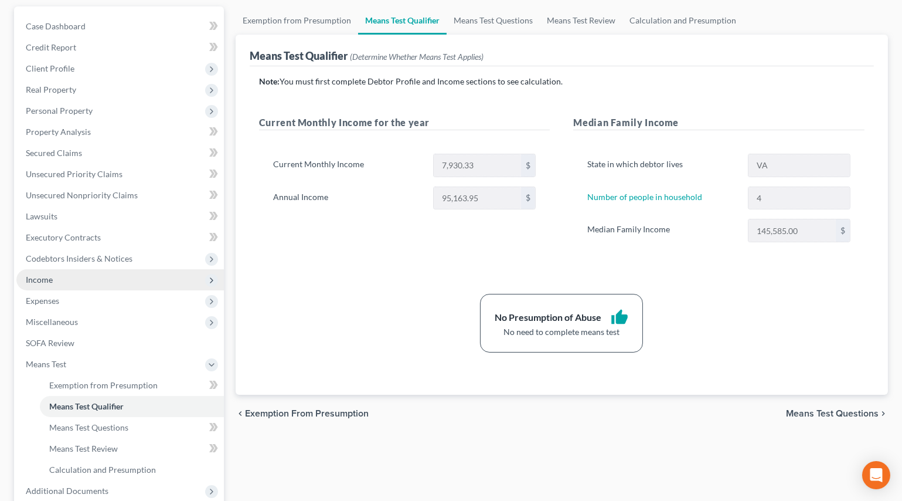
click at [38, 284] on span "Income" at bounding box center [120, 279] width 208 height 21
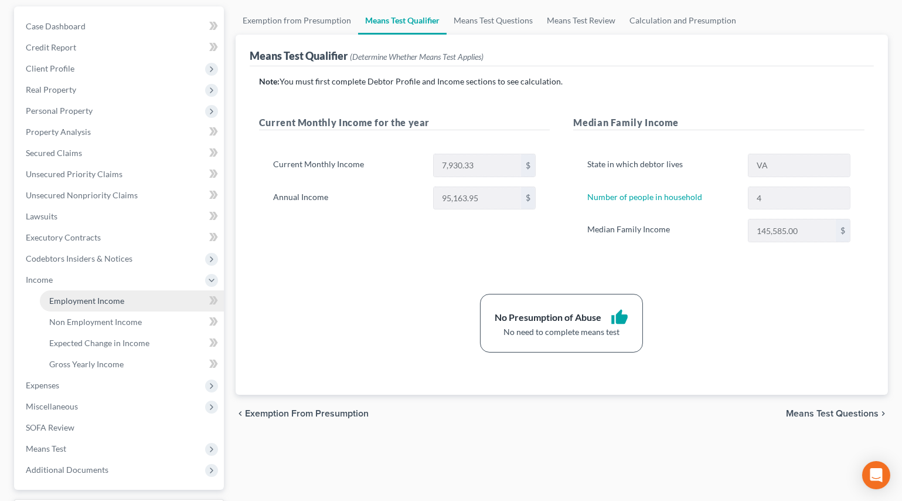
click at [84, 298] on span "Employment Income" at bounding box center [86, 300] width 75 height 10
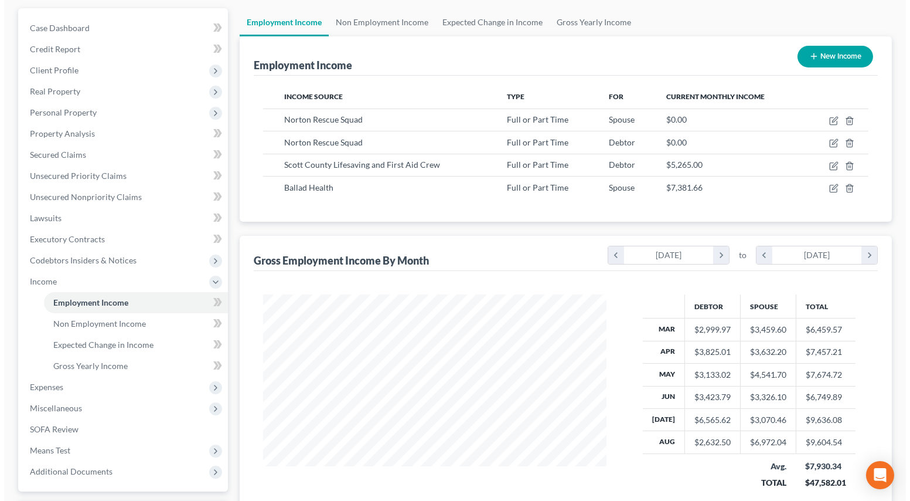
scroll to position [106, 0]
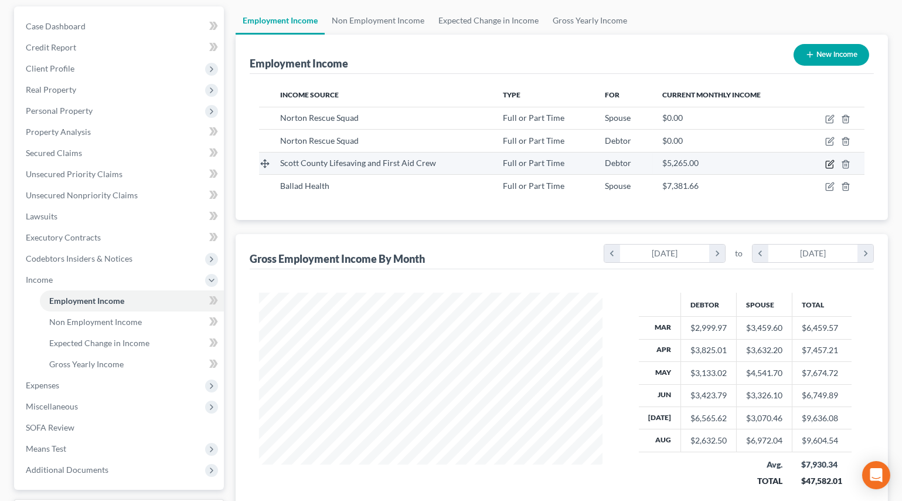
click at [827, 163] on icon "button" at bounding box center [829, 163] width 9 height 9
select select "0"
select select "48"
select select "1"
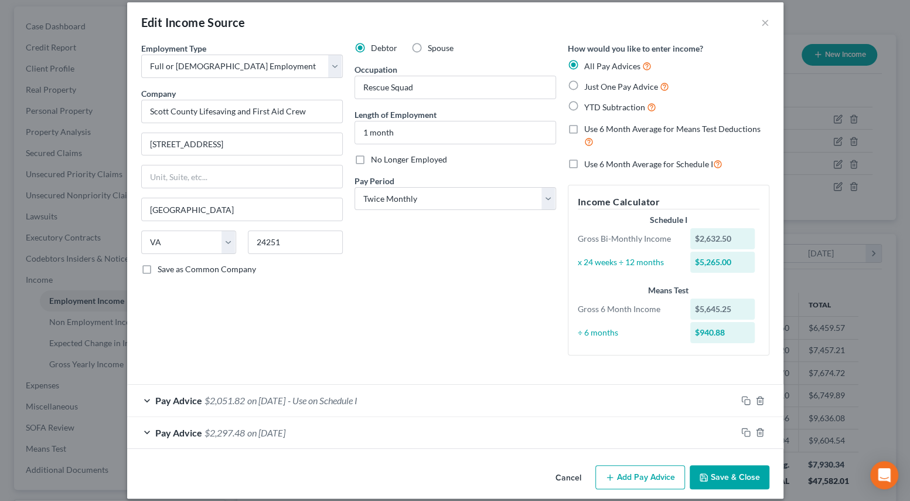
scroll to position [23, 0]
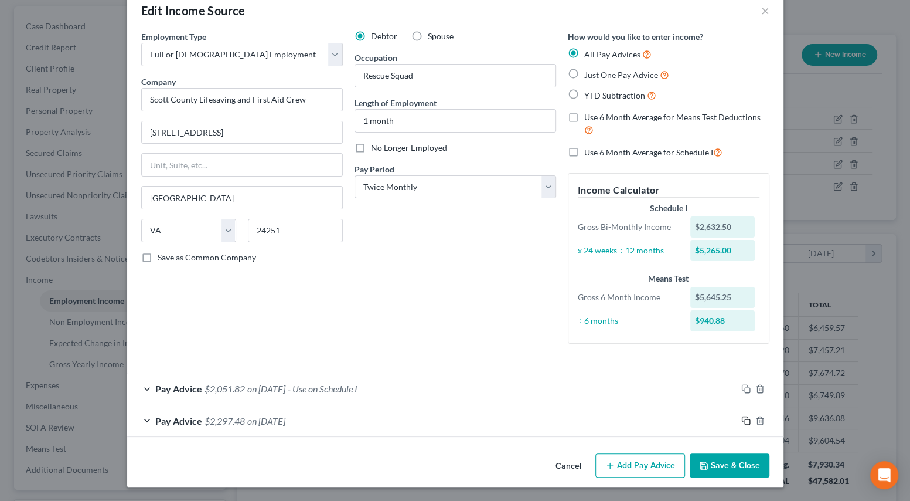
click at [742, 420] on icon "button" at bounding box center [746, 420] width 9 height 9
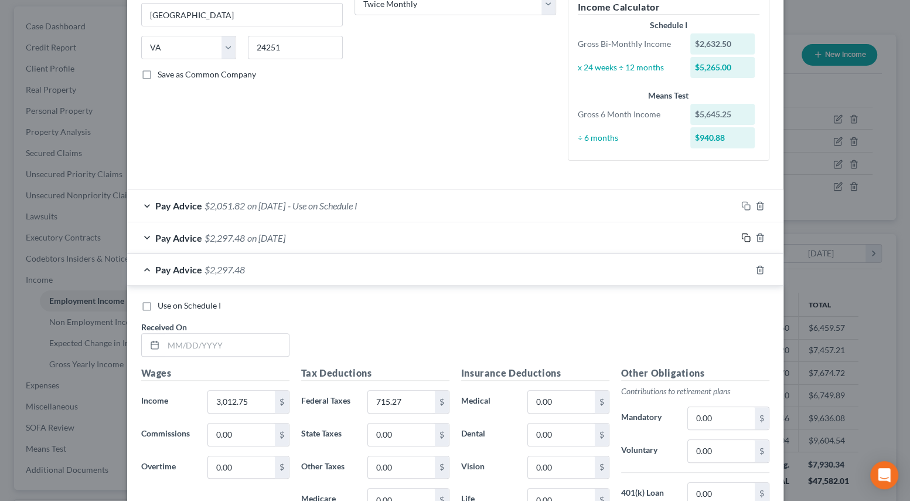
scroll to position [236, 0]
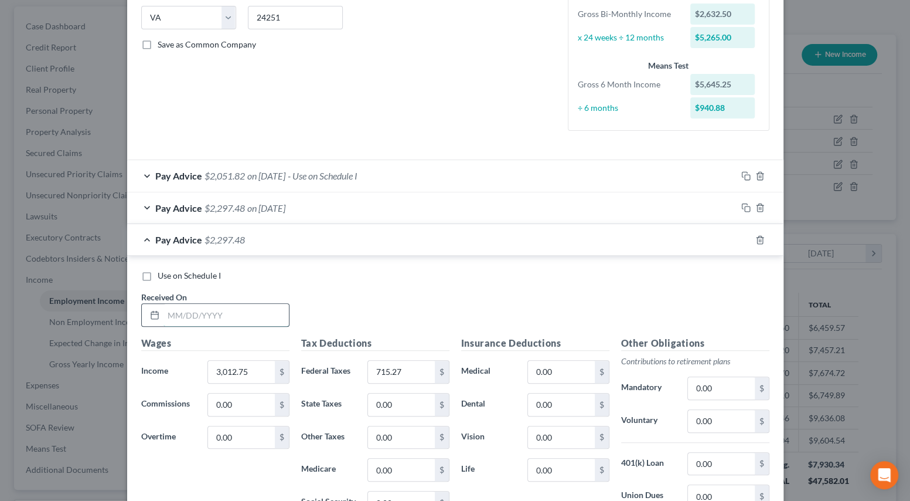
click at [229, 306] on input "text" at bounding box center [226, 315] width 125 height 22
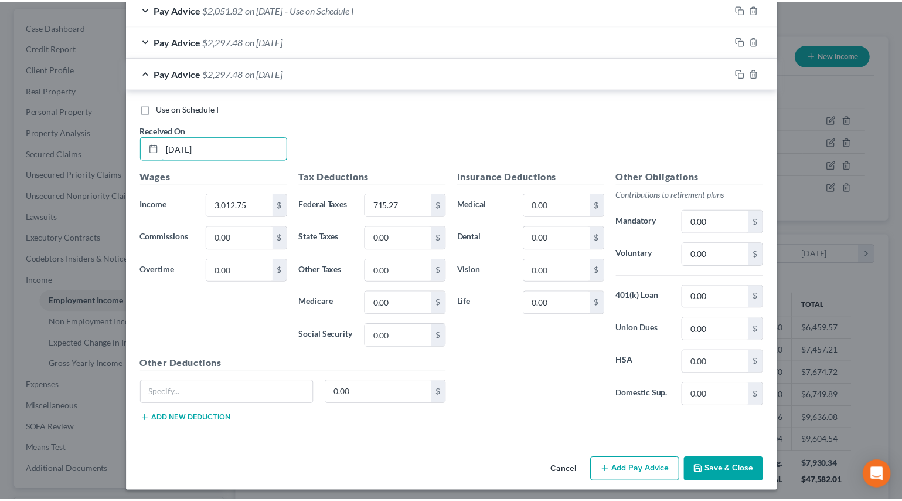
scroll to position [407, 0]
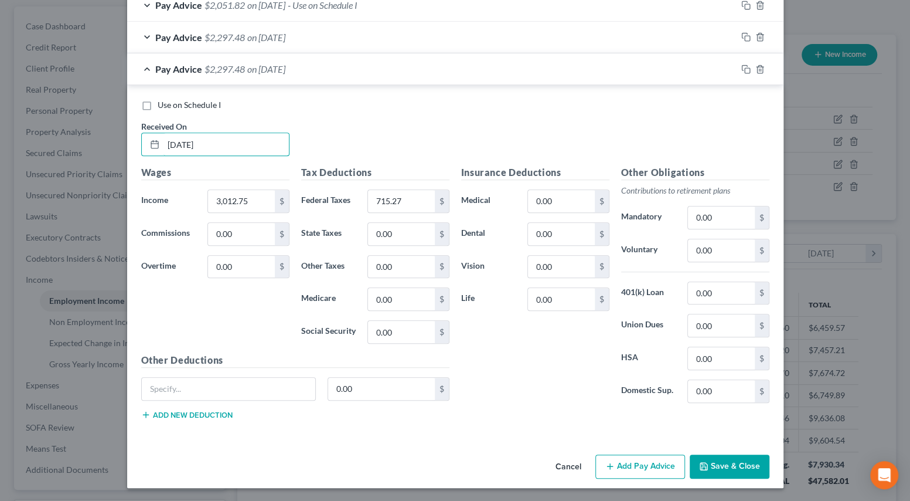
type input "8/22/2025"
click at [736, 469] on button "Save & Close" at bounding box center [730, 466] width 80 height 25
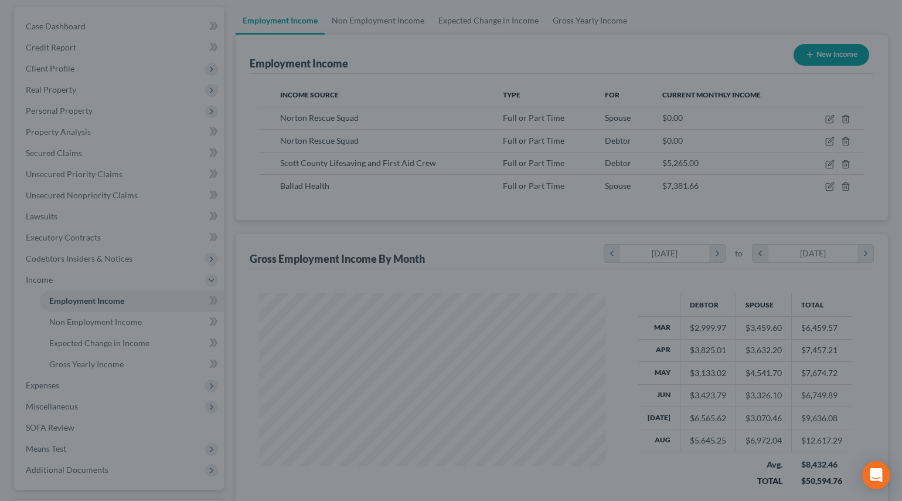
scroll to position [586073, 585915]
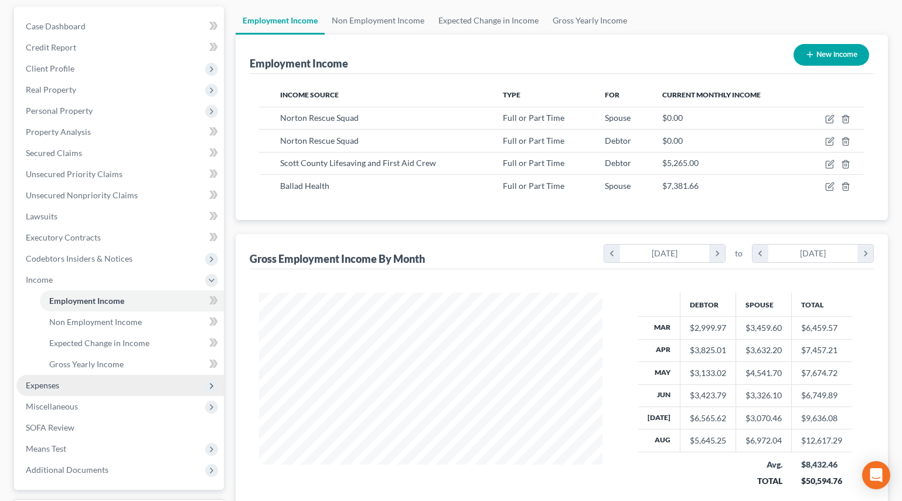
click at [53, 380] on span "Expenses" at bounding box center [42, 385] width 33 height 10
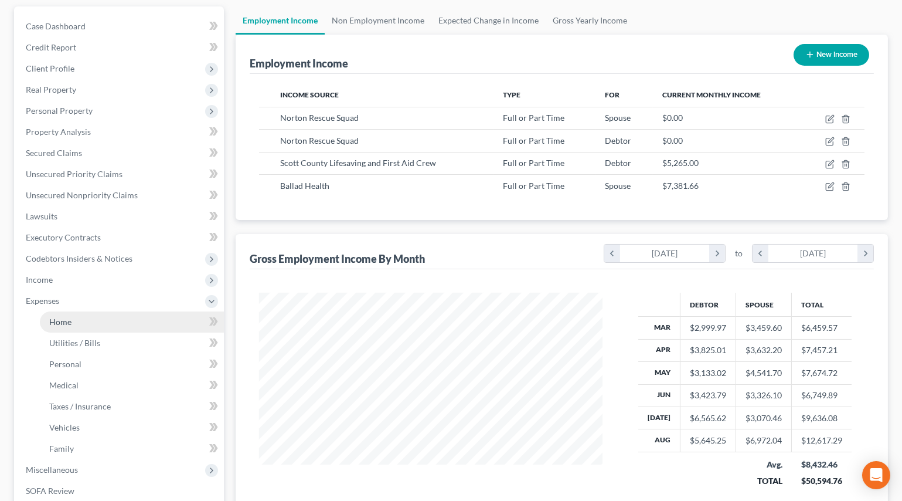
click at [90, 318] on link "Home" at bounding box center [132, 321] width 184 height 21
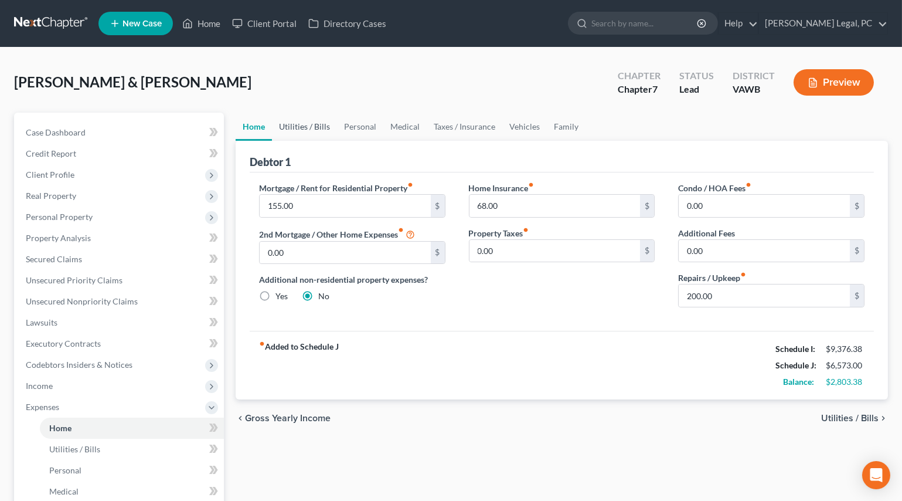
click at [301, 128] on link "Utilities / Bills" at bounding box center [304, 127] width 65 height 28
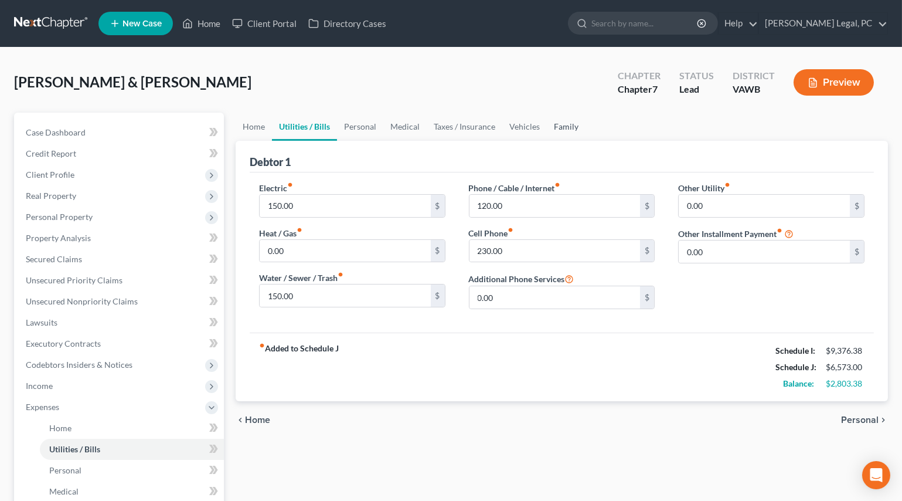
click at [563, 125] on link "Family" at bounding box center [566, 127] width 39 height 28
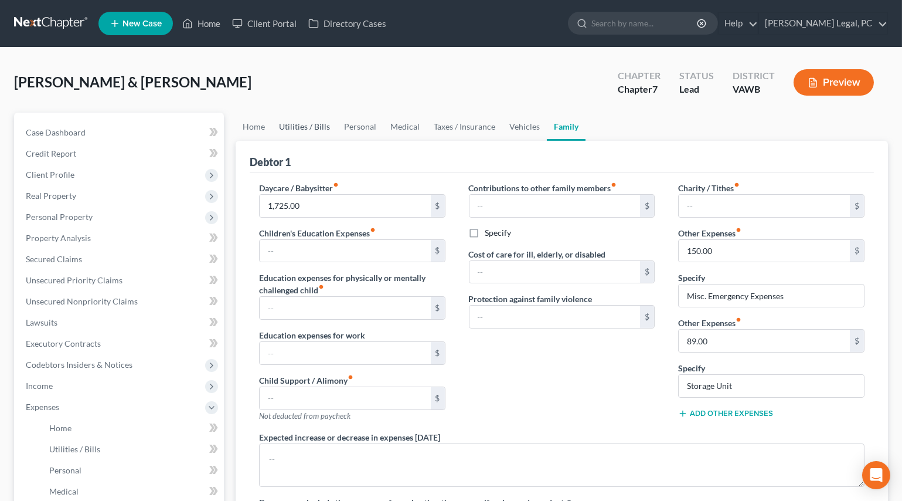
click at [289, 118] on link "Utilities / Bills" at bounding box center [304, 127] width 65 height 28
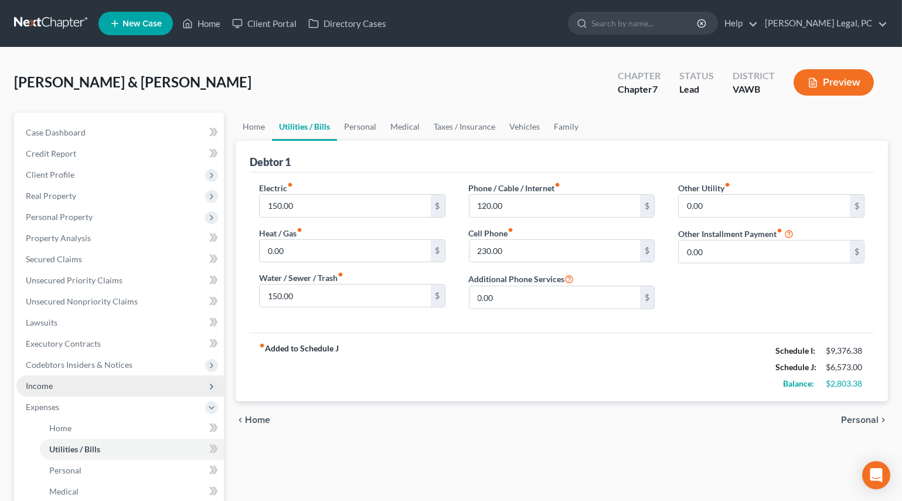
click at [76, 379] on span "Income" at bounding box center [120, 385] width 208 height 21
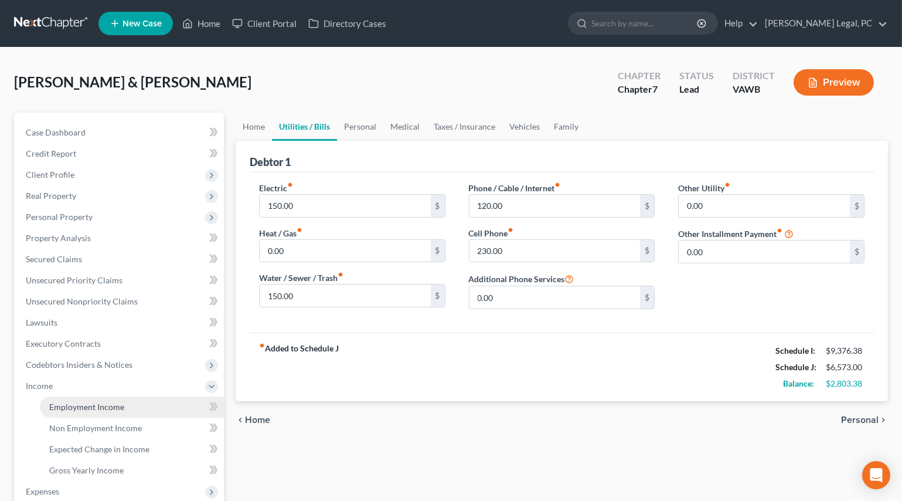
click at [81, 402] on span "Employment Income" at bounding box center [86, 407] width 75 height 10
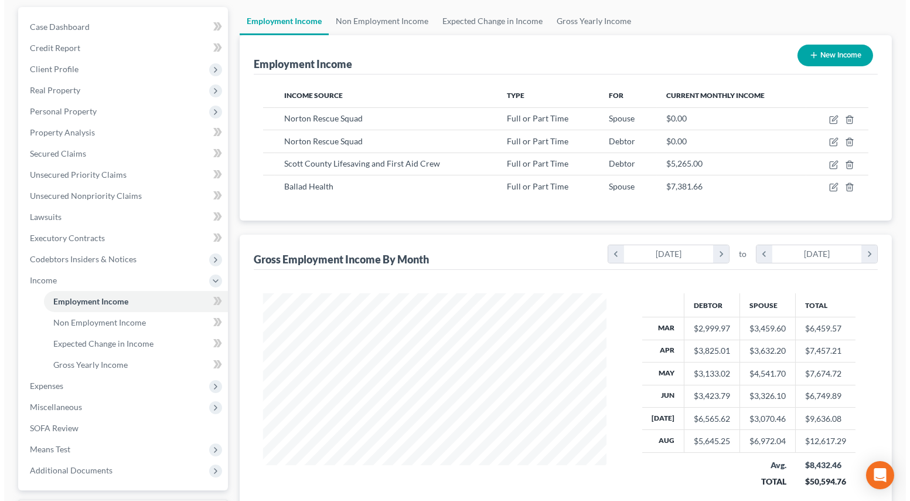
scroll to position [106, 0]
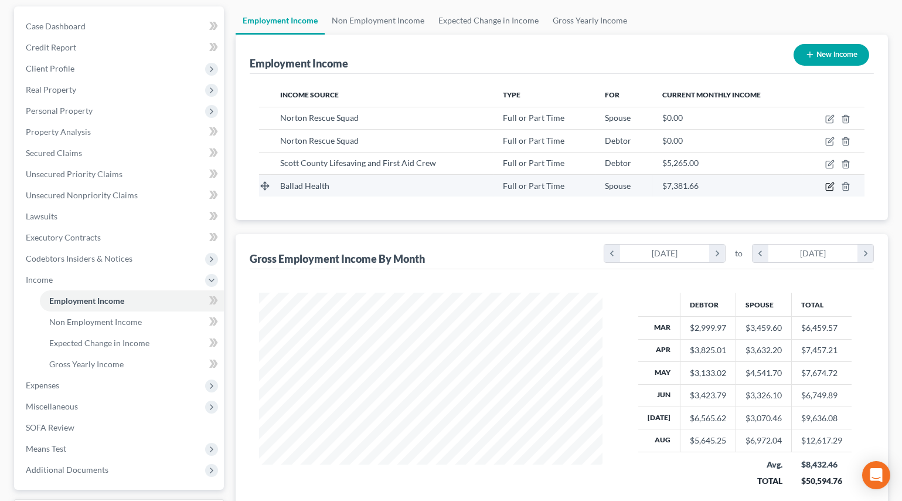
click at [830, 187] on icon "button" at bounding box center [829, 186] width 9 height 9
select select "0"
select select "44"
select select "2"
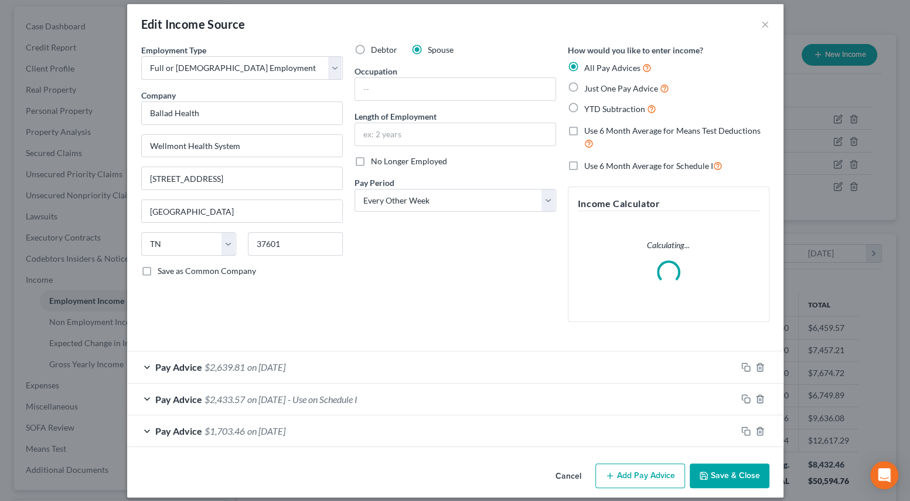
scroll to position [20, 0]
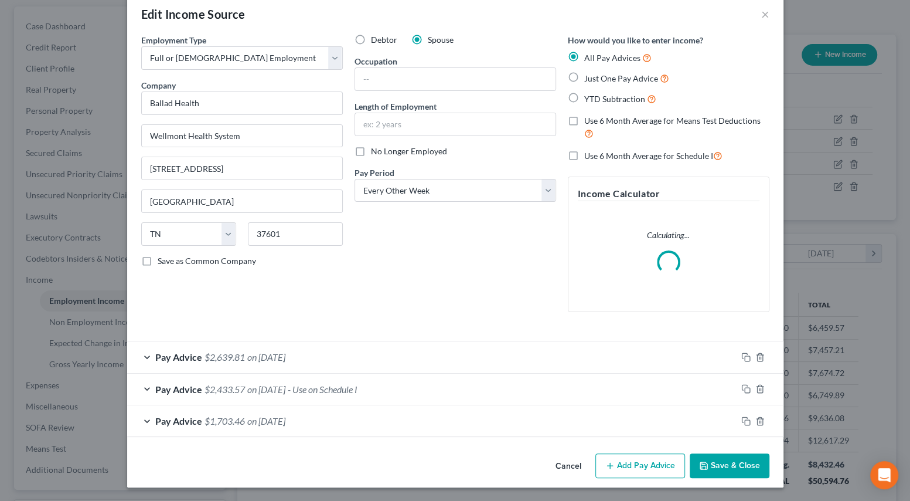
click at [402, 418] on div "Pay Advice $1,703.46 on 07/18/2025" at bounding box center [432, 420] width 610 height 31
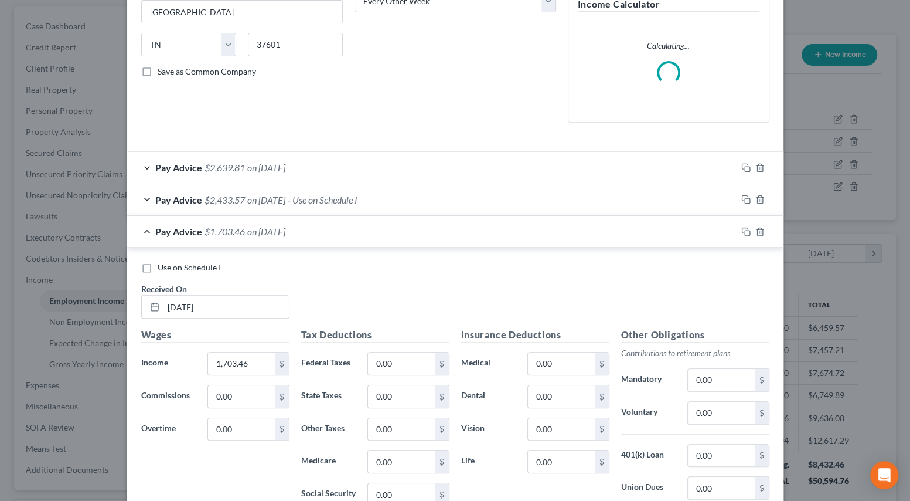
scroll to position [340, 0]
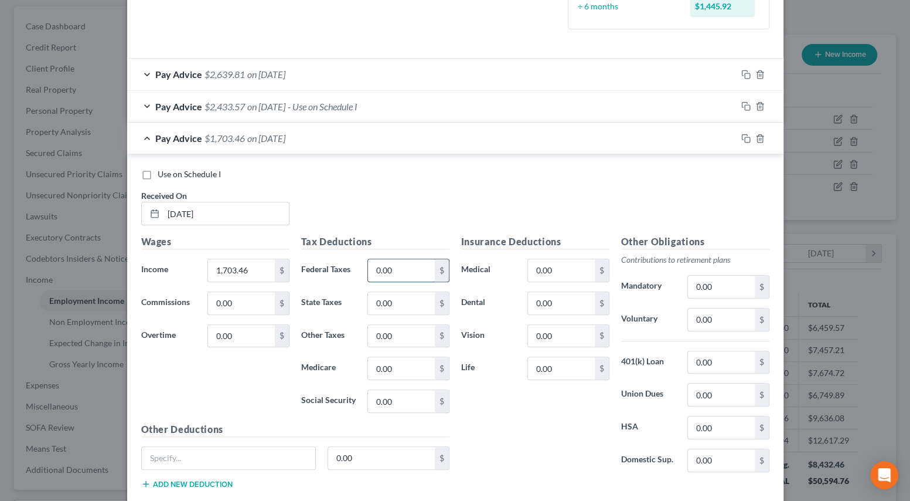
click at [424, 271] on input "0.00" at bounding box center [401, 270] width 66 height 22
type input "254.53"
click at [357, 457] on input "0.00" at bounding box center [381, 458] width 107 height 22
type input "10"
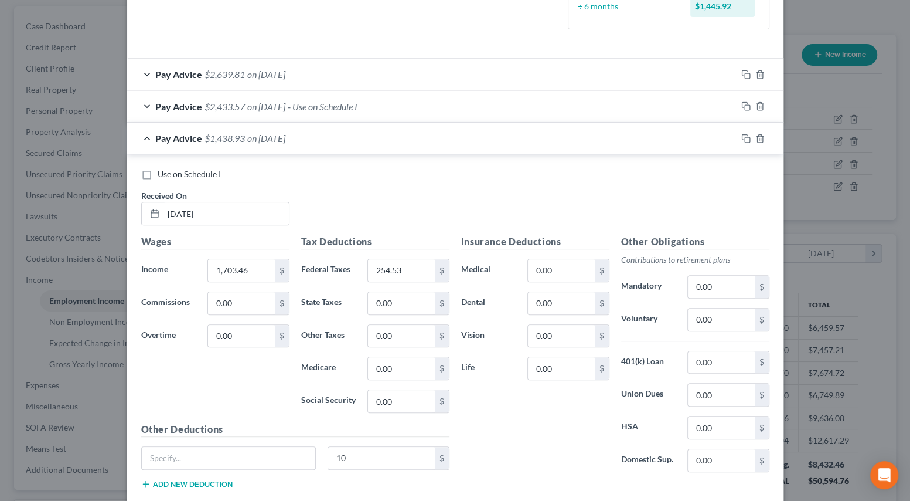
drag, startPoint x: 454, startPoint y: 433, endPoint x: 176, endPoint y: 434, distance: 278.5
click at [456, 433] on div "Insurance Deductions Medical 0.00 $ Dental 0.00 $ Vision 0.00 $ Life 0.00 $" at bounding box center [536, 358] width 160 height 247
click at [158, 174] on label "Use on Schedule I" at bounding box center [189, 174] width 63 height 12
click at [162, 174] on input "Use on Schedule I" at bounding box center [166, 172] width 8 height 8
checkbox input "true"
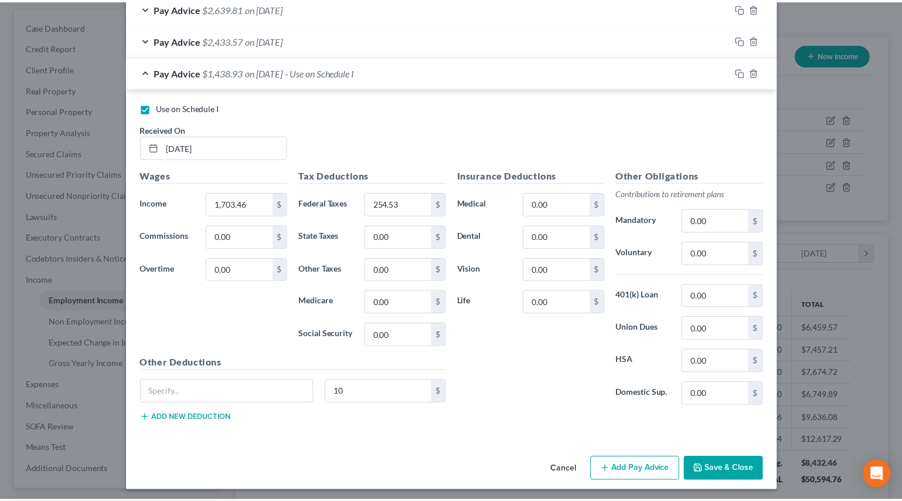
scroll to position [409, 0]
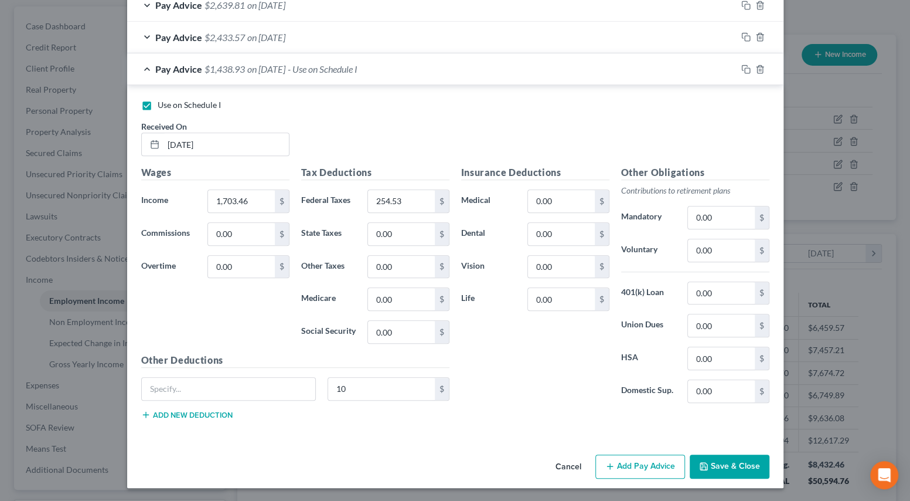
click at [738, 457] on button "Save & Close" at bounding box center [730, 466] width 80 height 25
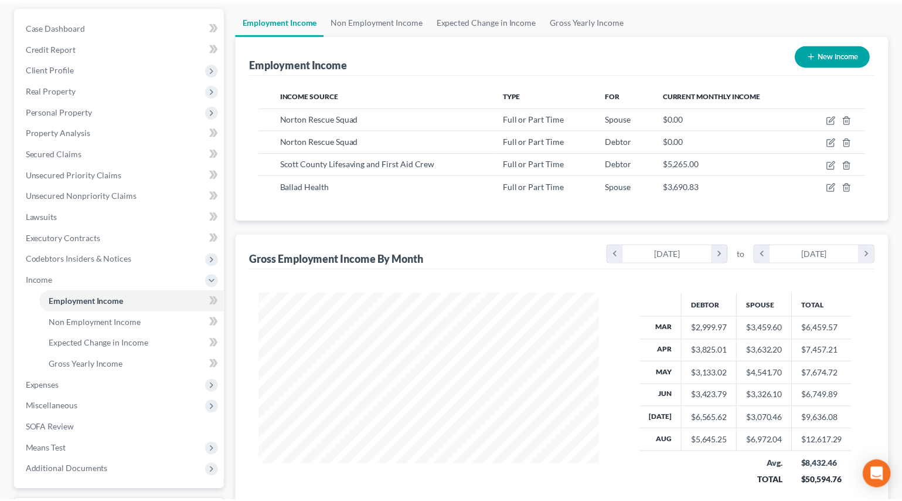
scroll to position [586073, 585915]
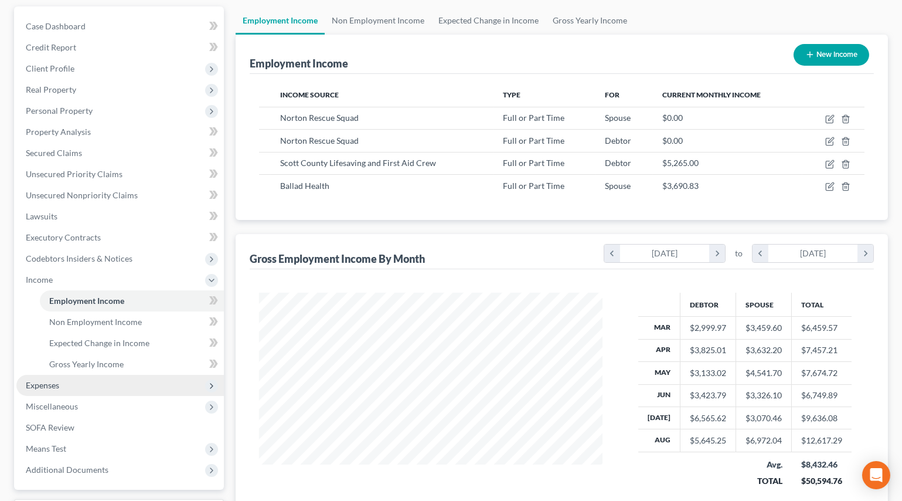
click at [79, 376] on span "Expenses" at bounding box center [120, 385] width 208 height 21
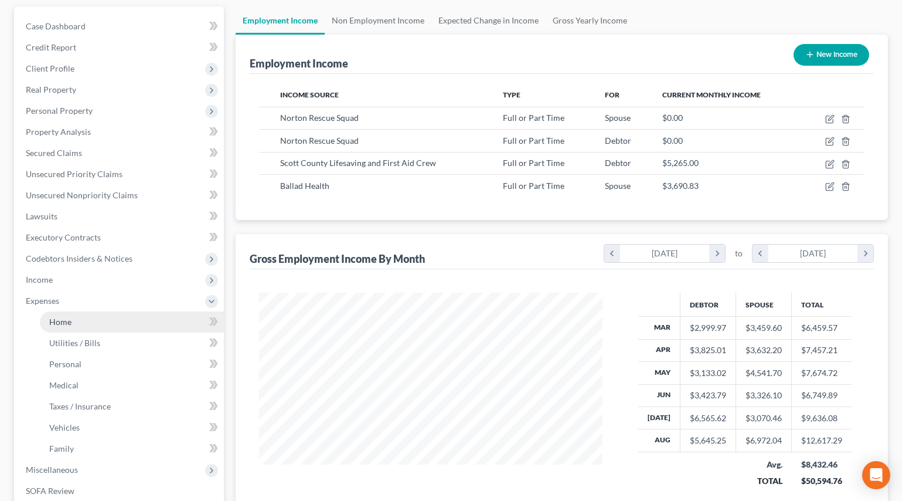
click at [89, 317] on link "Home" at bounding box center [132, 321] width 184 height 21
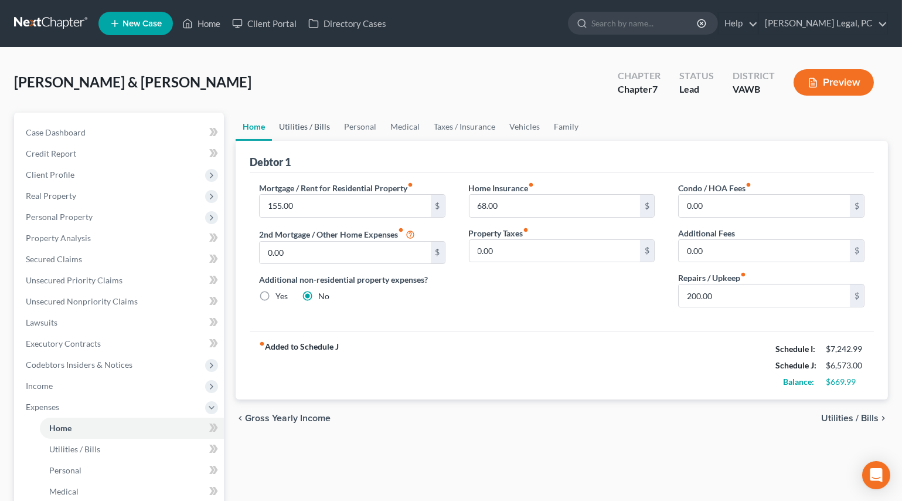
click at [326, 120] on link "Utilities / Bills" at bounding box center [304, 127] width 65 height 28
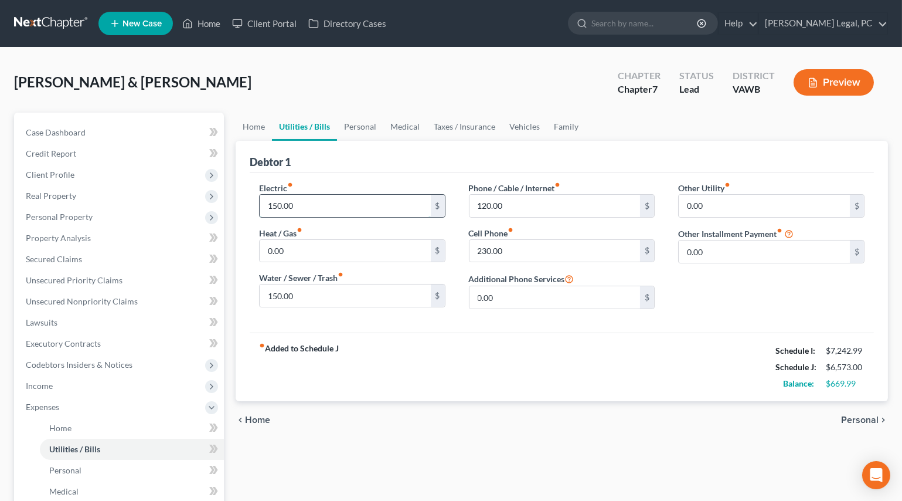
click at [324, 202] on input "150.00" at bounding box center [345, 206] width 171 height 22
type input "250"
click at [488, 340] on div "fiber_manual_record Added to Schedule J Schedule I: $7,242.99 Schedule J: $6,67…" at bounding box center [562, 366] width 624 height 69
click at [363, 130] on link "Personal" at bounding box center [360, 127] width 46 height 28
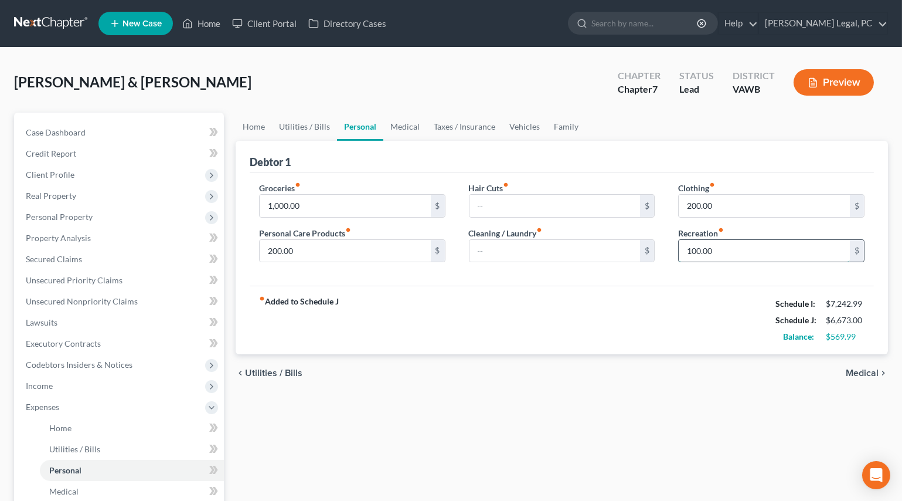
click at [766, 252] on input "100.00" at bounding box center [764, 251] width 171 height 22
type input "150"
click at [649, 303] on div "fiber_manual_record Added to Schedule J Schedule I: $7,242.99 Schedule J: $6,72…" at bounding box center [562, 320] width 624 height 69
click at [413, 120] on link "Medical" at bounding box center [404, 127] width 43 height 28
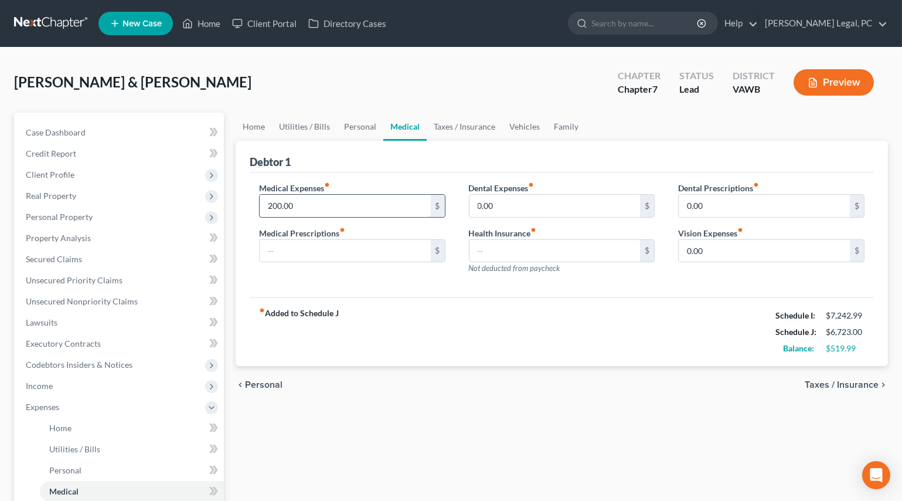
click at [349, 206] on input "200.00" at bounding box center [345, 206] width 171 height 22
type input "250"
drag, startPoint x: 453, startPoint y: 308, endPoint x: 417, endPoint y: 151, distance: 161.7
click at [453, 308] on div "fiber_manual_record Added to Schedule J Schedule I: $7,242.99 Schedule J: $6,77…" at bounding box center [562, 331] width 624 height 69
click at [443, 125] on link "Taxes / Insurance" at bounding box center [465, 127] width 76 height 28
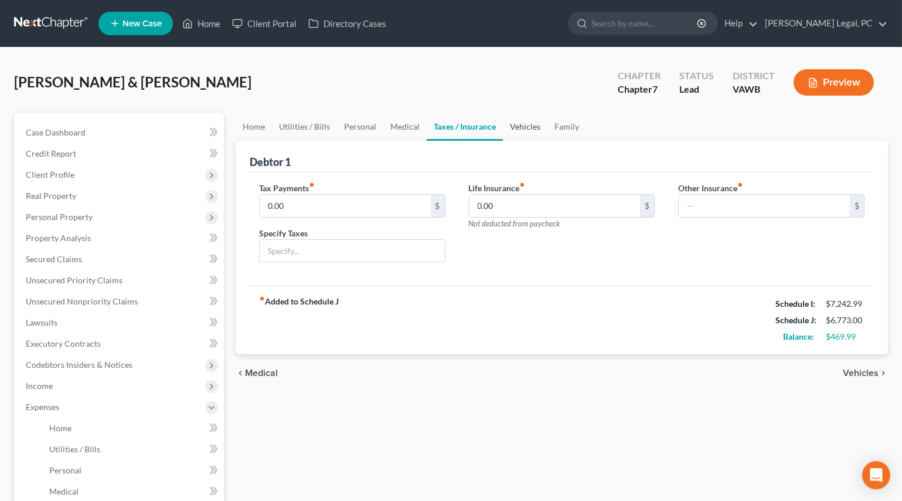
click at [512, 125] on link "Vehicles" at bounding box center [525, 127] width 45 height 28
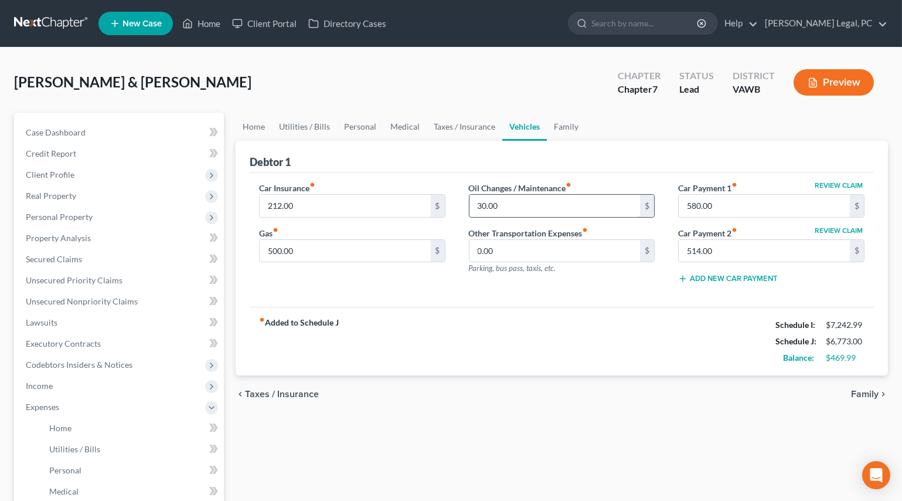
click at [517, 205] on input "30.00" at bounding box center [555, 206] width 171 height 22
click at [360, 243] on input "500.00" at bounding box center [345, 251] width 171 height 22
type input "600"
click at [570, 123] on link "Family" at bounding box center [566, 127] width 39 height 28
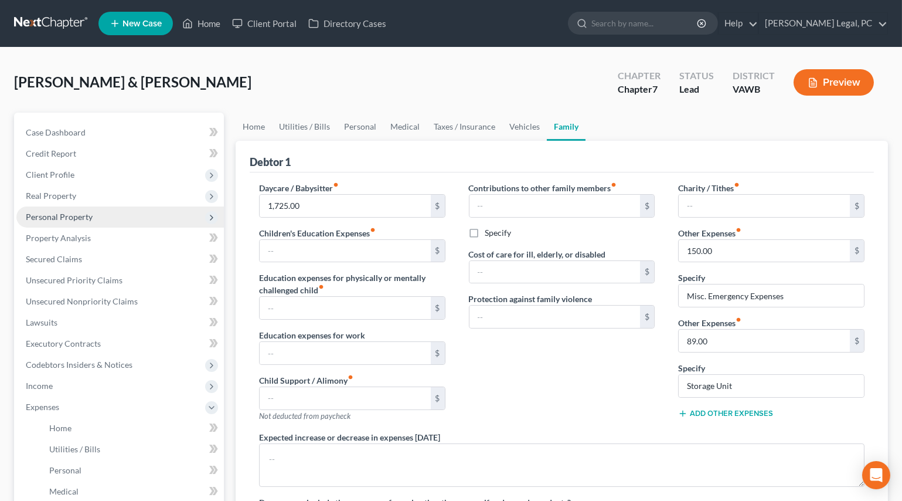
click at [46, 215] on span "Personal Property" at bounding box center [59, 217] width 67 height 10
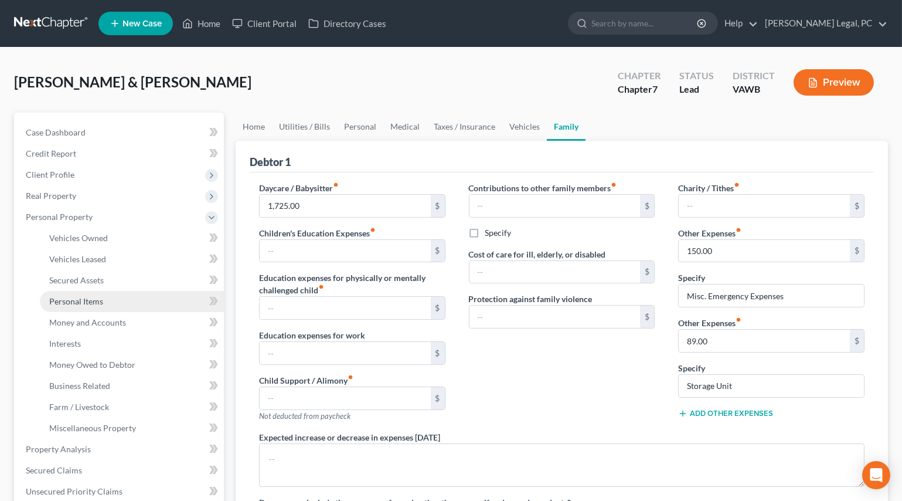
click at [76, 294] on link "Personal Items" at bounding box center [132, 301] width 184 height 21
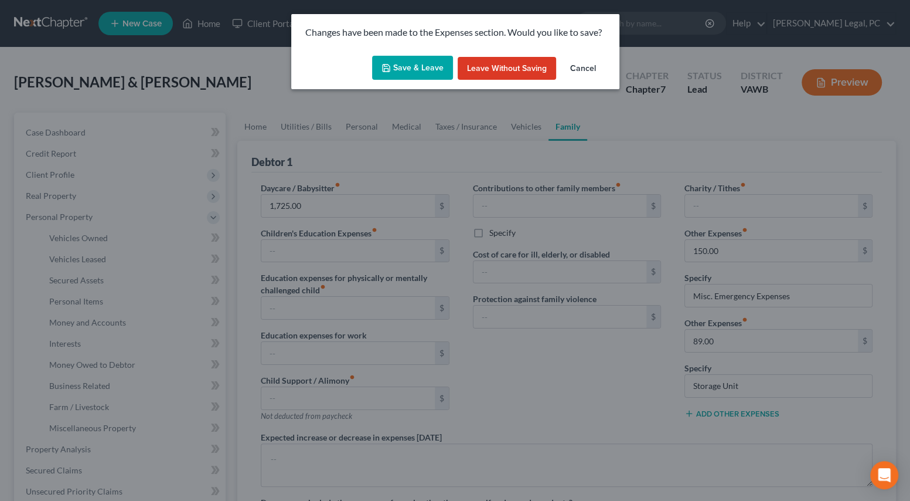
click at [405, 69] on button "Save & Leave" at bounding box center [412, 68] width 81 height 25
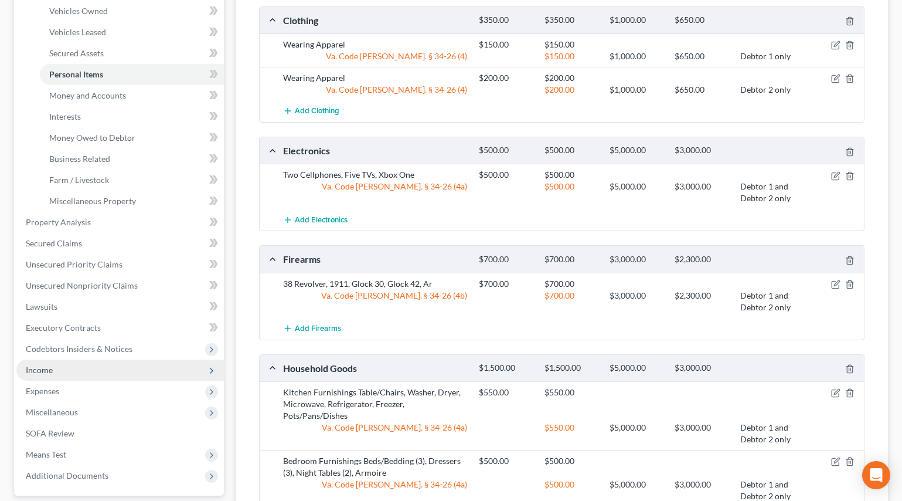
scroll to position [230, 0]
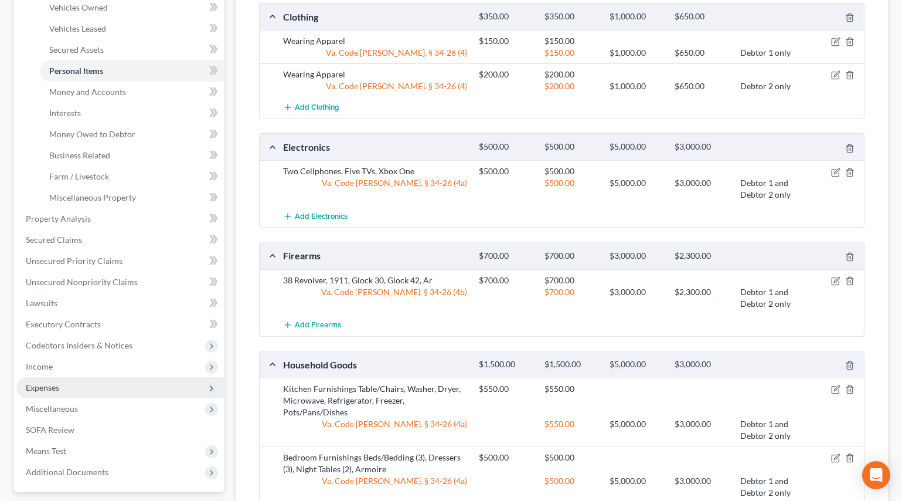
click at [47, 381] on span "Expenses" at bounding box center [120, 387] width 208 height 21
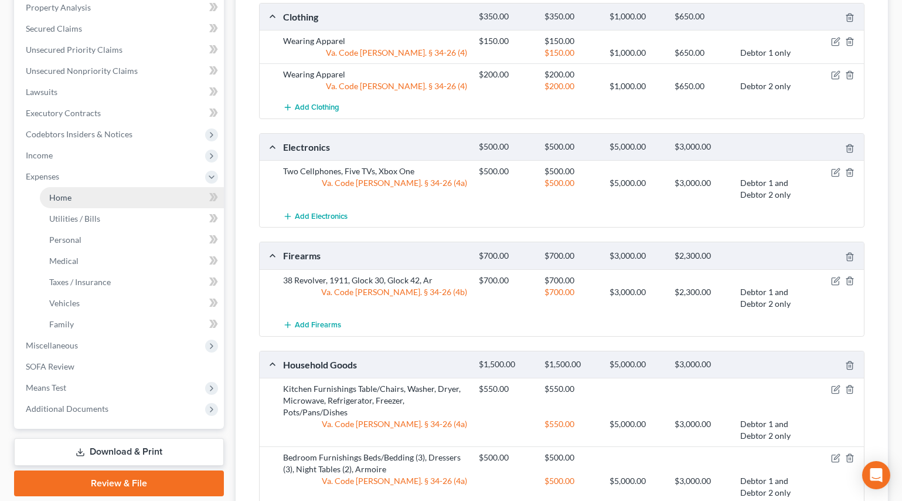
click at [64, 200] on span "Home" at bounding box center [60, 197] width 22 height 10
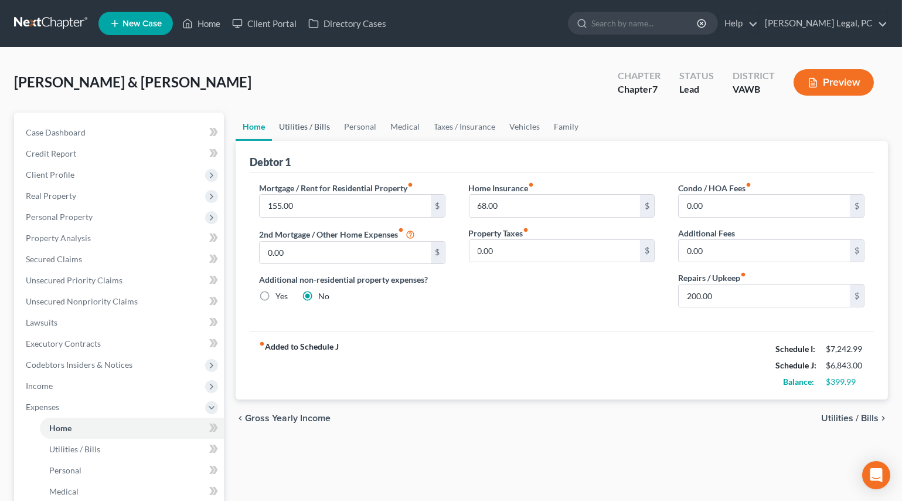
click at [327, 123] on link "Utilities / Bills" at bounding box center [304, 127] width 65 height 28
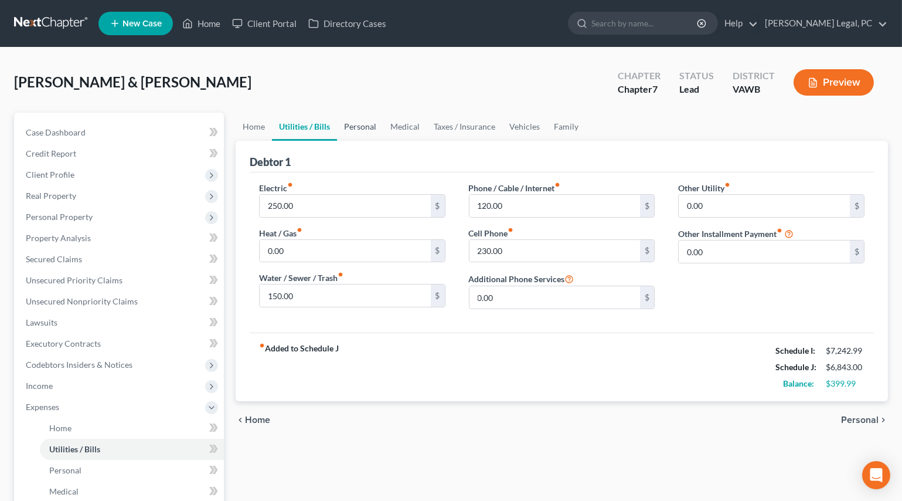
click at [369, 121] on link "Personal" at bounding box center [360, 127] width 46 height 28
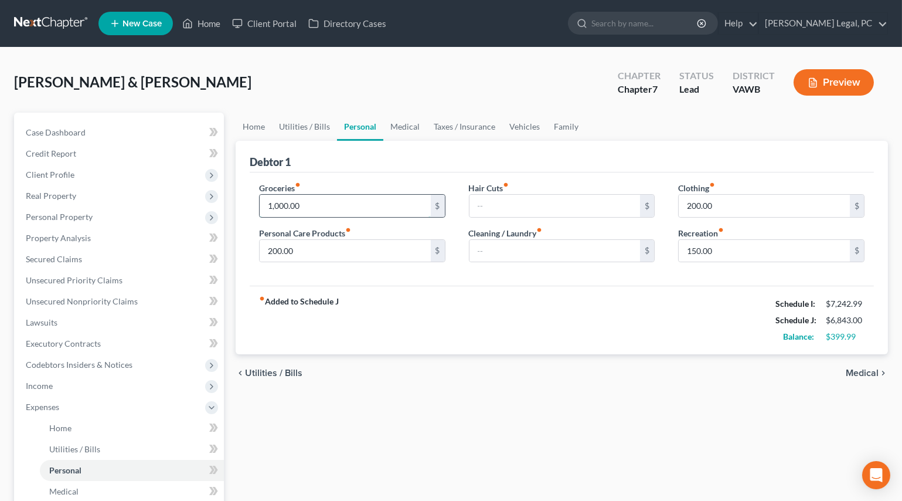
click at [311, 203] on input "1,000.00" at bounding box center [345, 206] width 171 height 22
type input "1,200"
click at [651, 322] on div "fiber_manual_record Added to Schedule J Schedule I: $7,242.99 Schedule J: $7,04…" at bounding box center [562, 320] width 624 height 69
click at [399, 120] on link "Medical" at bounding box center [404, 127] width 43 height 28
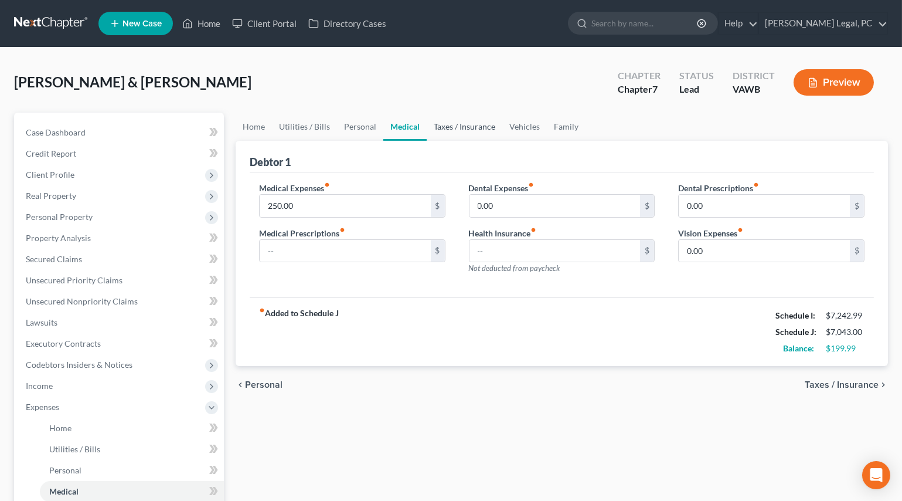
click at [478, 123] on link "Taxes / Insurance" at bounding box center [465, 127] width 76 height 28
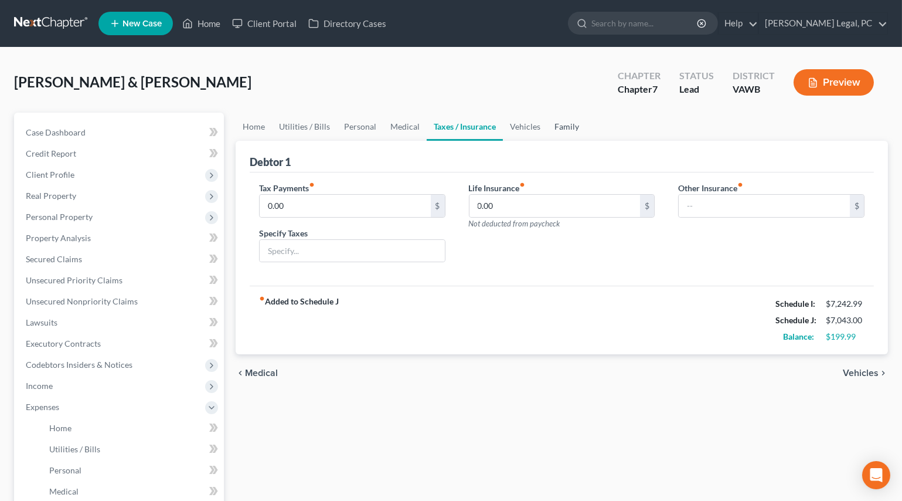
click at [559, 121] on link "Family" at bounding box center [567, 127] width 39 height 28
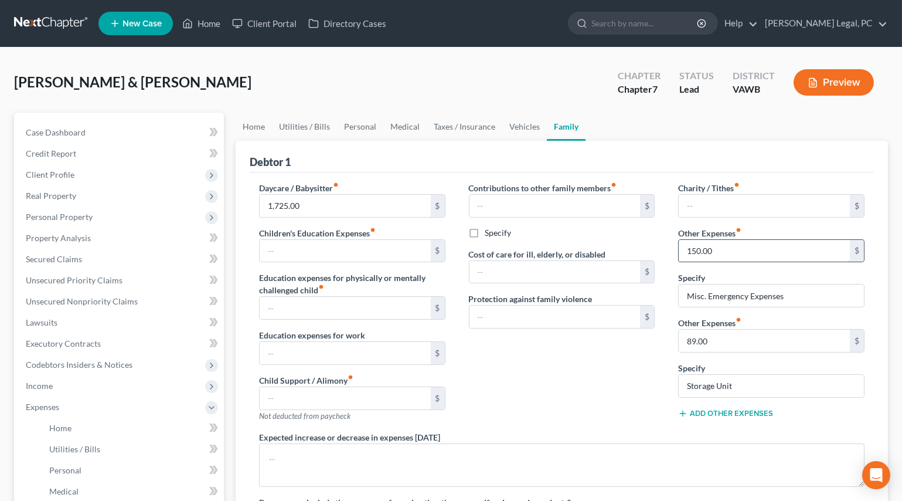
click at [726, 243] on input "150.00" at bounding box center [764, 251] width 171 height 22
type input "200"
click at [612, 362] on div "Contributions to other family members fiber_manual_record $ Specify Cost of car…" at bounding box center [562, 306] width 210 height 249
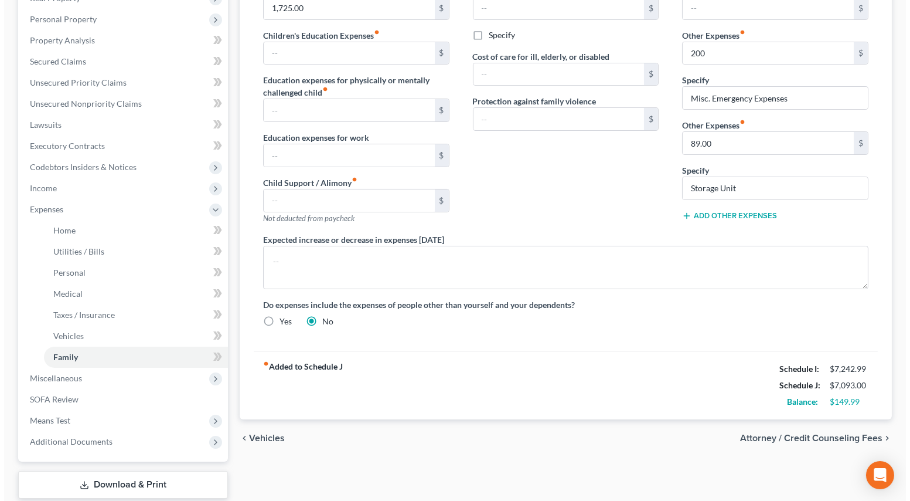
scroll to position [213, 0]
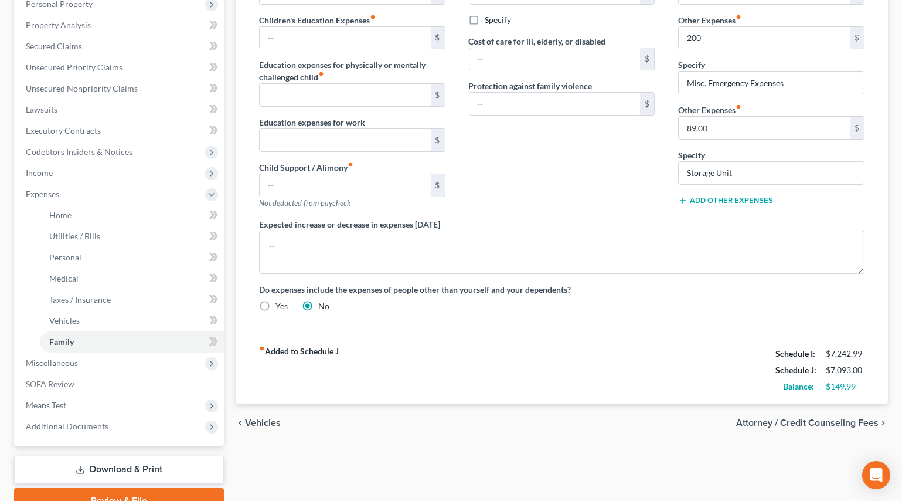
click at [782, 422] on span "Attorney / Credit Counseling Fees" at bounding box center [807, 422] width 142 height 9
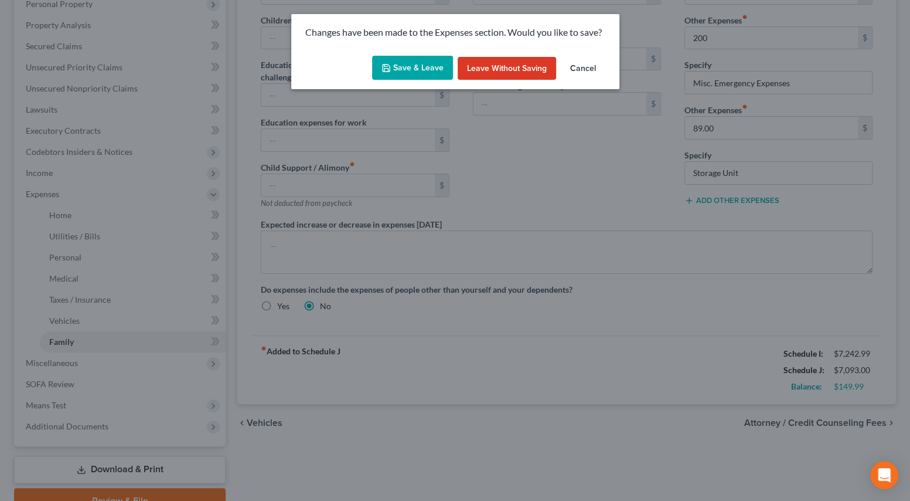
click at [417, 67] on button "Save & Leave" at bounding box center [412, 68] width 81 height 25
select select "0"
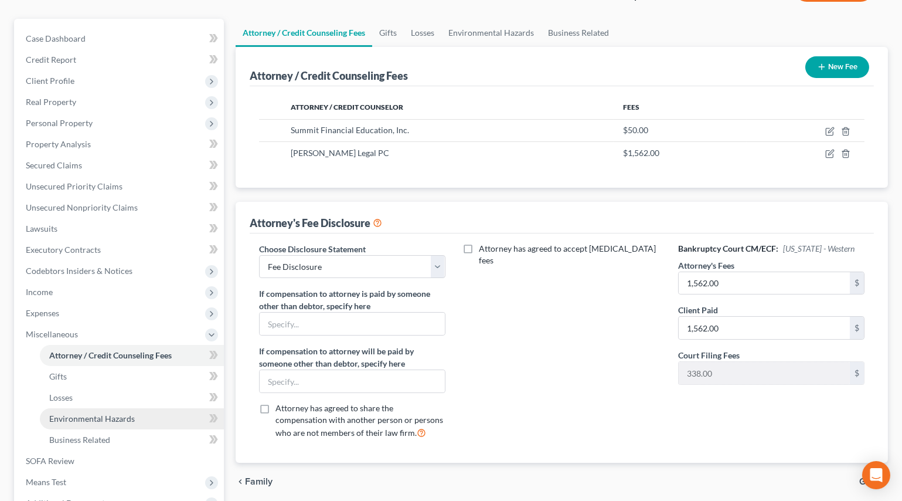
scroll to position [227, 0]
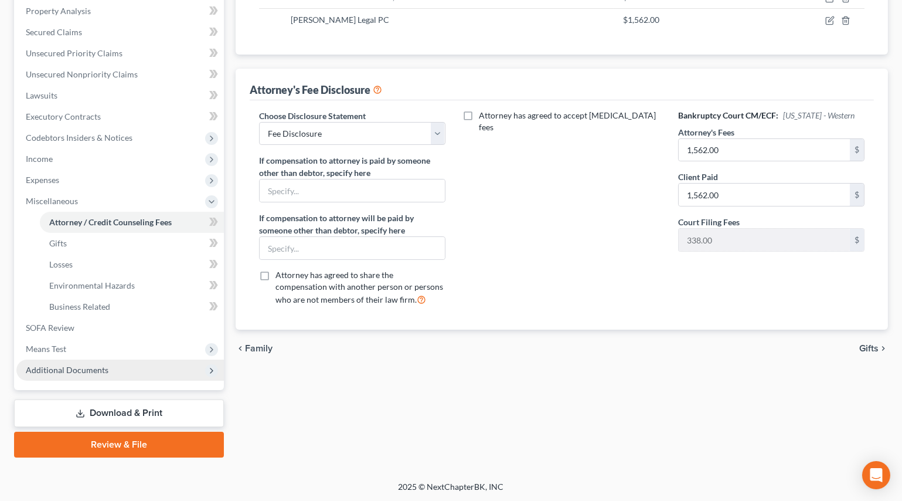
click at [53, 369] on span "Additional Documents" at bounding box center [67, 370] width 83 height 10
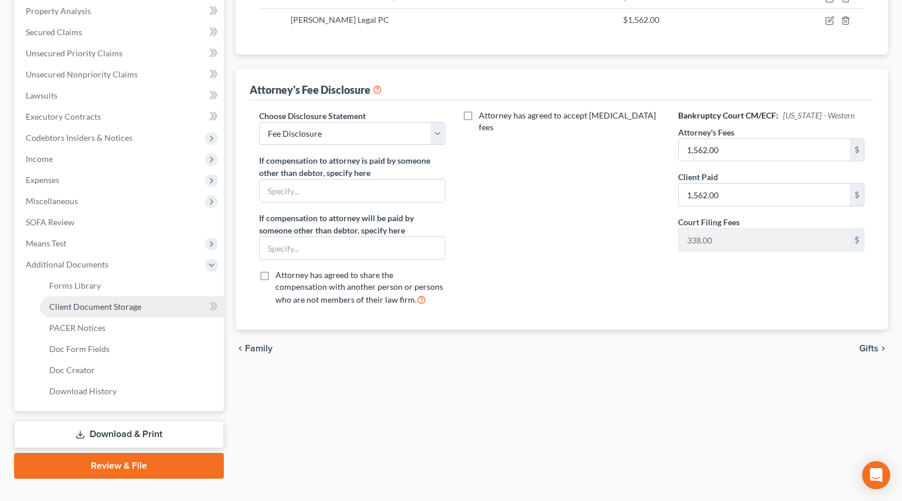
click at [90, 301] on span "Client Document Storage" at bounding box center [95, 306] width 92 height 10
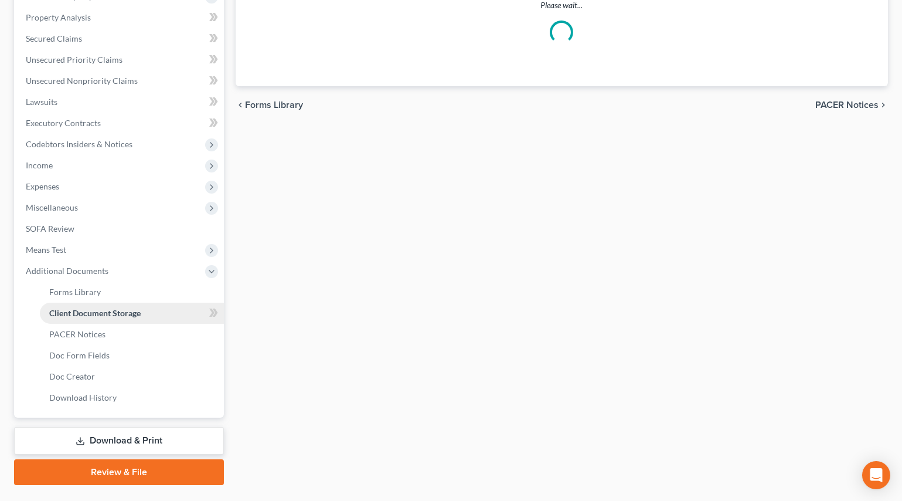
scroll to position [76, 0]
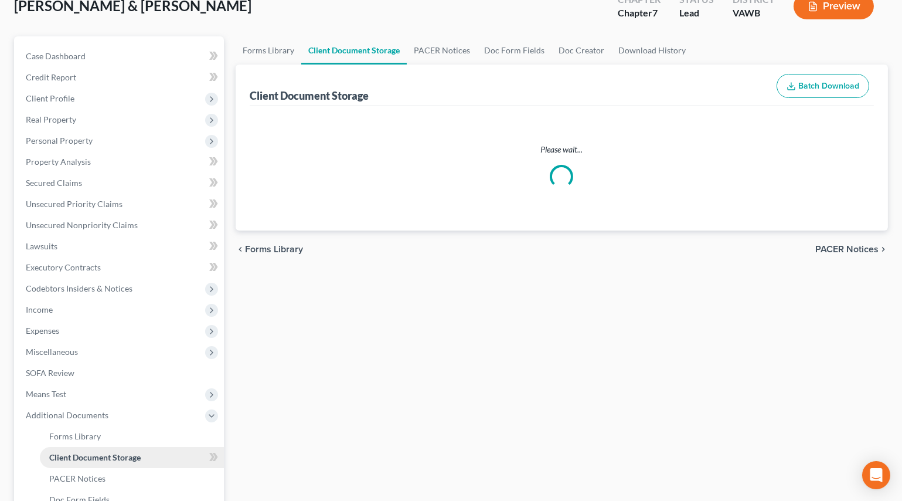
select select "0"
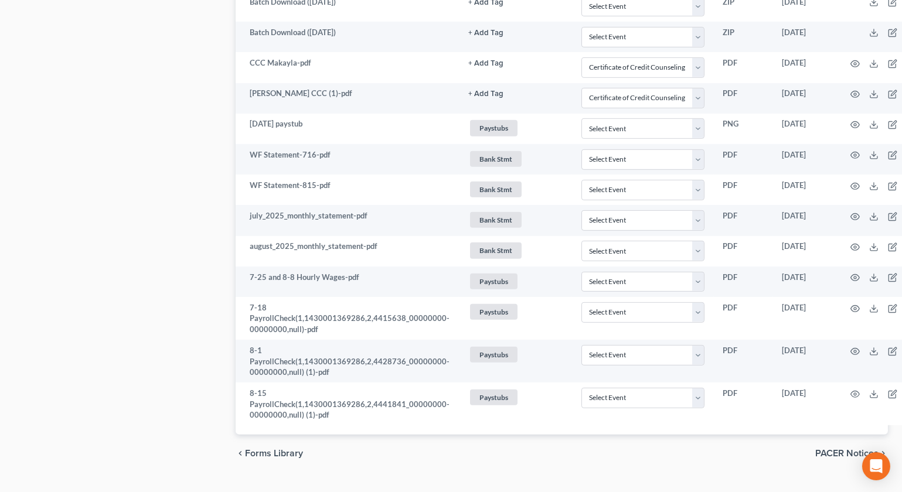
scroll to position [1279, 0]
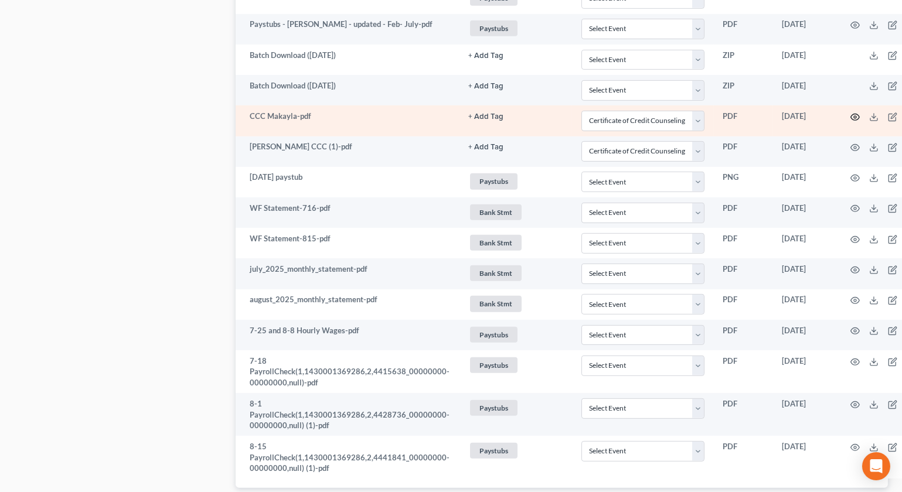
click at [854, 116] on circle "button" at bounding box center [855, 117] width 2 height 2
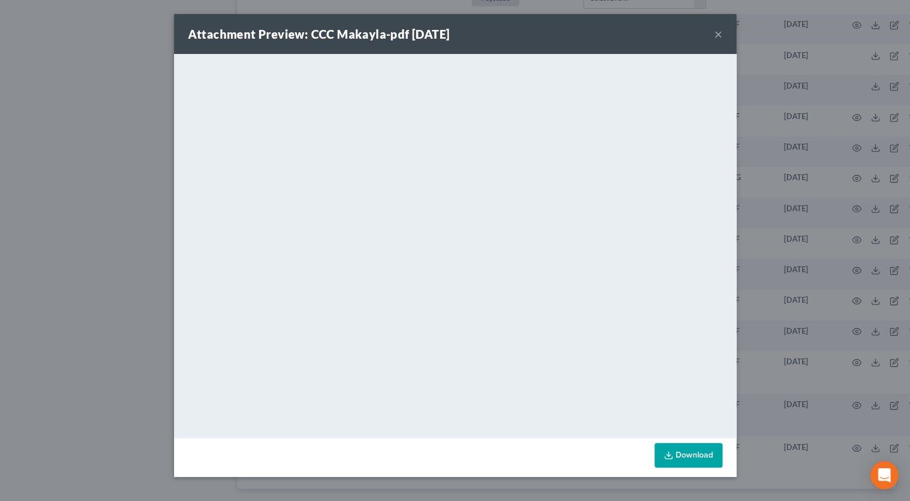
click at [719, 30] on button "×" at bounding box center [719, 34] width 8 height 14
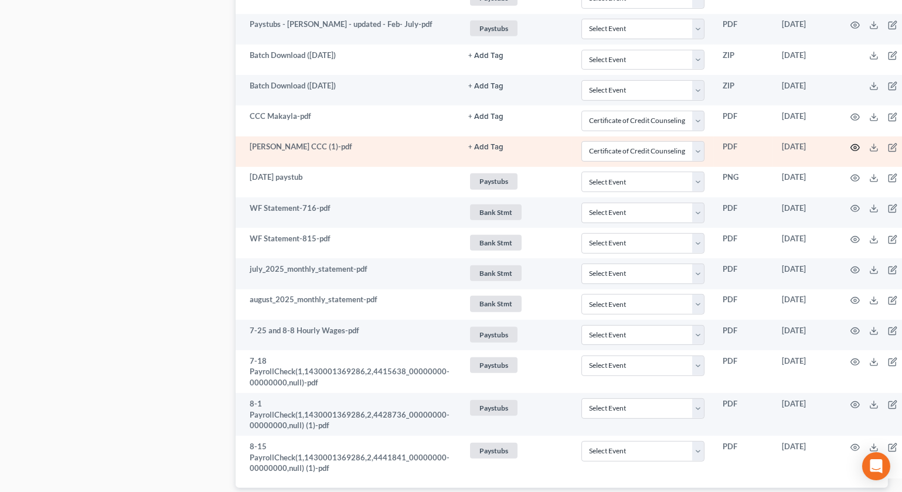
click at [851, 145] on icon "button" at bounding box center [855, 148] width 9 height 6
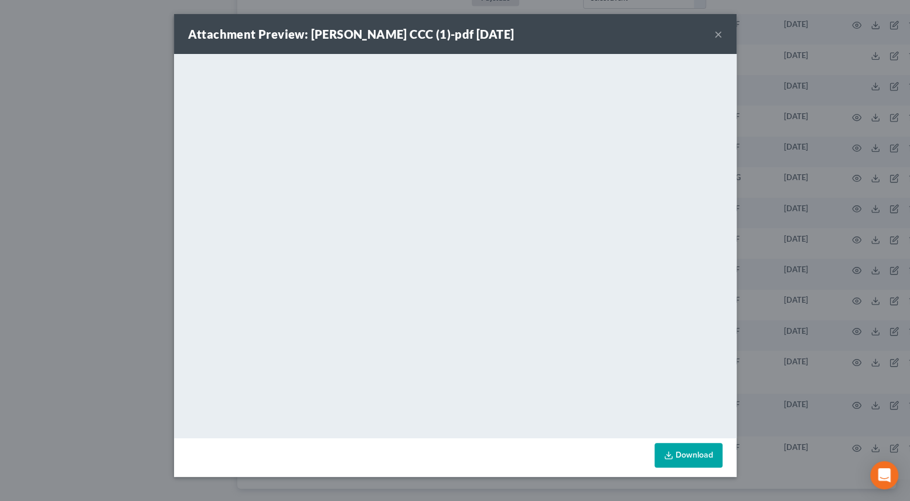
click at [718, 35] on button "×" at bounding box center [719, 34] width 8 height 14
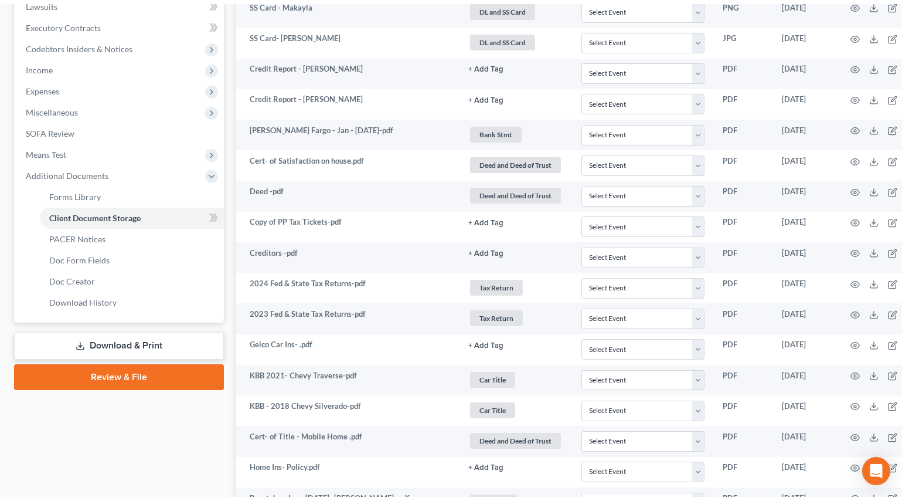
scroll to position [0, 0]
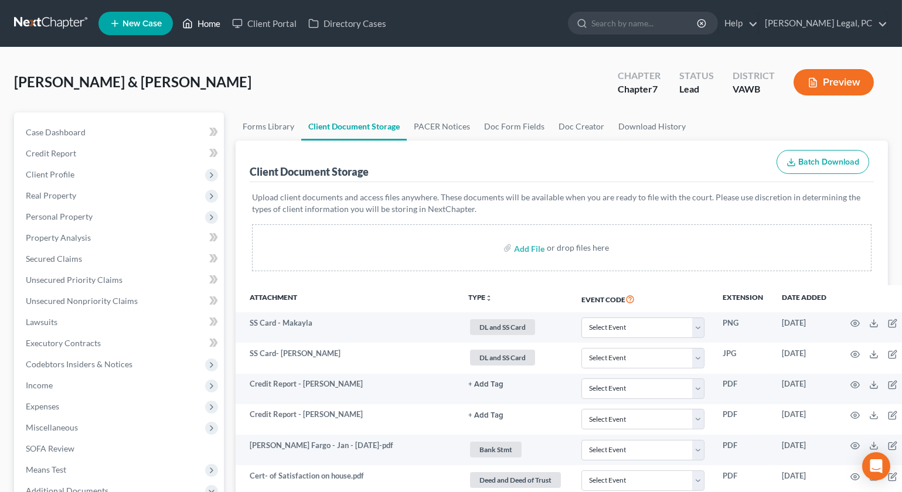
drag, startPoint x: 216, startPoint y: 21, endPoint x: 287, endPoint y: 64, distance: 83.0
click at [216, 21] on link "Home" at bounding box center [201, 23] width 50 height 21
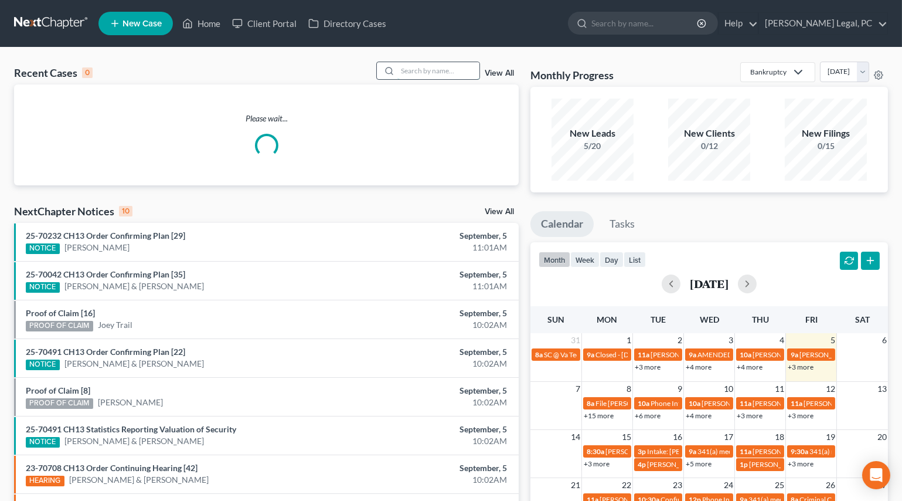
click at [408, 73] on input "search" at bounding box center [438, 70] width 82 height 17
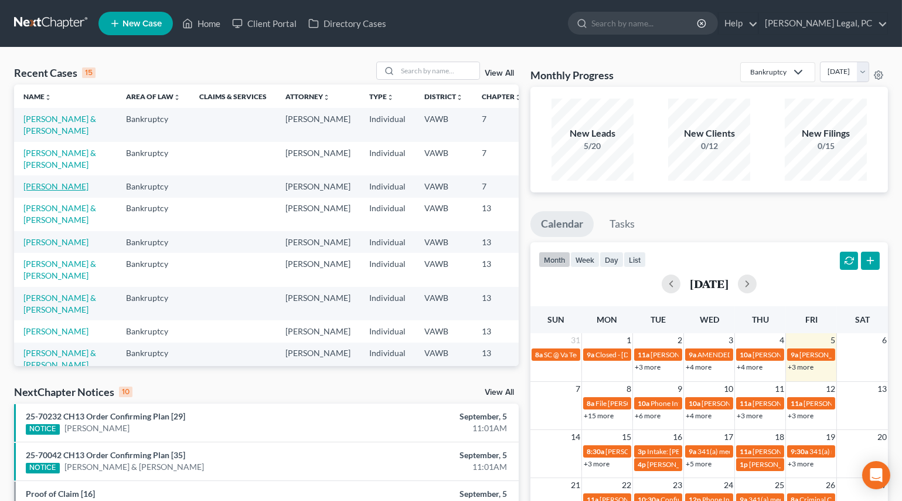
click at [42, 191] on link "[PERSON_NAME]" at bounding box center [55, 186] width 65 height 10
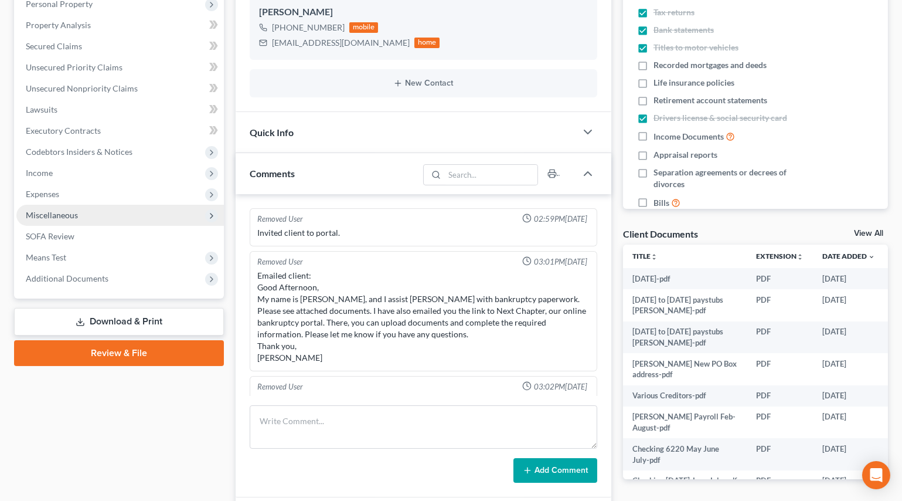
scroll to position [1573, 0]
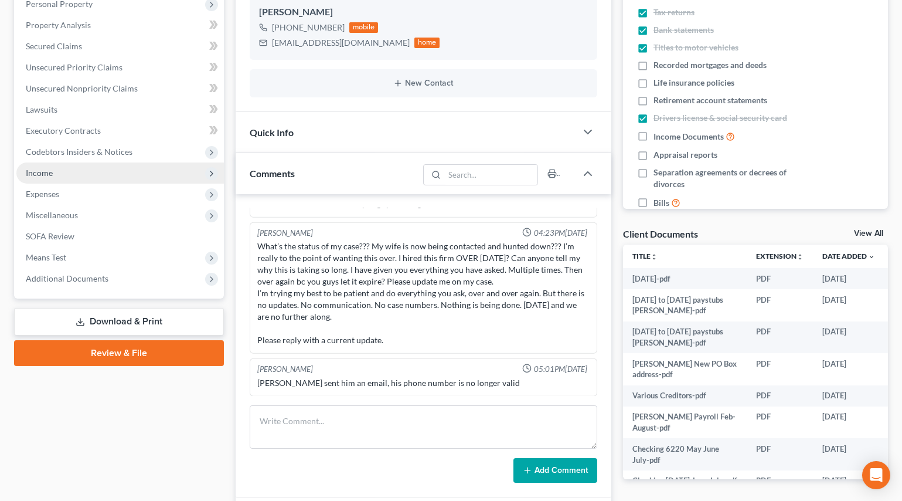
click at [46, 168] on span "Income" at bounding box center [39, 173] width 27 height 10
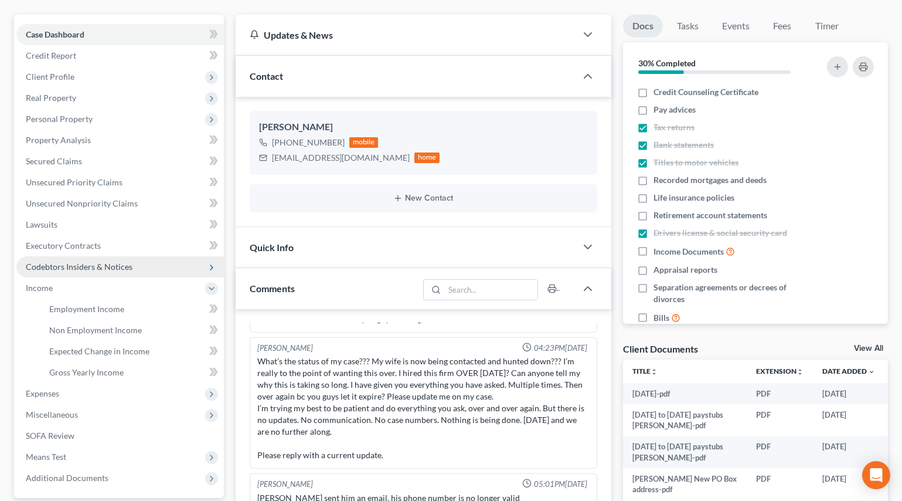
scroll to position [106, 0]
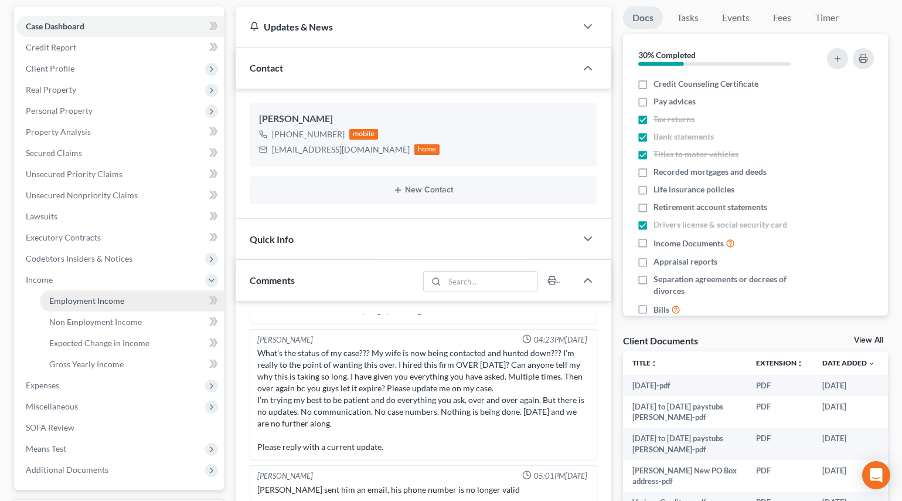
click at [106, 290] on link "Employment Income" at bounding box center [132, 300] width 184 height 21
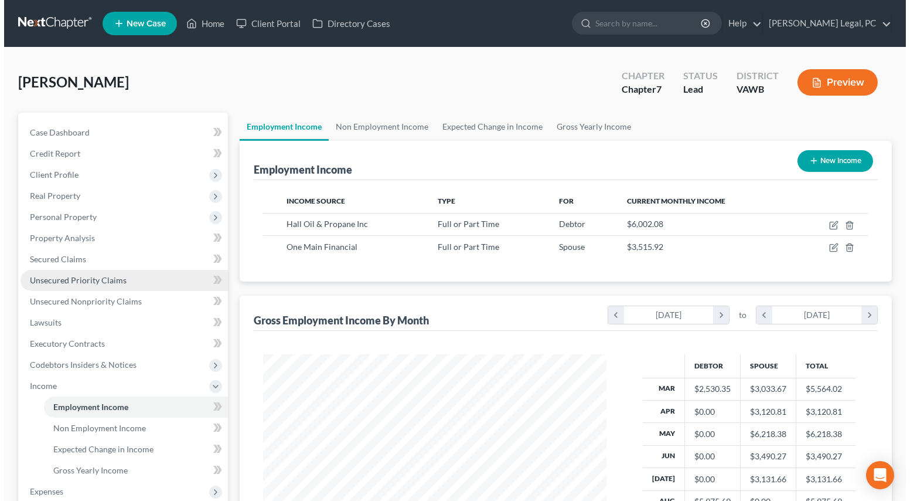
scroll to position [210, 366]
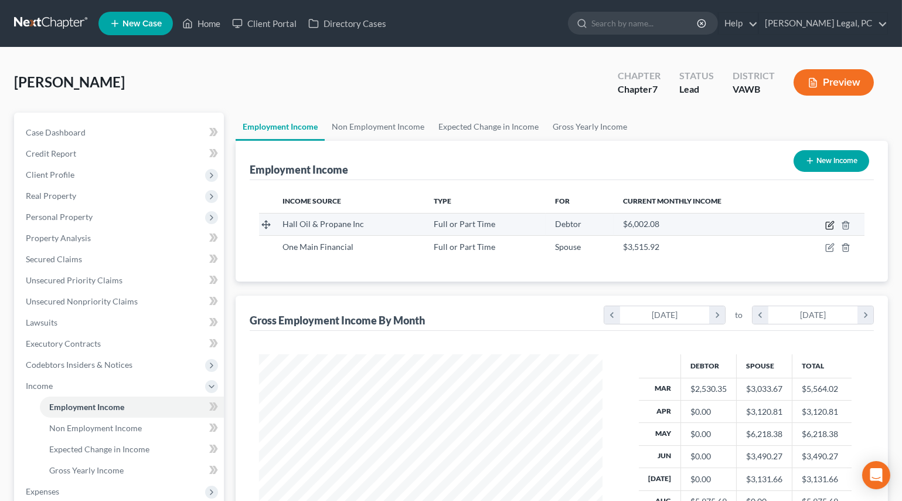
click at [830, 220] on icon "button" at bounding box center [829, 224] width 9 height 9
select select "0"
select select "28"
select select "2"
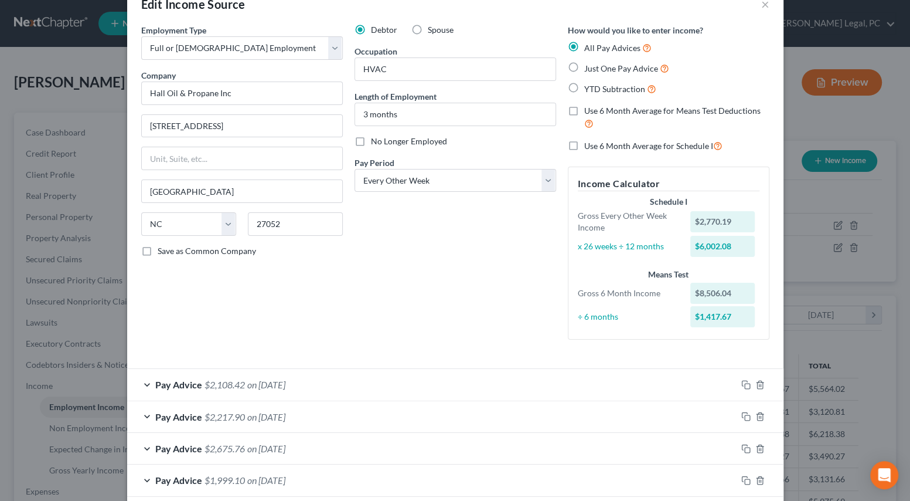
scroll to position [0, 0]
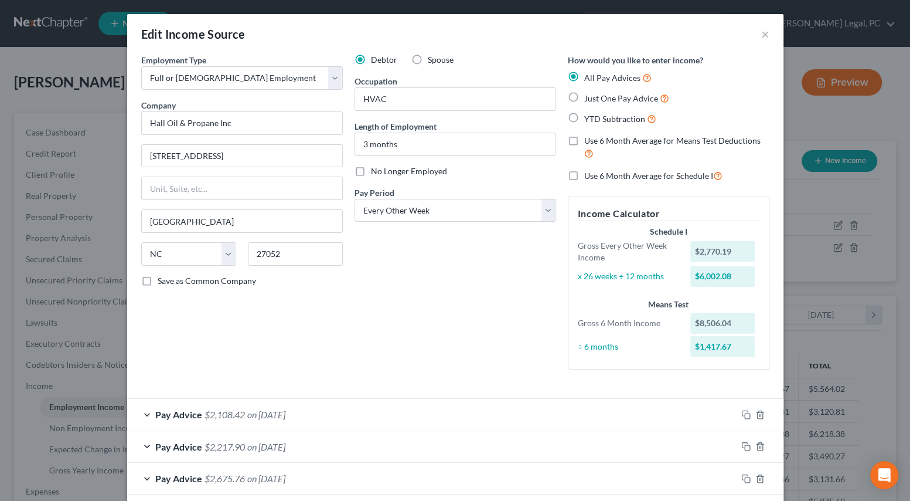
click at [585, 118] on label "YTD Subtraction" at bounding box center [621, 118] width 72 height 13
click at [589, 118] on input "YTD Subtraction" at bounding box center [593, 116] width 8 height 8
radio input "true"
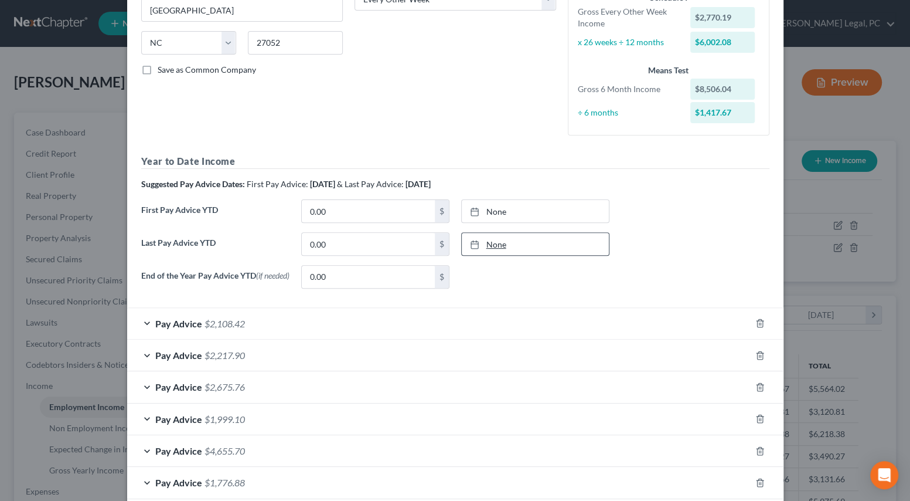
scroll to position [213, 0]
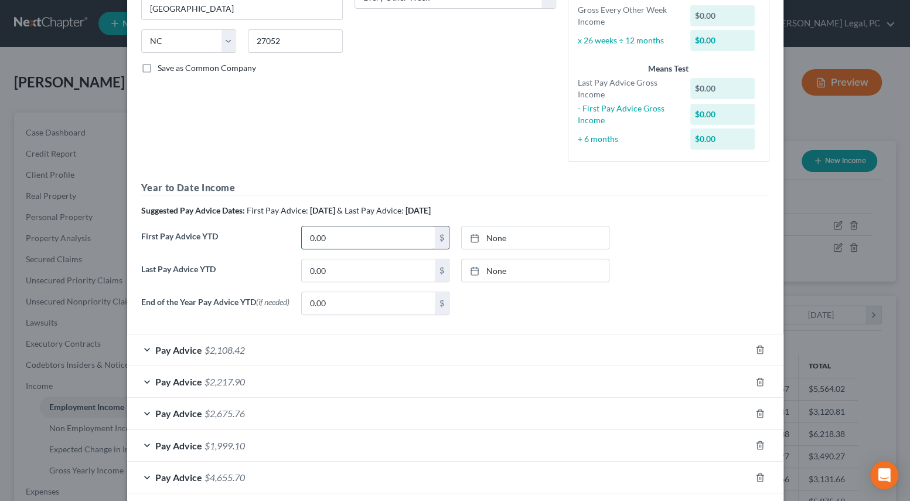
click at [349, 205] on div "Year to Date Income Suggested Pay Advice Dates: First Pay Advice: March 2025 & …" at bounding box center [455, 252] width 628 height 143
click at [386, 238] on input "0.00" at bounding box center [368, 237] width 133 height 22
type input "19,220.32"
type input "9/5/2025"
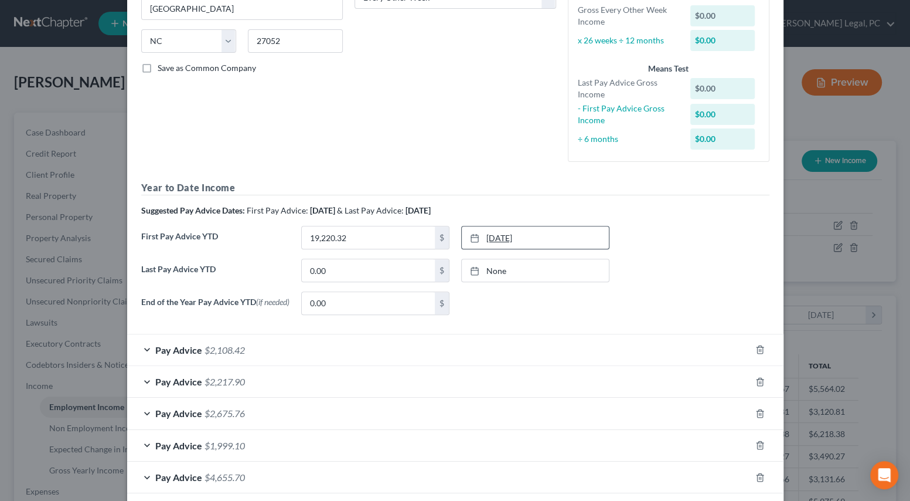
click at [485, 237] on link "9/5/2025" at bounding box center [535, 237] width 147 height 22
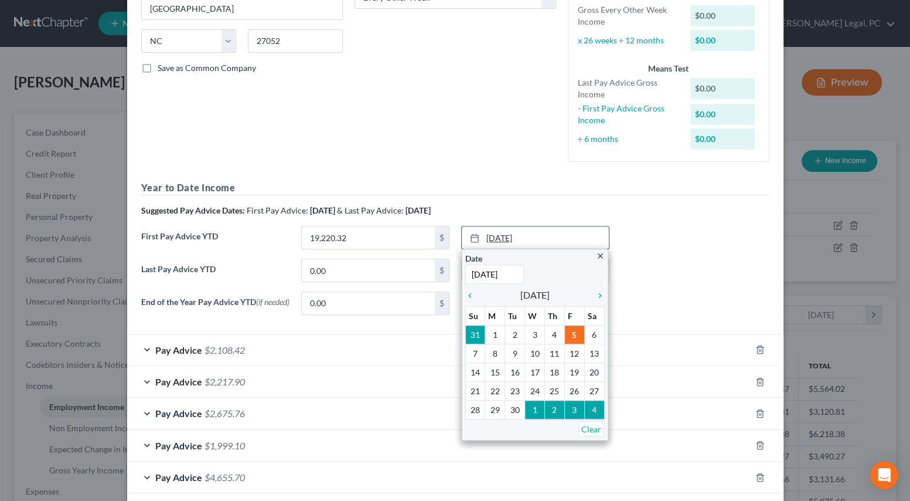
click at [485, 237] on link "9/5/2025" at bounding box center [535, 237] width 147 height 22
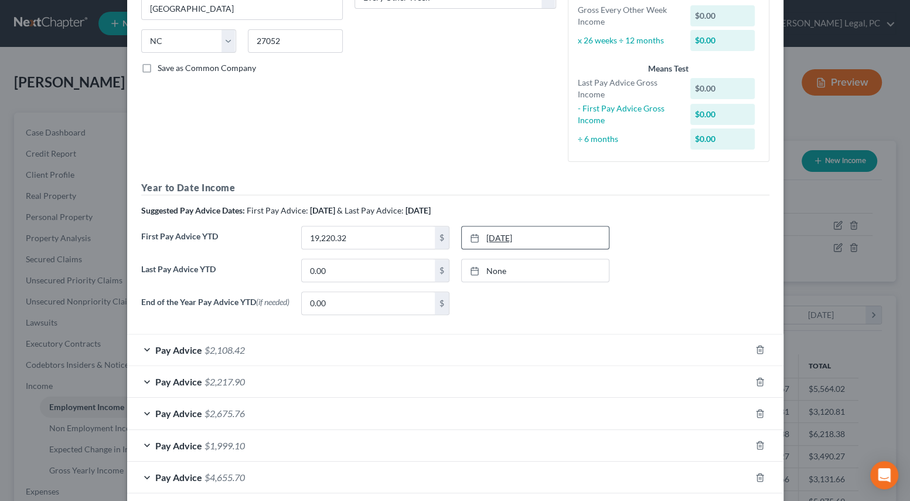
click at [489, 238] on link "9/5/2025" at bounding box center [535, 237] width 147 height 22
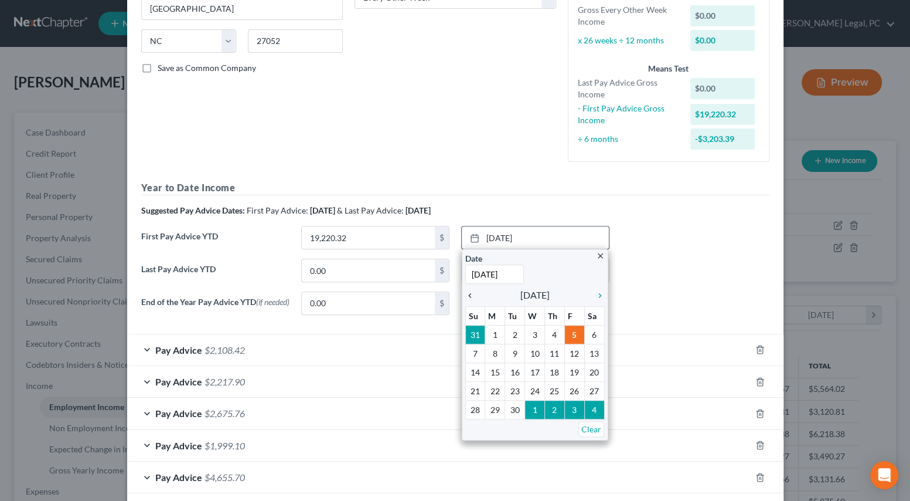
click at [466, 291] on icon "chevron_left" at bounding box center [473, 295] width 15 height 9
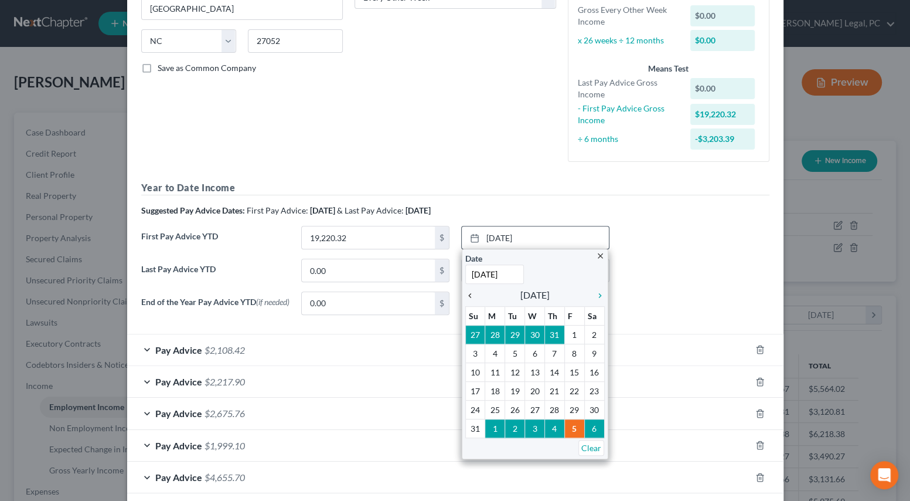
click at [466, 291] on icon "chevron_left" at bounding box center [473, 295] width 15 height 9
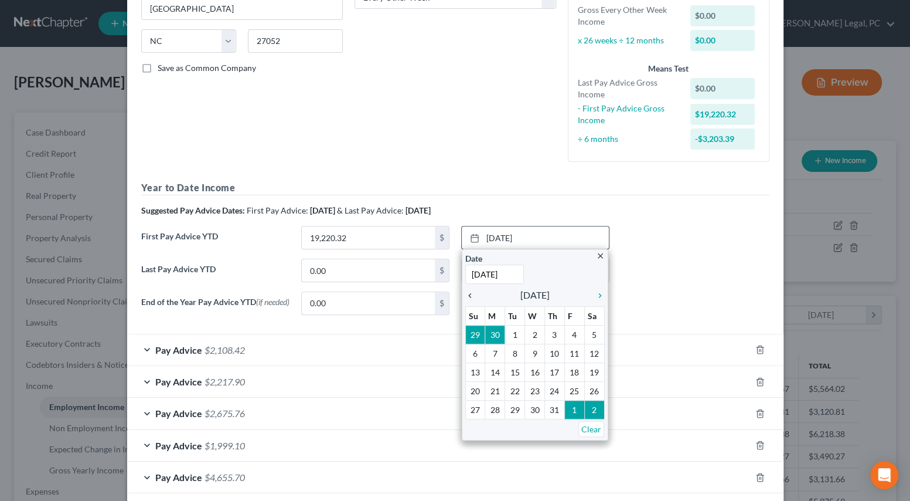
click at [466, 291] on icon "chevron_left" at bounding box center [473, 295] width 15 height 9
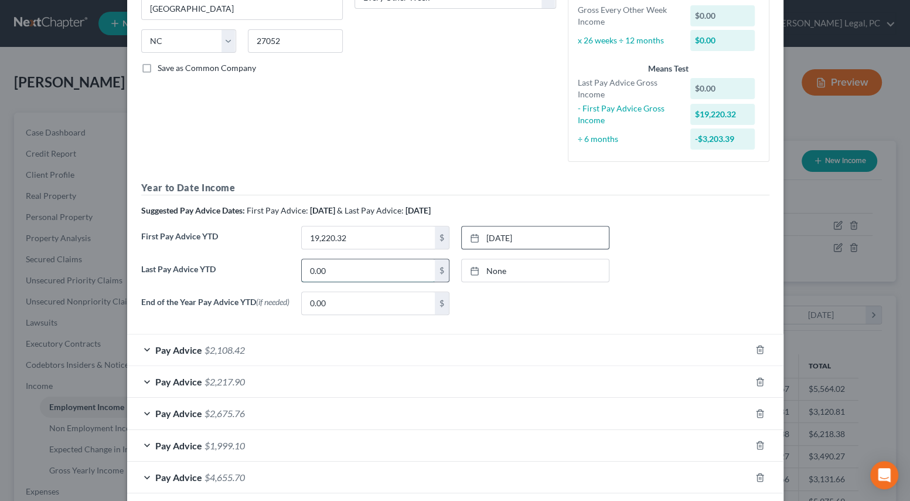
click at [371, 269] on input "0.00" at bounding box center [368, 270] width 133 height 22
click at [375, 265] on input "0.00" at bounding box center [368, 270] width 133 height 22
click at [372, 271] on input "0.00" at bounding box center [368, 270] width 133 height 22
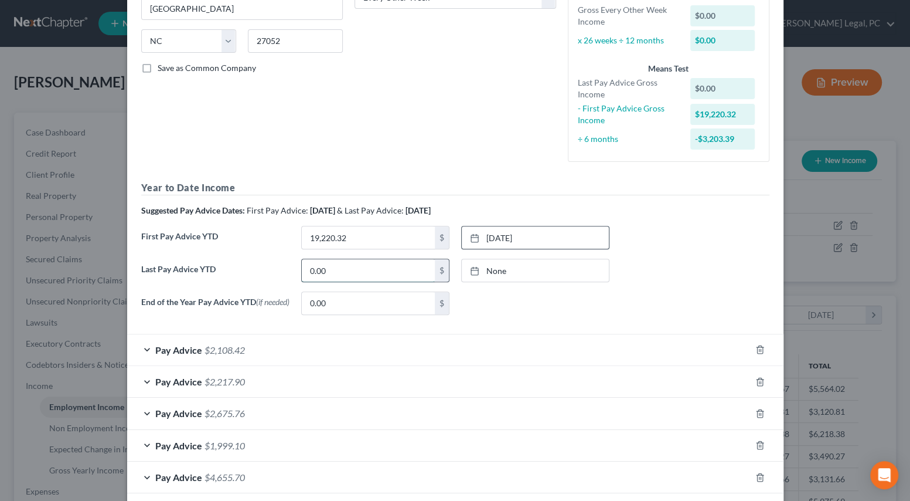
click at [372, 271] on input "0.00" at bounding box center [368, 270] width 133 height 22
type input "57,724.85"
type input "9/5/2025"
click at [492, 276] on link "None" at bounding box center [535, 270] width 147 height 22
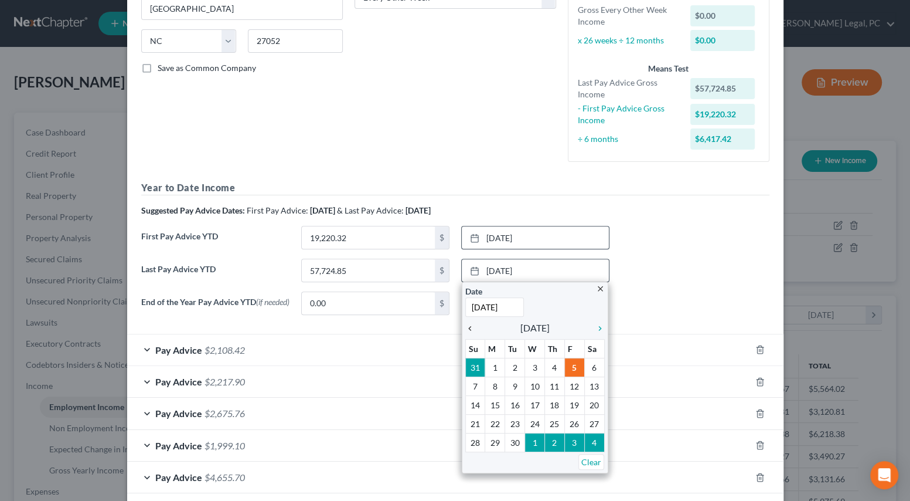
click at [467, 327] on icon "chevron_left" at bounding box center [473, 328] width 15 height 9
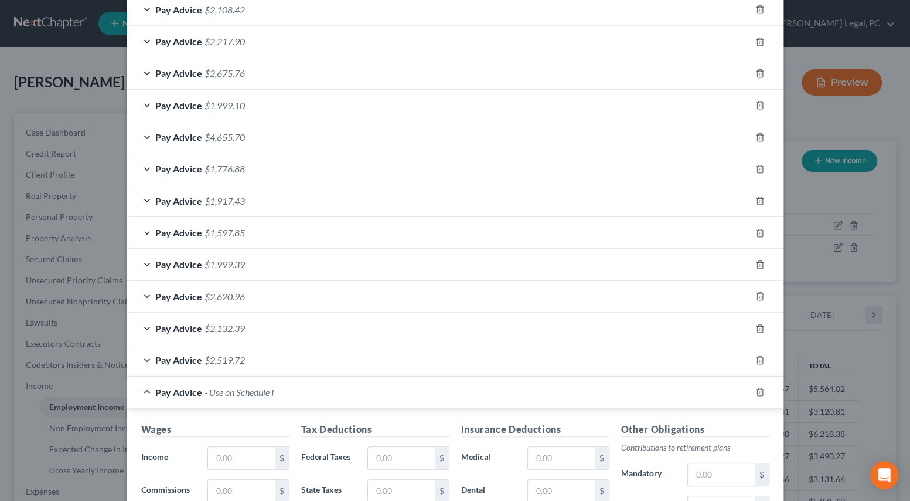
scroll to position [704, 0]
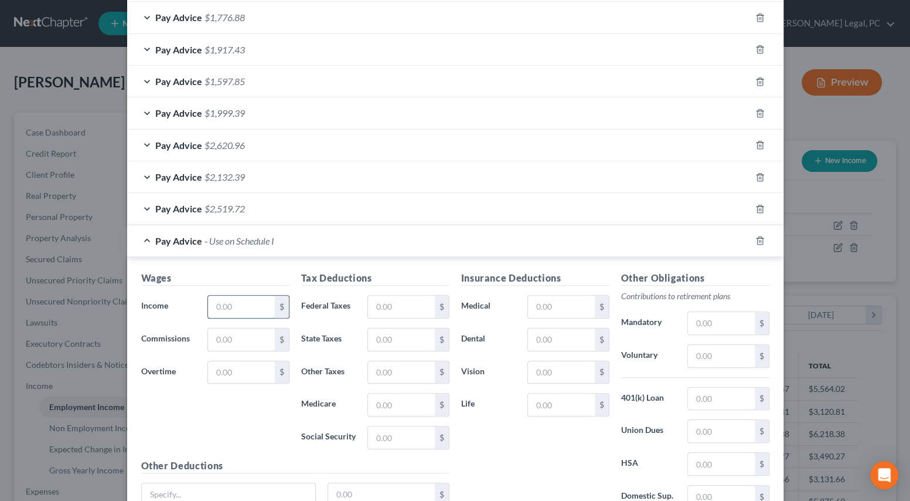
click at [223, 304] on input "text" at bounding box center [241, 306] width 66 height 22
type input "2,108.42"
click at [378, 310] on input "text" at bounding box center [401, 306] width 66 height 22
type input "277.51"
click at [386, 335] on input "text" at bounding box center [401, 339] width 66 height 22
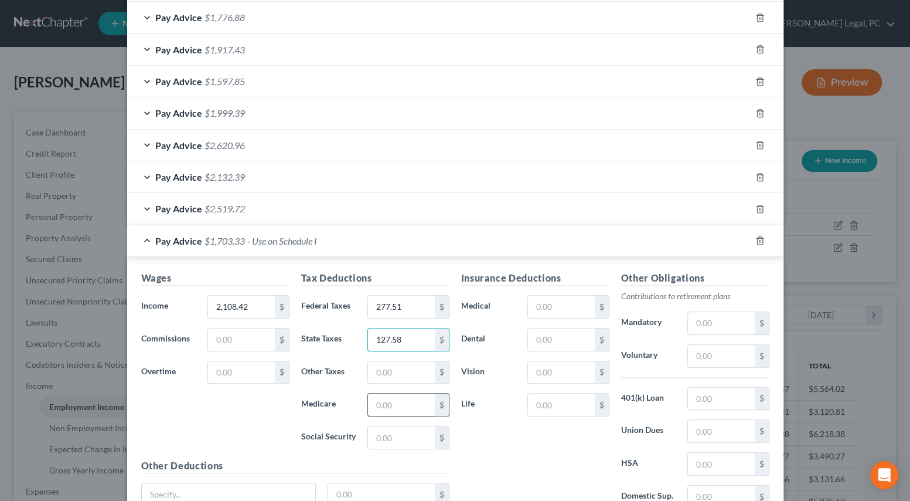
type input "127.58"
click at [383, 400] on input "text" at bounding box center [401, 404] width 66 height 22
type input "39.55"
click at [381, 436] on input "text" at bounding box center [401, 437] width 66 height 22
type input "169.11"
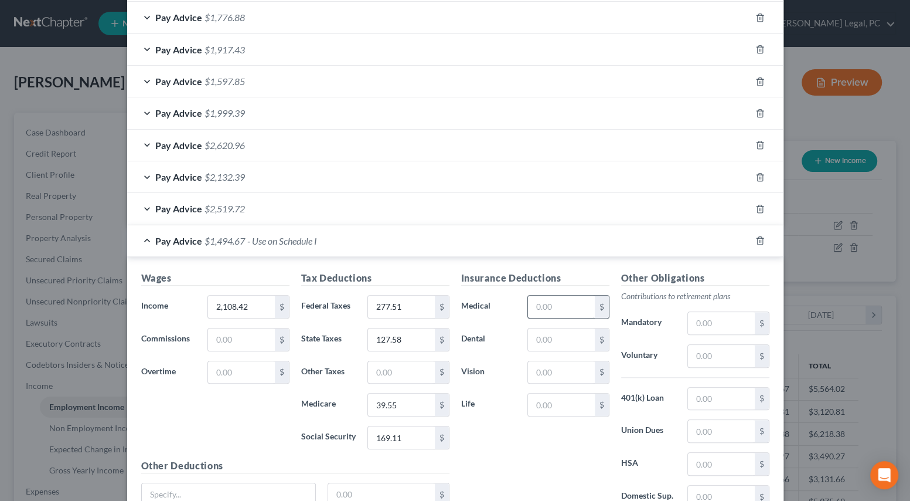
drag, startPoint x: 487, startPoint y: 439, endPoint x: 552, endPoint y: 309, distance: 145.5
click at [487, 439] on div "Insurance Deductions Medical $ Dental $ Vision $ Life $" at bounding box center [536, 394] width 160 height 247
click at [552, 309] on input "text" at bounding box center [561, 306] width 66 height 22
type input "48.02"
click at [261, 304] on input "2,108.42" at bounding box center [241, 306] width 66 height 22
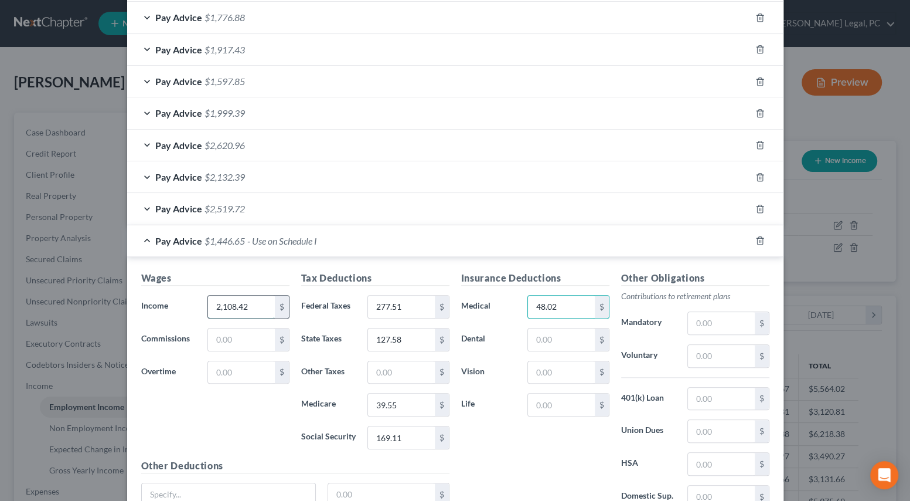
click at [261, 304] on input "2,108.42" at bounding box center [241, 306] width 66 height 22
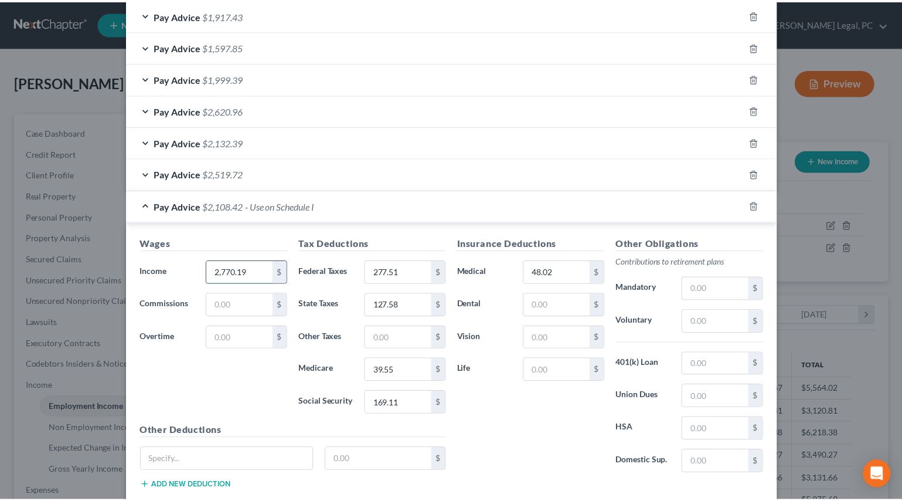
scroll to position [811, 0]
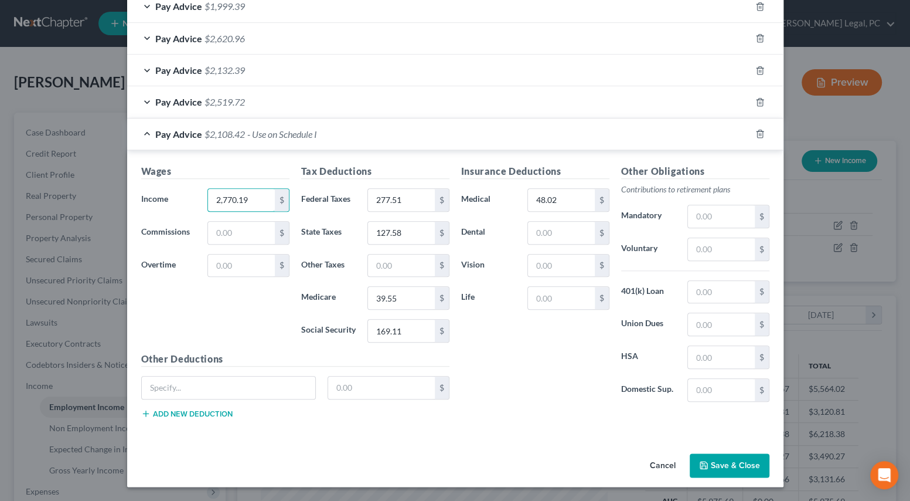
type input "2,770.19"
click at [742, 468] on button "Save & Close" at bounding box center [730, 465] width 80 height 25
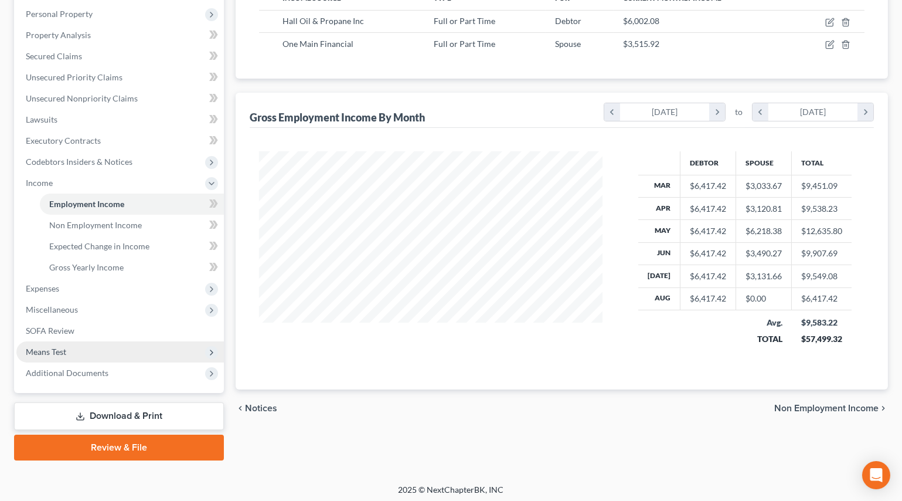
scroll to position [205, 0]
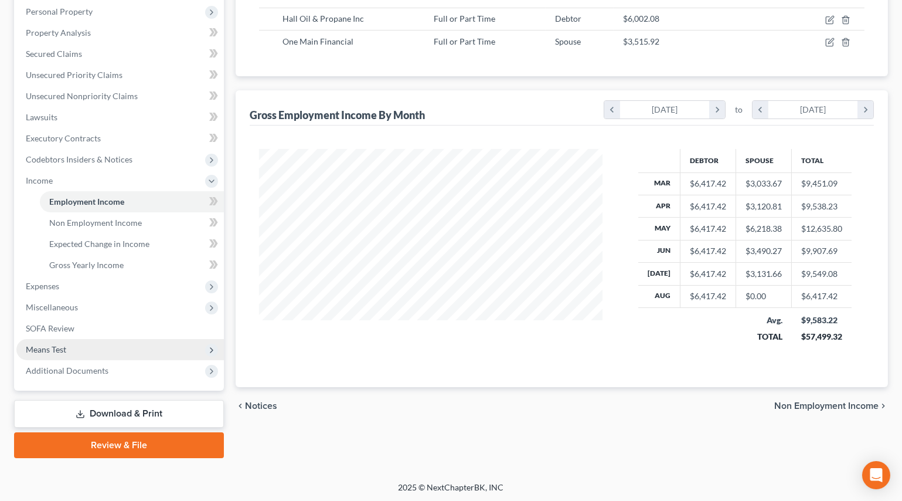
click at [66, 351] on span "Means Test" at bounding box center [120, 349] width 208 height 21
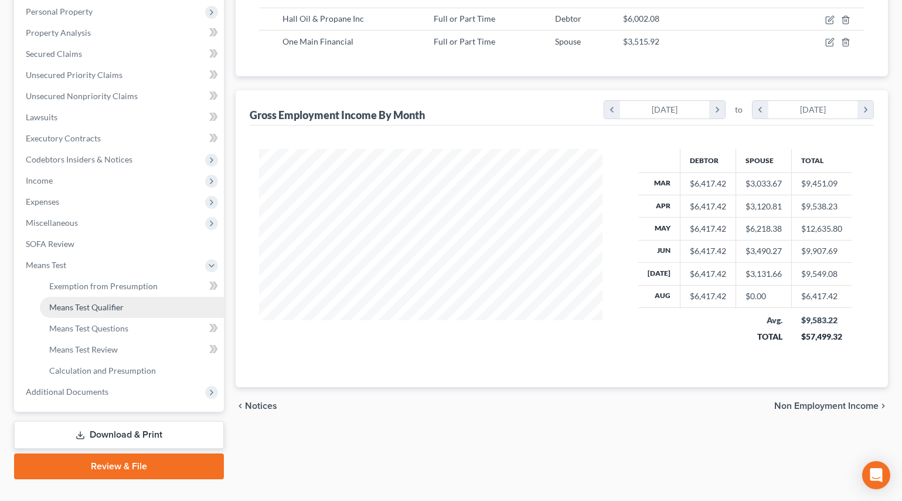
click at [86, 298] on link "Means Test Qualifier" at bounding box center [132, 307] width 184 height 21
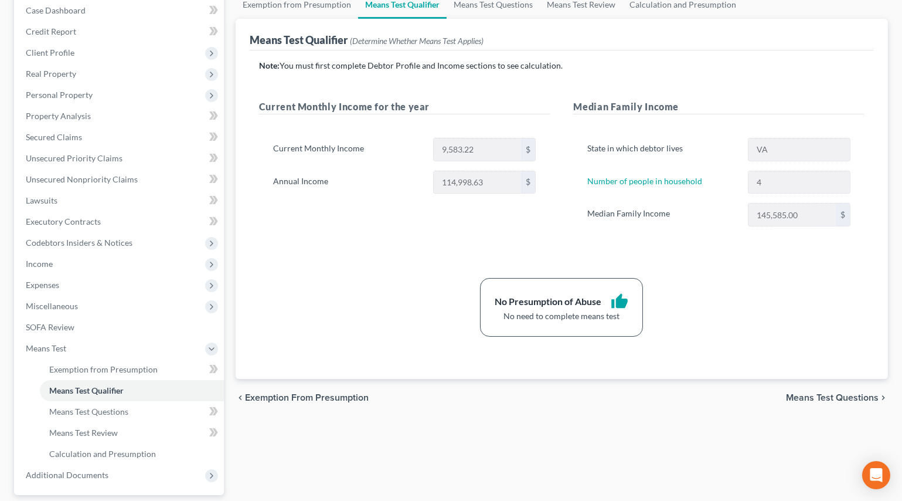
scroll to position [159, 0]
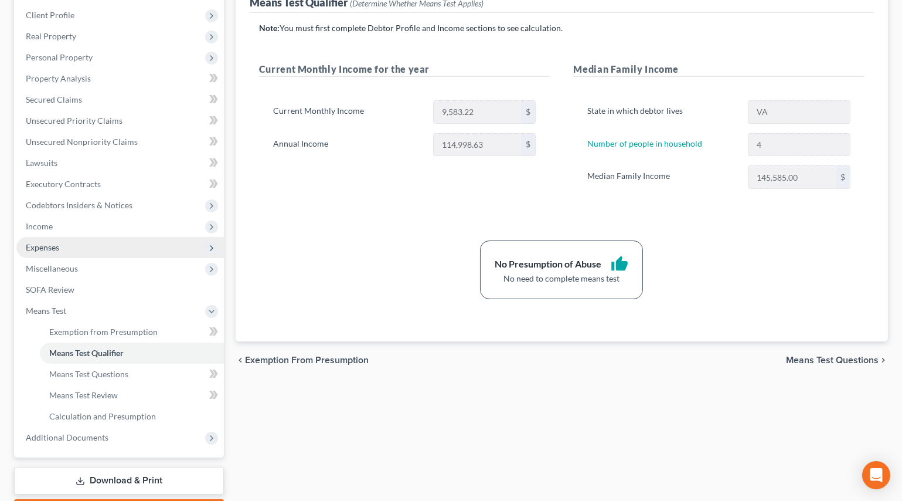
click at [53, 252] on span "Expenses" at bounding box center [120, 247] width 208 height 21
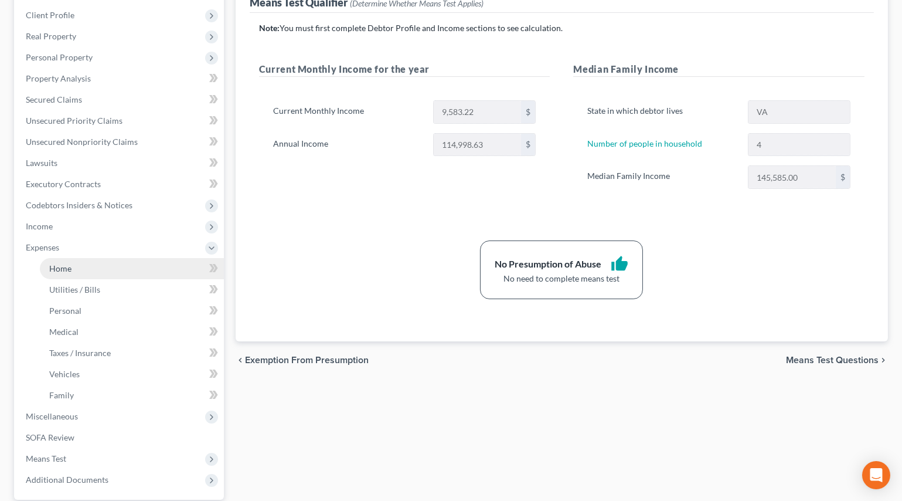
click at [70, 263] on span "Home" at bounding box center [60, 268] width 22 height 10
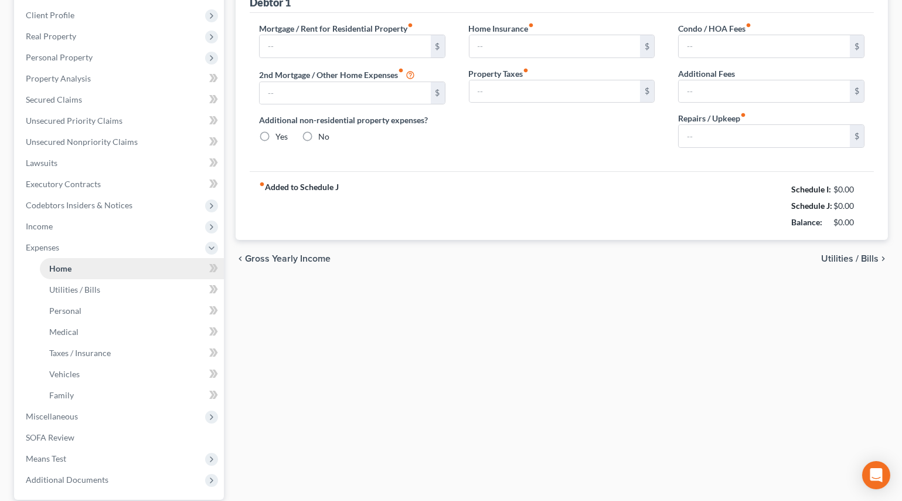
scroll to position [4, 0]
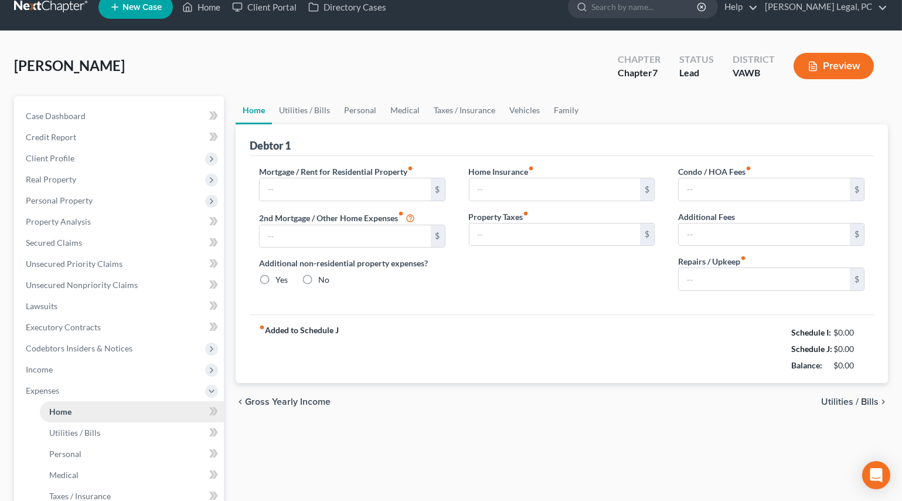
type input "1,200.00"
type input "0.00"
radio input "true"
type input "0.00"
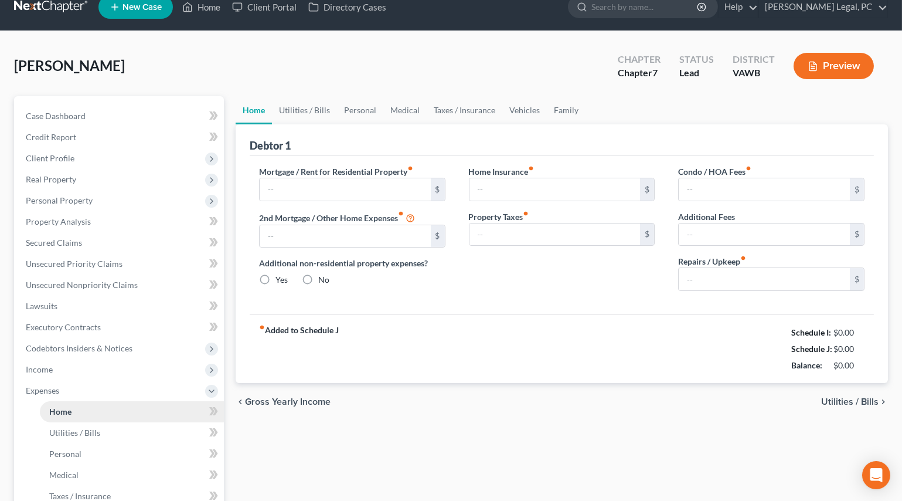
type input "0.00"
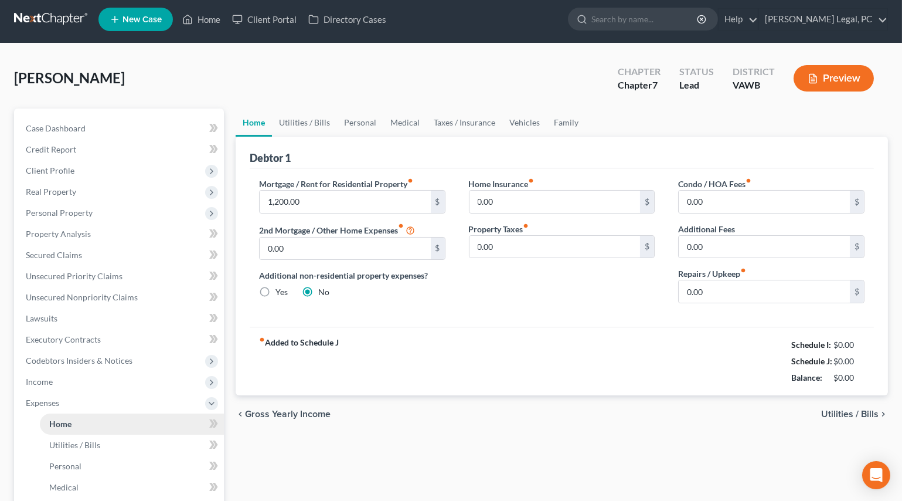
scroll to position [0, 0]
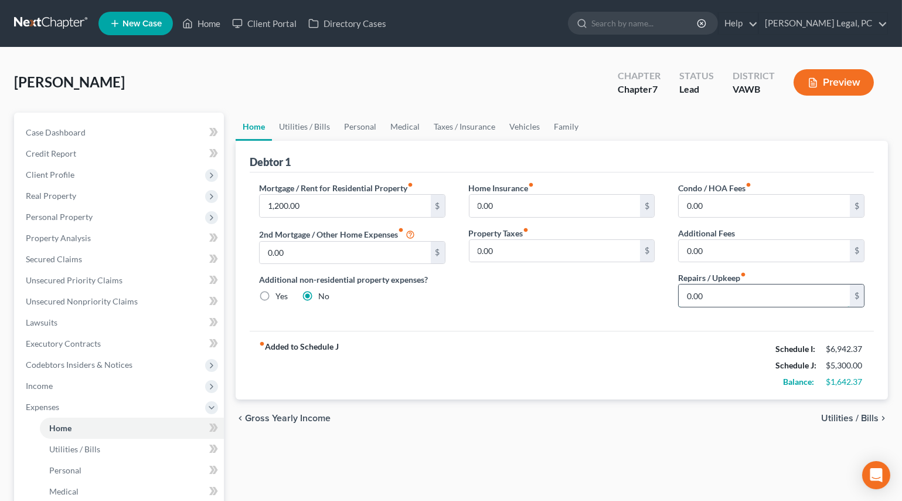
click at [739, 301] on input "0.00" at bounding box center [764, 295] width 171 height 22
type input "150"
click at [294, 131] on link "Utilities / Bills" at bounding box center [304, 127] width 65 height 28
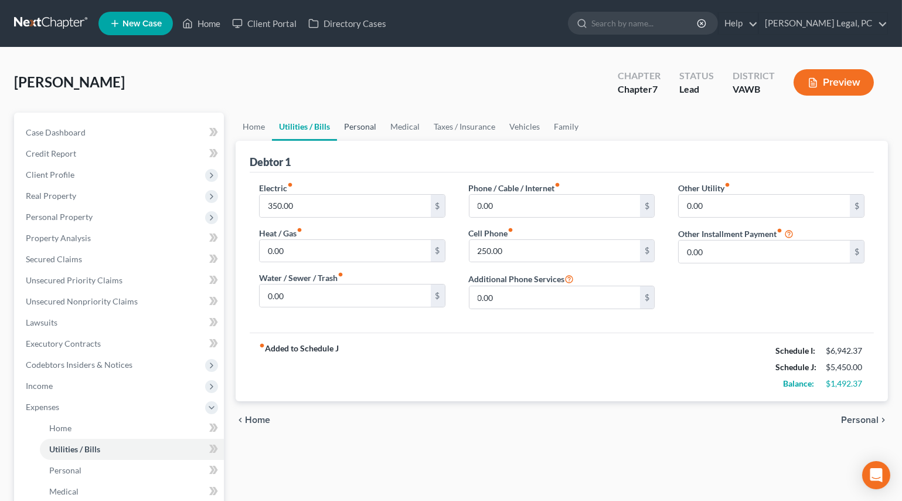
click at [359, 131] on link "Personal" at bounding box center [360, 127] width 46 height 28
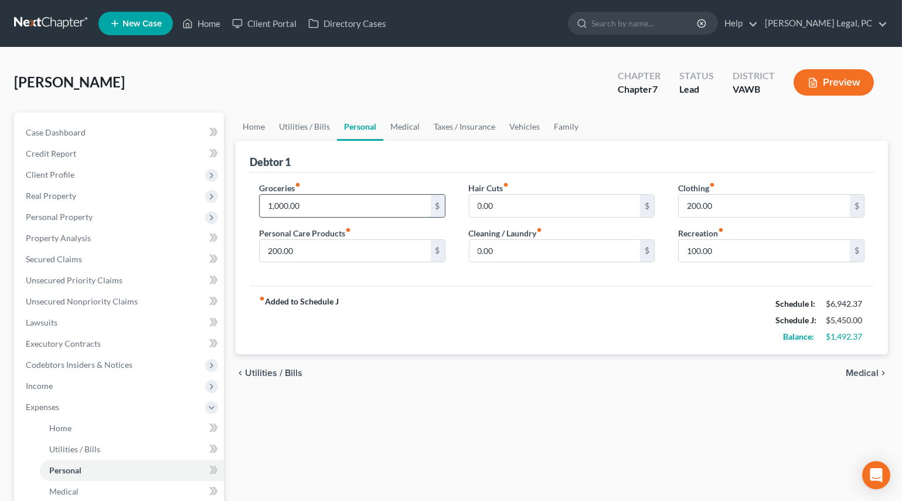
click at [331, 205] on input "1,000.00" at bounding box center [345, 206] width 171 height 22
type input "1,200"
click at [755, 254] on input "100.00" at bounding box center [764, 251] width 171 height 22
type input "200"
click at [651, 305] on div "fiber_manual_record Added to Schedule J Schedule I: $6,942.37 Schedule J: $5,75…" at bounding box center [562, 320] width 624 height 69
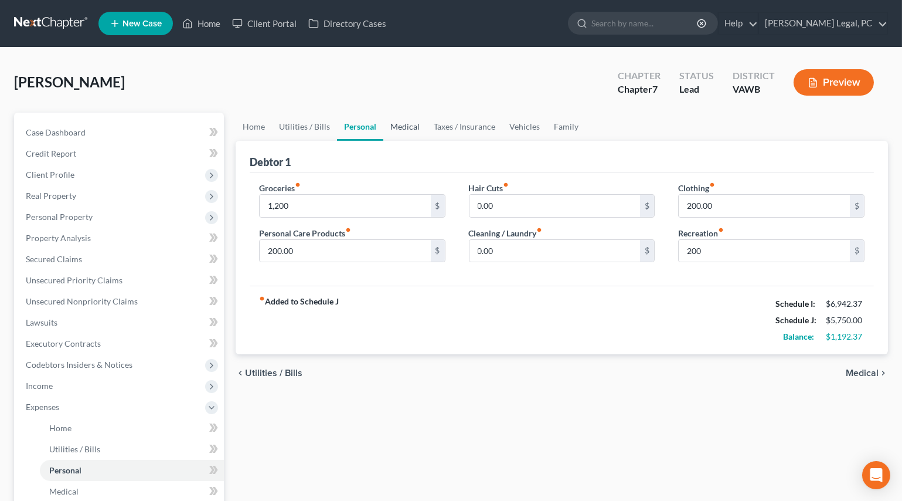
click at [401, 127] on link "Medical" at bounding box center [404, 127] width 43 height 28
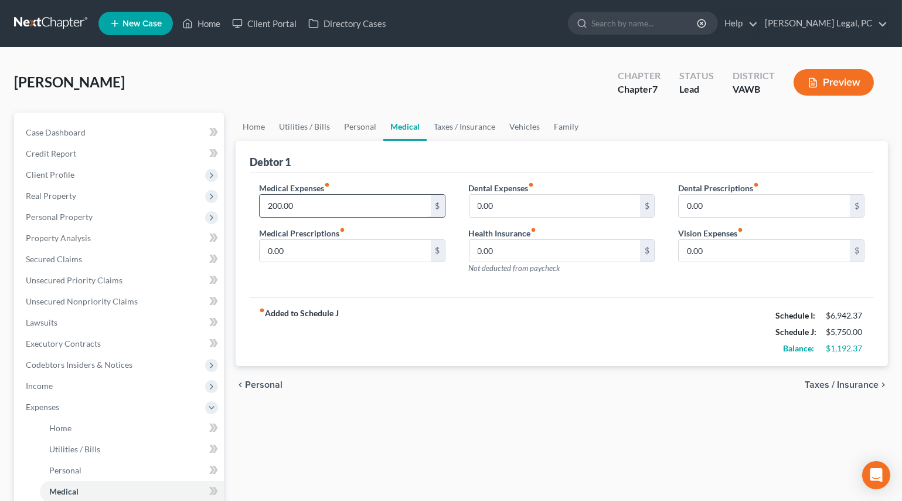
click at [343, 199] on input "200.00" at bounding box center [345, 206] width 171 height 22
type input "300"
click at [457, 123] on link "Taxes / Insurance" at bounding box center [465, 127] width 76 height 28
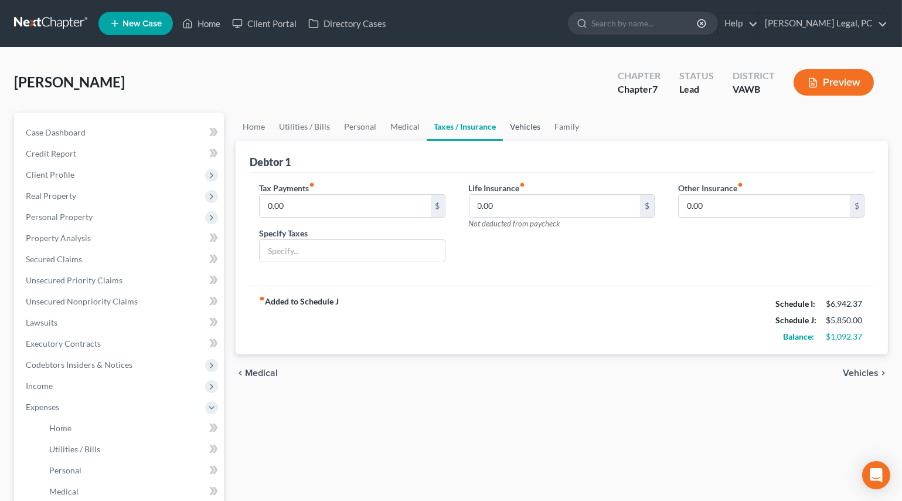
click at [503, 128] on link "Vehicles" at bounding box center [525, 127] width 45 height 28
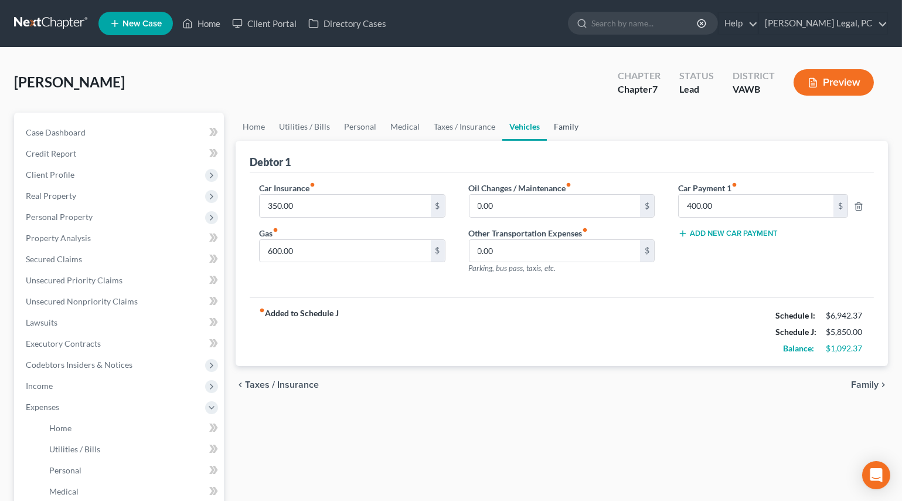
click at [563, 128] on link "Family" at bounding box center [566, 127] width 39 height 28
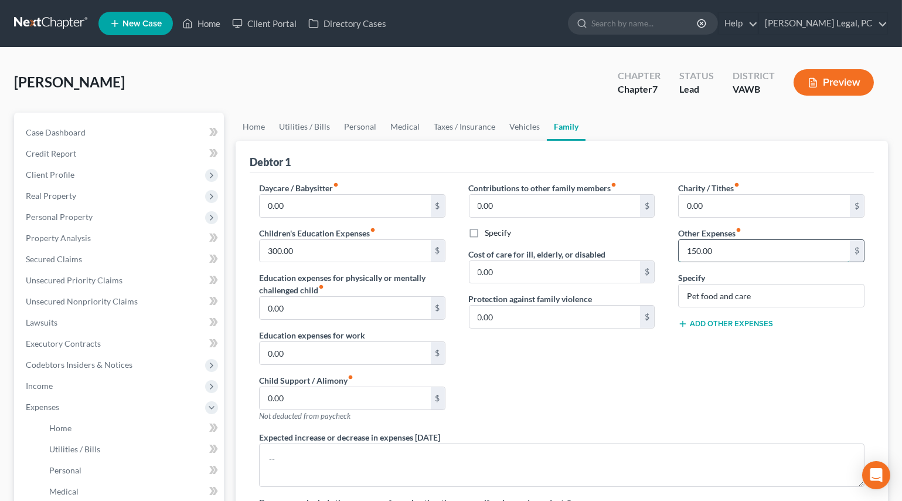
click at [717, 244] on input "150.00" at bounding box center [764, 251] width 171 height 22
type input "200"
click at [627, 345] on div "Contributions to other family members fiber_manual_record 0.00 $ Specify Cost o…" at bounding box center [562, 306] width 210 height 249
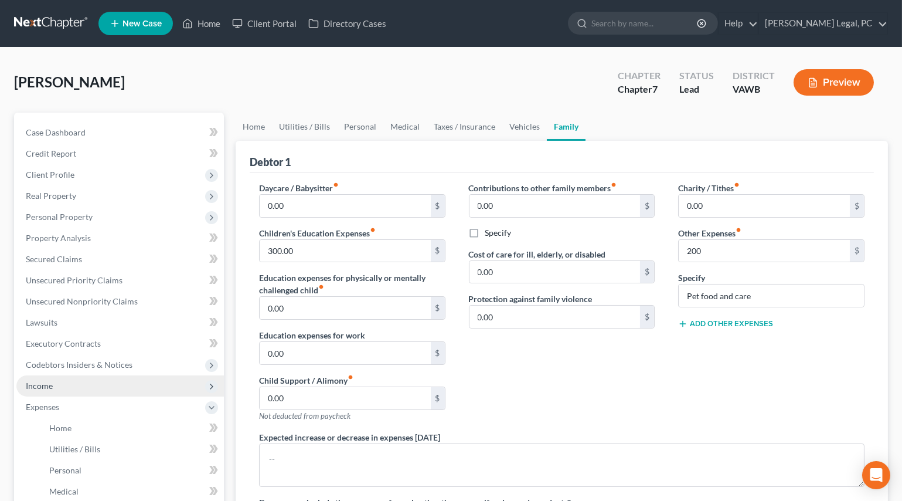
click at [46, 384] on span "Income" at bounding box center [39, 385] width 27 height 10
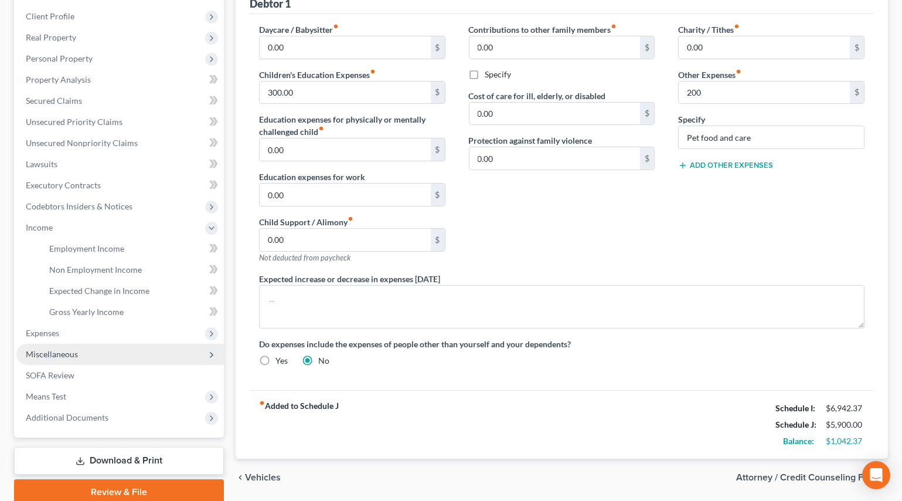
scroll to position [159, 0]
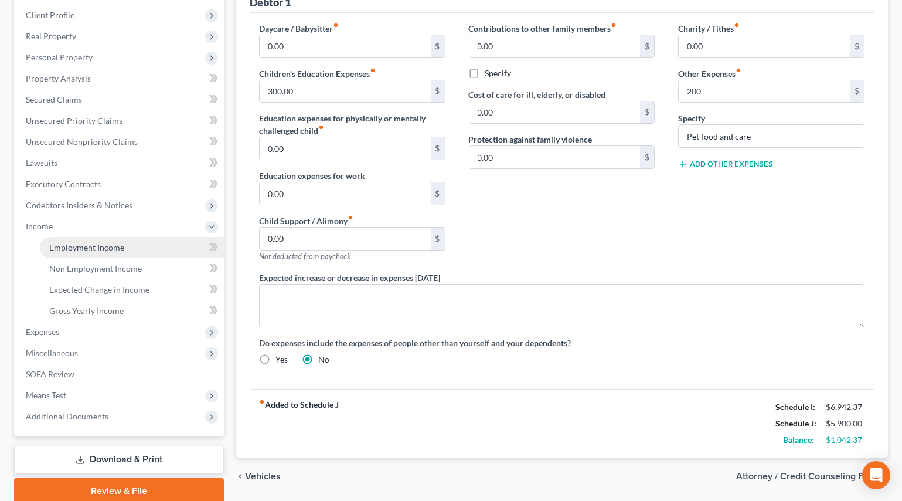
click at [95, 244] on span "Employment Income" at bounding box center [86, 247] width 75 height 10
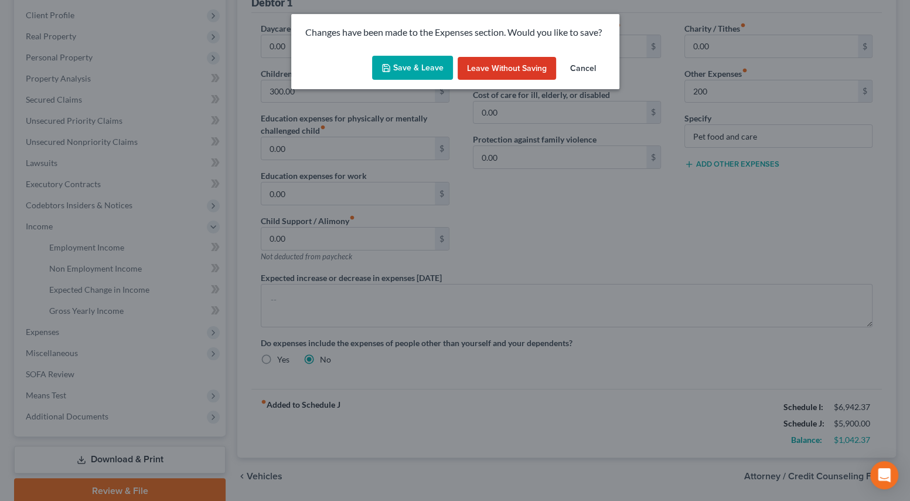
click at [406, 64] on button "Save & Leave" at bounding box center [412, 68] width 81 height 25
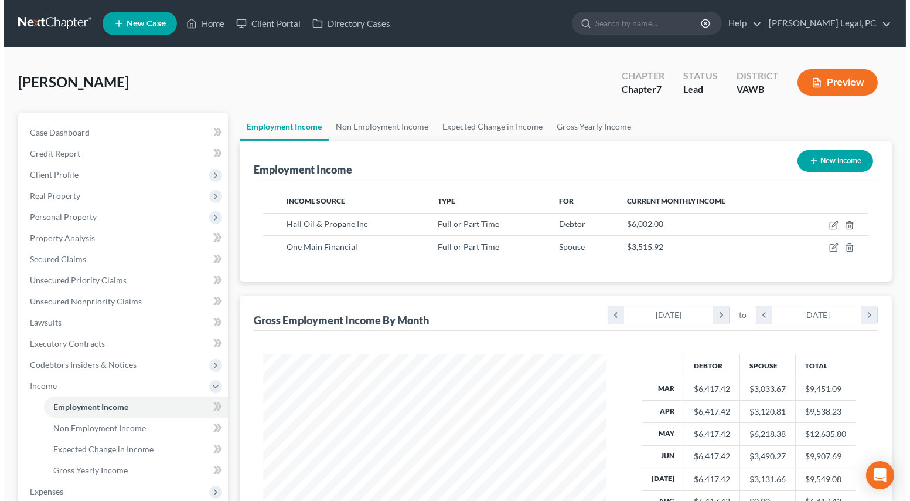
scroll to position [210, 366]
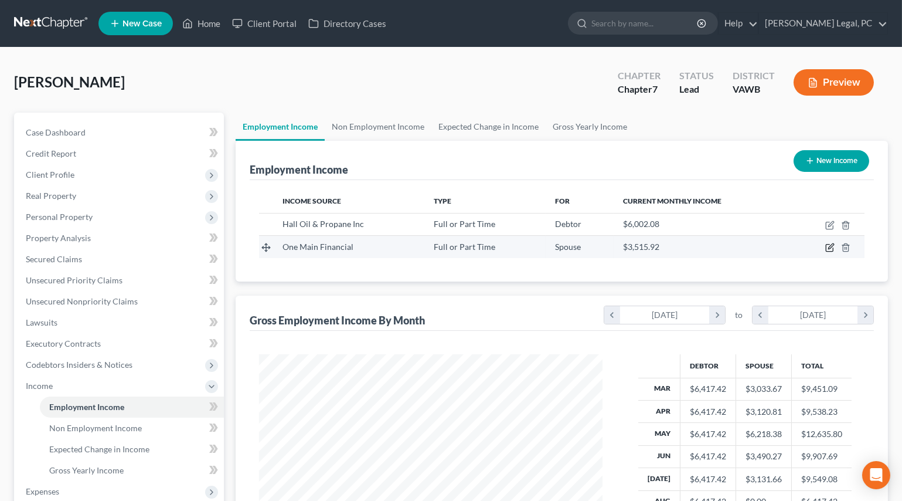
click at [833, 245] on icon "button" at bounding box center [830, 246] width 5 height 5
select select "0"
select select "15"
select select "2"
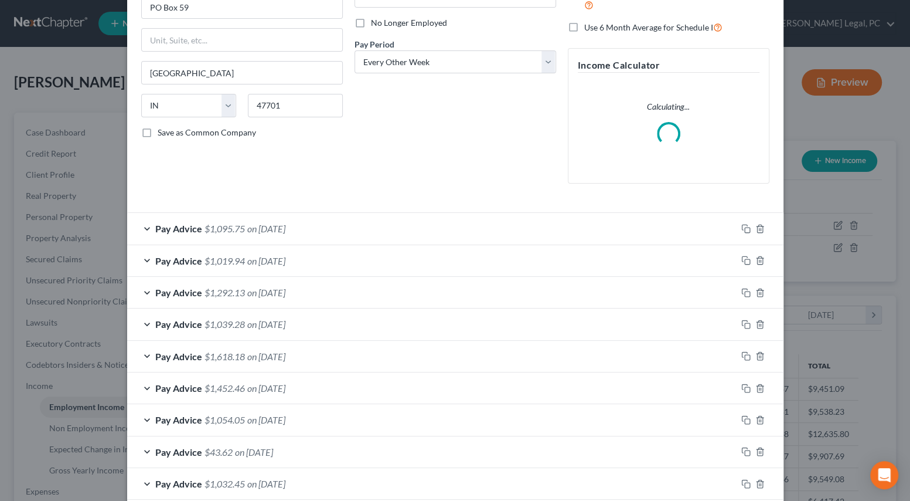
scroll to position [0, 0]
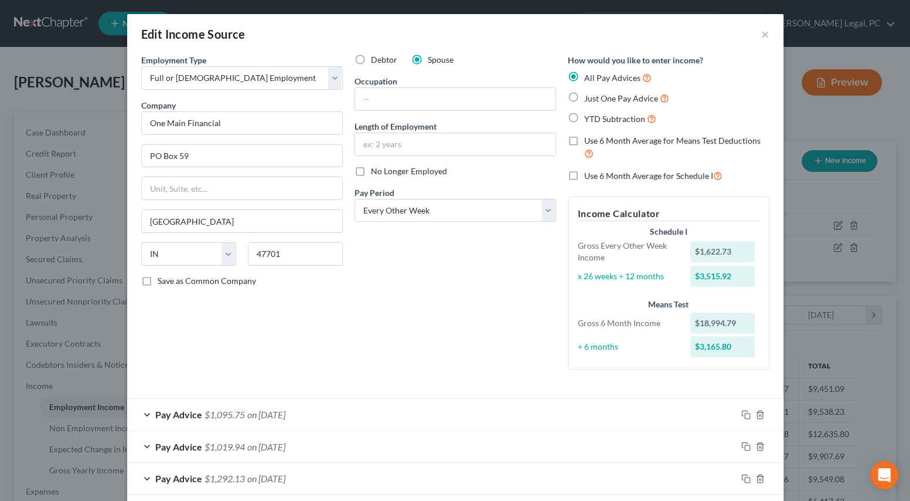
click at [585, 174] on label "Use 6 Month Average for Schedule I" at bounding box center [654, 175] width 138 height 13
click at [589, 174] on input "Use 6 Month Average for Schedule I" at bounding box center [593, 173] width 8 height 8
checkbox input "true"
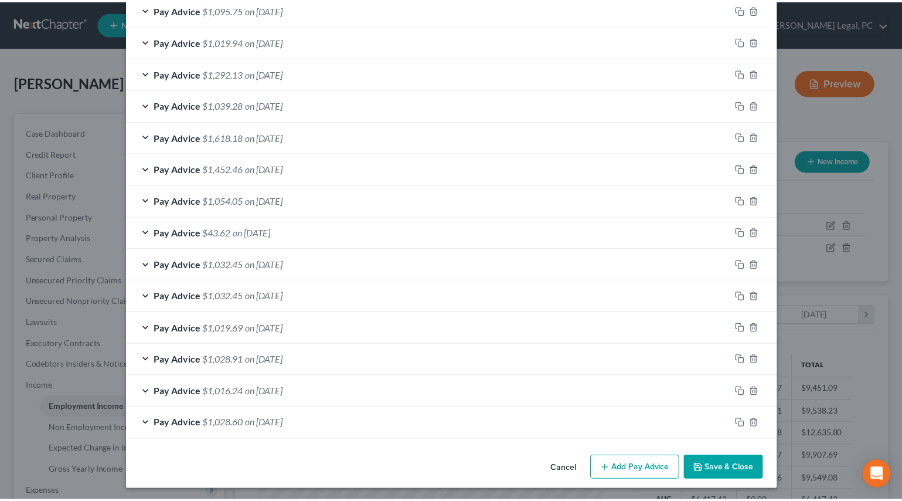
scroll to position [405, 0]
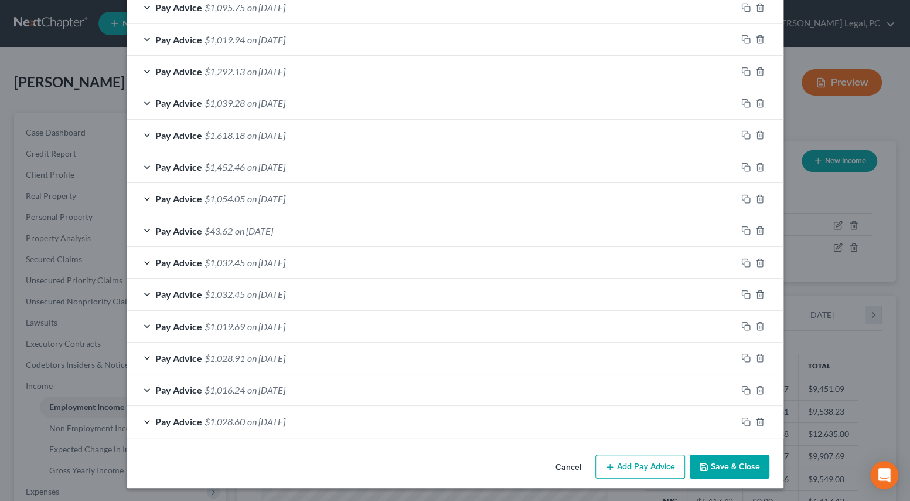
click at [712, 463] on button "Save & Close" at bounding box center [730, 466] width 80 height 25
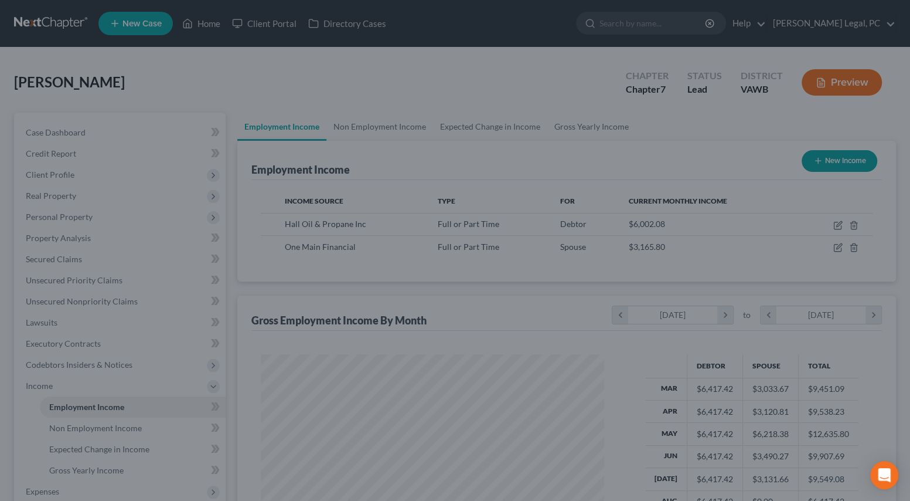
scroll to position [586073, 585915]
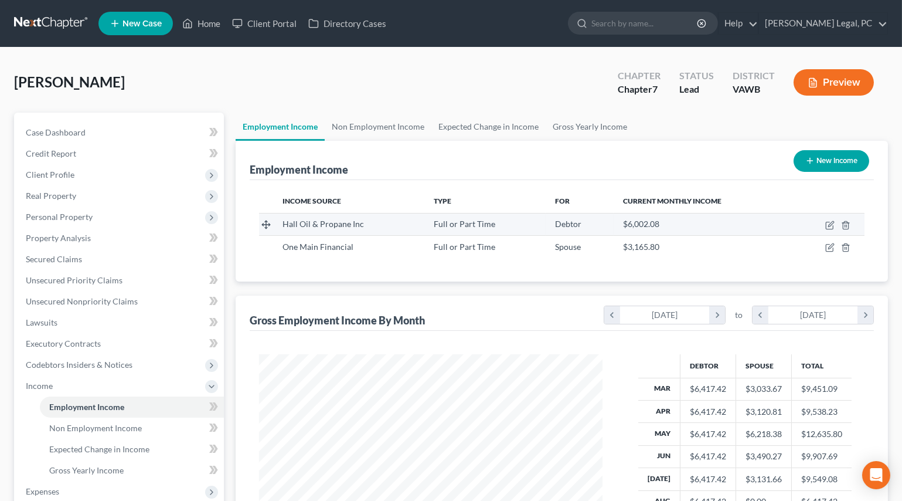
click at [828, 229] on td at bounding box center [827, 224] width 73 height 22
click at [830, 226] on icon "button" at bounding box center [829, 224] width 9 height 9
select select "0"
select select "28"
select select "2"
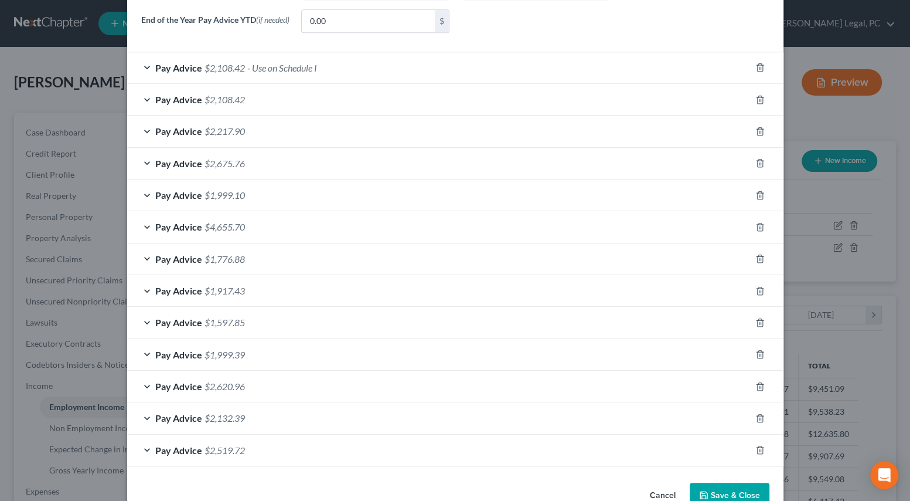
scroll to position [419, 0]
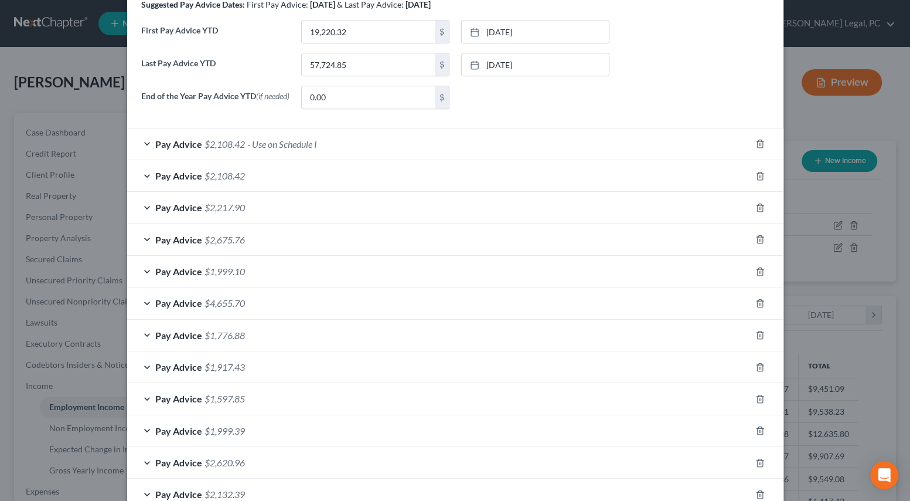
click at [283, 270] on div "Pay Advice $1,999.10" at bounding box center [439, 271] width 624 height 31
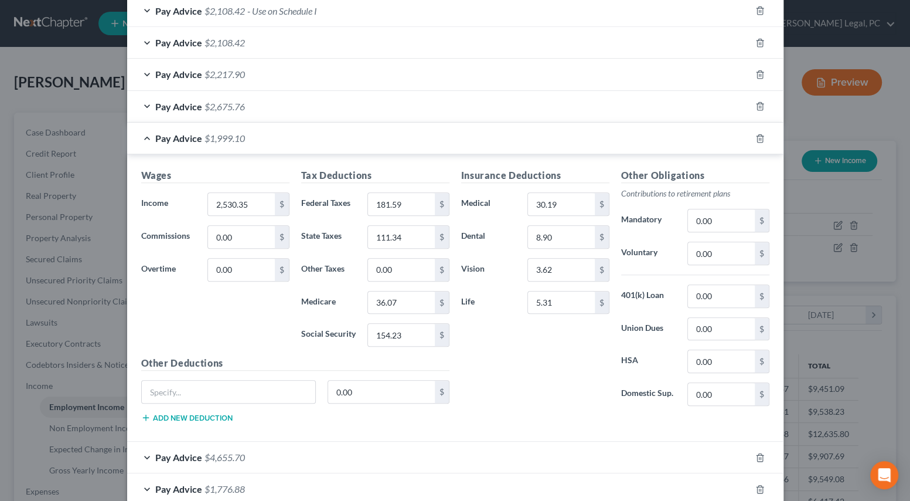
scroll to position [525, 0]
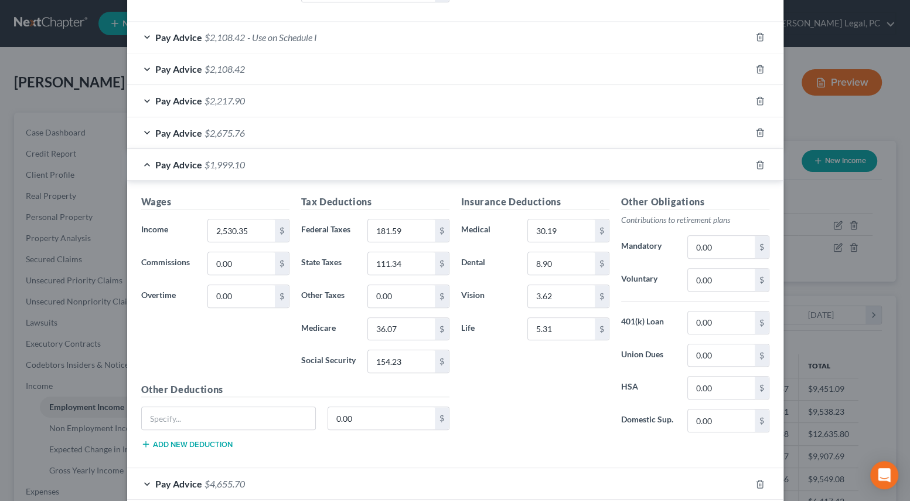
click at [222, 44] on div "Pay Advice $2,108.42 - Use on Schedule I" at bounding box center [439, 37] width 624 height 31
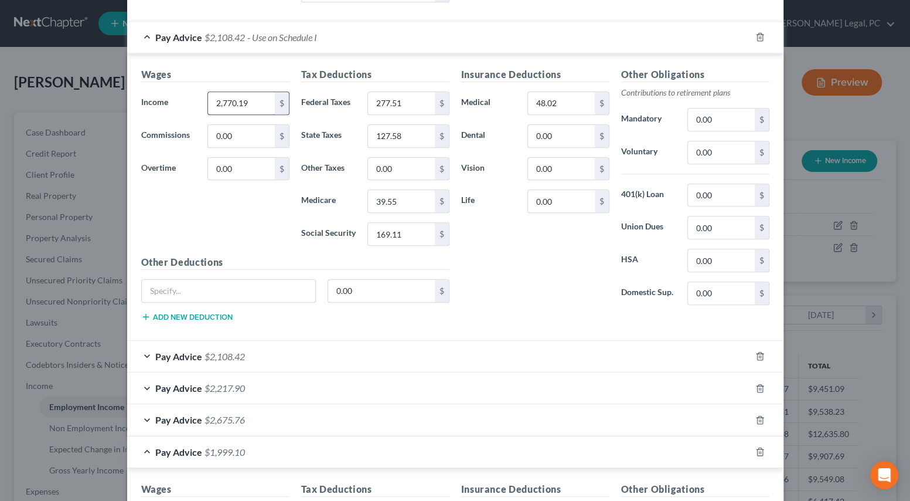
click at [246, 110] on input "2,770.19" at bounding box center [241, 103] width 66 height 22
type input "2,530.35"
click at [418, 104] on input "277.51" at bounding box center [401, 103] width 66 height 22
type input "181.59"
click at [409, 141] on input "127.58" at bounding box center [401, 136] width 66 height 22
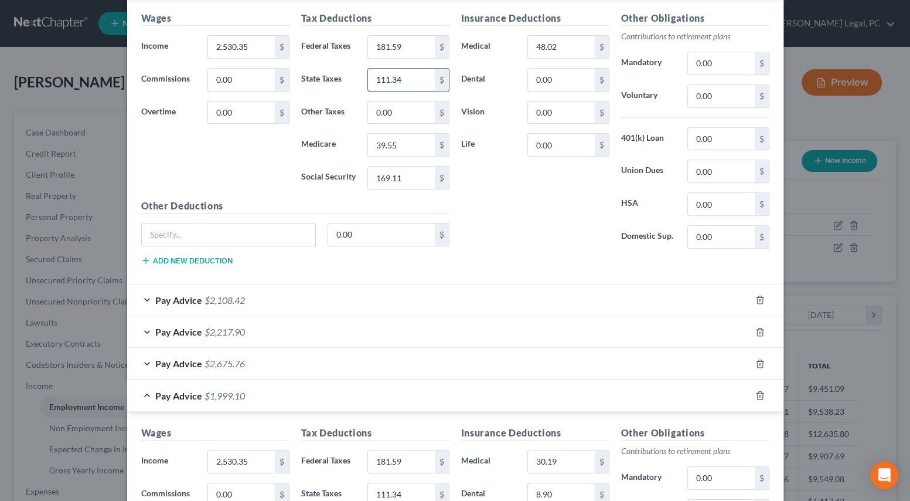
scroll to position [579, 0]
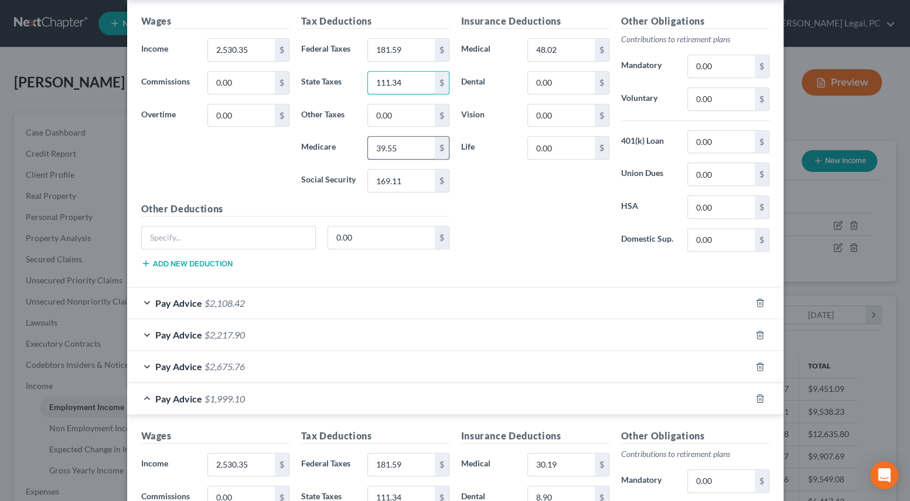
type input "111.34"
click at [407, 142] on input "39.55" at bounding box center [401, 148] width 66 height 22
type input "36.07"
click at [419, 182] on input "169.11" at bounding box center [401, 180] width 66 height 22
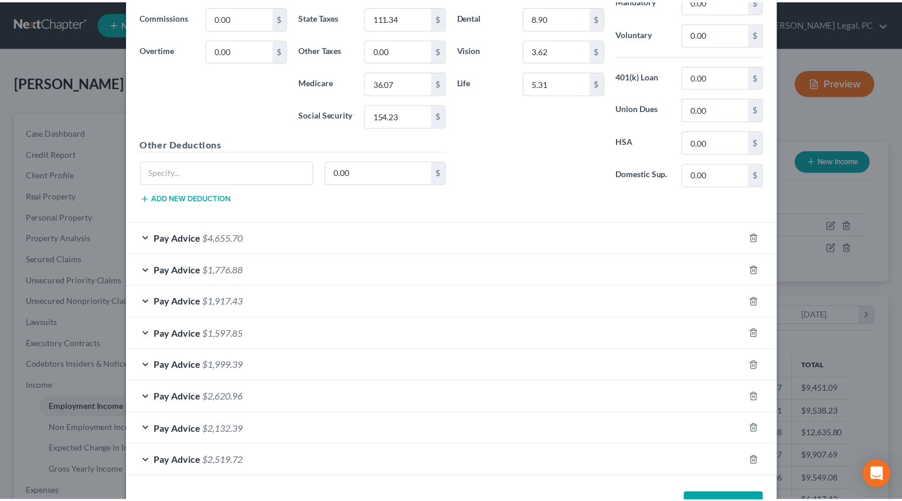
scroll to position [1098, 0]
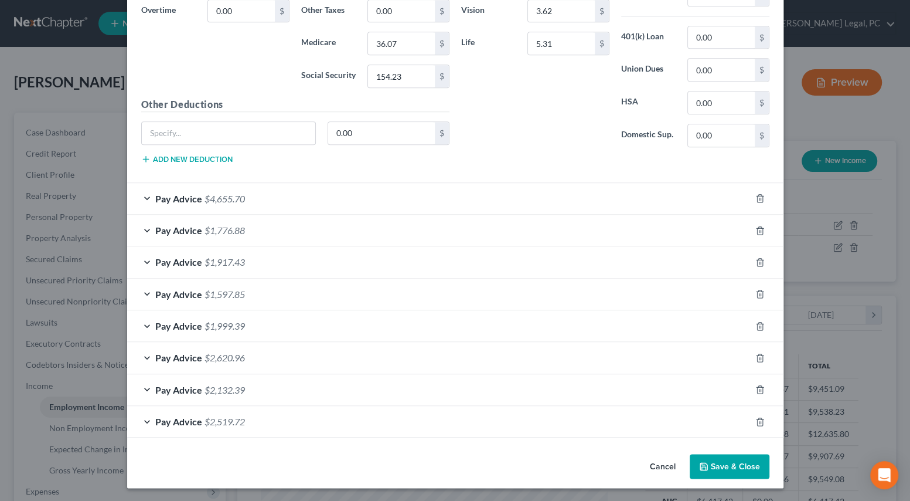
type input "154.23"
click at [708, 457] on button "Save & Close" at bounding box center [730, 466] width 80 height 25
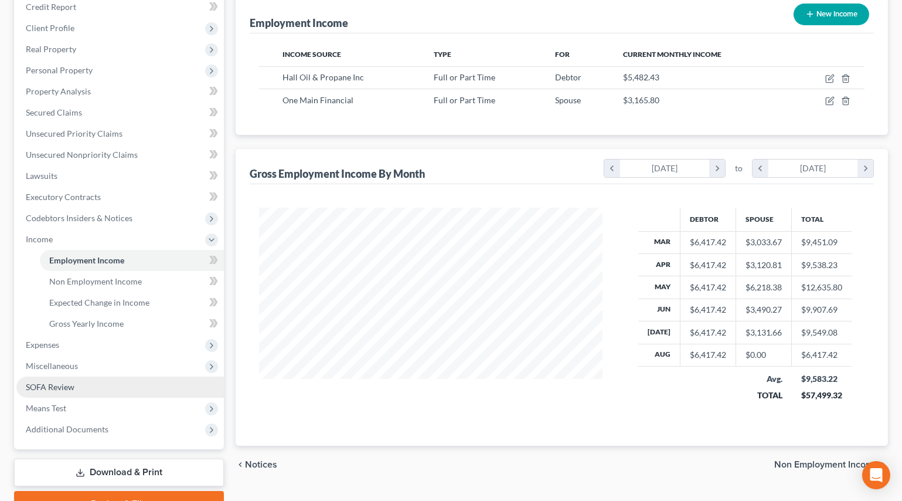
scroll to position [159, 0]
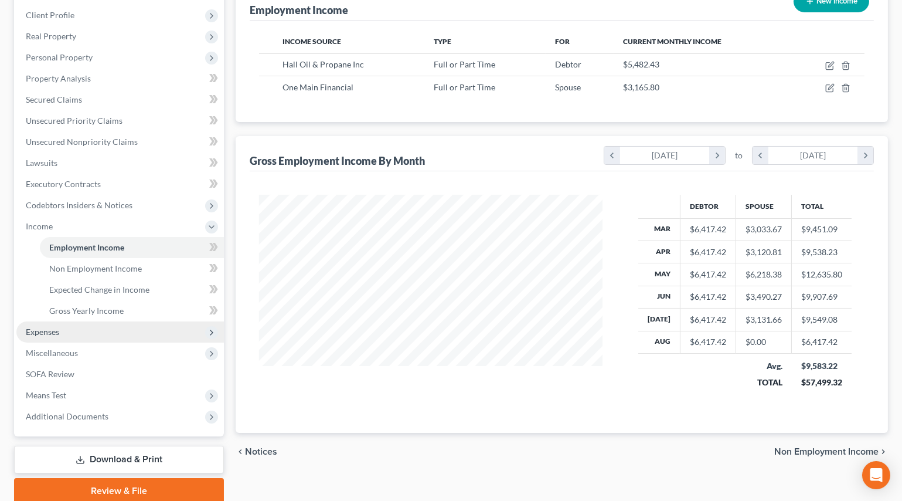
click at [49, 333] on span "Expenses" at bounding box center [42, 332] width 33 height 10
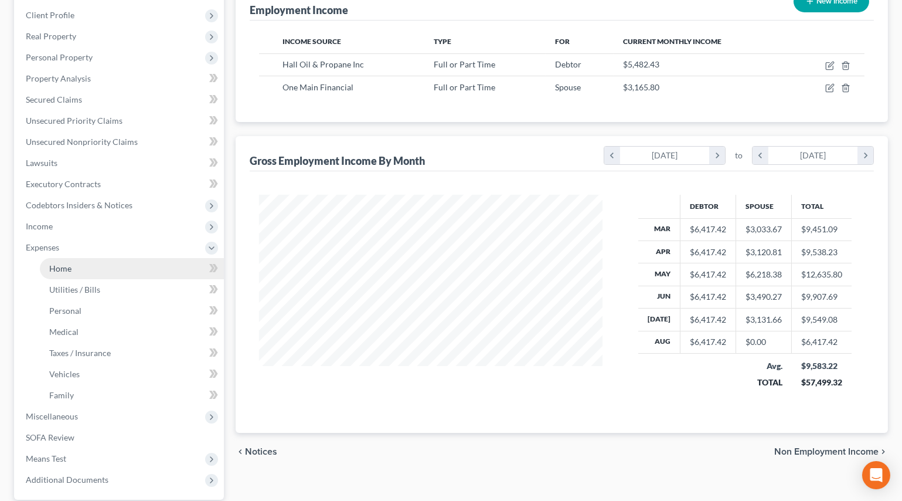
click at [66, 269] on span "Home" at bounding box center [60, 268] width 22 height 10
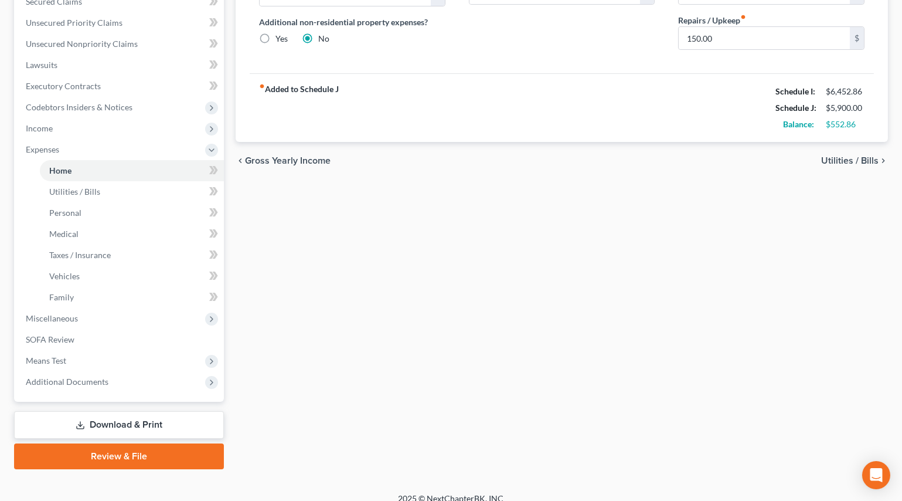
scroll to position [266, 0]
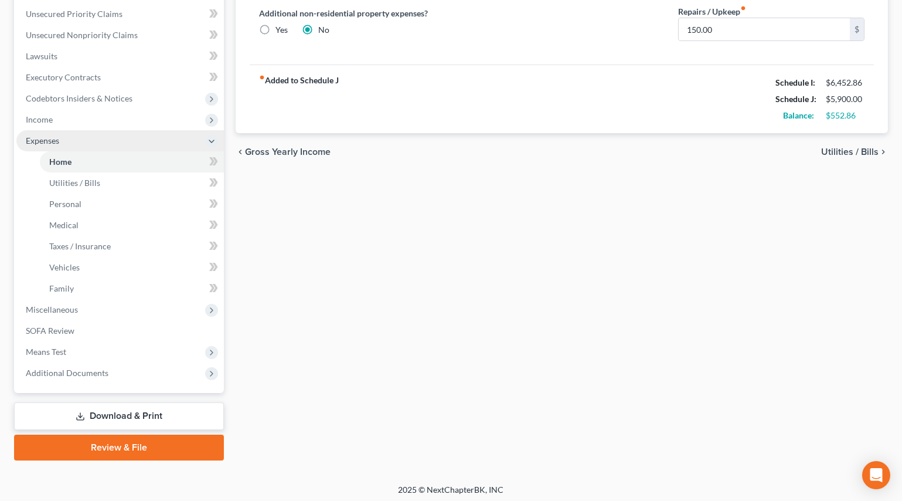
click at [48, 124] on span "Income" at bounding box center [120, 119] width 208 height 21
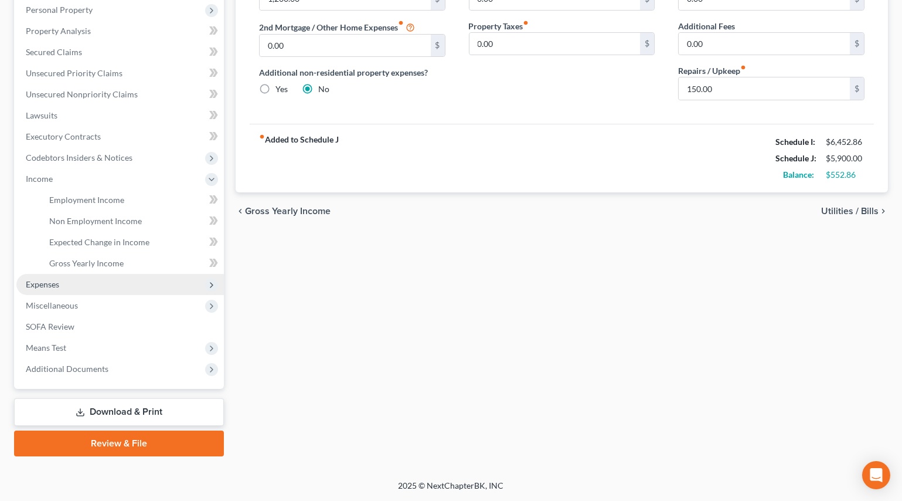
scroll to position [205, 0]
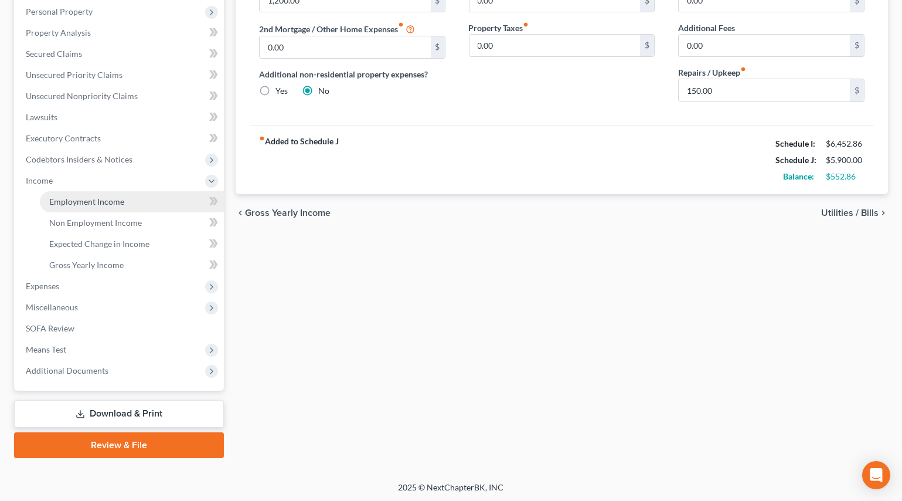
click at [111, 196] on span "Employment Income" at bounding box center [86, 201] width 75 height 10
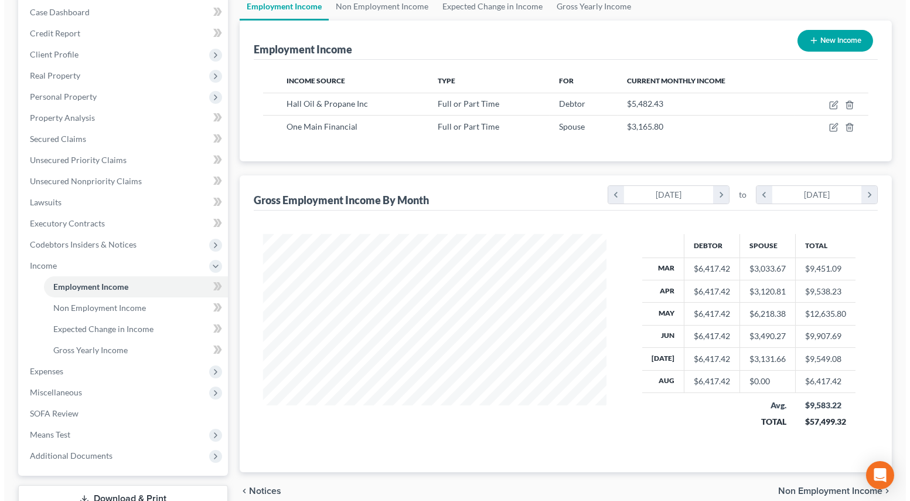
scroll to position [159, 0]
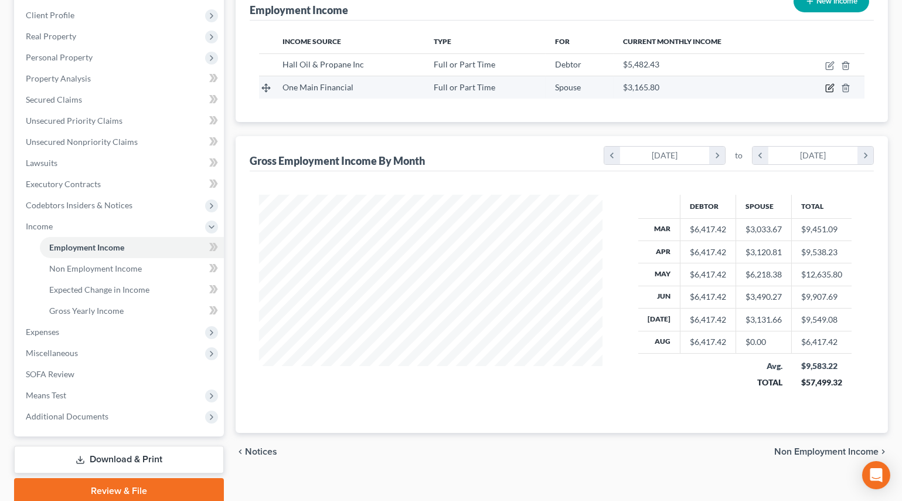
click at [827, 86] on icon "button" at bounding box center [829, 87] width 9 height 9
select select "0"
select select "15"
select select "2"
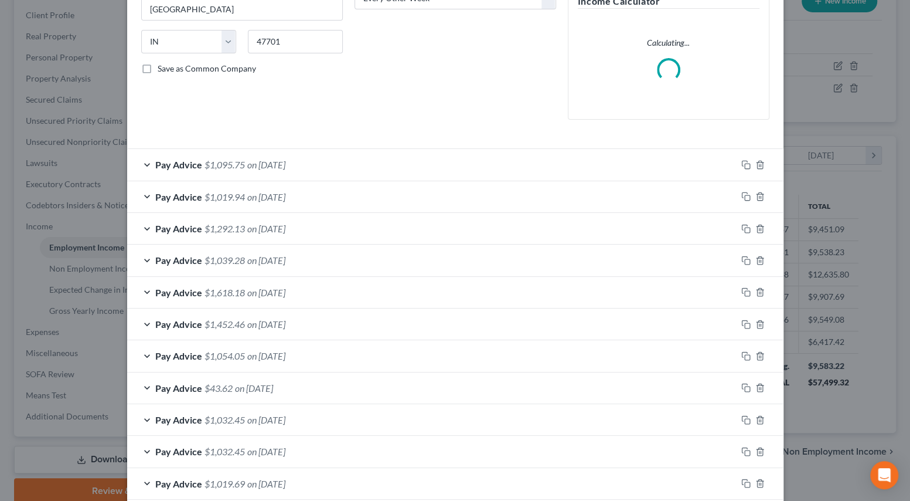
scroll to position [213, 0]
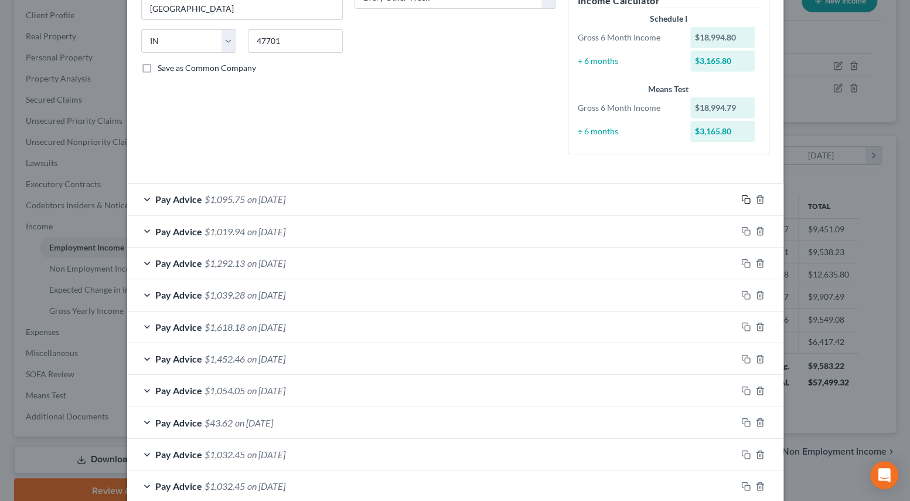
click at [745, 198] on rect "button" at bounding box center [747, 200] width 5 height 5
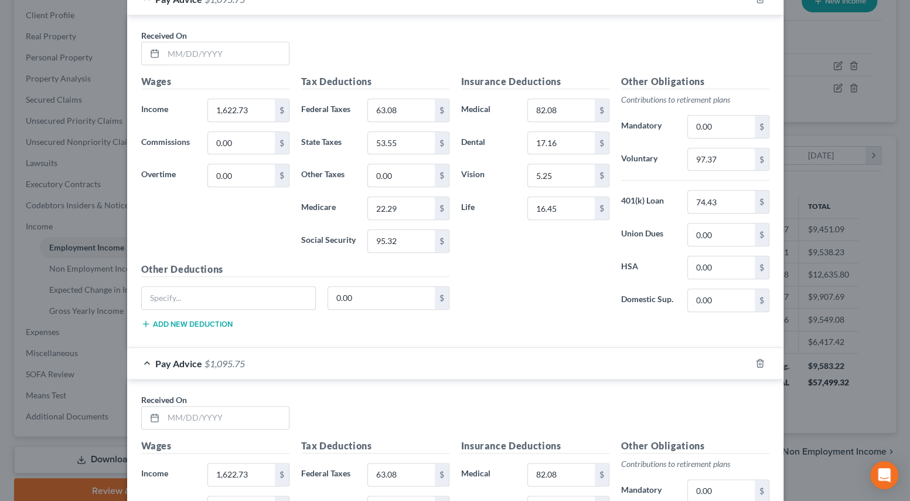
scroll to position [852, 0]
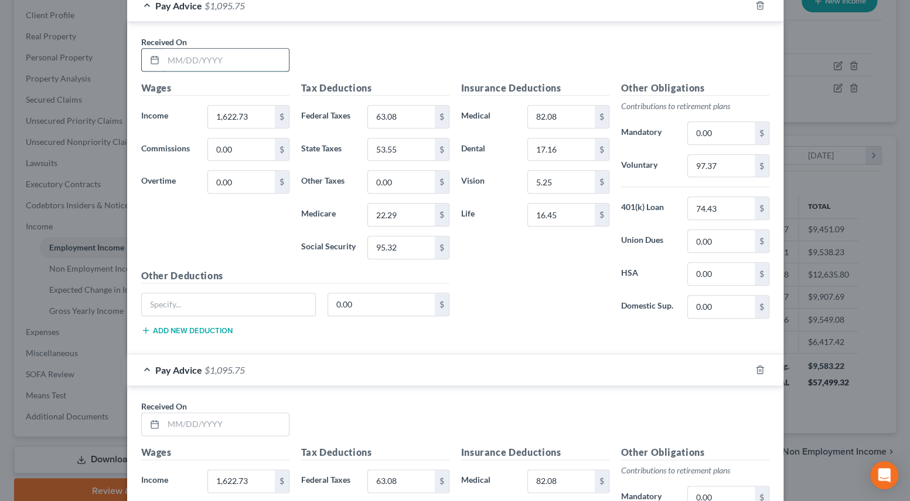
click at [205, 66] on input "text" at bounding box center [226, 60] width 125 height 22
type input "8/10/2025"
click at [196, 417] on input "text" at bounding box center [226, 424] width 125 height 22
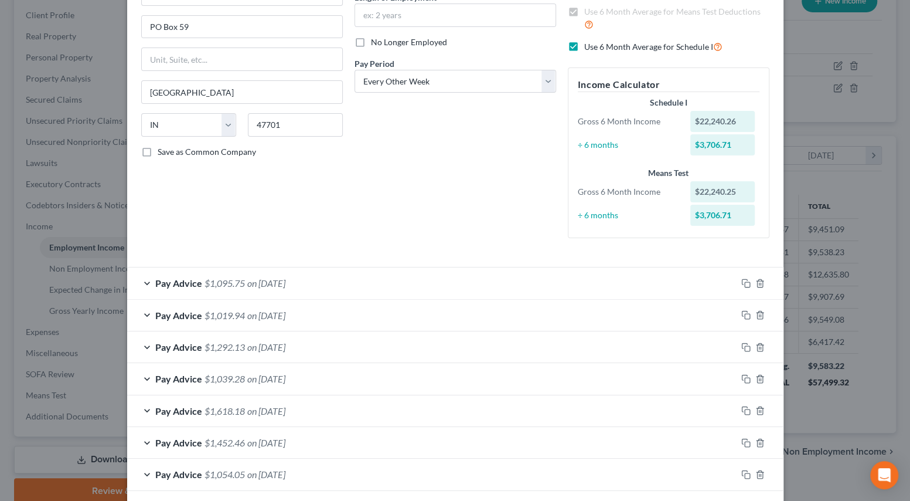
scroll to position [159, 0]
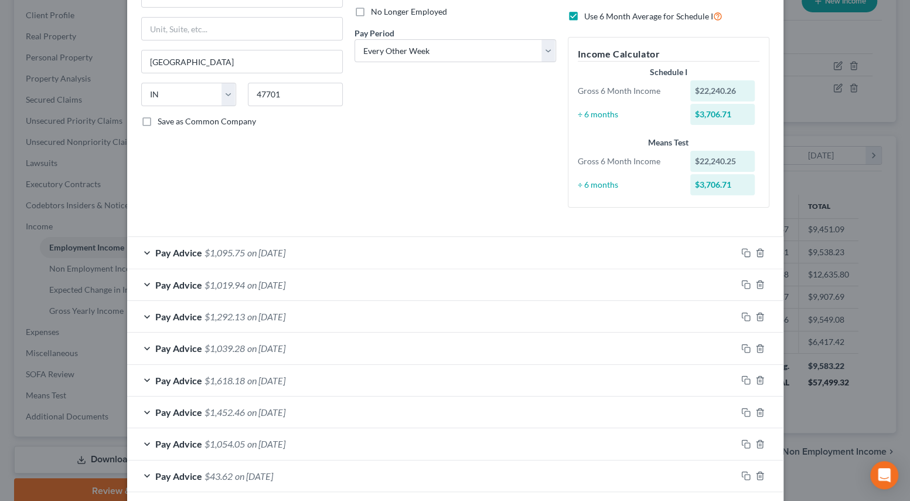
type input "8/24/2025"
click at [268, 350] on span "on [DATE]" at bounding box center [266, 347] width 38 height 11
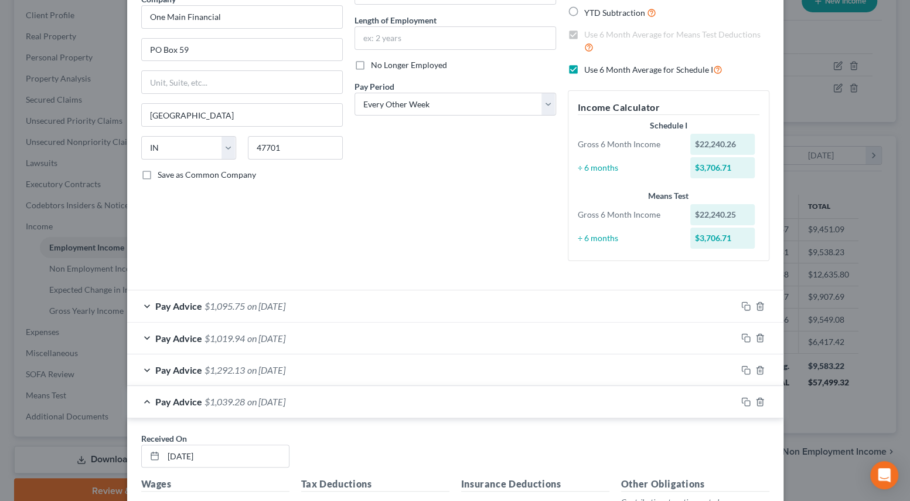
scroll to position [0, 0]
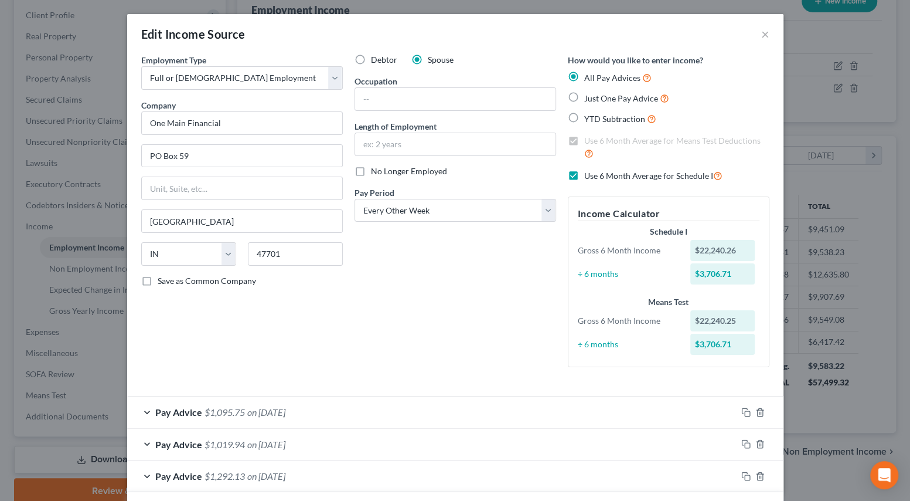
click at [585, 176] on label "Use 6 Month Average for Schedule I" at bounding box center [654, 175] width 138 height 13
click at [589, 176] on input "Use 6 Month Average for Schedule I" at bounding box center [593, 173] width 8 height 8
checkbox input "false"
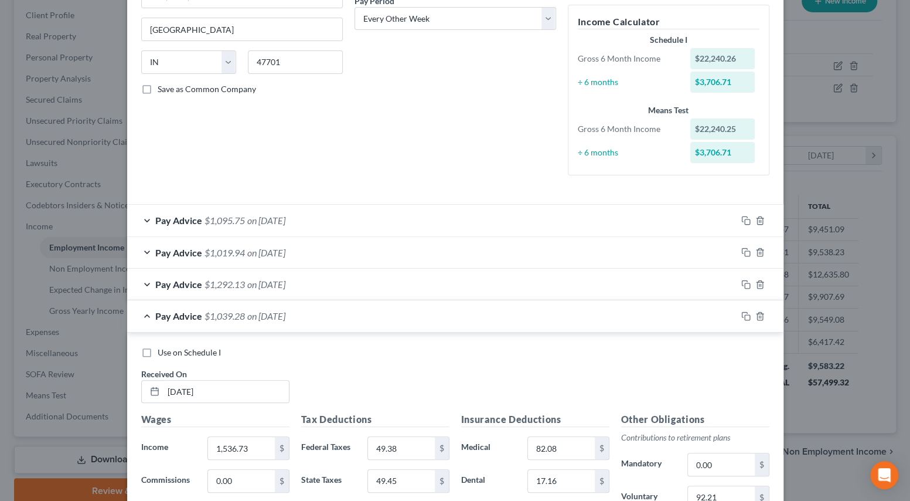
scroll to position [320, 0]
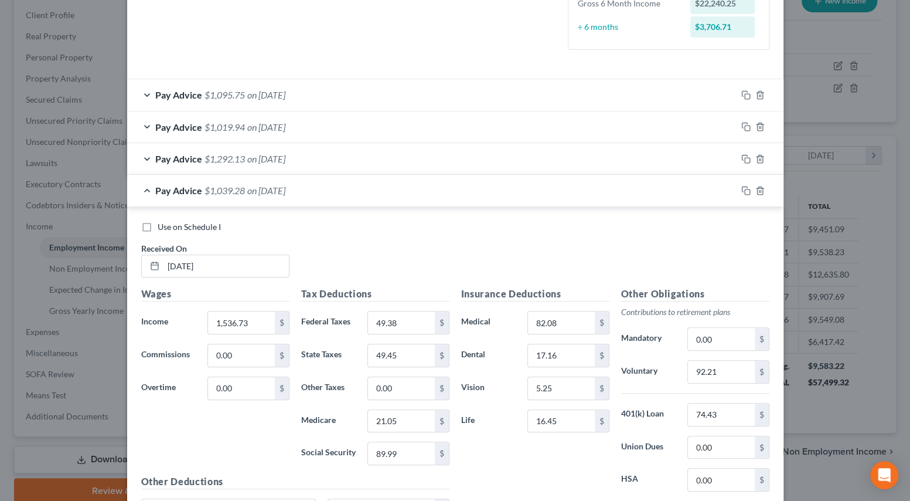
click at [158, 226] on label "Use on Schedule I" at bounding box center [189, 227] width 63 height 12
click at [162, 226] on input "Use on Schedule I" at bounding box center [166, 225] width 8 height 8
checkbox input "true"
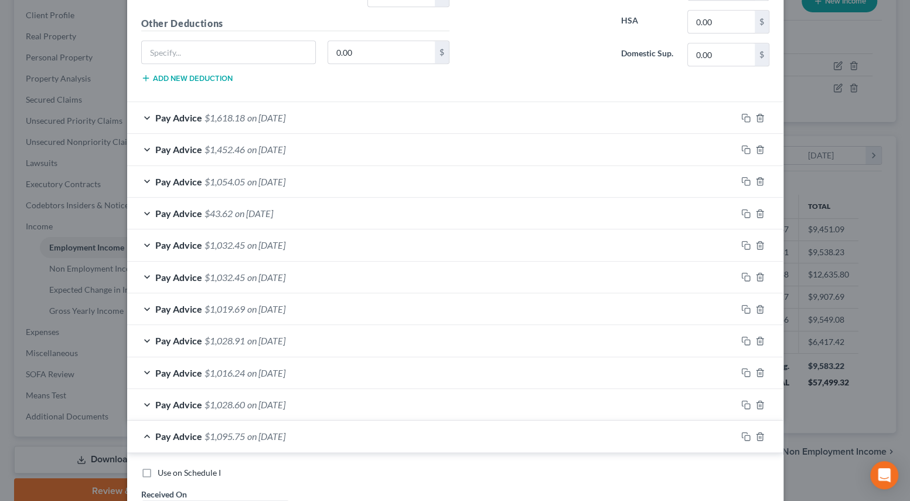
scroll to position [799, 0]
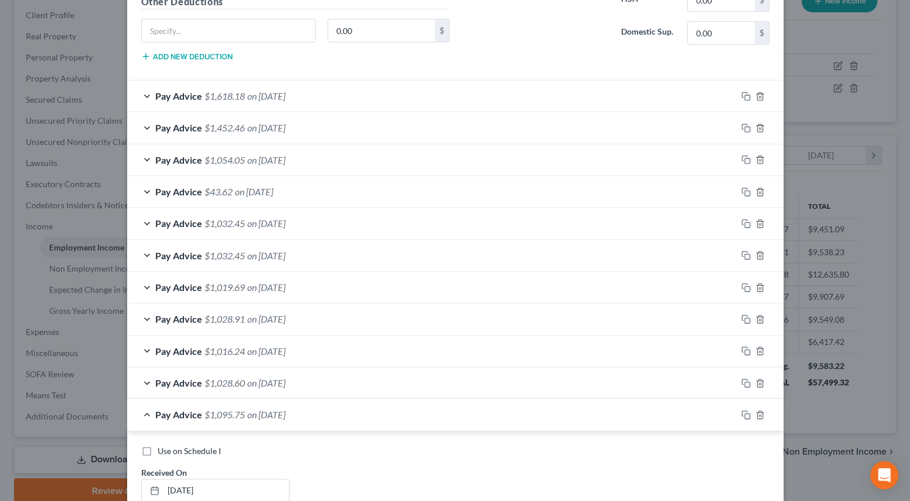
click at [260, 281] on span "on 03/21/2025" at bounding box center [266, 286] width 38 height 11
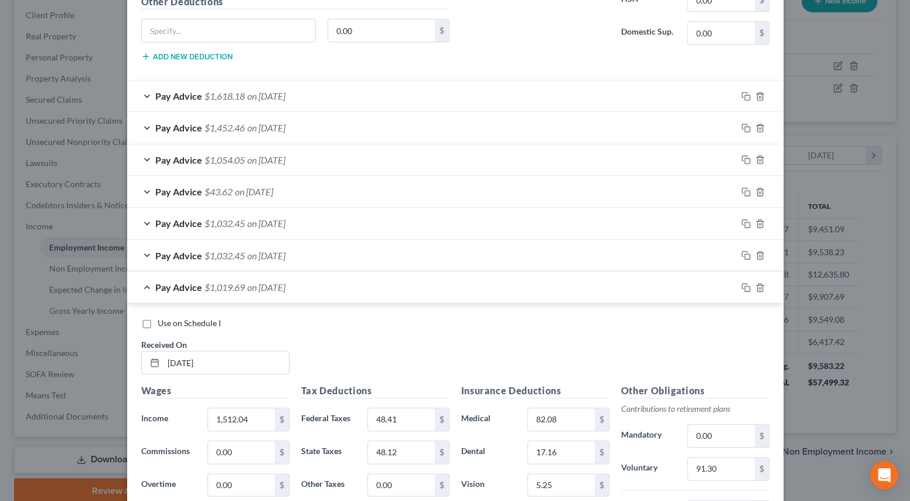
click at [158, 317] on label "Use on Schedule I" at bounding box center [189, 323] width 63 height 12
click at [162, 317] on input "Use on Schedule I" at bounding box center [166, 321] width 8 height 8
checkbox input "true"
checkbox input "false"
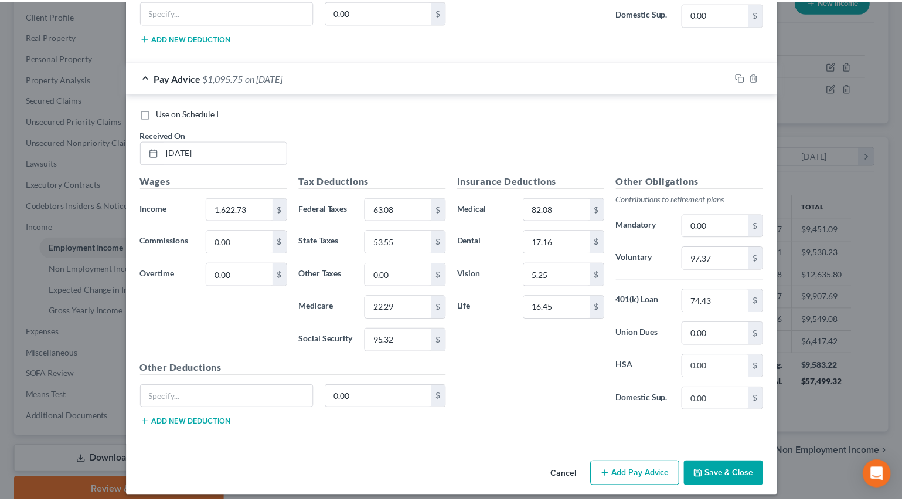
scroll to position [1879, 0]
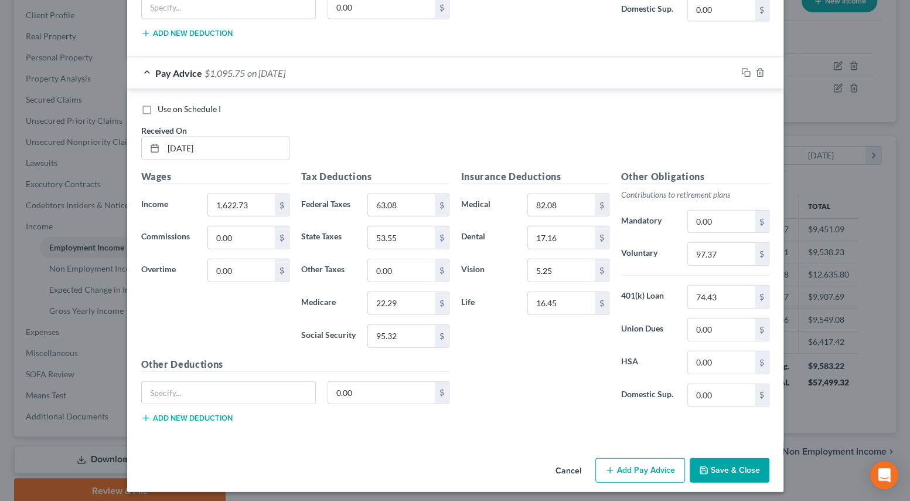
click at [714, 461] on button "Save & Close" at bounding box center [730, 470] width 80 height 25
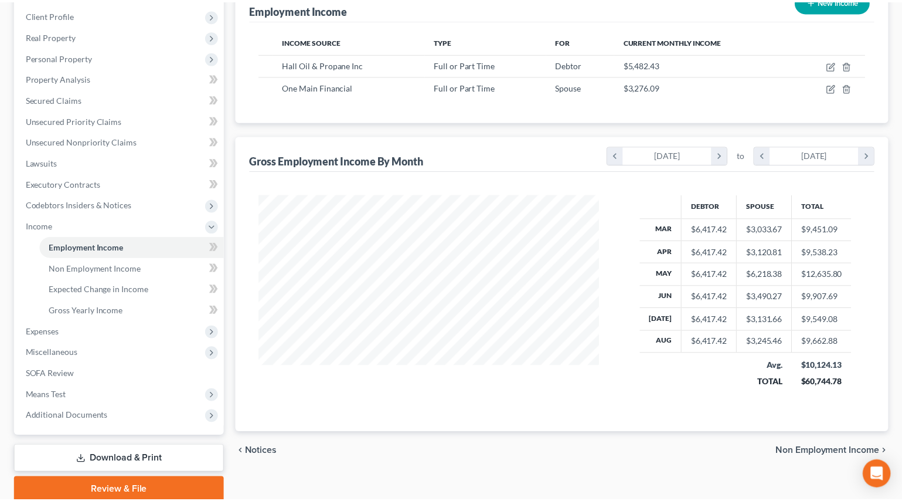
scroll to position [586073, 585915]
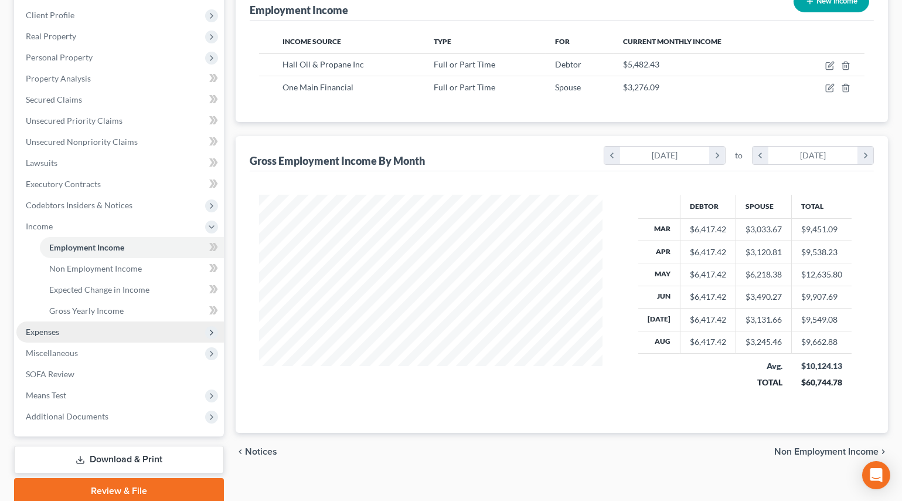
click at [91, 324] on span "Expenses" at bounding box center [120, 331] width 208 height 21
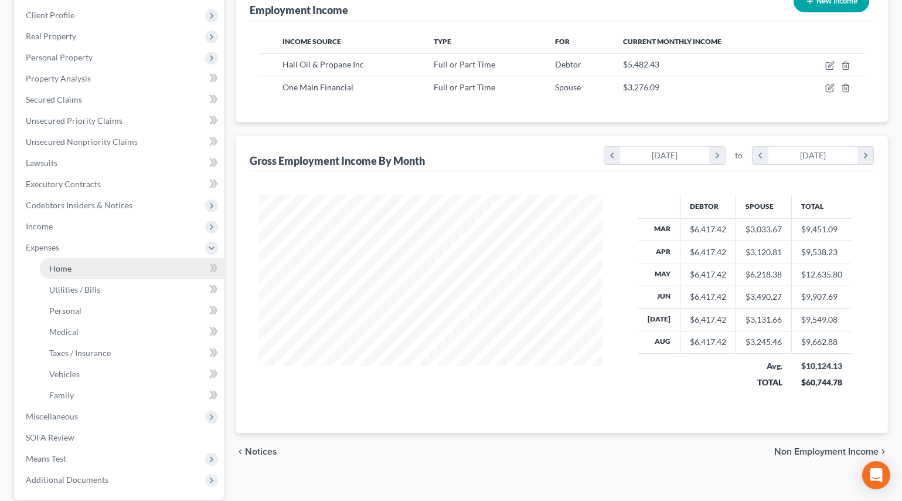
click at [67, 267] on span "Home" at bounding box center [60, 268] width 22 height 10
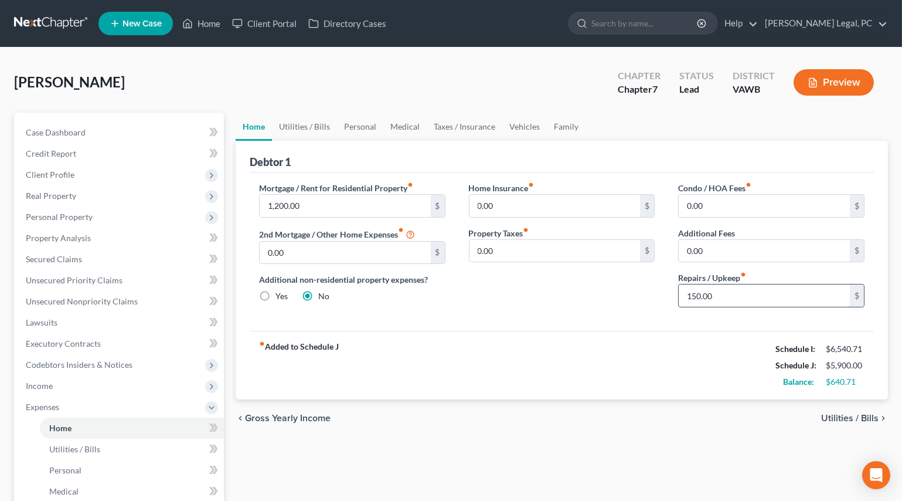
click at [729, 291] on input "150.00" at bounding box center [764, 295] width 171 height 22
type input "200"
click at [307, 131] on link "Utilities / Bills" at bounding box center [304, 127] width 65 height 28
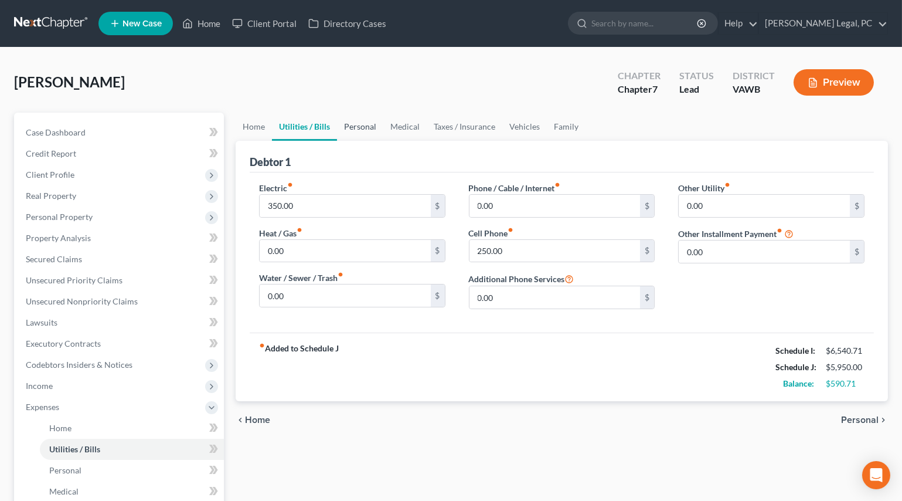
click at [378, 128] on link "Personal" at bounding box center [360, 127] width 46 height 28
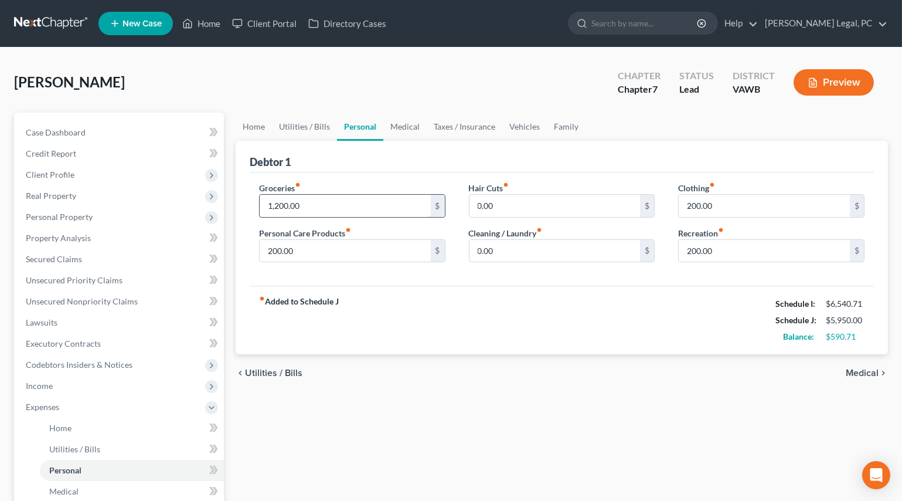
click at [334, 199] on input "1,200.00" at bounding box center [345, 206] width 171 height 22
type input "1,300"
click at [399, 130] on link "Medical" at bounding box center [404, 127] width 43 height 28
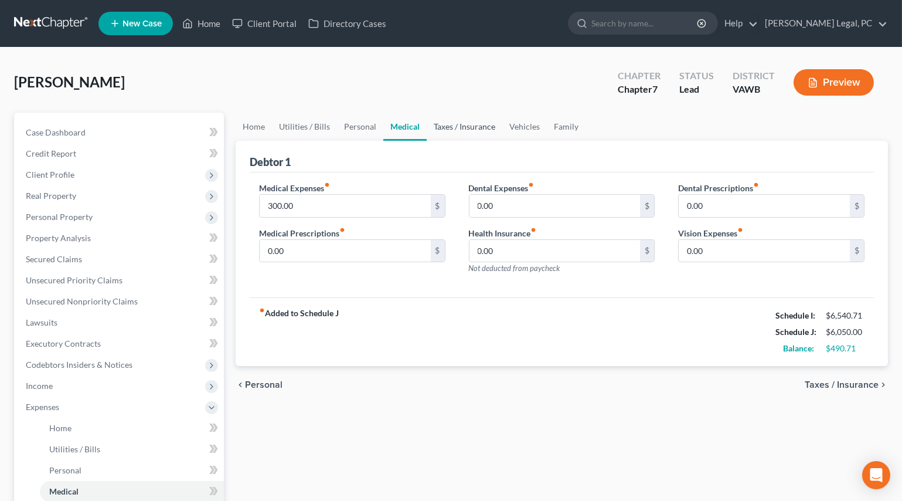
click at [446, 127] on link "Taxes / Insurance" at bounding box center [465, 127] width 76 height 28
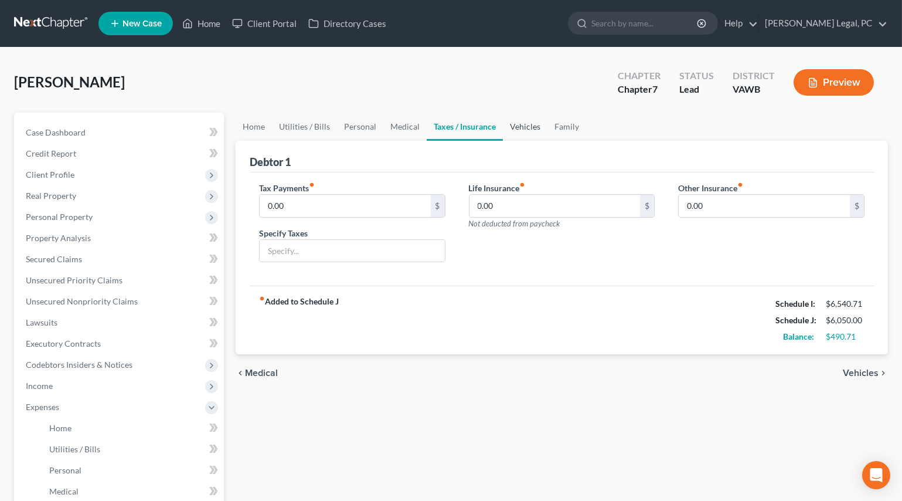
click at [522, 131] on link "Vehicles" at bounding box center [525, 127] width 45 height 28
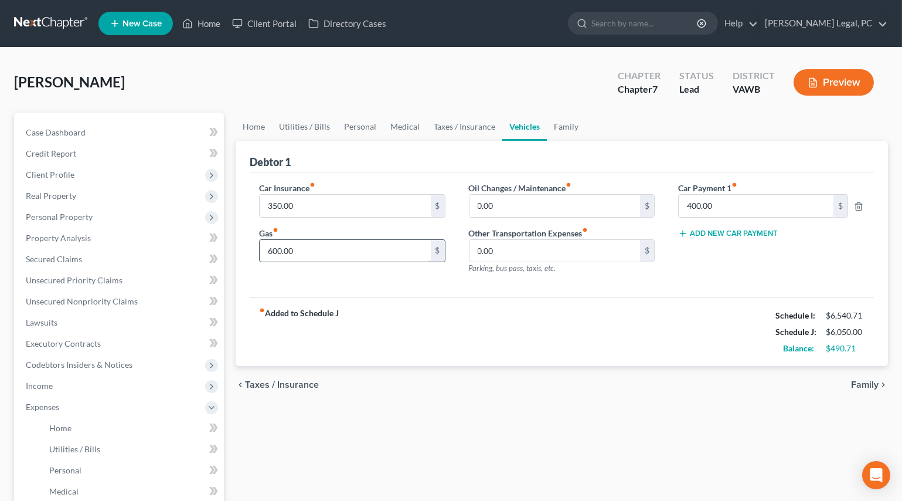
click at [342, 247] on input "600.00" at bounding box center [345, 251] width 171 height 22
type input "700"
click at [417, 298] on div "fiber_manual_record Added to Schedule J Schedule I: $6,540.71 Schedule J: $6,15…" at bounding box center [562, 331] width 624 height 69
click at [556, 127] on link "Family" at bounding box center [566, 127] width 39 height 28
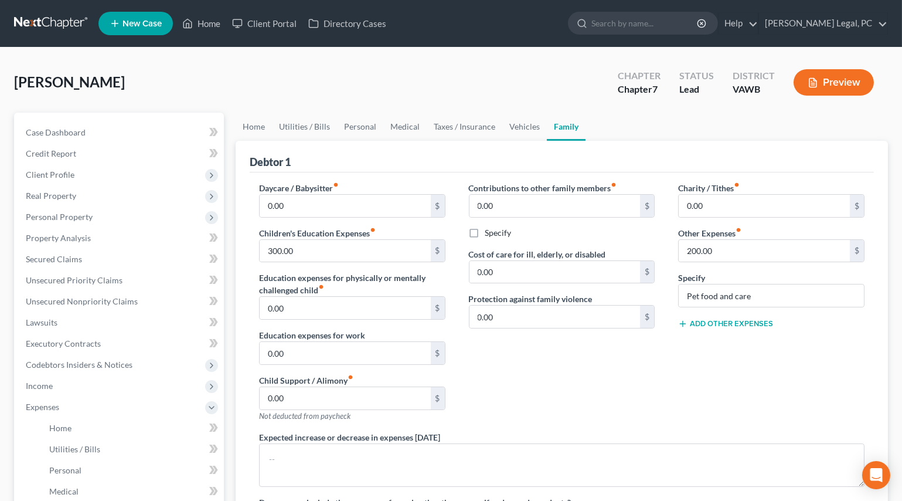
click at [705, 322] on button "Add Other Expenses" at bounding box center [725, 323] width 95 height 9
click at [709, 344] on input "0.00" at bounding box center [764, 340] width 171 height 22
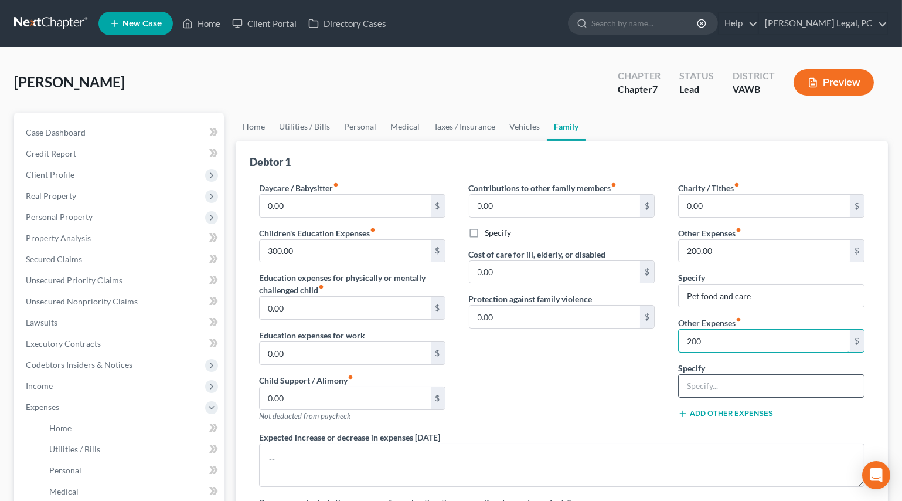
type input "200"
click at [698, 376] on input "text" at bounding box center [771, 386] width 185 height 22
type input "Misc. emergency expenses"
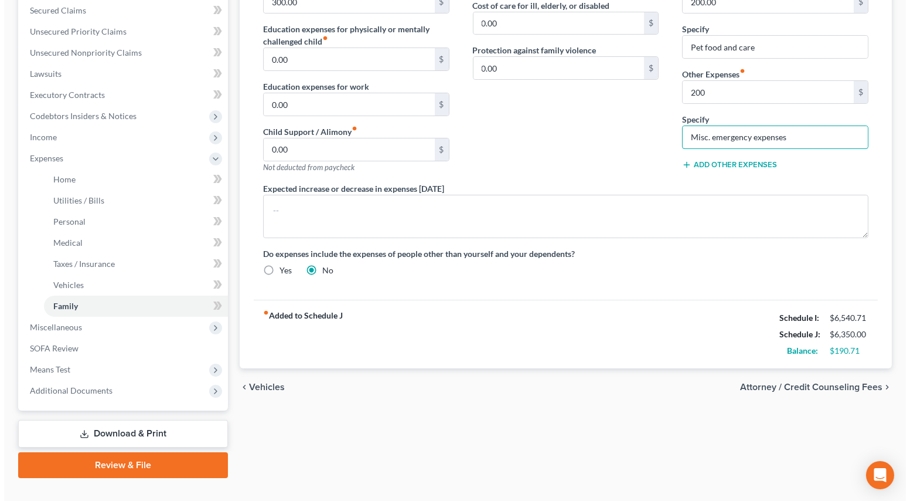
scroll to position [269, 0]
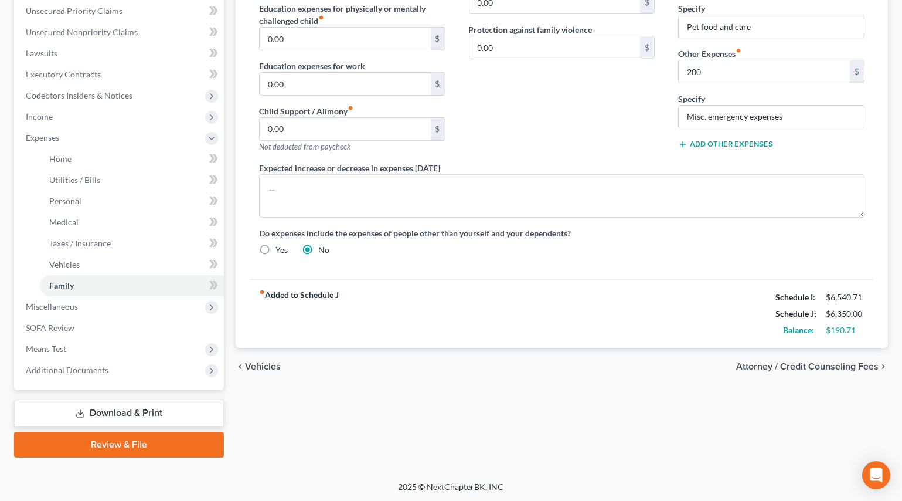
click at [789, 362] on span "Attorney / Credit Counseling Fees" at bounding box center [807, 366] width 142 height 9
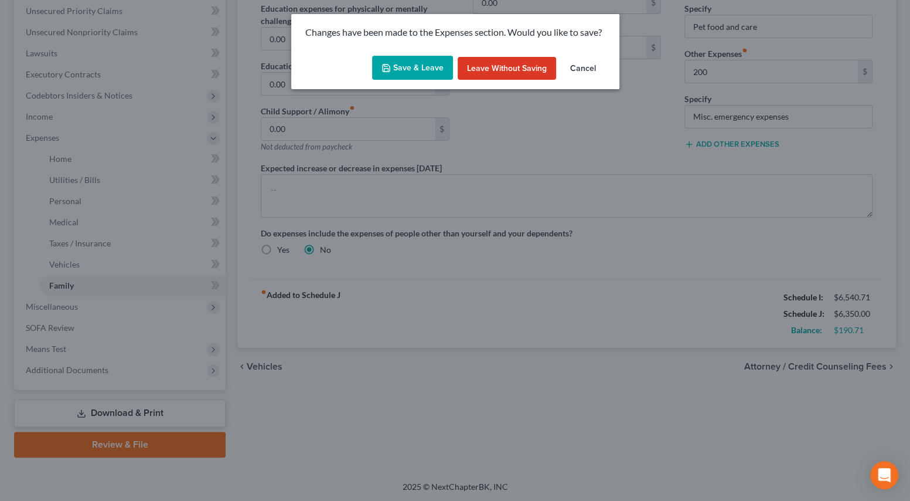
click at [416, 65] on button "Save & Leave" at bounding box center [412, 68] width 81 height 25
select select "0"
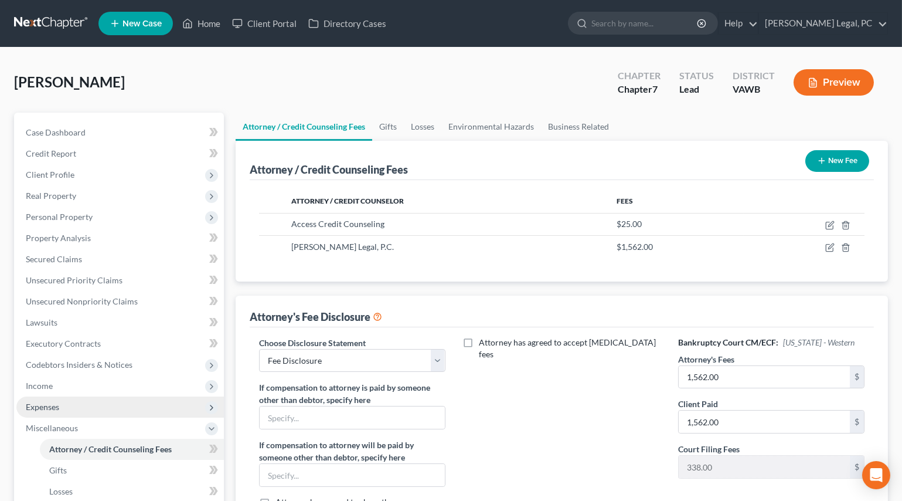
click at [64, 400] on span "Expenses" at bounding box center [120, 406] width 208 height 21
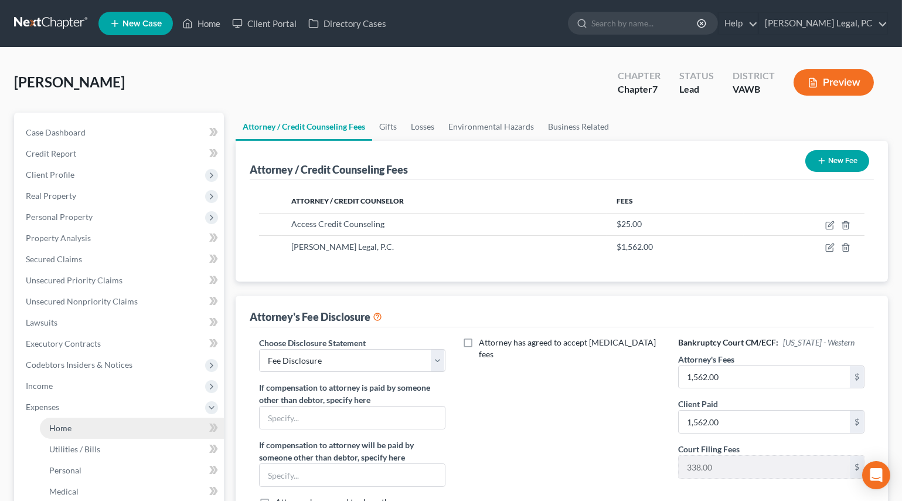
click at [73, 424] on link "Home" at bounding box center [132, 427] width 184 height 21
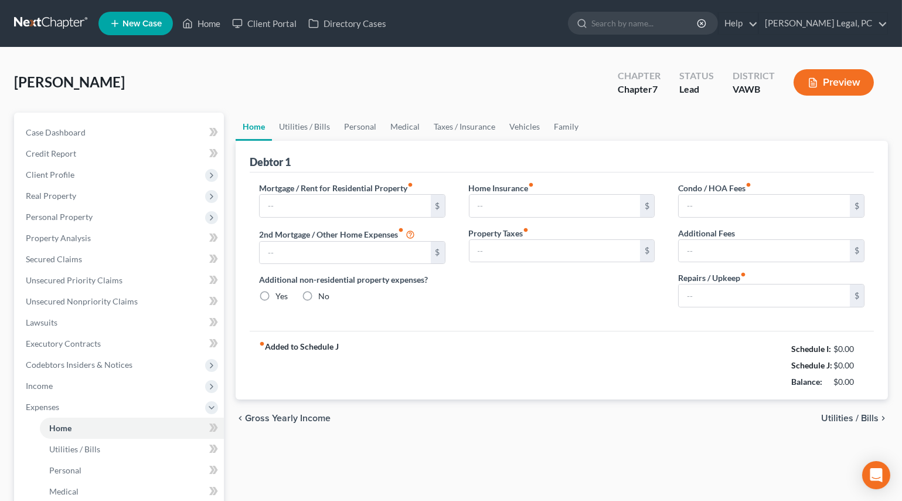
type input "1,200.00"
type input "0.00"
radio input "true"
type input "0.00"
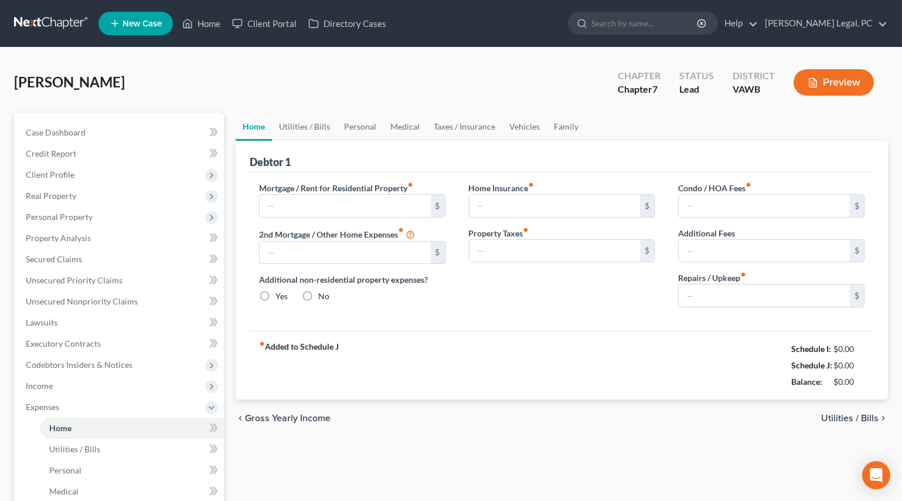
type input "0.00"
type input "200.00"
click at [317, 118] on link "Utilities / Bills" at bounding box center [304, 127] width 65 height 28
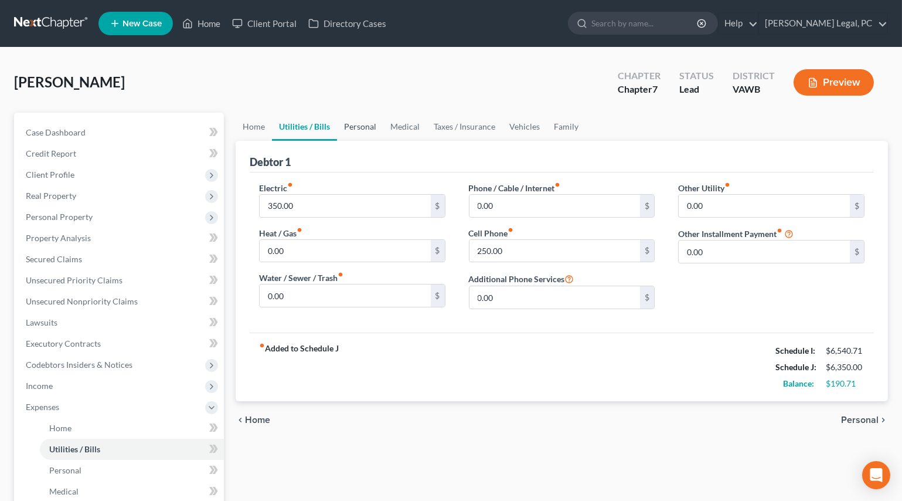
click at [368, 123] on link "Personal" at bounding box center [360, 127] width 46 height 28
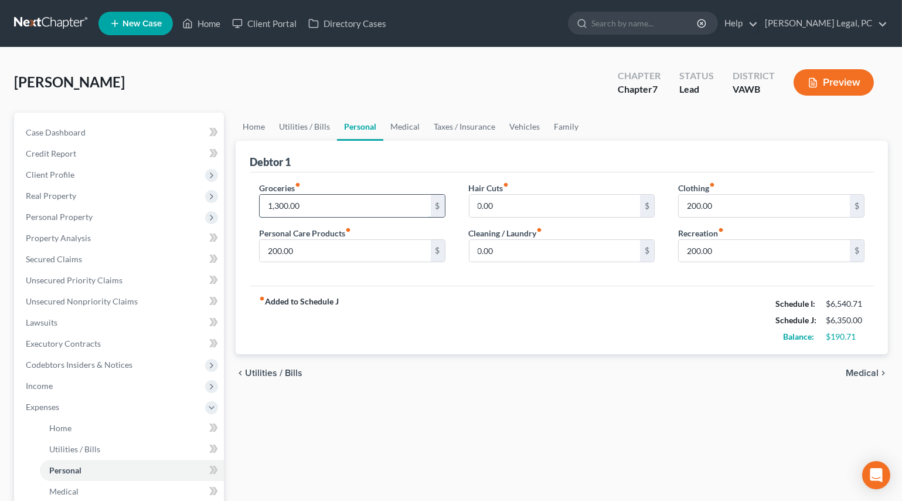
click at [329, 202] on input "1,300.00" at bounding box center [345, 206] width 171 height 22
type input "1,350"
click at [451, 315] on div "fiber_manual_record Added to Schedule J Schedule I: $6,540.71 Schedule J: $6,40…" at bounding box center [562, 320] width 624 height 69
click at [205, 22] on link "Home" at bounding box center [201, 23] width 50 height 21
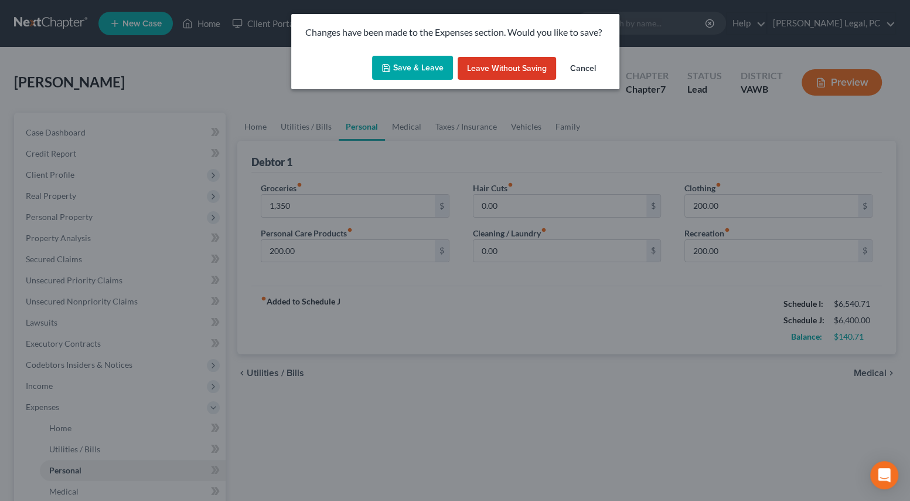
click at [416, 69] on button "Save & Leave" at bounding box center [412, 68] width 81 height 25
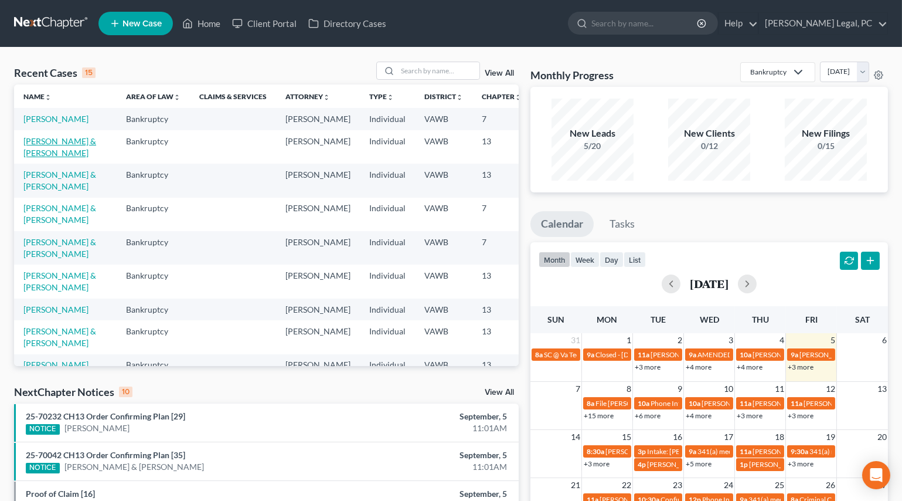
click at [39, 158] on link "[PERSON_NAME] & [PERSON_NAME]" at bounding box center [59, 147] width 73 height 22
click at [35, 158] on link "[PERSON_NAME] & [PERSON_NAME]" at bounding box center [59, 147] width 73 height 22
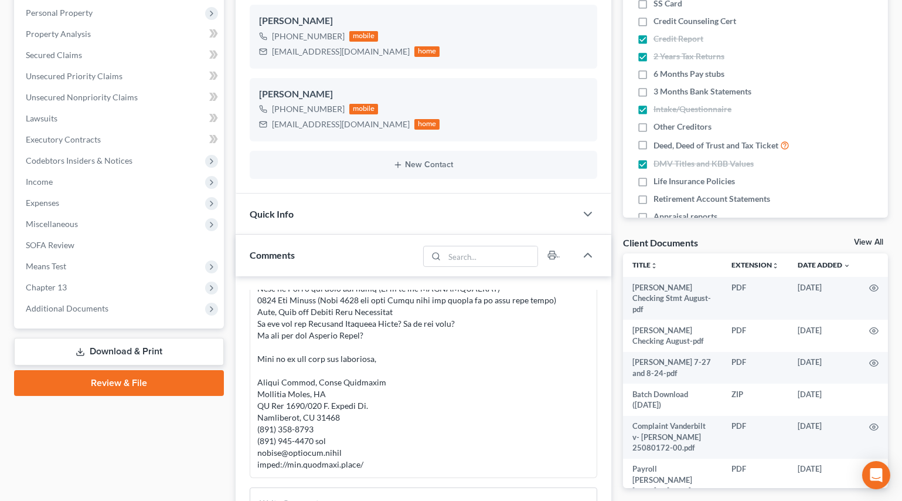
scroll to position [266, 0]
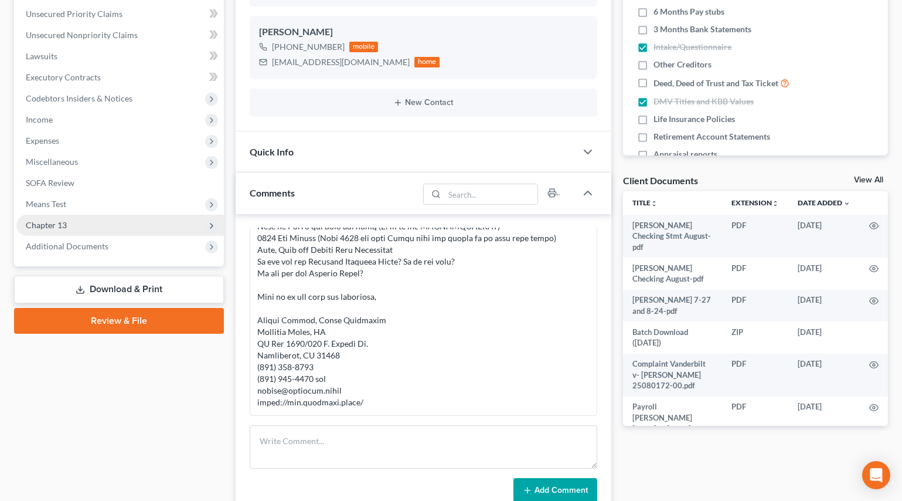
click at [55, 225] on span "Chapter 13" at bounding box center [46, 225] width 41 height 10
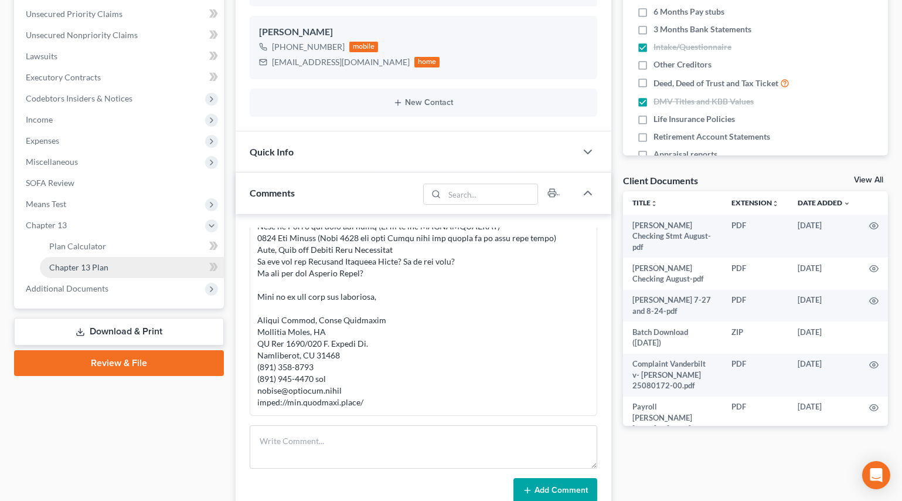
click at [87, 260] on link "Chapter 13 Plan" at bounding box center [132, 267] width 184 height 21
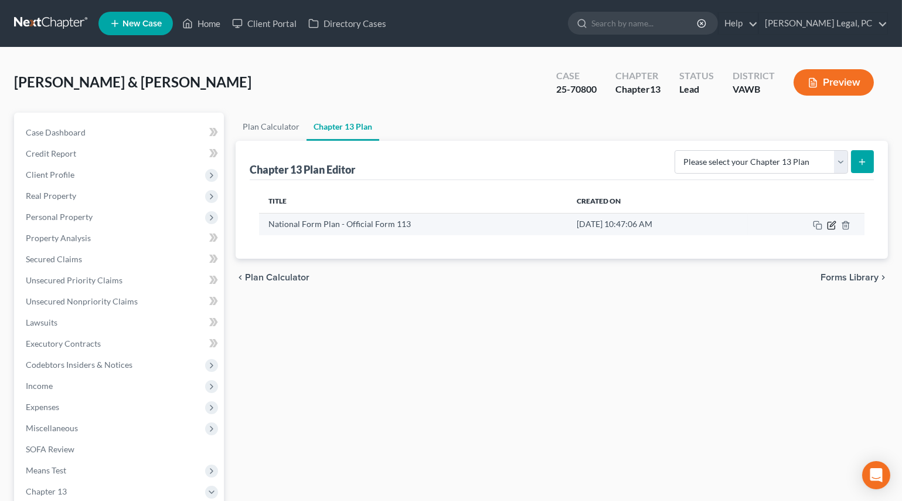
click at [832, 225] on icon "button" at bounding box center [832, 223] width 5 height 5
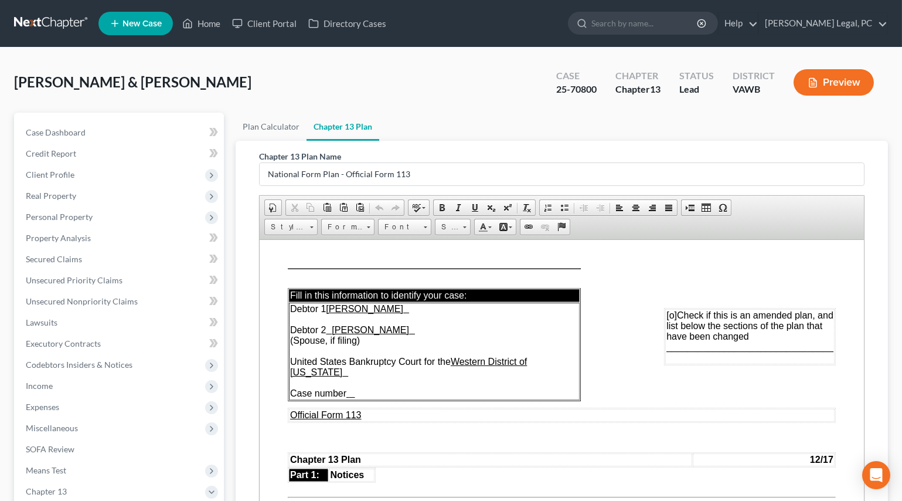
click at [365, 386] on td "Debtor 1 James Earl Shepherd Debtor 2 Jackie Sue Shepherd (Spouse, if filing) U…" at bounding box center [433, 350] width 291 height 97
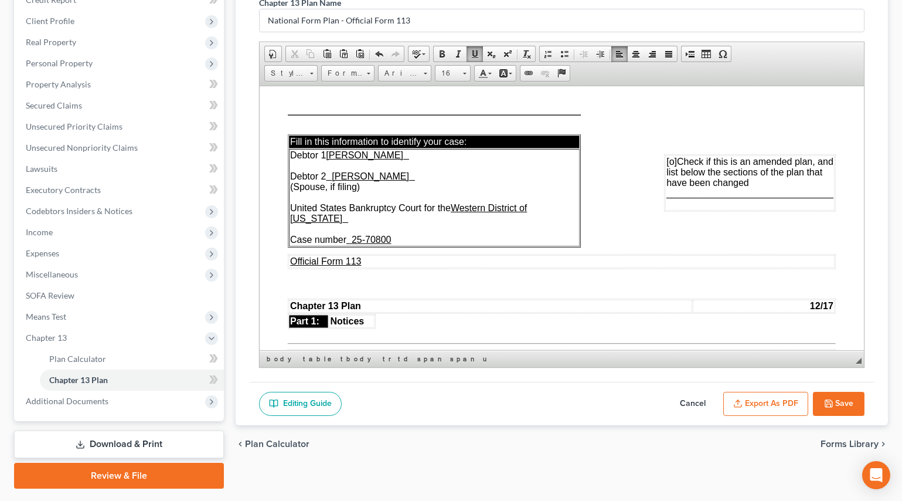
scroll to position [159, 0]
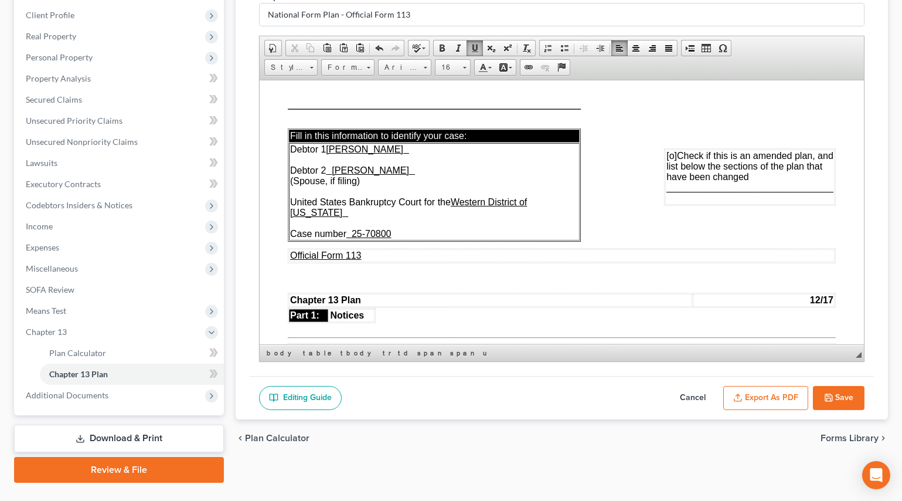
click at [787, 389] on button "Export as PDF" at bounding box center [765, 398] width 85 height 25
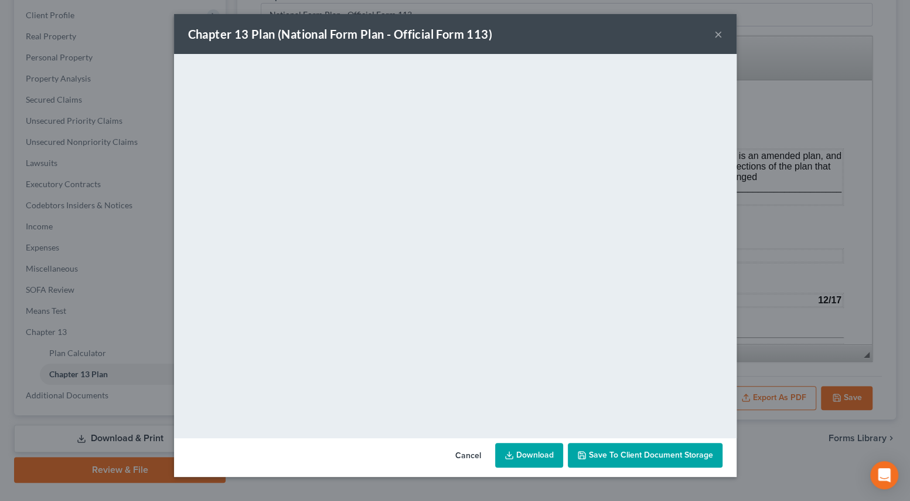
drag, startPoint x: 719, startPoint y: 36, endPoint x: 708, endPoint y: 55, distance: 21.8
click at [719, 35] on button "×" at bounding box center [719, 34] width 8 height 14
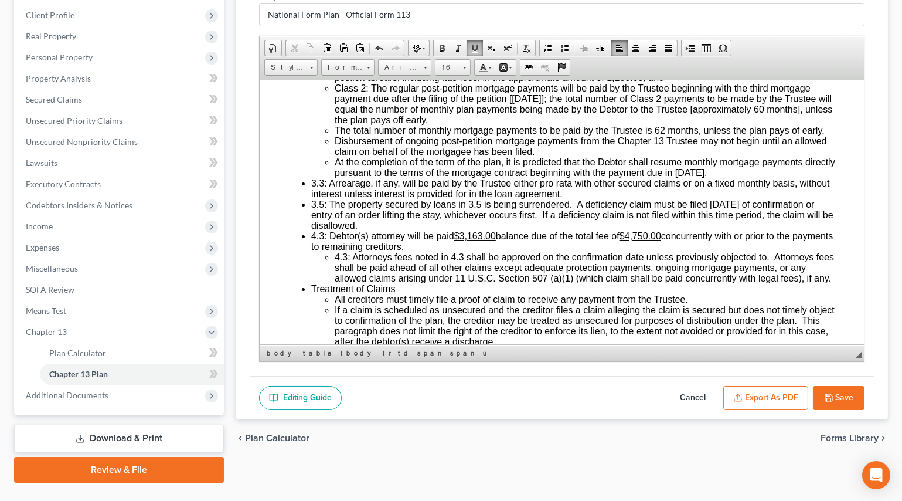
scroll to position [3091, 0]
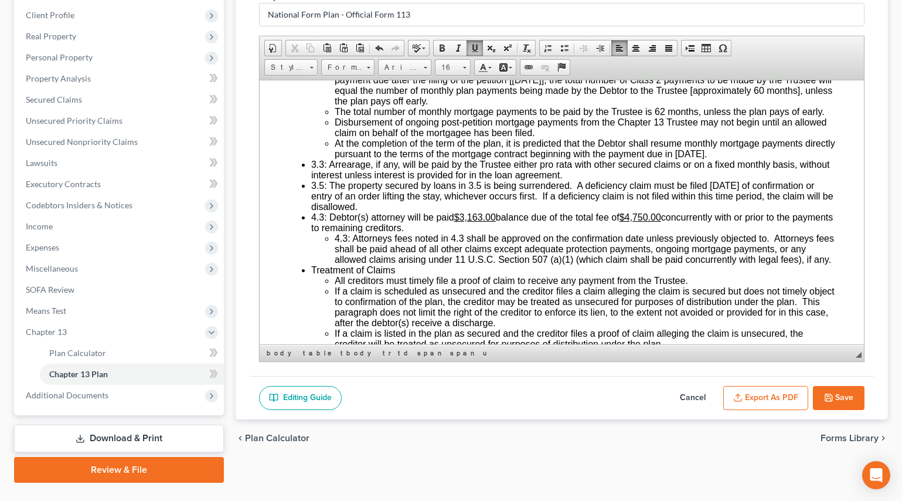
click at [513, 106] on span "Class 2: The regular post-petition mortgage payments will be paid by the Truste…" at bounding box center [583, 85] width 498 height 42
click at [714, 158] on span "At the completion of the term of the plan, it is predicted that the Debtor shal…" at bounding box center [584, 148] width 501 height 21
click at [830, 393] on icon "button" at bounding box center [828, 397] width 9 height 9
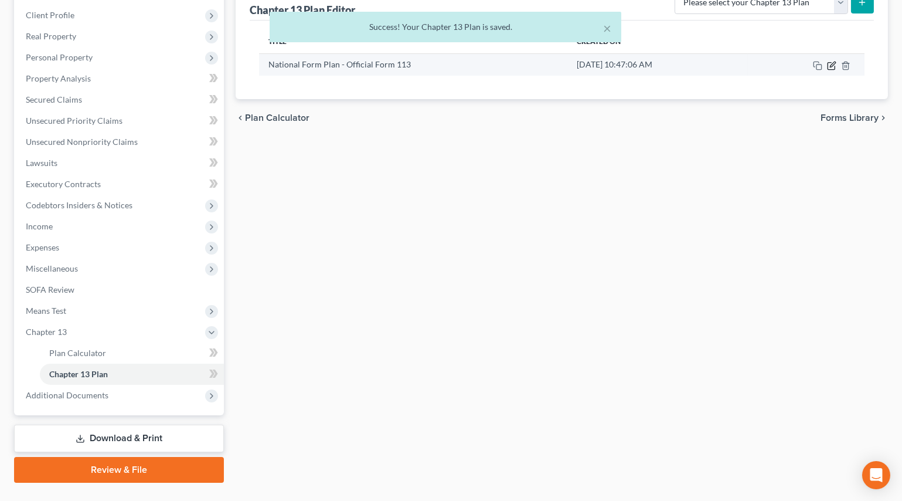
click at [831, 66] on icon "button" at bounding box center [831, 65] width 9 height 9
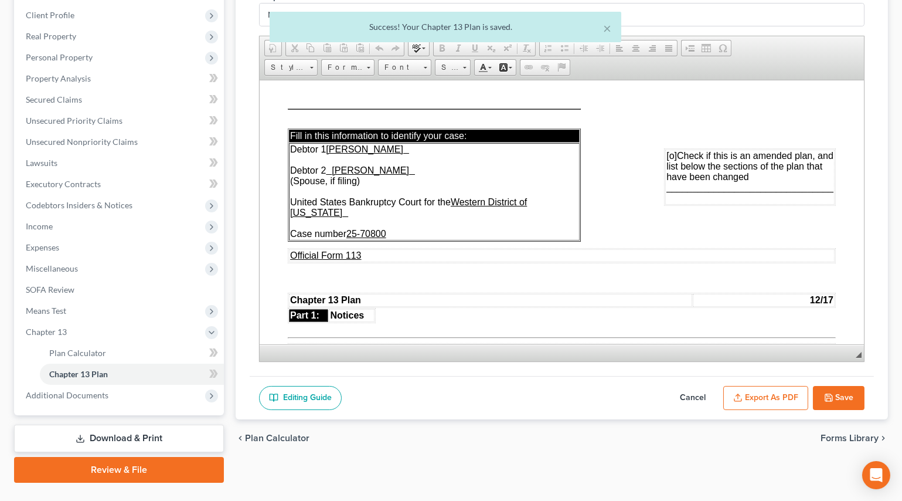
scroll to position [0, 0]
click at [768, 395] on button "Export as PDF" at bounding box center [765, 398] width 85 height 25
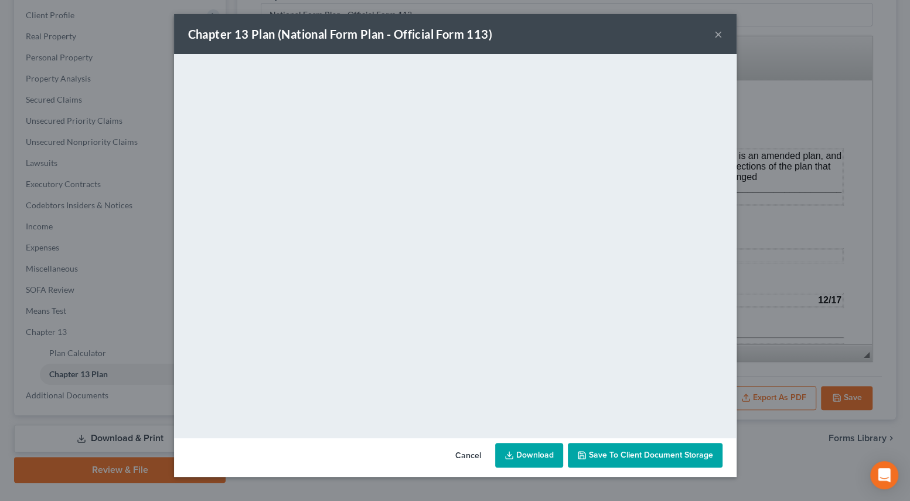
click at [717, 32] on button "×" at bounding box center [719, 34] width 8 height 14
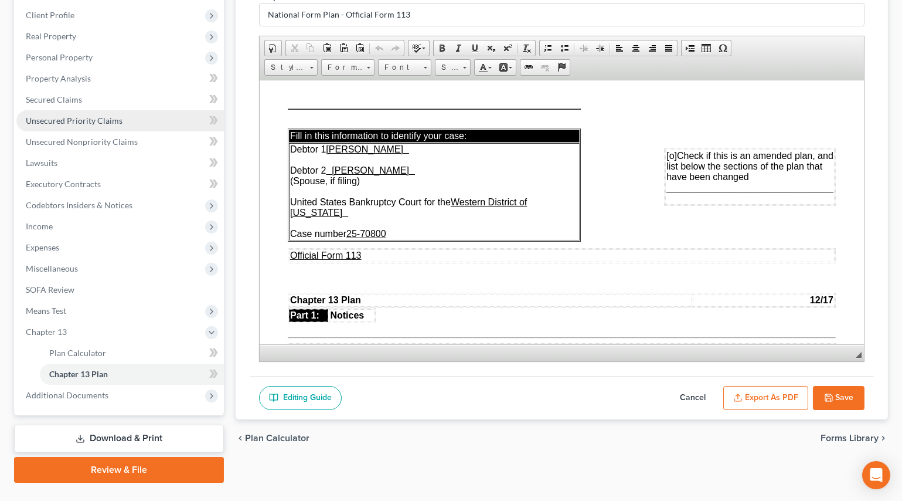
drag, startPoint x: 846, startPoint y: 393, endPoint x: 91, endPoint y: 111, distance: 806.1
click at [847, 393] on button "Save" at bounding box center [839, 398] width 52 height 25
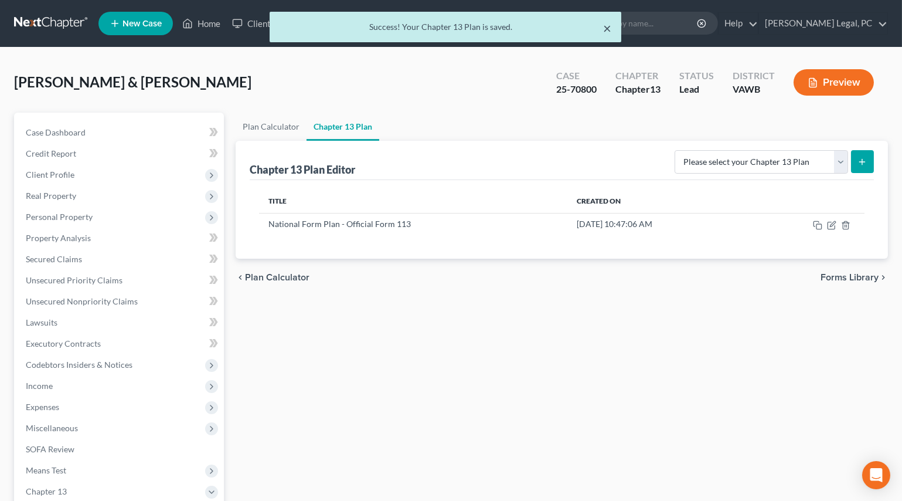
drag, startPoint x: 609, startPoint y: 26, endPoint x: 277, endPoint y: 14, distance: 332.0
click at [609, 25] on button "×" at bounding box center [608, 28] width 8 height 14
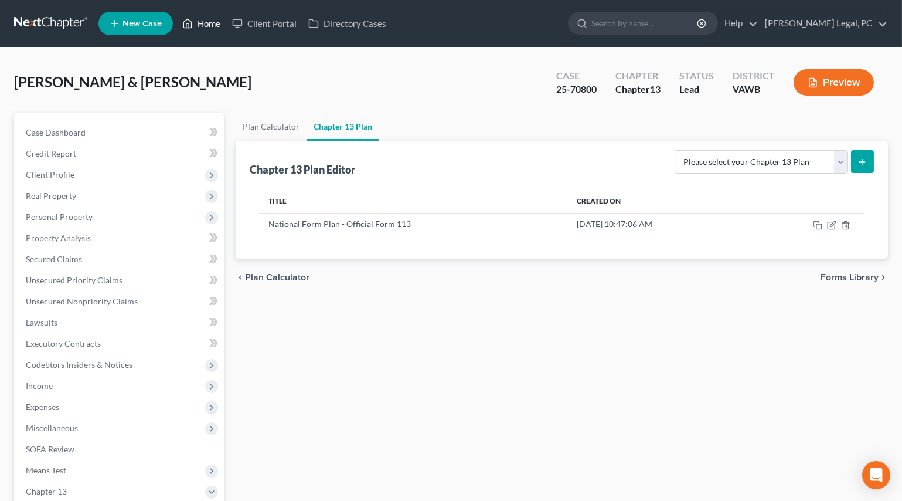
click at [215, 21] on link "Home" at bounding box center [201, 23] width 50 height 21
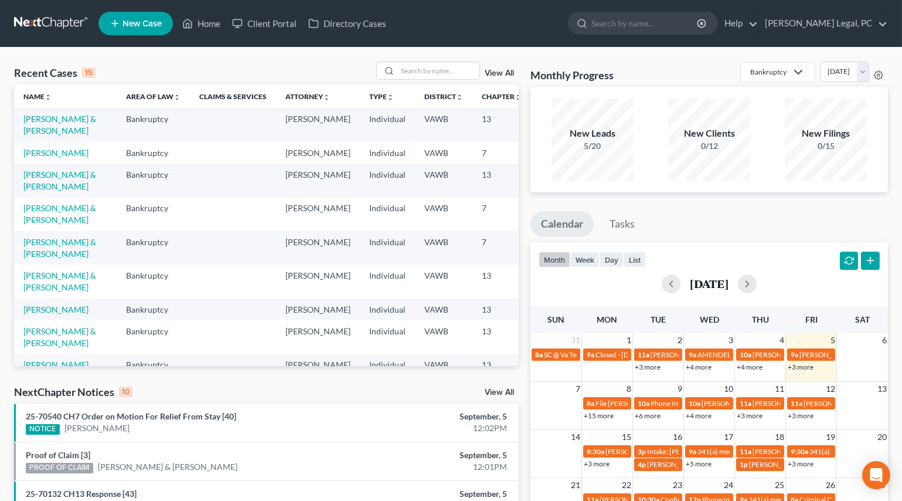
click at [38, 164] on td "[PERSON_NAME]" at bounding box center [65, 153] width 103 height 22
click at [38, 158] on link "[PERSON_NAME]" at bounding box center [55, 153] width 65 height 10
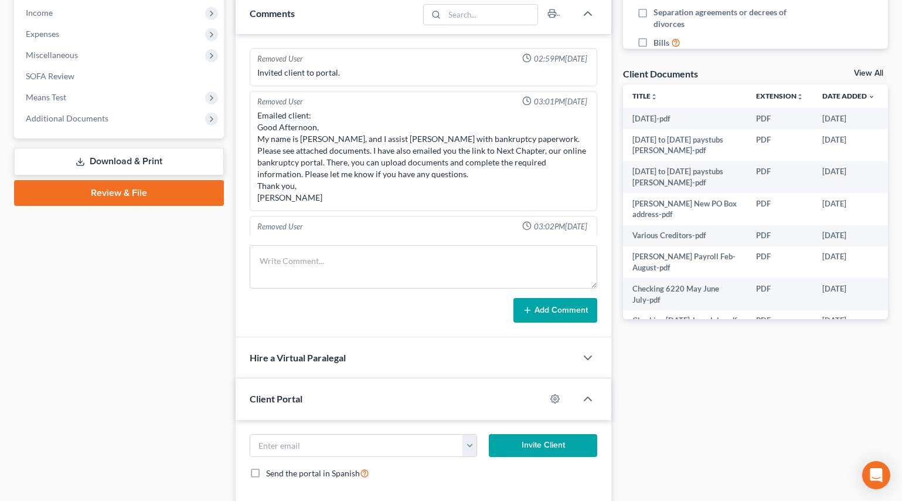
scroll to position [1573, 0]
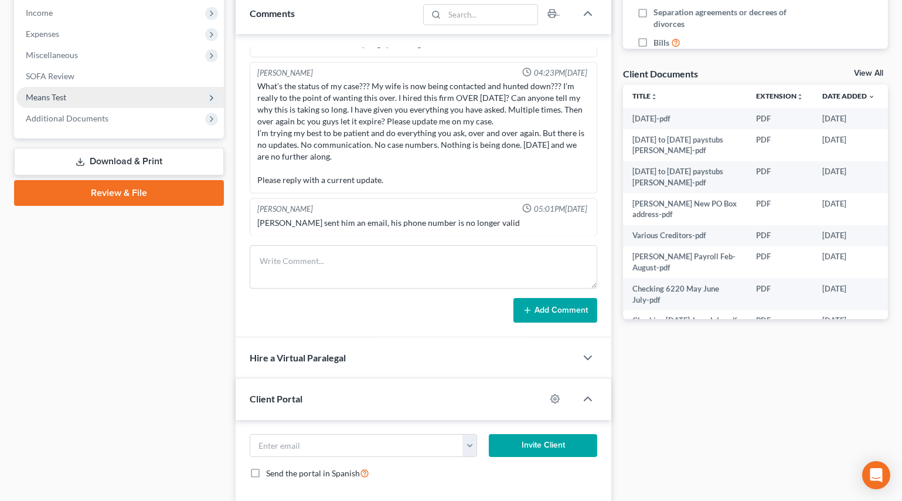
click at [39, 100] on span "Means Test" at bounding box center [46, 97] width 40 height 10
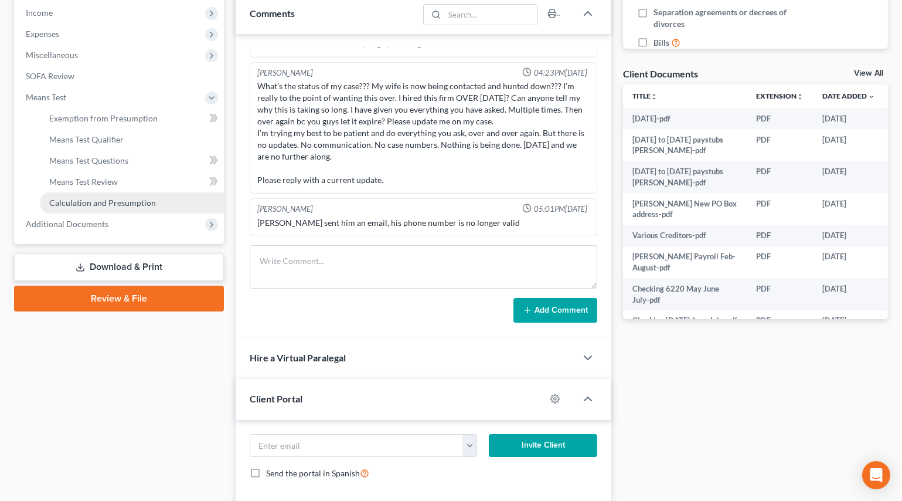
click at [79, 198] on span "Calculation and Presumption" at bounding box center [102, 203] width 107 height 10
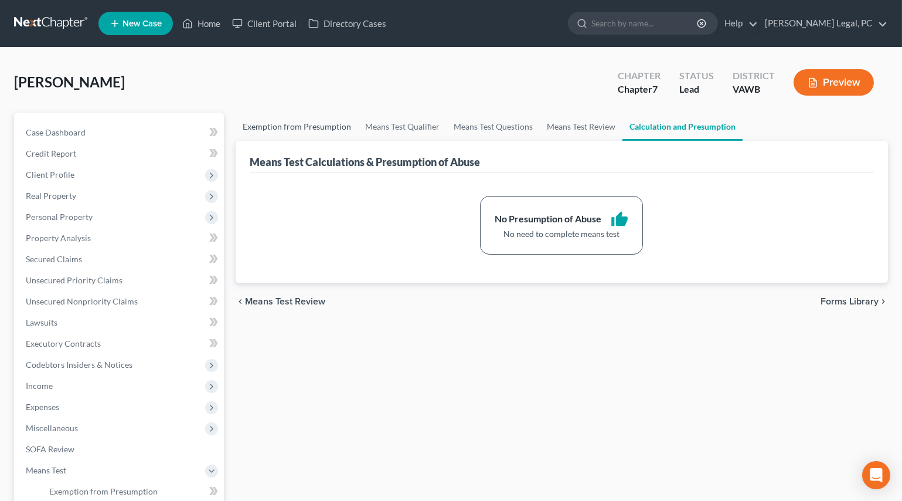
click at [286, 126] on link "Exemption from Presumption" at bounding box center [297, 127] width 123 height 28
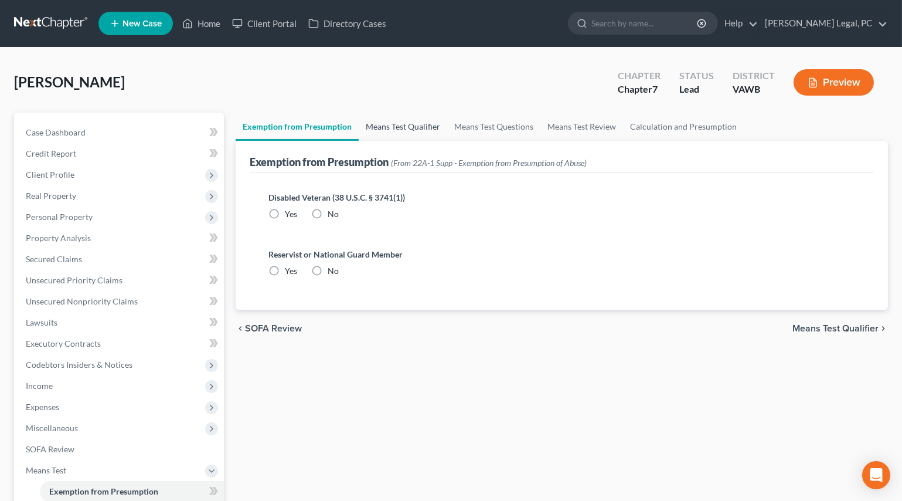
click at [365, 129] on link "Means Test Qualifier" at bounding box center [403, 127] width 89 height 28
